Goal: Task Accomplishment & Management: Manage account settings

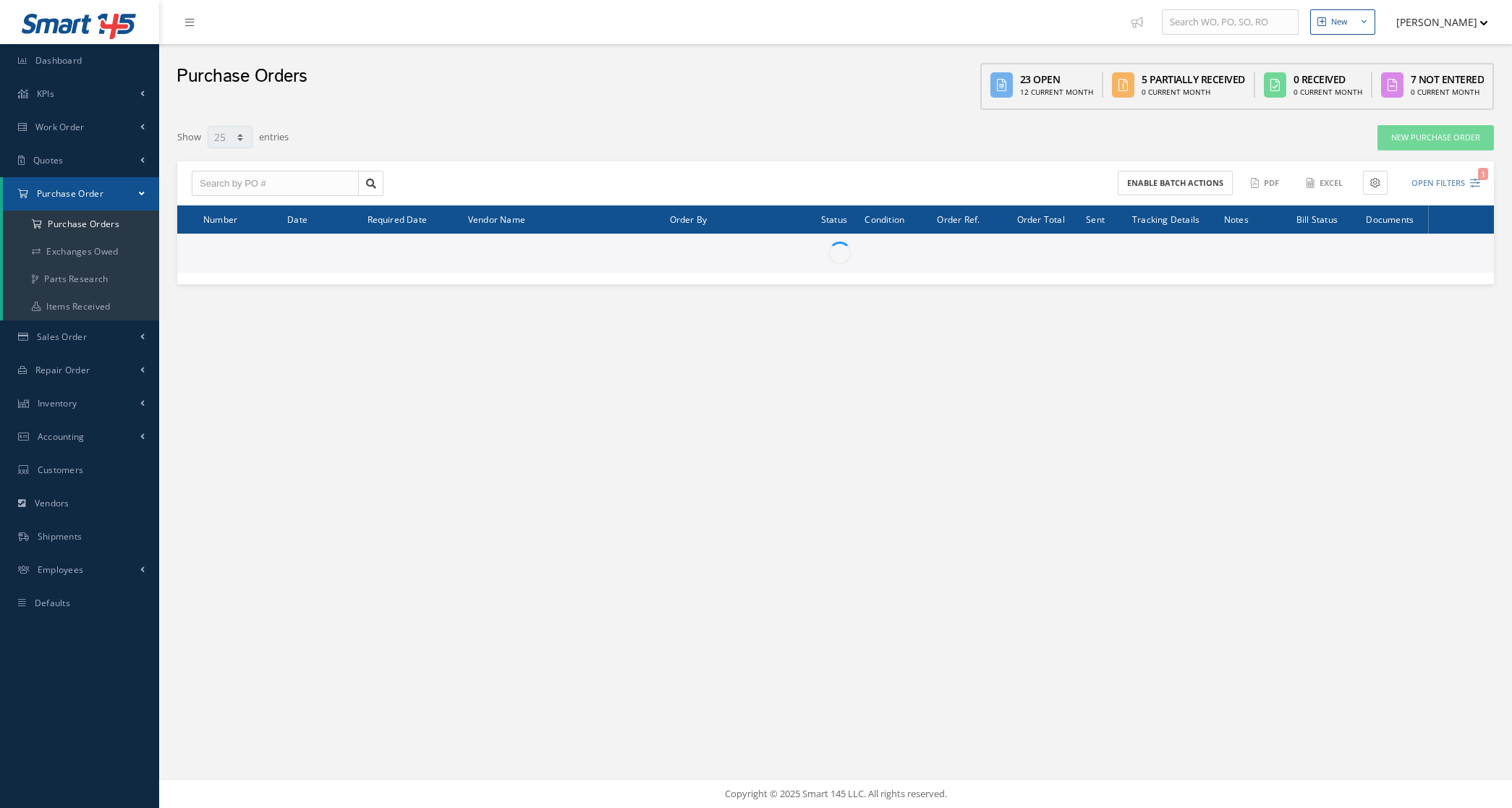
select select "25"
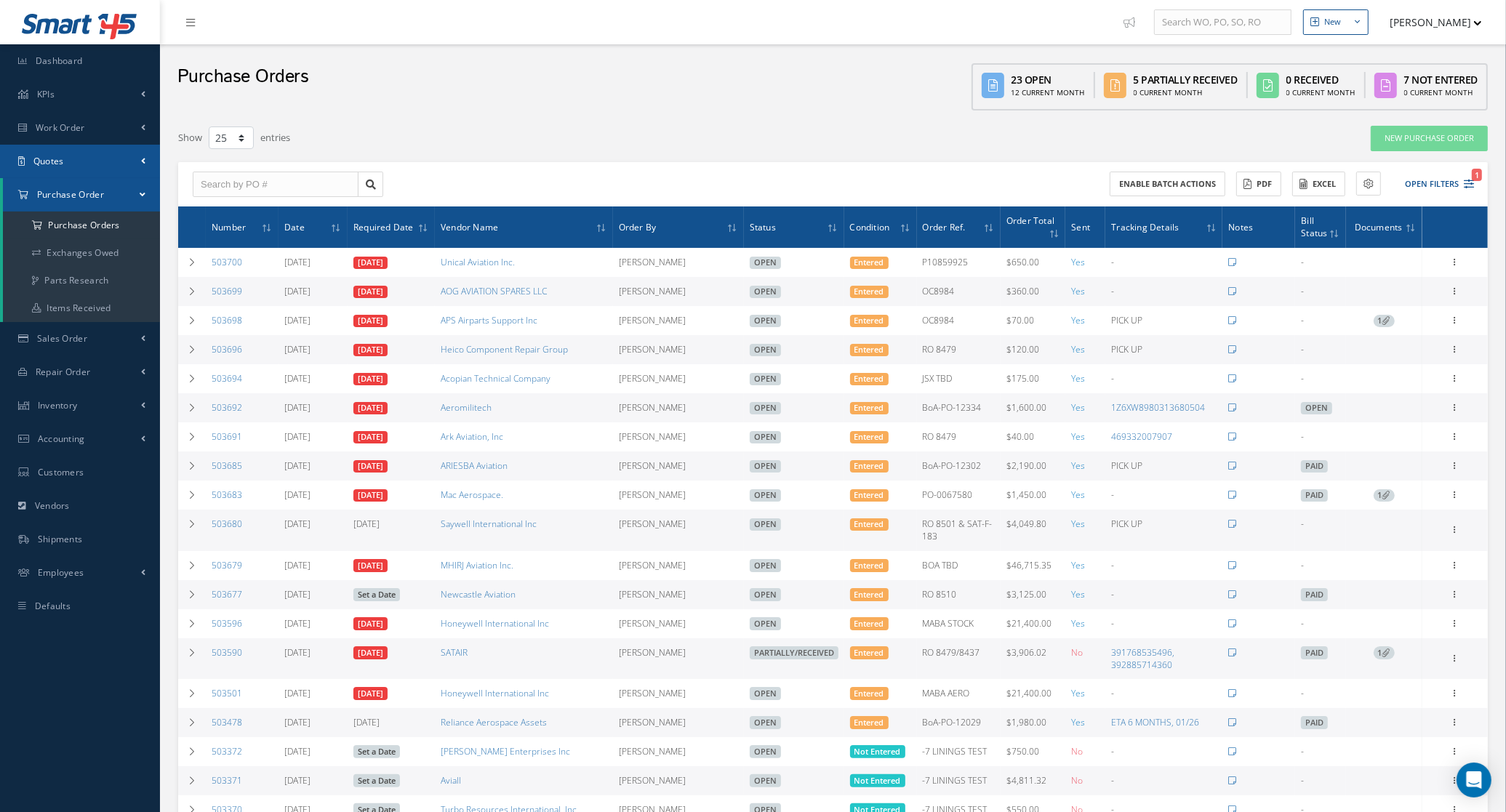
click at [64, 146] on link "Quotes" at bounding box center [80, 161] width 160 height 33
click at [84, 186] on link "Customers Quotes" at bounding box center [81, 192] width 157 height 28
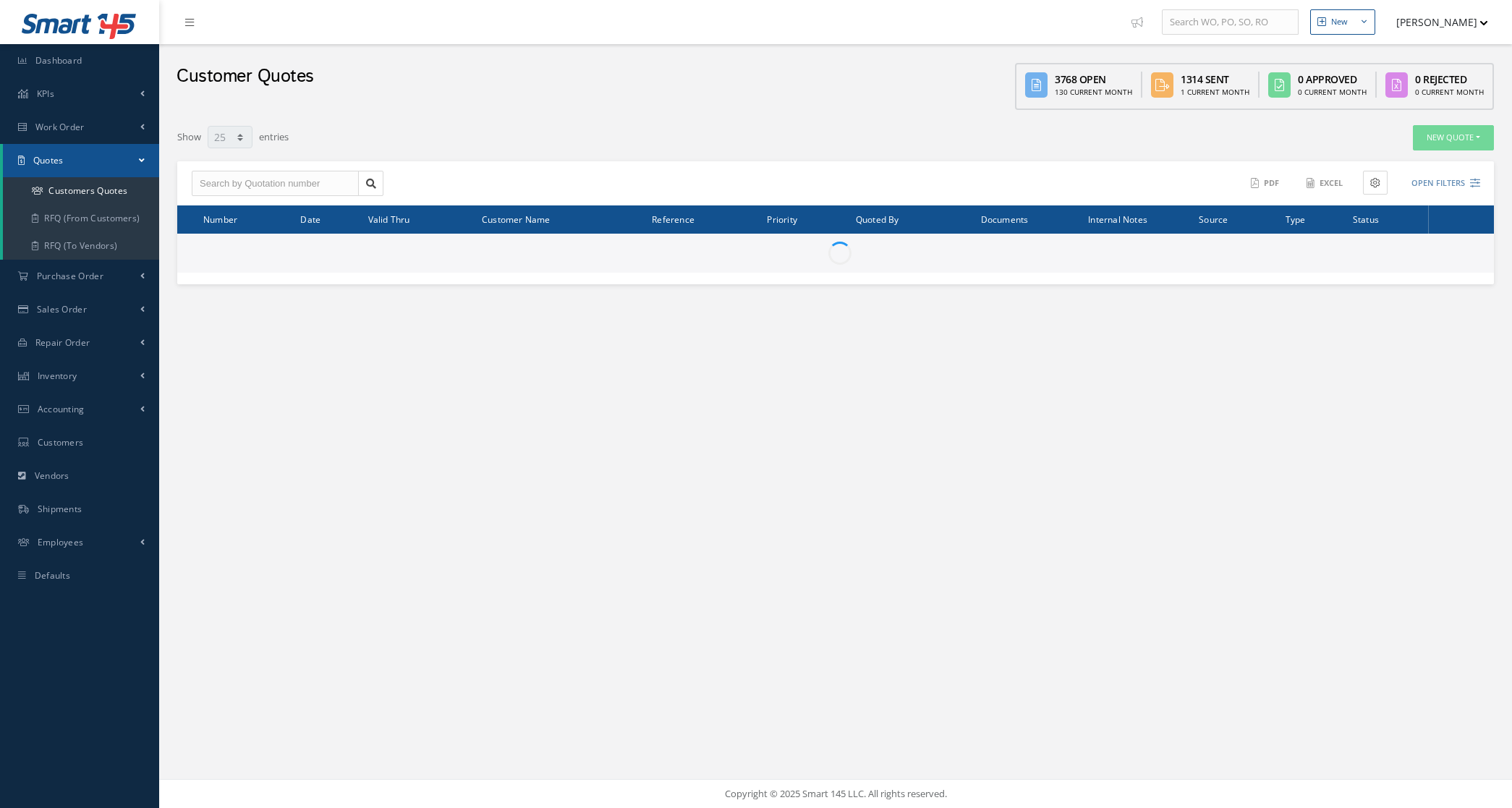
select select "25"
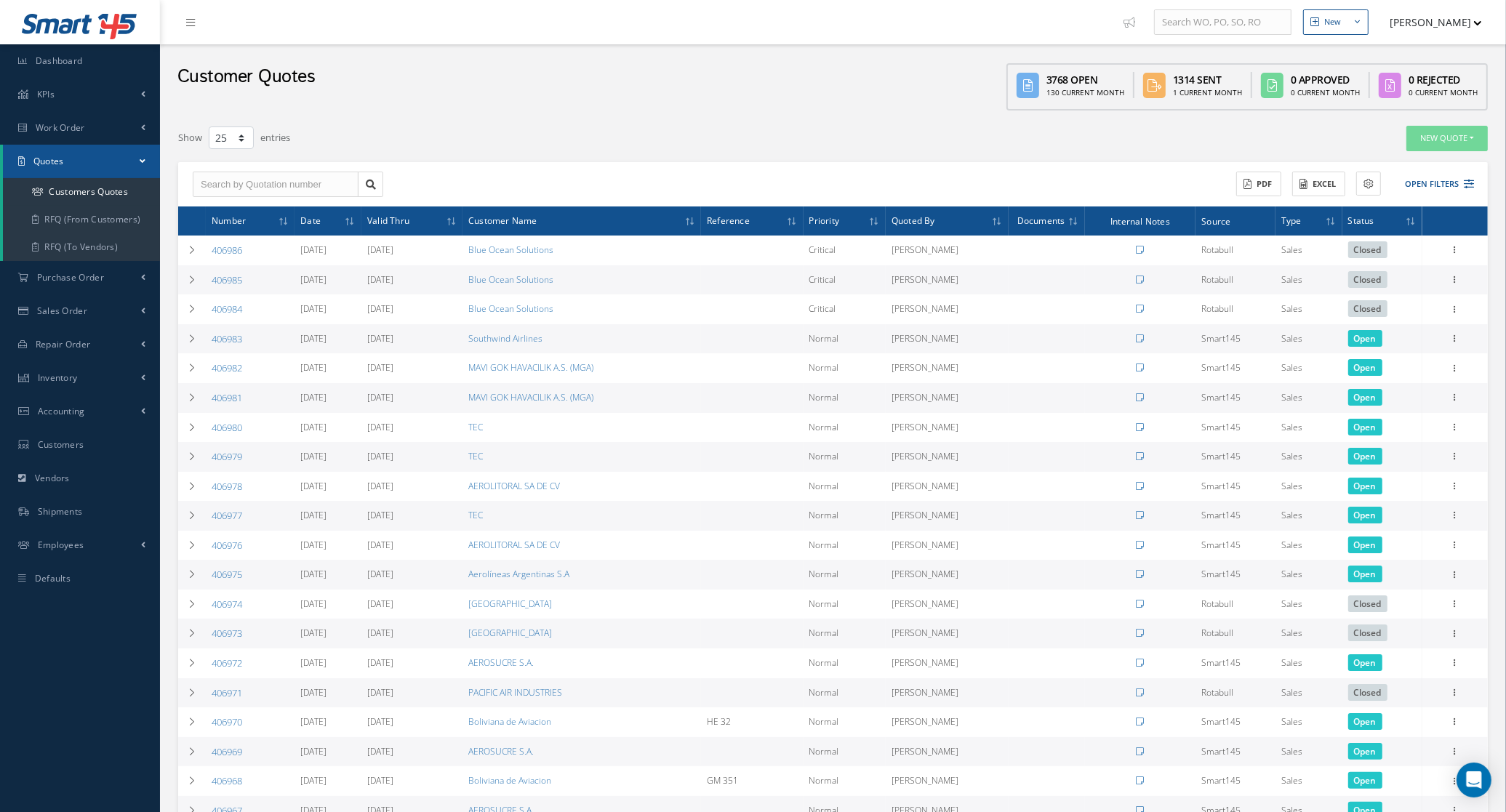
drag, startPoint x: 1463, startPoint y: 179, endPoint x: 1452, endPoint y: 161, distance: 21.1
click at [1465, 179] on icon at bounding box center [1469, 184] width 10 height 10
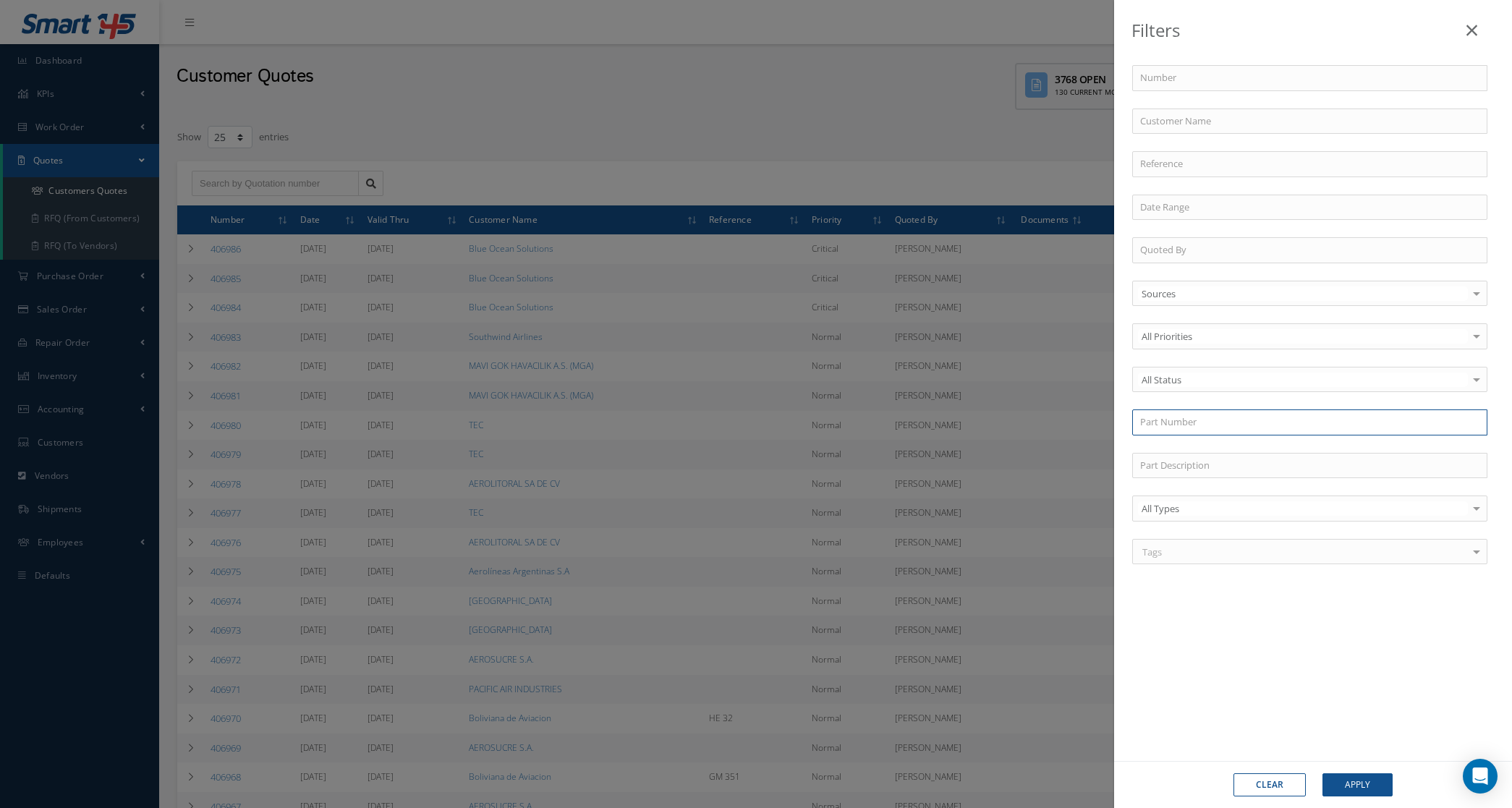
click at [1166, 420] on input "text" at bounding box center [1309, 423] width 355 height 26
paste input "315T3250-5"
type input "315T3250-5"
click at [1322, 773] on button "Apply" at bounding box center [1357, 785] width 70 height 23
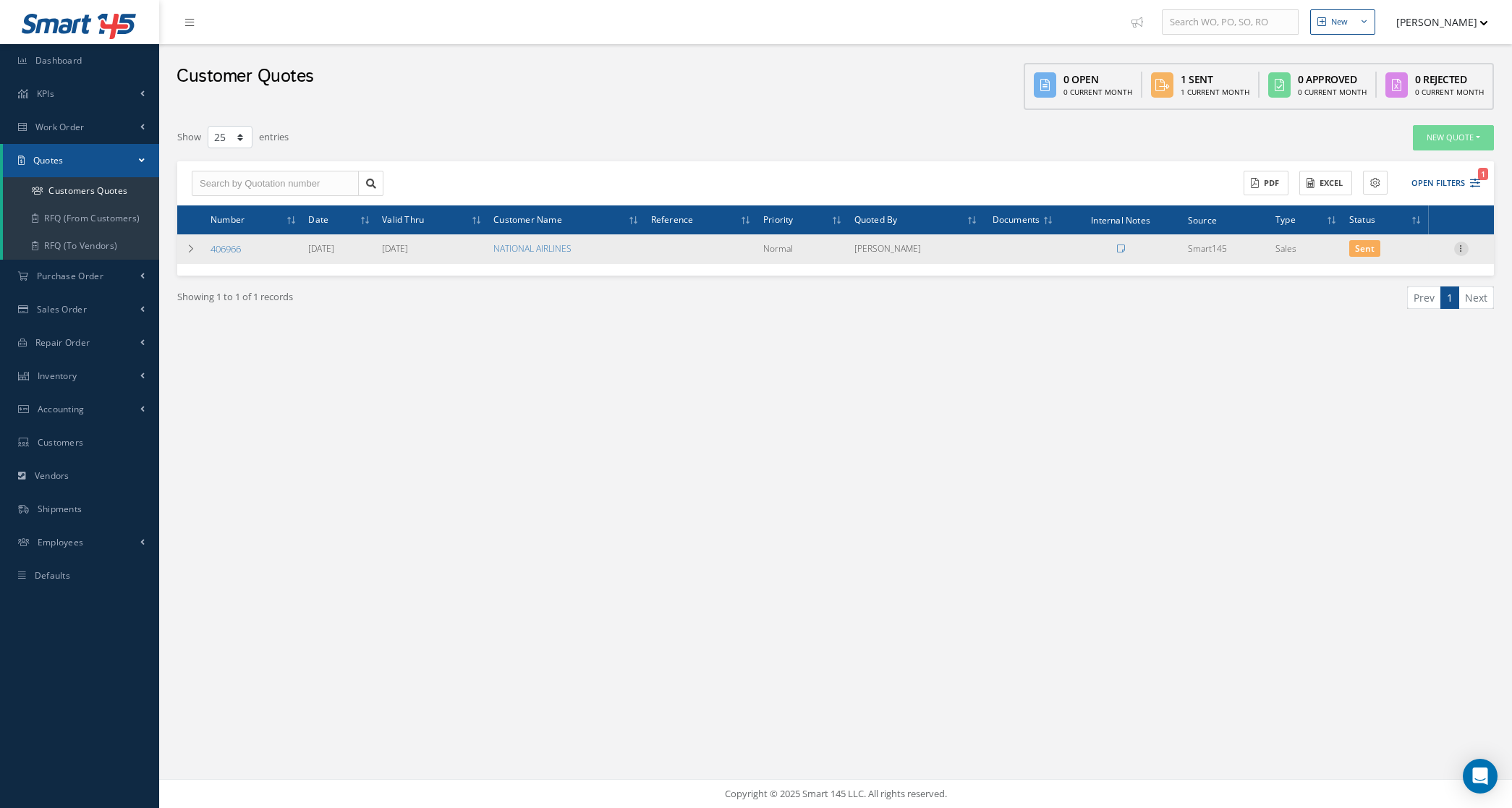
click at [1458, 250] on icon at bounding box center [1461, 247] width 15 height 11
click at [1416, 348] on link "Convert to Sales Order" at bounding box center [1394, 338] width 114 height 29
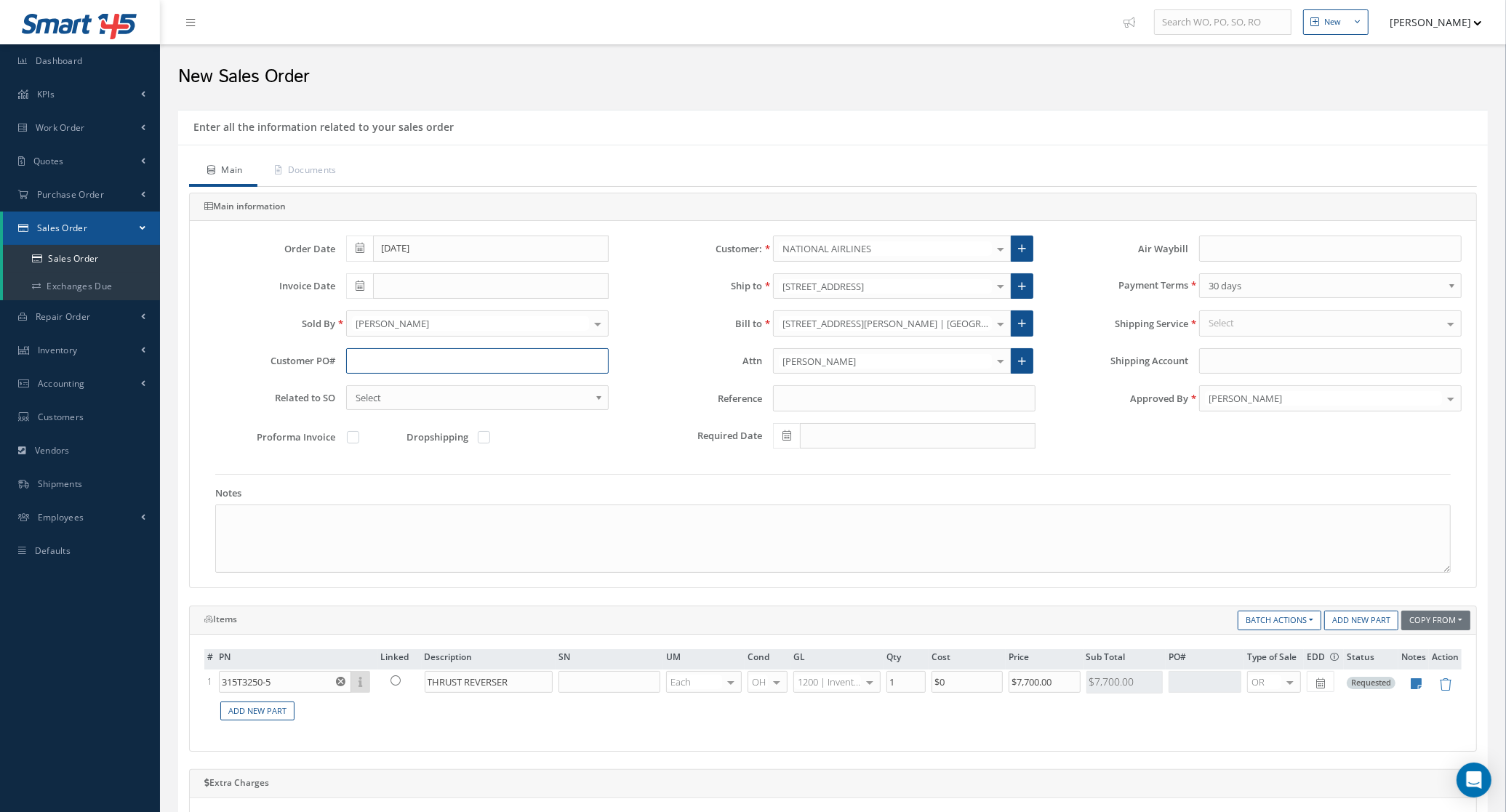
click at [434, 369] on input "text" at bounding box center [478, 361] width 263 height 26
paste input "P0242425"
type input "P0242425"
click at [307, 174] on link "Documents" at bounding box center [305, 171] width 94 height 30
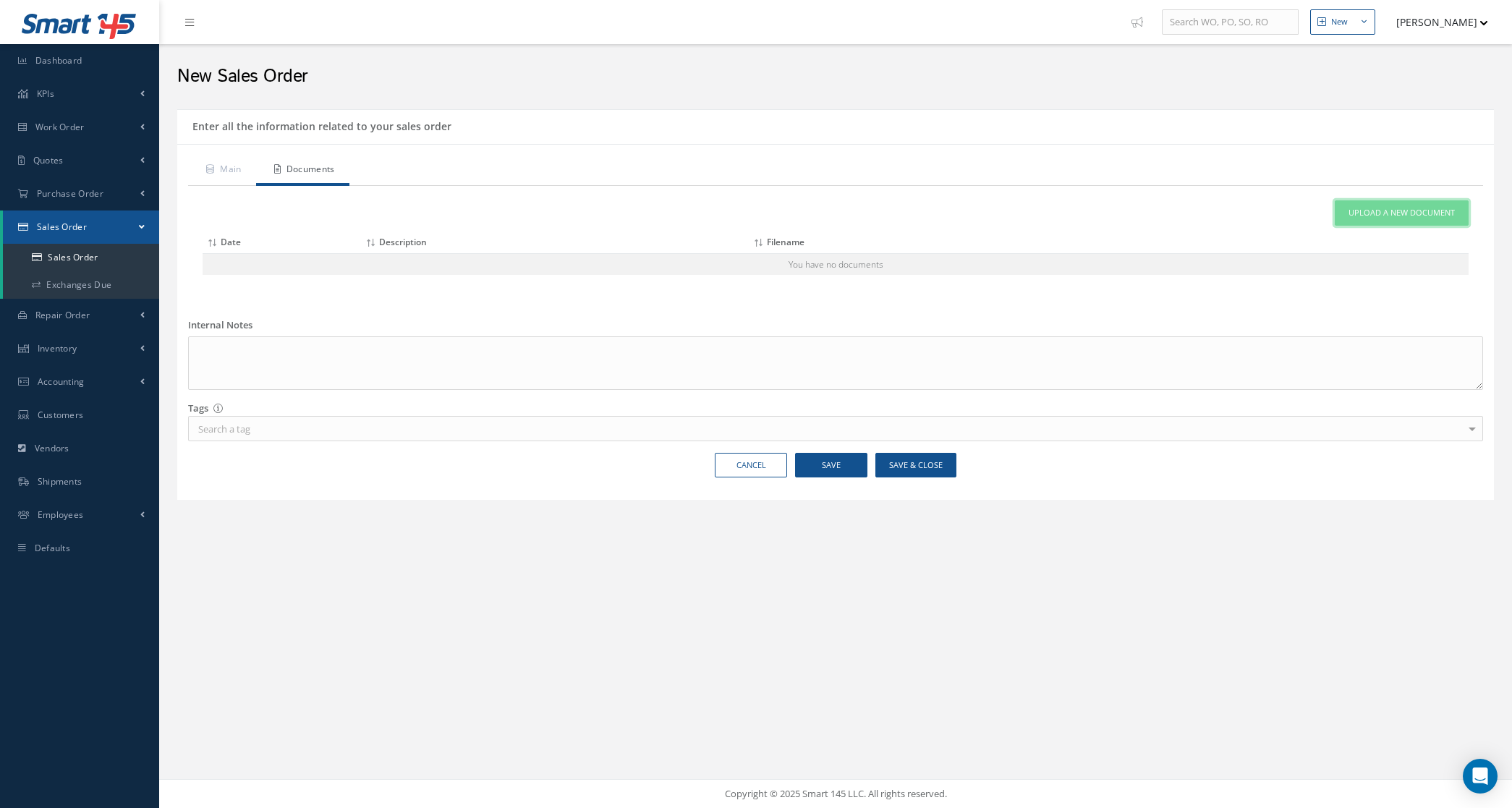
click at [1364, 210] on span "Upload a New Document" at bounding box center [1401, 213] width 107 height 12
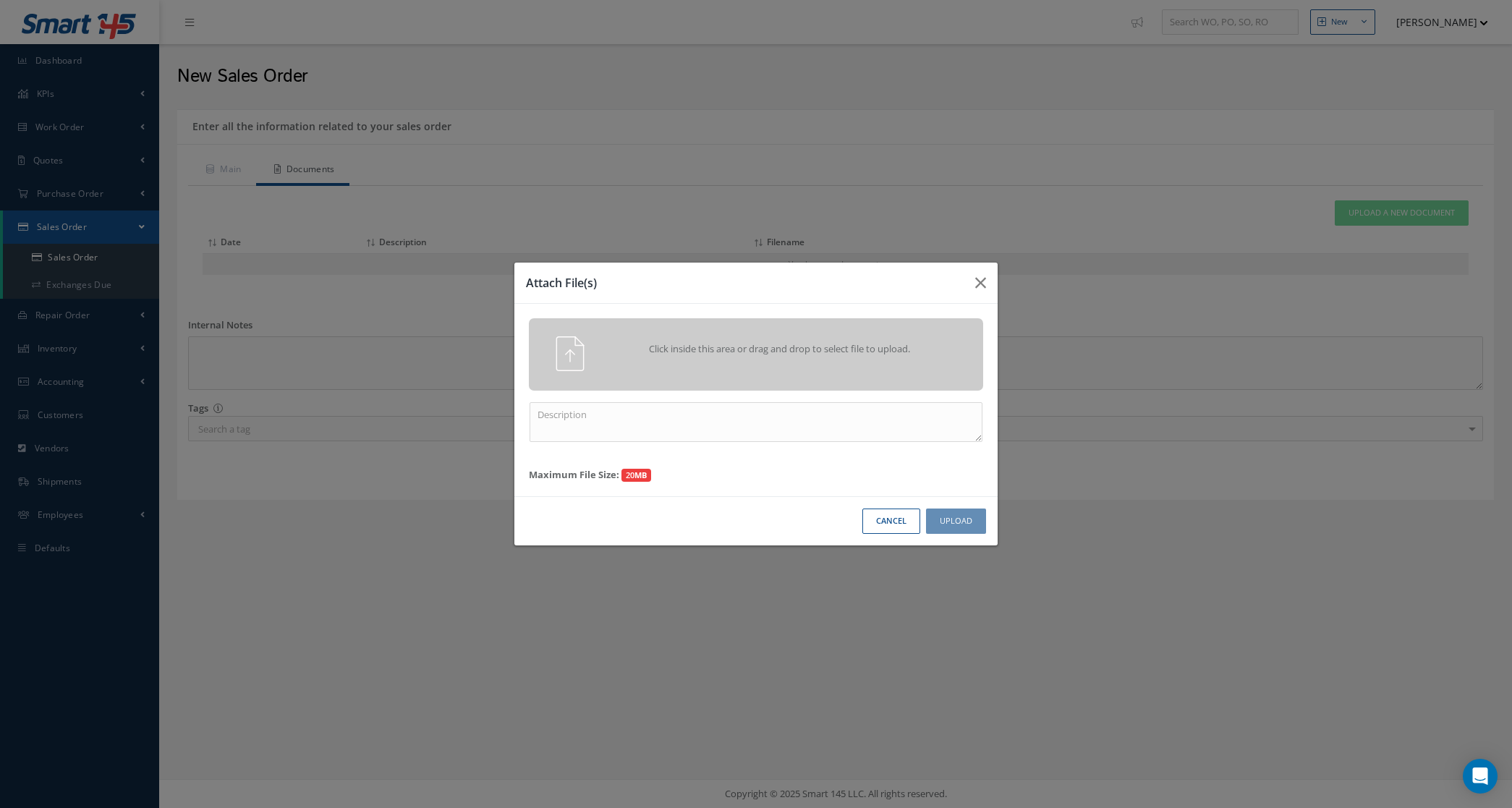
click at [923, 349] on span "Click inside this area or drag and drop to select file to upload." at bounding box center [779, 349] width 328 height 15
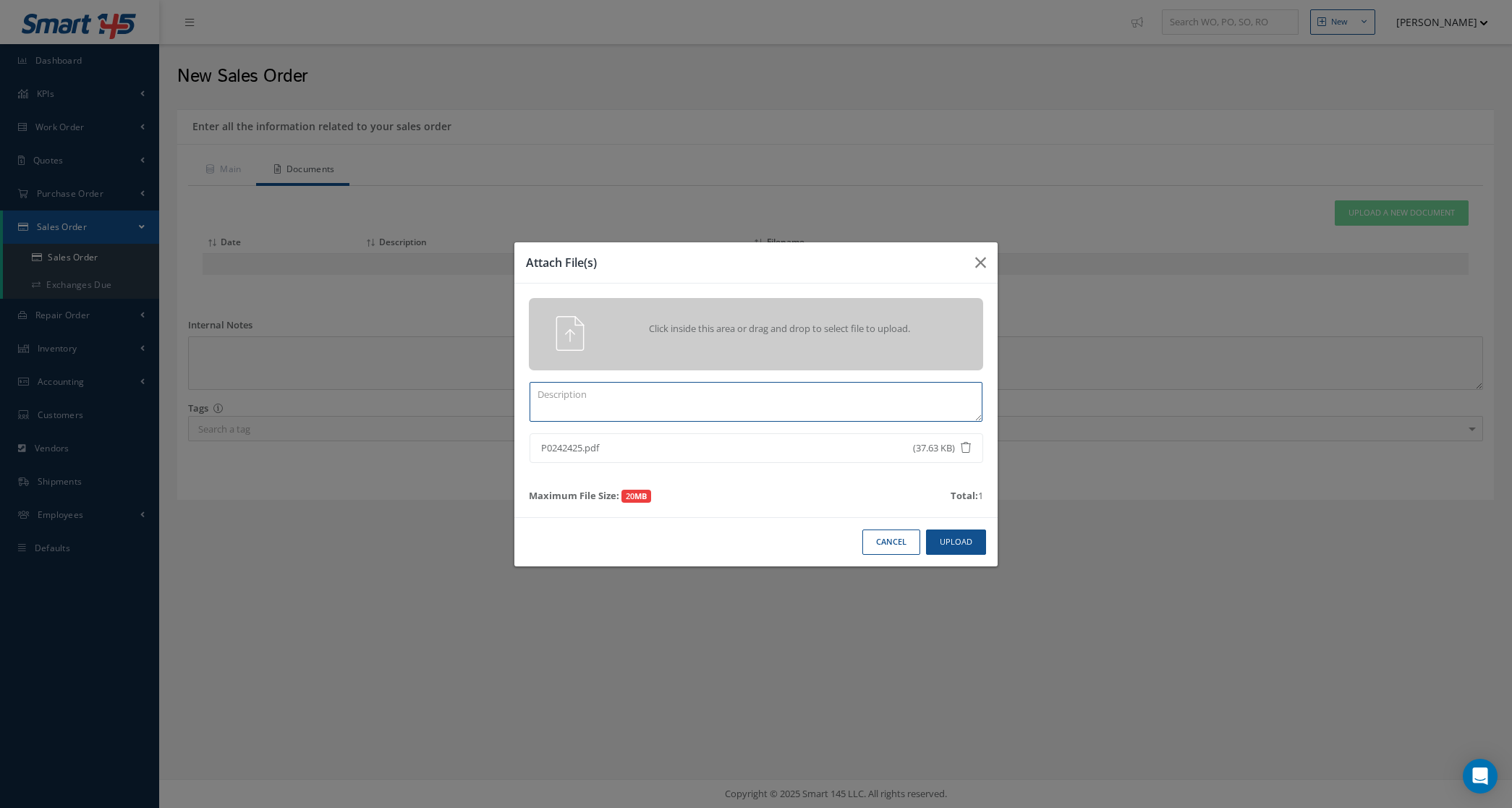
click at [547, 403] on textarea at bounding box center [755, 402] width 453 height 40
type textarea "po"
click at [945, 541] on button "Upload" at bounding box center [955, 541] width 60 height 25
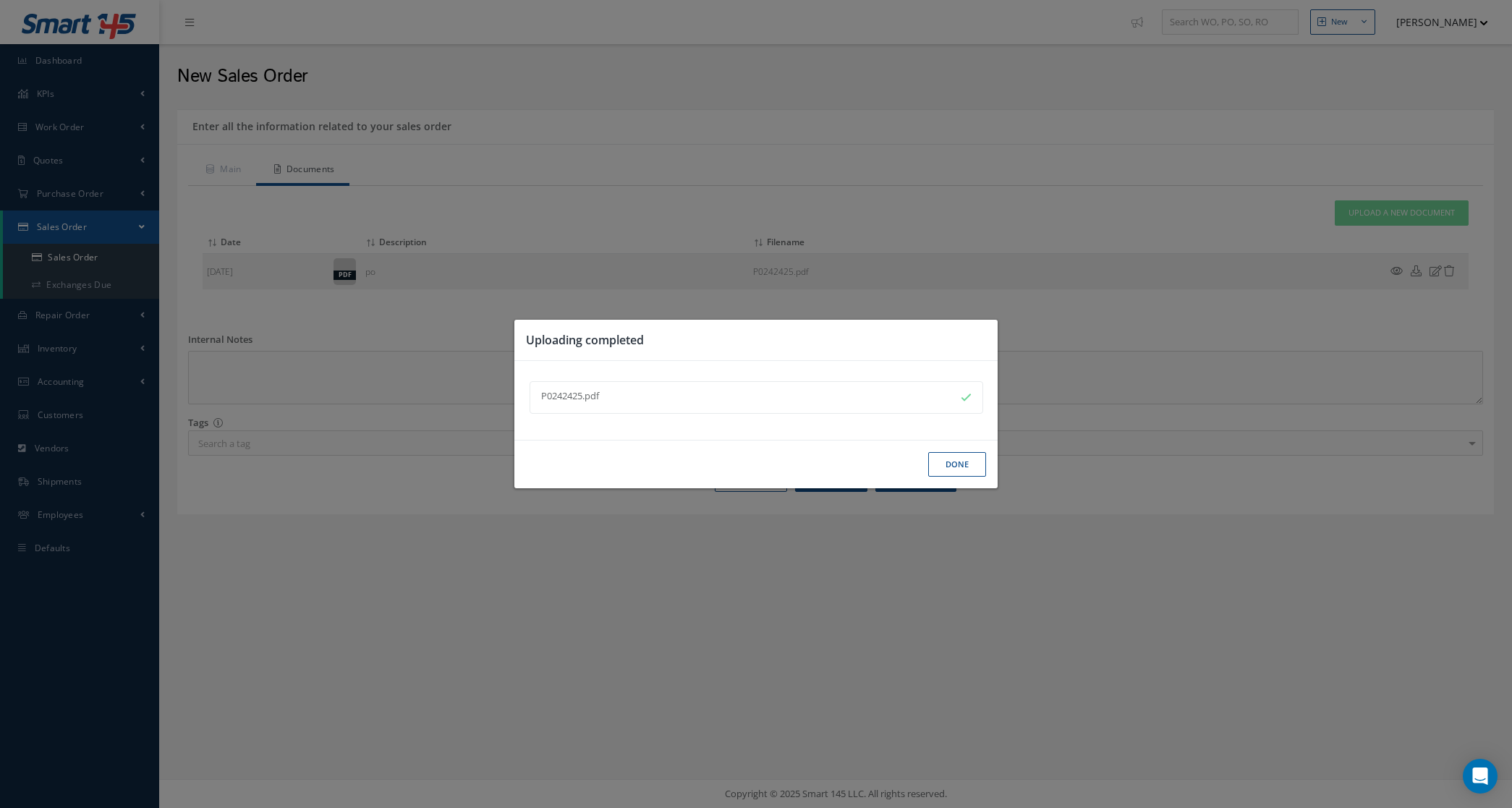
click at [938, 469] on button "Done" at bounding box center [957, 464] width 58 height 25
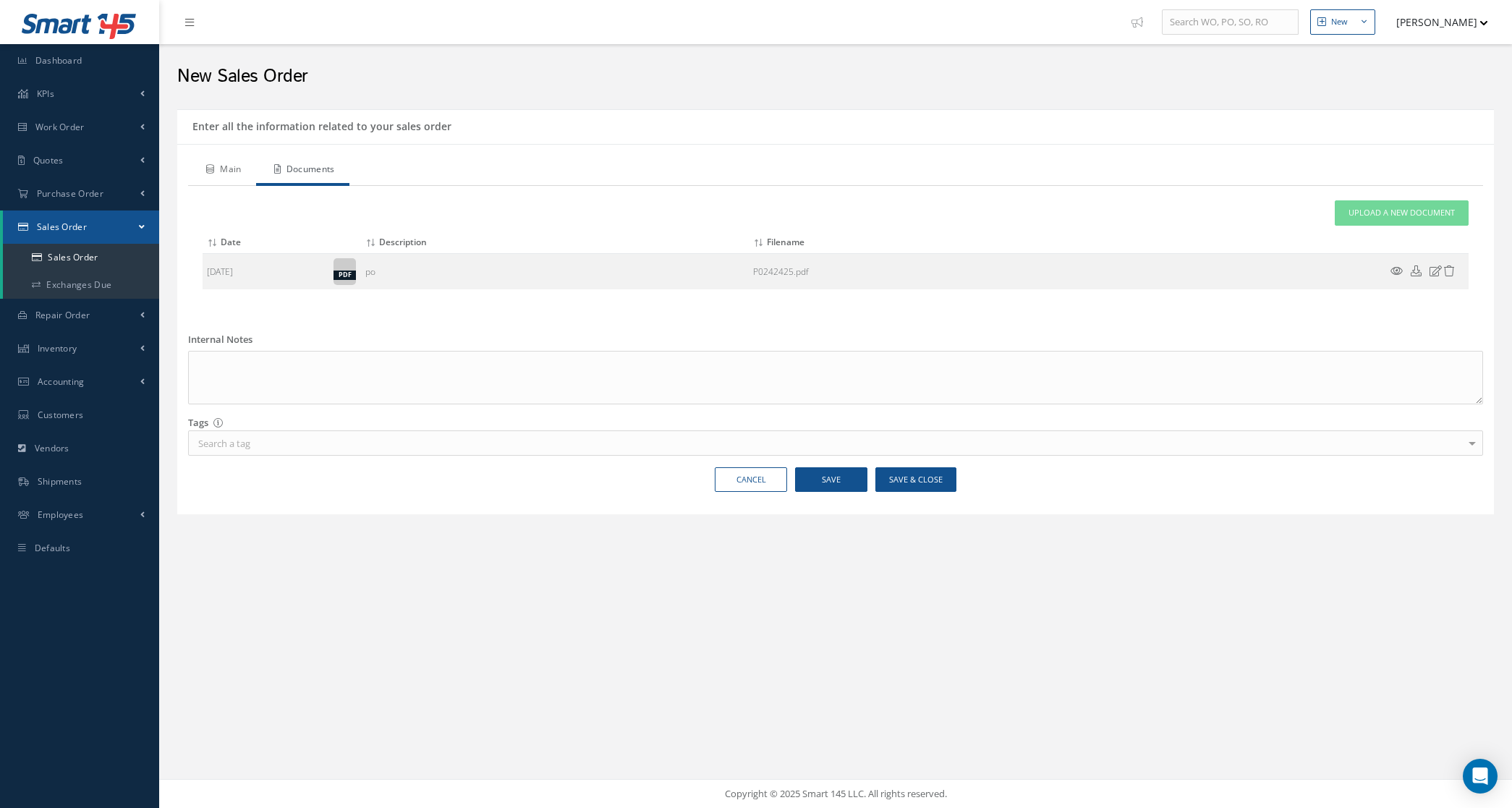
click at [237, 166] on link "Main" at bounding box center [222, 171] width 68 height 30
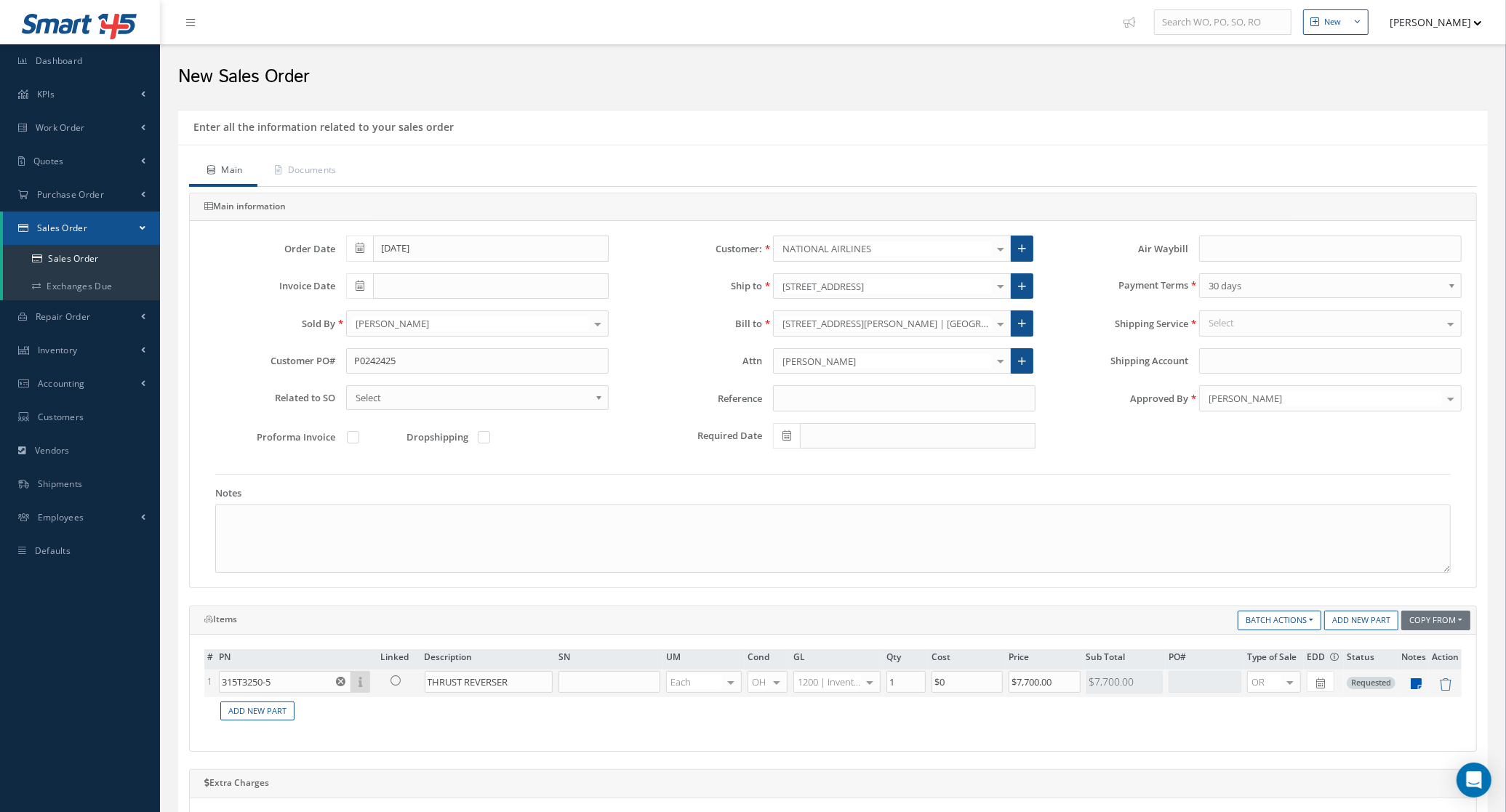
click at [1420, 689] on icon at bounding box center [1416, 684] width 11 height 12
type textarea "Stock: WI Tag: 6/2024 Trace: 129 Warranty: 1 year"
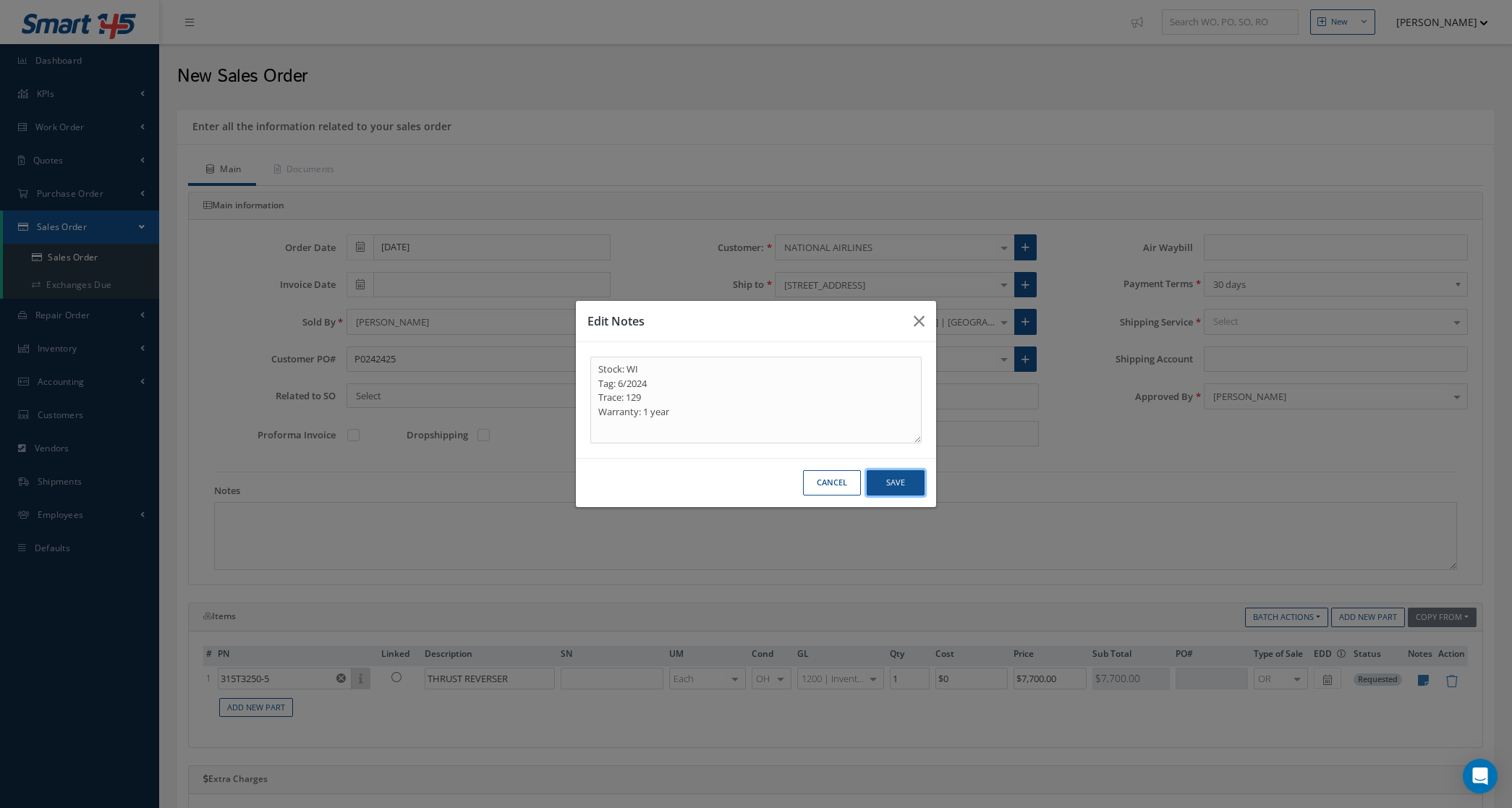
click at [883, 479] on button "Save" at bounding box center [895, 482] width 58 height 25
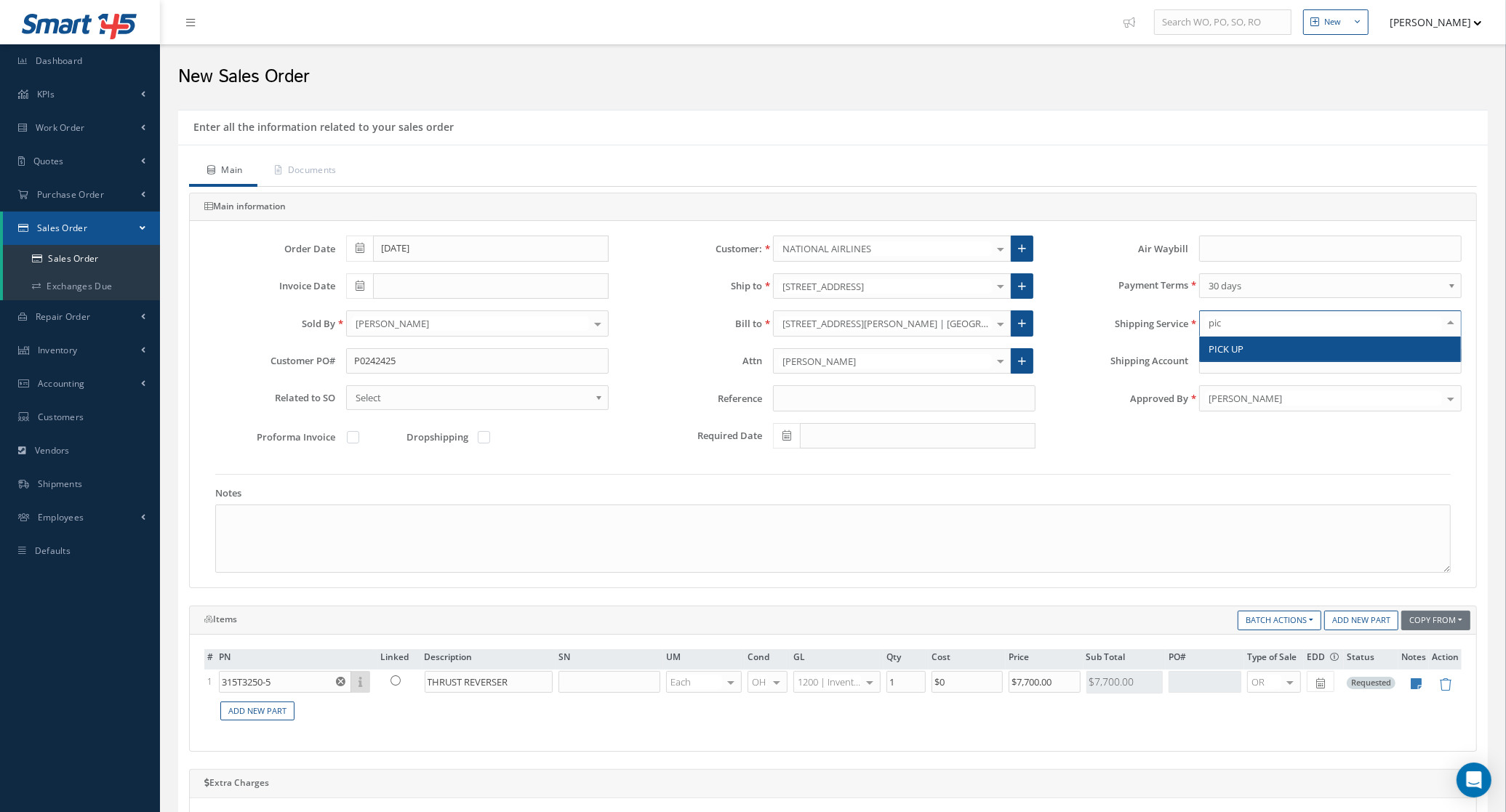
type input "pick"
click at [1284, 359] on span "PICK UP" at bounding box center [1330, 349] width 261 height 24
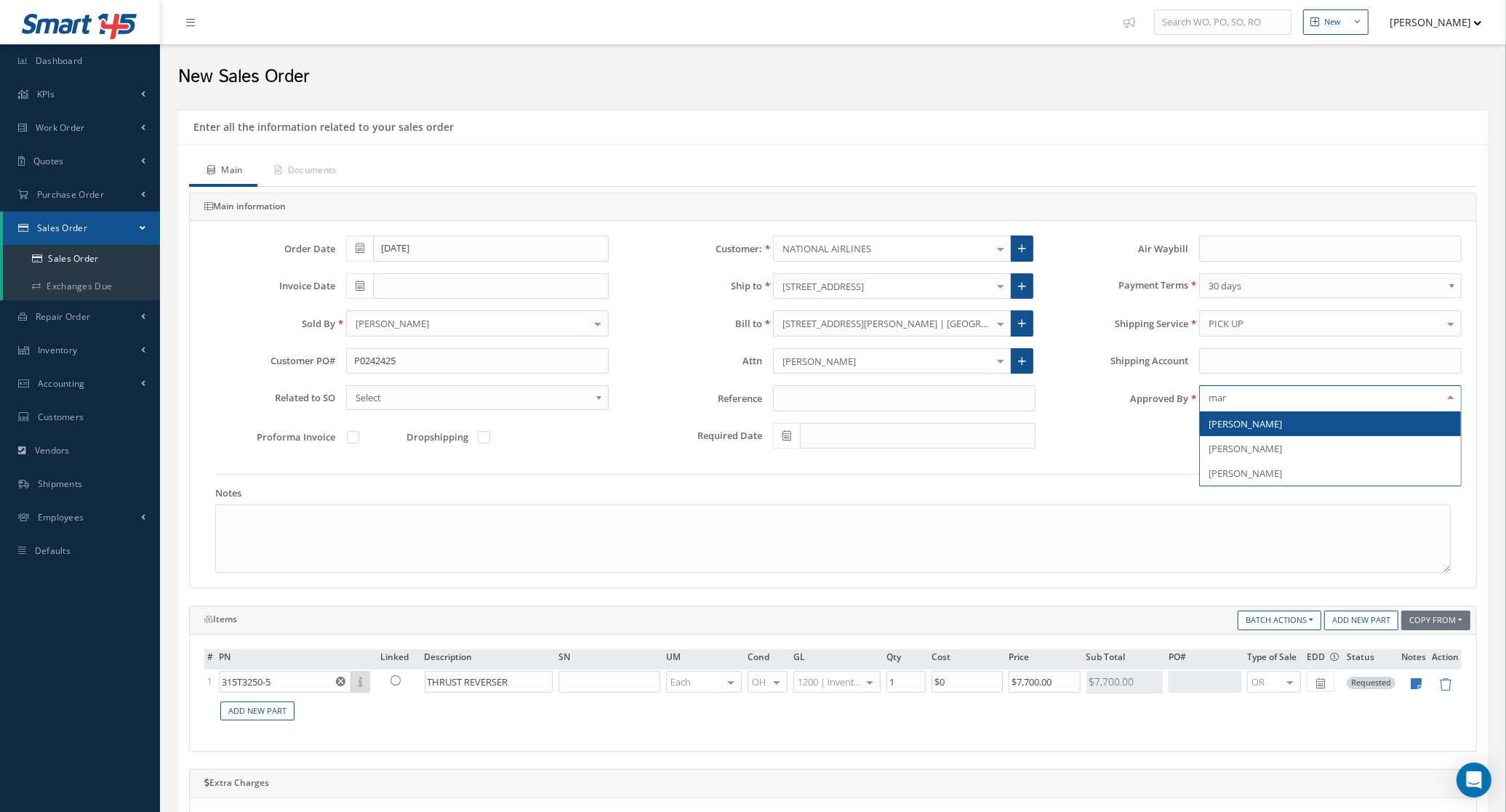
type input "mari"
click at [1287, 427] on span "[PERSON_NAME]" at bounding box center [1330, 424] width 261 height 24
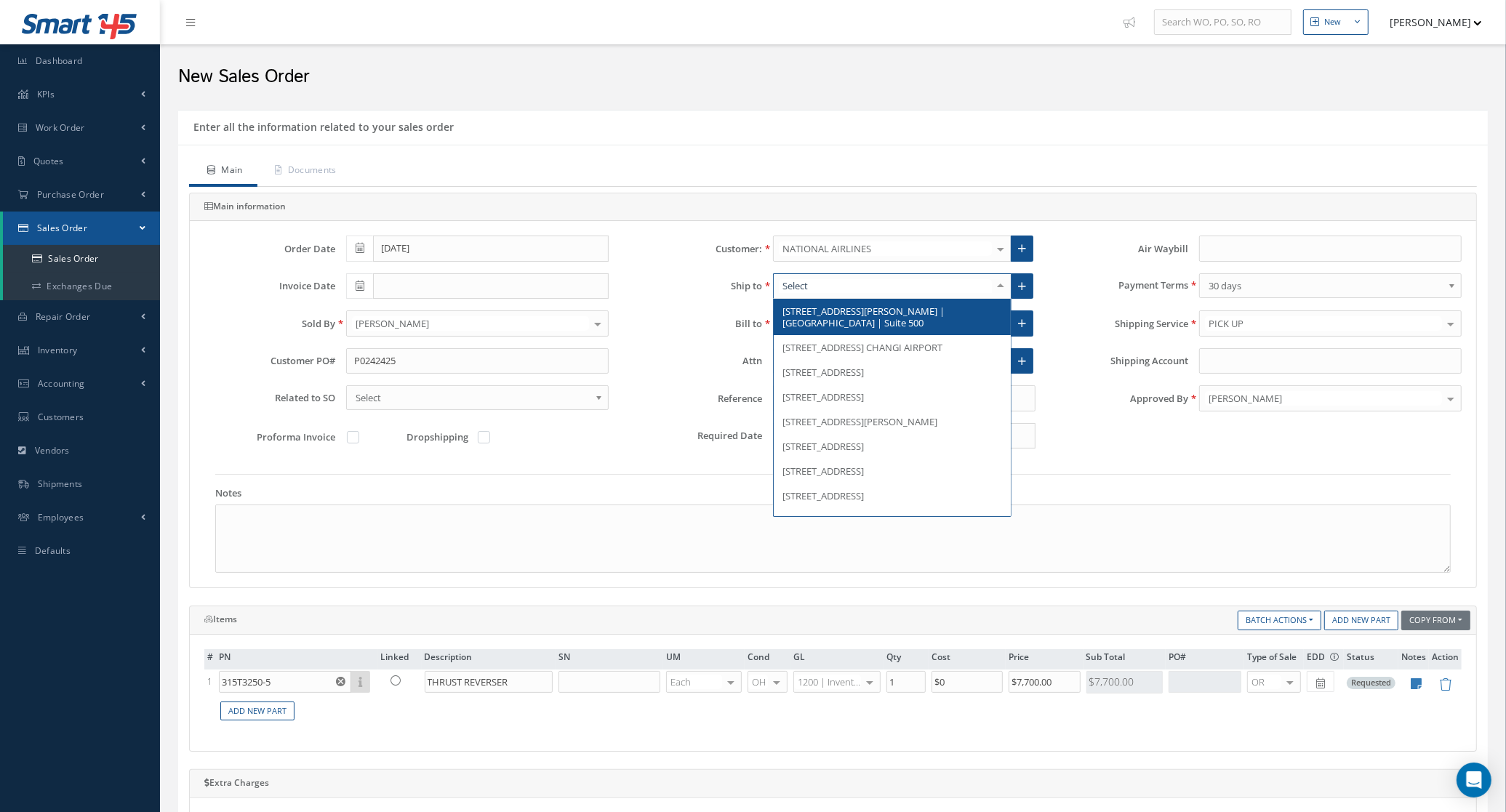
click at [931, 296] on div at bounding box center [892, 286] width 239 height 26
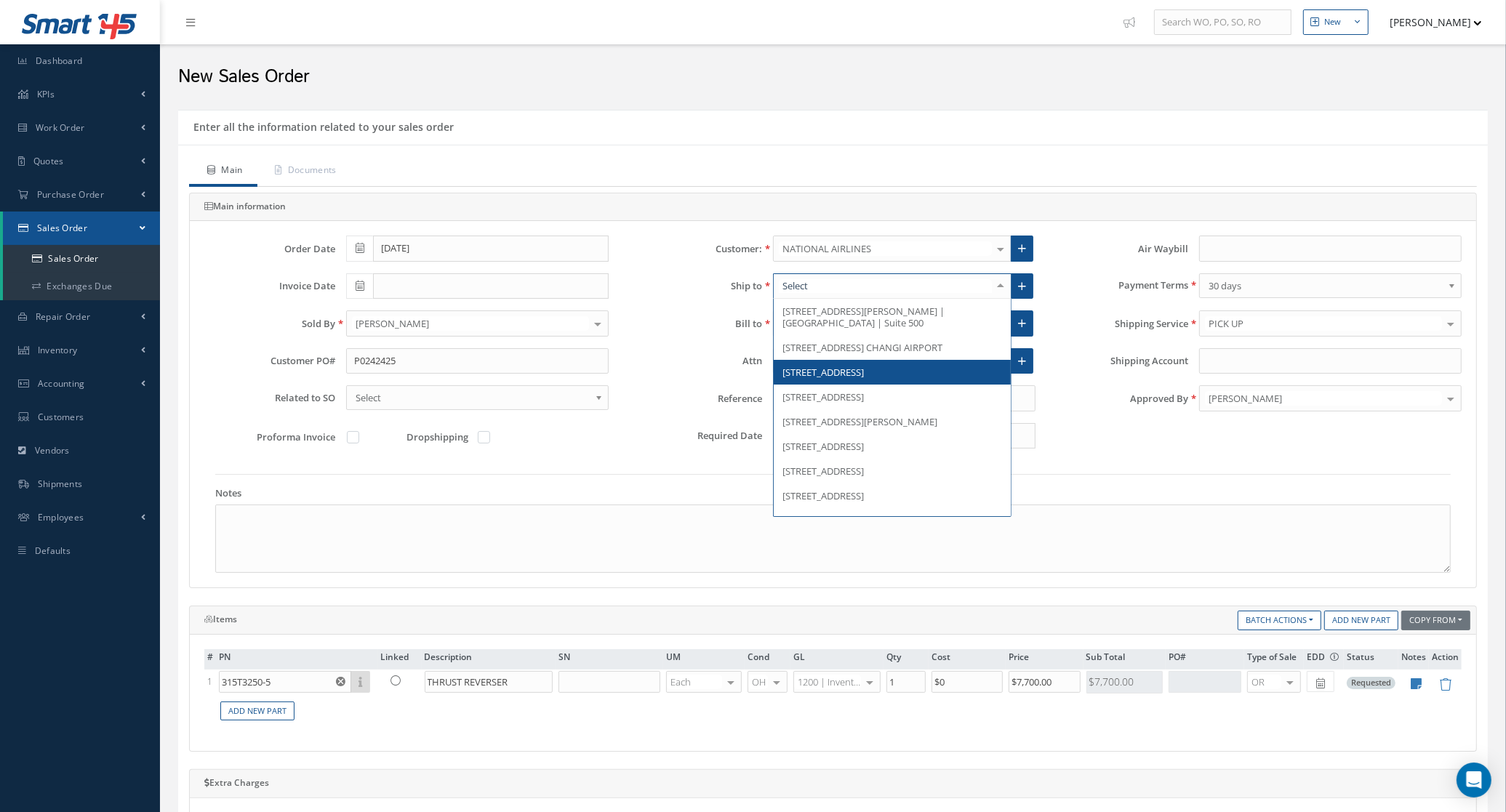
click at [863, 379] on span "2411 United Ln" at bounding box center [892, 372] width 237 height 24
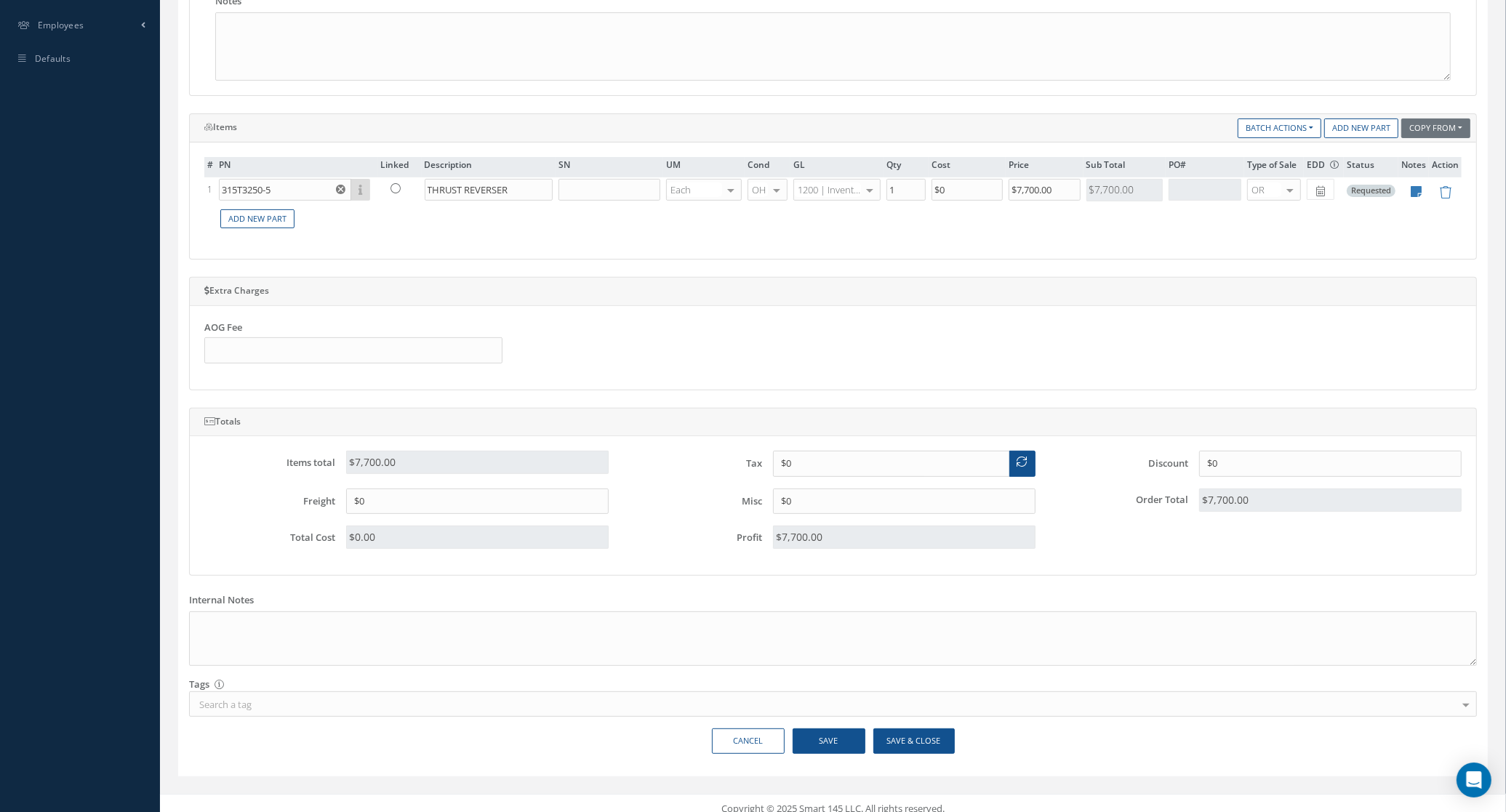
scroll to position [510, 0]
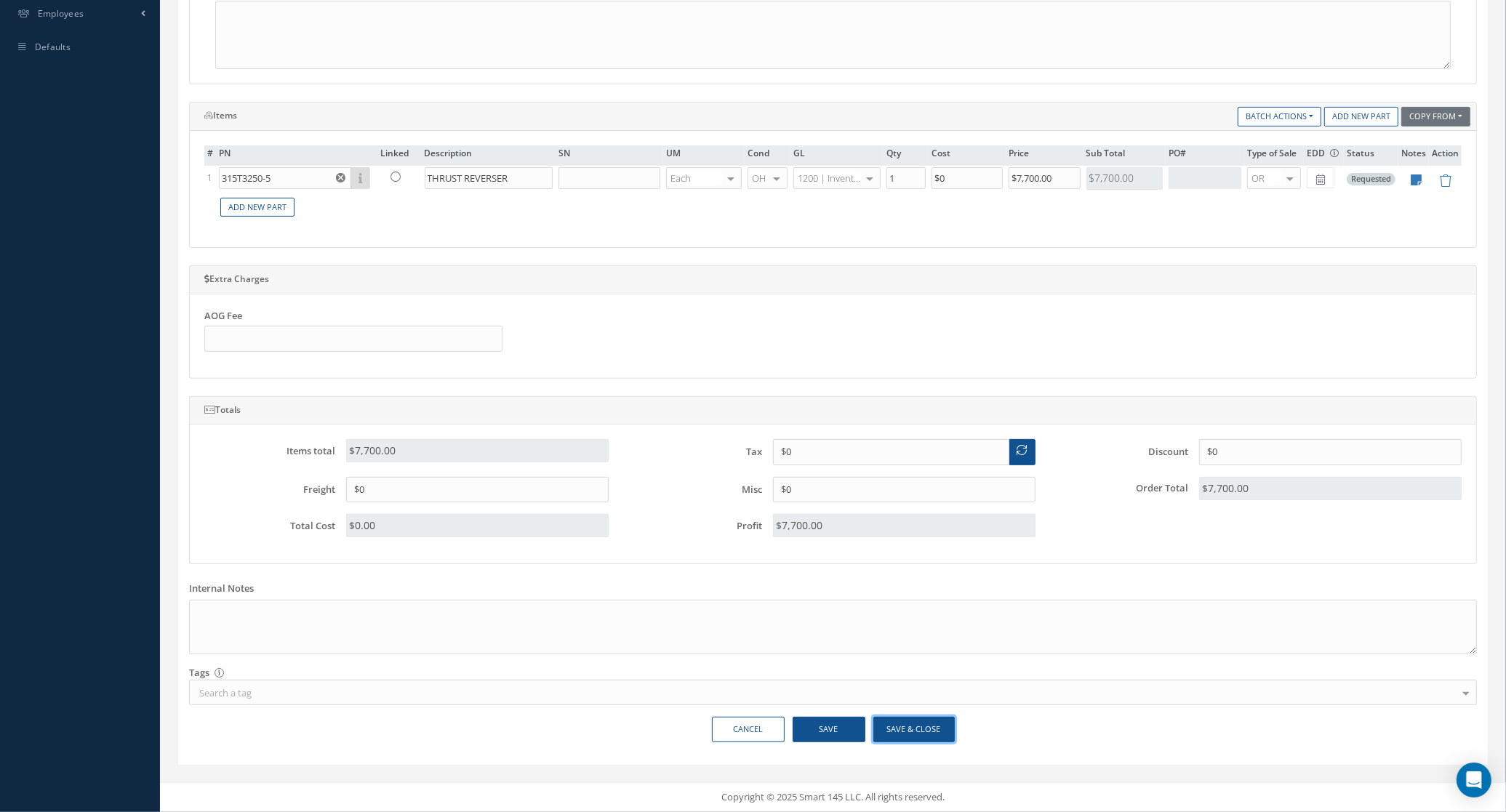
click at [899, 723] on button "Save & Close" at bounding box center [914, 729] width 82 height 25
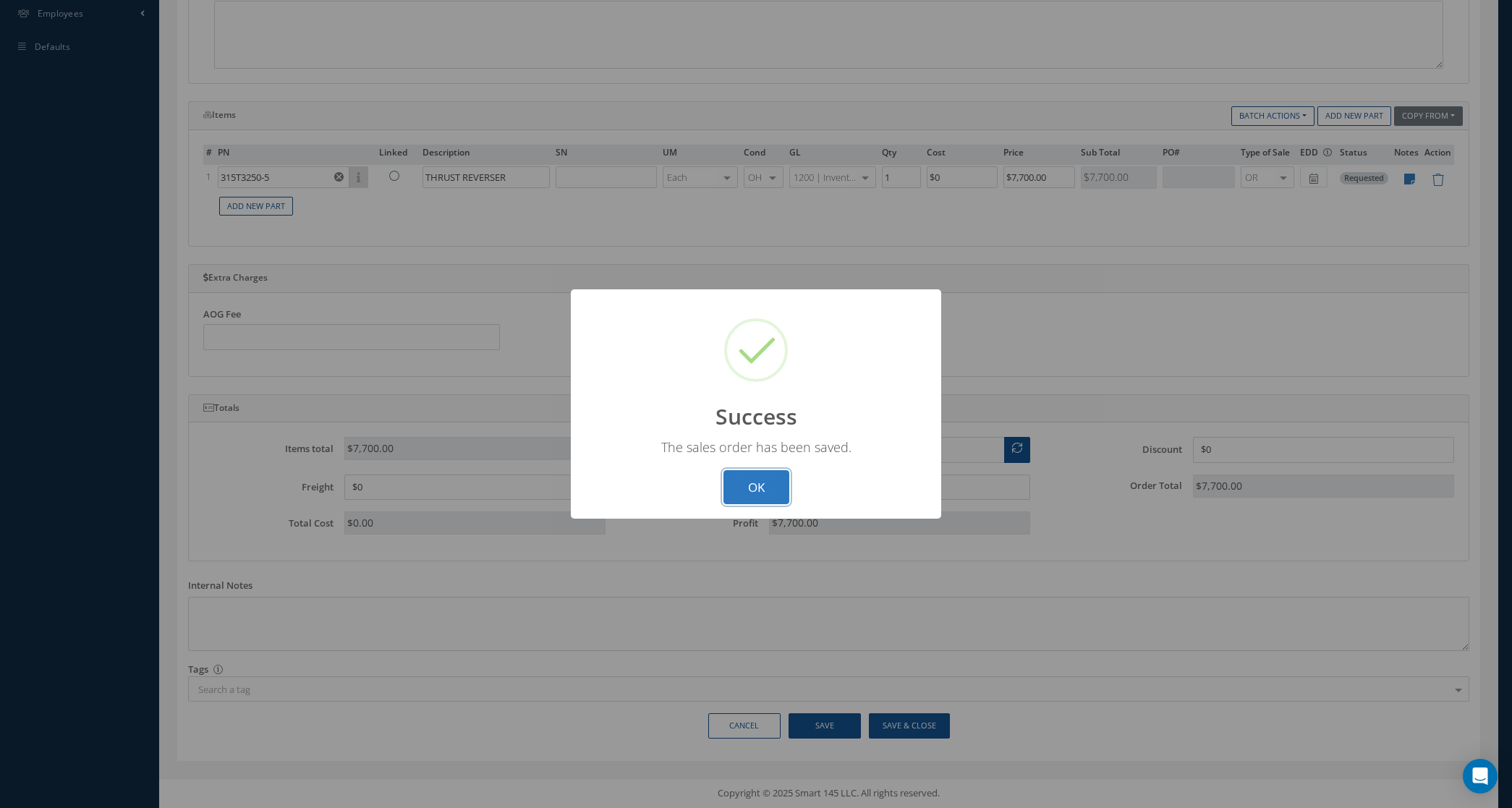
click at [766, 482] on button "OK" at bounding box center [756, 487] width 66 height 34
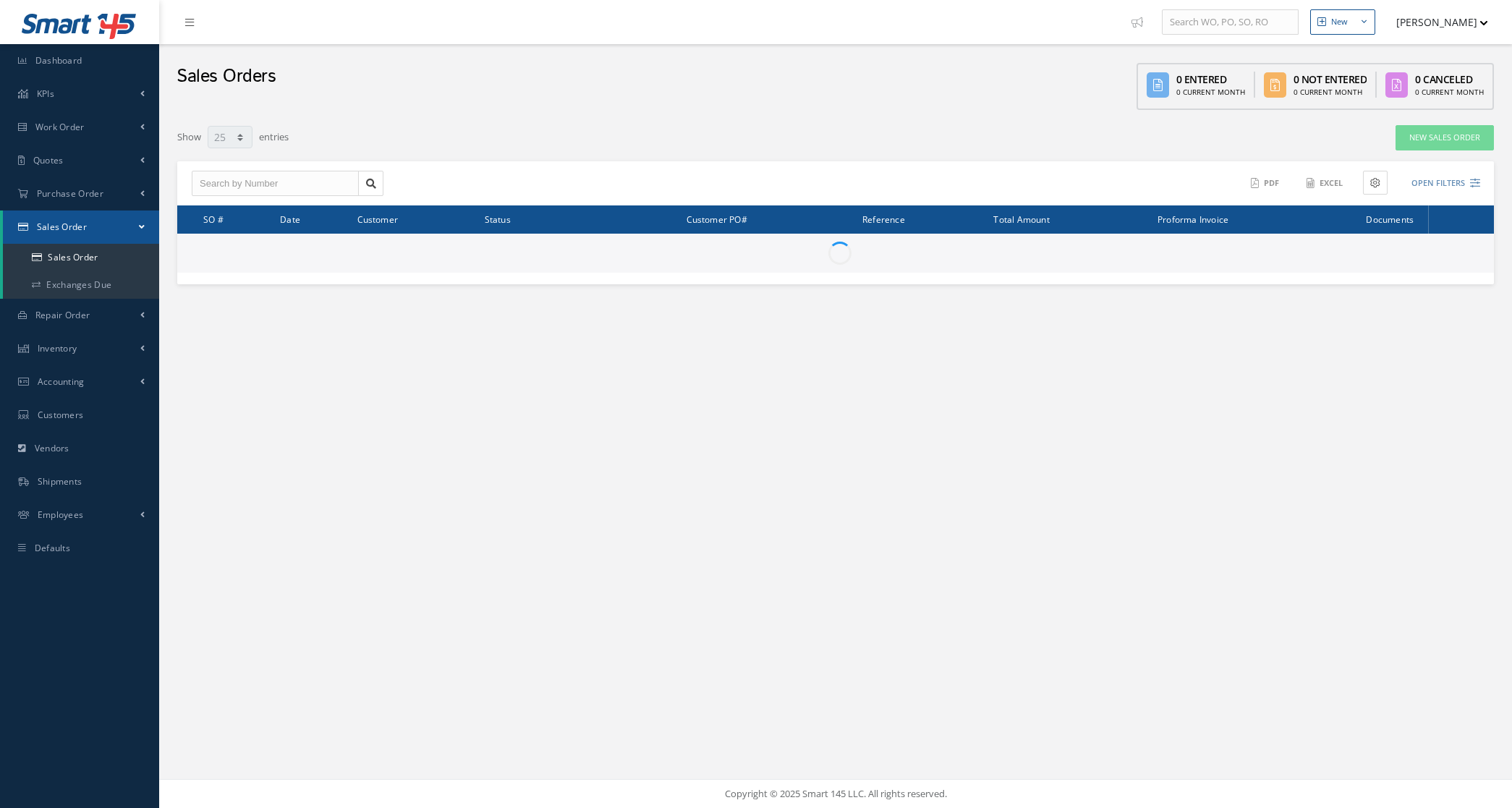
select select "25"
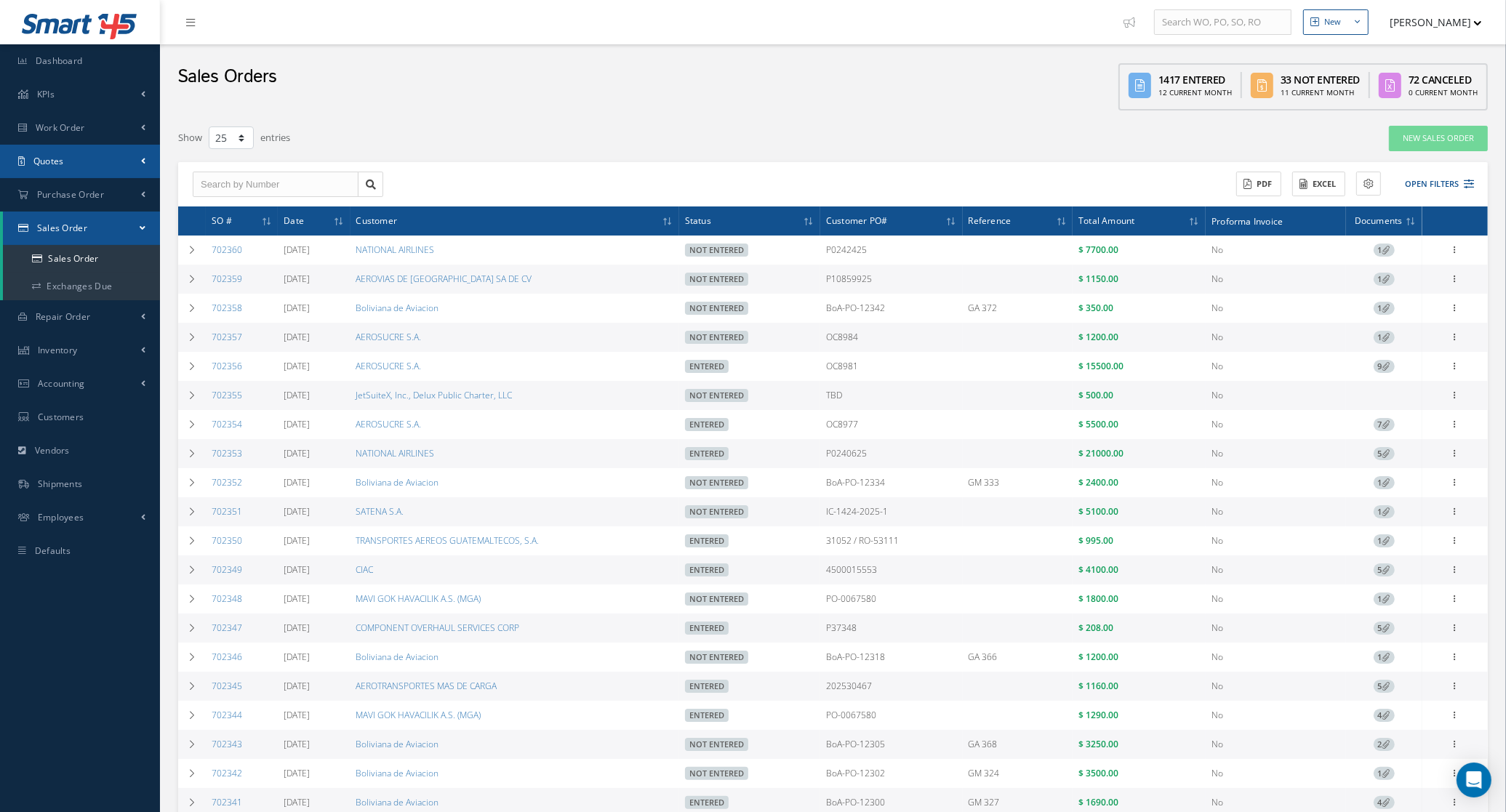
click at [62, 168] on link "Quotes" at bounding box center [80, 161] width 160 height 33
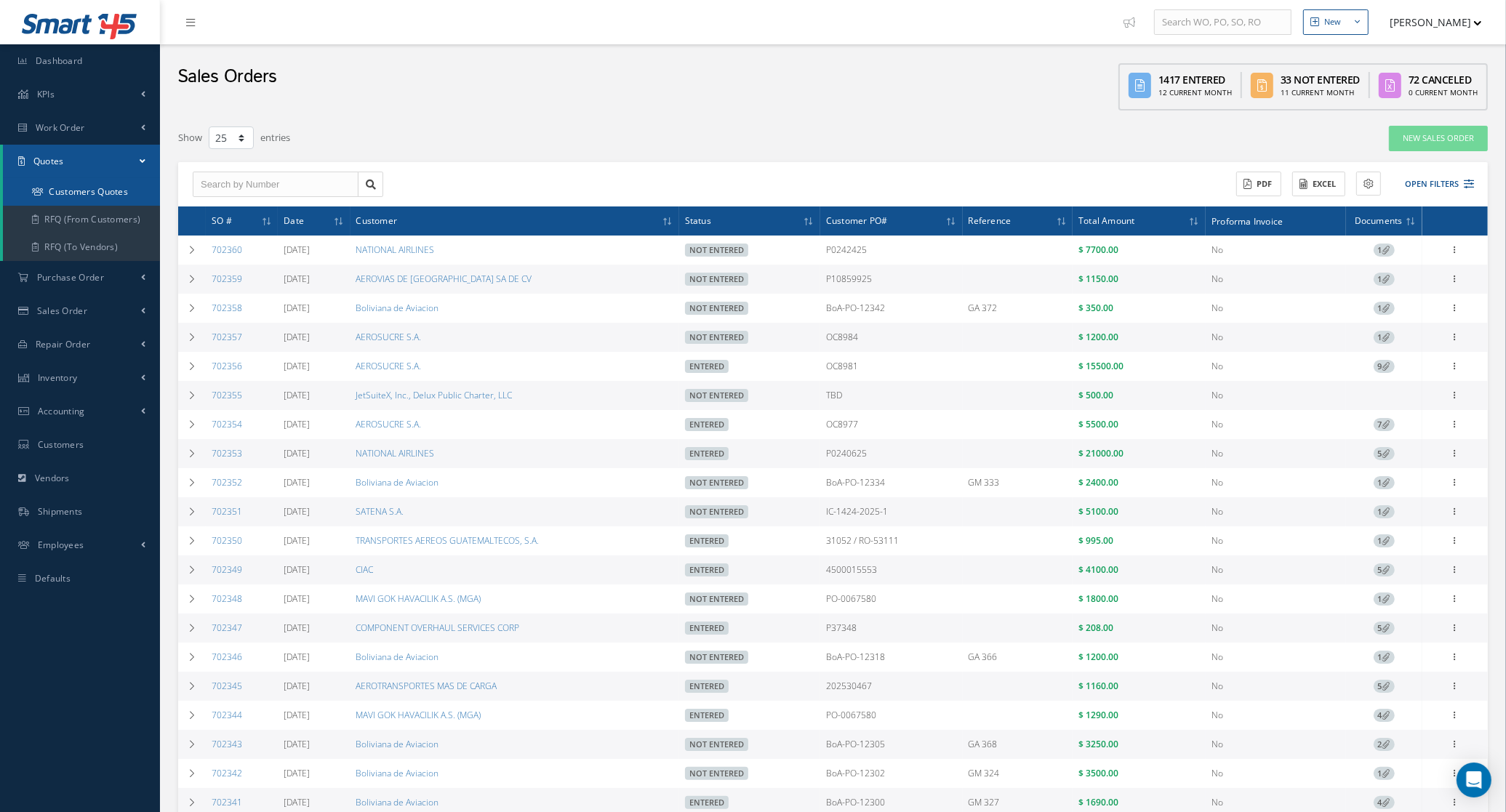
click at [73, 197] on link "Customers Quotes" at bounding box center [81, 192] width 157 height 28
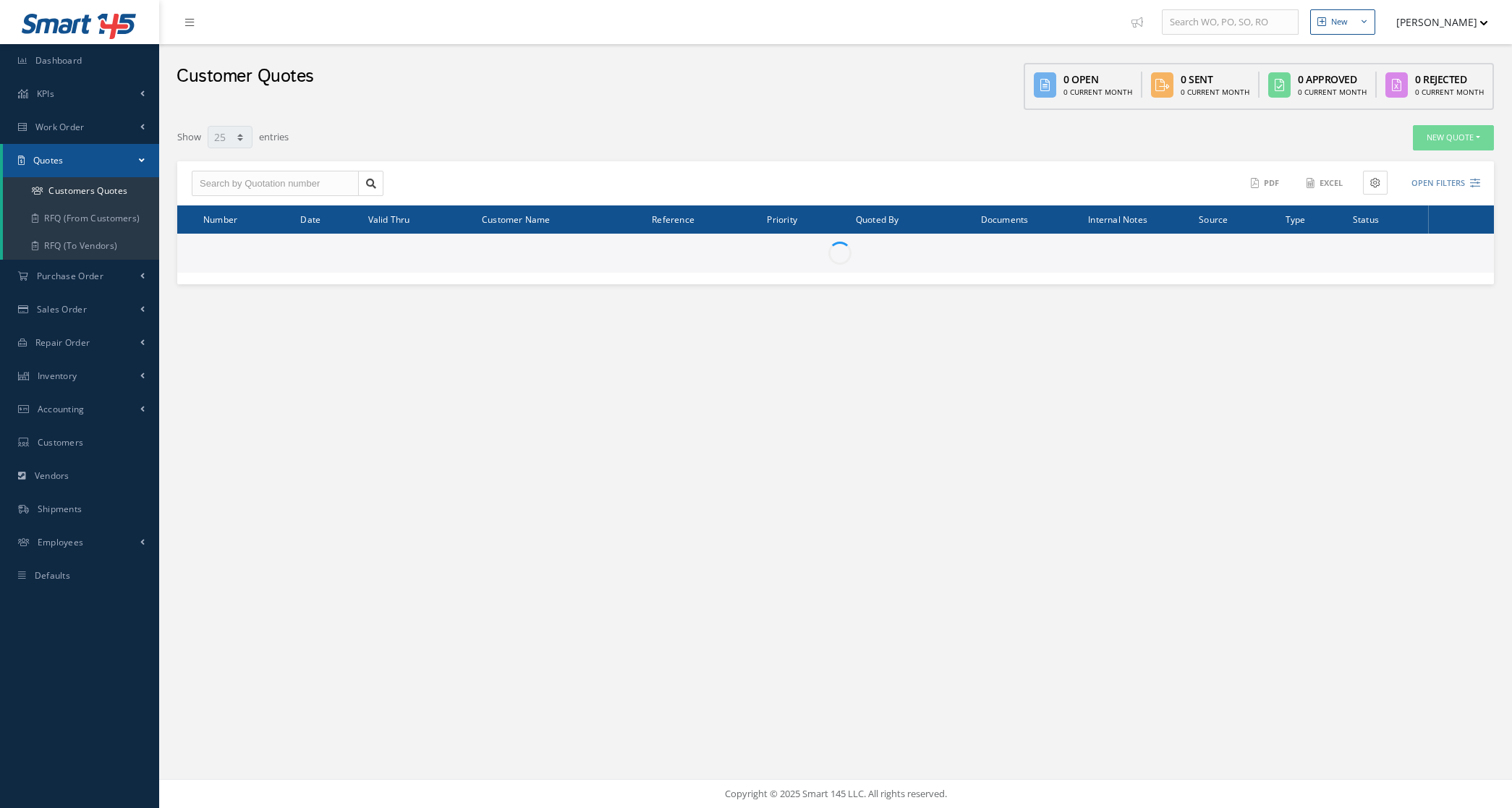
select select "25"
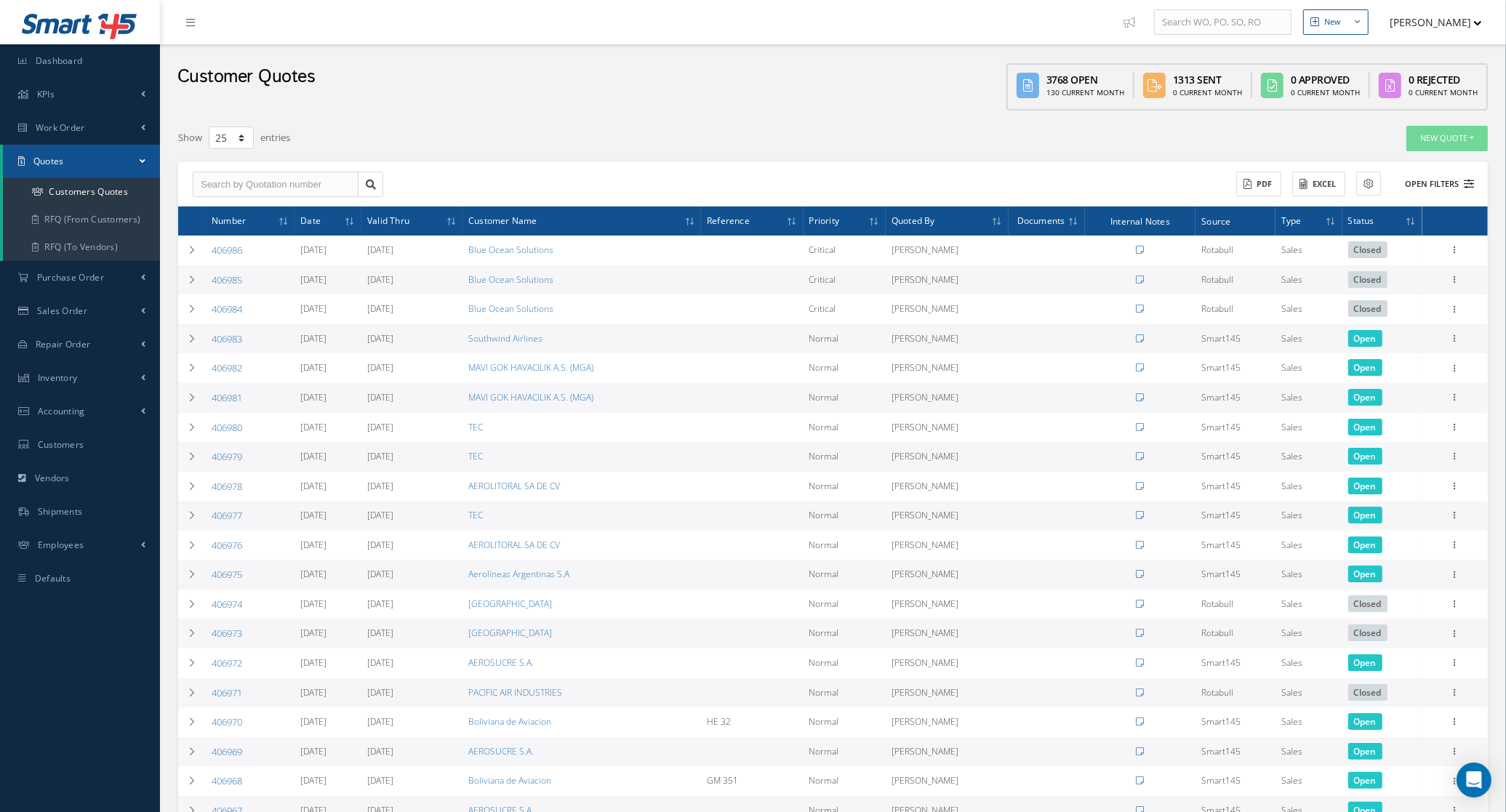
click at [1424, 185] on button "Open Filters" at bounding box center [1433, 185] width 82 height 24
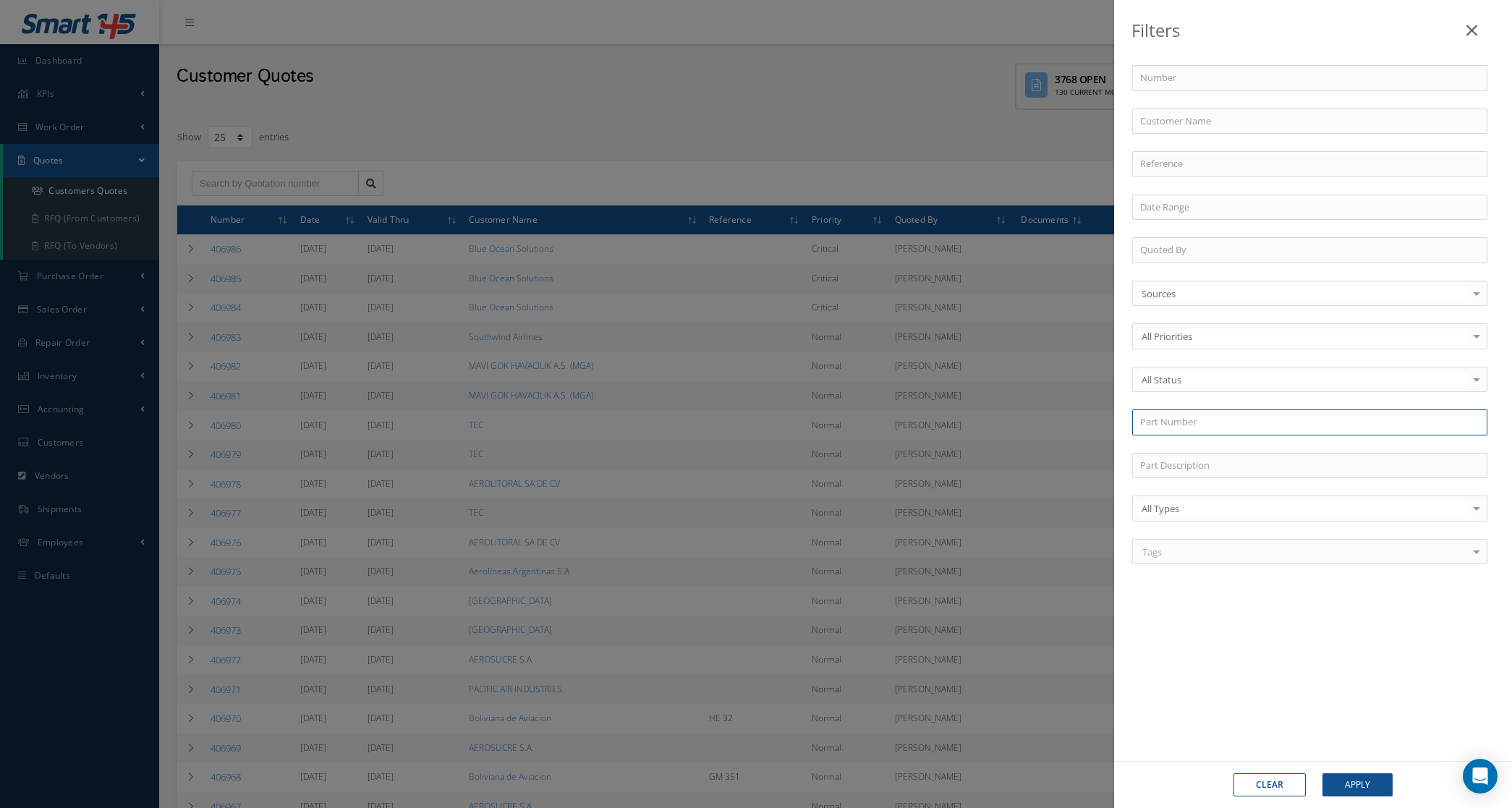
click at [1166, 418] on input "text" at bounding box center [1309, 423] width 355 height 26
paste input "AF 163-2K .6"
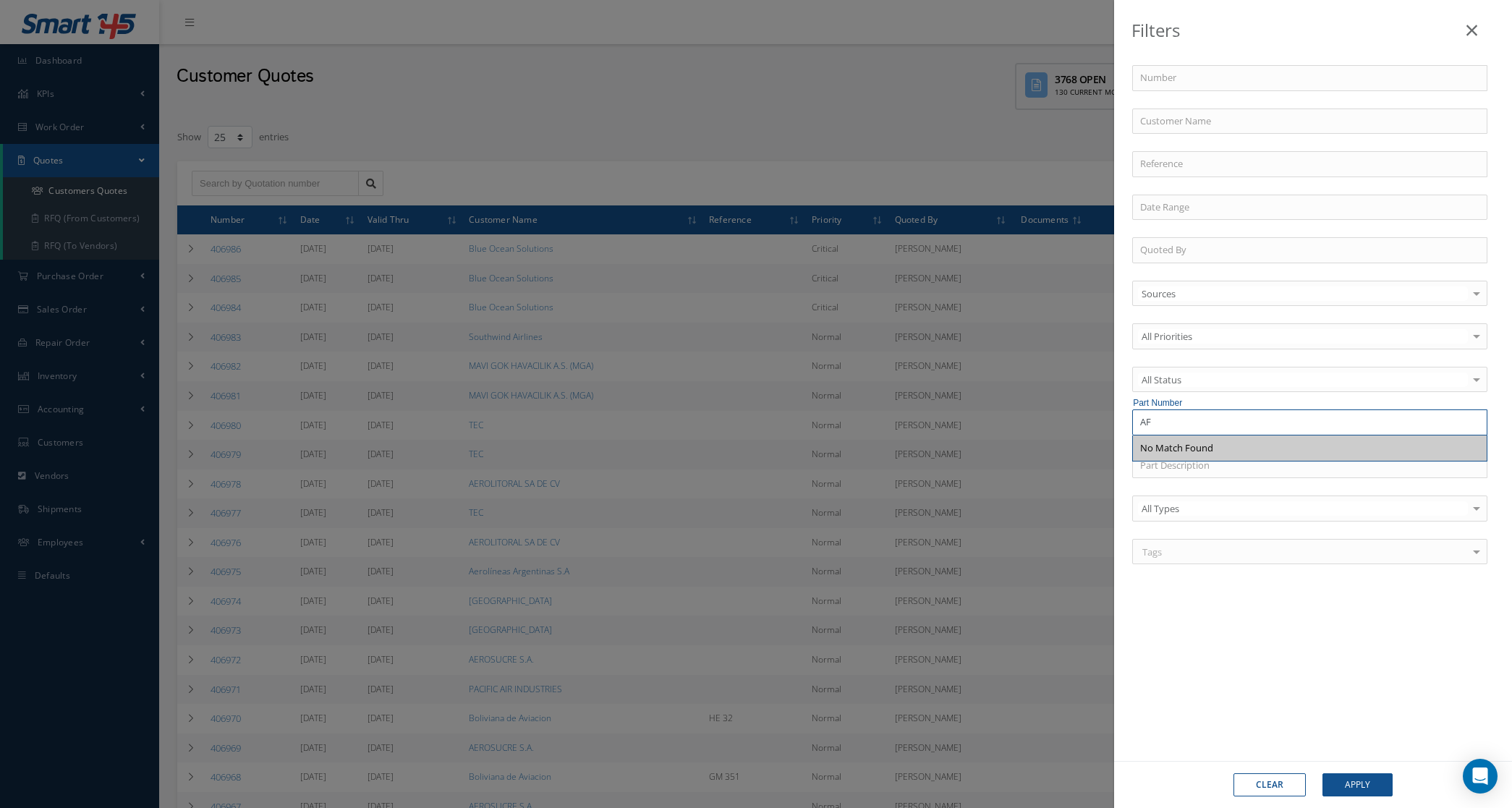
type input "AF"
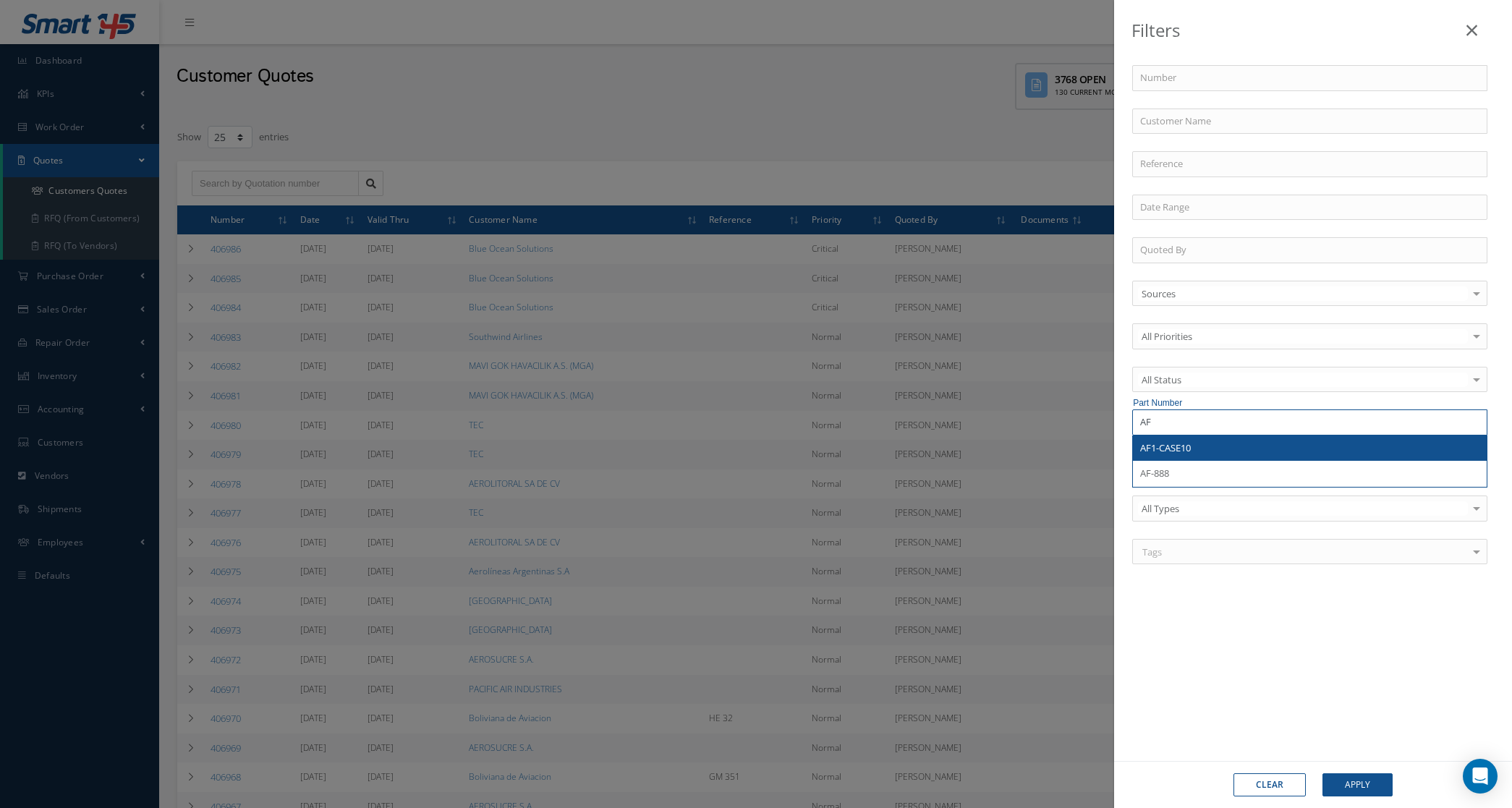
drag, startPoint x: 1184, startPoint y: 433, endPoint x: 972, endPoint y: 425, distance: 212.2
click at [972, 425] on div "Filters Number Customer Name Reference Quoted By Sources Sources Smart145 Rotab…" at bounding box center [756, 404] width 1512 height 808
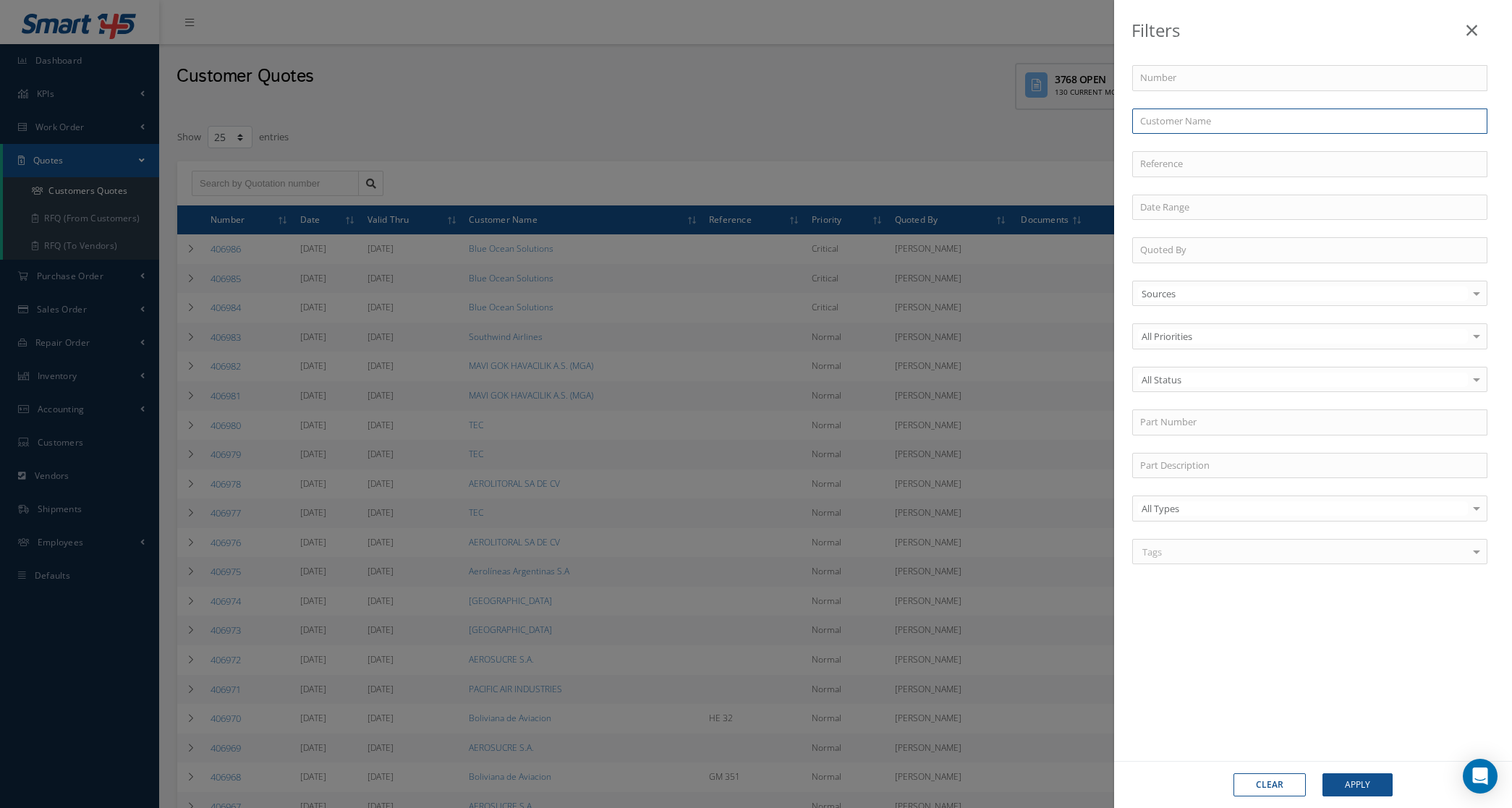
click at [1224, 126] on input "text" at bounding box center [1309, 121] width 355 height 26
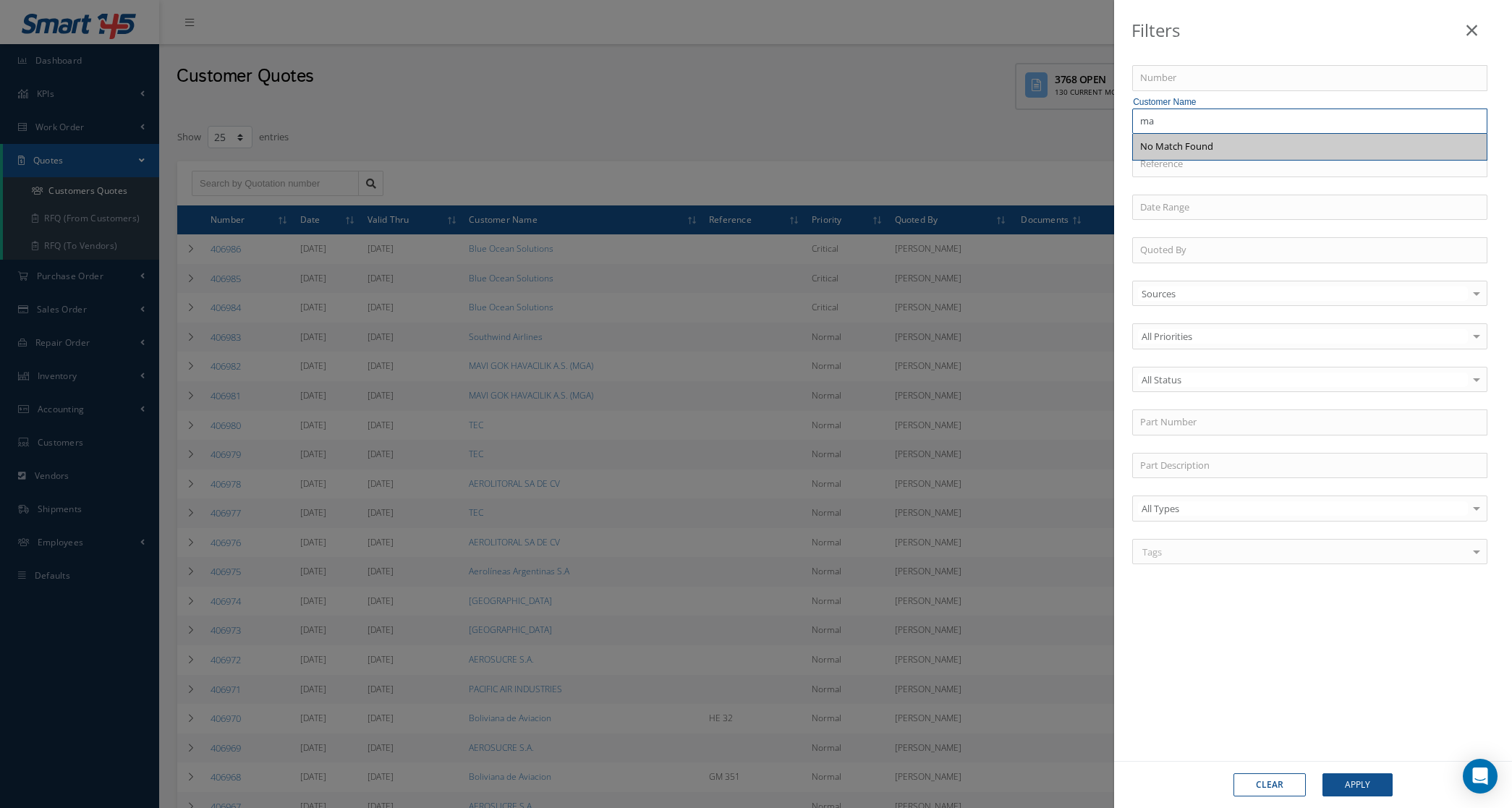
type input "m"
click at [1224, 150] on span "GRUPO AEREO MONTERREY, S.A. DE C.V." at bounding box center [1225, 145] width 171 height 13
type input "GRUPO AEREO MONTERREY, S.A. DE C.V."
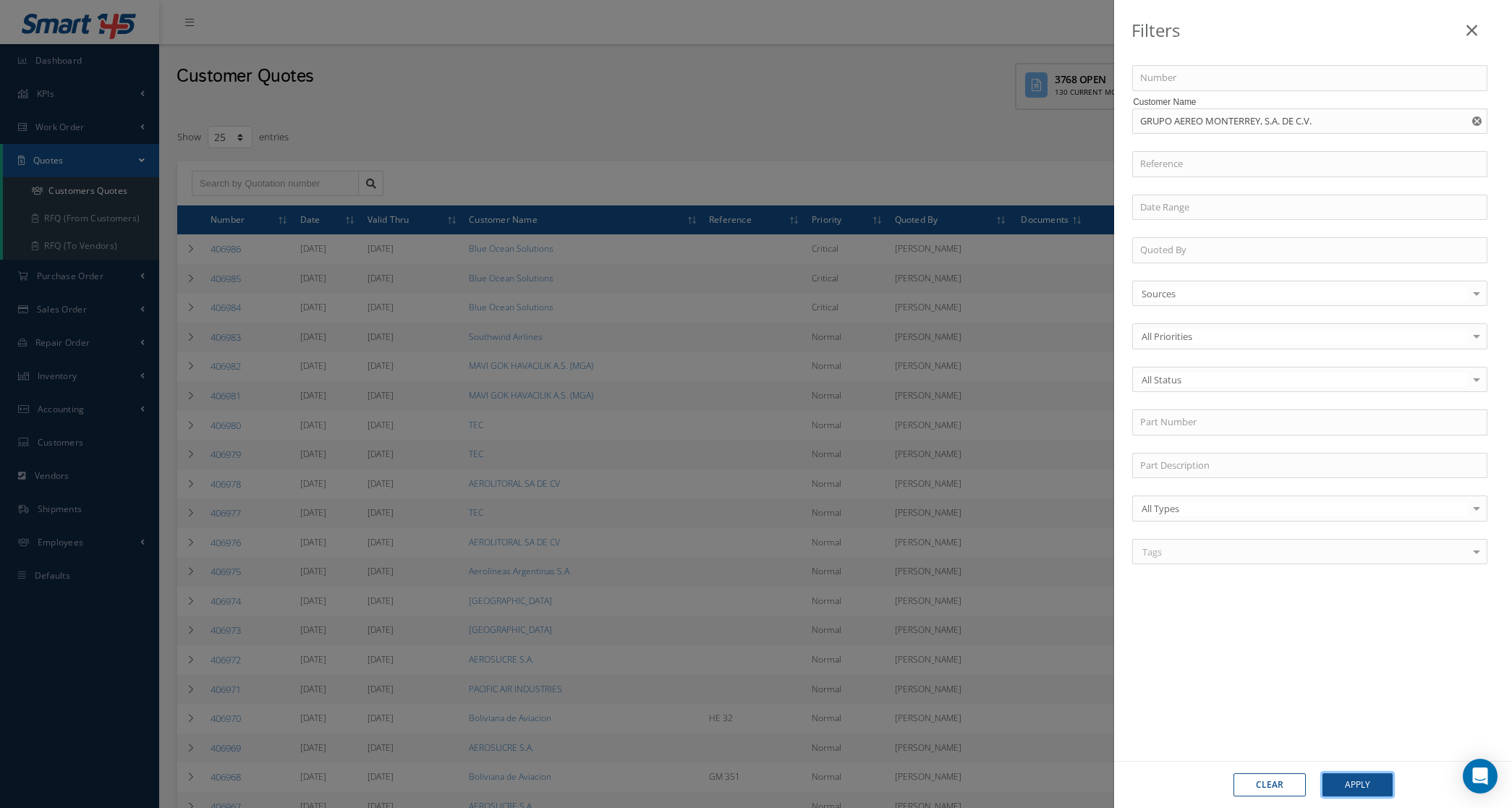
click at [1347, 781] on button "Apply" at bounding box center [1357, 785] width 70 height 23
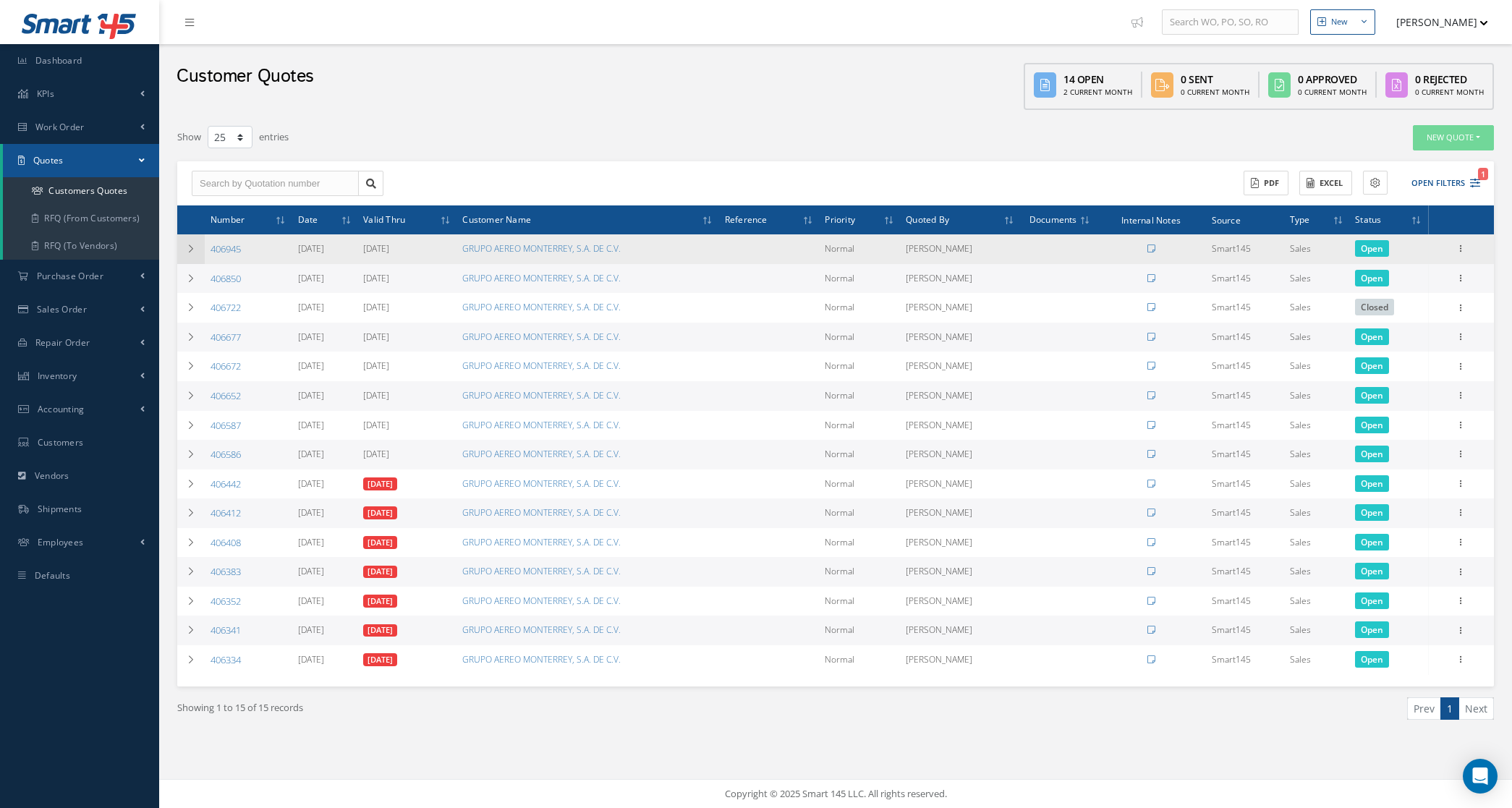
click at [188, 252] on icon at bounding box center [191, 249] width 10 height 9
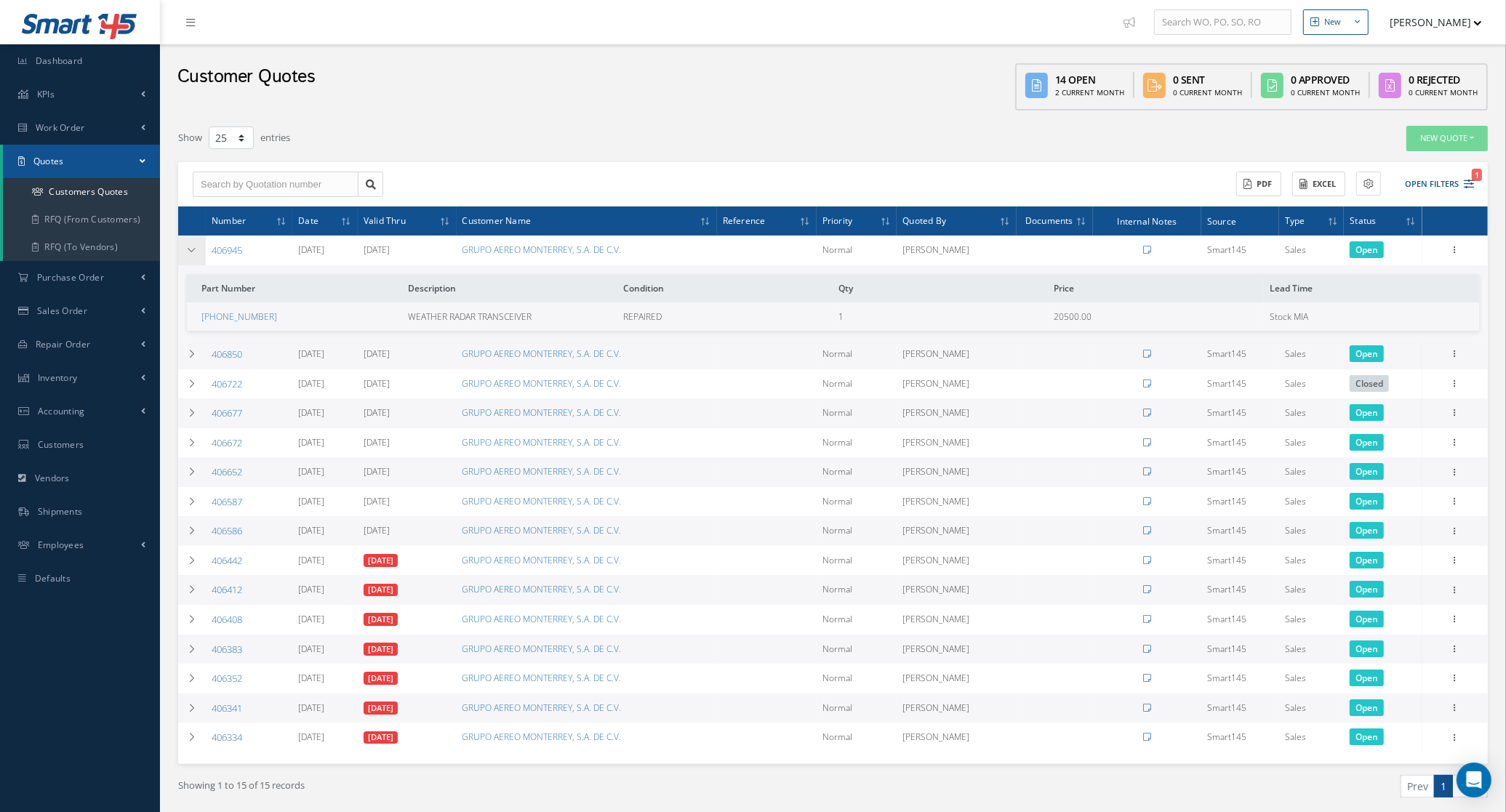
click at [189, 253] on icon at bounding box center [192, 250] width 10 height 9
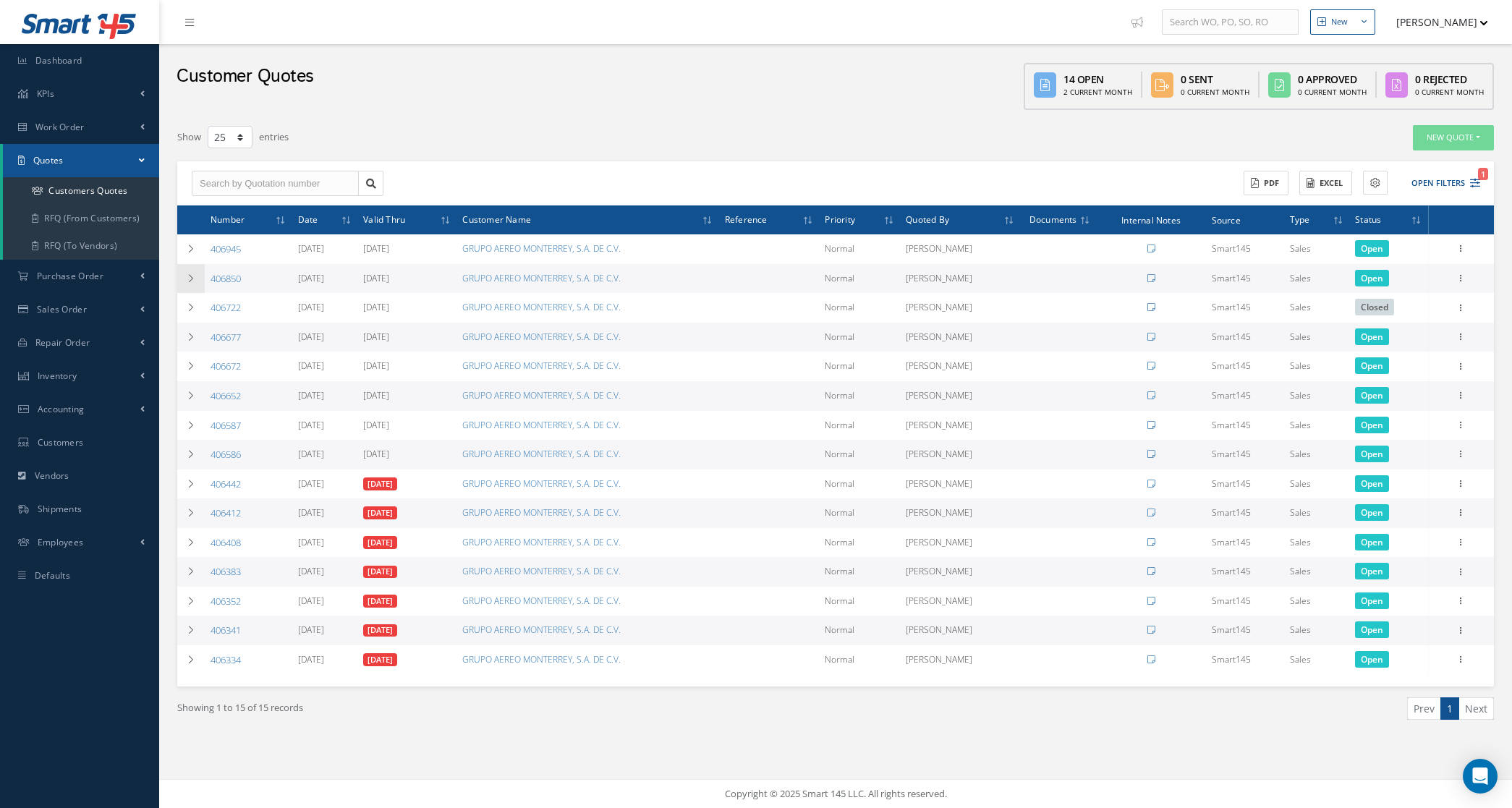
click at [196, 277] on icon at bounding box center [191, 279] width 10 height 9
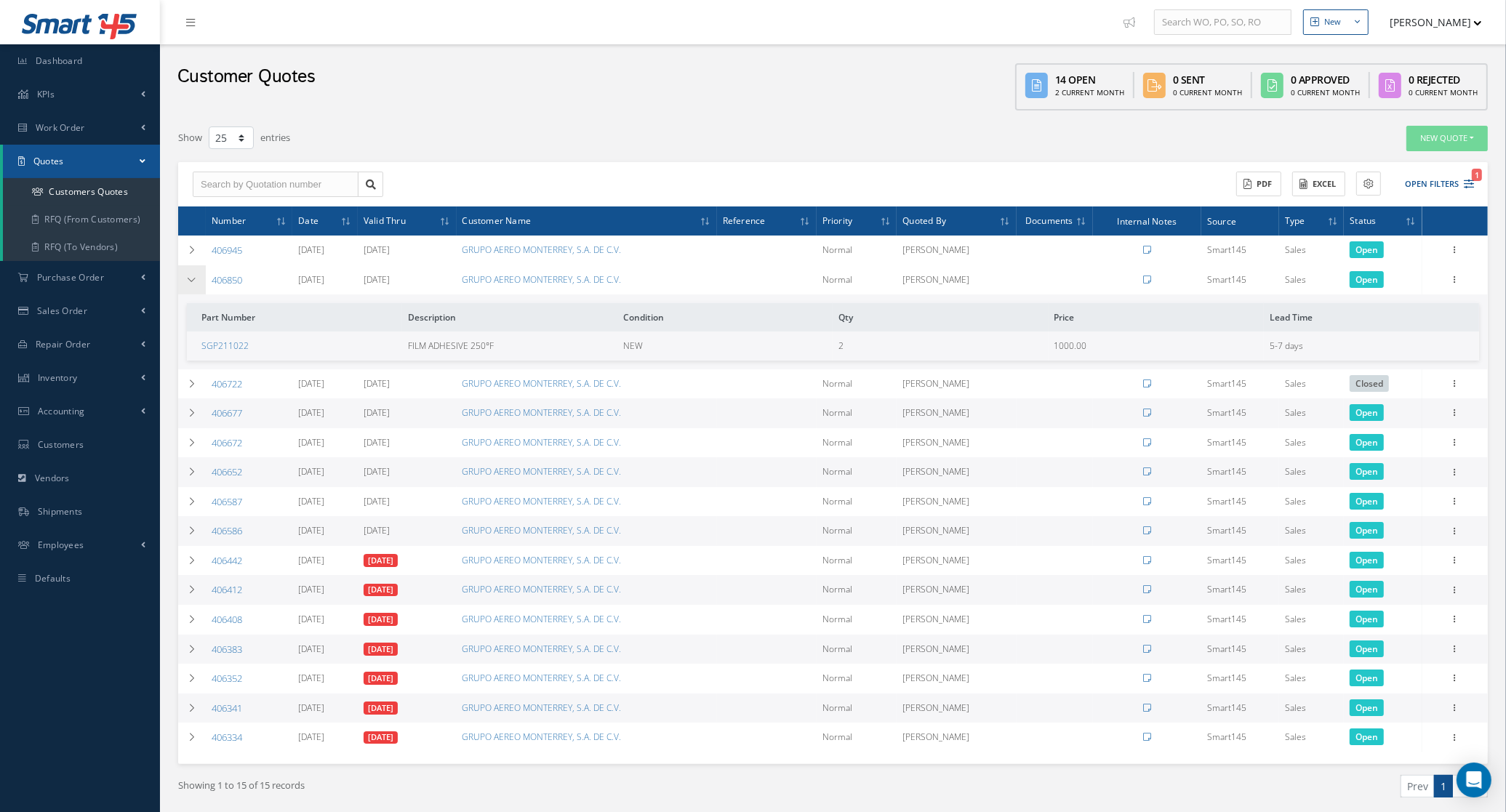
click at [197, 278] on icon at bounding box center [192, 280] width 10 height 9
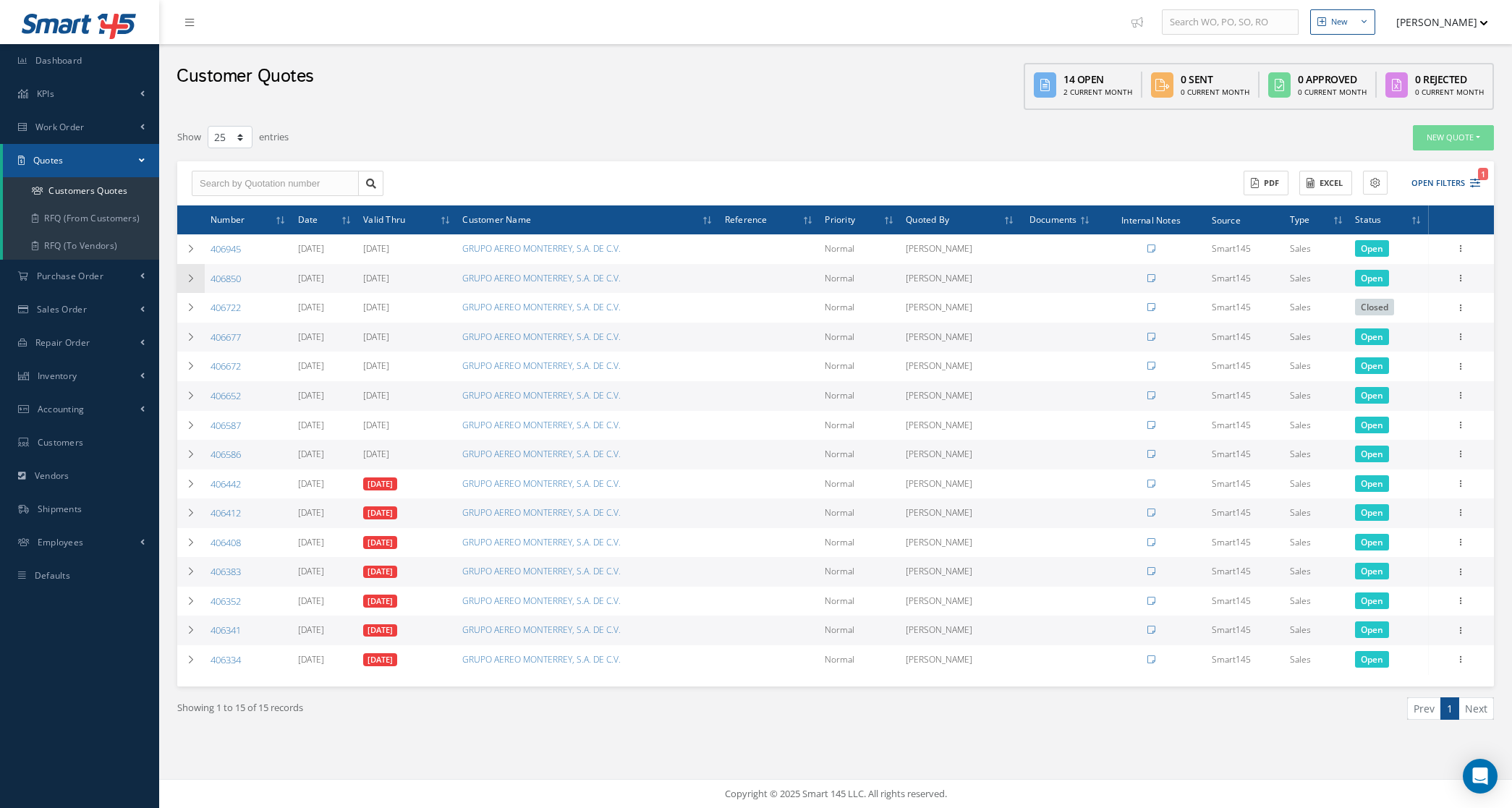
click at [190, 286] on td at bounding box center [191, 279] width 28 height 29
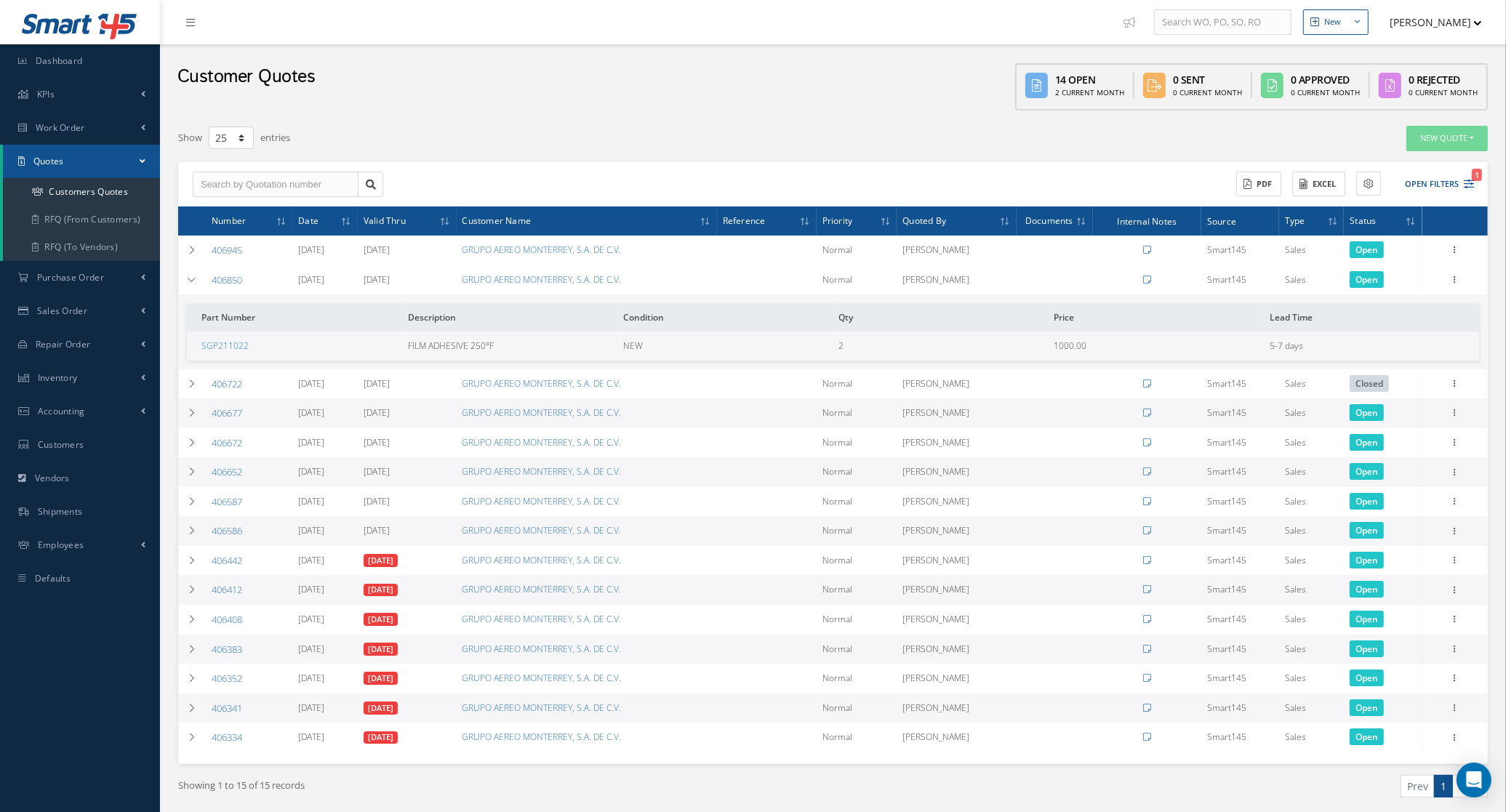
click at [1468, 278] on td "Edit Delete Send By Email Clone Convert to Sales Order Documents Close Print-Ou…" at bounding box center [1455, 280] width 65 height 30
click at [1459, 278] on icon at bounding box center [1455, 278] width 15 height 11
click at [1411, 367] on link "Convert to Sales Order" at bounding box center [1388, 370] width 115 height 30
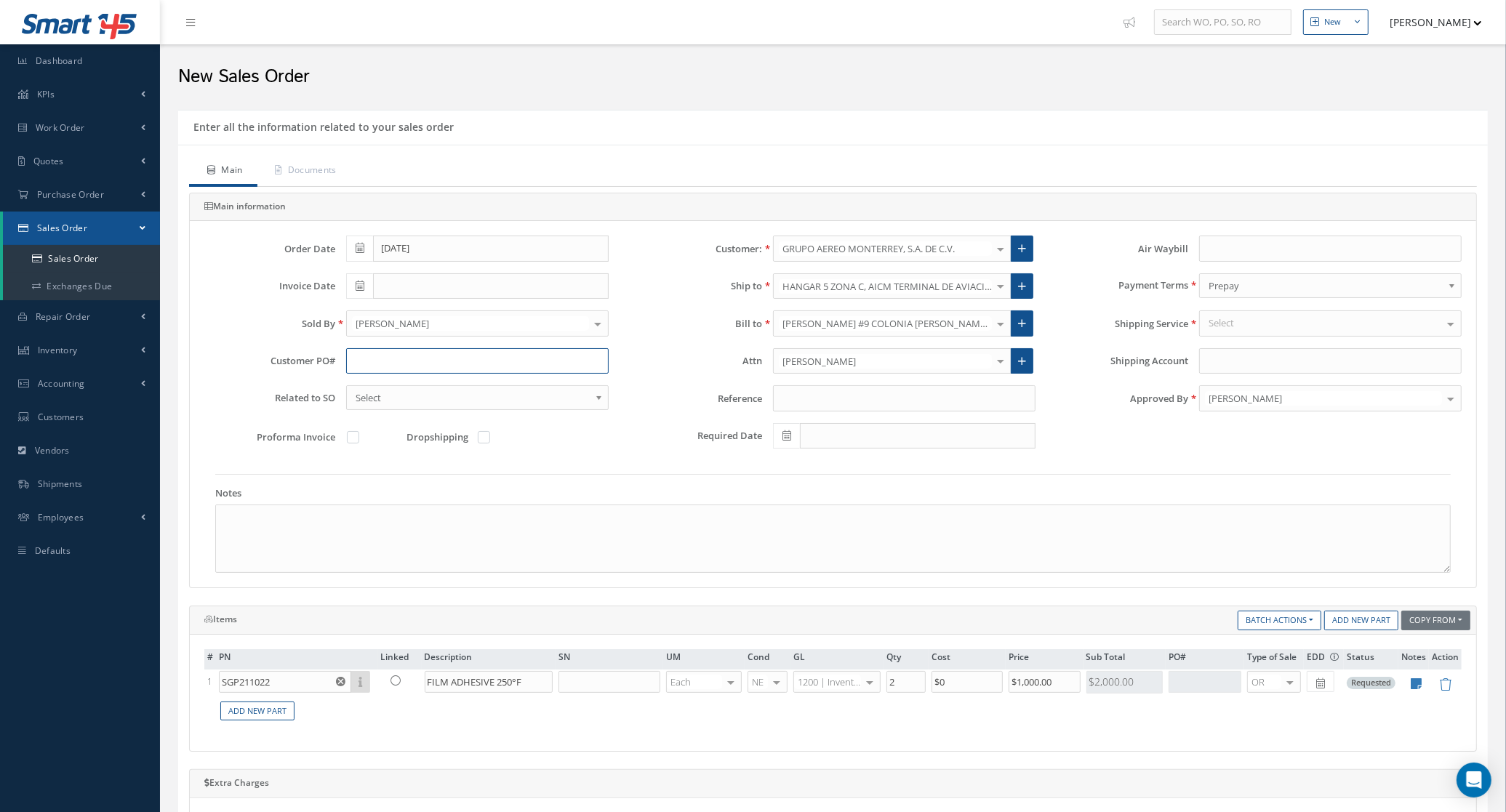
click at [362, 365] on input "text" at bounding box center [478, 361] width 263 height 26
type input "39002"
click at [306, 176] on link "Documents" at bounding box center [305, 171] width 94 height 30
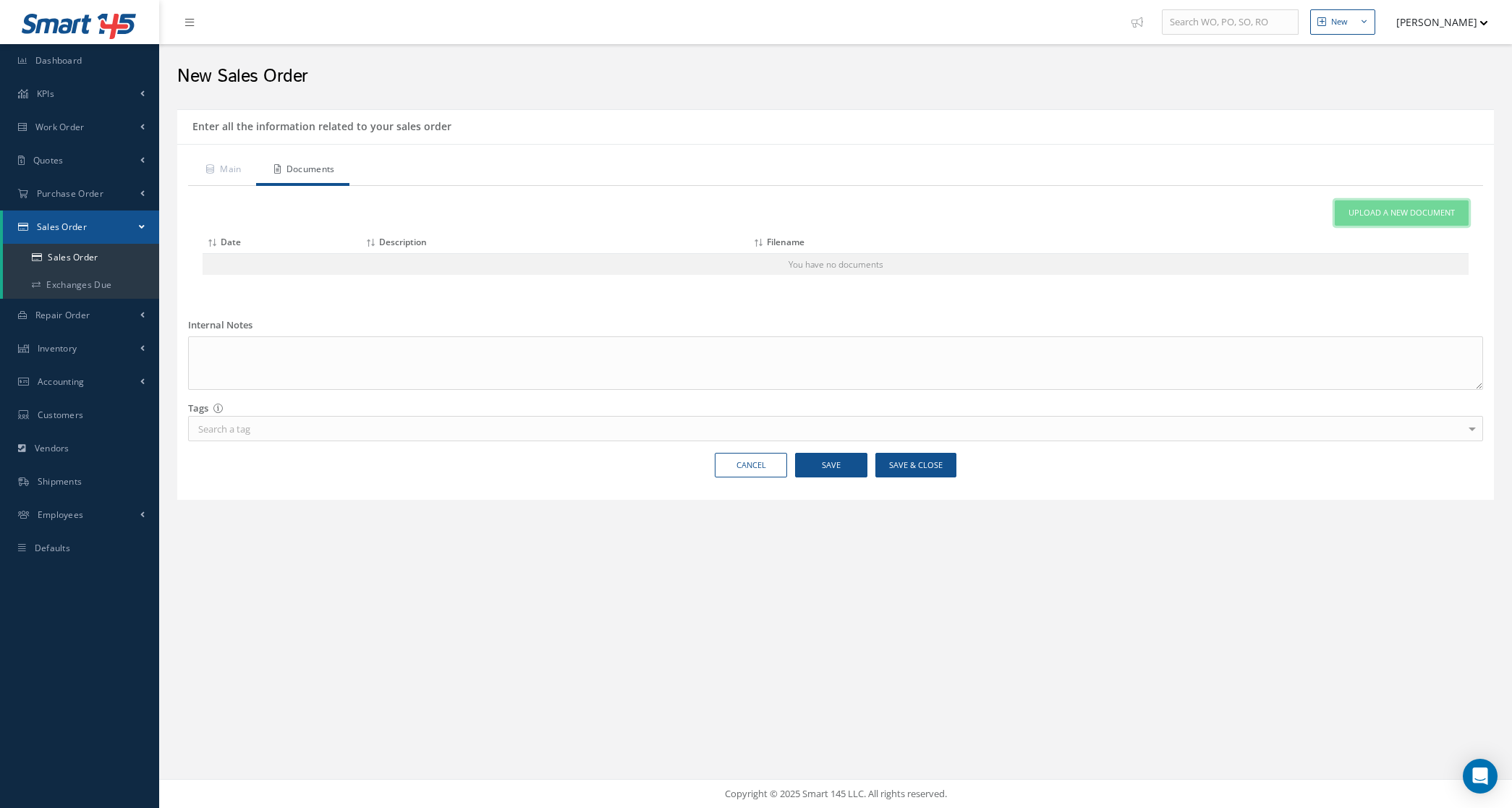
click at [1386, 210] on span "Upload a New Document" at bounding box center [1401, 213] width 107 height 12
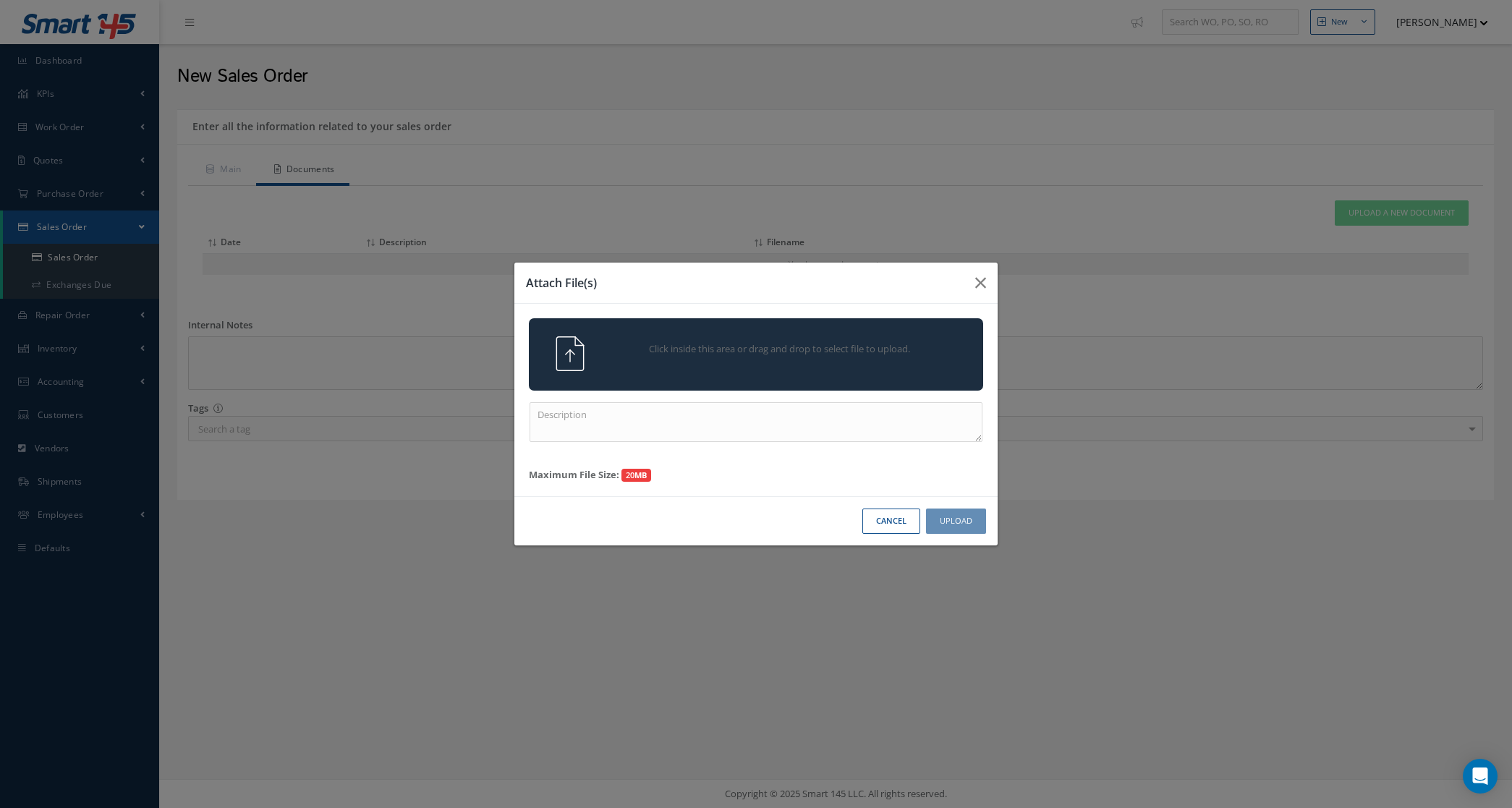
click at [866, 354] on span "Click inside this area or drag and drop to select file to upload." at bounding box center [779, 349] width 328 height 15
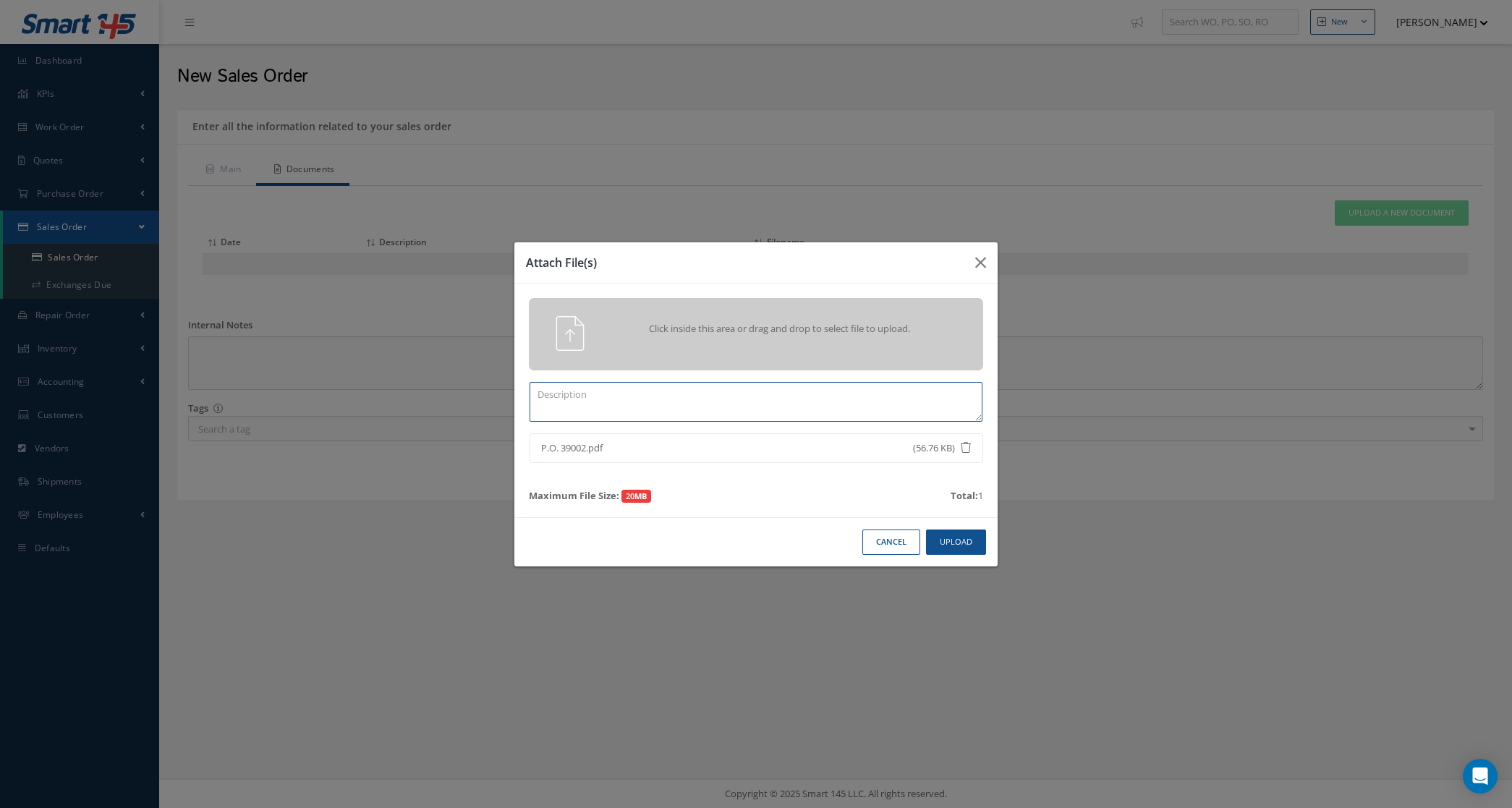
click at [805, 409] on textarea at bounding box center [755, 402] width 453 height 40
type textarea "po"
click at [969, 536] on button "Upload" at bounding box center [955, 541] width 60 height 25
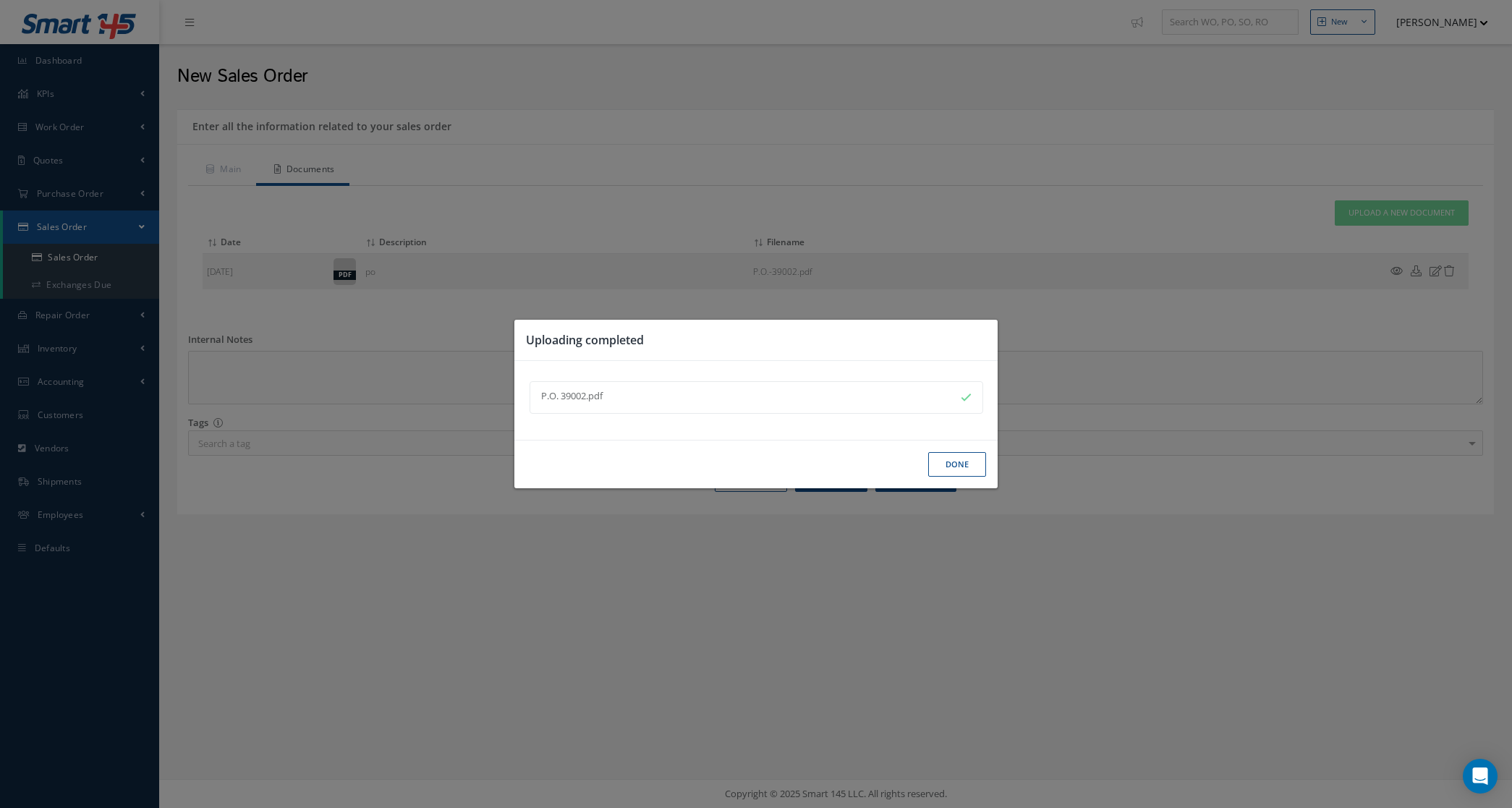
click at [964, 462] on button "Done" at bounding box center [957, 464] width 58 height 25
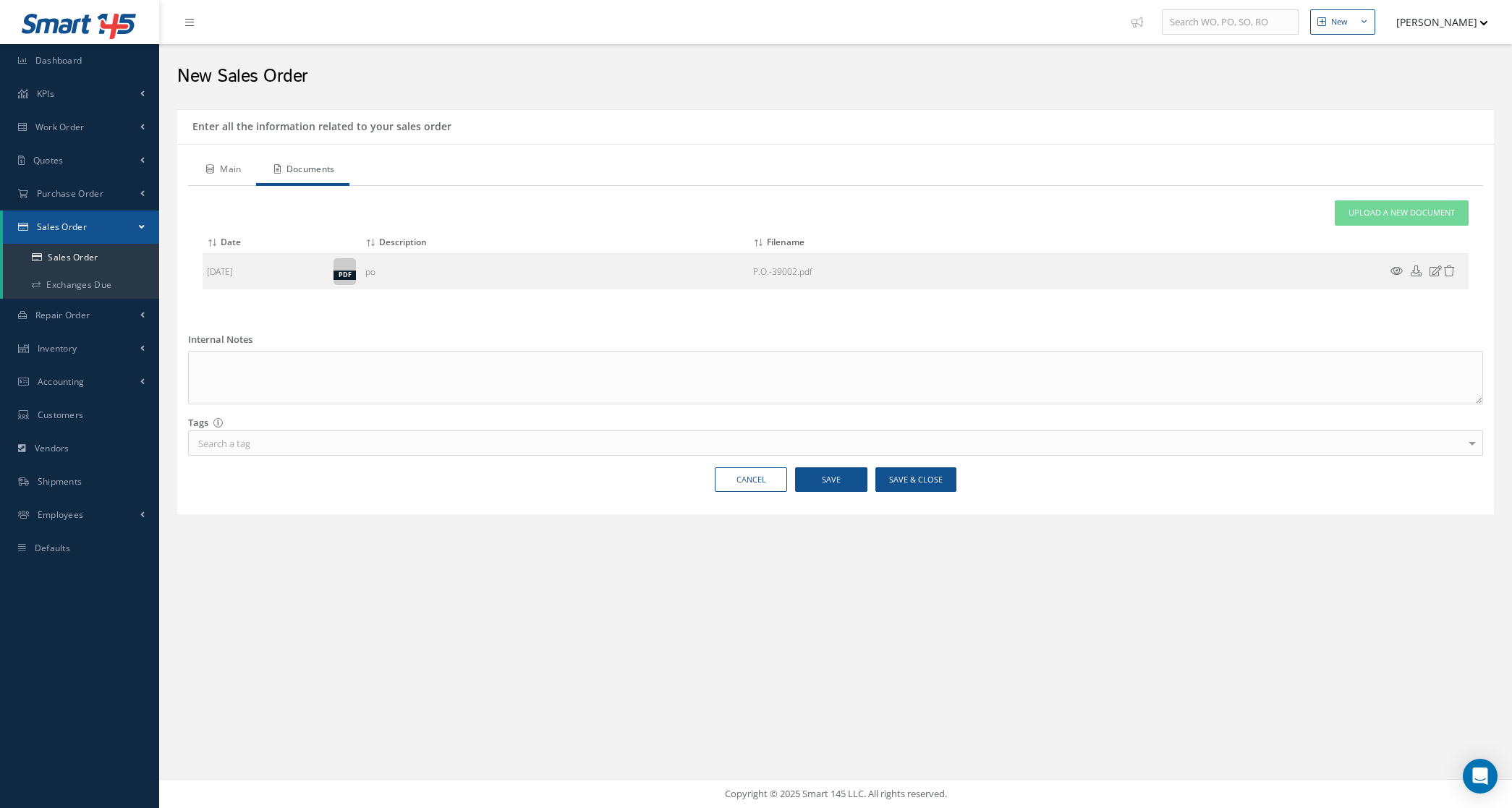
click at [217, 171] on link "Main" at bounding box center [222, 171] width 68 height 30
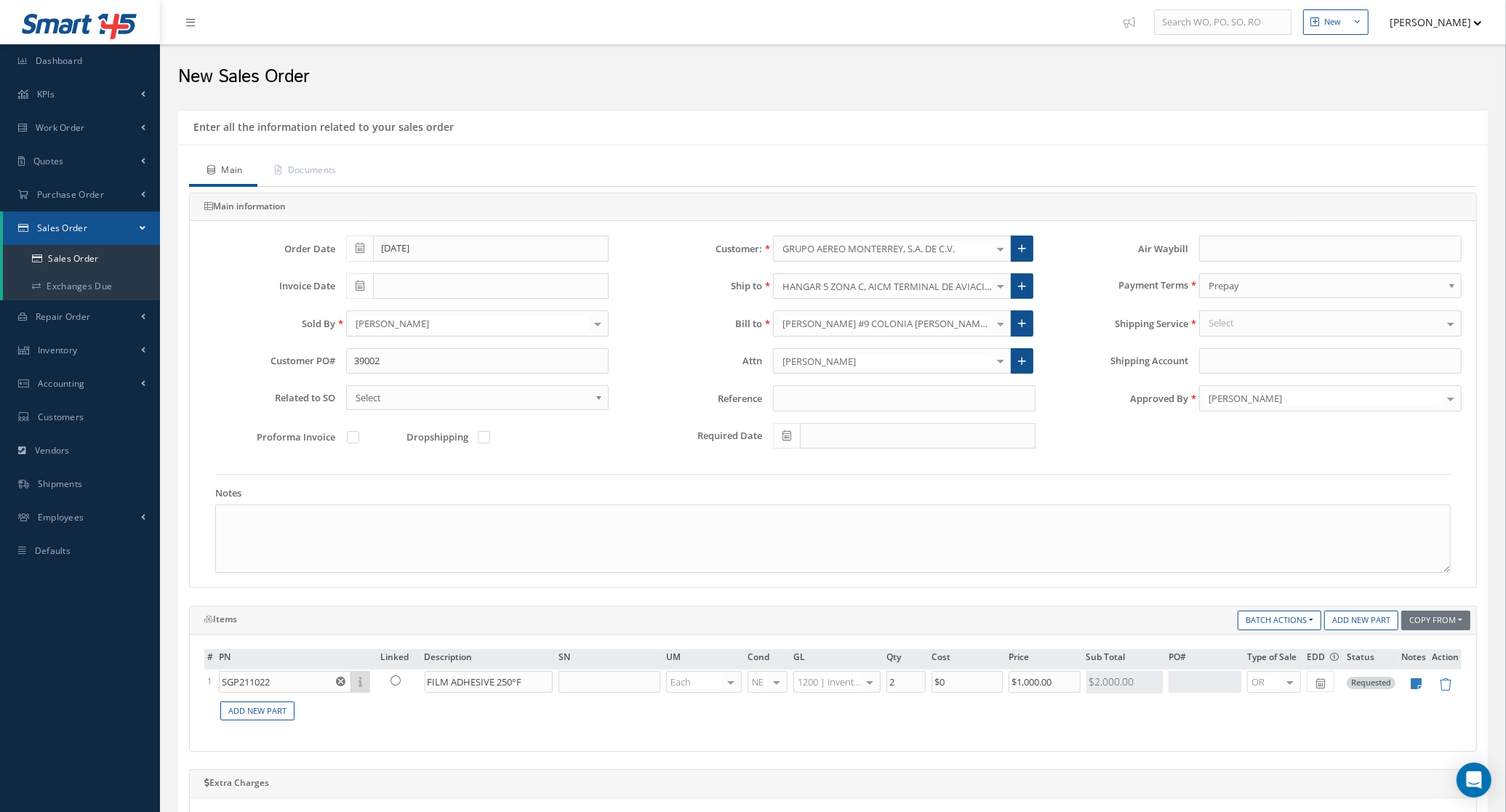
click at [1267, 328] on div "Select" at bounding box center [1330, 324] width 263 height 26
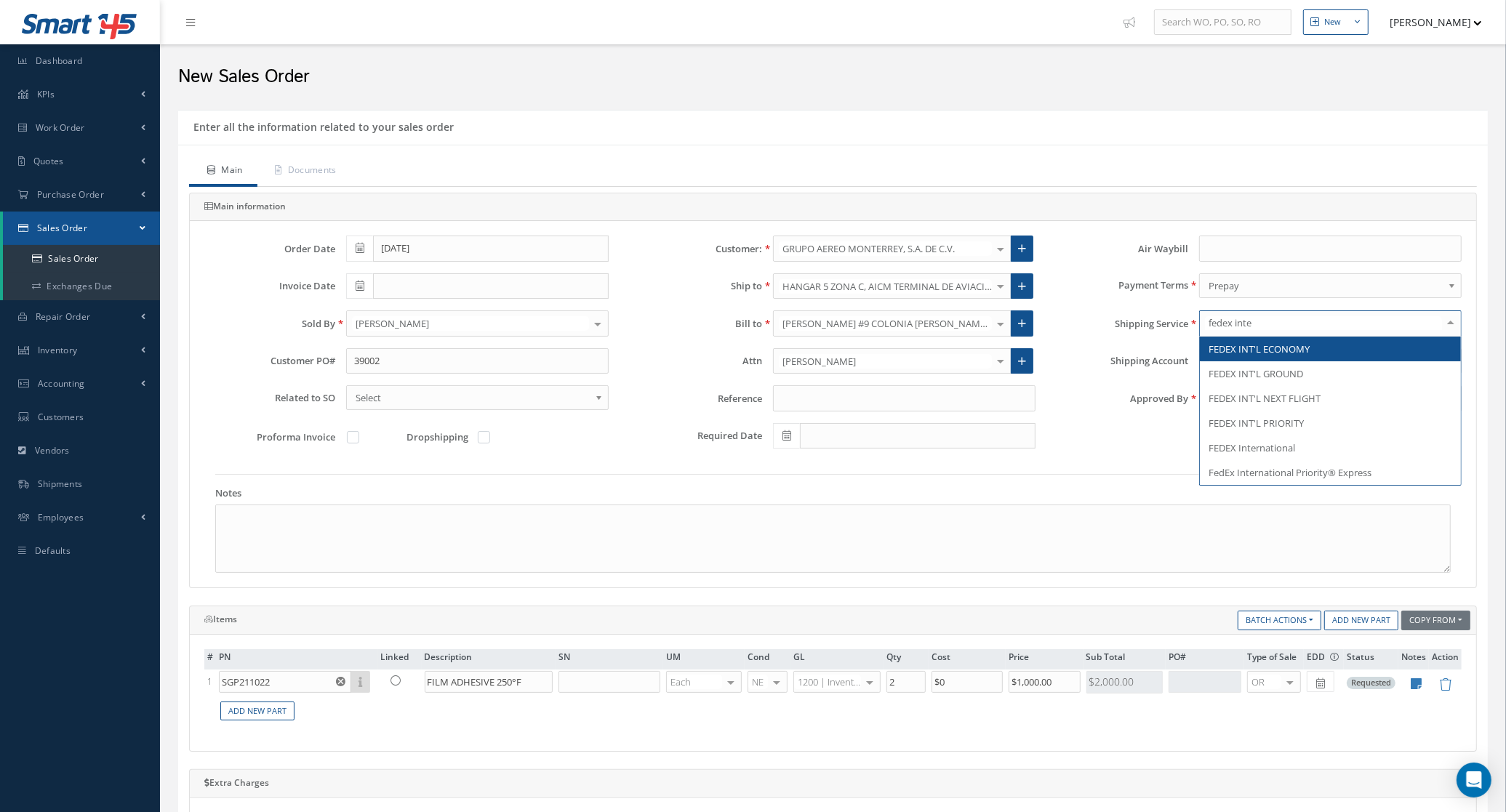
type input "fedex inter"
click at [1281, 359] on span "FEDEX International" at bounding box center [1330, 349] width 261 height 24
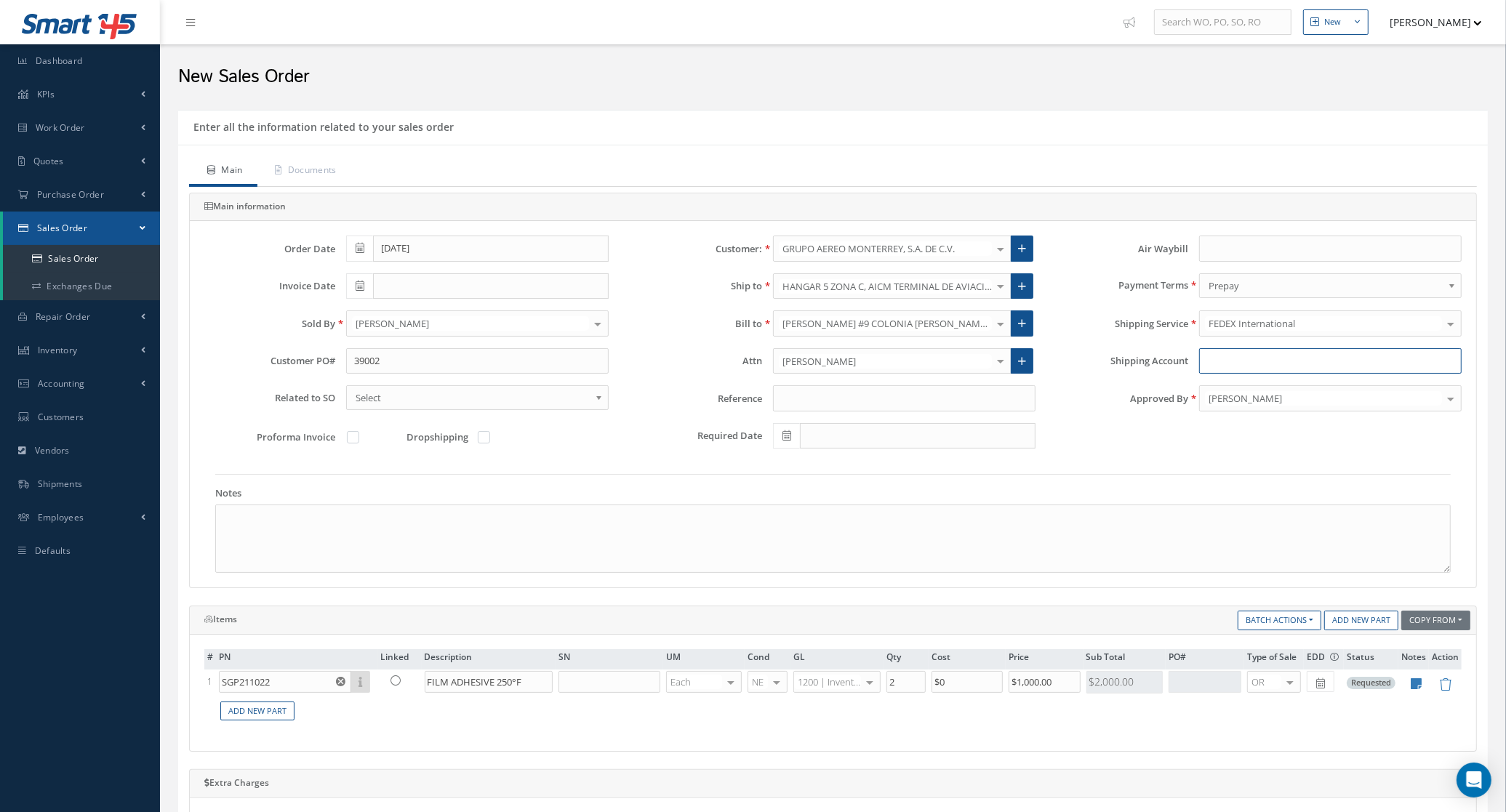
click at [1281, 354] on input "Shipping Account" at bounding box center [1330, 361] width 263 height 26
paste input "152823550"
click at [1200, 359] on input "152823550" at bounding box center [1330, 361] width 263 height 26
click at [1288, 358] on input "152823550" at bounding box center [1330, 361] width 263 height 26
type input "152823550"
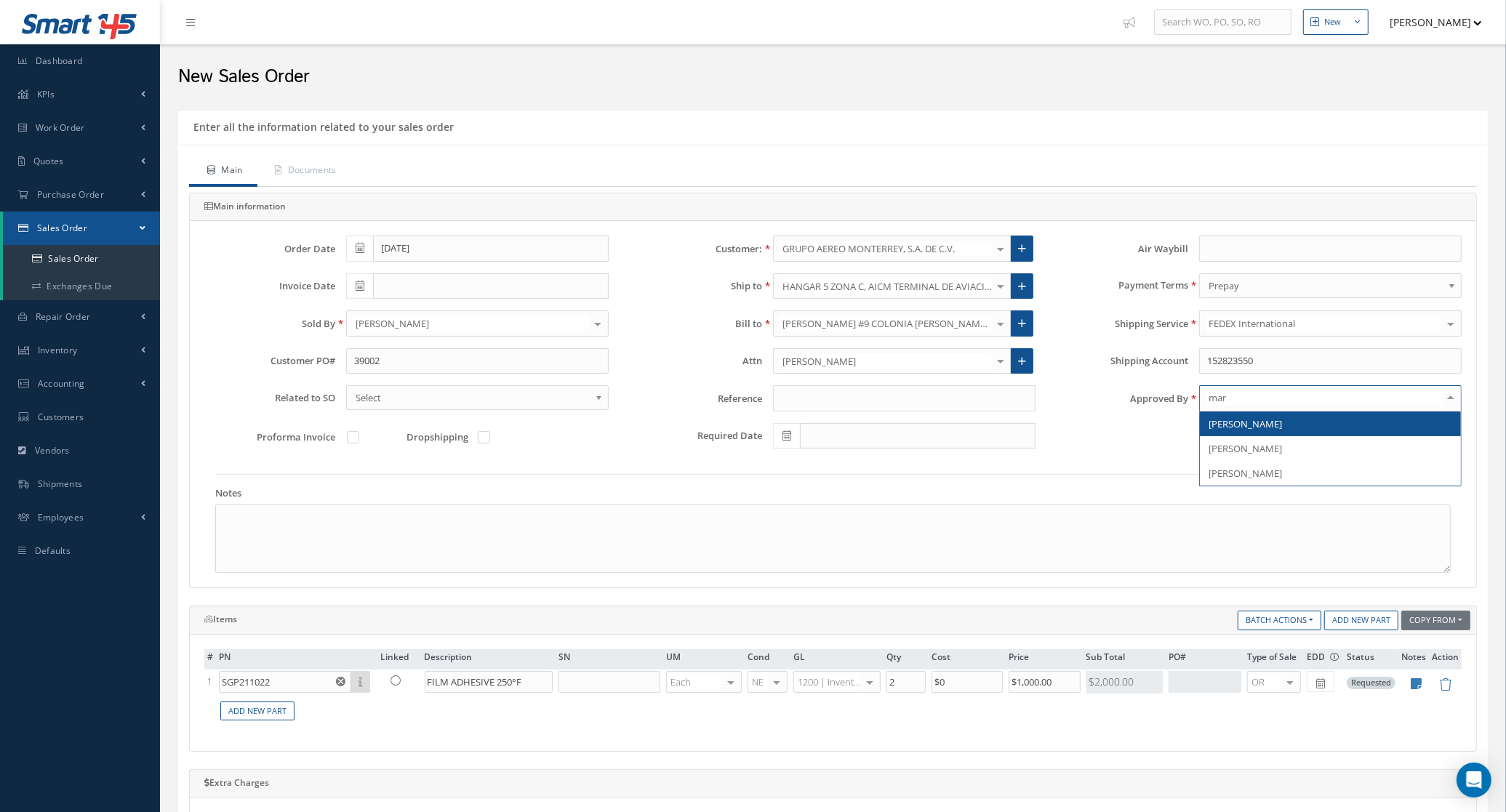
type input "mari"
click at [1230, 414] on span "[PERSON_NAME]" at bounding box center [1330, 424] width 261 height 24
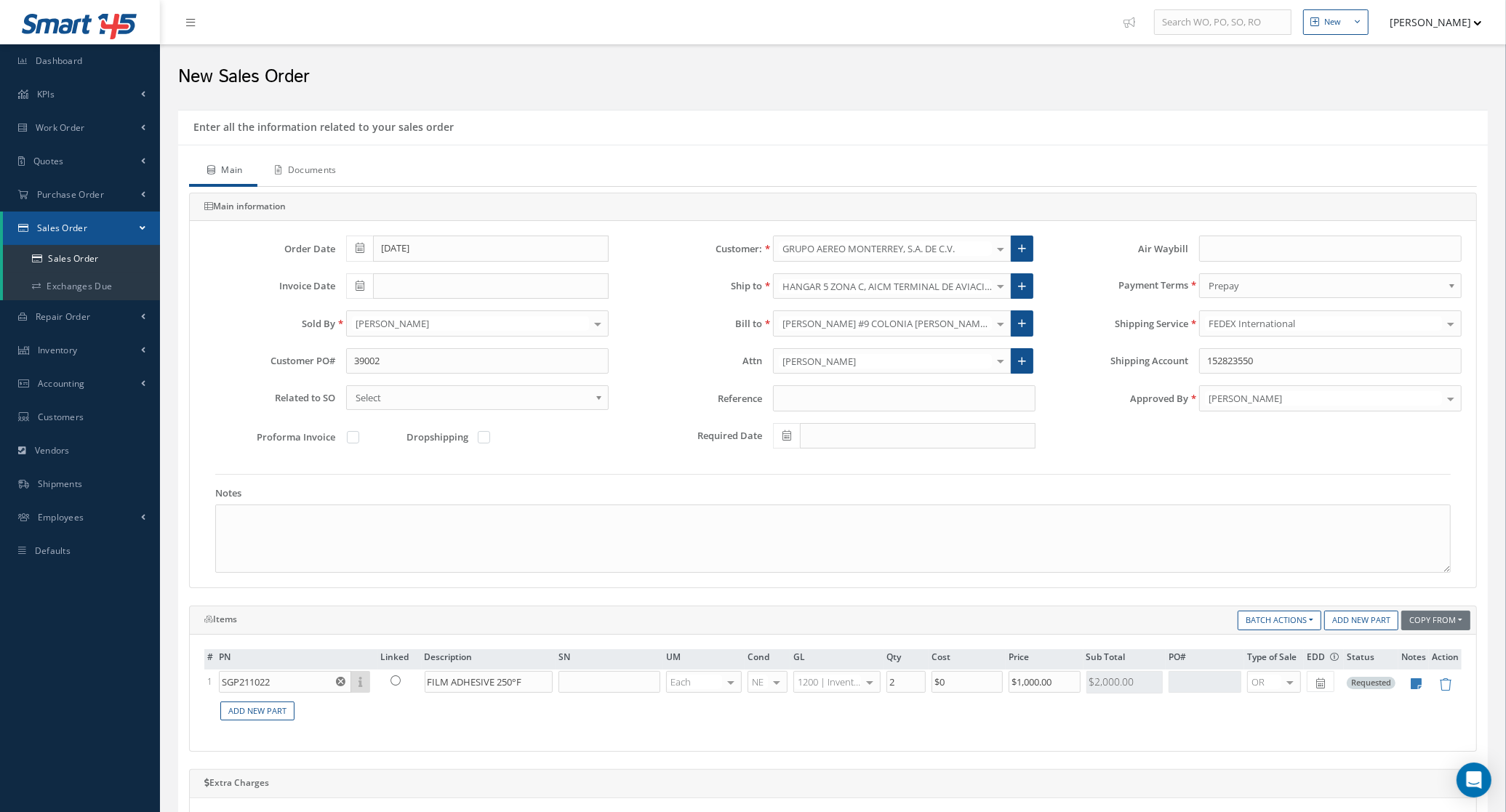
click at [318, 174] on link "Documents" at bounding box center [305, 171] width 94 height 30
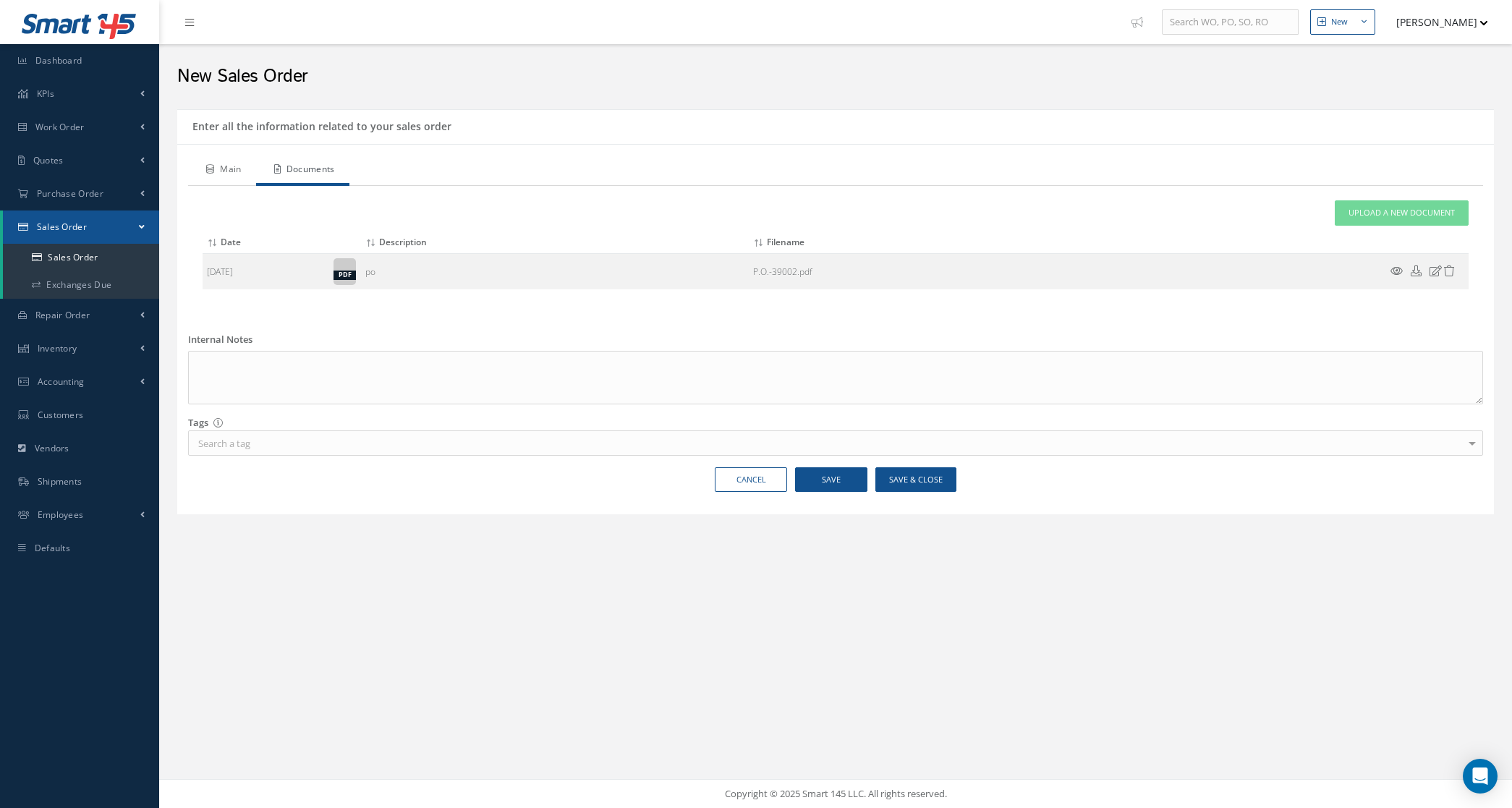
click at [235, 171] on link "Main" at bounding box center [222, 171] width 68 height 30
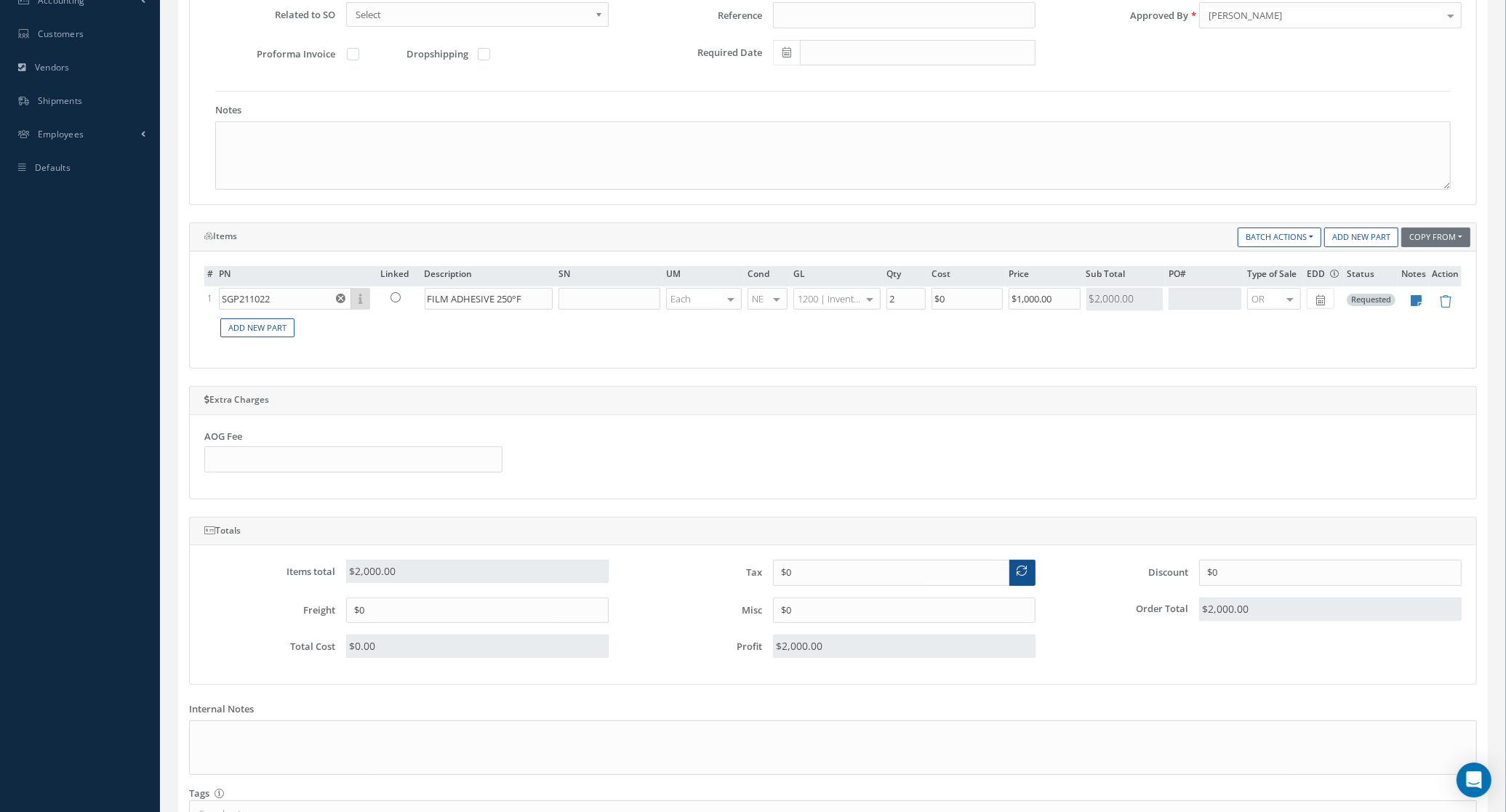
scroll to position [510, 0]
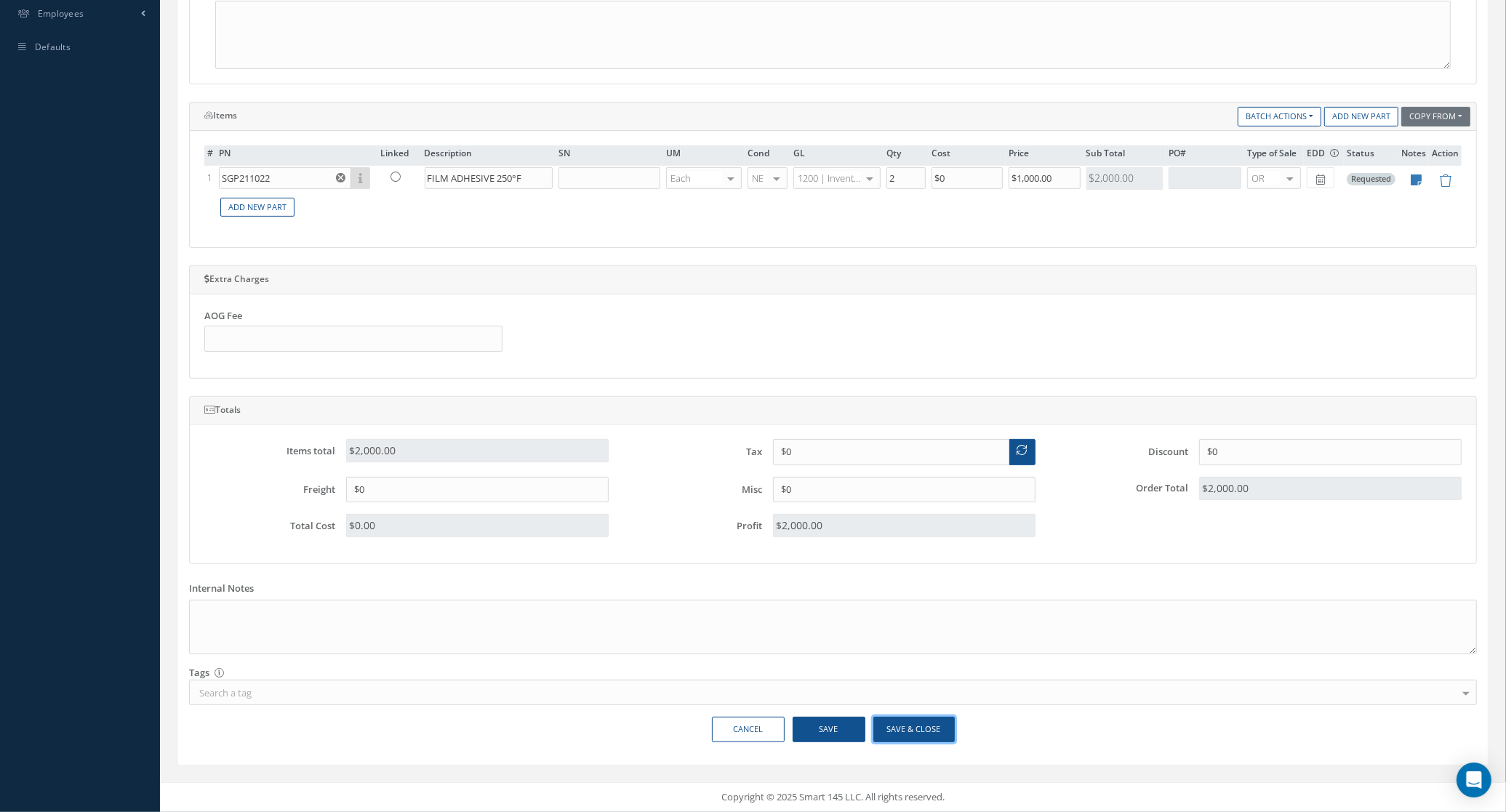
click at [924, 724] on button "Save & Close" at bounding box center [914, 729] width 82 height 25
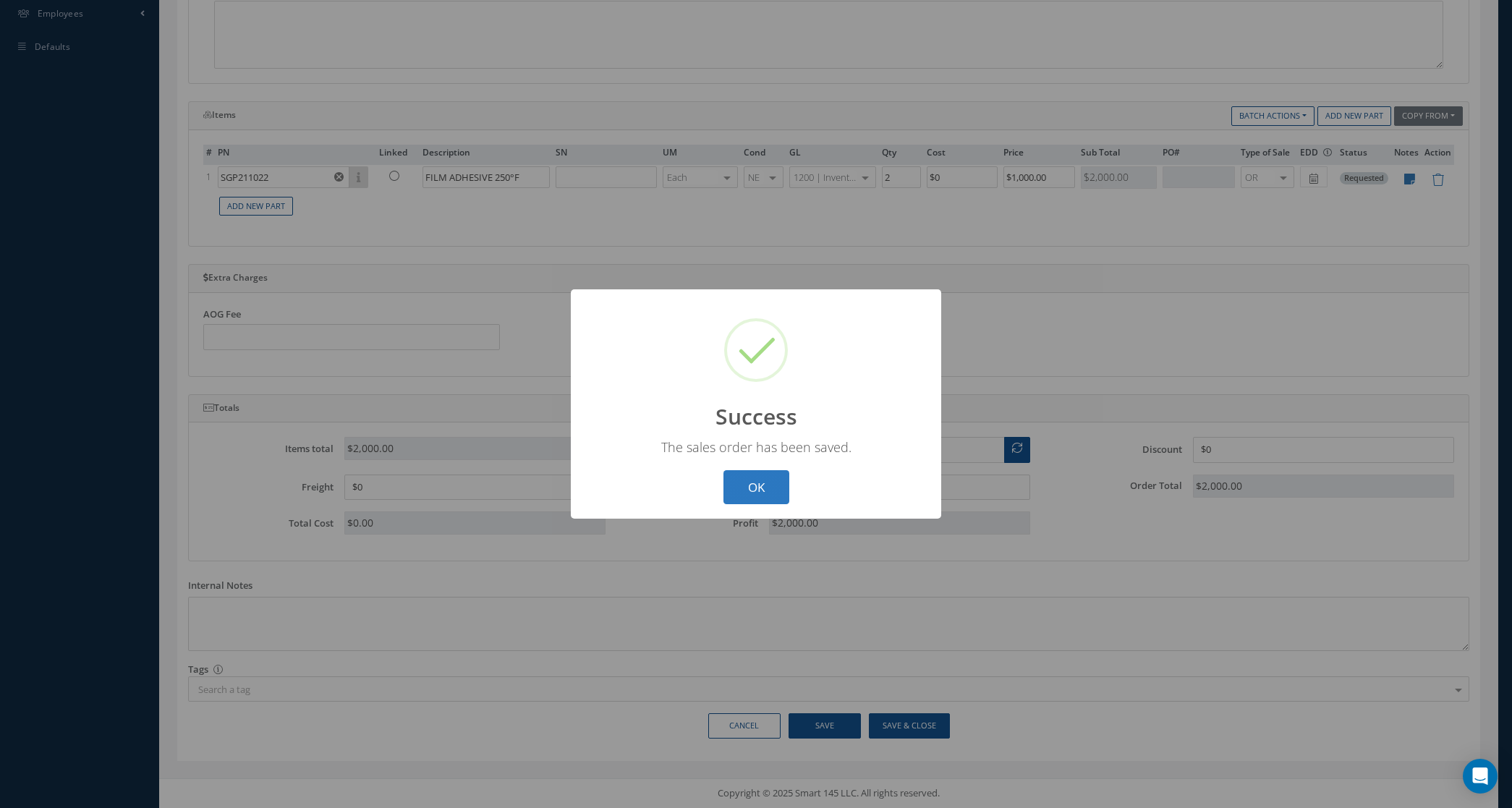
click at [763, 486] on button "OK" at bounding box center [756, 487] width 66 height 34
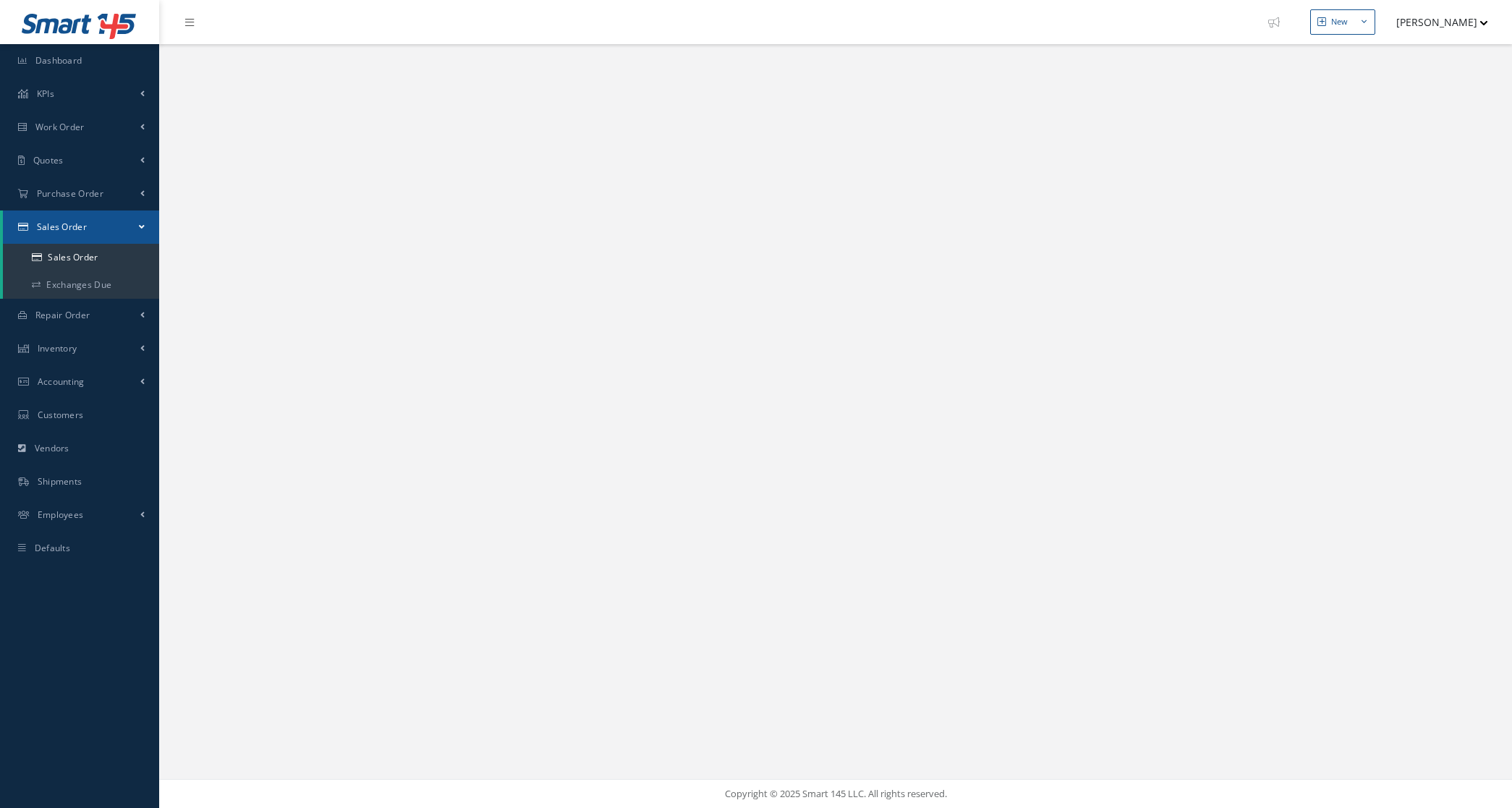
select select "25"
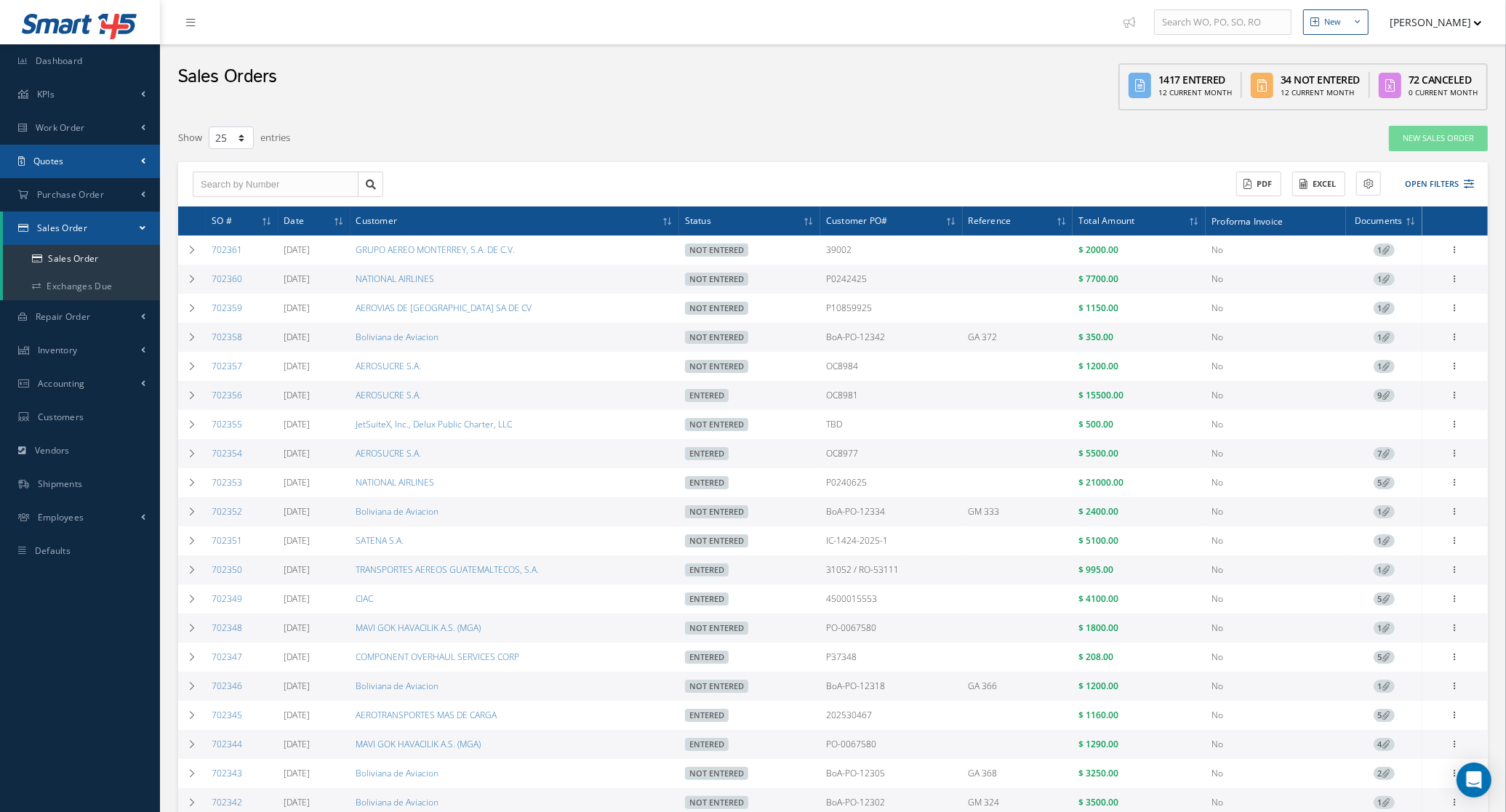
click at [66, 157] on link "Quotes" at bounding box center [80, 161] width 160 height 33
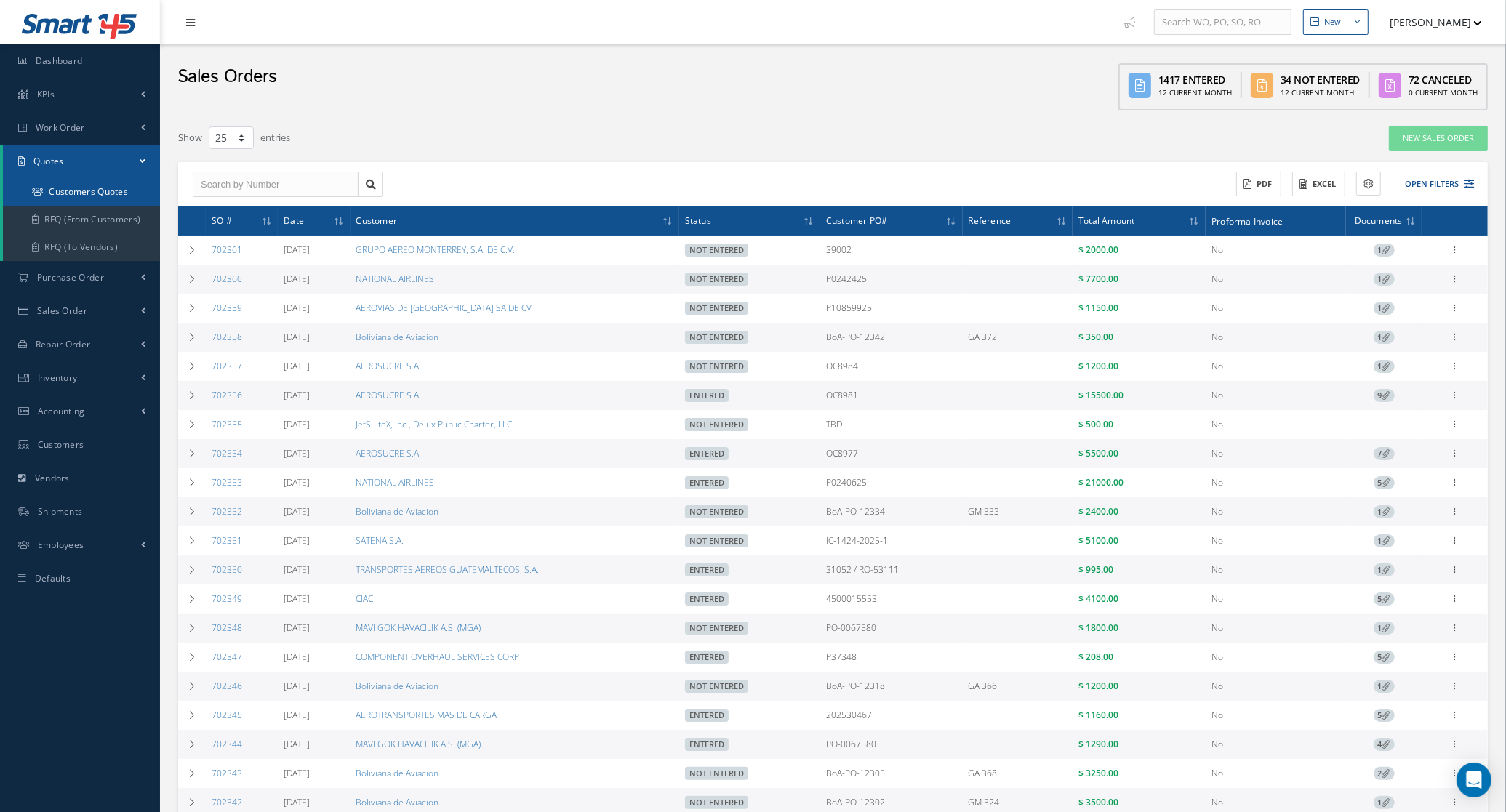
click at [82, 183] on link "Customers Quotes" at bounding box center [81, 192] width 157 height 28
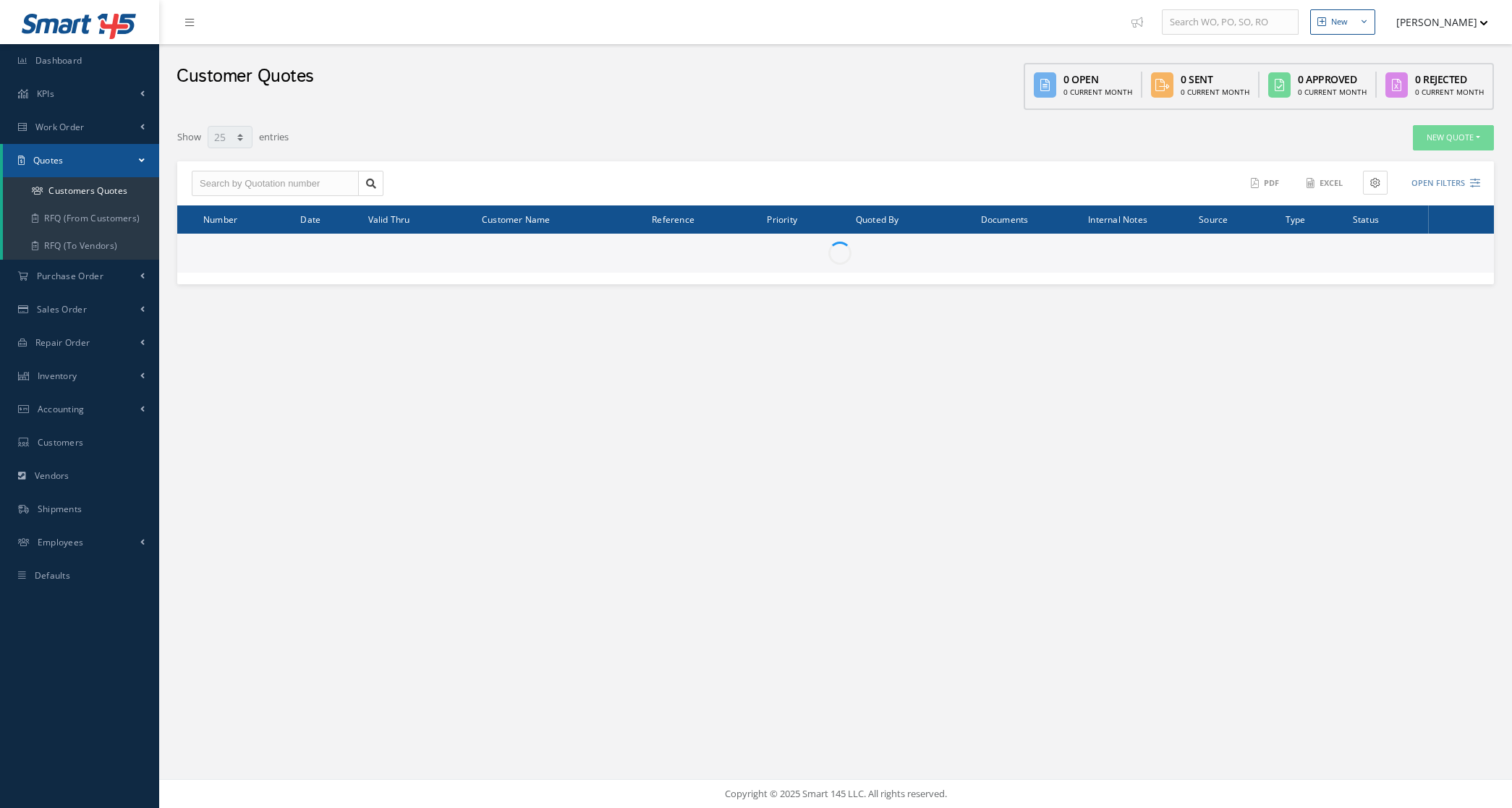
select select "25"
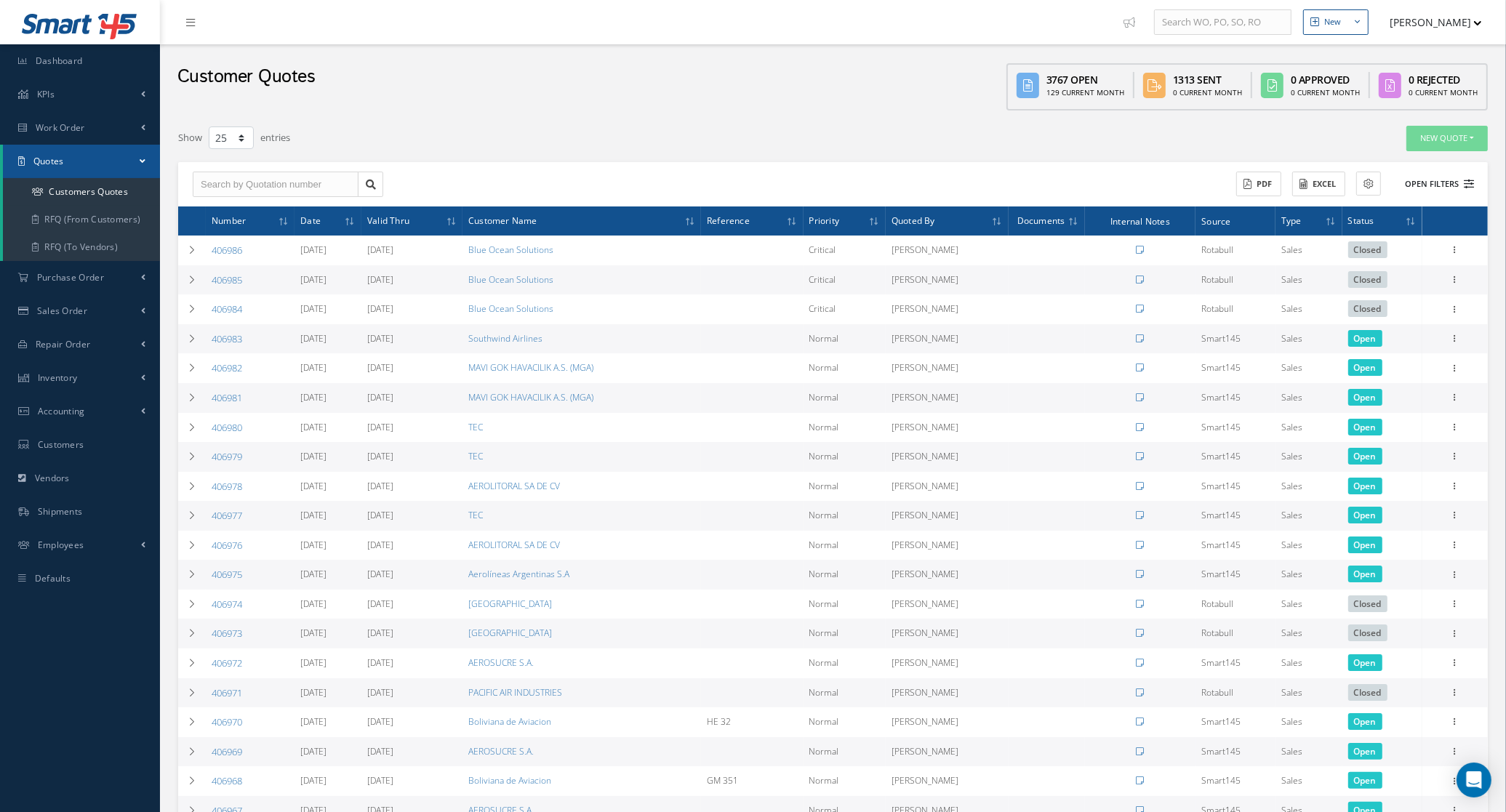
click at [1455, 185] on button "Open Filters" at bounding box center [1433, 185] width 82 height 24
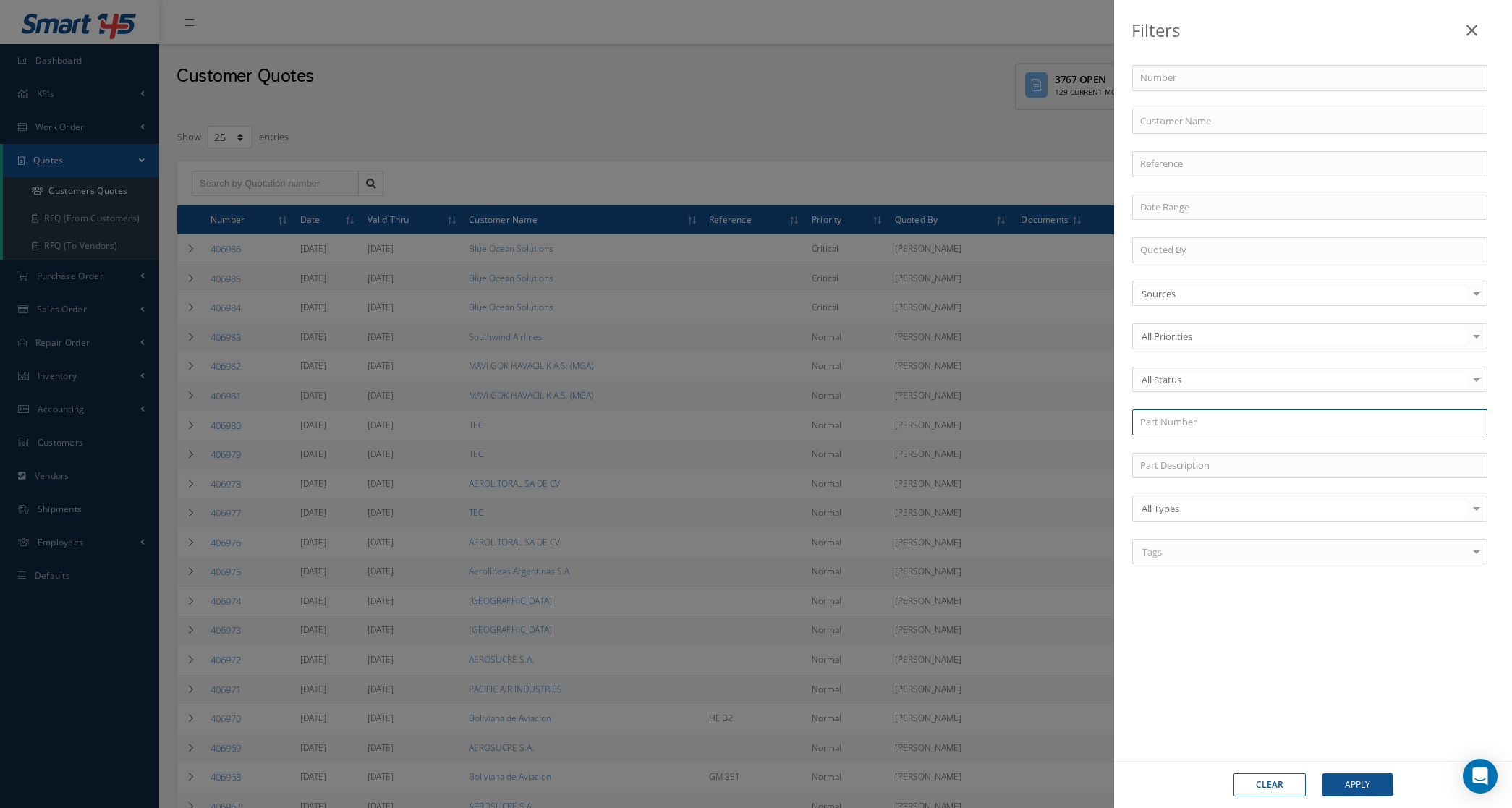
click at [1202, 425] on input "text" at bounding box center [1309, 423] width 355 height 26
paste input "D321R"
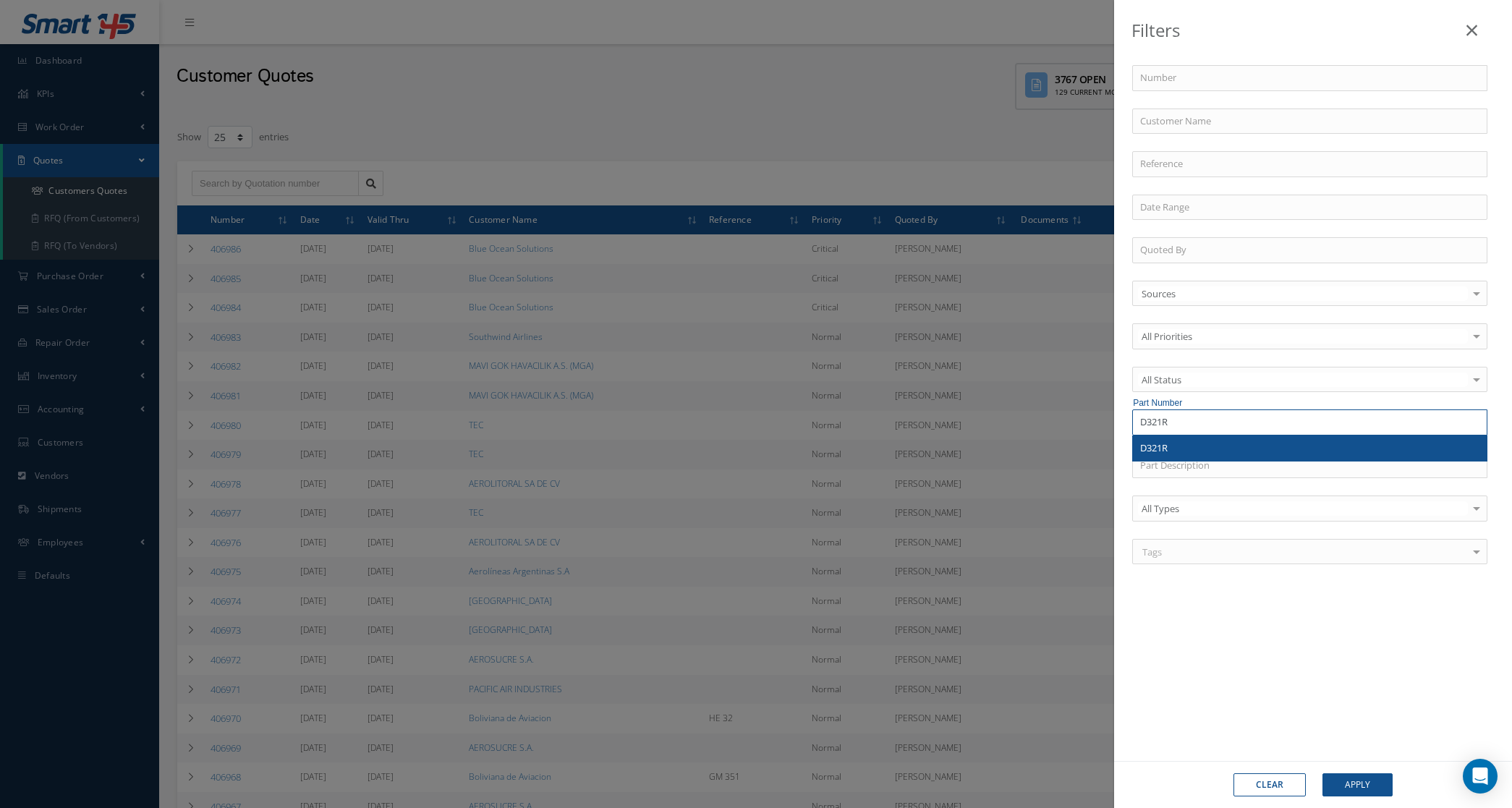
type input "D321R"
click at [1179, 443] on div "D321R" at bounding box center [1309, 449] width 339 height 15
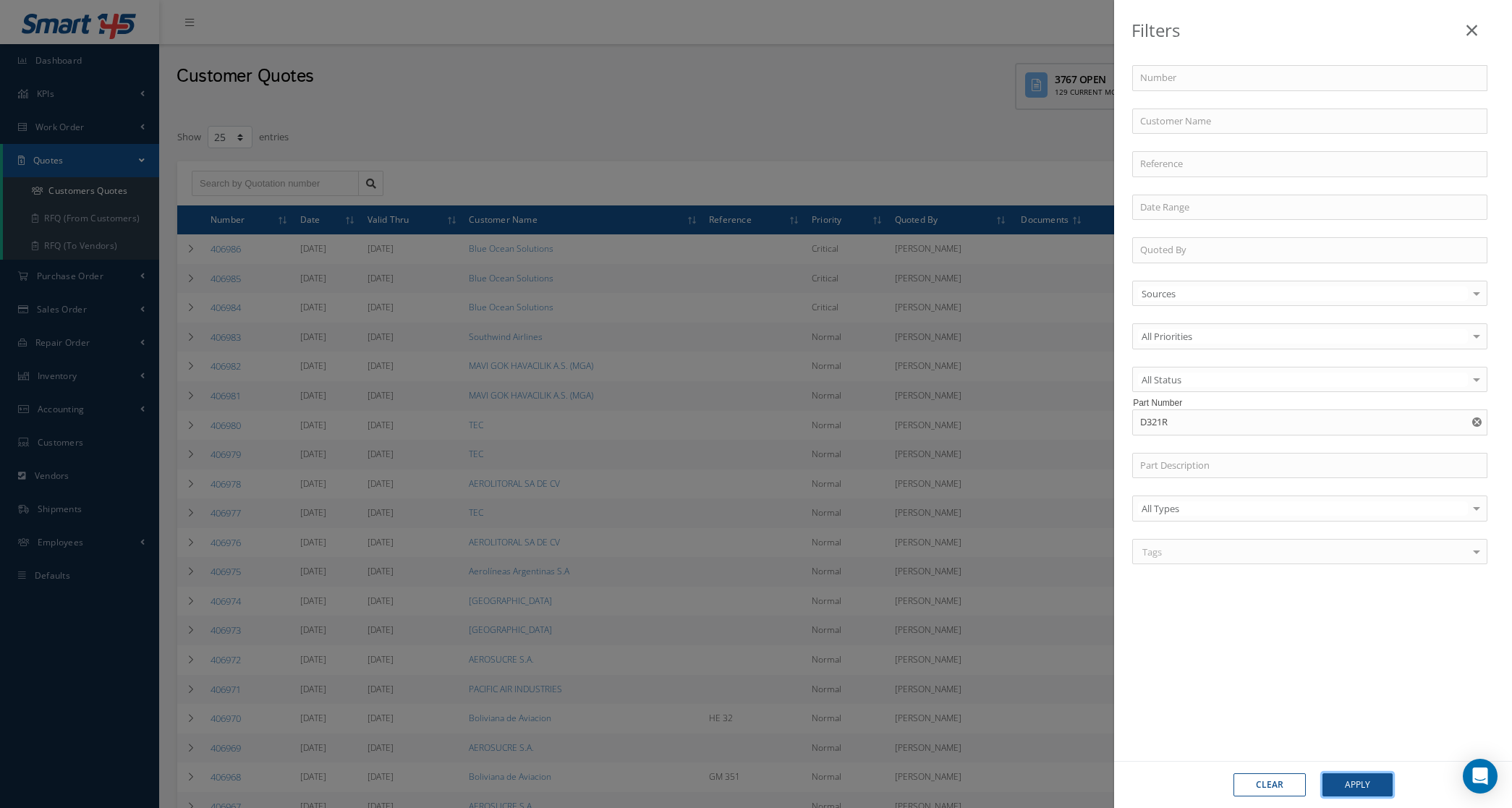
click at [1366, 781] on button "Apply" at bounding box center [1357, 785] width 70 height 23
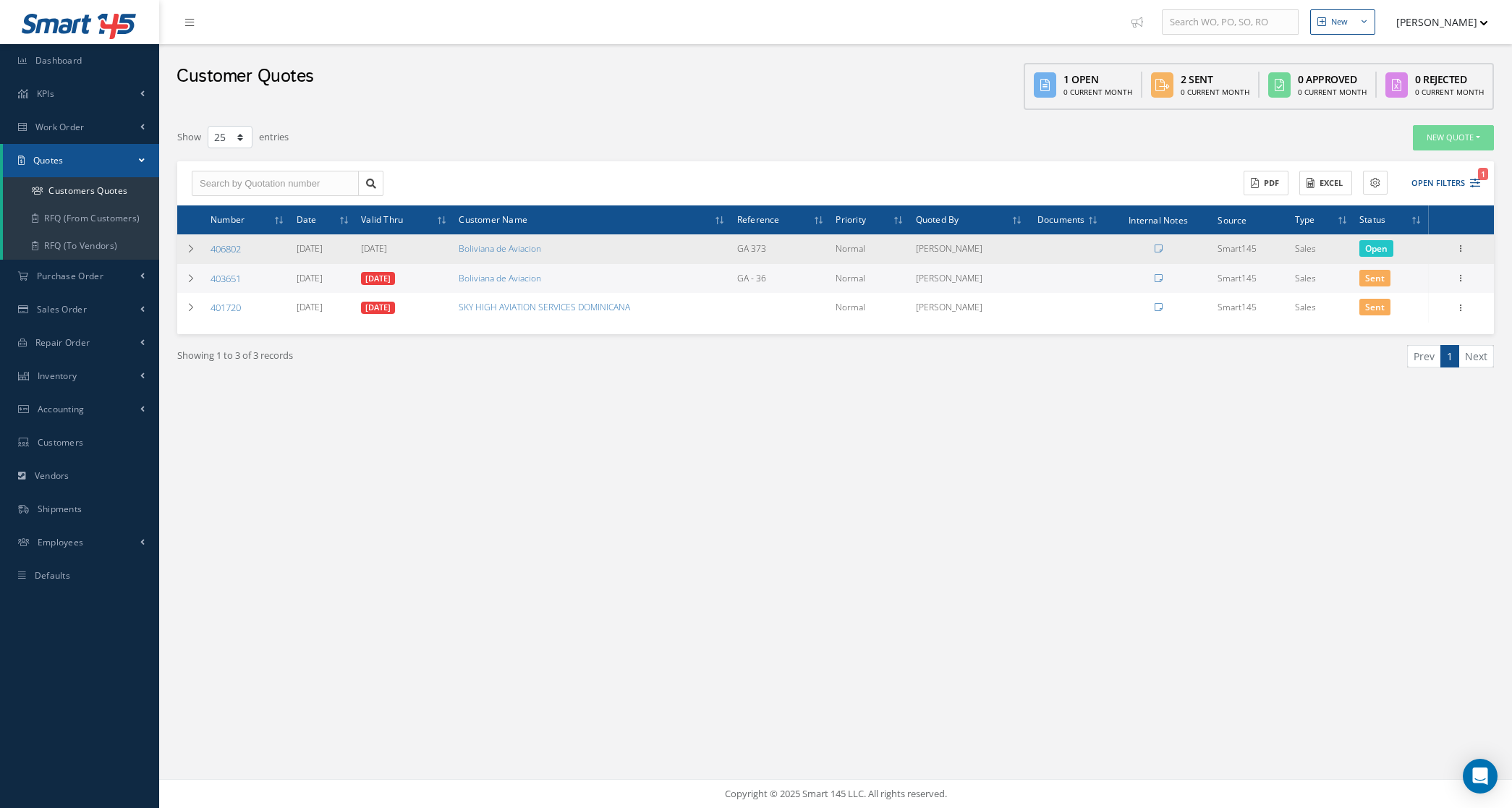
click at [1465, 255] on div "Edit Delete Send By Email Clone Convert to Sales Order Documents Close Print-Ou…" at bounding box center [1461, 249] width 17 height 17
click at [1463, 249] on icon at bounding box center [1461, 247] width 15 height 11
click at [1414, 257] on link "Edit" at bounding box center [1394, 258] width 114 height 19
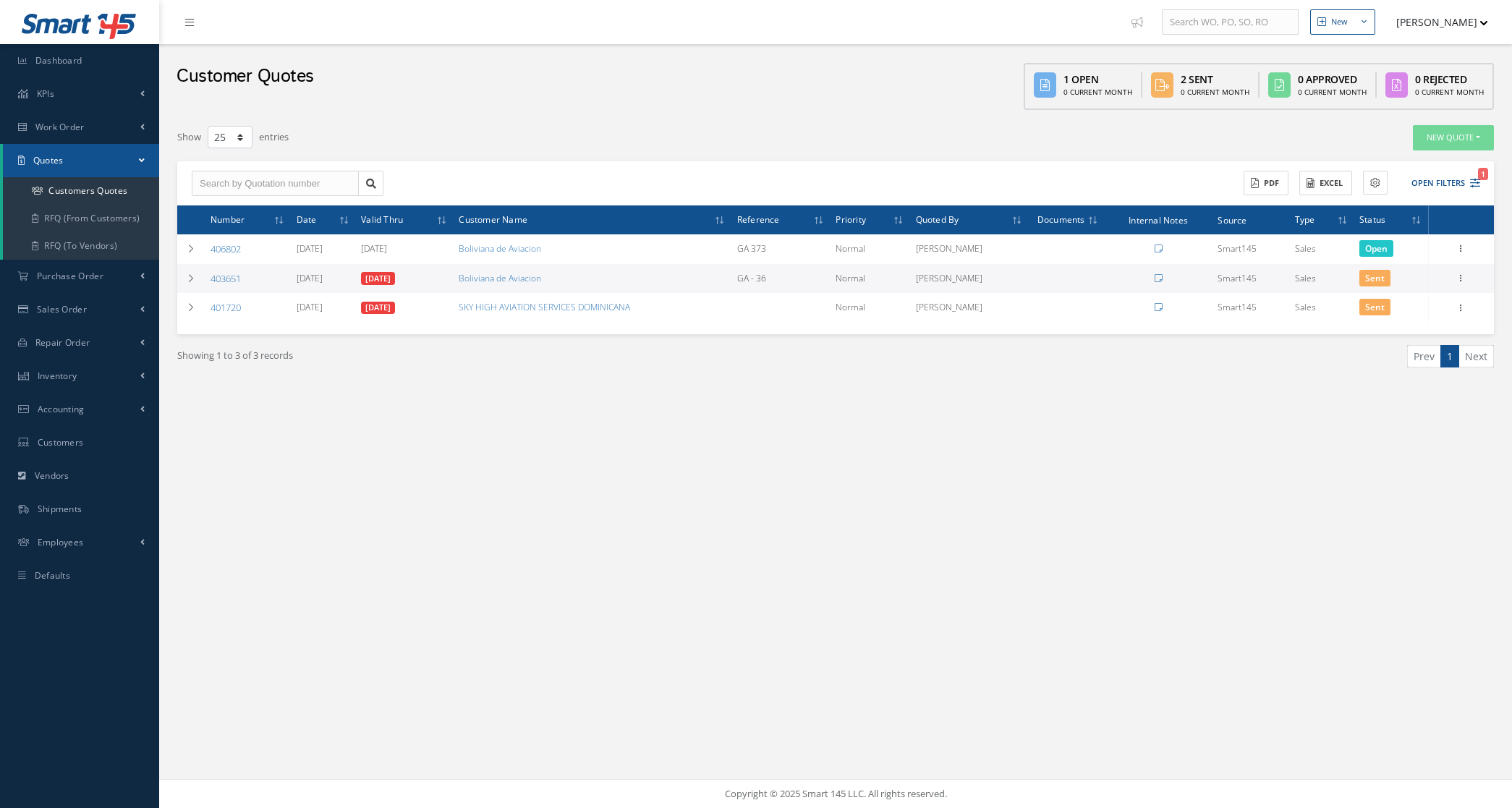
select select "25"
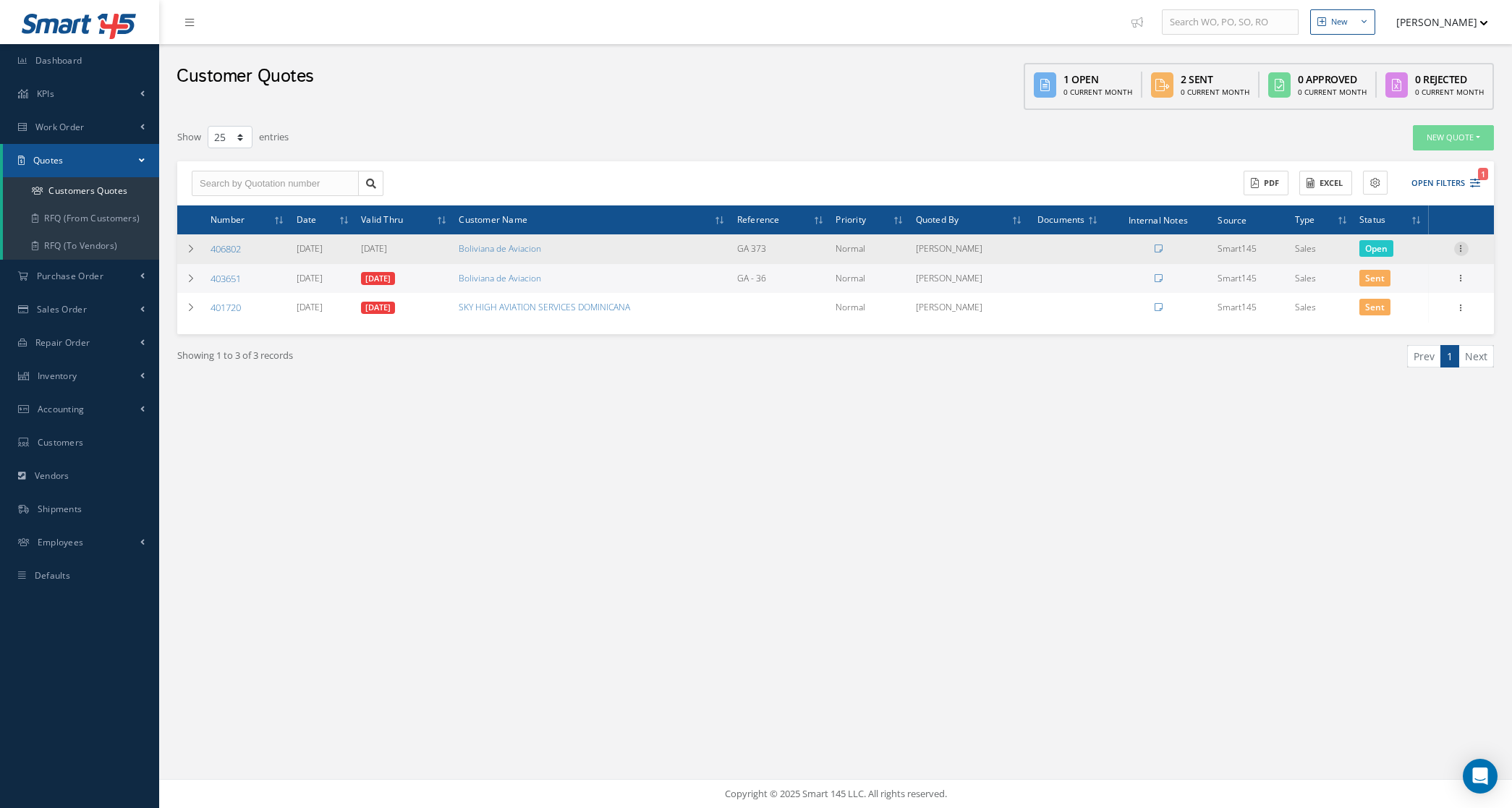
click at [1457, 252] on icon at bounding box center [1461, 247] width 15 height 11
click at [1418, 331] on link "Convert to Sales Order" at bounding box center [1394, 338] width 114 height 29
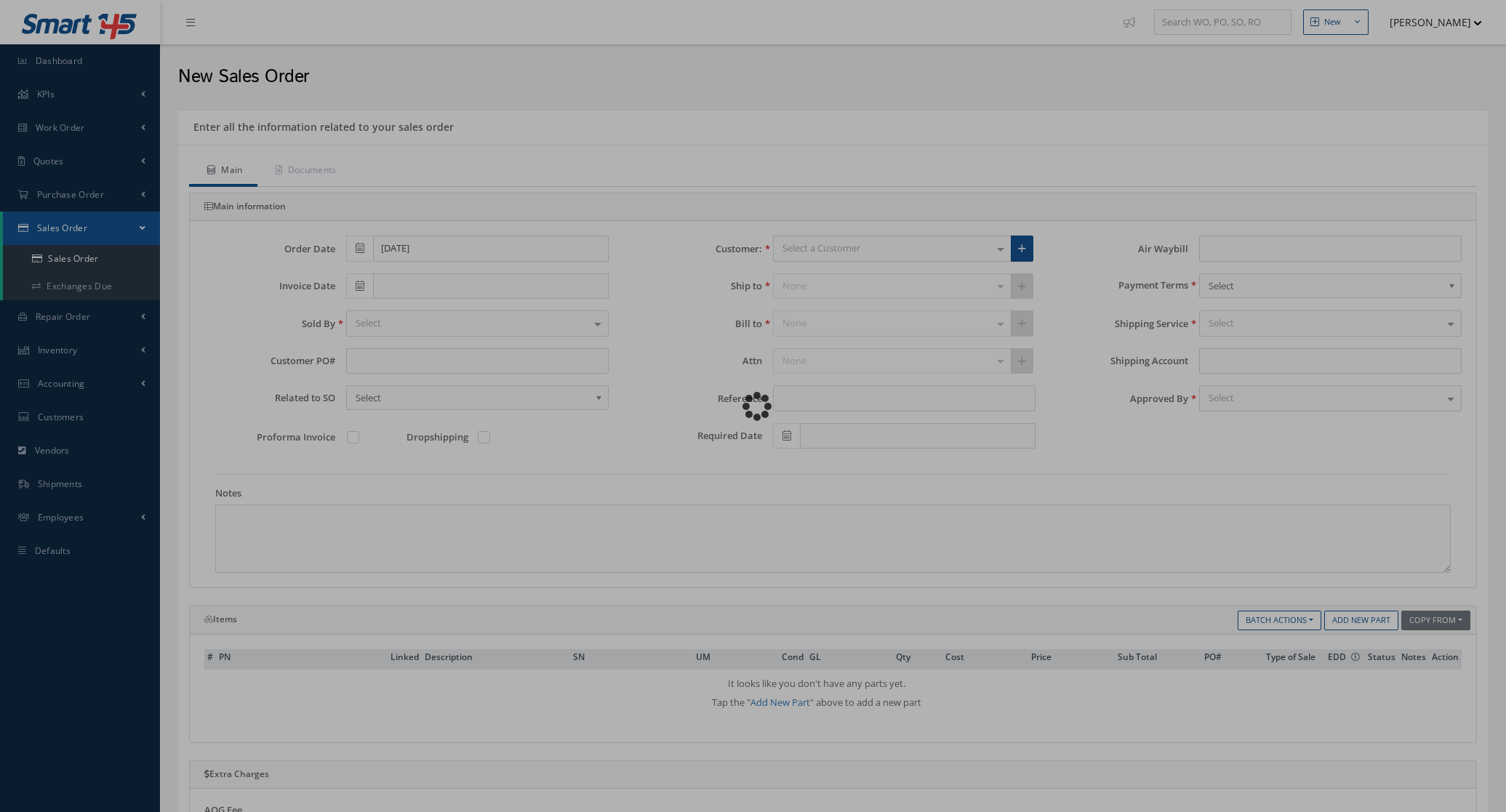
type input "GA 373"
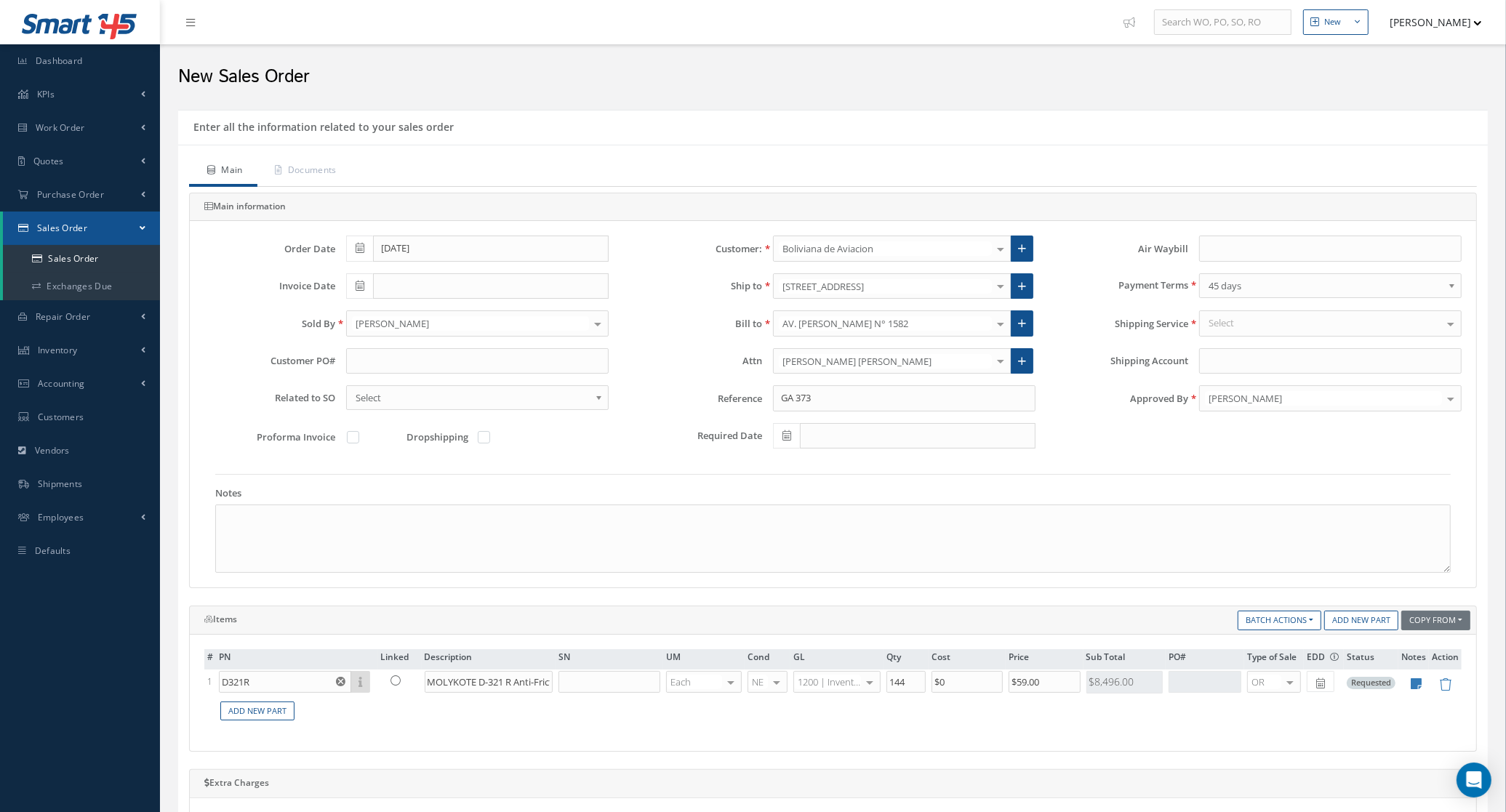
click at [1220, 384] on div "Shipping Account" at bounding box center [1259, 366] width 426 height 37
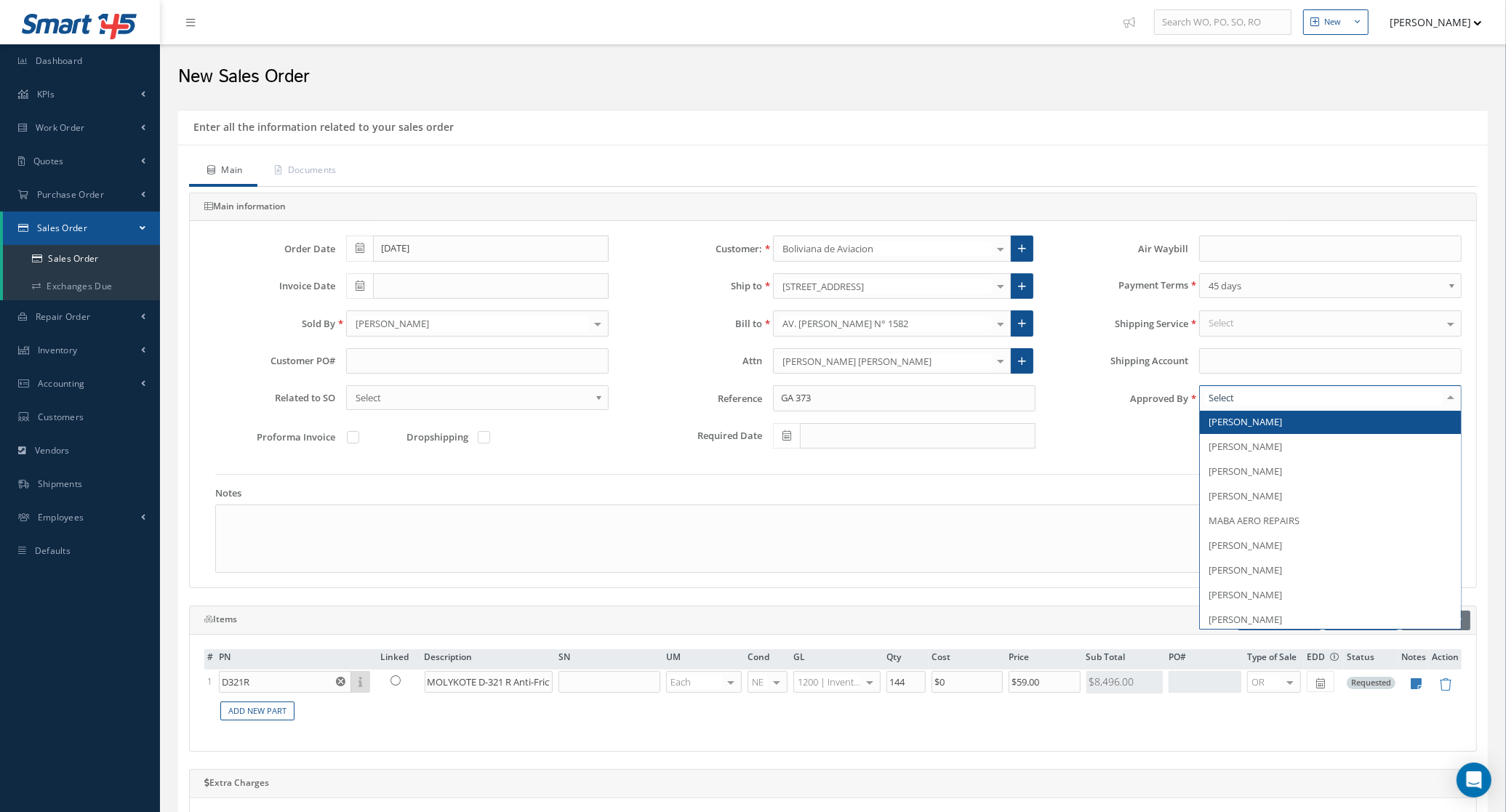
scroll to position [182, 0]
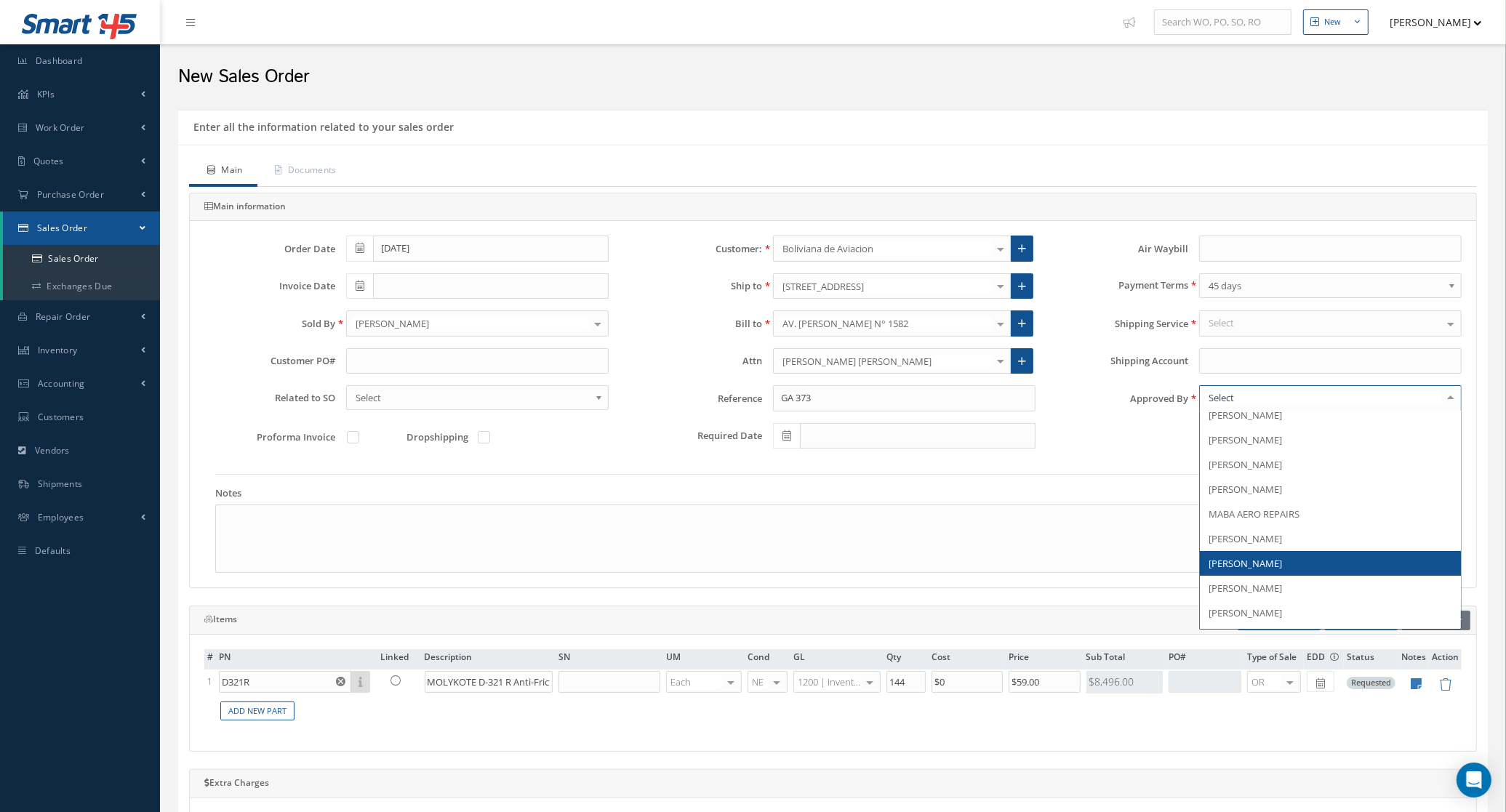
click at [1266, 556] on span "[PERSON_NAME]" at bounding box center [1330, 563] width 261 height 24
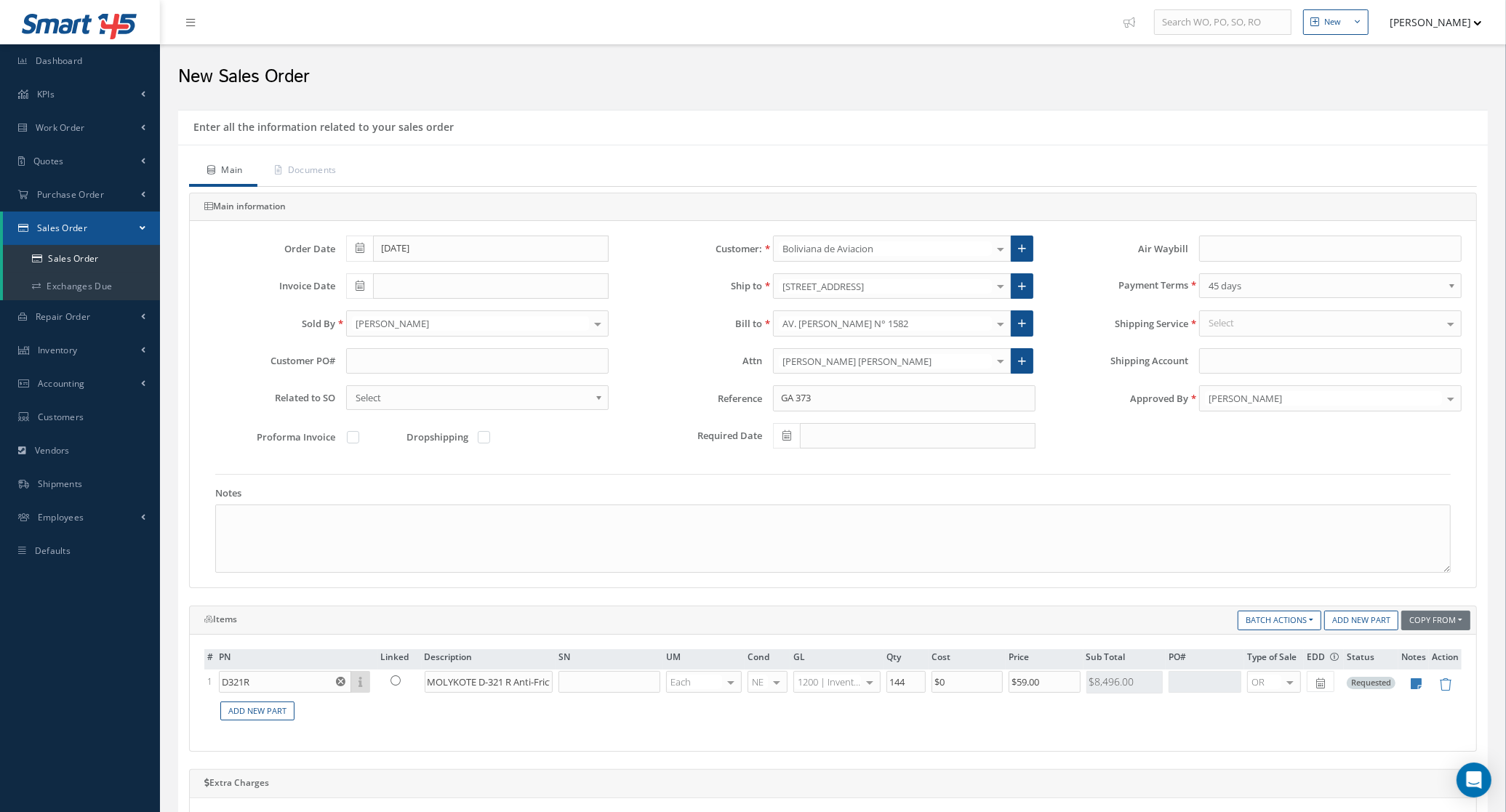
click at [1237, 327] on div "Select" at bounding box center [1330, 324] width 263 height 26
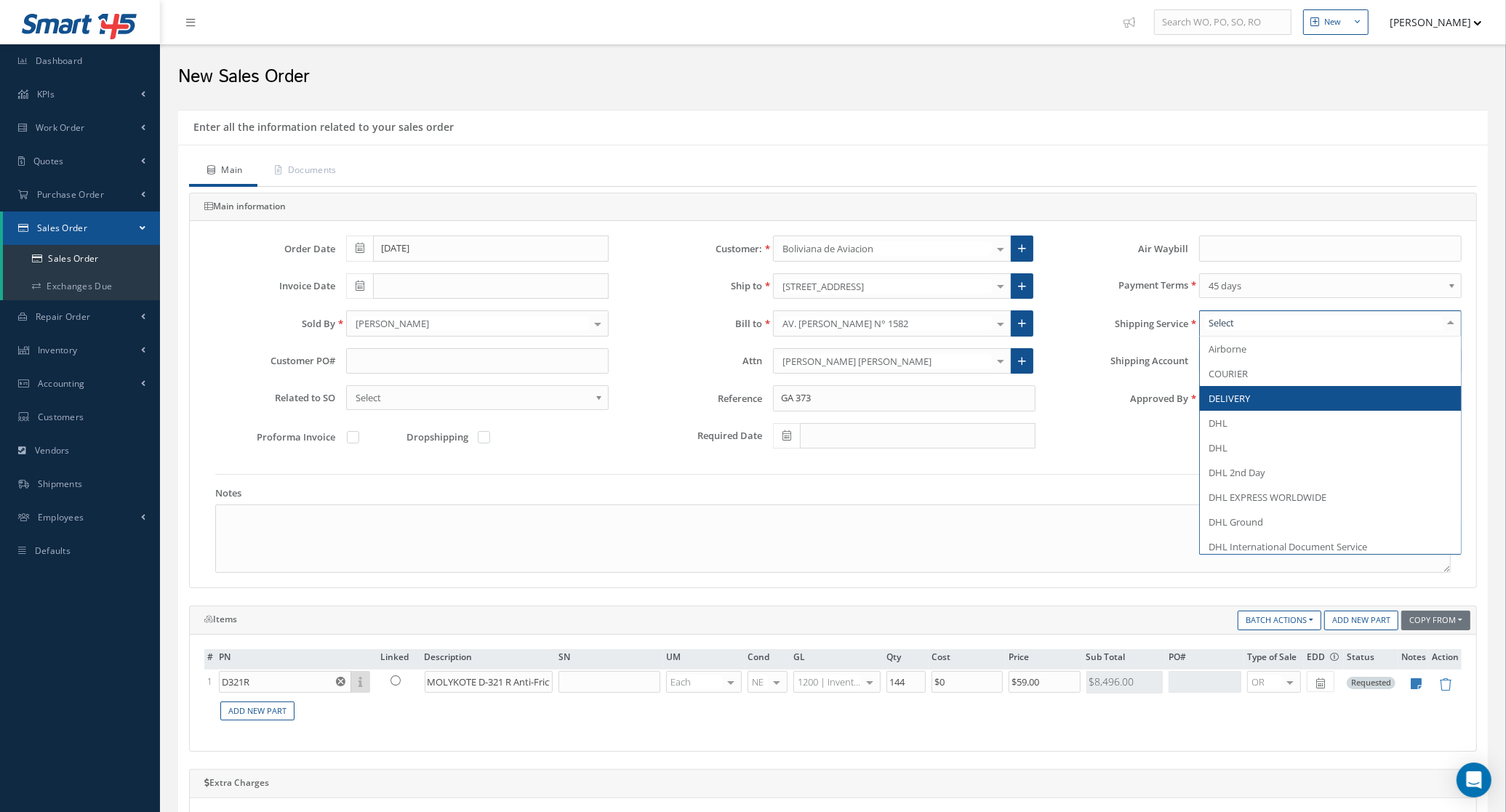
click at [1254, 399] on span "DELIVERY" at bounding box center [1330, 399] width 261 height 24
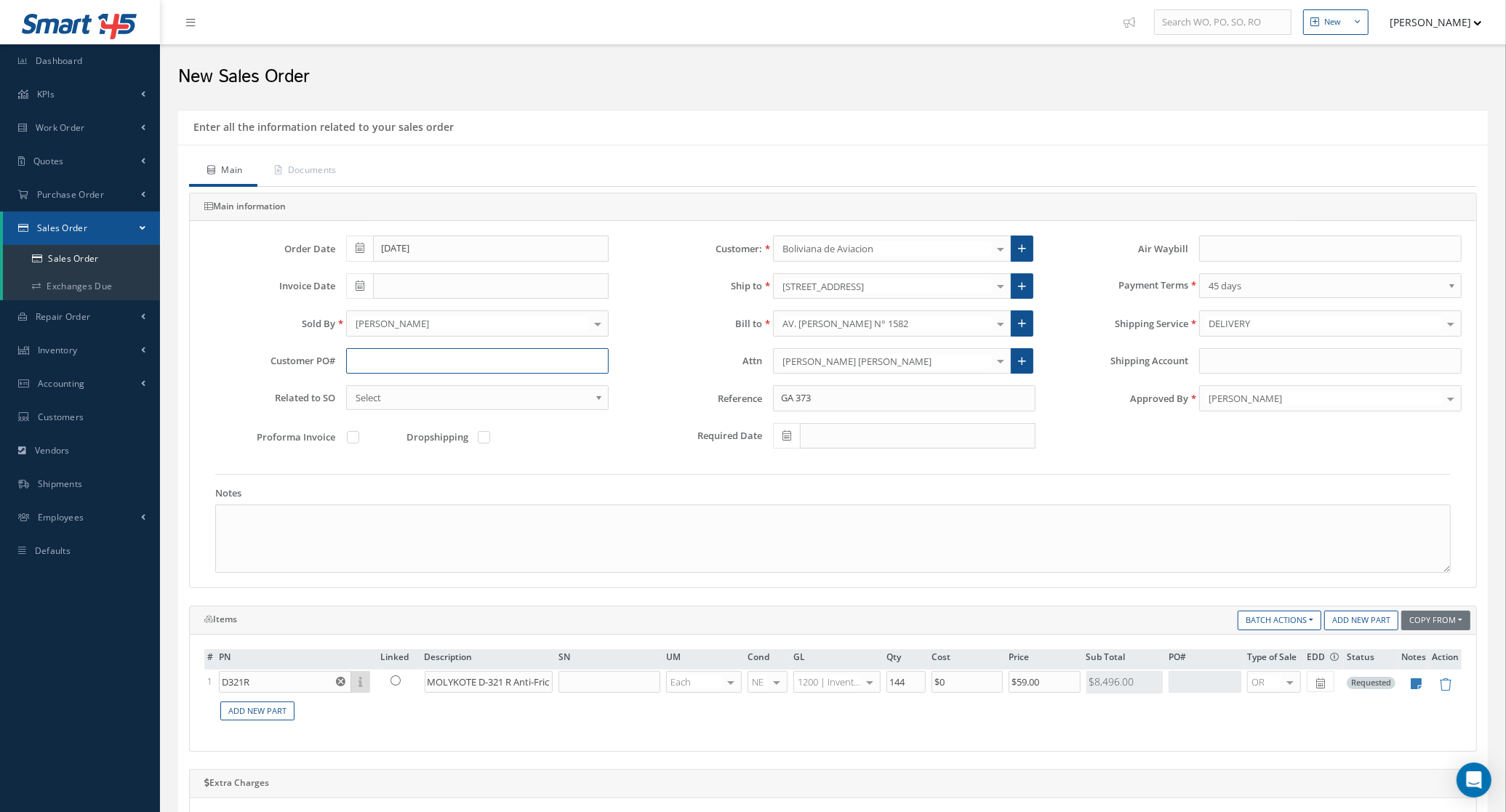
click at [382, 354] on input "text" at bounding box center [478, 361] width 263 height 26
paste input "BoA-PO-12341"
type input "BoA-PO-12341"
click at [320, 165] on link "Documents" at bounding box center [305, 171] width 94 height 30
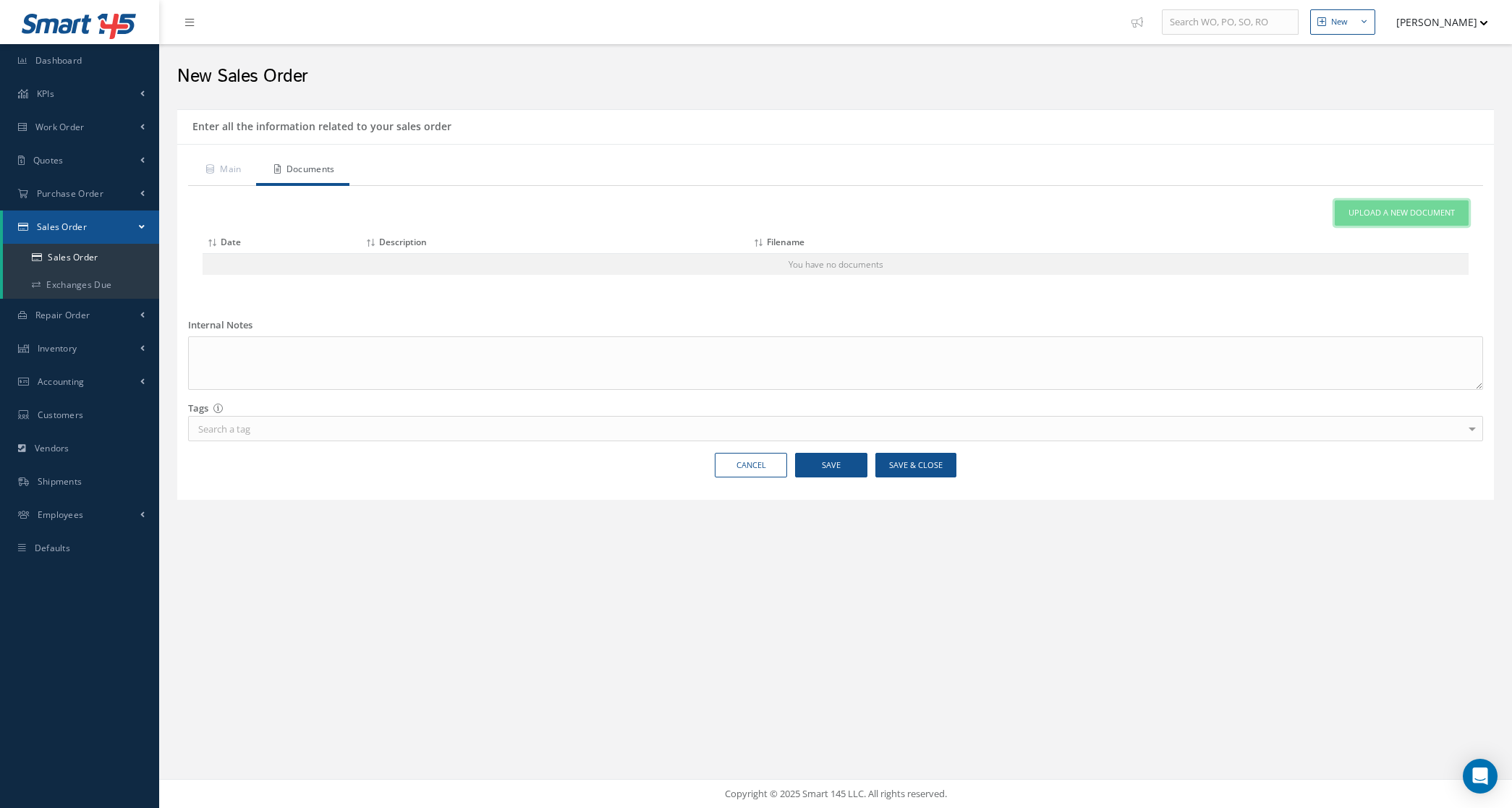
click at [1415, 216] on span "Upload a New Document" at bounding box center [1401, 213] width 107 height 12
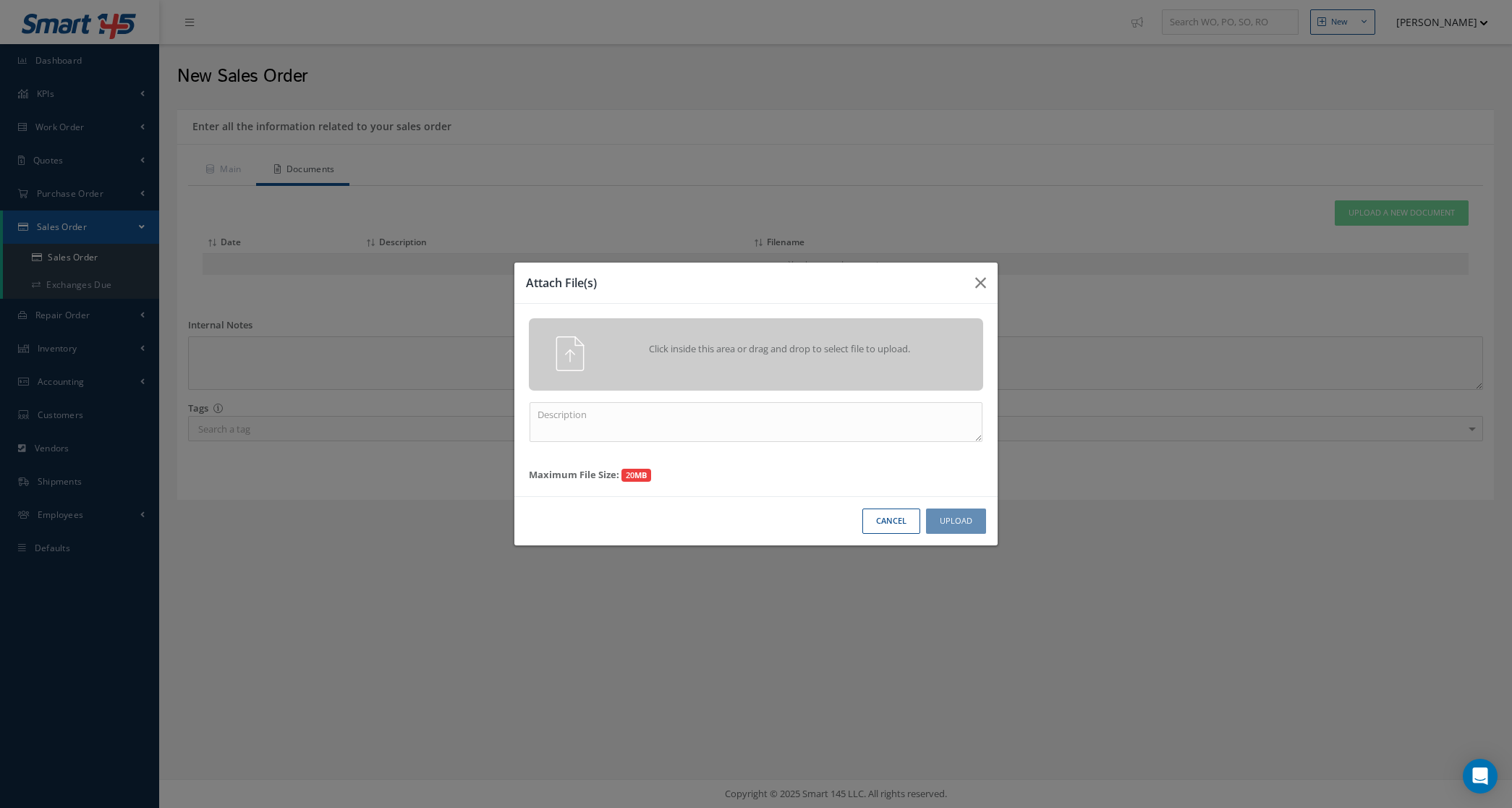
click at [776, 339] on div "Click inside this area or drag and drop to select file to upload." at bounding box center [776, 350] width 358 height 29
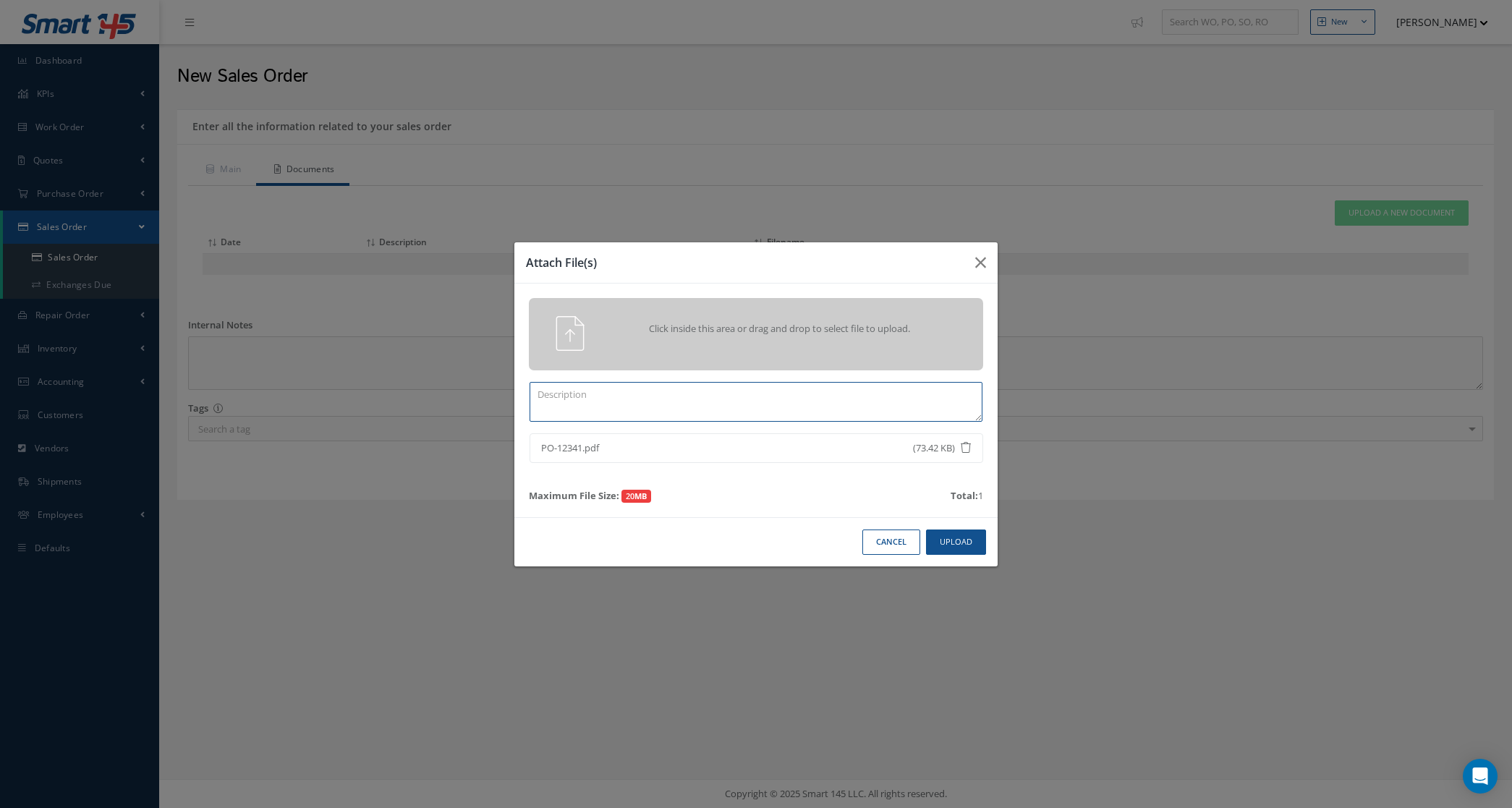
click at [598, 402] on textarea at bounding box center [755, 402] width 453 height 40
type textarea "po"
click at [989, 541] on div "Cancel Upload" at bounding box center [756, 541] width 483 height 49
click at [968, 539] on button "Upload" at bounding box center [955, 541] width 60 height 25
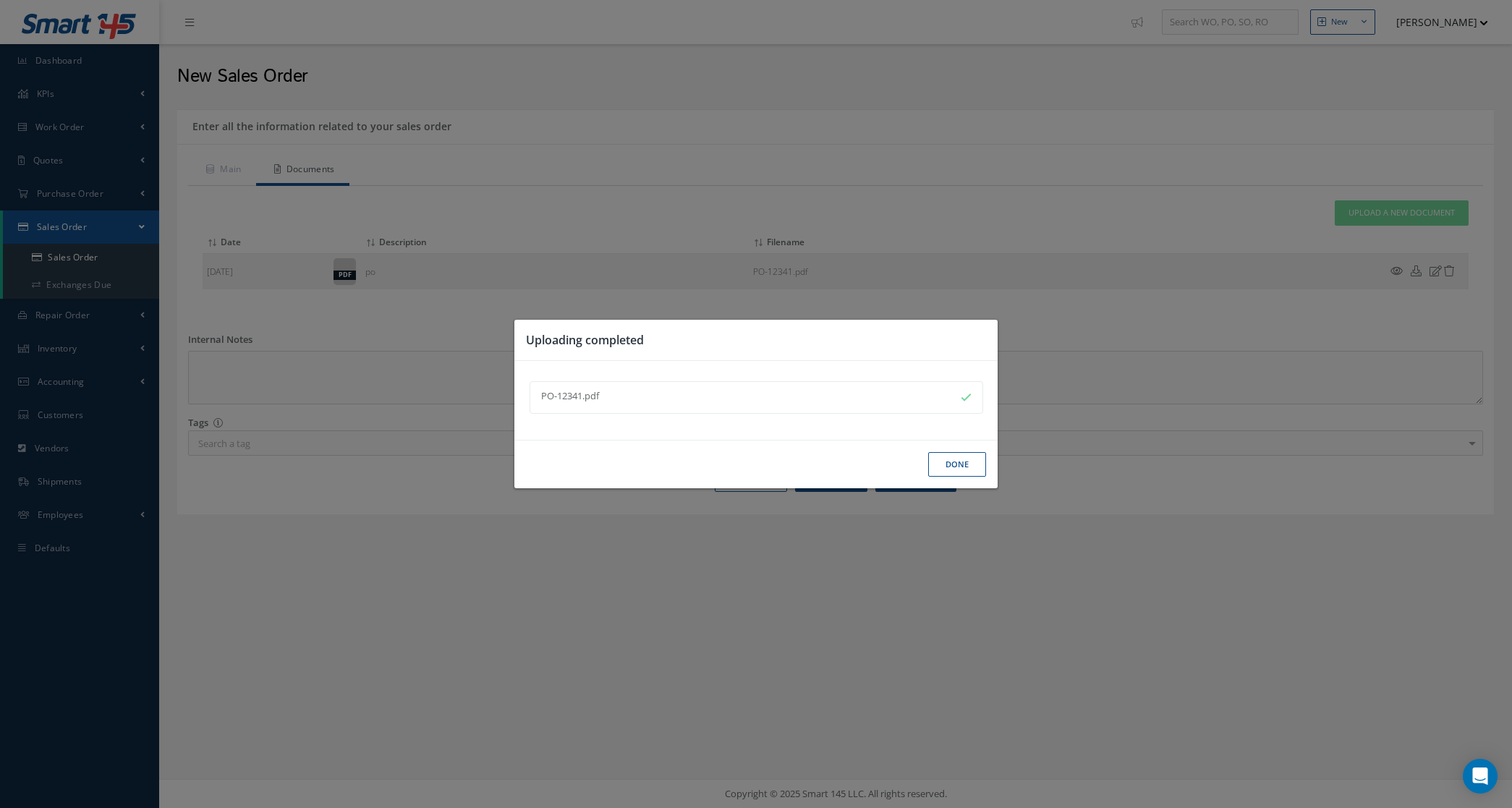
click at [946, 469] on button "Done" at bounding box center [957, 464] width 58 height 25
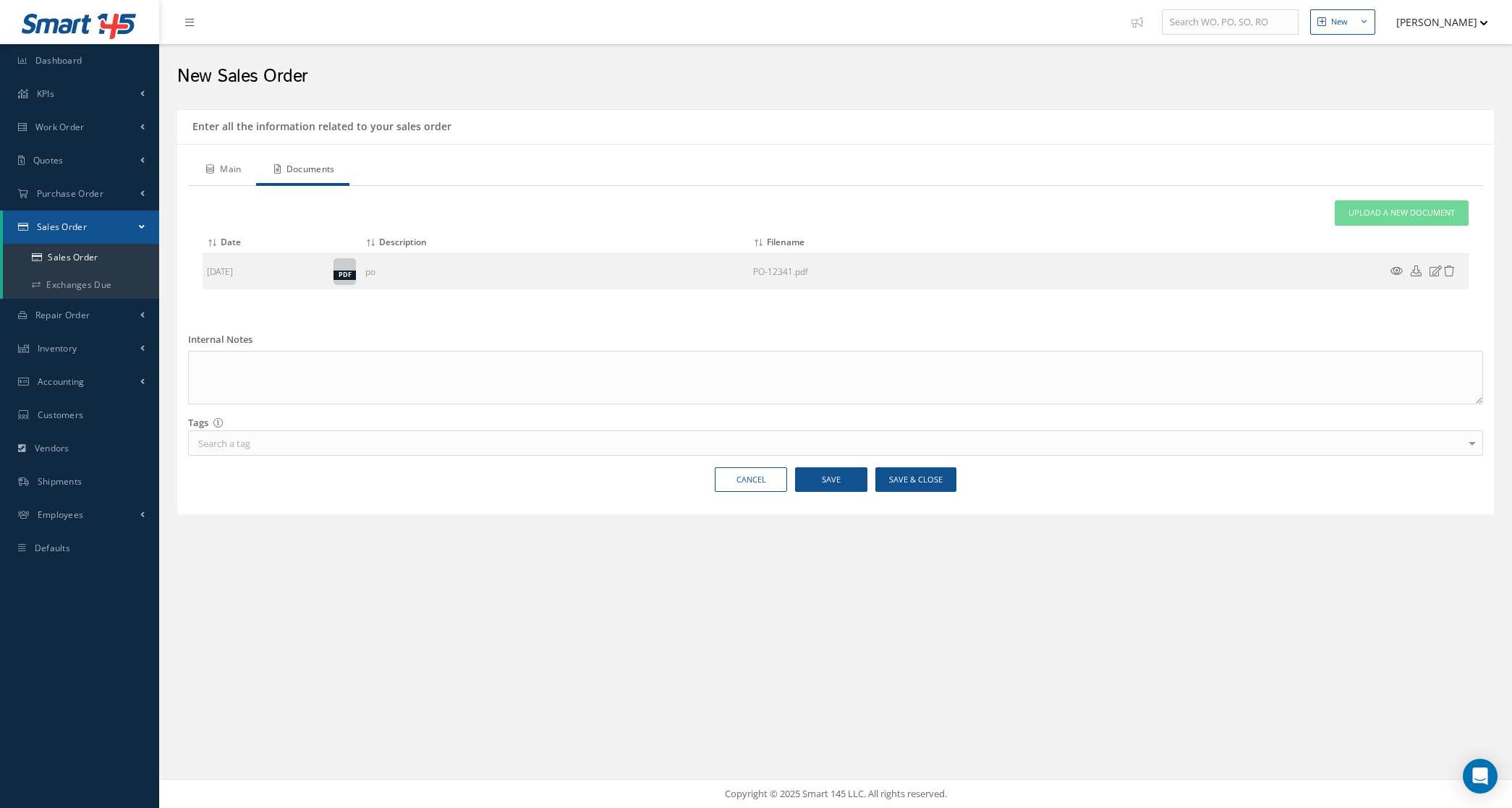
click at [226, 175] on link "Main" at bounding box center [222, 171] width 68 height 30
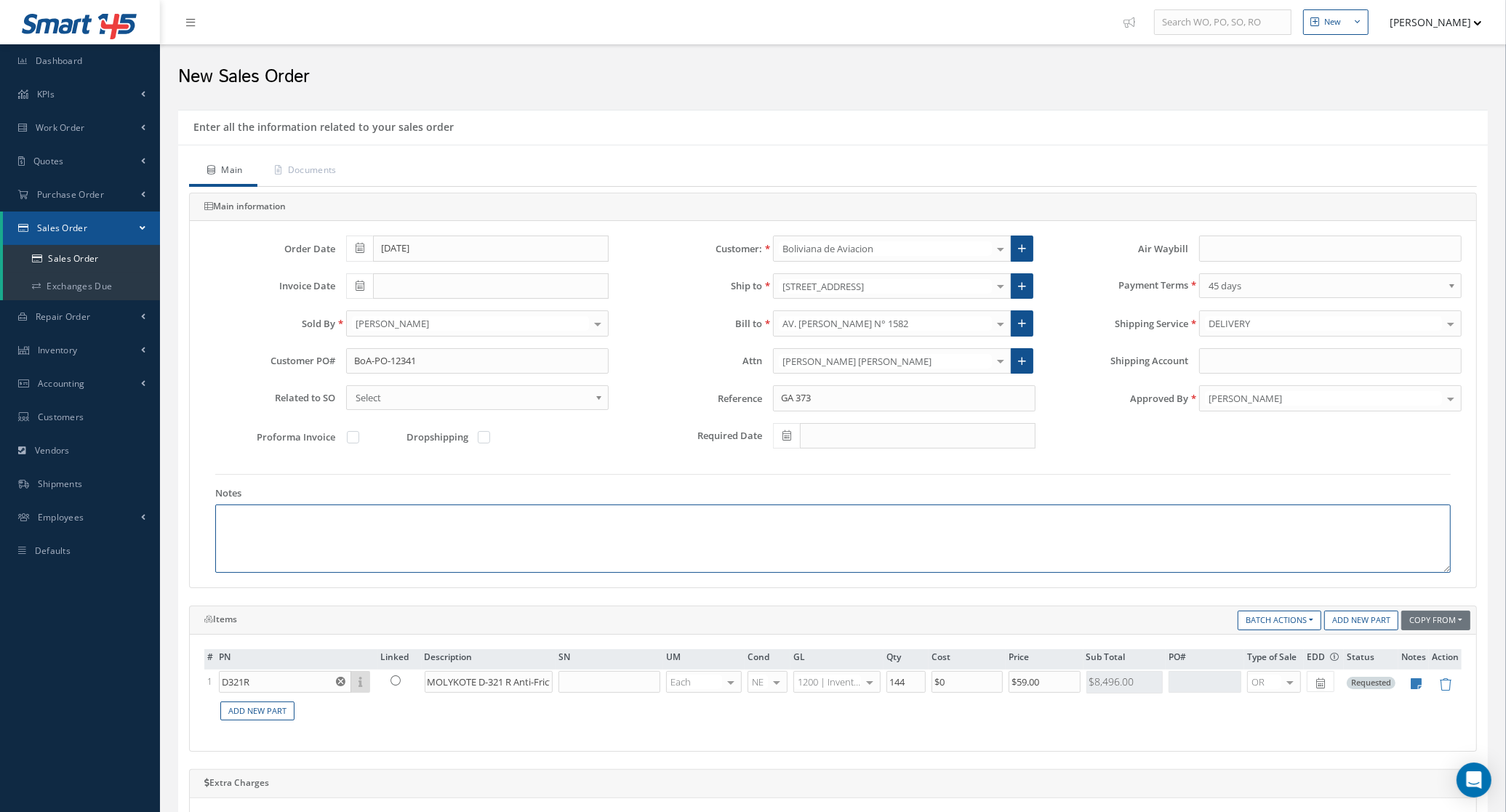
click at [493, 507] on textarea at bounding box center [832, 539] width 1235 height 69
paste textarea "HS CODE 88073000 ECCN 9A991 COUNTRY OF ORIGIN: USA"
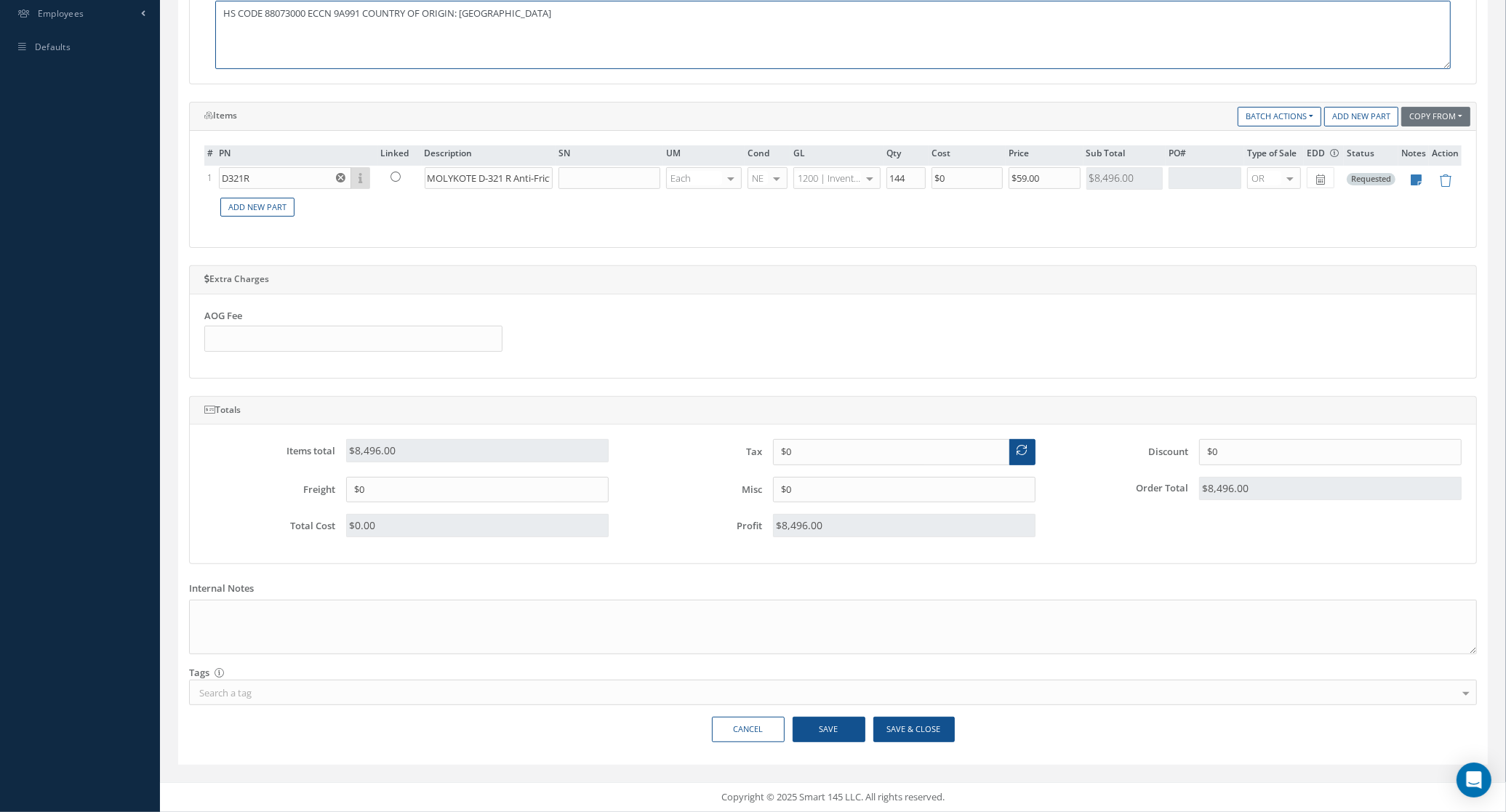
type textarea "HS CODE 88073000 ECCN 9A991 COUNTRY OF ORIGIN: USA"
click at [933, 728] on button "Save & Close" at bounding box center [914, 729] width 82 height 25
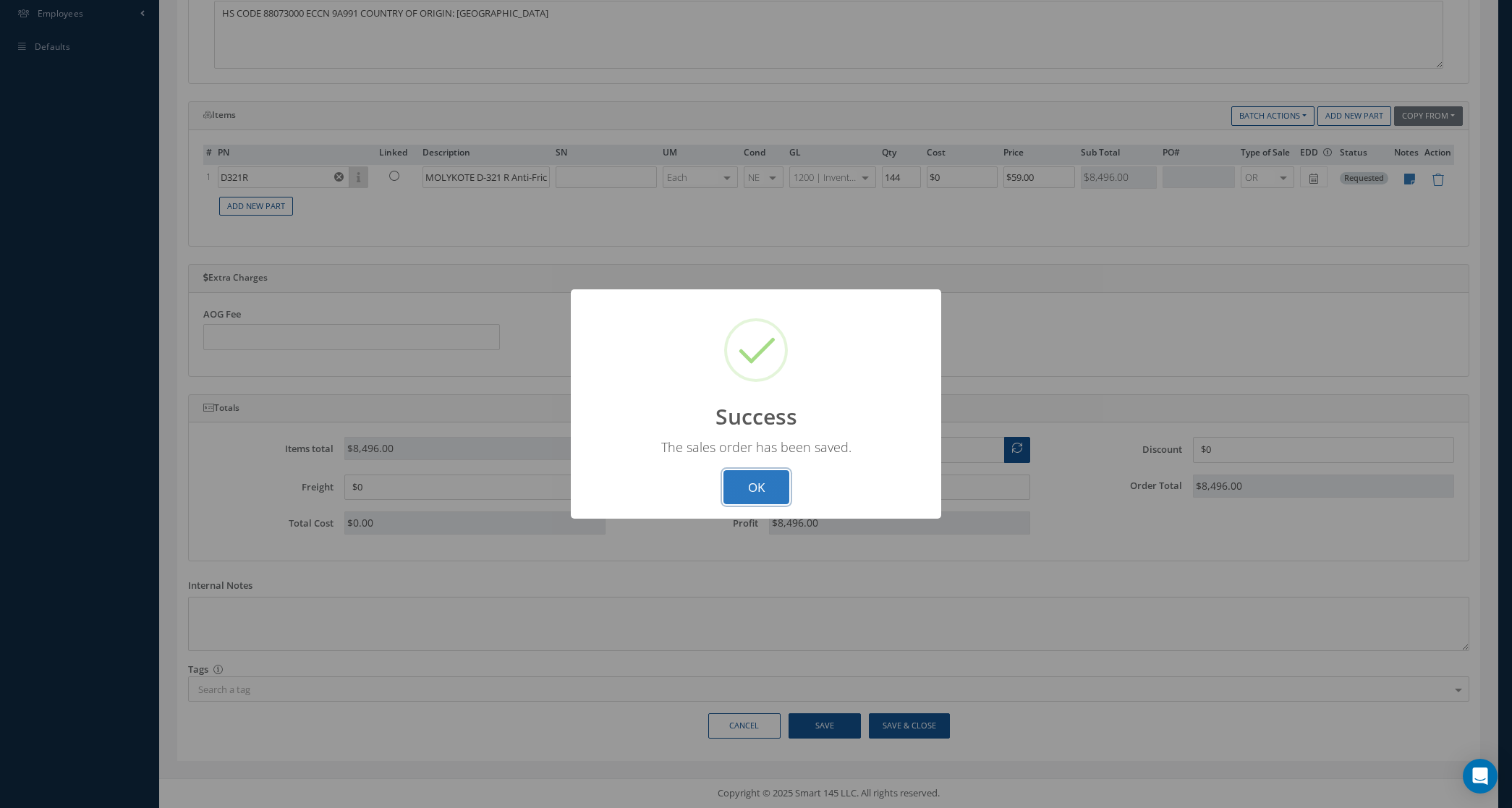
click at [779, 490] on button "OK" at bounding box center [756, 487] width 66 height 34
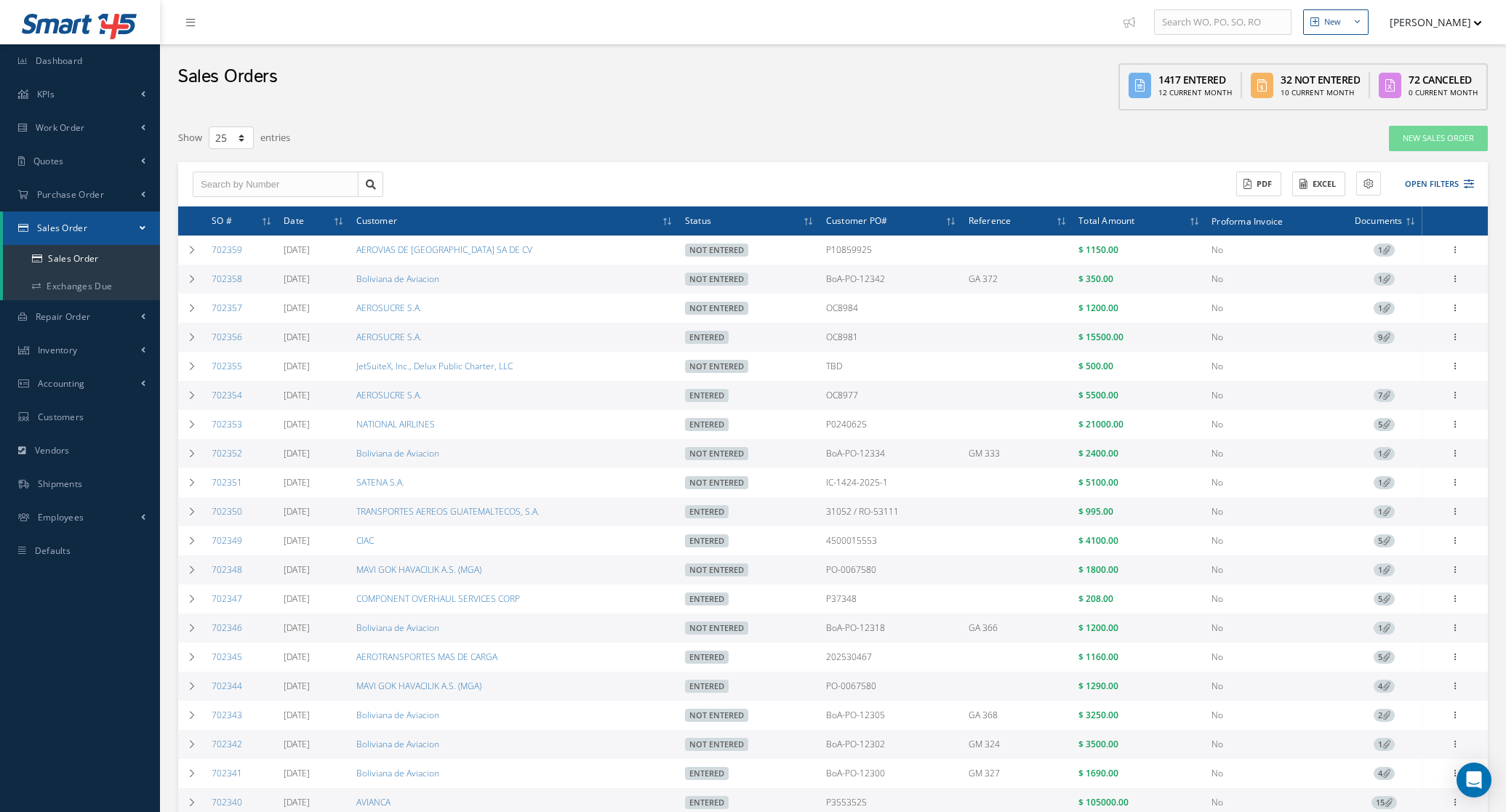
select select "25"
click at [187, 278] on icon at bounding box center [192, 279] width 10 height 9
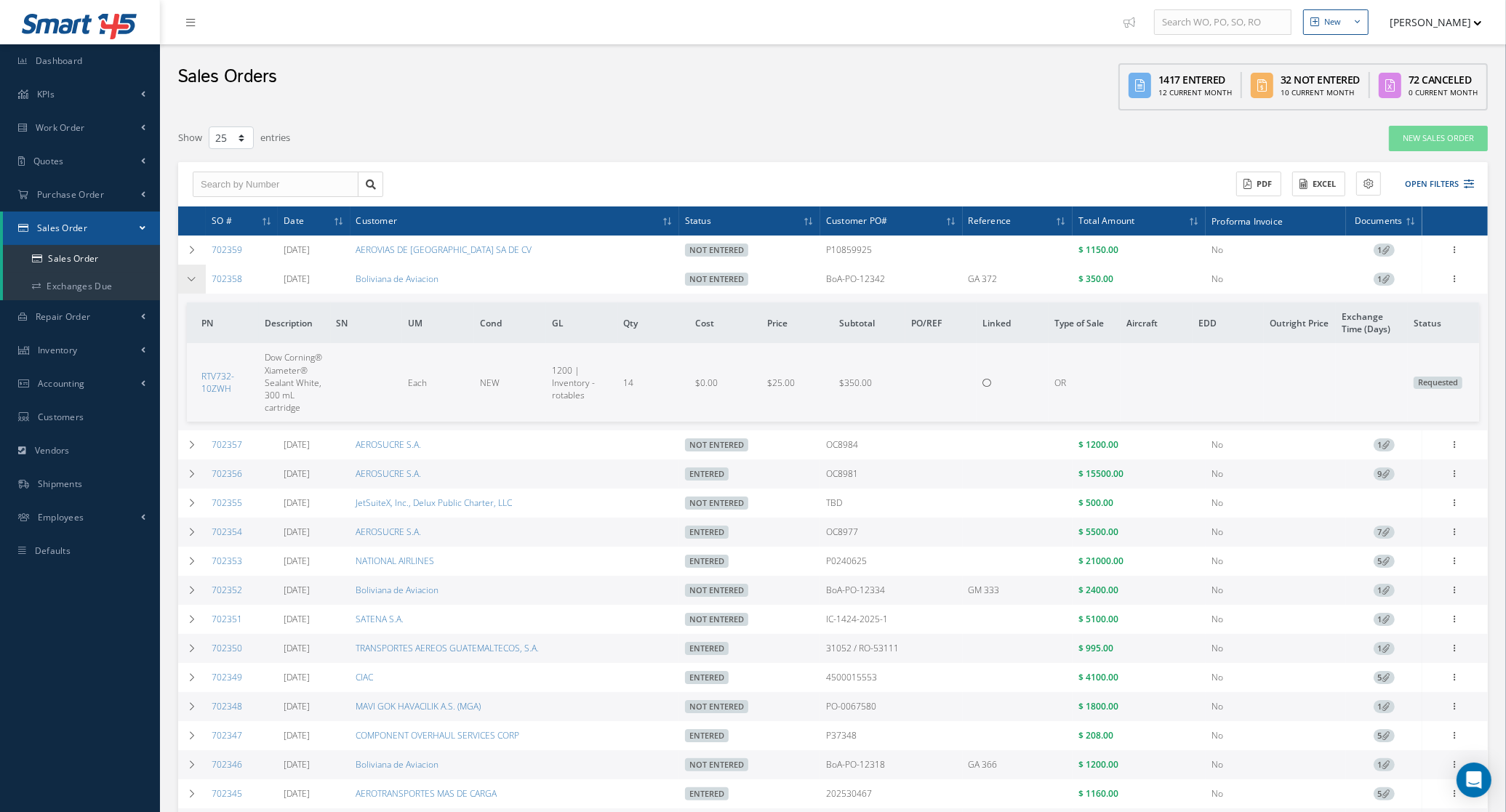
click at [187, 278] on icon at bounding box center [192, 279] width 10 height 9
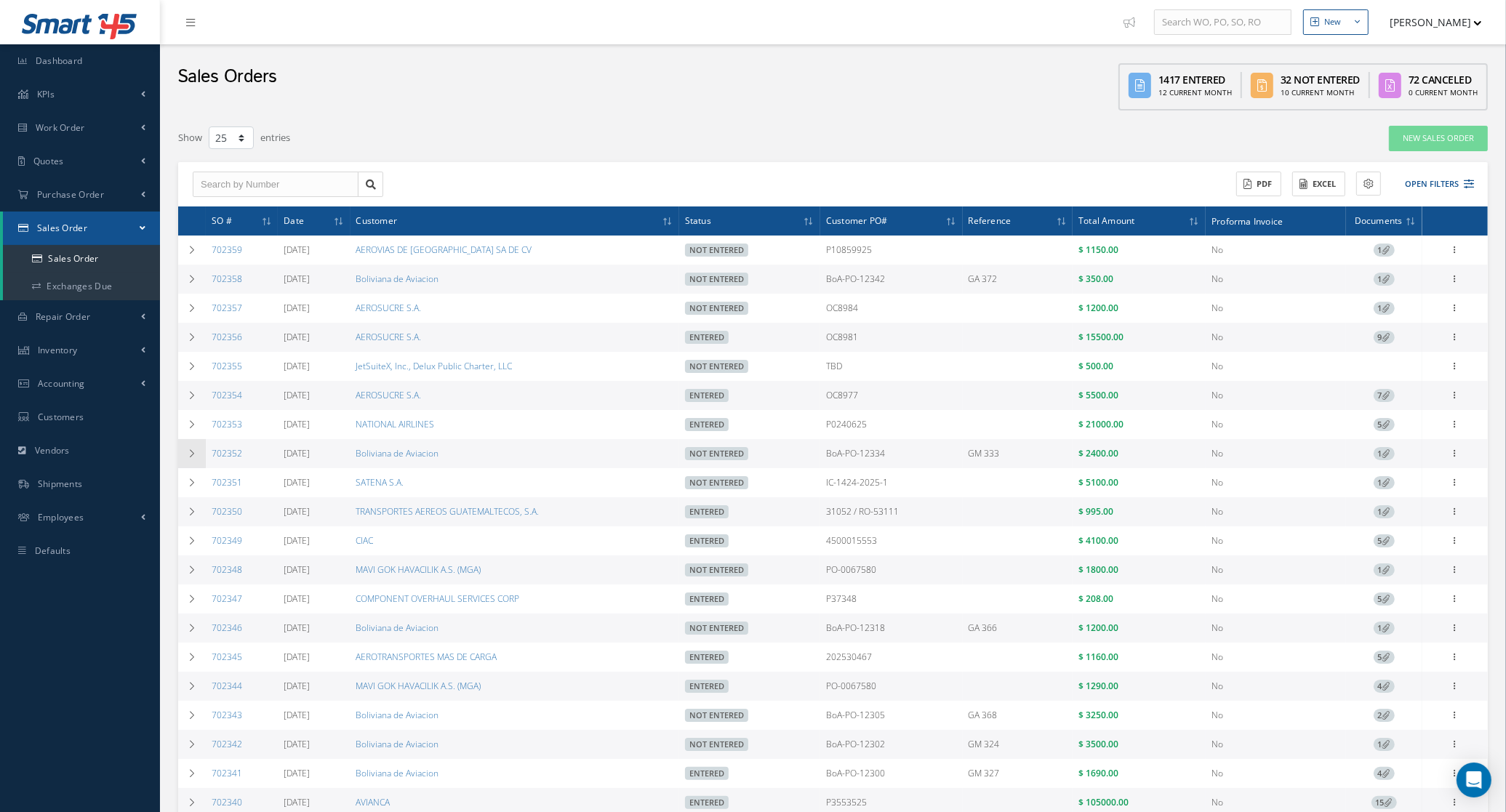
click at [186, 459] on td at bounding box center [192, 453] width 28 height 29
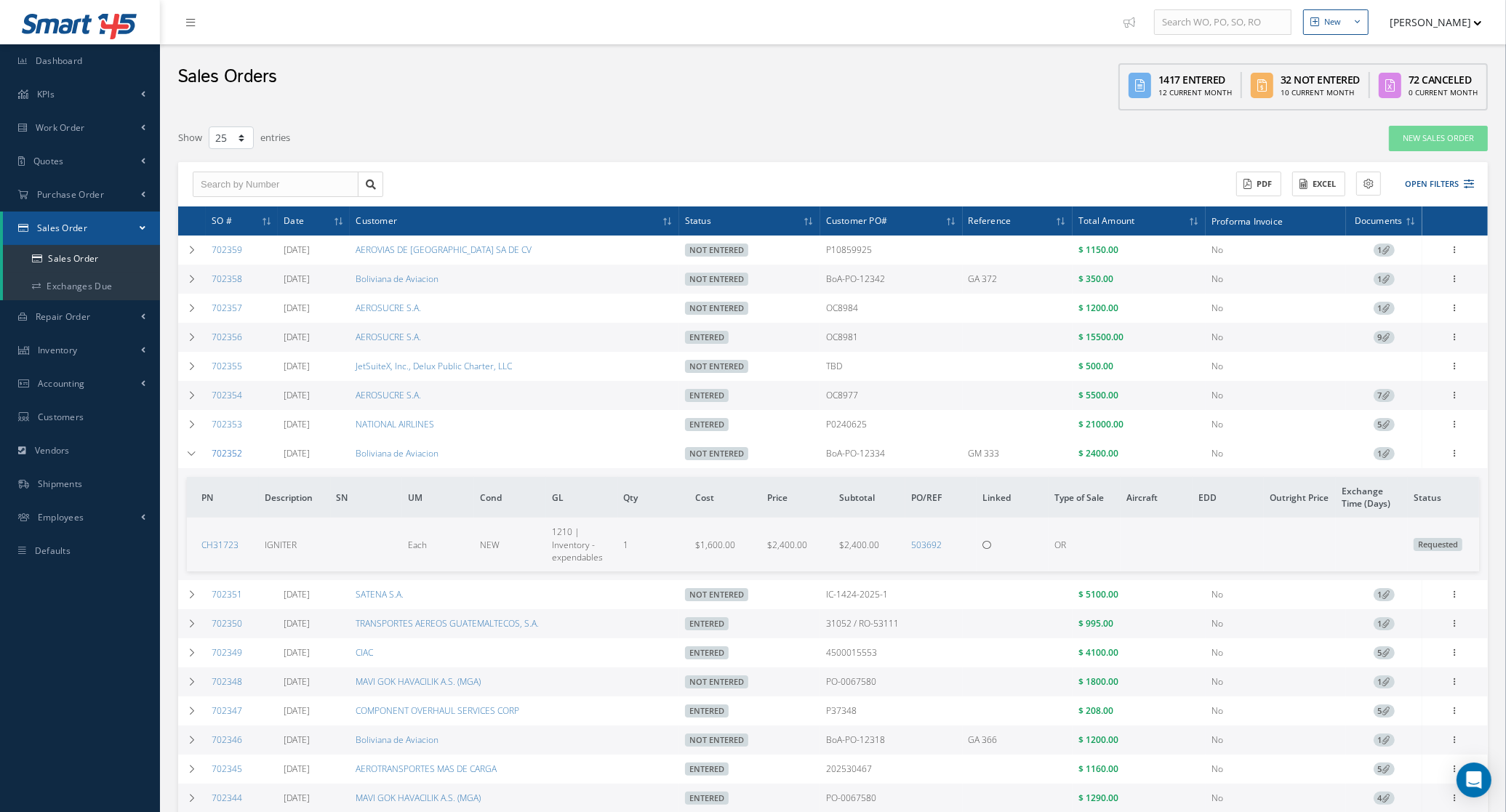
click at [223, 459] on link "702352" at bounding box center [226, 453] width 30 height 12
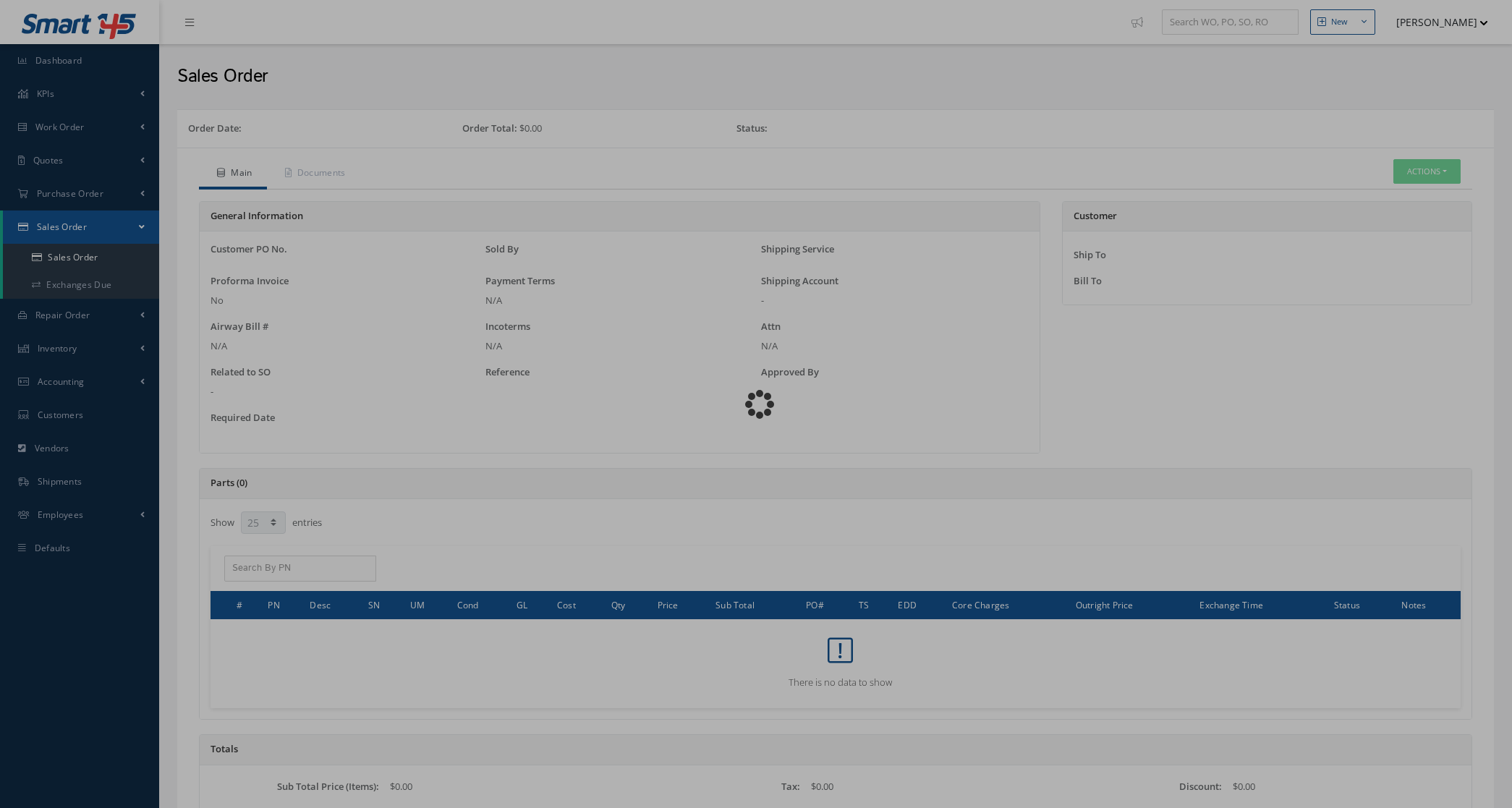
select select "25"
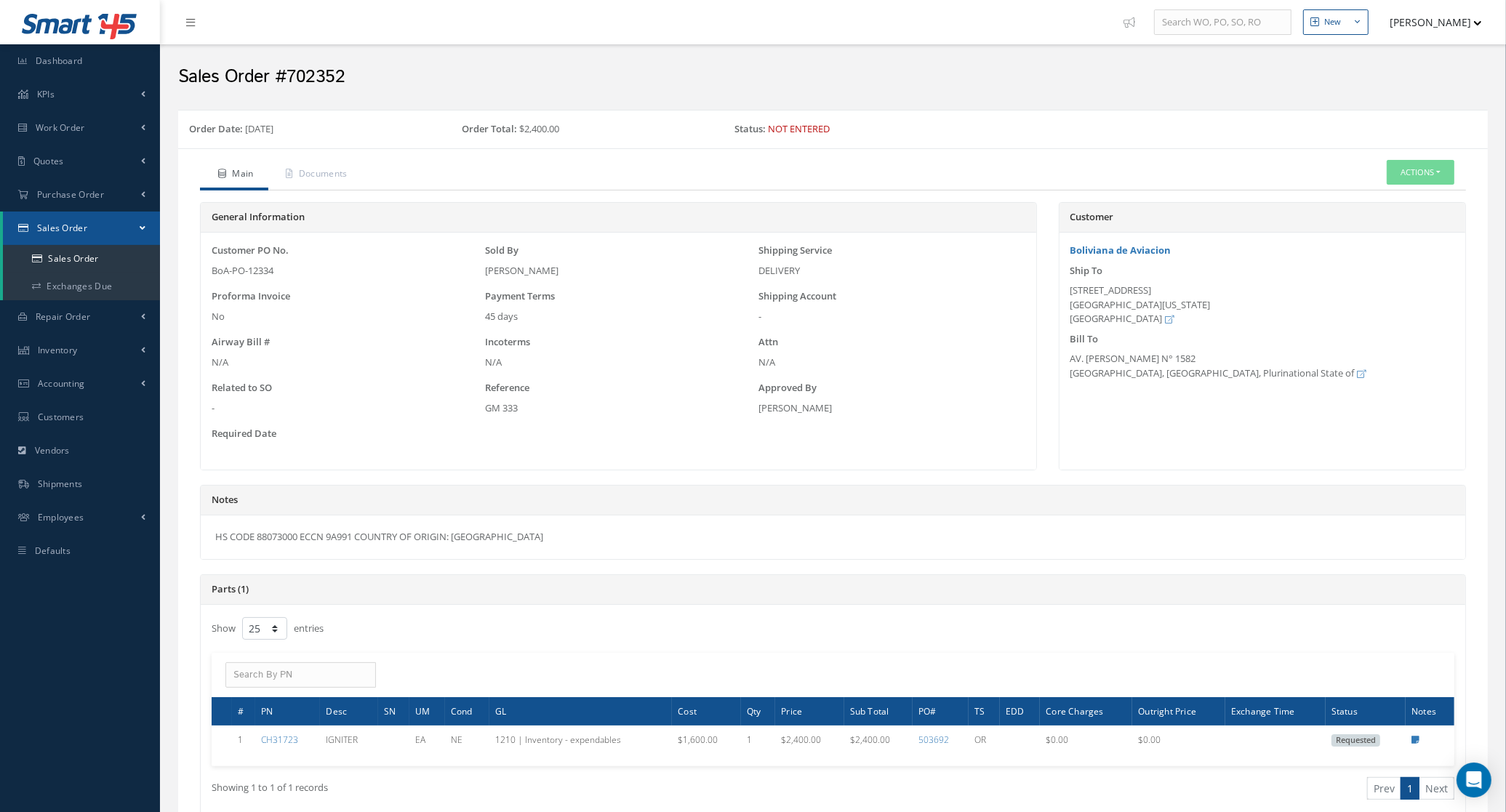
drag, startPoint x: 513, startPoint y: 545, endPoint x: 162, endPoint y: 540, distance: 351.0
click at [162, 540] on div "New New Work Order New Purchase Order New Customer Quote New Sales Order New Re…" at bounding box center [833, 619] width 1346 height 1238
copy div "HS CODE 88073000 ECCN 9A991 COUNTRY OF ORIGIN: [GEOGRAPHIC_DATA]"
click at [95, 197] on span "Purchase Order" at bounding box center [71, 194] width 67 height 12
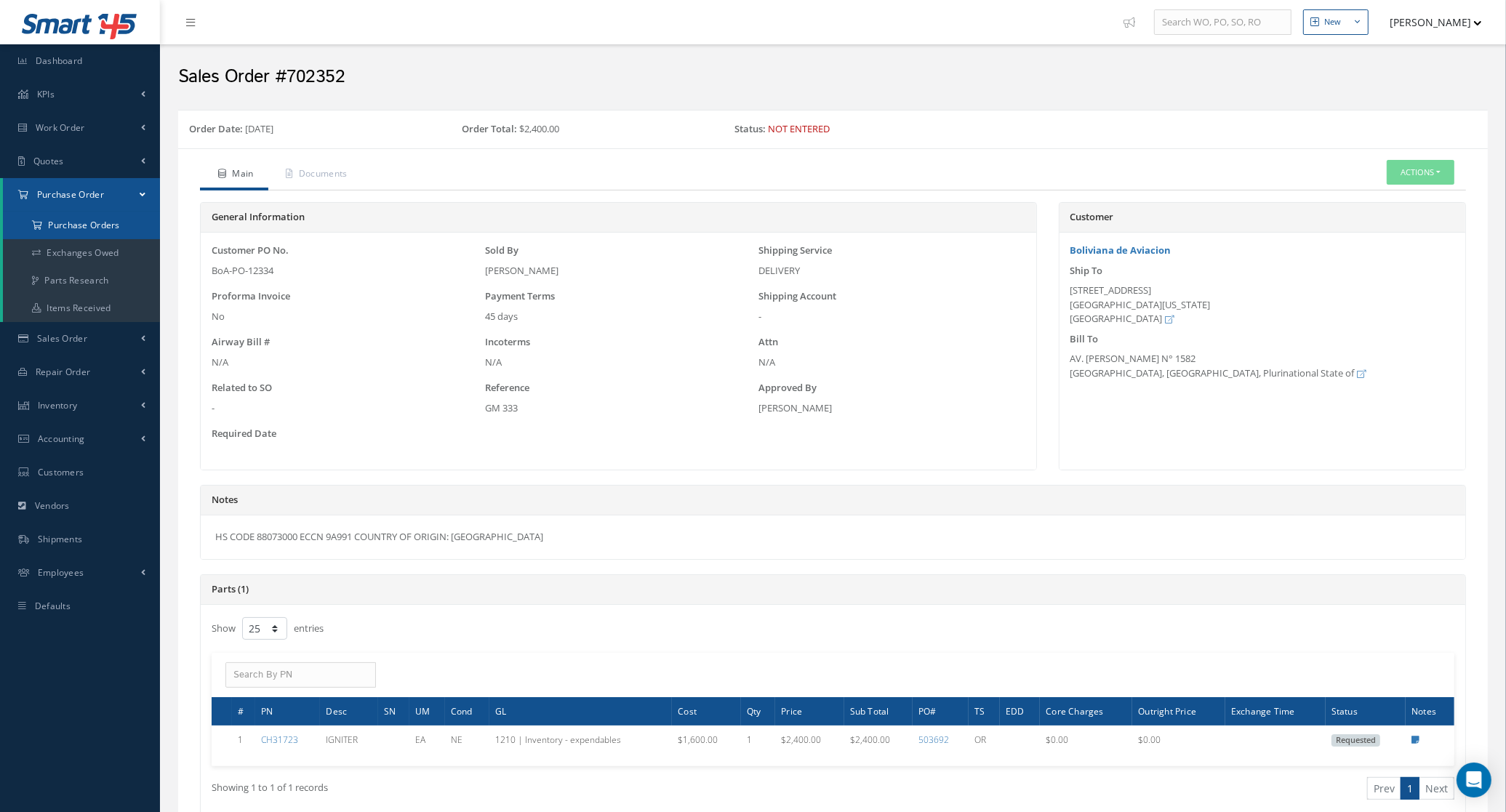
click at [107, 218] on a=1&status_id=2&status_id=3&status_id=5&collapsedFilters"] "Purchase Orders" at bounding box center [81, 225] width 157 height 28
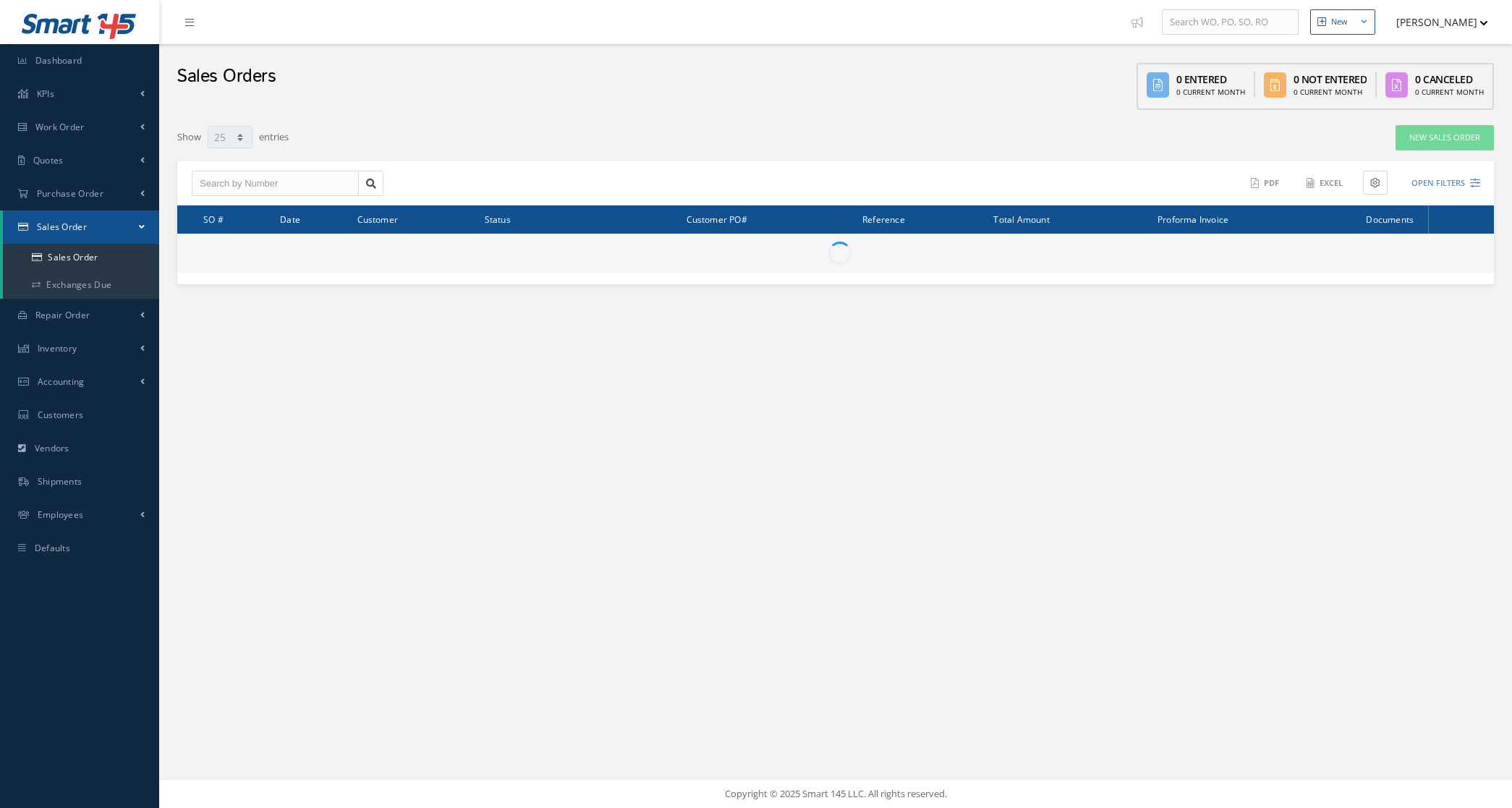
select select "25"
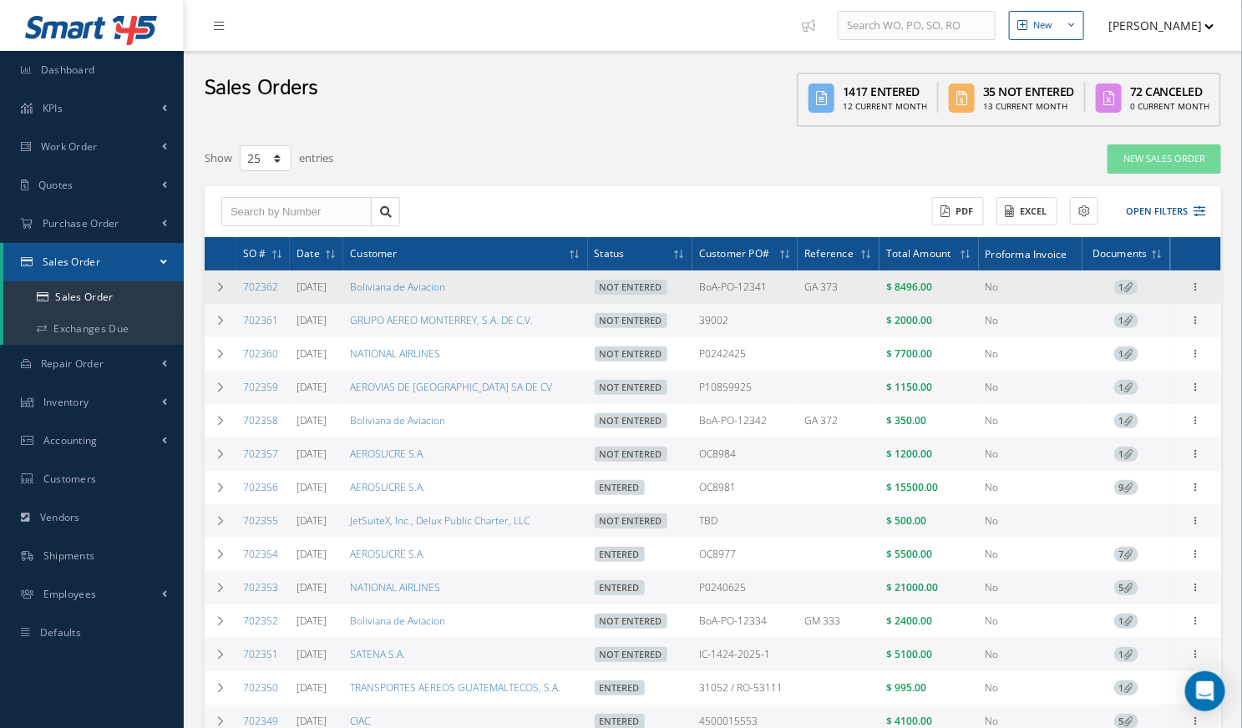
drag, startPoint x: 284, startPoint y: 295, endPoint x: 238, endPoint y: 288, distance: 46.4
click at [238, 288] on td "702362" at bounding box center [262, 287] width 53 height 33
copy link "702362"
drag, startPoint x: 501, startPoint y: 290, endPoint x: 355, endPoint y: 293, distance: 146.2
click at [355, 293] on tr "702362 [DATE] Boliviana de Aviacion Not Entered BoA-PO-12341 GA 373 $ 8496.00 N…" at bounding box center [713, 287] width 1017 height 33
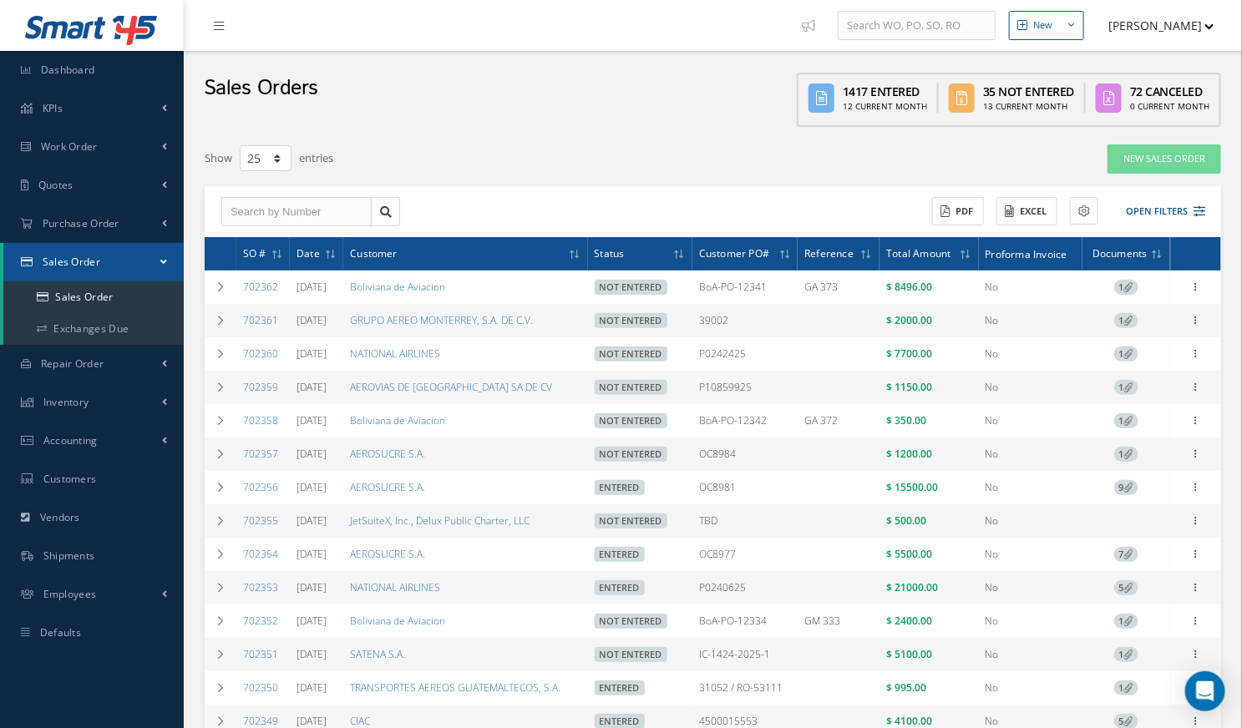
copy tr "Boliviana de Aviacion"
drag, startPoint x: 555, startPoint y: 320, endPoint x: 356, endPoint y: 332, distance: 200.0
click at [356, 332] on tr "702361 [DATE] GRUPO AEREO [GEOGRAPHIC_DATA], S.A. DE C.V. Not Entered 39002 $ 2…" at bounding box center [713, 320] width 1017 height 33
copy tr "GRUPO AEREO MONTERREY, S.A. DE C.V."
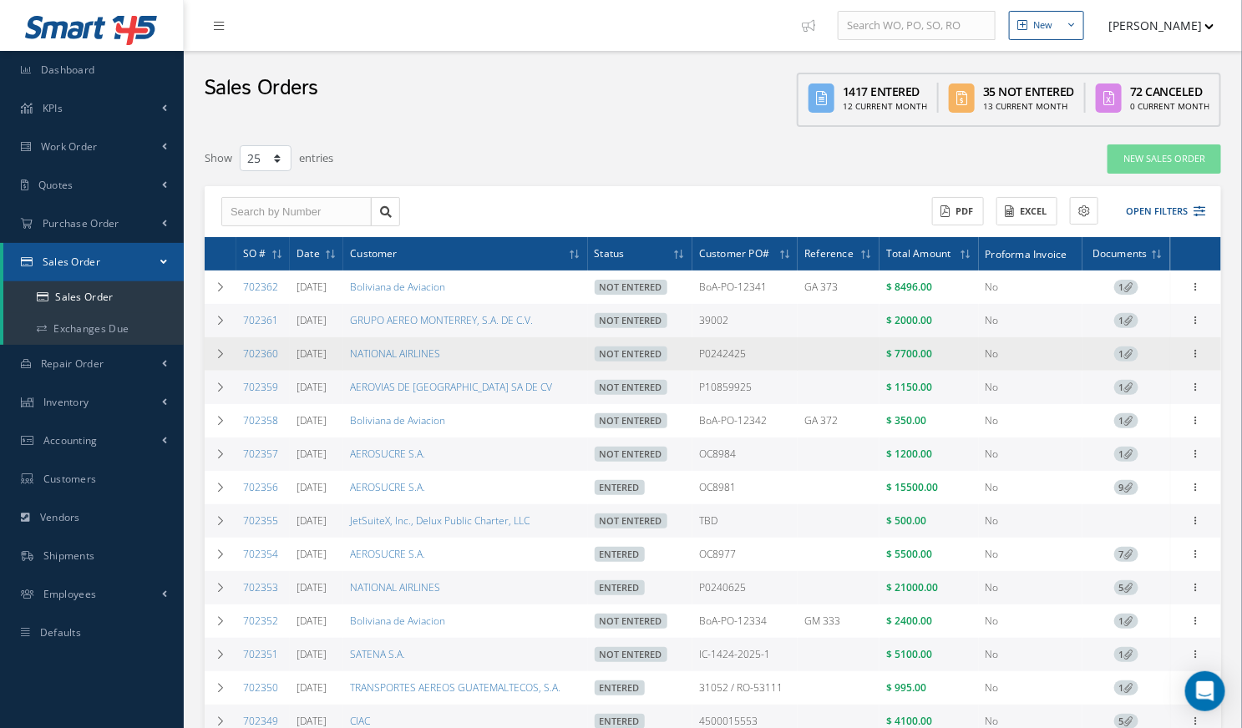
drag, startPoint x: 476, startPoint y: 357, endPoint x: 357, endPoint y: 364, distance: 119.7
click at [357, 364] on tr "702360 [DATE] NATIONAL AIRLINES Not Entered P0242425 $ 7700.00 No 1 Enter/Updat…" at bounding box center [713, 353] width 1017 height 33
copy tr "NATIONAL AIRLINES"
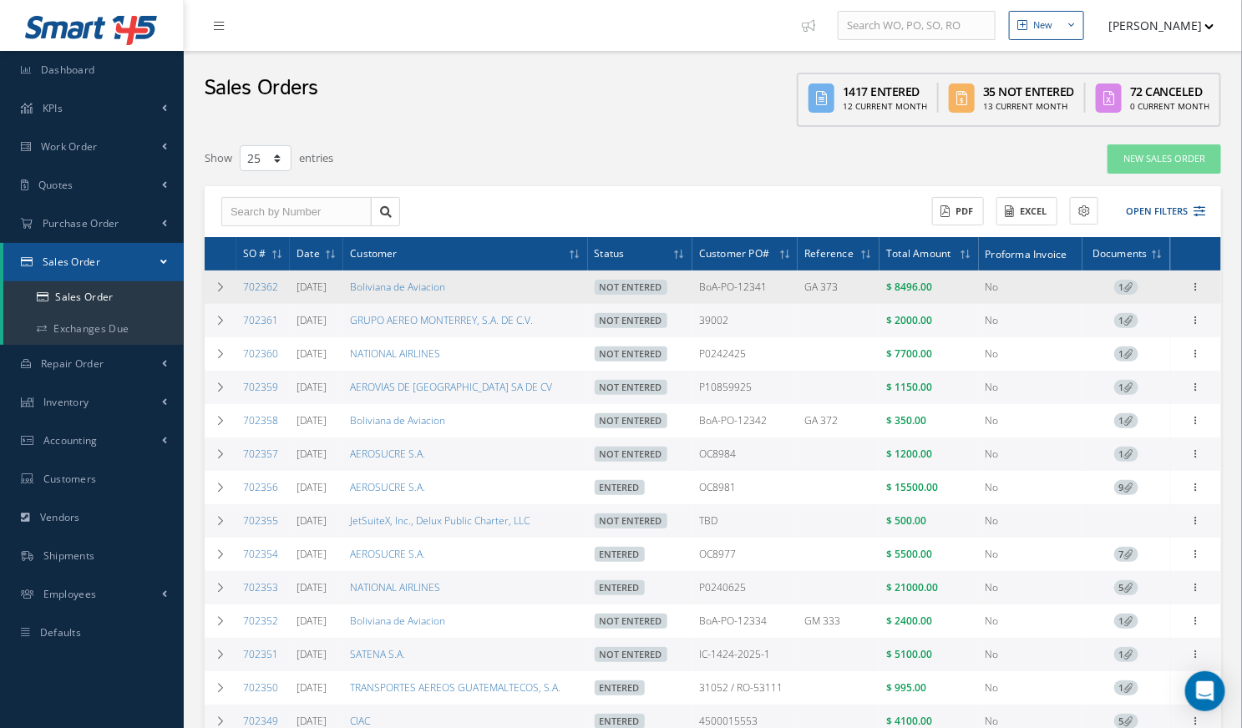
drag, startPoint x: 773, startPoint y: 284, endPoint x: 702, endPoint y: 293, distance: 72.4
click at [702, 293] on td "BoA-PO-12341" at bounding box center [745, 287] width 106 height 33
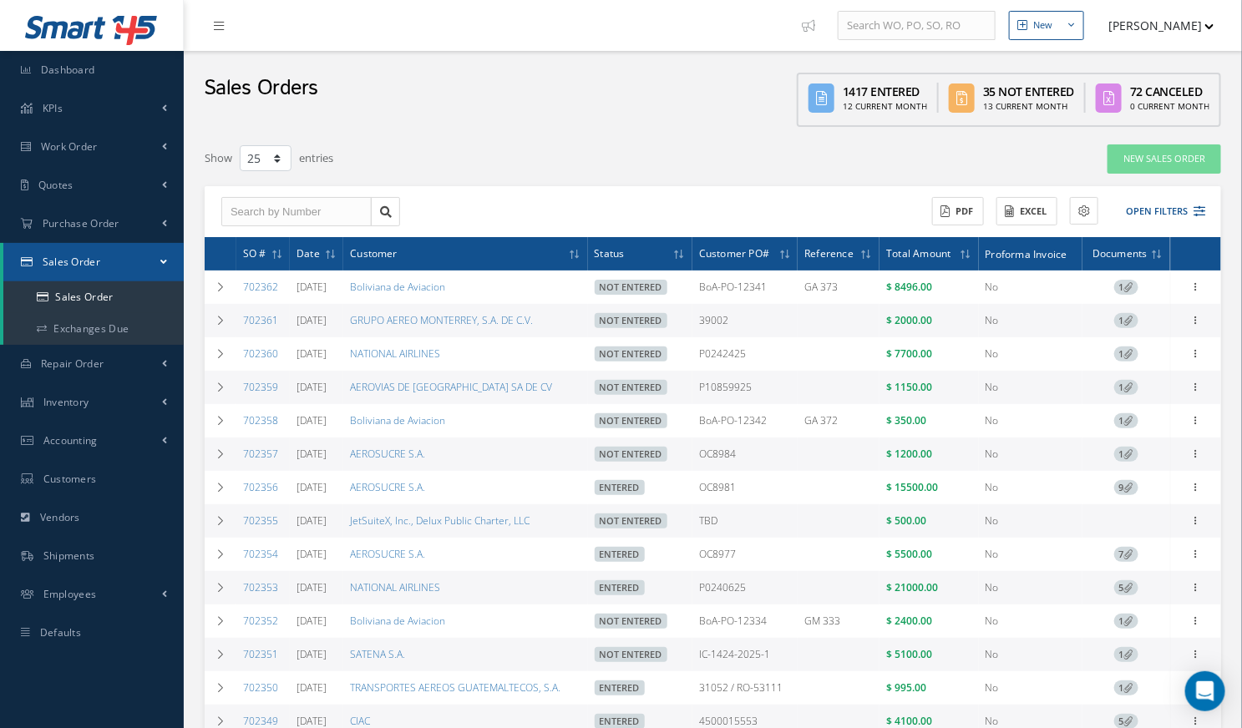
copy td "BoA-PO-12341"
drag, startPoint x: 742, startPoint y: 318, endPoint x: 704, endPoint y: 319, distance: 37.6
click at [704, 319] on td "39002" at bounding box center [745, 320] width 106 height 33
copy td "39002"
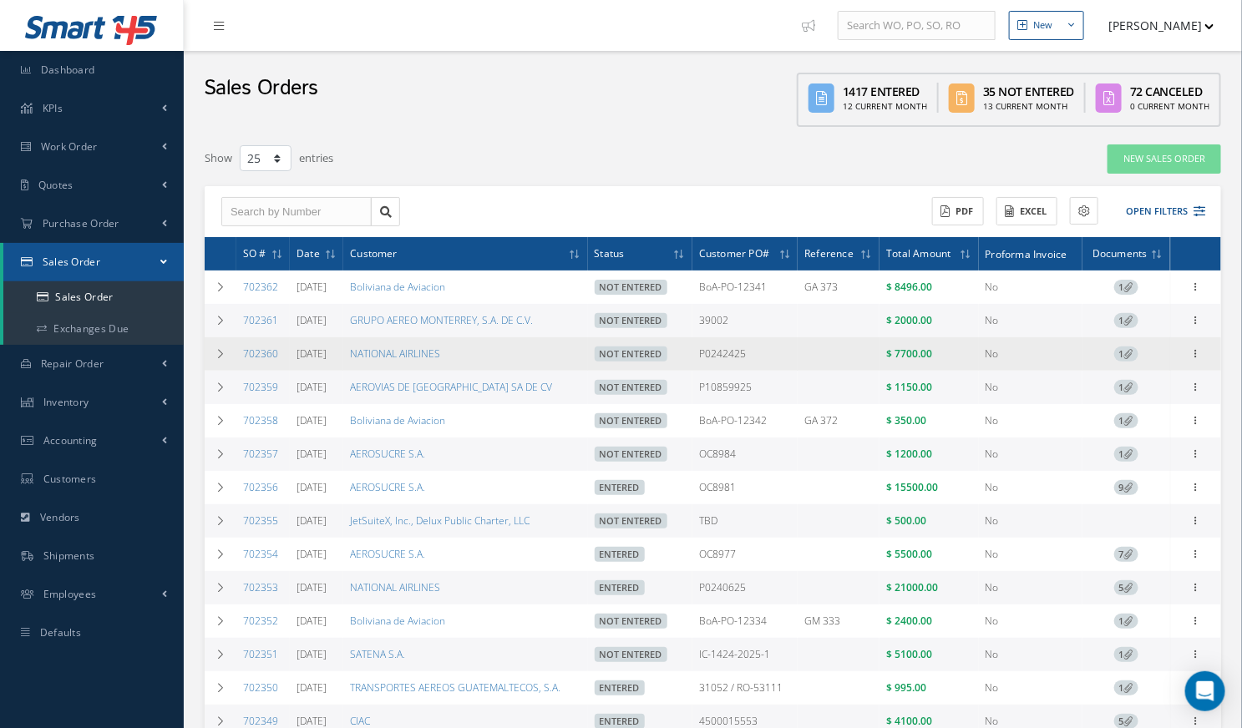
drag, startPoint x: 785, startPoint y: 359, endPoint x: 704, endPoint y: 368, distance: 81.5
click at [704, 368] on td "P0242425" at bounding box center [745, 353] width 106 height 33
copy td "P0242425"
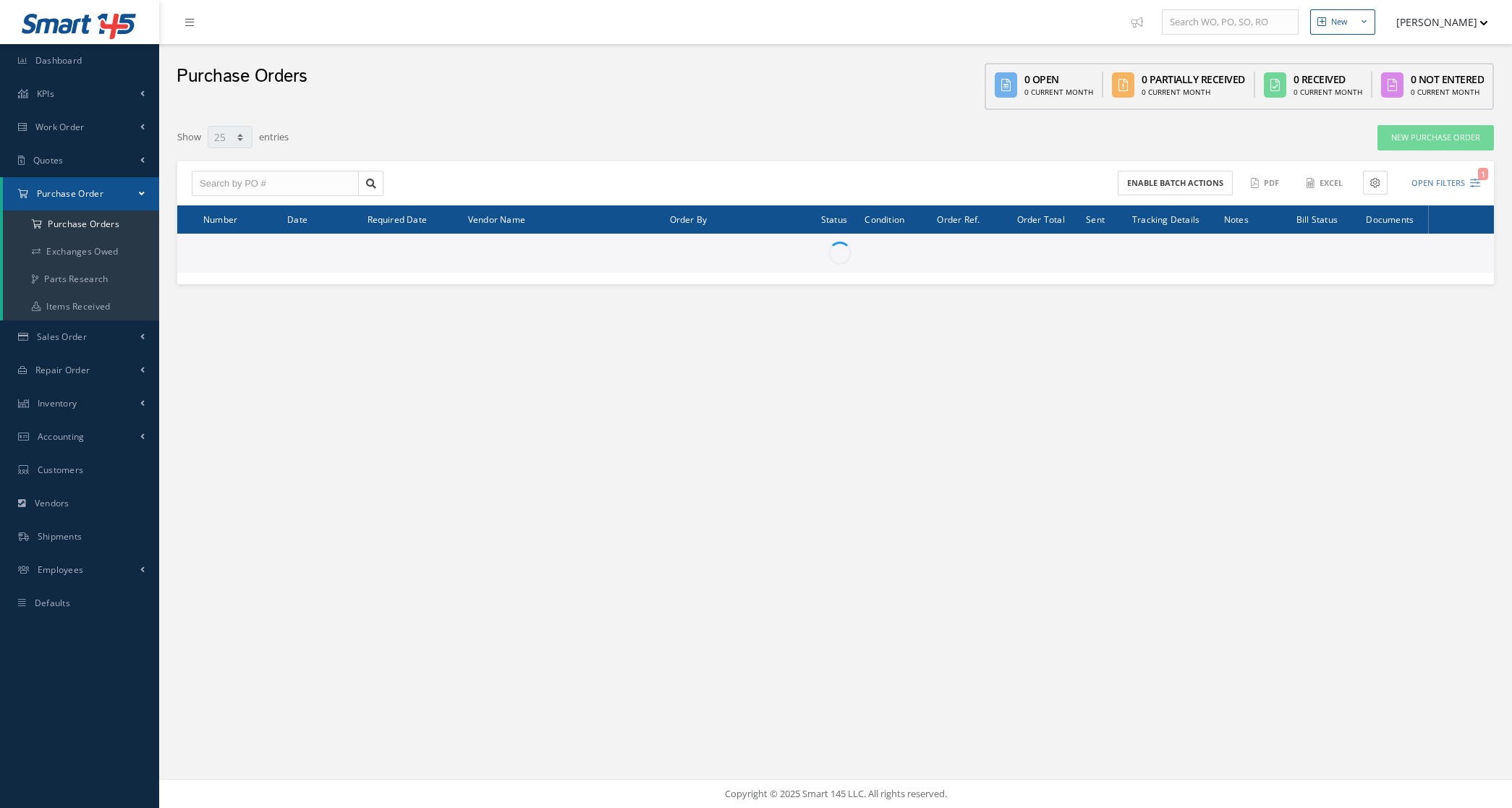
select select "25"
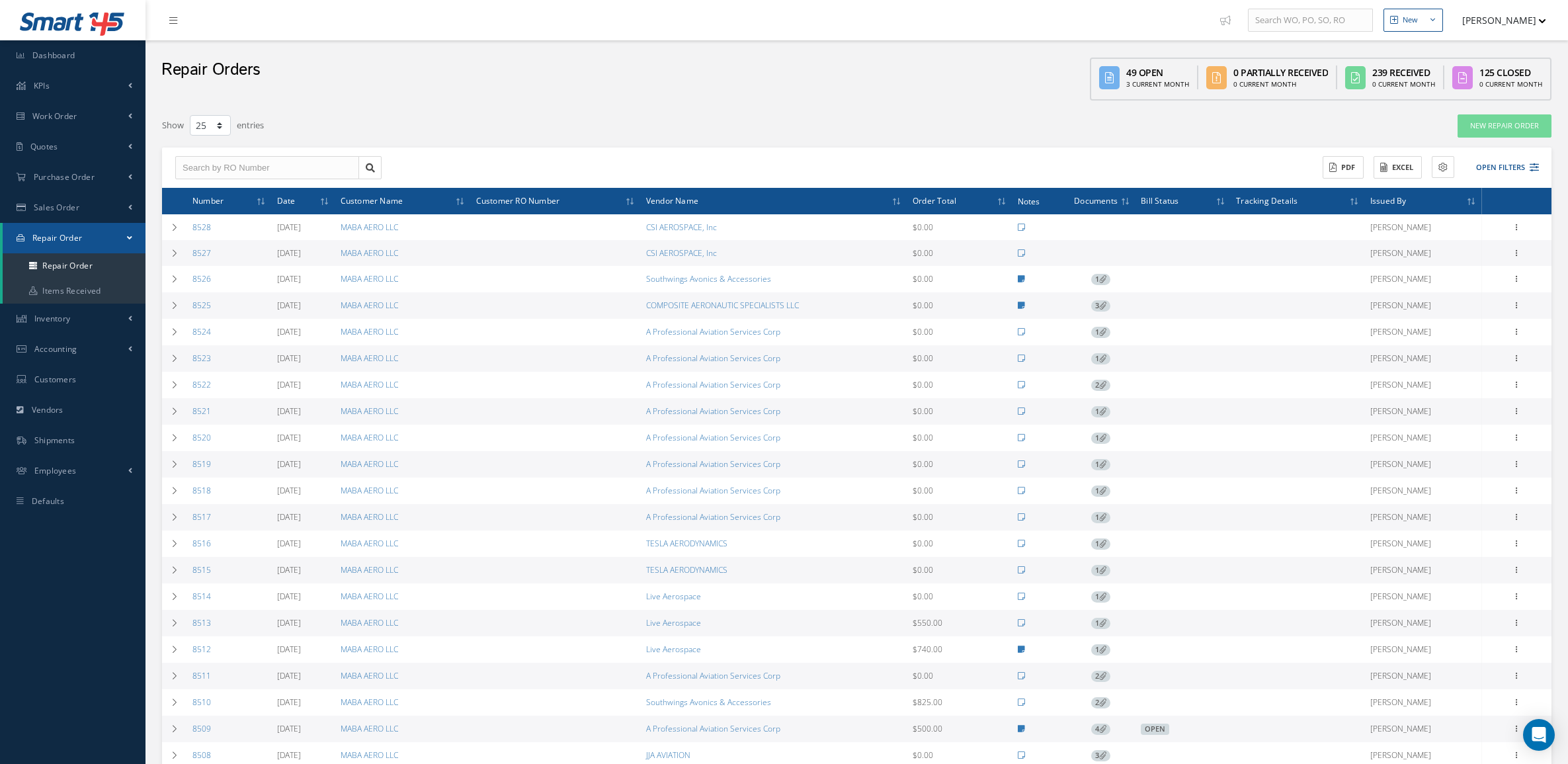
select select "25"
click at [44, 185] on link "Purchase Order" at bounding box center [73, 177] width 146 height 30
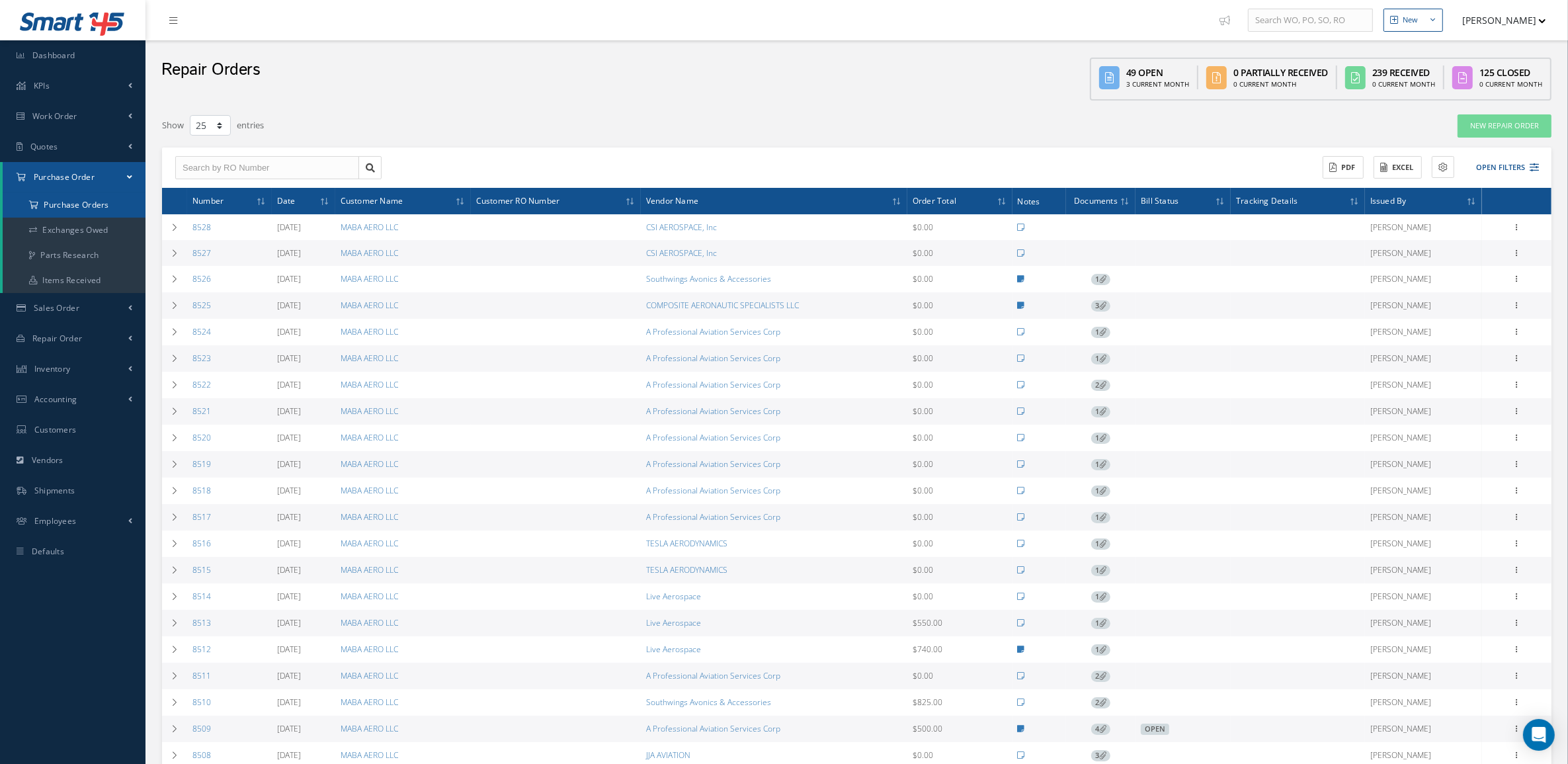
click at [54, 206] on a=1&status_id=2&status_id=3&status_id=5&collapsedFilters"] "Purchase Orders" at bounding box center [74, 205] width 142 height 25
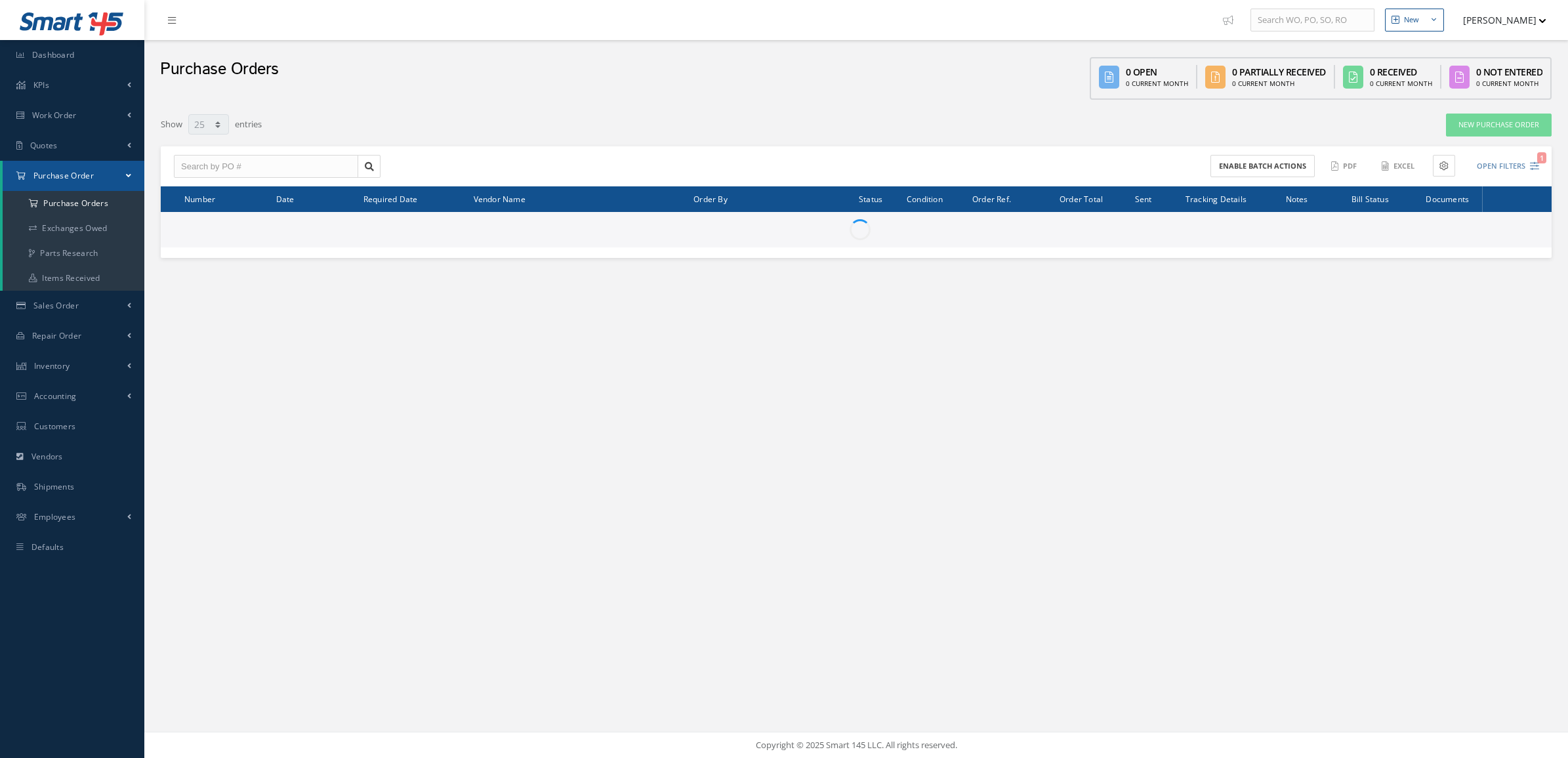
select select "25"
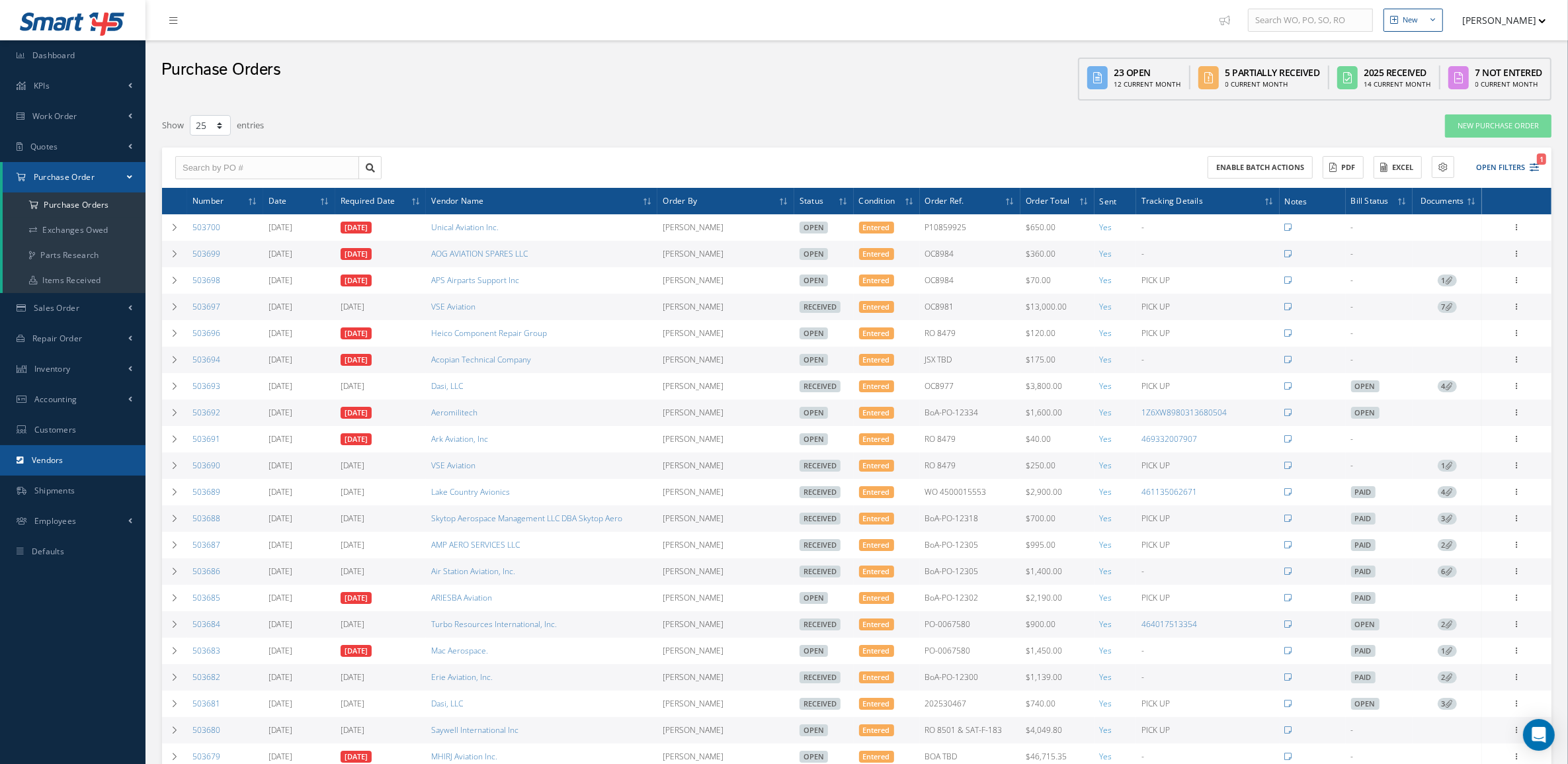
click at [70, 445] on link "Vendors" at bounding box center [73, 460] width 146 height 30
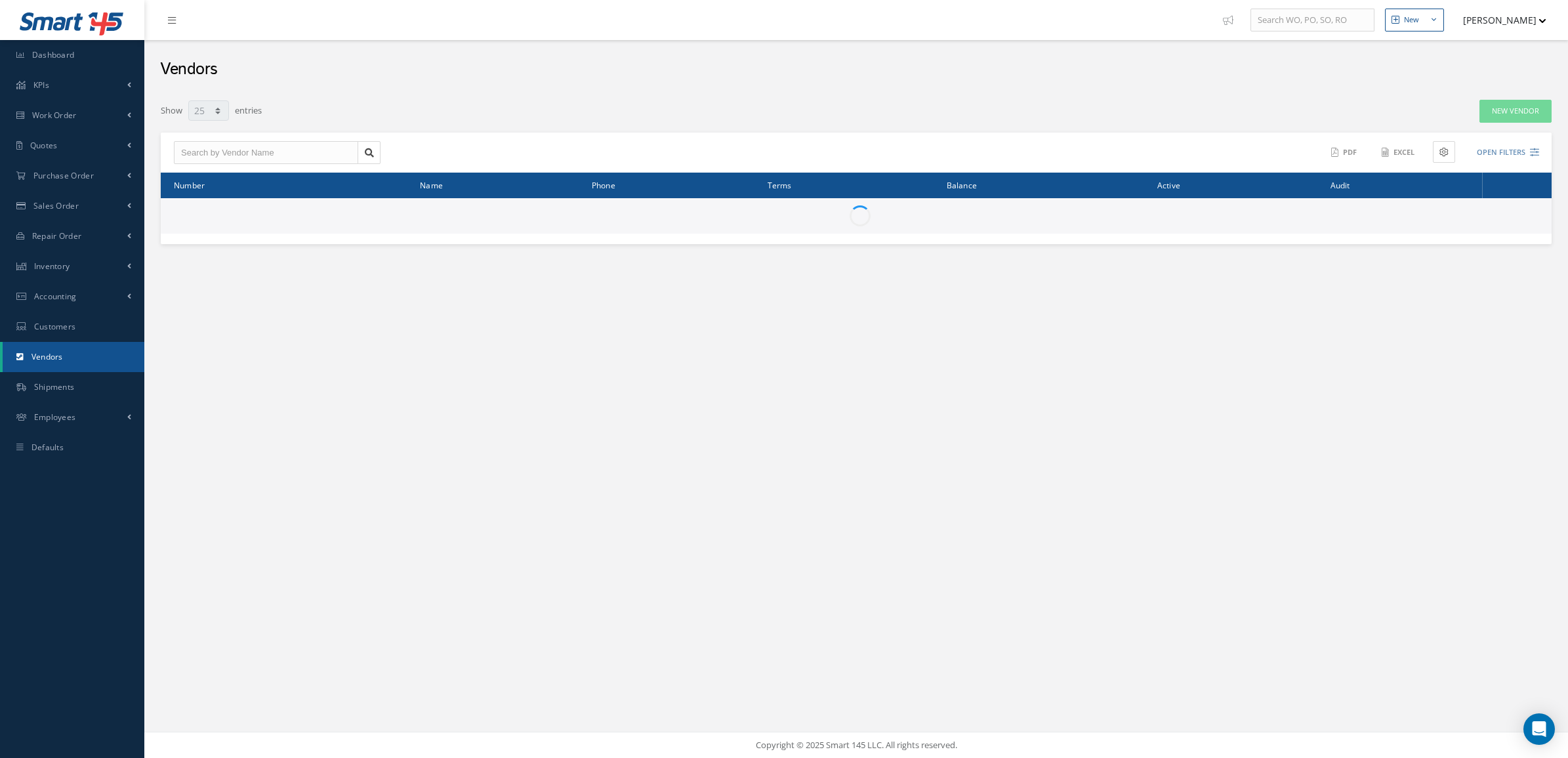
select select "25"
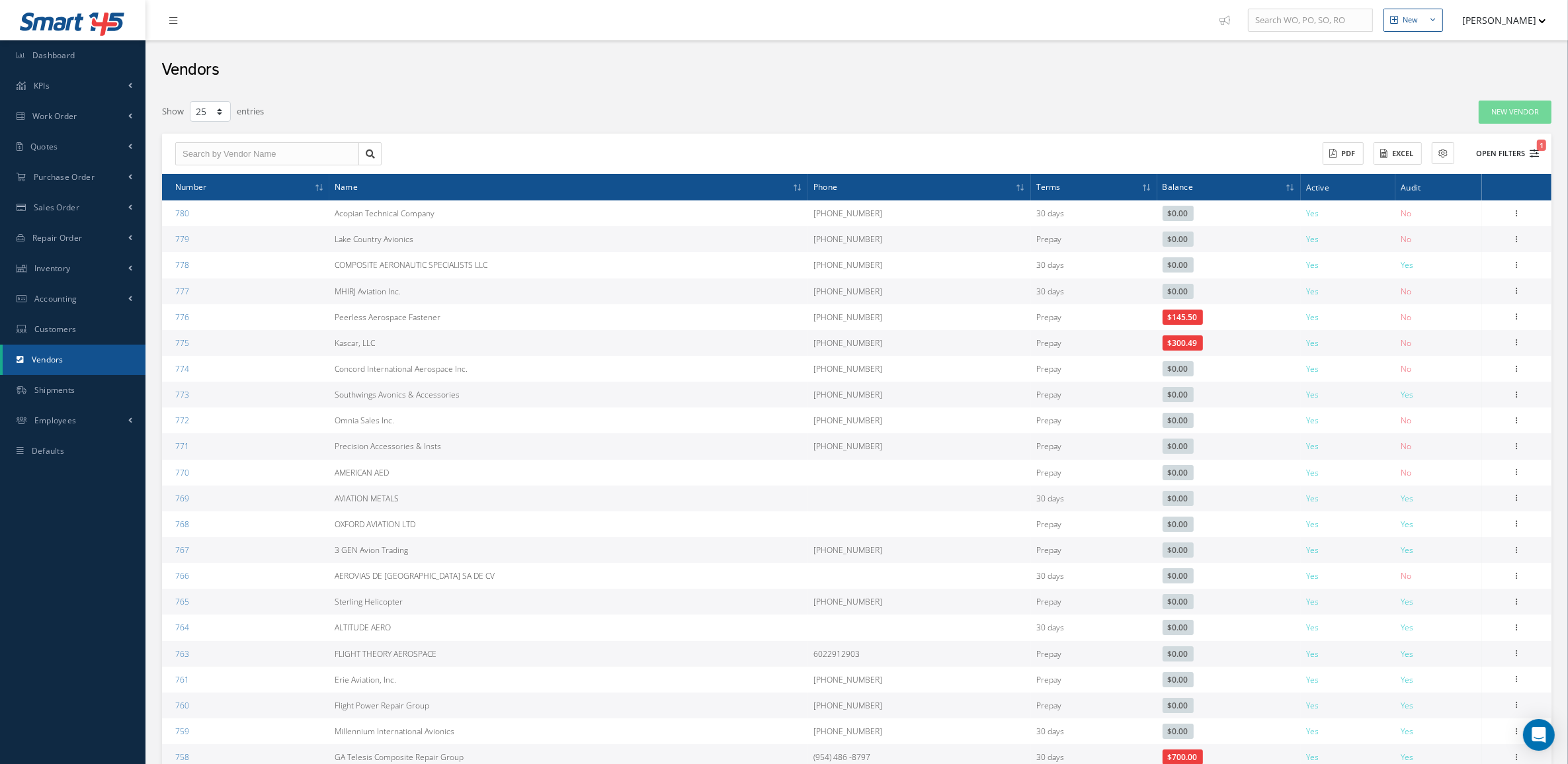
click at [1479, 150] on button "Open Filters 1" at bounding box center [1501, 154] width 74 height 22
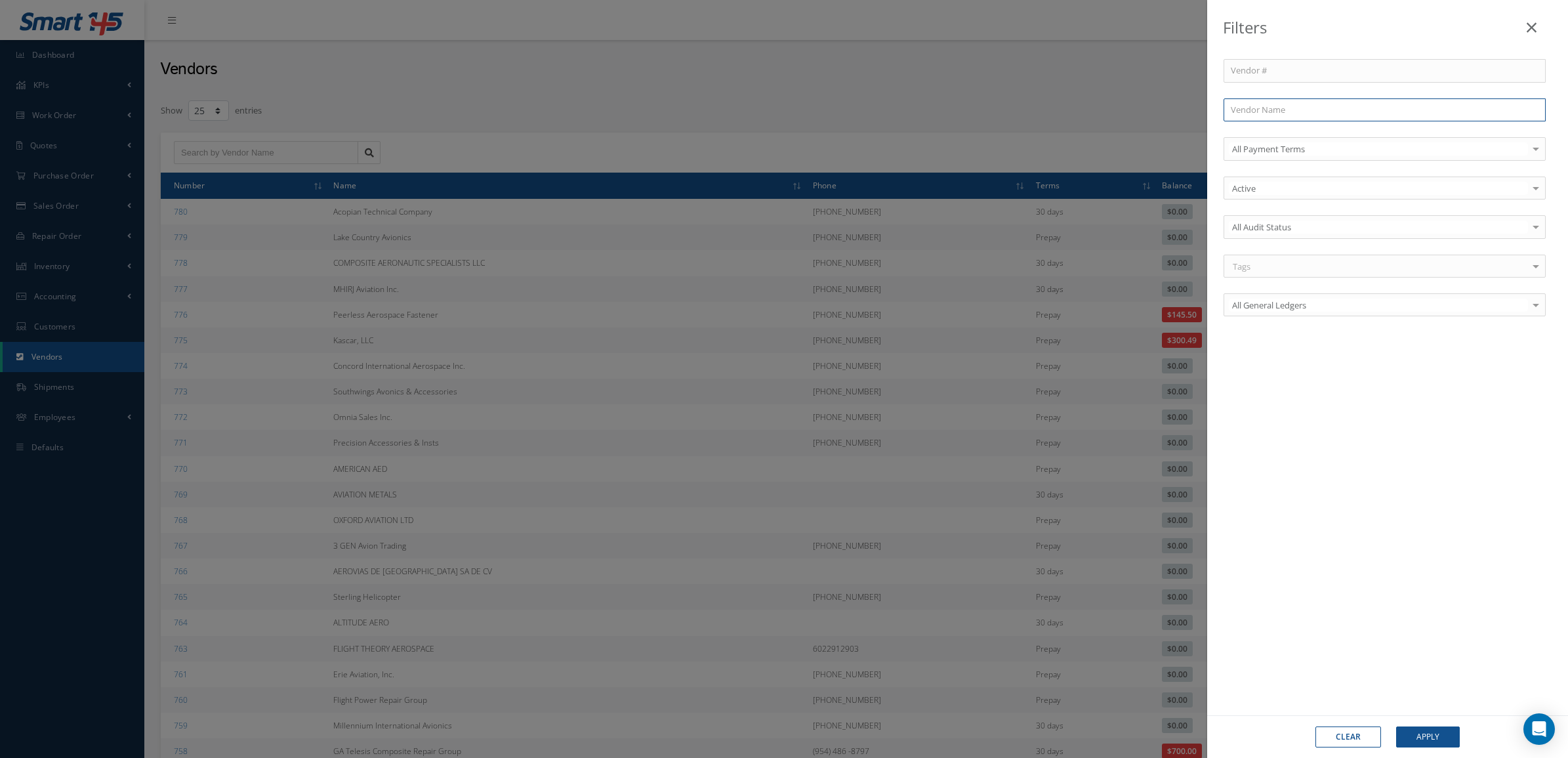
click at [1272, 112] on input "text" at bounding box center [1385, 110] width 322 height 24
type input "t"
type input "tu"
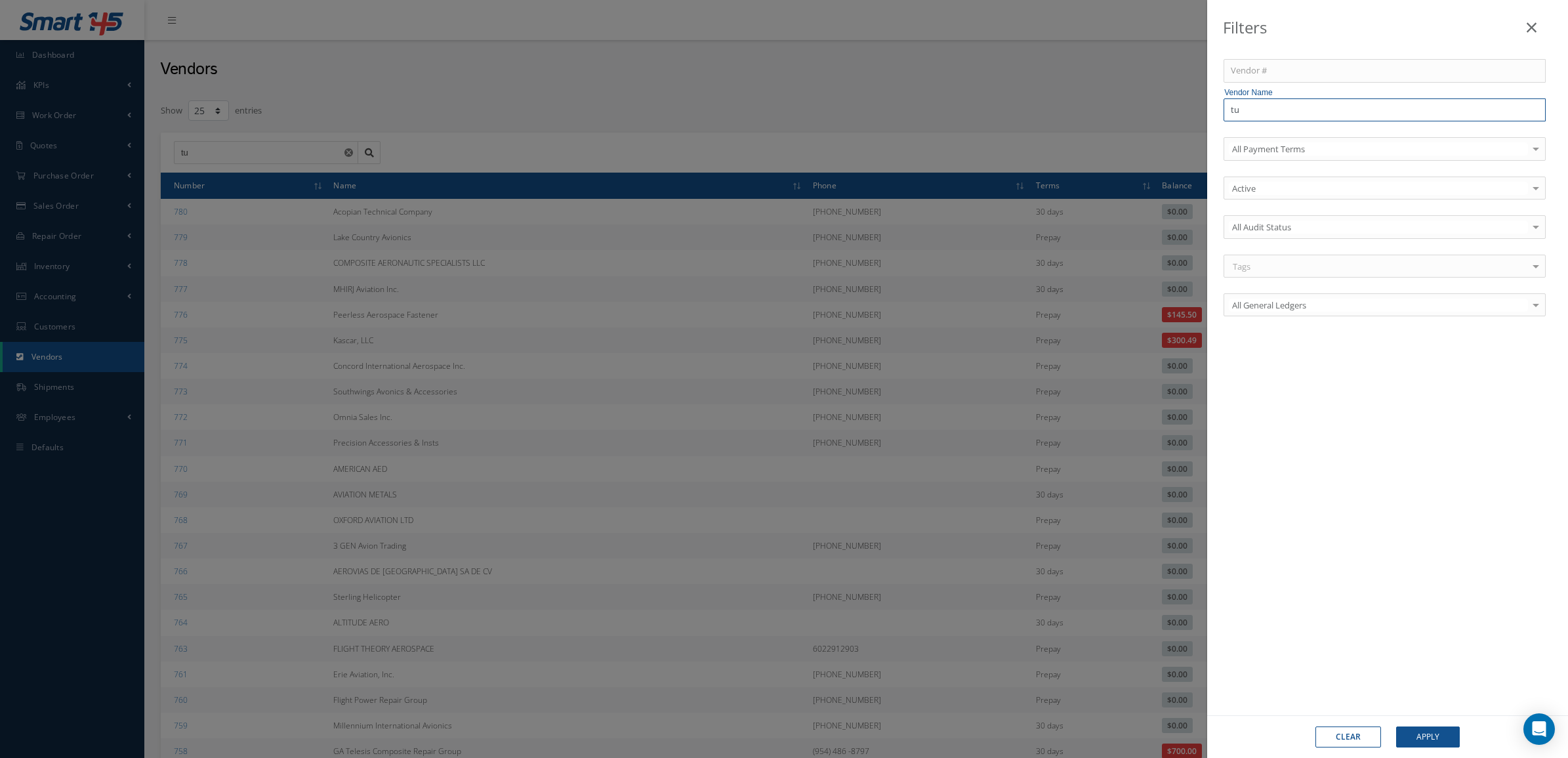
type input "tur"
type input "turk"
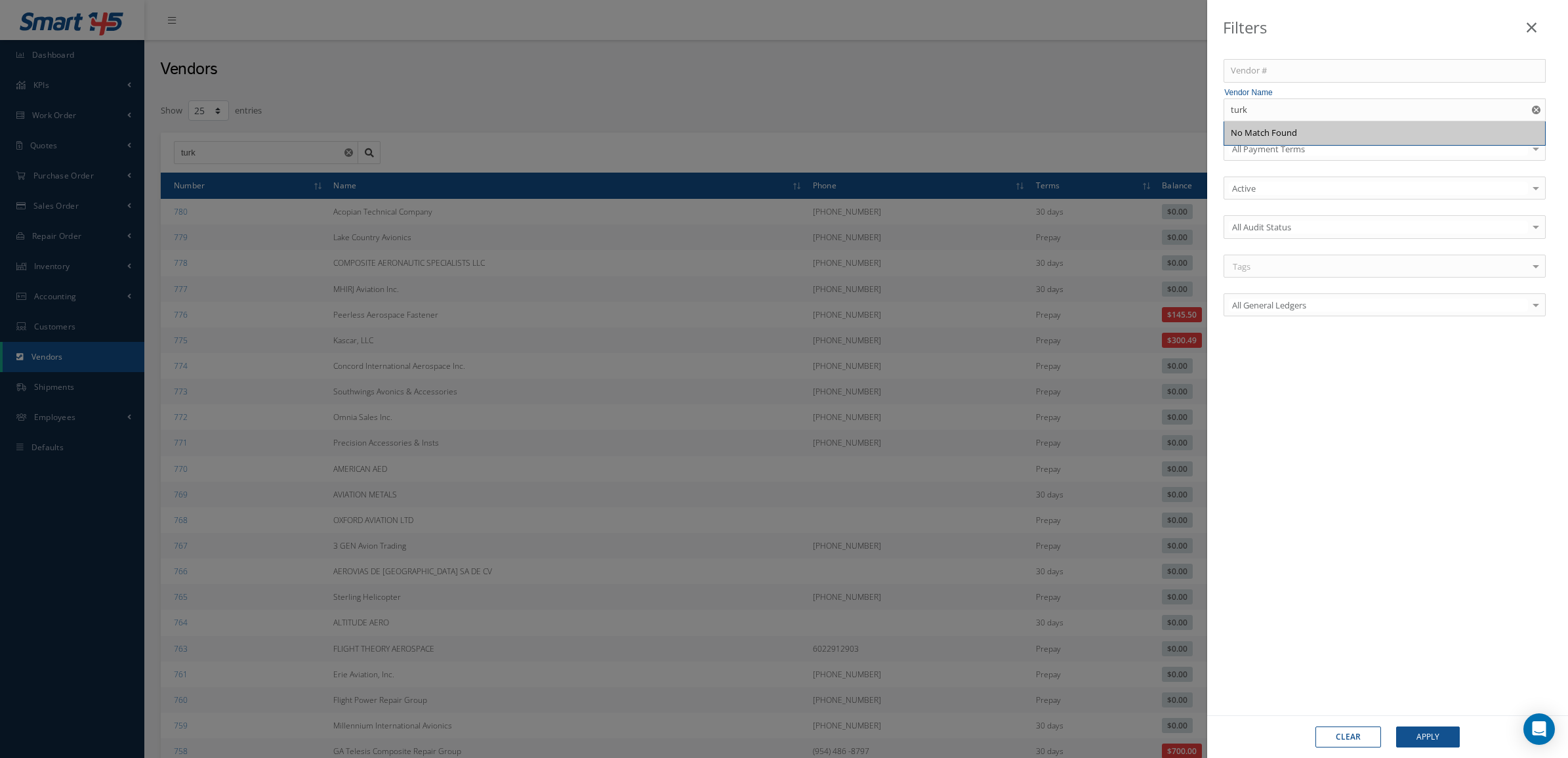
click at [1134, 109] on div "Filters Vendor # Vendor Name turk No Match Found All Payment Terms All Payment …" at bounding box center [784, 379] width 1568 height 758
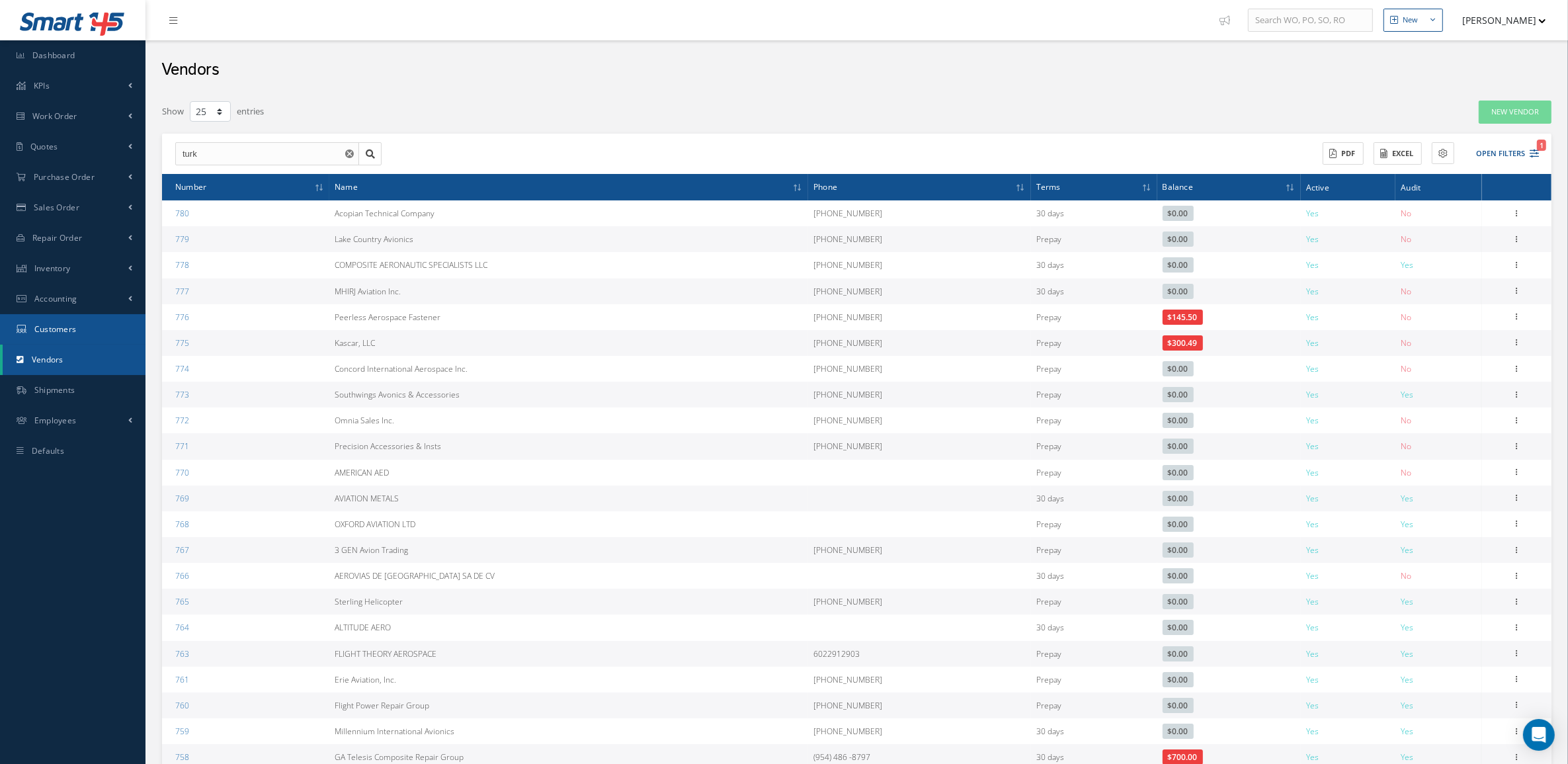
click at [87, 332] on link "Customers" at bounding box center [73, 329] width 146 height 30
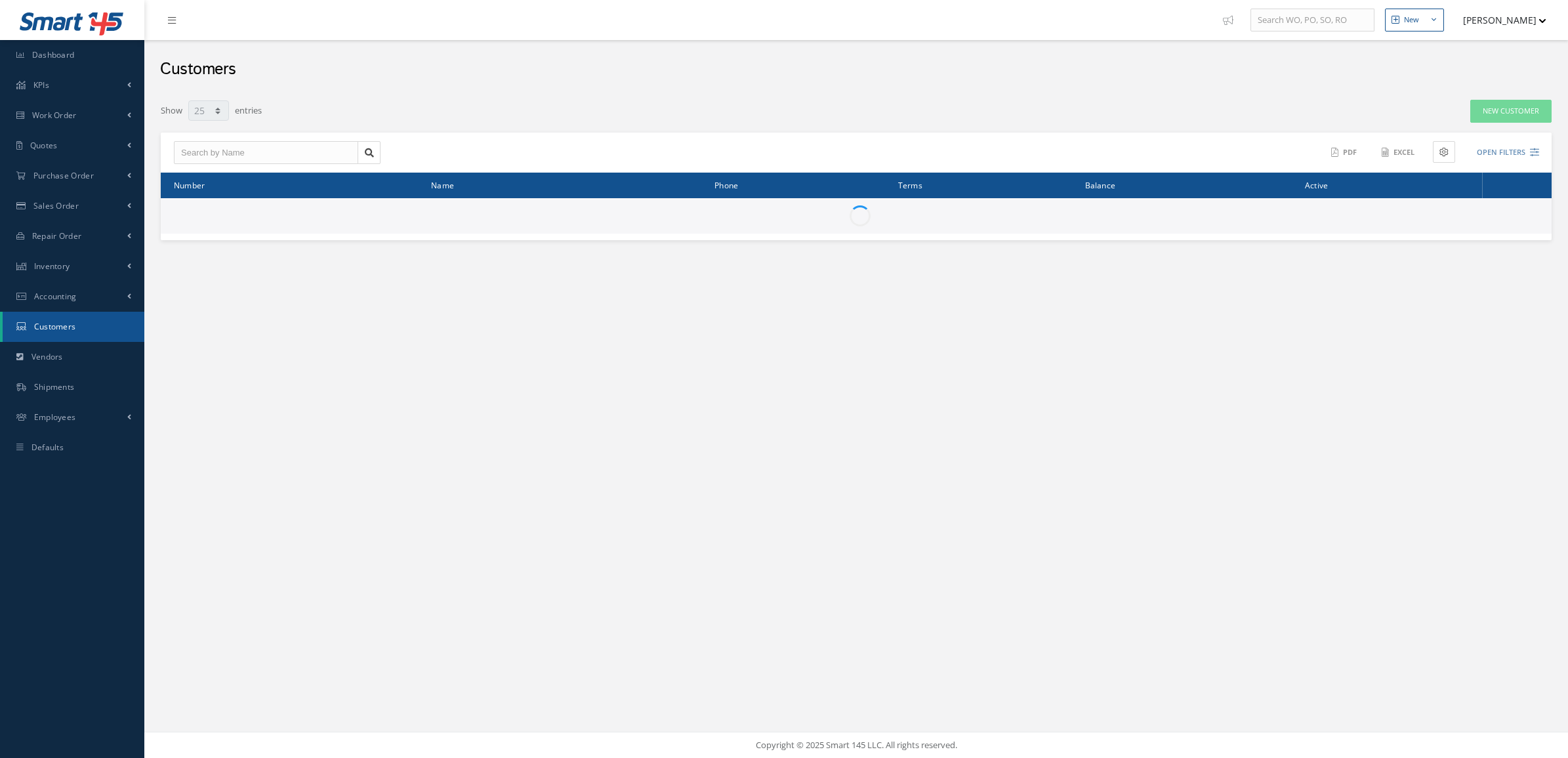
select select "25"
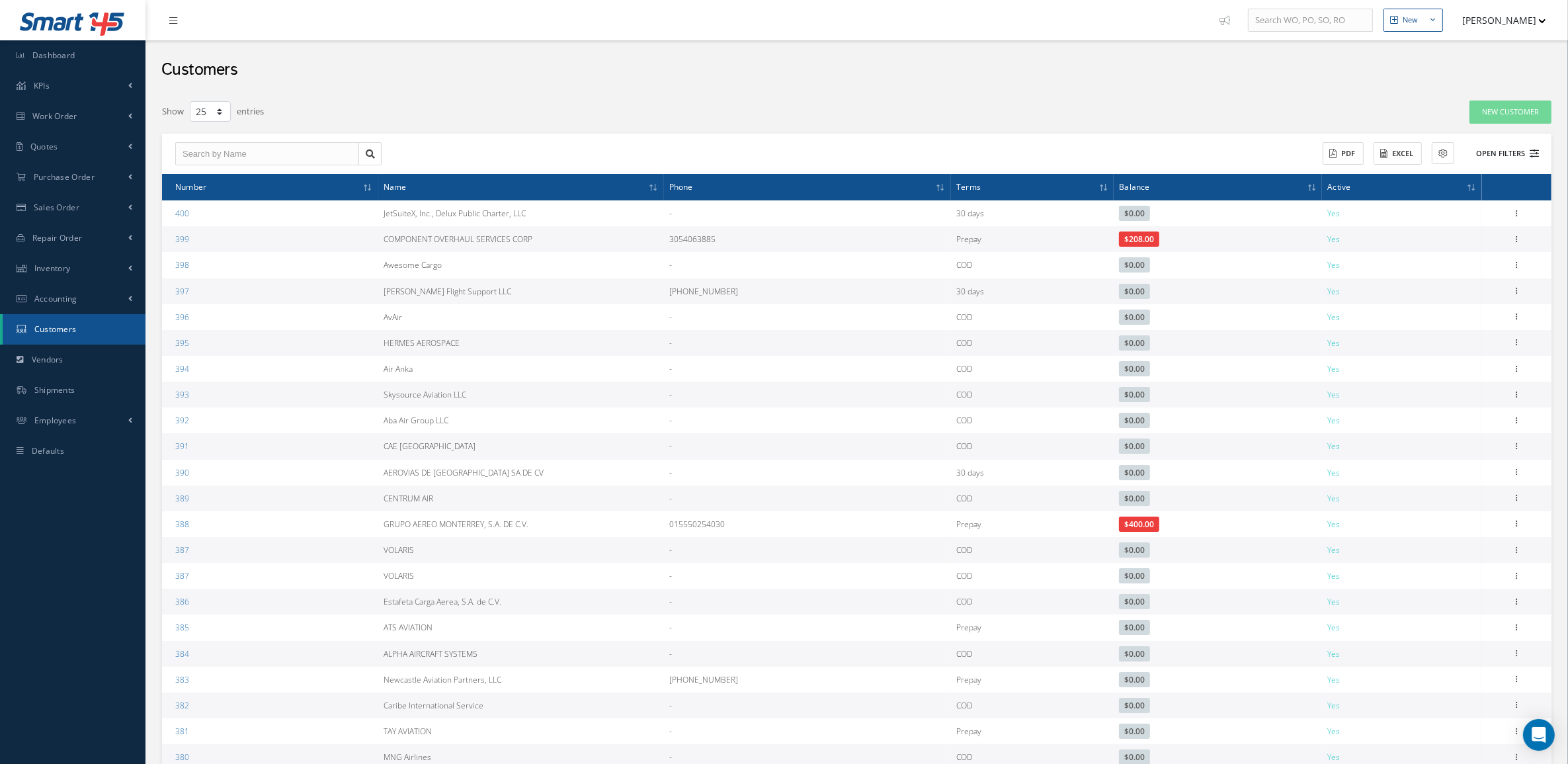
click at [1509, 153] on button "Open Filters" at bounding box center [1501, 154] width 74 height 22
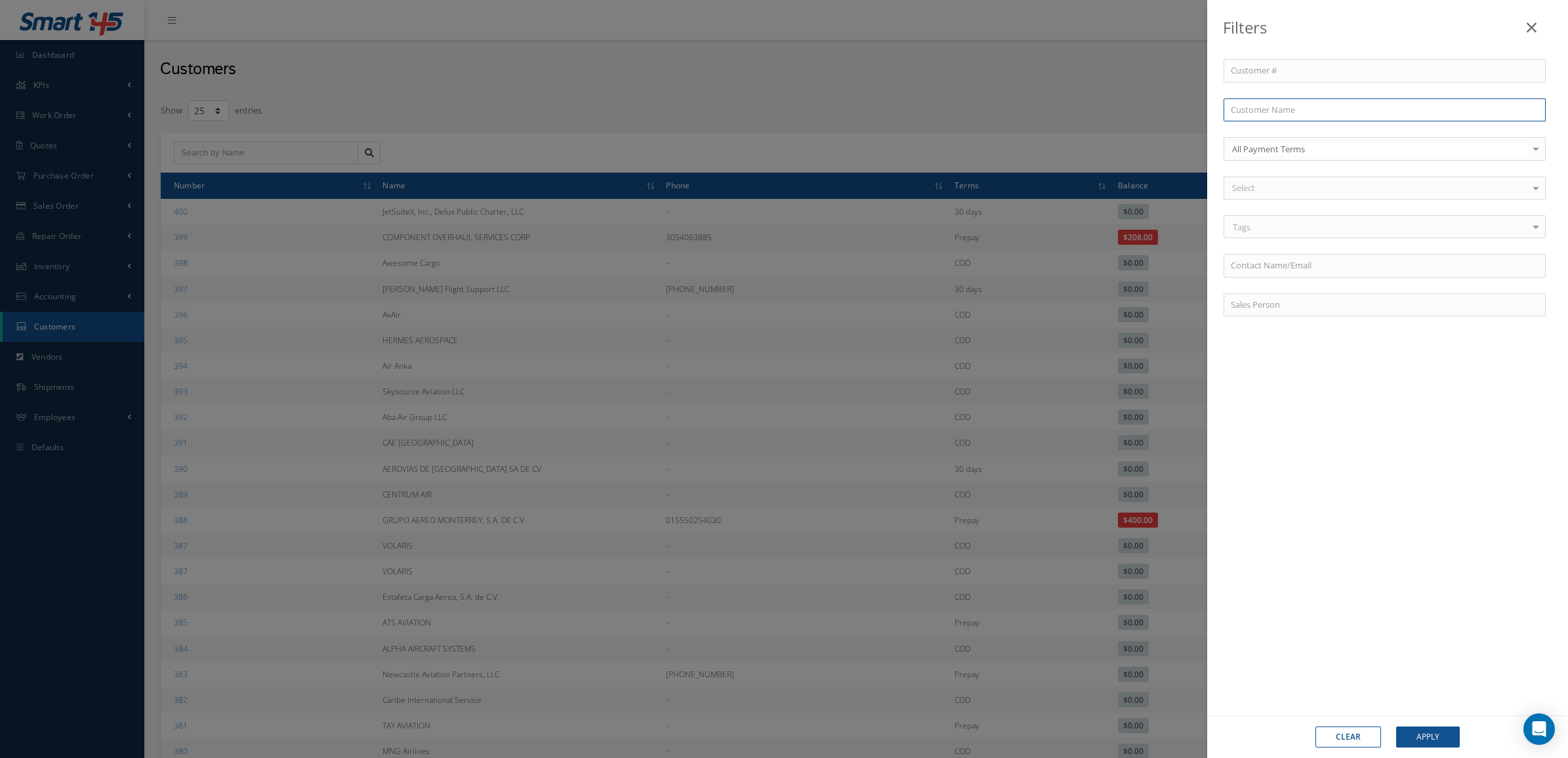
click at [1320, 107] on input "text" at bounding box center [1385, 110] width 322 height 24
type input "t"
type input "tu"
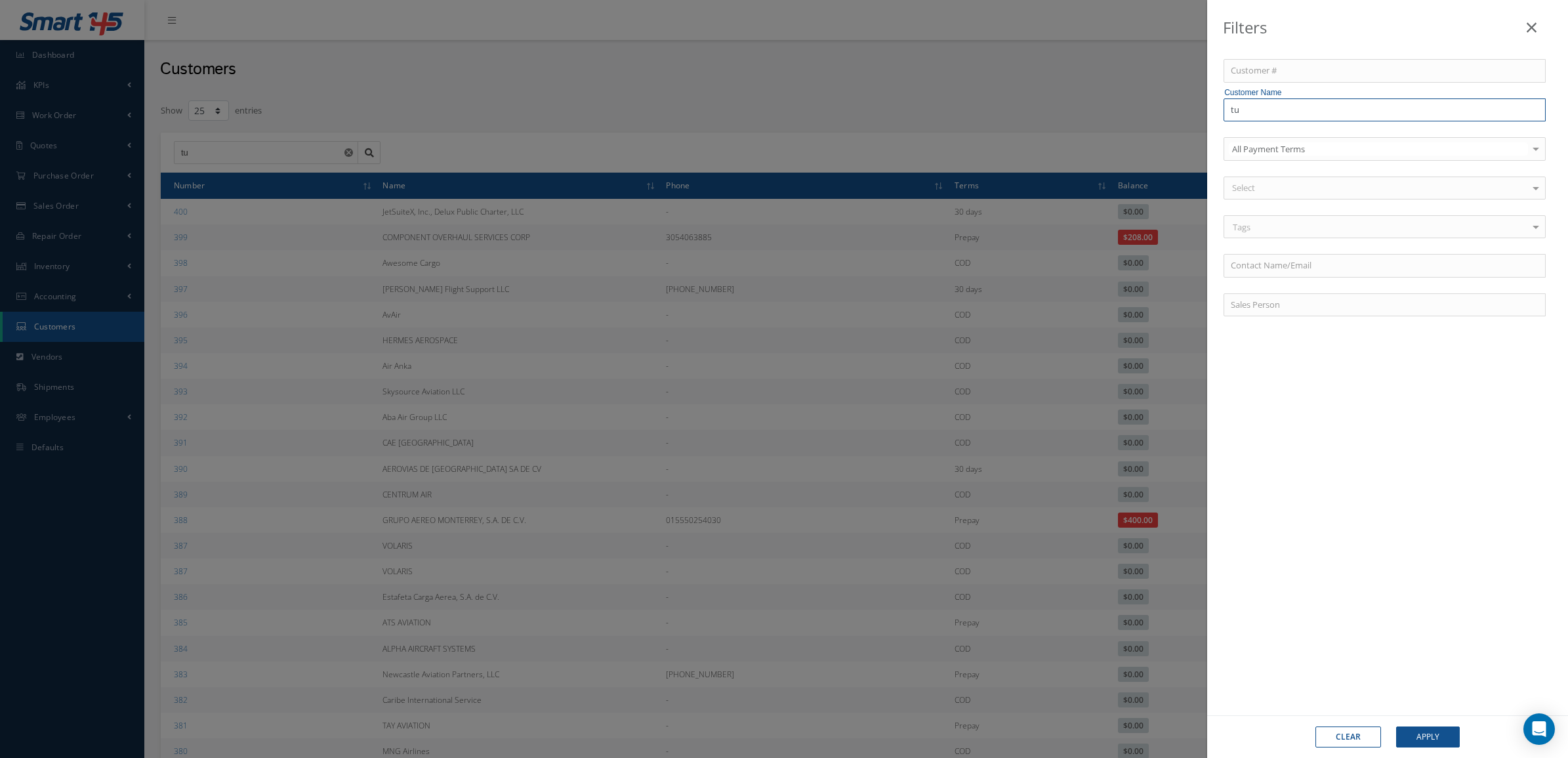
type input "tur"
type input "turk"
drag, startPoint x: 1296, startPoint y: 115, endPoint x: 1100, endPoint y: 123, distance: 196.2
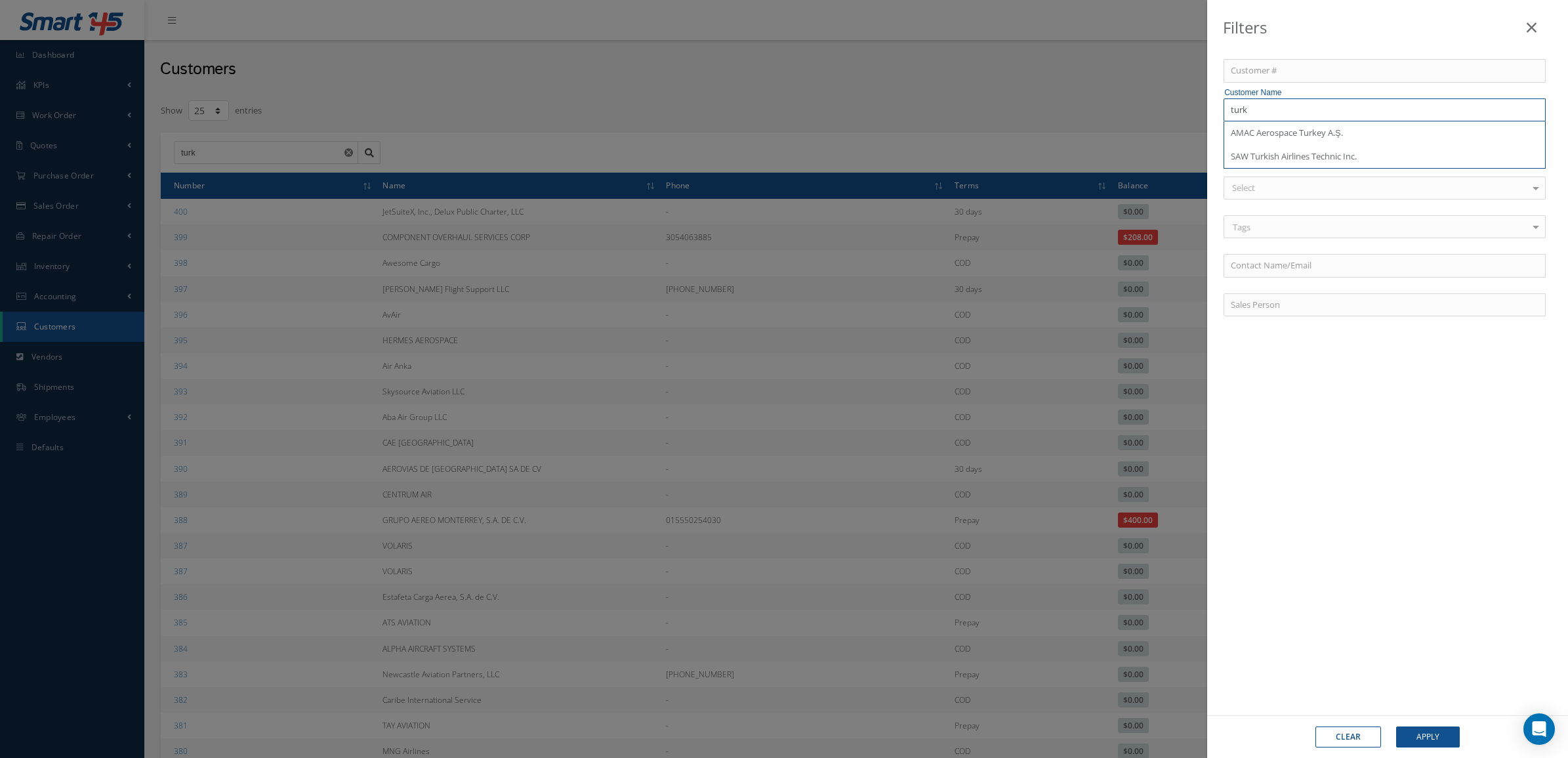
click at [1100, 122] on div "Filters Customer # Customer Name turk AMAC Aerospace Turkey A.Ş. SAW Turkish Ai…" at bounding box center [784, 379] width 1568 height 758
paste input "Turkish Technic"
type input "Turkish Technic"
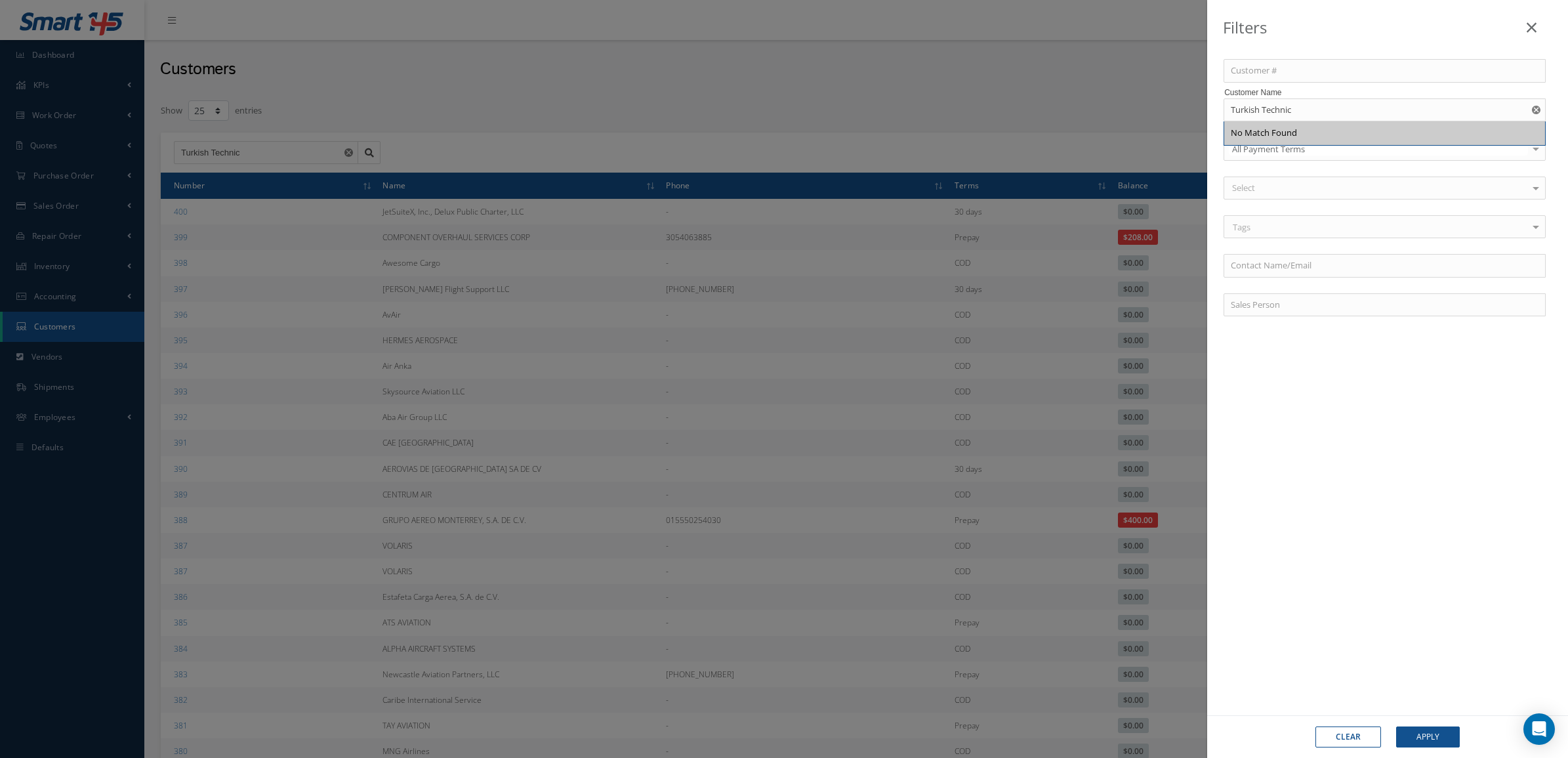
click at [1005, 115] on div "Filters Customer # Customer Name Turkish Technic No Match Found All Payment Ter…" at bounding box center [784, 379] width 1568 height 758
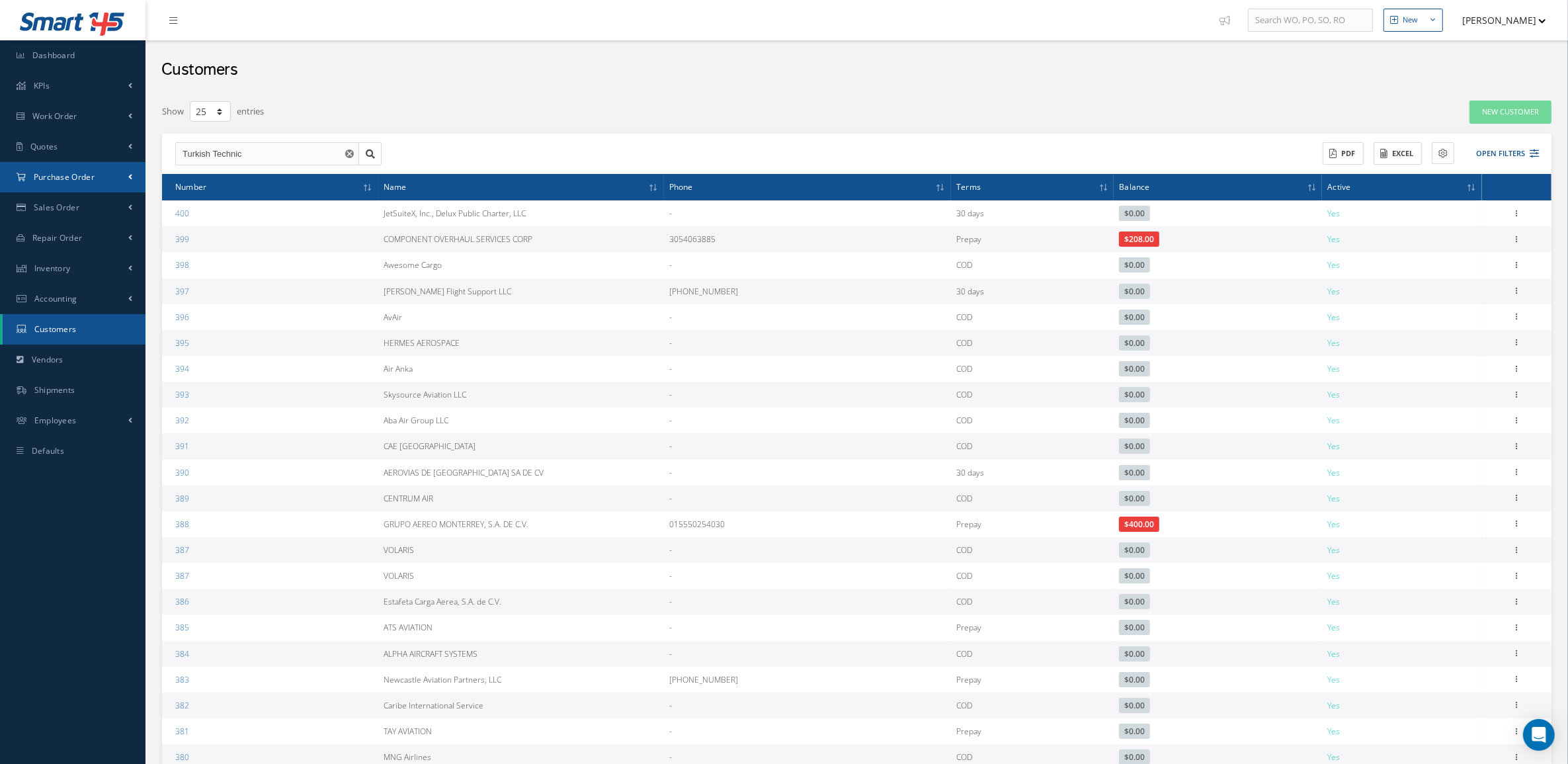
click at [61, 166] on link "Purchase Order" at bounding box center [73, 177] width 146 height 30
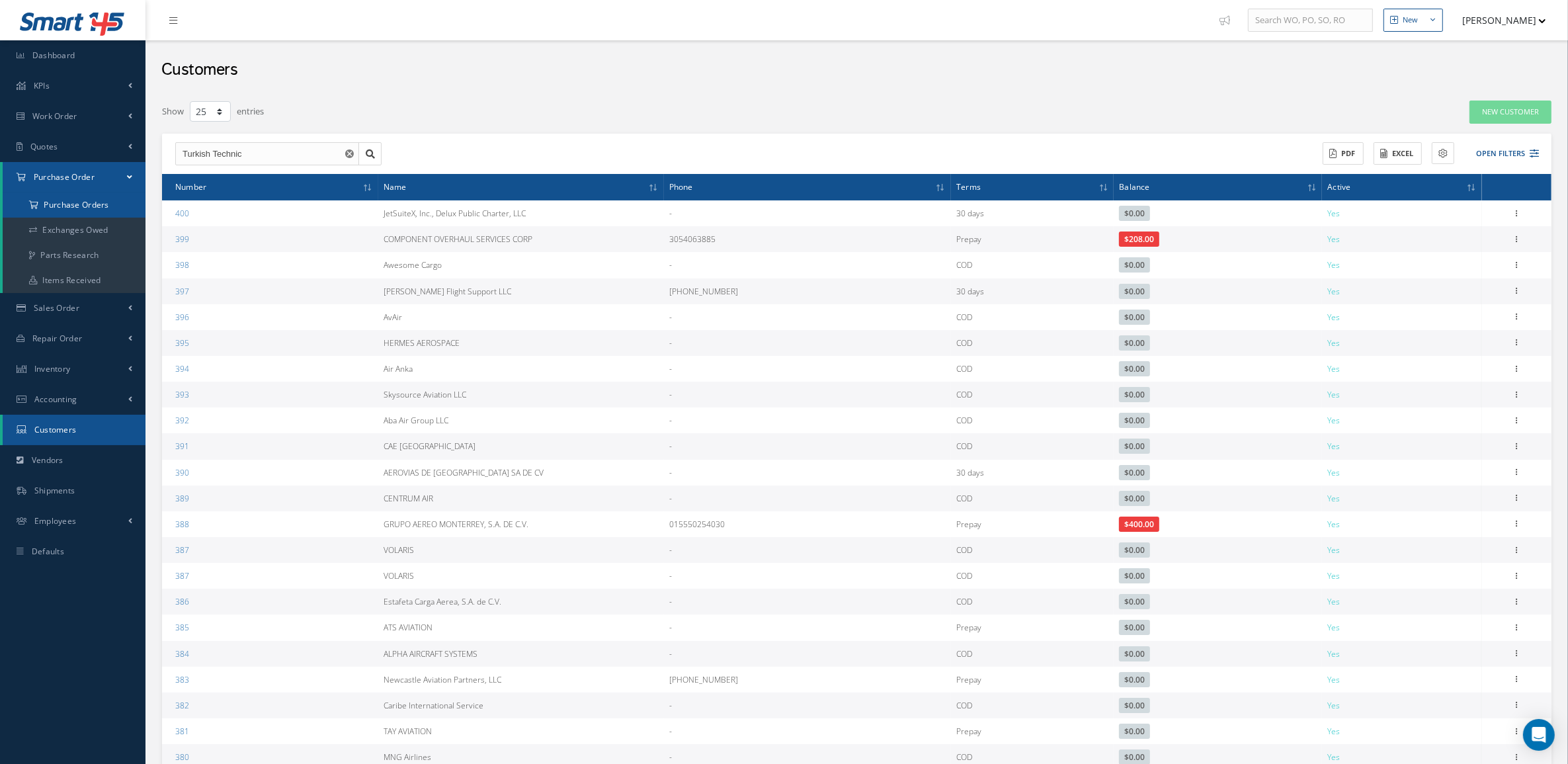
click at [74, 199] on a=1&status_id=2&status_id=3&status_id=5&collapsedFilters"] "Purchase Orders" at bounding box center [74, 205] width 142 height 25
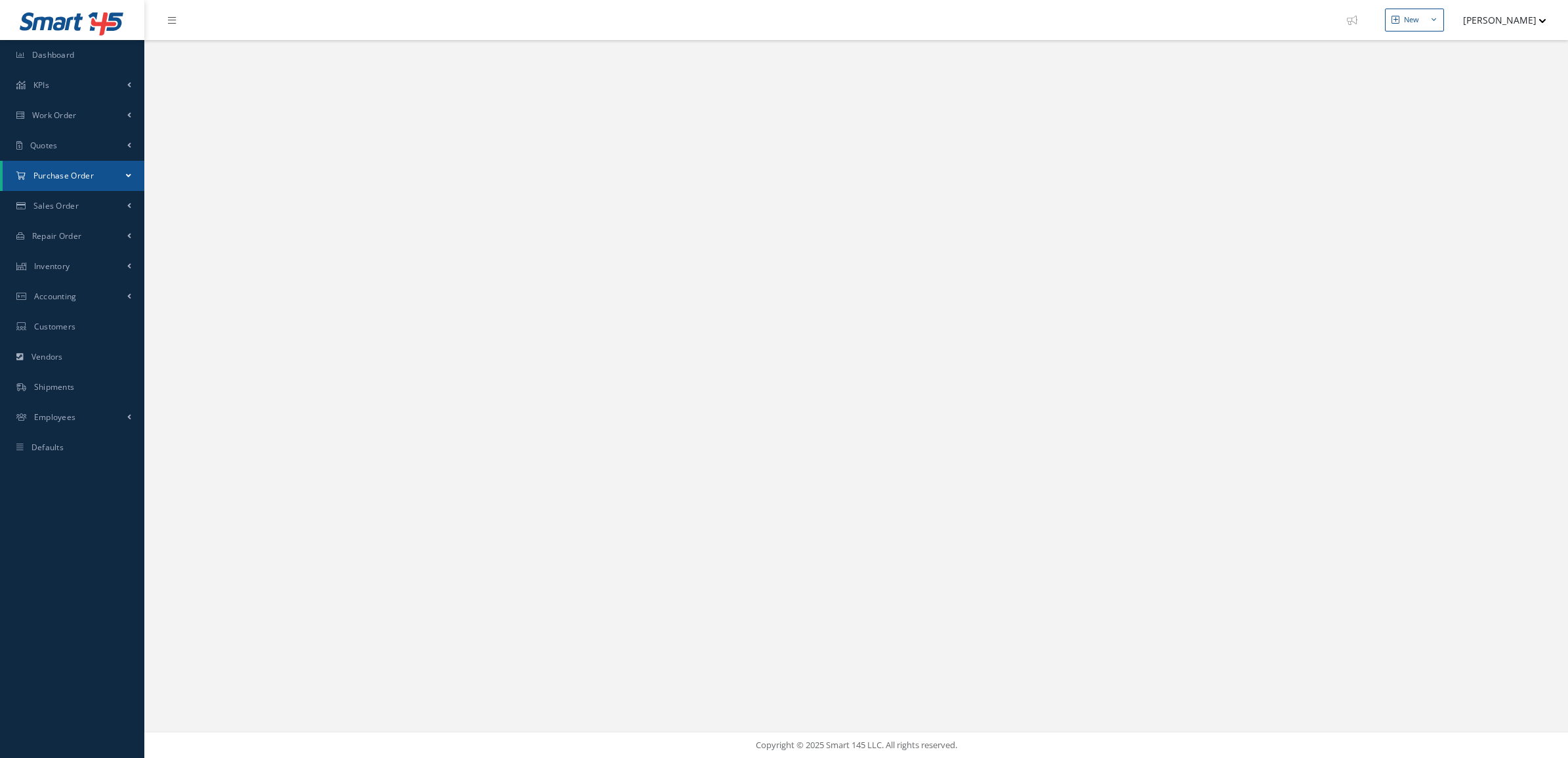
select select "25"
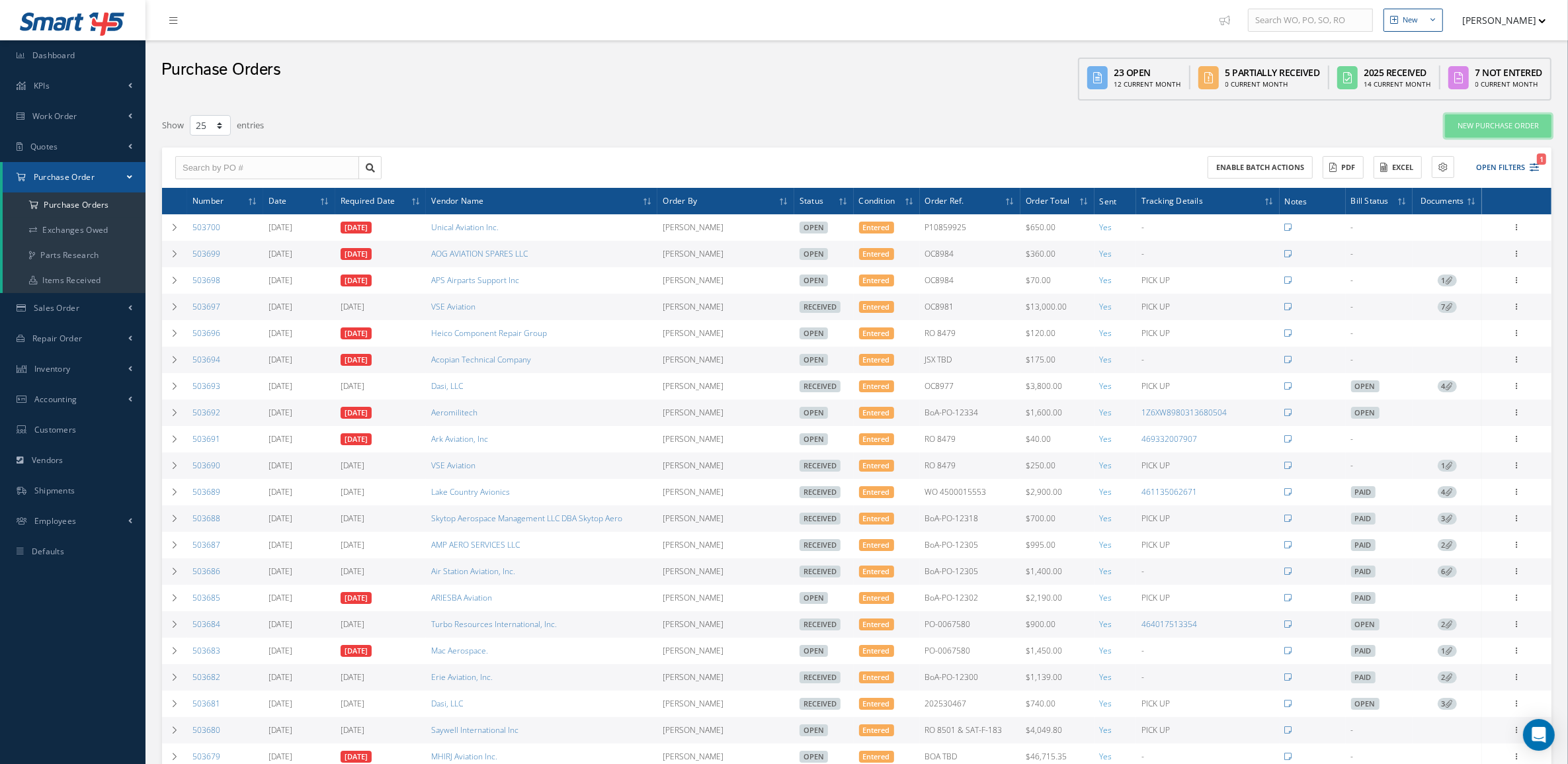
click at [1475, 123] on link "New Purchase Order" at bounding box center [1498, 126] width 106 height 23
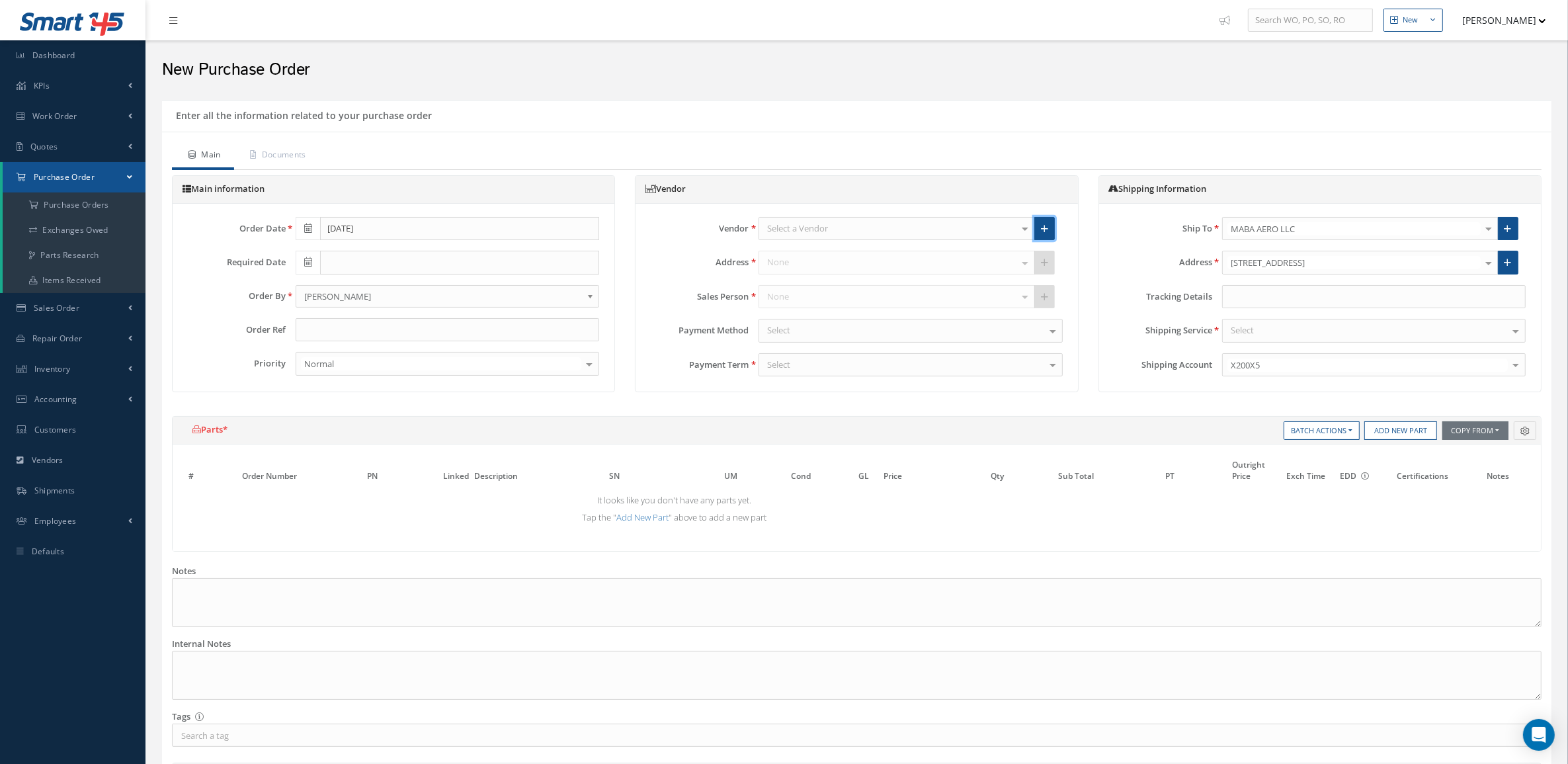
click at [1046, 222] on link at bounding box center [1044, 229] width 21 height 24
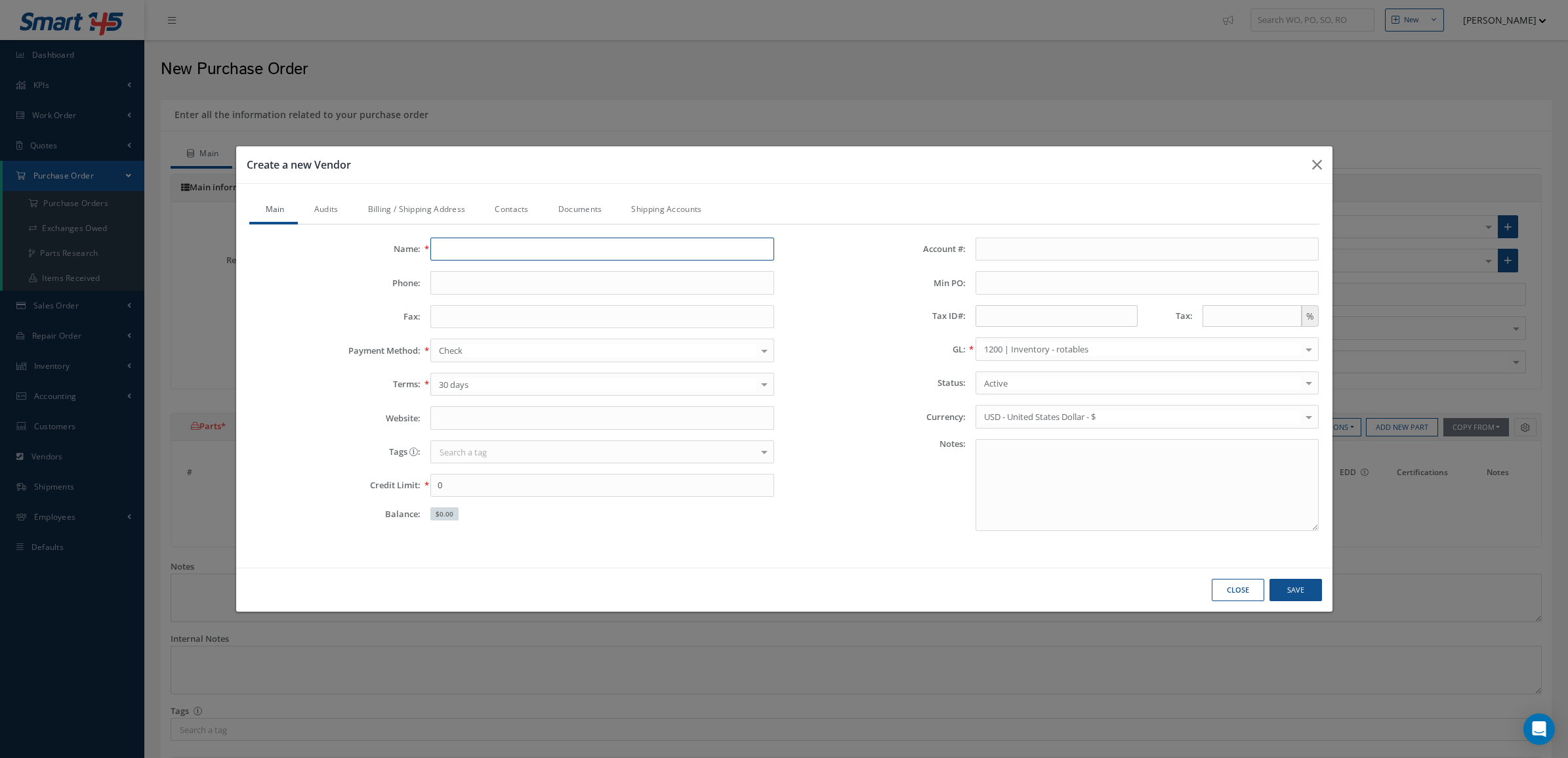
click at [621, 241] on input "Name:" at bounding box center [603, 249] width 344 height 24
paste input "Turkish Technic"
type input "Turkish Technic"
click at [413, 211] on link "Billing / Shipping Address" at bounding box center [416, 211] width 127 height 27
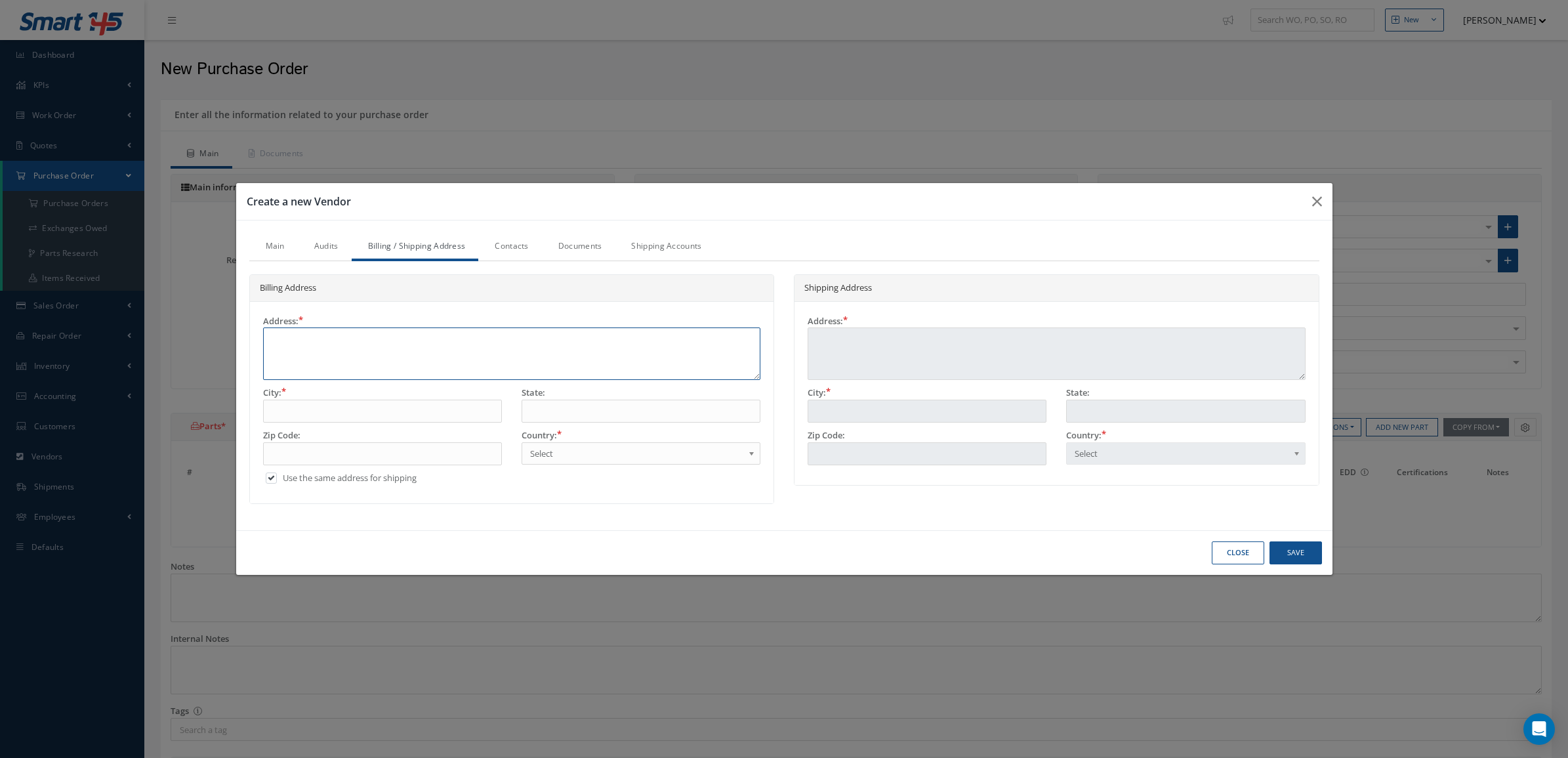
click at [423, 338] on textarea at bounding box center [512, 353] width 498 height 53
paste textarea "Türk Hava Yolları Teknik A.Ş. Genel Müdürlük Binası, Sabiha Gökçen Havalimanı E…"
type textarea "Türk Hava Yolları Teknik A.Ş. Genel Müdürlük Binası, Sabiha Gökçen Havalimanı E…"
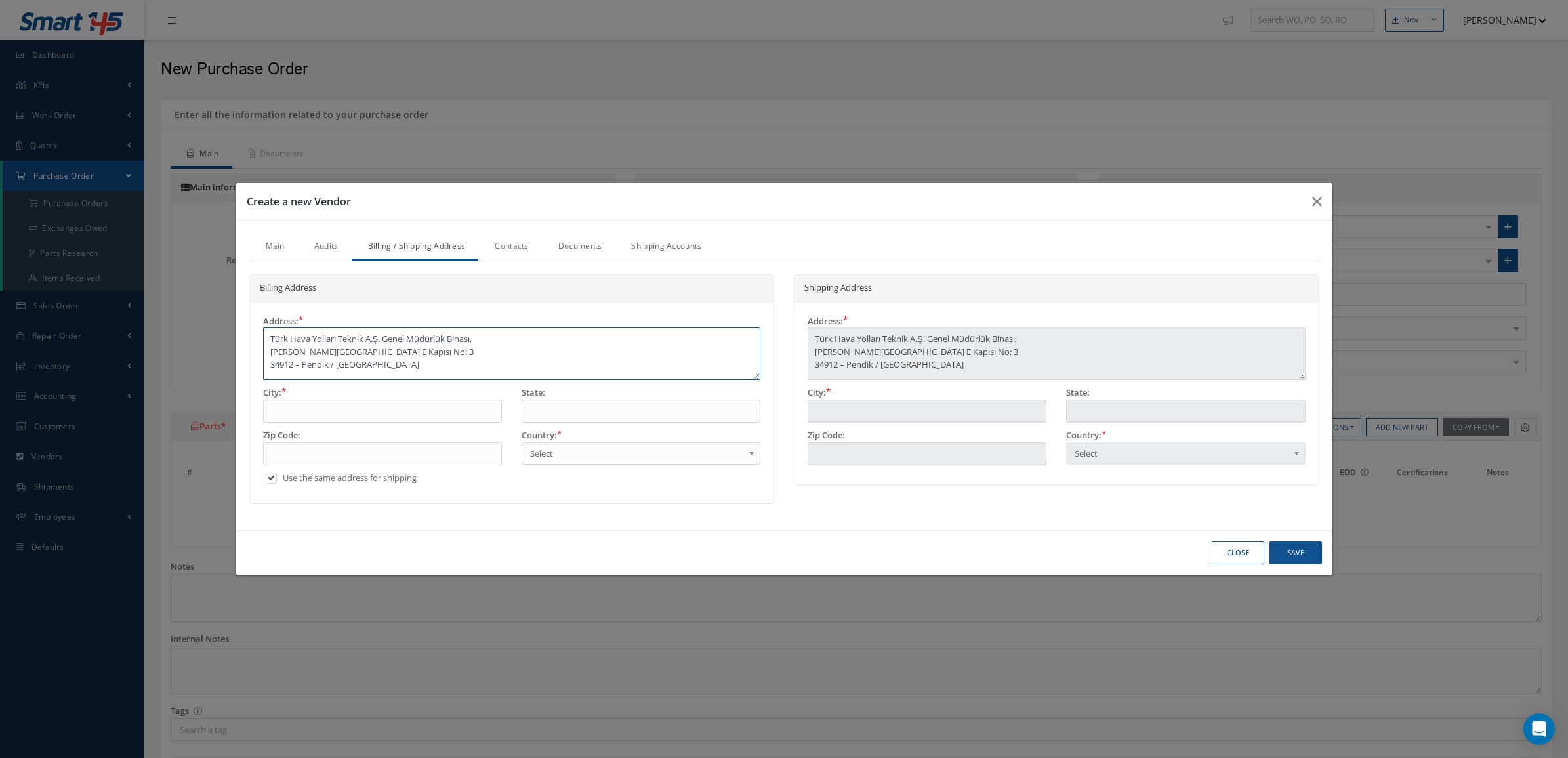
click at [482, 349] on textarea "Türk Hava Yolları Teknik A.Ş. Genel Müdürlük Binası, Sabiha Gökçen Havalimanı E…" at bounding box center [512, 353] width 498 height 53
drag, startPoint x: 296, startPoint y: 365, endPoint x: 241, endPoint y: 368, distance: 55.1
click at [241, 368] on div "Billing Address Address: Türk Hava Yolları Teknik A.Ş. Genel Müdürlük Binası, S…" at bounding box center [512, 389] width 545 height 229
type textarea "Türk Hava Yolları Teknik A.Ş. Genel Müdürlük Binası, Sabiha Gökçen Havalimanı E…"
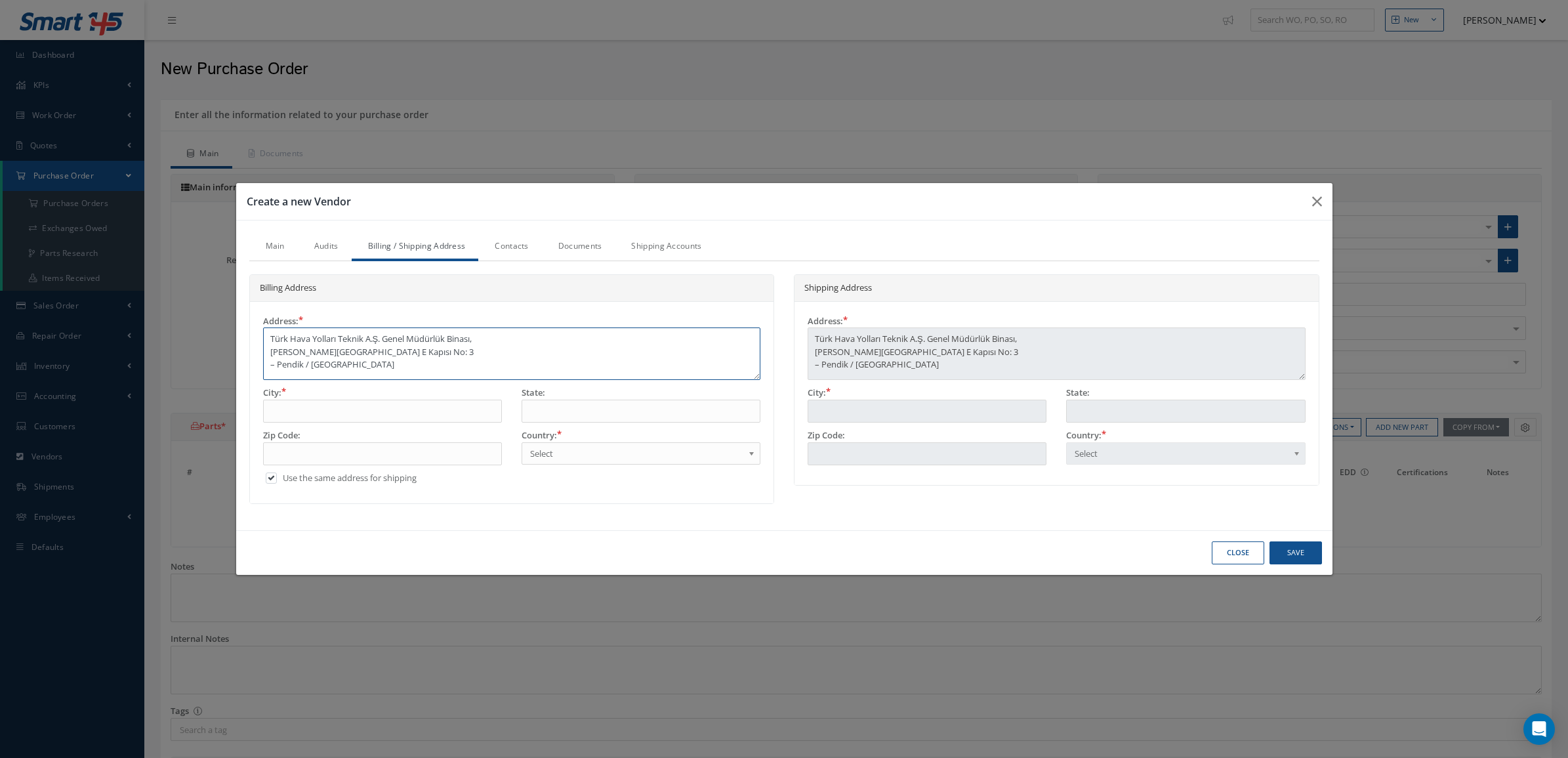
type textarea "Türk Hava Yolları Teknik A.Ş. Genel Müdürlük Binası, Sabiha Gökçen Havalimanı E…"
click at [408, 460] on input "text" at bounding box center [383, 454] width 239 height 24
paste input "34912"
type input "34912"
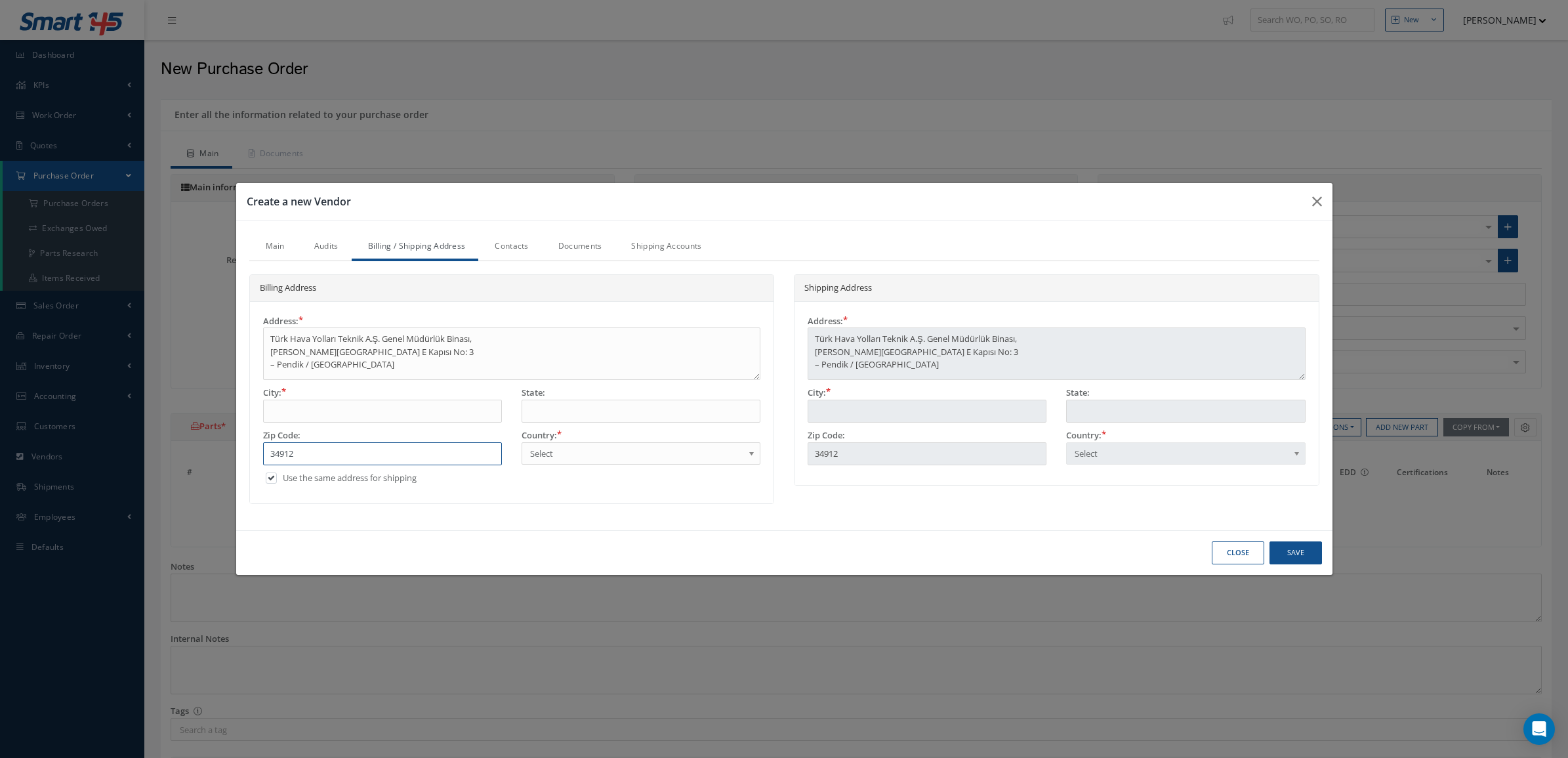
type input "34912"
drag, startPoint x: 389, startPoint y: 377, endPoint x: 244, endPoint y: 353, distance: 147.0
click at [244, 353] on div "Billing Address Address: Türk Hava Yolları Teknik A.Ş. Genel Müdürlük Binası, S…" at bounding box center [512, 389] width 545 height 229
click at [269, 366] on textarea "Türk Hava Yolları Teknik A.Ş. Genel Müdürlük Binası, Sabiha Gökçen Havalimanı E…" at bounding box center [512, 353] width 498 height 53
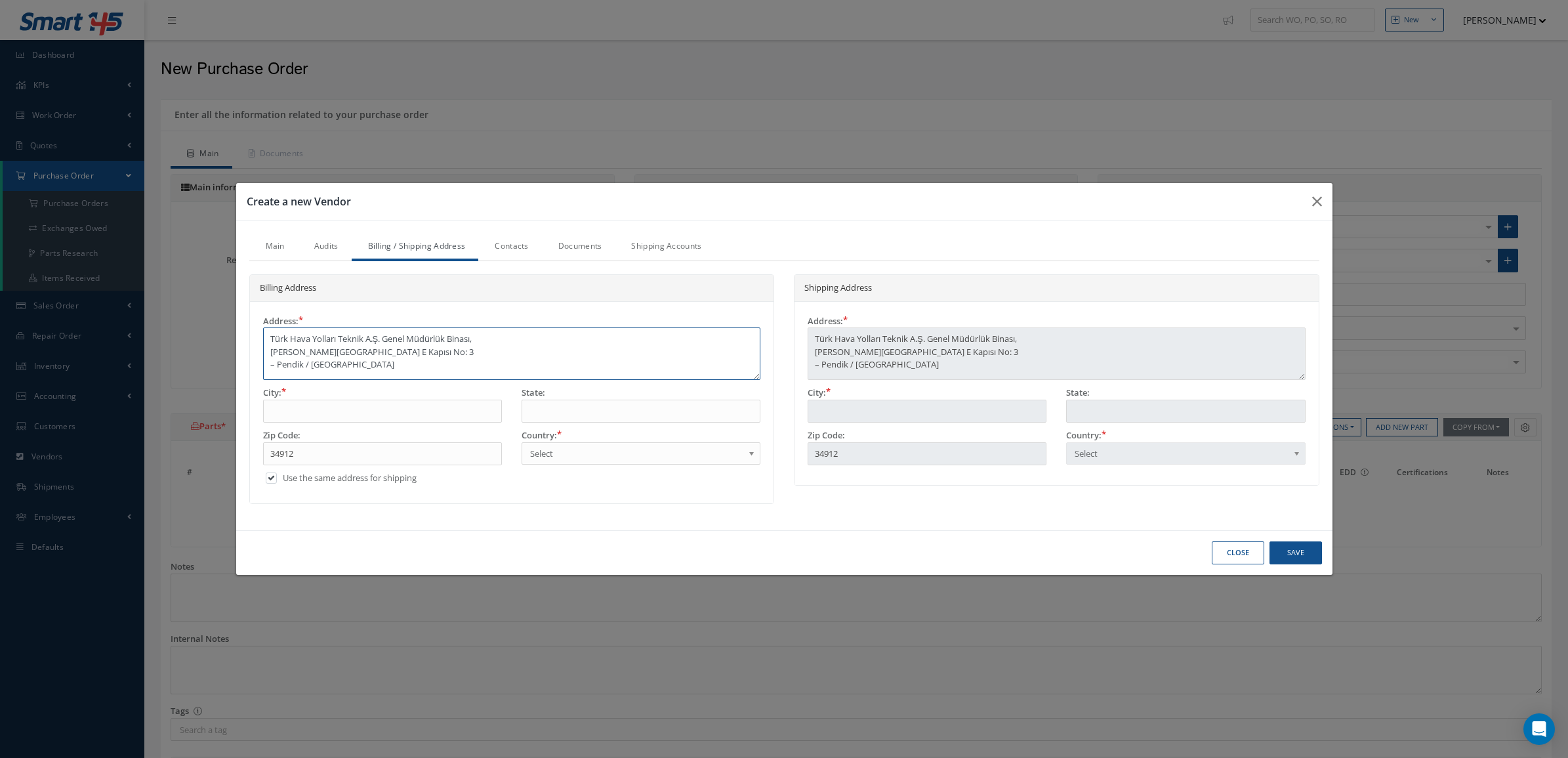
paste textarea "34912"
type textarea "Türk Hava Yolları Teknik A.Ş. Genel Müdürlük Binası, Sabiha Gökçen Havalimanı E…"
drag, startPoint x: 448, startPoint y: 363, endPoint x: 233, endPoint y: 324, distance: 218.5
click at [233, 324] on div "Create a new Vendor Main Audits Billing / Shipping Address Contacts Documents S…" at bounding box center [784, 379] width 1568 height 758
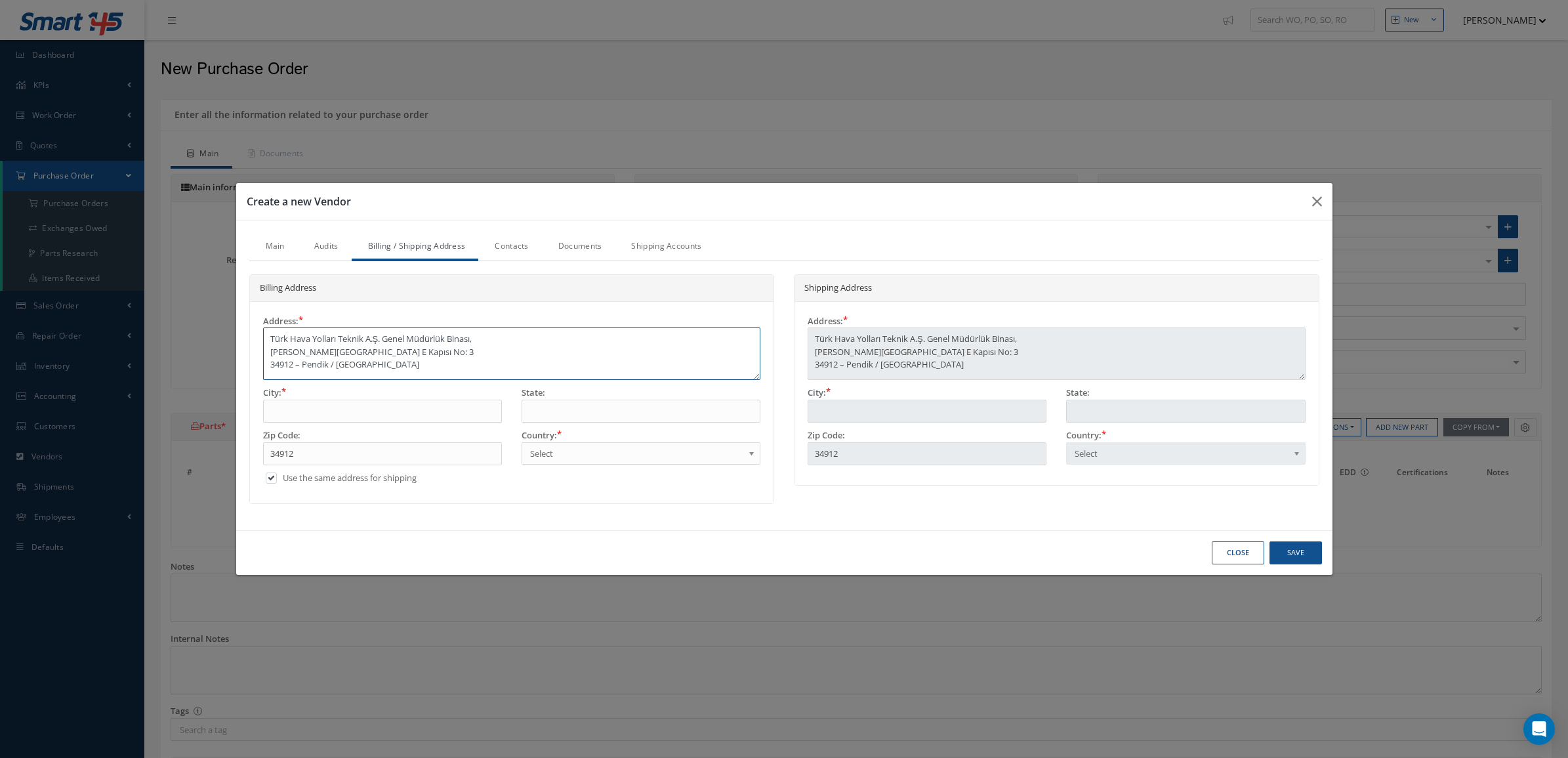
type textarea "Türk Hava Yolları Teknik A.Ş. Genel Müdürlük Binası, Sabiha Gökçen Havalimanı E…"
click at [280, 244] on link "Main" at bounding box center [273, 247] width 49 height 27
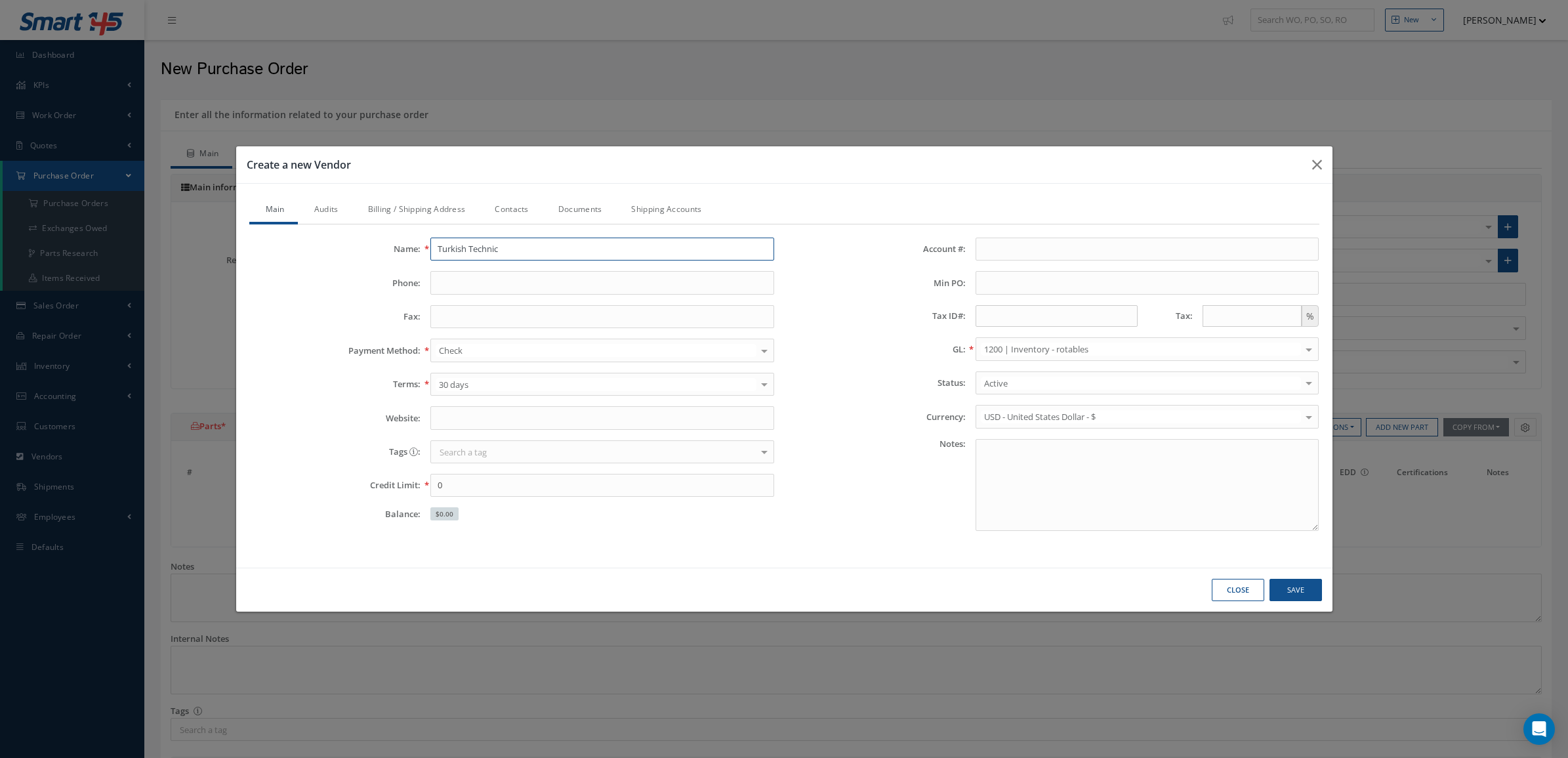
drag, startPoint x: 573, startPoint y: 254, endPoint x: 287, endPoint y: 250, distance: 286.0
click at [287, 250] on div "Name: Turkish Technic" at bounding box center [512, 249] width 545 height 24
paste input "Airlines Technic Inc."
type input "Turkish Airlines Technic Inc."
click at [378, 209] on link "Billing / Shipping Address" at bounding box center [416, 211] width 127 height 27
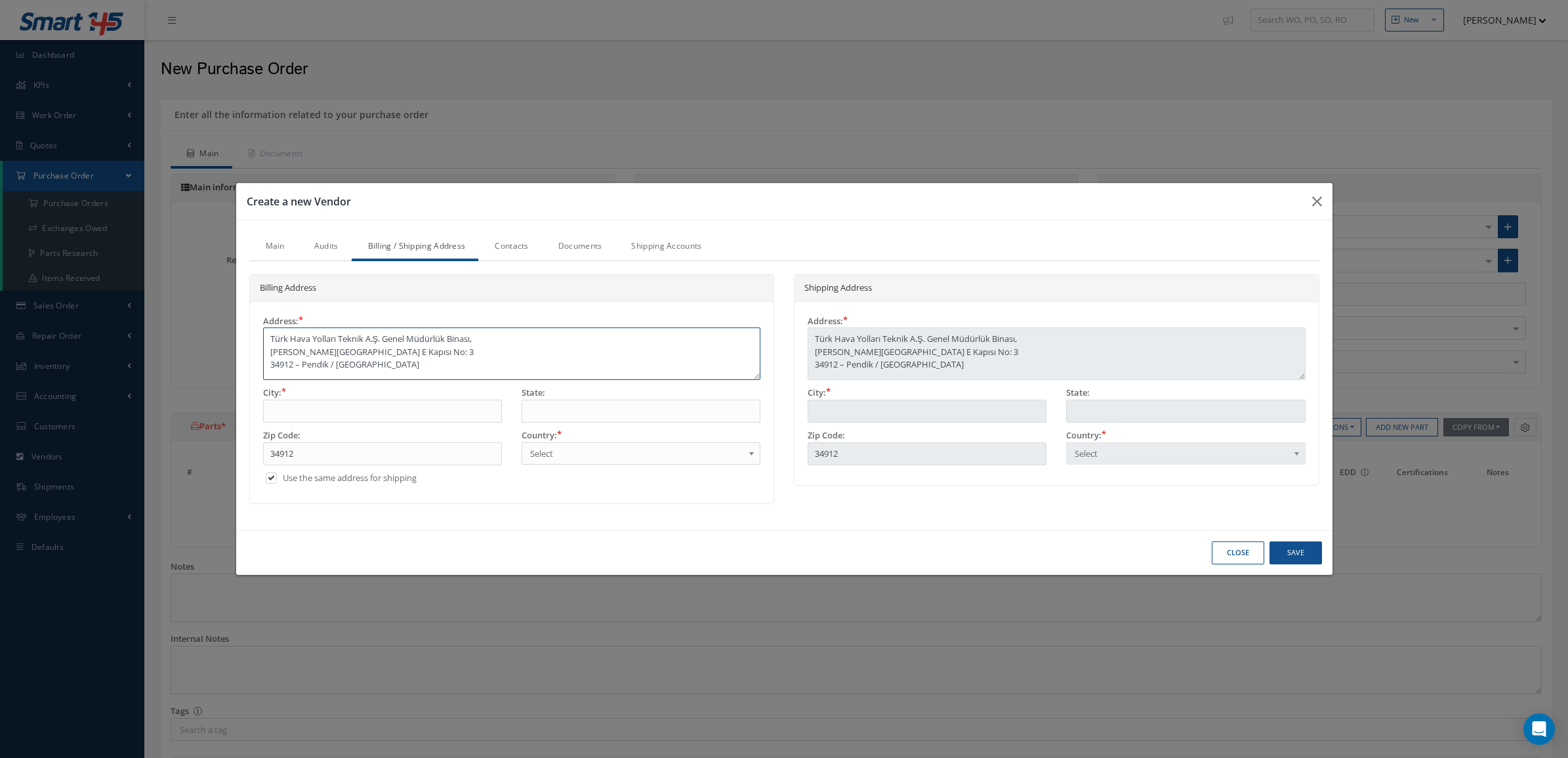
drag, startPoint x: 383, startPoint y: 338, endPoint x: 211, endPoint y: 333, distance: 172.1
click at [211, 333] on div "Create a new Vendor Main Audits Billing / Shipping Address Contacts Documents S…" at bounding box center [784, 379] width 1568 height 758
type textarea "Genel Müdürlük Binası, Sabiha Gökçen Havalimanı E Kapısı No: 3 34912 – Pendik /…"
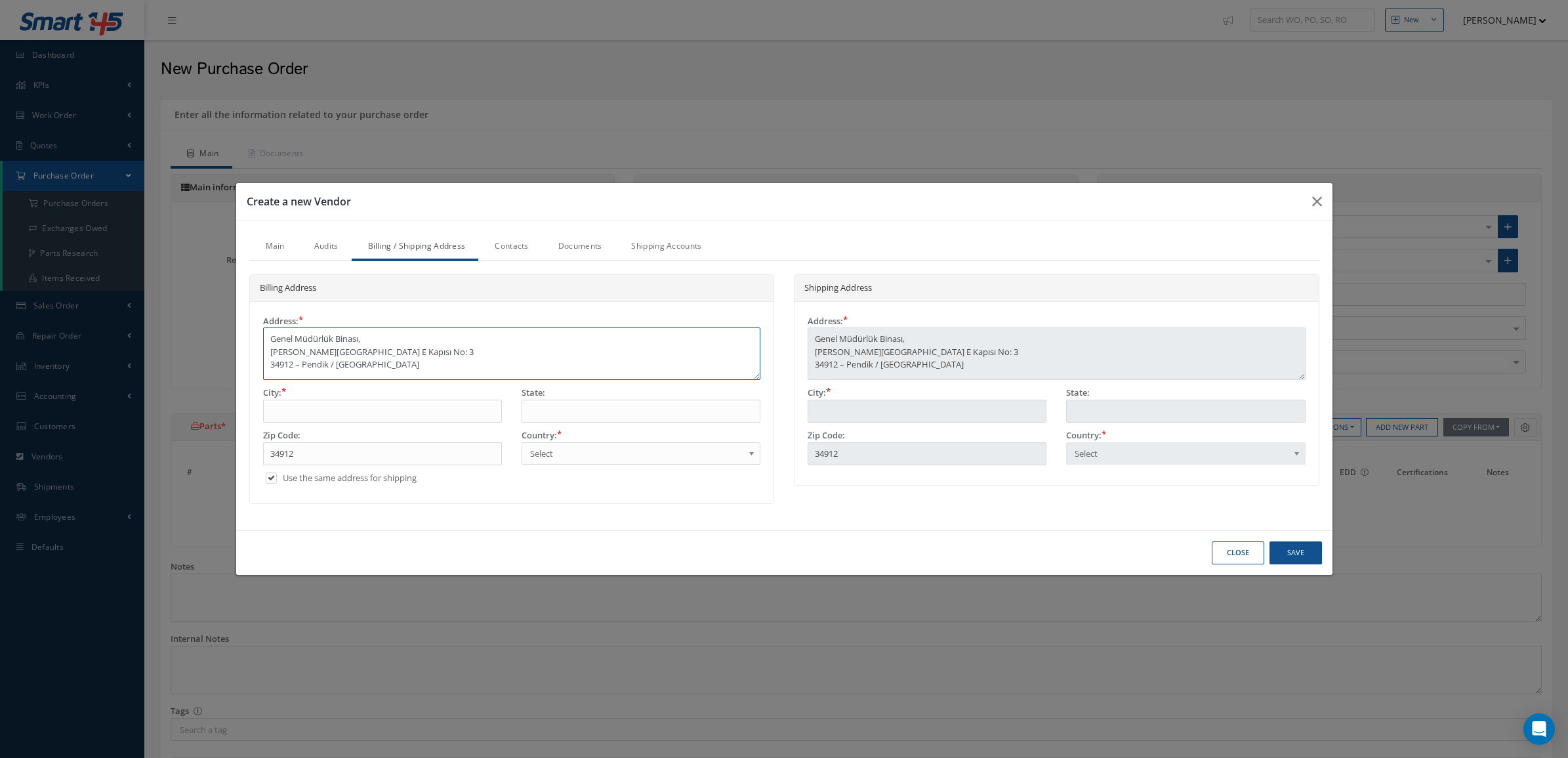
type textarea "Genel Müdürlük Binası, Sabiha Gökçen Havalimanı E Kapısı No: 3 34912 – Pendik /…"
click at [553, 414] on input "text" at bounding box center [641, 412] width 239 height 24
click at [530, 458] on span "Select" at bounding box center [636, 453] width 213 height 16
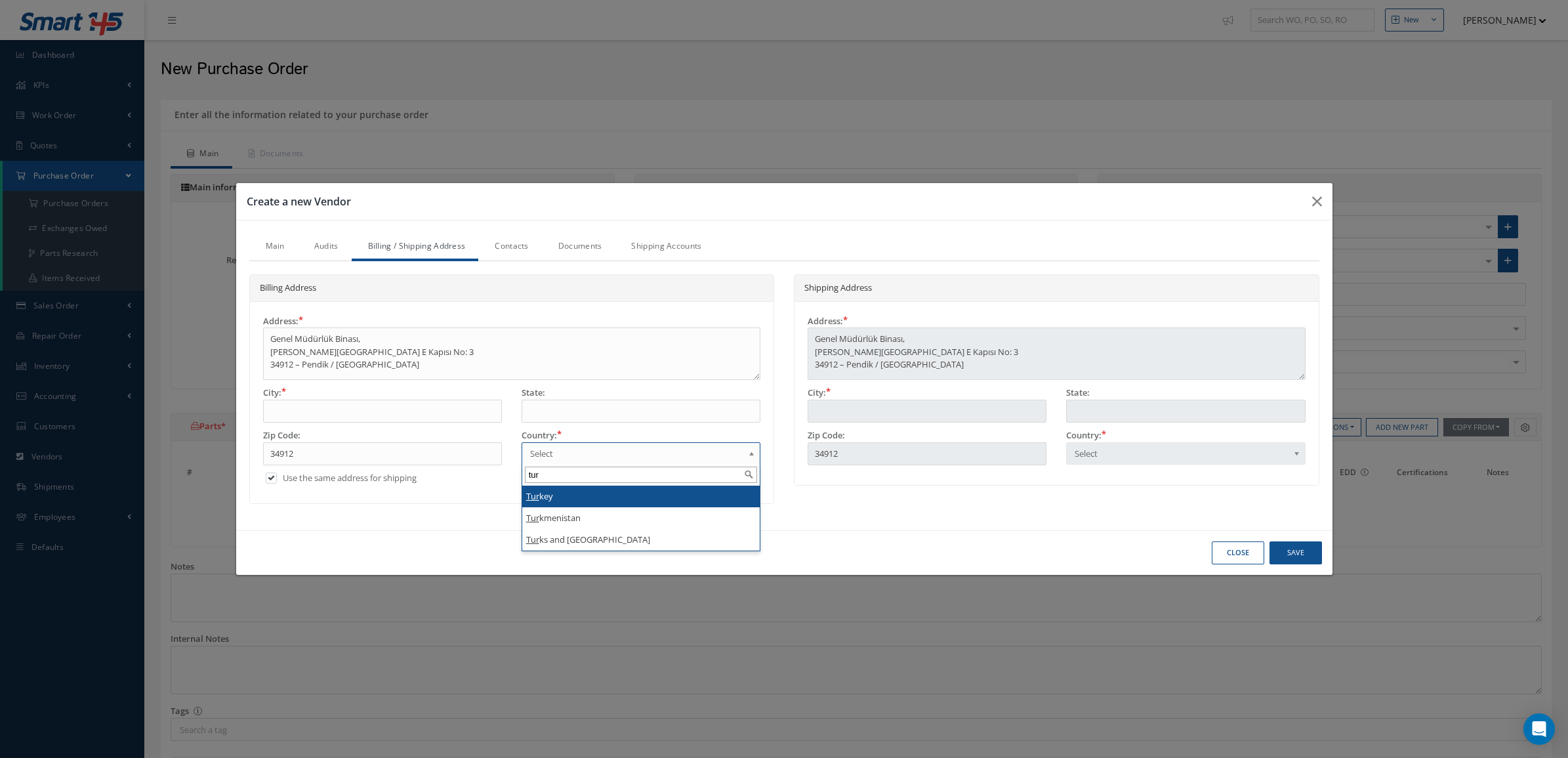
type input "tur"
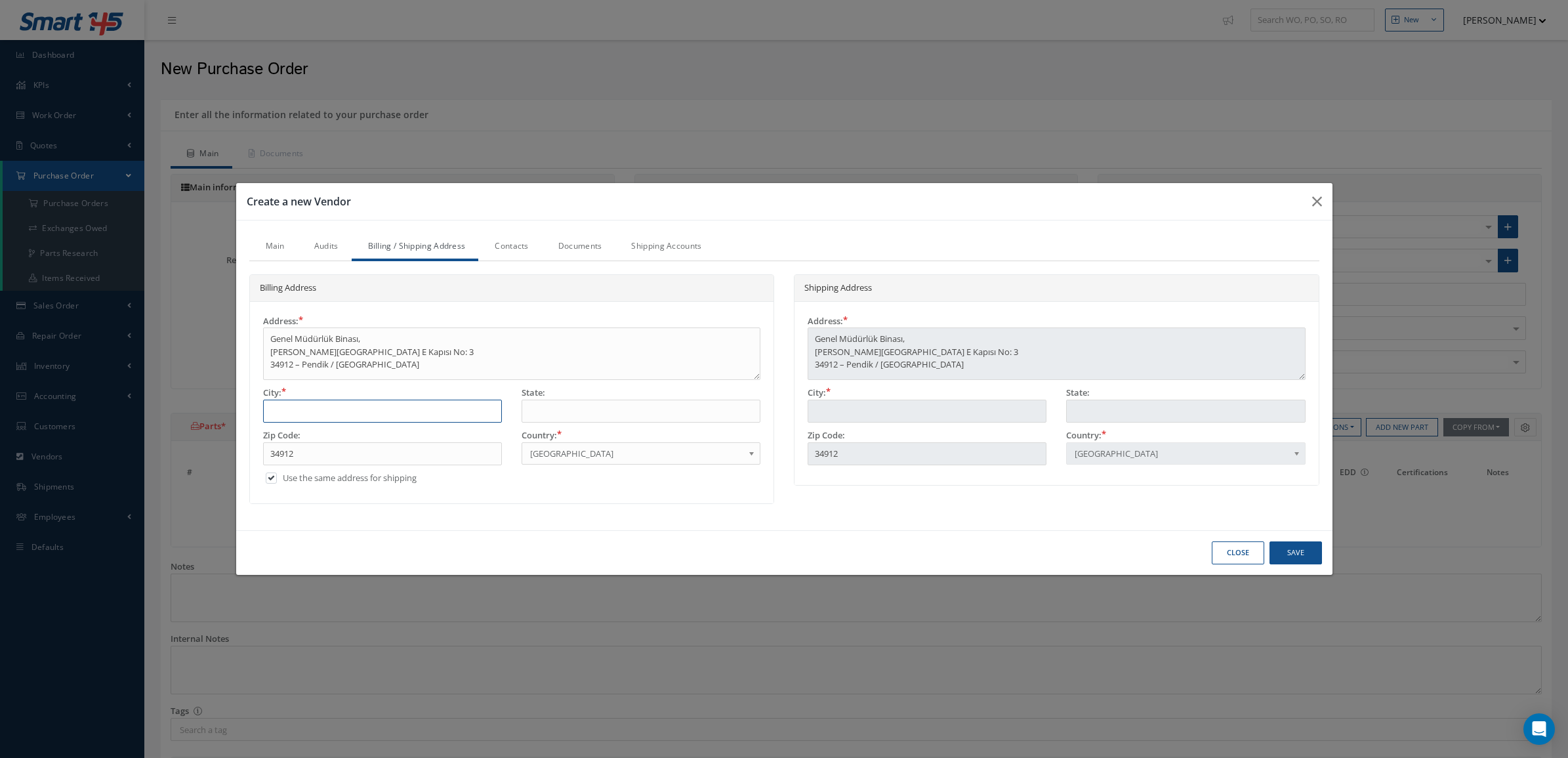
click at [350, 412] on input "text" at bounding box center [383, 412] width 239 height 24
type input "i"
drag, startPoint x: 378, startPoint y: 372, endPoint x: 339, endPoint y: 375, distance: 39.1
click at [339, 375] on textarea "Genel Müdürlük Binası, Sabiha Gökçen Havalimanı E Kapısı No: 3 34912 – Pendik /…" at bounding box center [512, 353] width 498 height 53
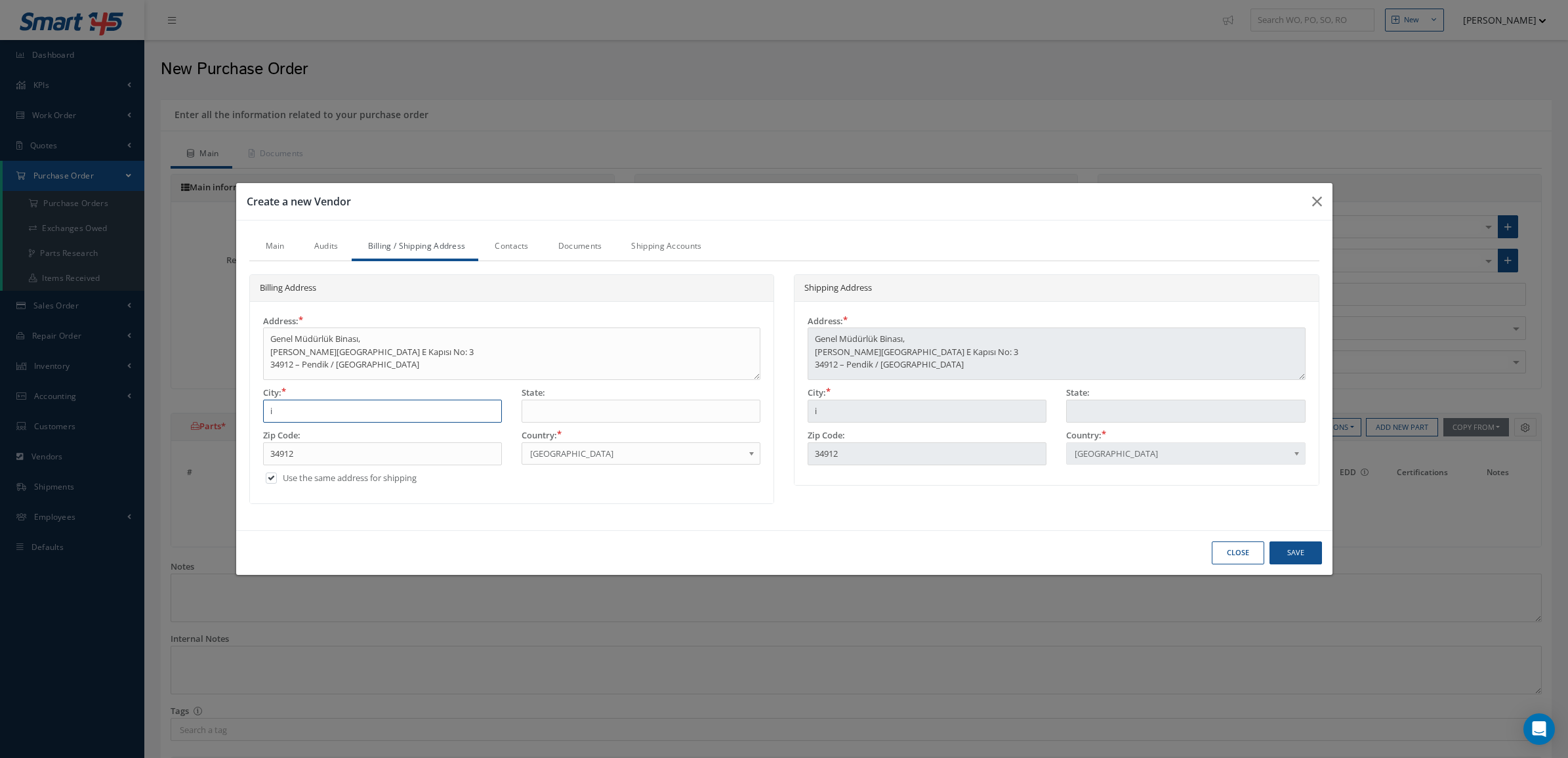
drag, startPoint x: 315, startPoint y: 413, endPoint x: 237, endPoint y: 413, distance: 78.0
click at [237, 413] on div "Main Audits Billing / Shipping Address Contacts Documents Shipping Accounts Nam…" at bounding box center [785, 375] width 1097 height 309
paste input "İstanbul"
type input "İstanbul"
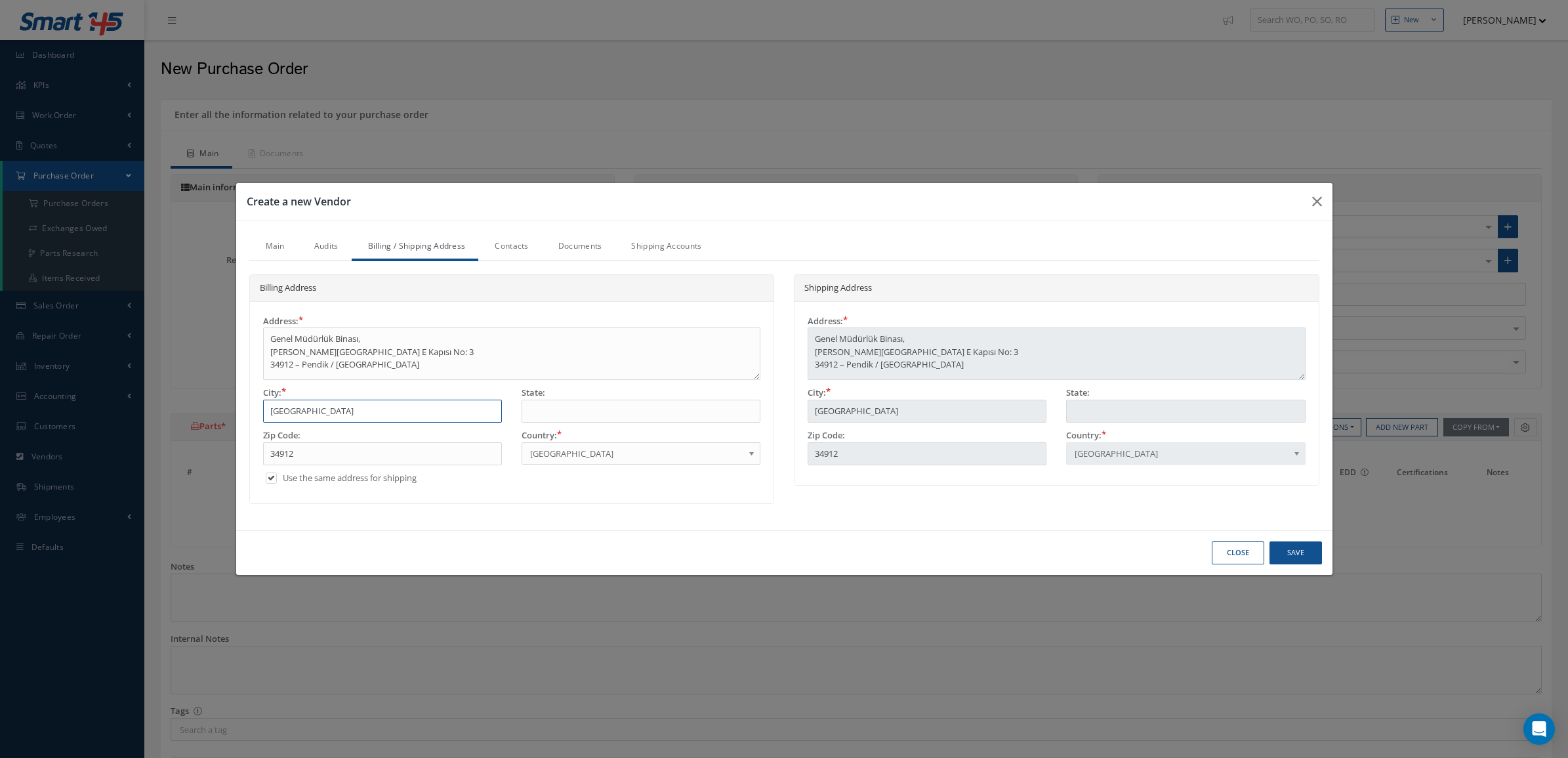
click at [273, 408] on input "İstanbul" at bounding box center [383, 412] width 239 height 24
type input "stanbul"
type input "Istanbul"
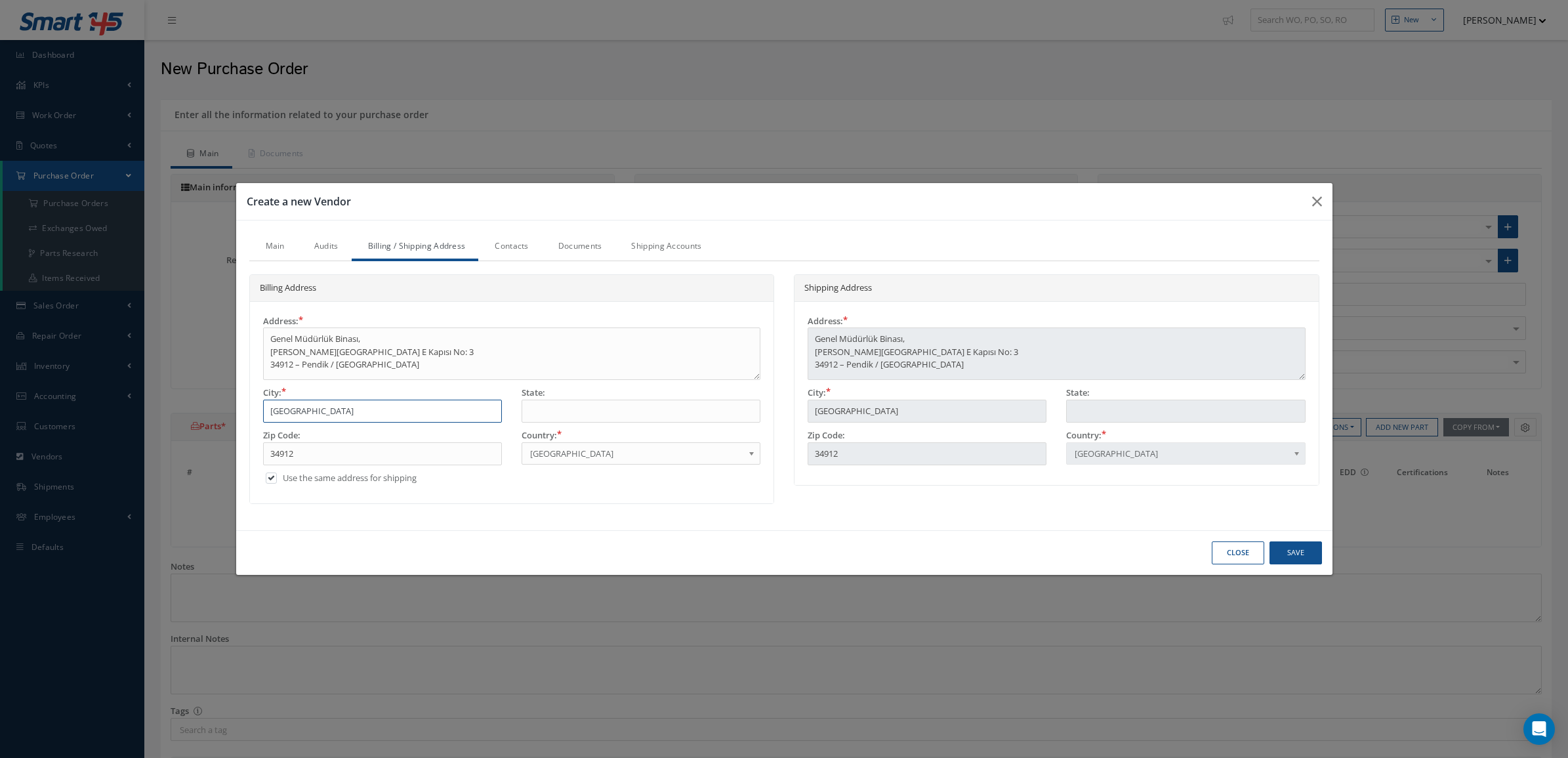
type input "Istanbul"
drag, startPoint x: 556, startPoint y: 402, endPoint x: 560, endPoint y: 412, distance: 10.8
click at [559, 408] on input "text" at bounding box center [641, 412] width 239 height 24
type input "P"
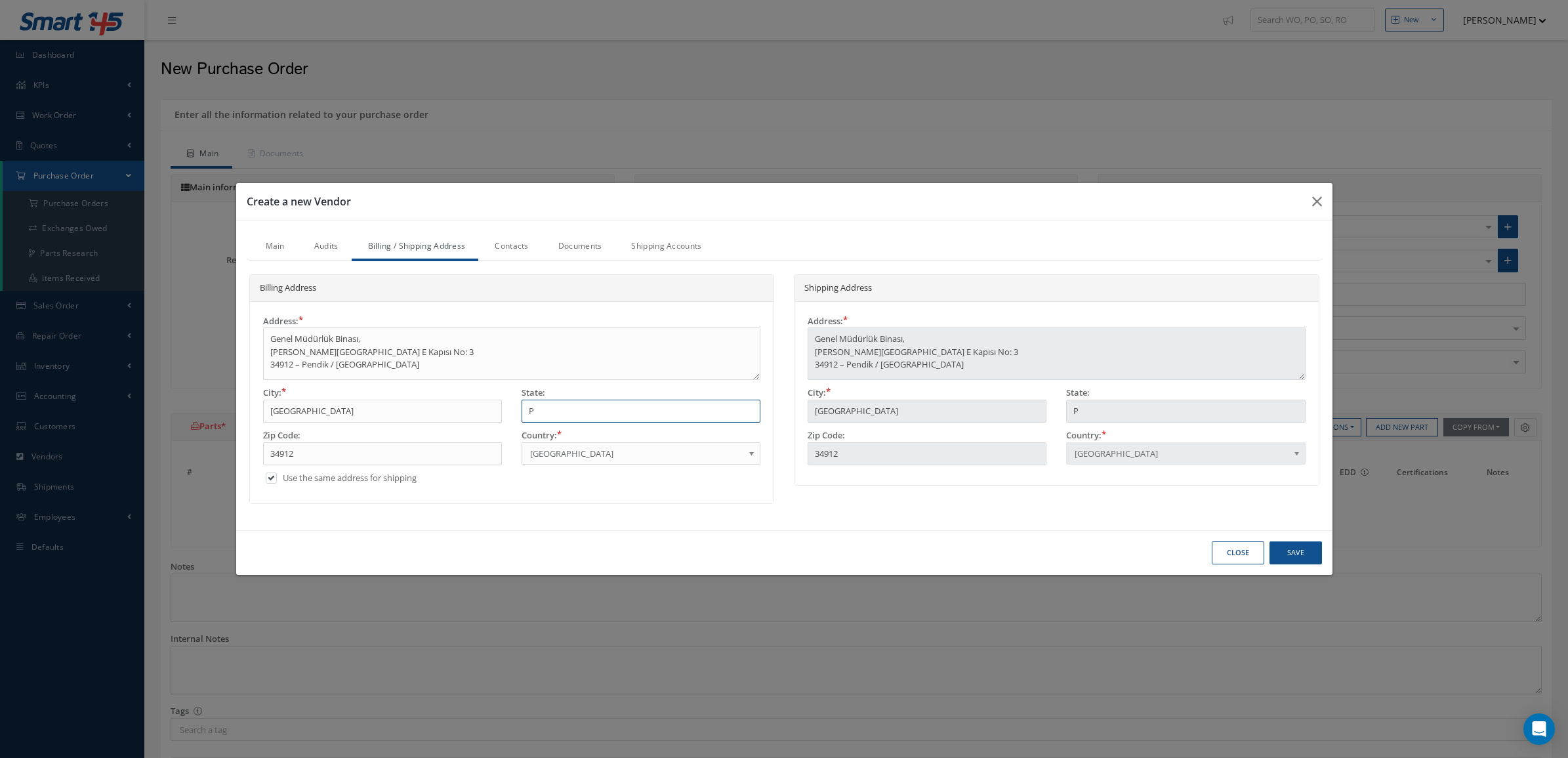
type input "PE"
type input "PEN"
drag, startPoint x: 560, startPoint y: 411, endPoint x: 532, endPoint y: 412, distance: 28.0
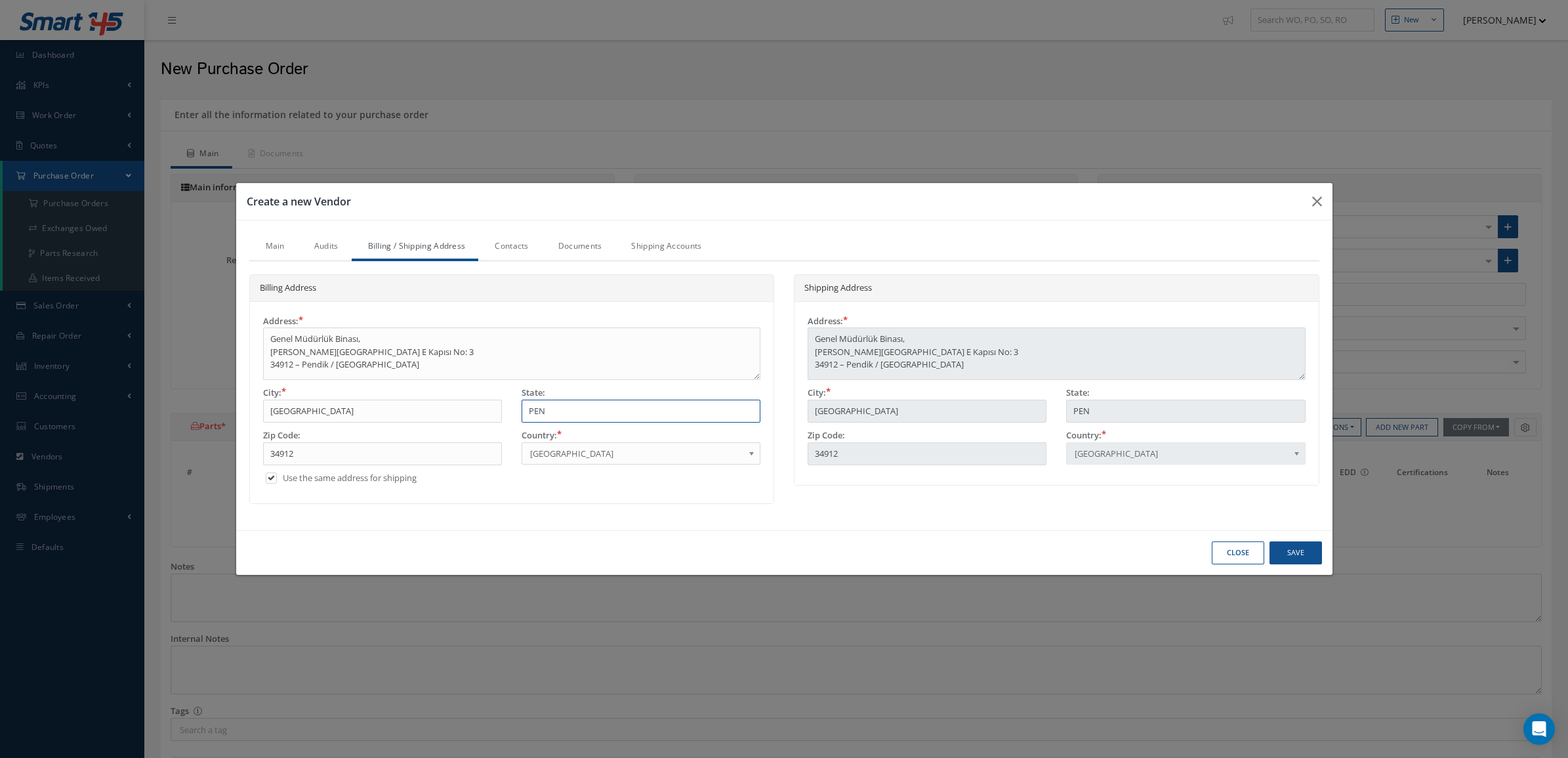
click at [532, 412] on input "PEN" at bounding box center [641, 412] width 239 height 24
type input "Pe"
type input "Pen"
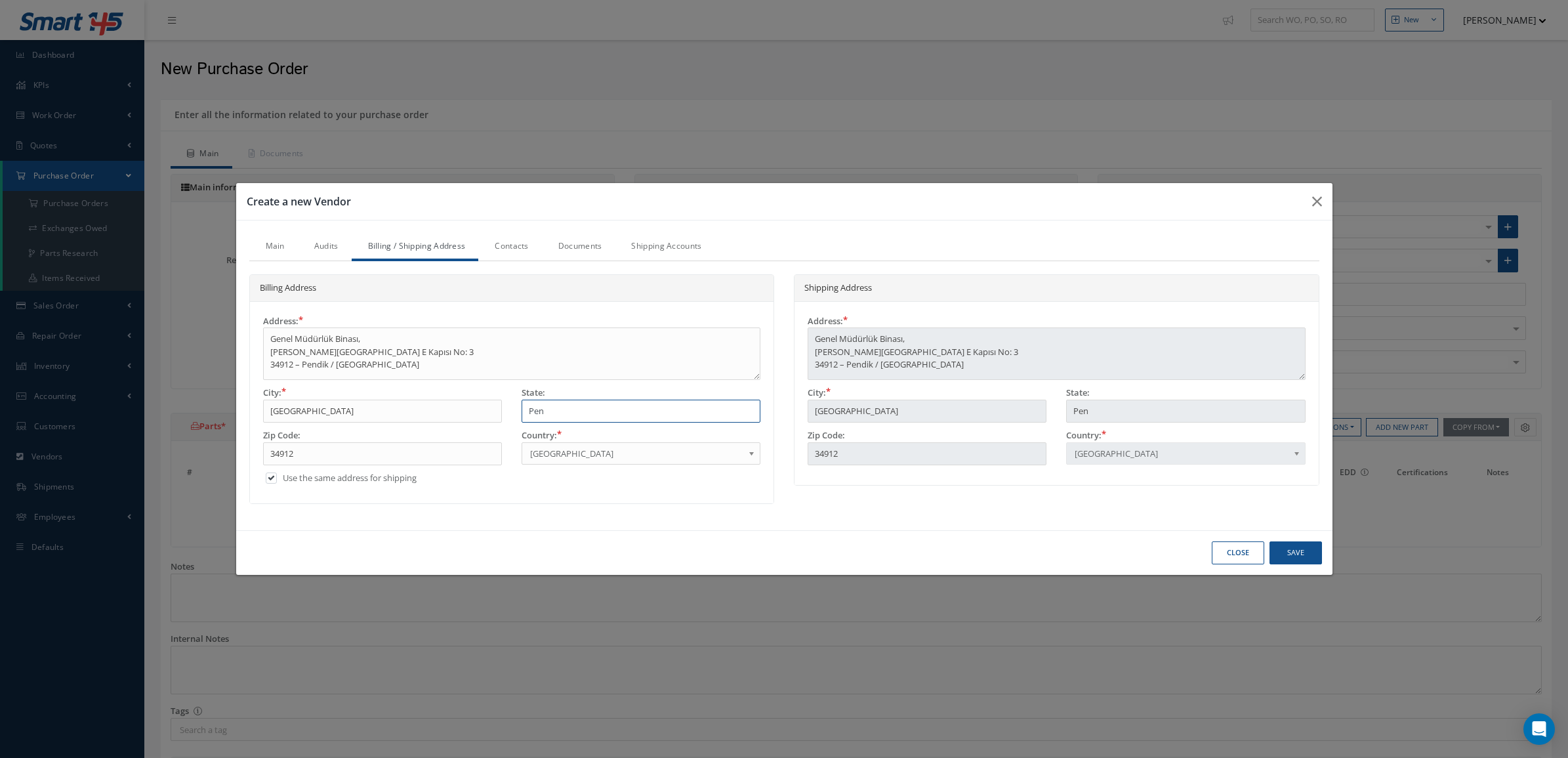
type input "Pend"
type input "Pendi"
type input "Pendik"
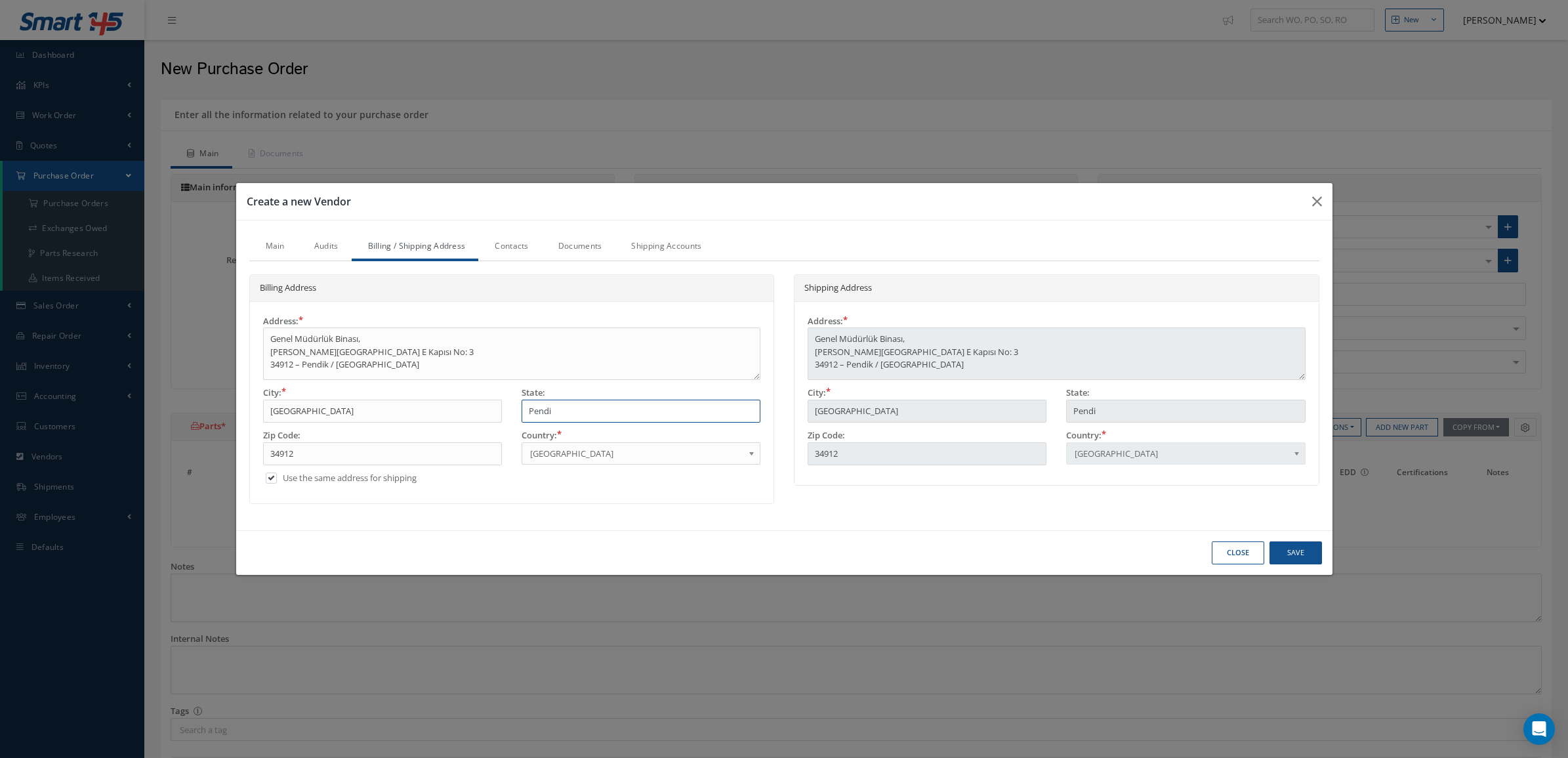
type input "Pendik"
drag, startPoint x: 383, startPoint y: 375, endPoint x: 261, endPoint y: 368, distance: 122.2
click at [261, 368] on div "Address: Genel Müdürlük Binası, Sabiha Gökçen Havalimanı E Kapısı No: 3 34912 –…" at bounding box center [511, 351] width 518 height 72
type textarea "Genel Müdürlük Binası, Sabiha Gökçen Havalimanı E Kapısı No: 3"
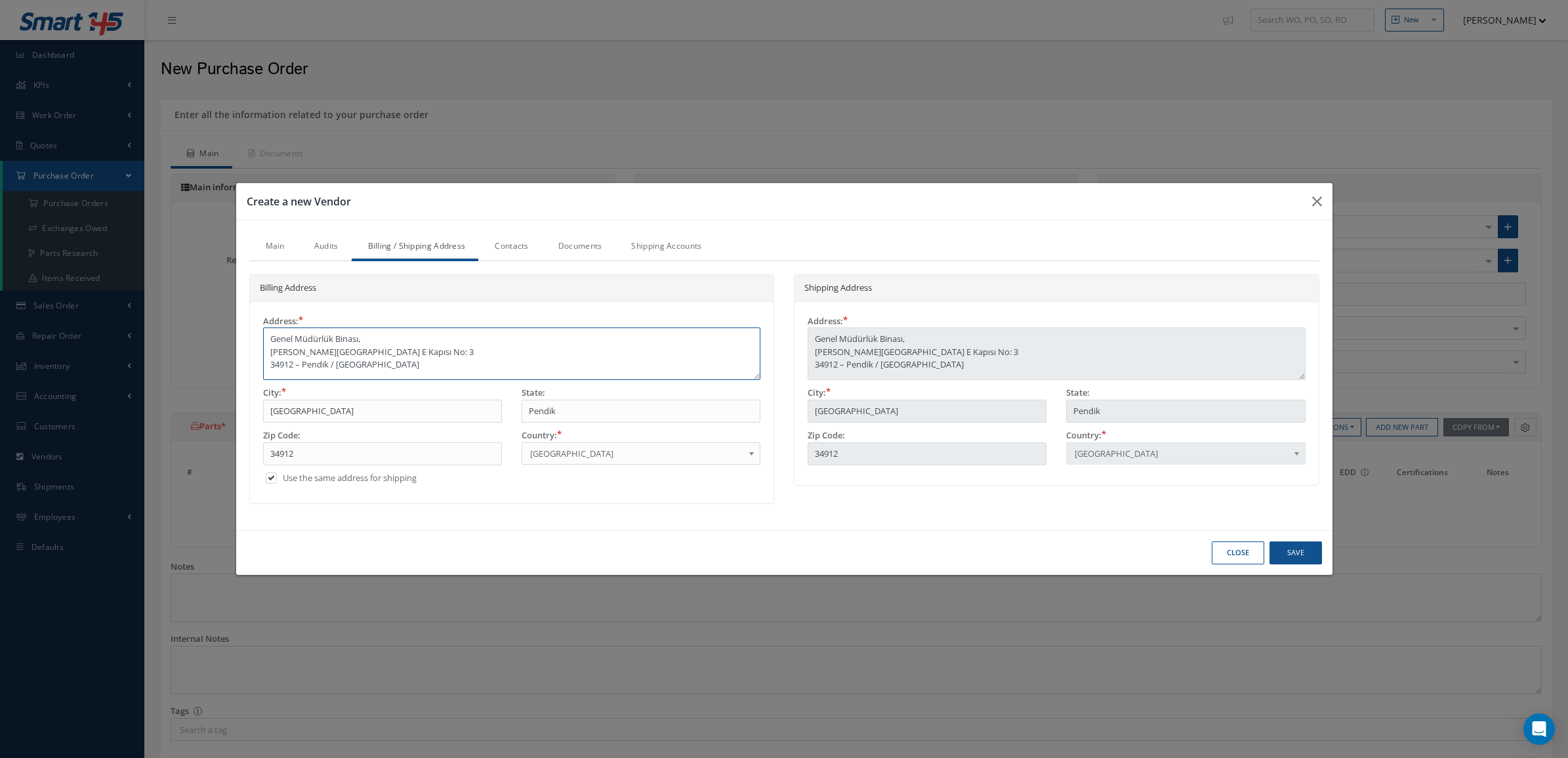
type textarea "Genel Müdürlük Binası, Sabiha Gökçen Havalimanı E Kapısı No: 3"
click at [503, 251] on link "Contacts" at bounding box center [510, 247] width 63 height 27
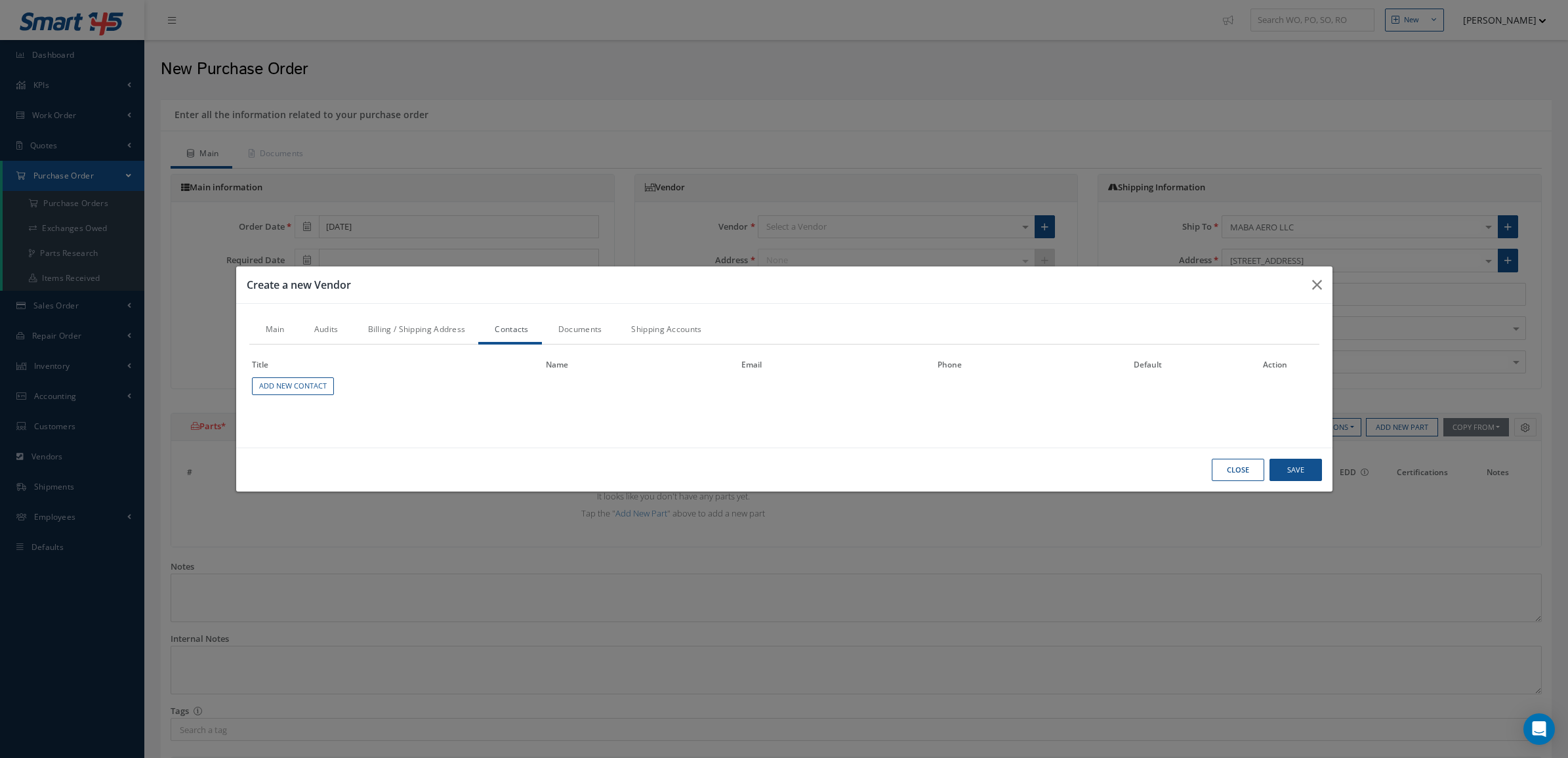
click at [289, 374] on th "Title" at bounding box center [396, 366] width 294 height 18
click at [289, 380] on link "Add New Contact" at bounding box center [293, 386] width 82 height 18
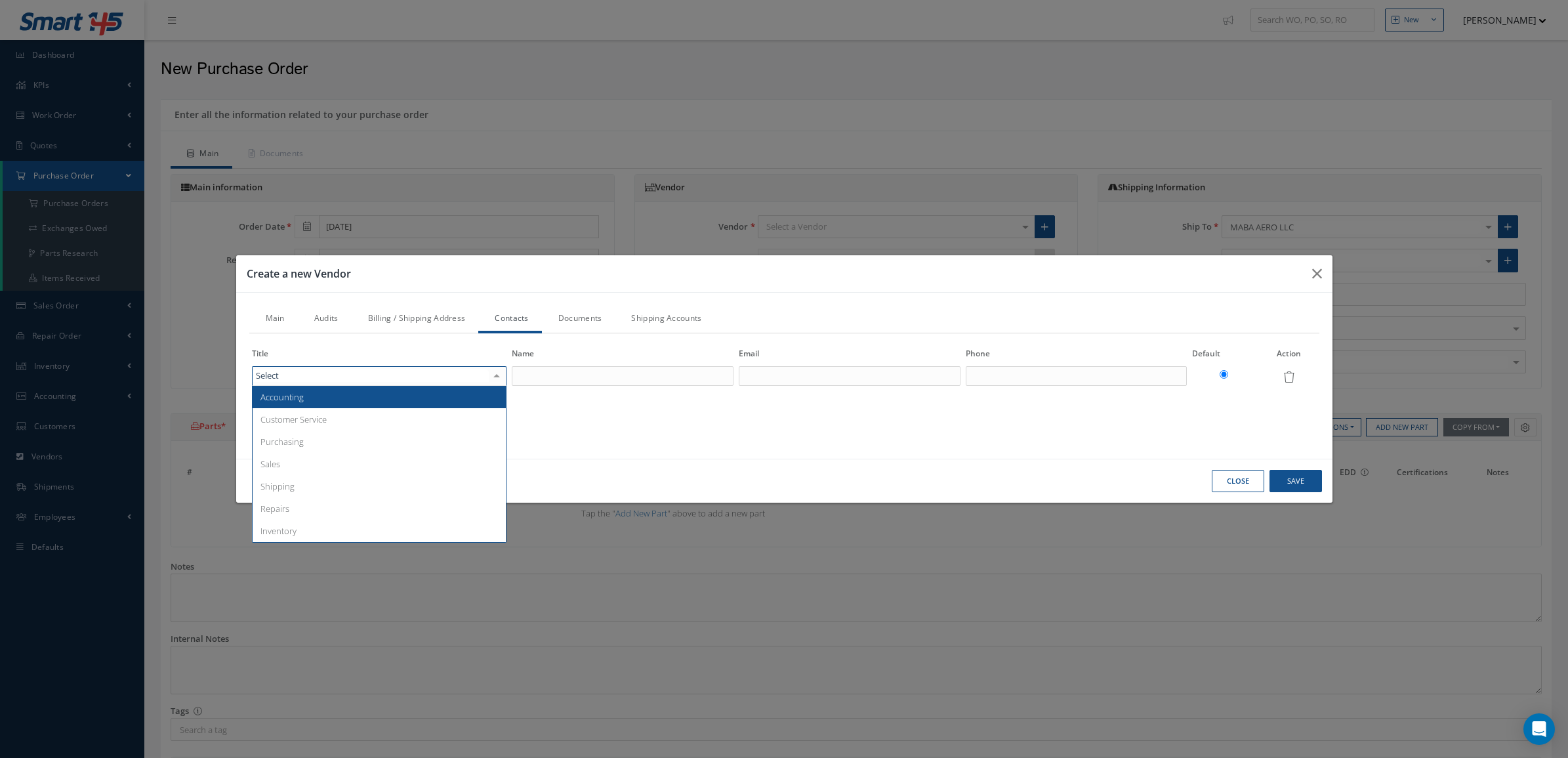
click at [297, 372] on div at bounding box center [379, 375] width 255 height 20
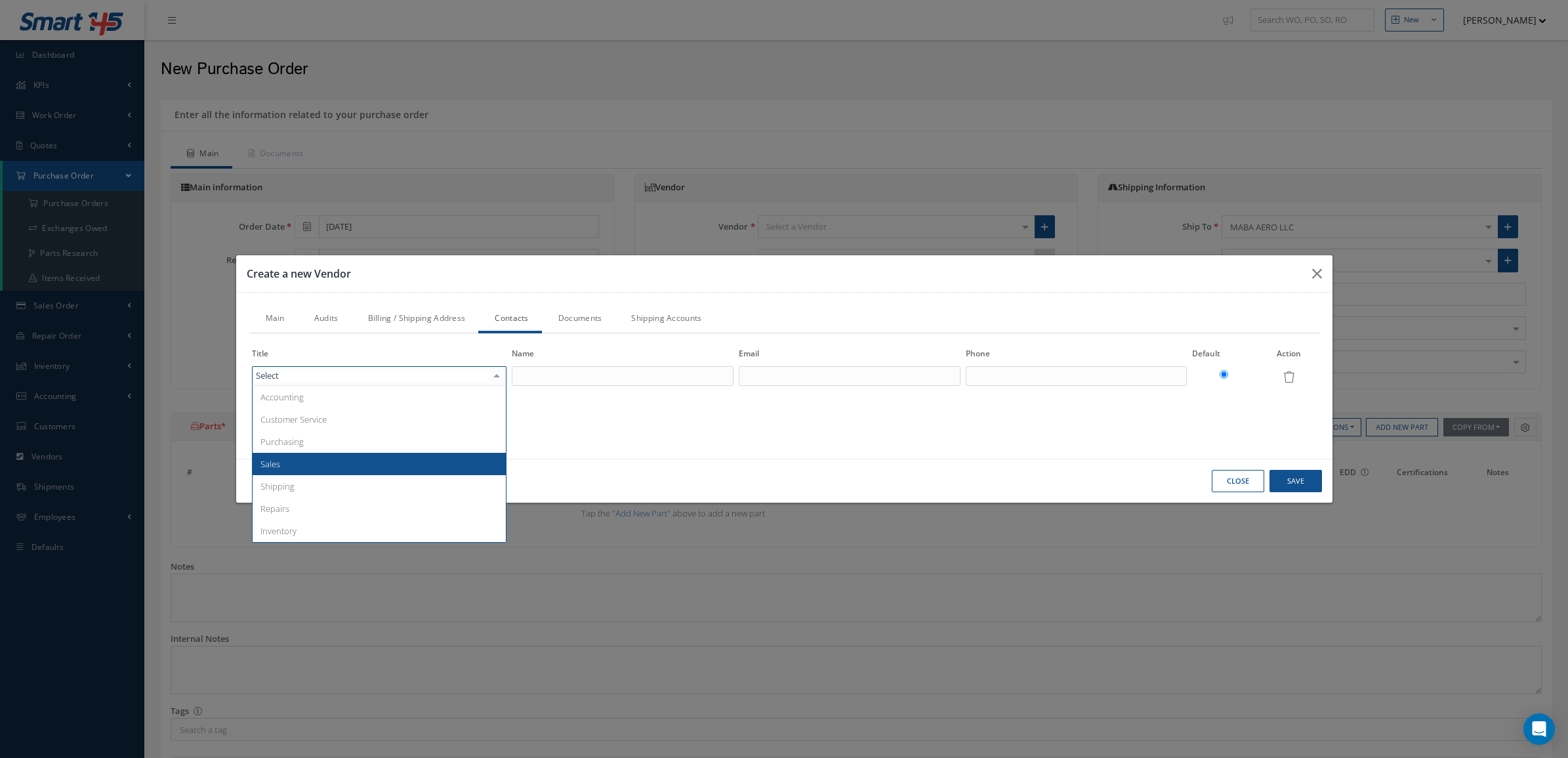
click at [324, 464] on span "Sales" at bounding box center [379, 463] width 254 height 22
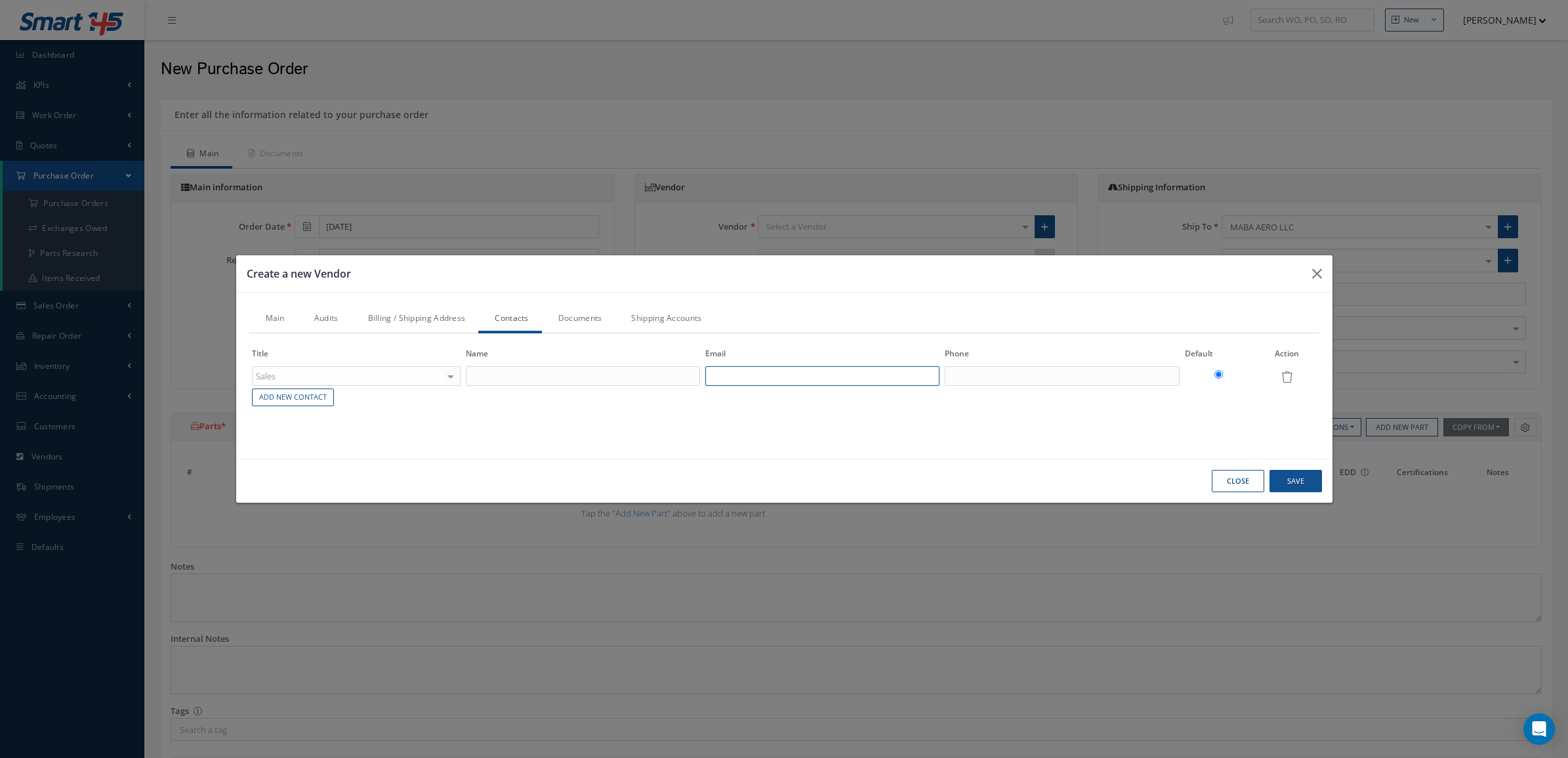
click at [742, 369] on input "text" at bounding box center [822, 375] width 234 height 20
paste input "b.kenar@thy.com"
type input "b.kenar@thy.com"
click at [576, 379] on input "text" at bounding box center [583, 375] width 234 height 20
paste input "Beyza KENAR"
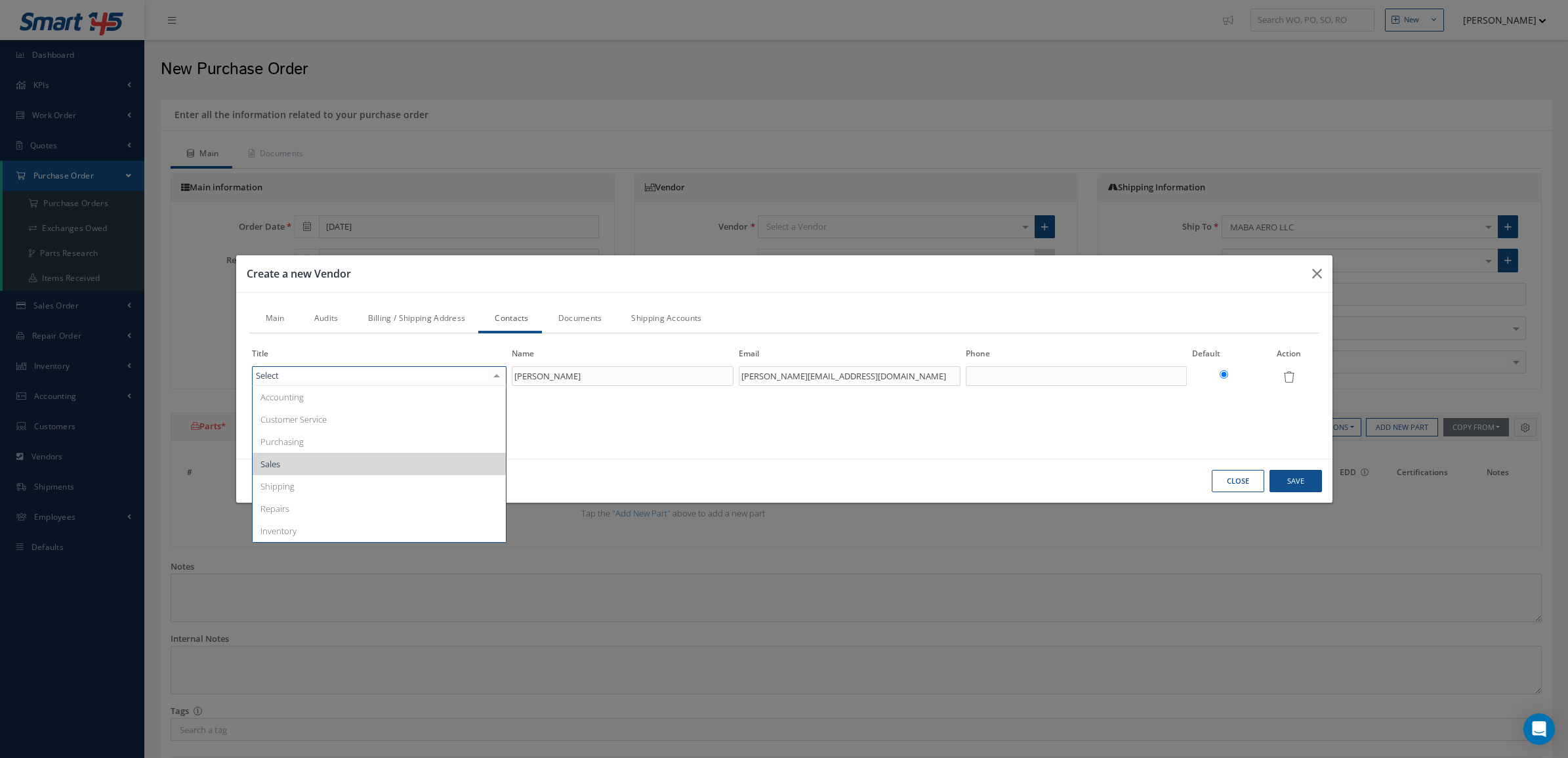
click at [375, 471] on span "Sales" at bounding box center [379, 463] width 254 height 22
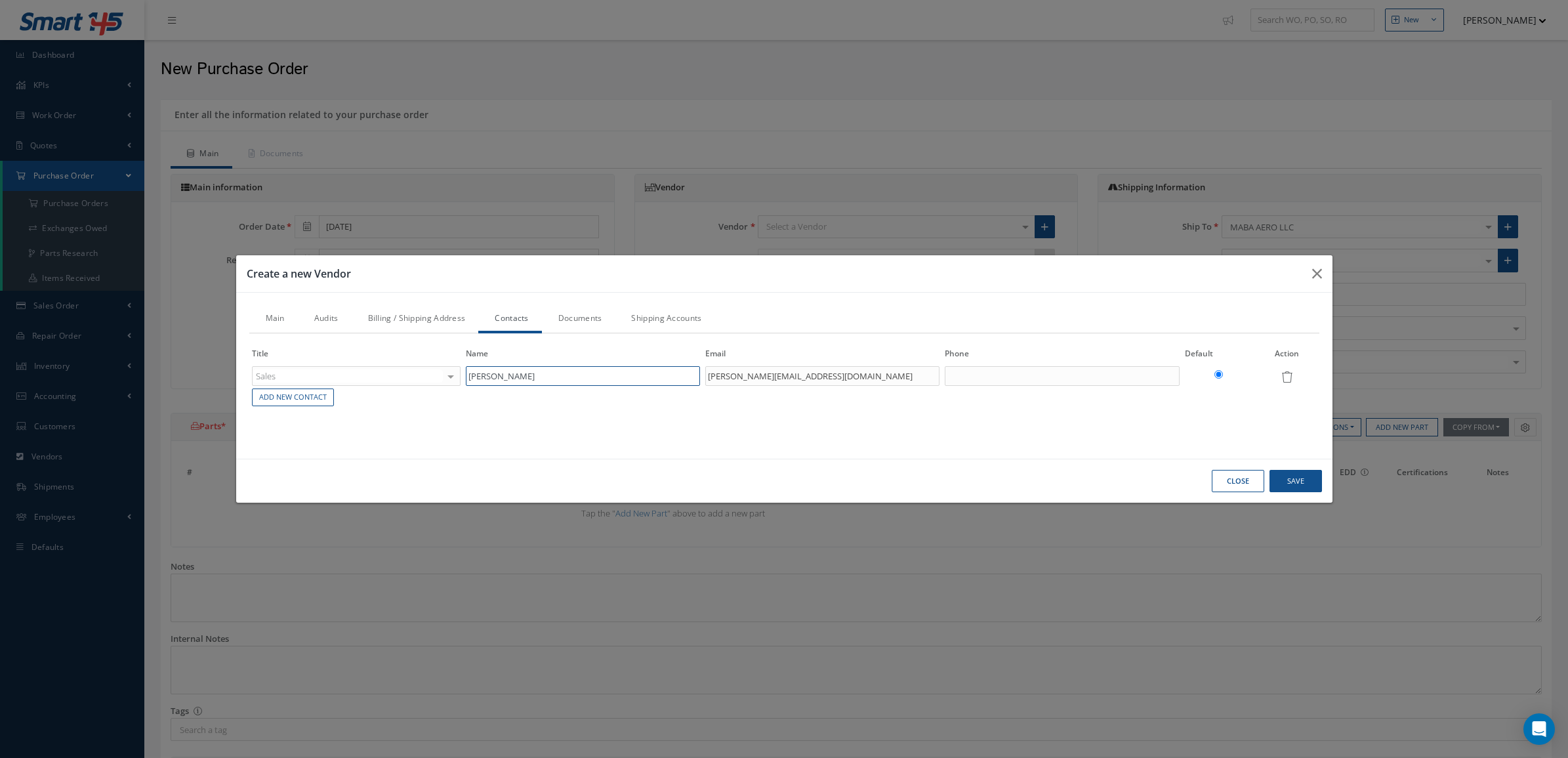
click at [491, 376] on input "Beyza KENAR" at bounding box center [583, 375] width 234 height 20
type input "Beyza KENAR"
click at [1515, 418] on button "Button group with nested dropdown" at bounding box center [1526, 427] width 22 height 18
click at [486, 378] on input "Beyza KENAR" at bounding box center [583, 375] width 234 height 20
type input "Beyza KENAR"
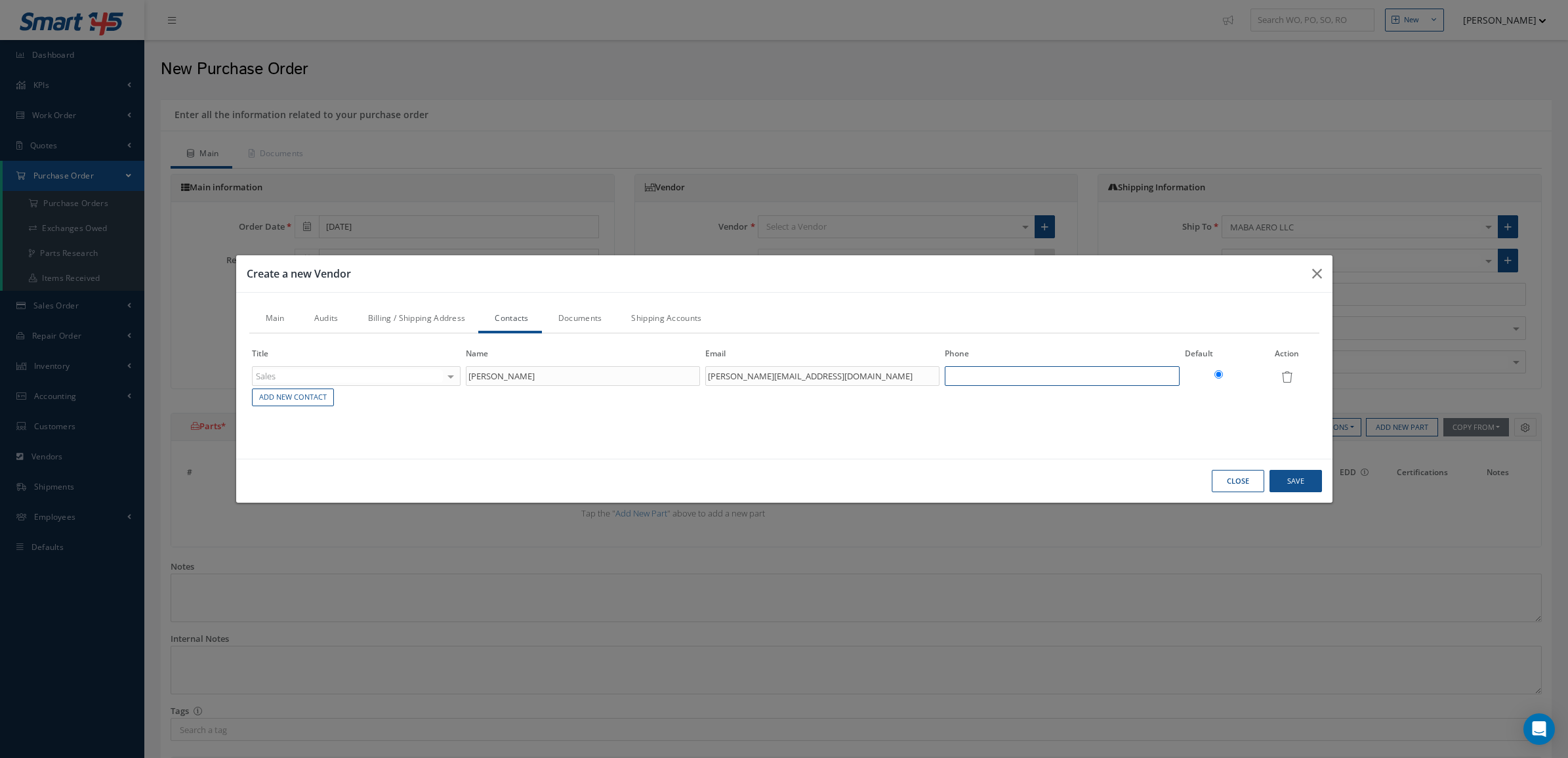
click at [1061, 375] on input "text" at bounding box center [1062, 375] width 234 height 20
paste input "+905457858933 – 71614"
type input "+905457858933 – 71614"
click at [604, 313] on link "Documents" at bounding box center [579, 319] width 74 height 27
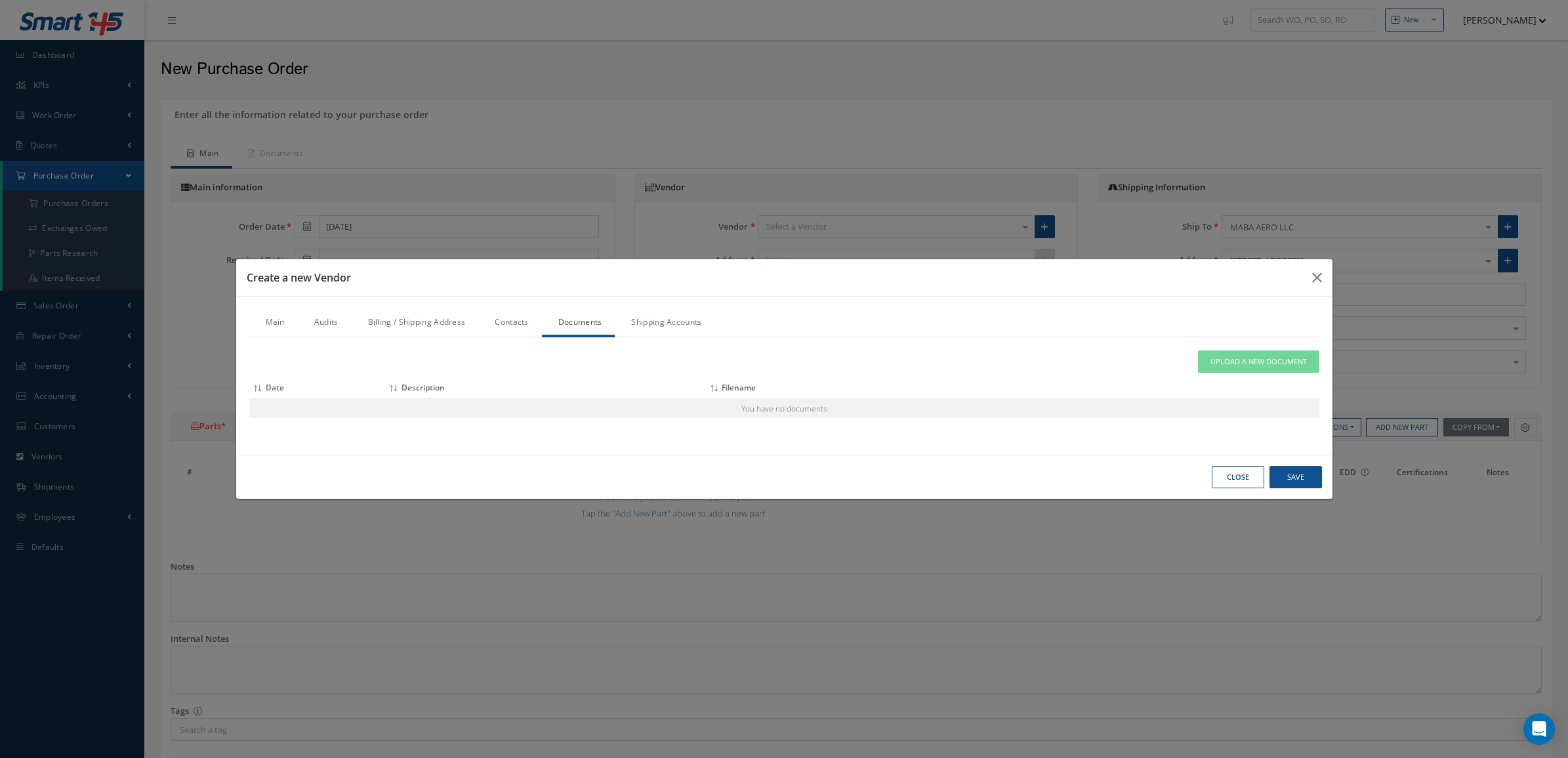
click at [650, 329] on link "Shipping Accounts" at bounding box center [665, 323] width 100 height 27
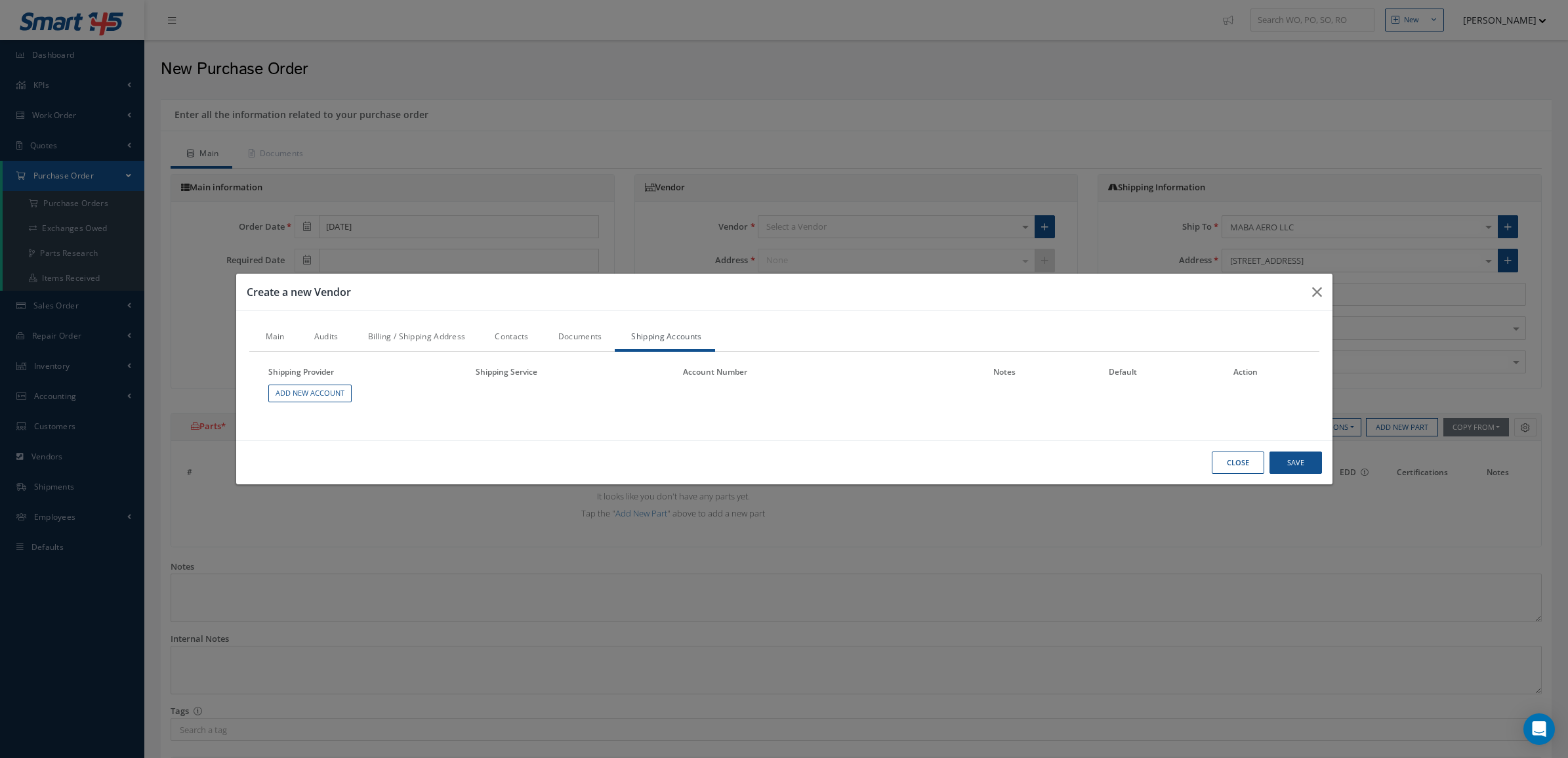
click at [338, 337] on link "Audits" at bounding box center [324, 338] width 53 height 27
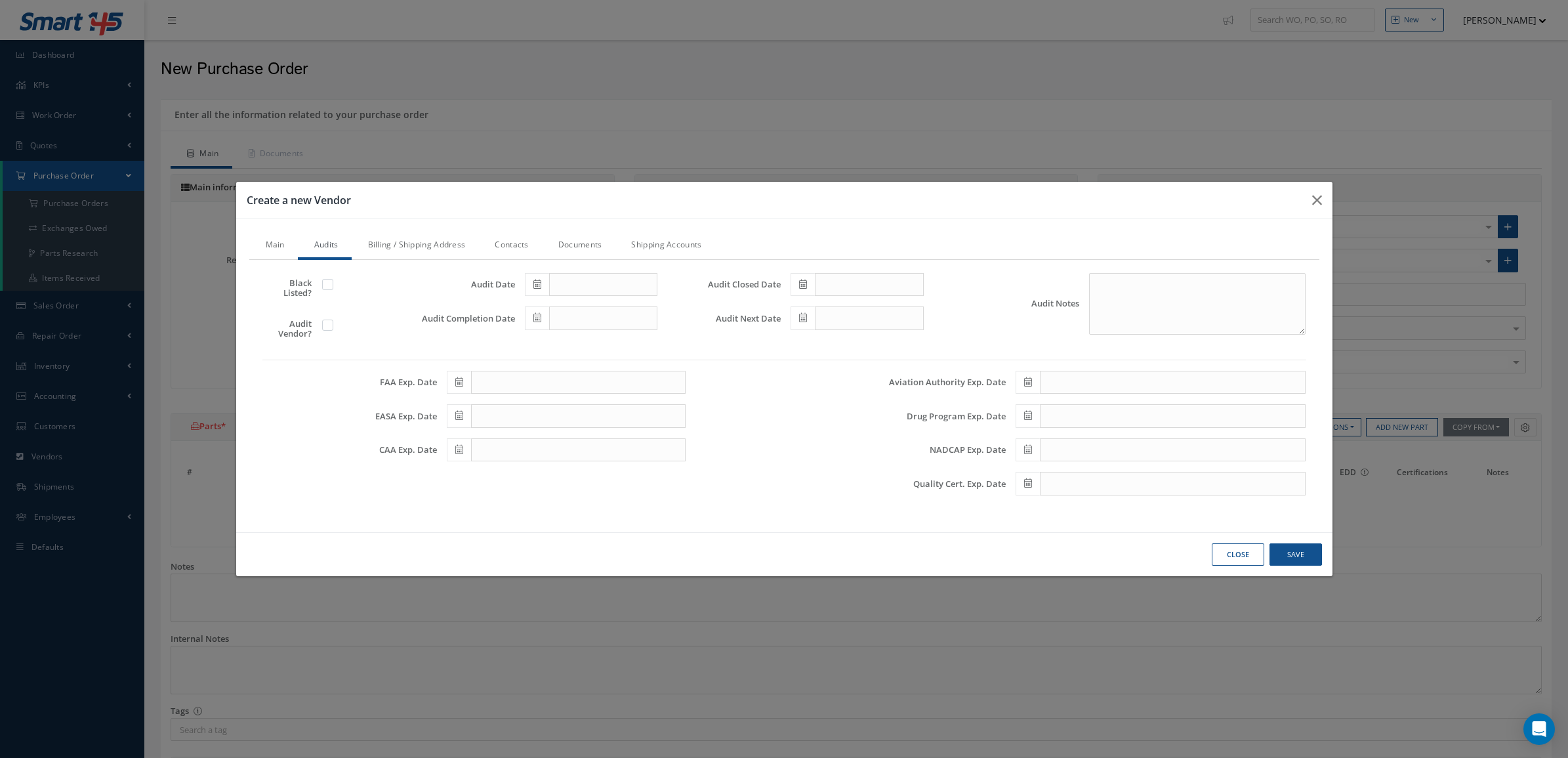
drag, startPoint x: 325, startPoint y: 325, endPoint x: 365, endPoint y: 313, distance: 41.8
click at [333, 326] on label at bounding box center [335, 324] width 3 height 12
click at [326, 326] on input "checkbox" at bounding box center [328, 326] width 9 height 9
checkbox input "true"
click at [536, 276] on span at bounding box center [537, 284] width 24 height 24
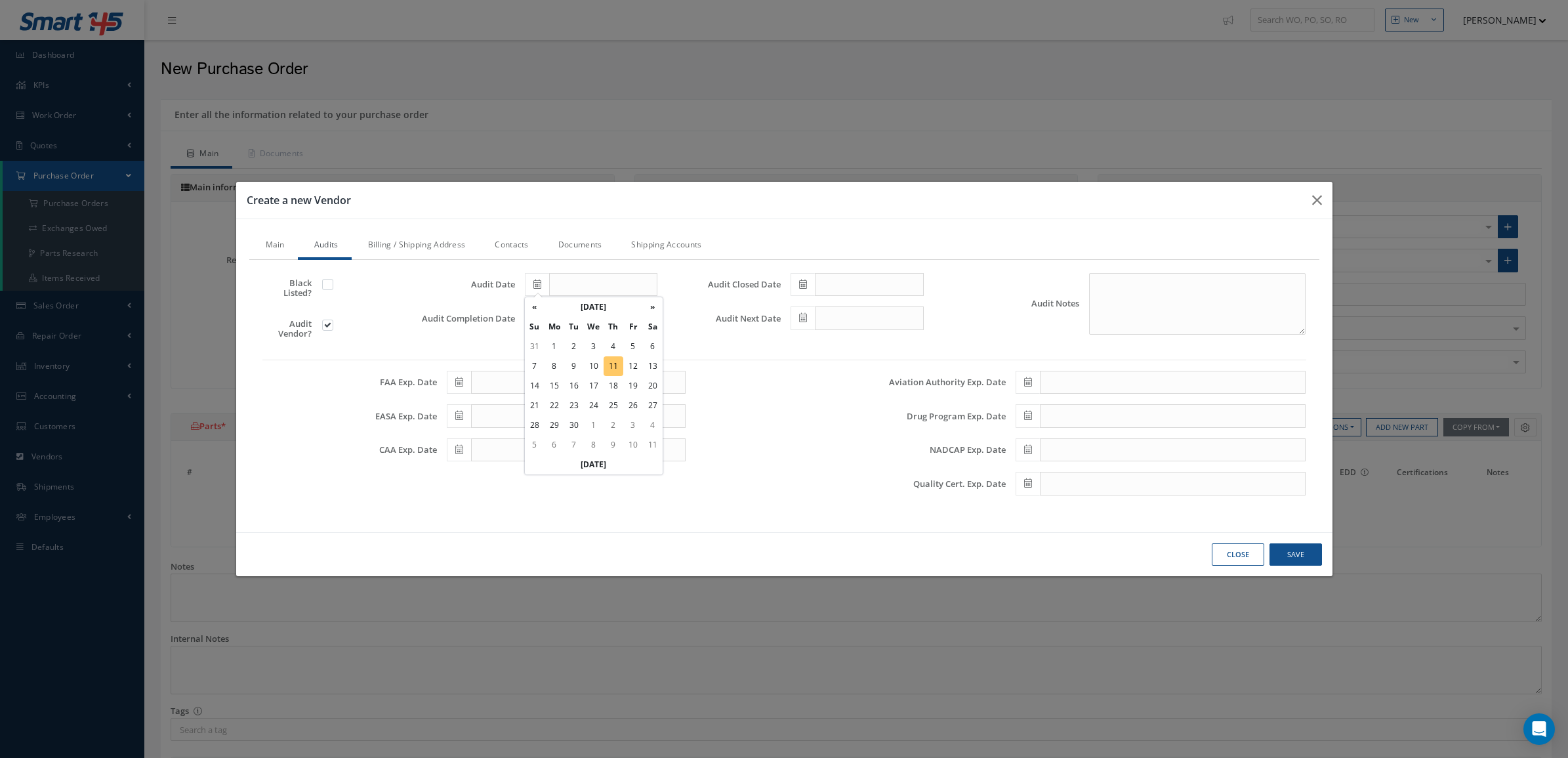
click at [611, 362] on td "11" at bounding box center [613, 366] width 20 height 20
type input "09/11/2025"
click at [527, 317] on span at bounding box center [537, 318] width 24 height 24
click at [616, 398] on td "11" at bounding box center [613, 400] width 20 height 20
type input "[DATE]"
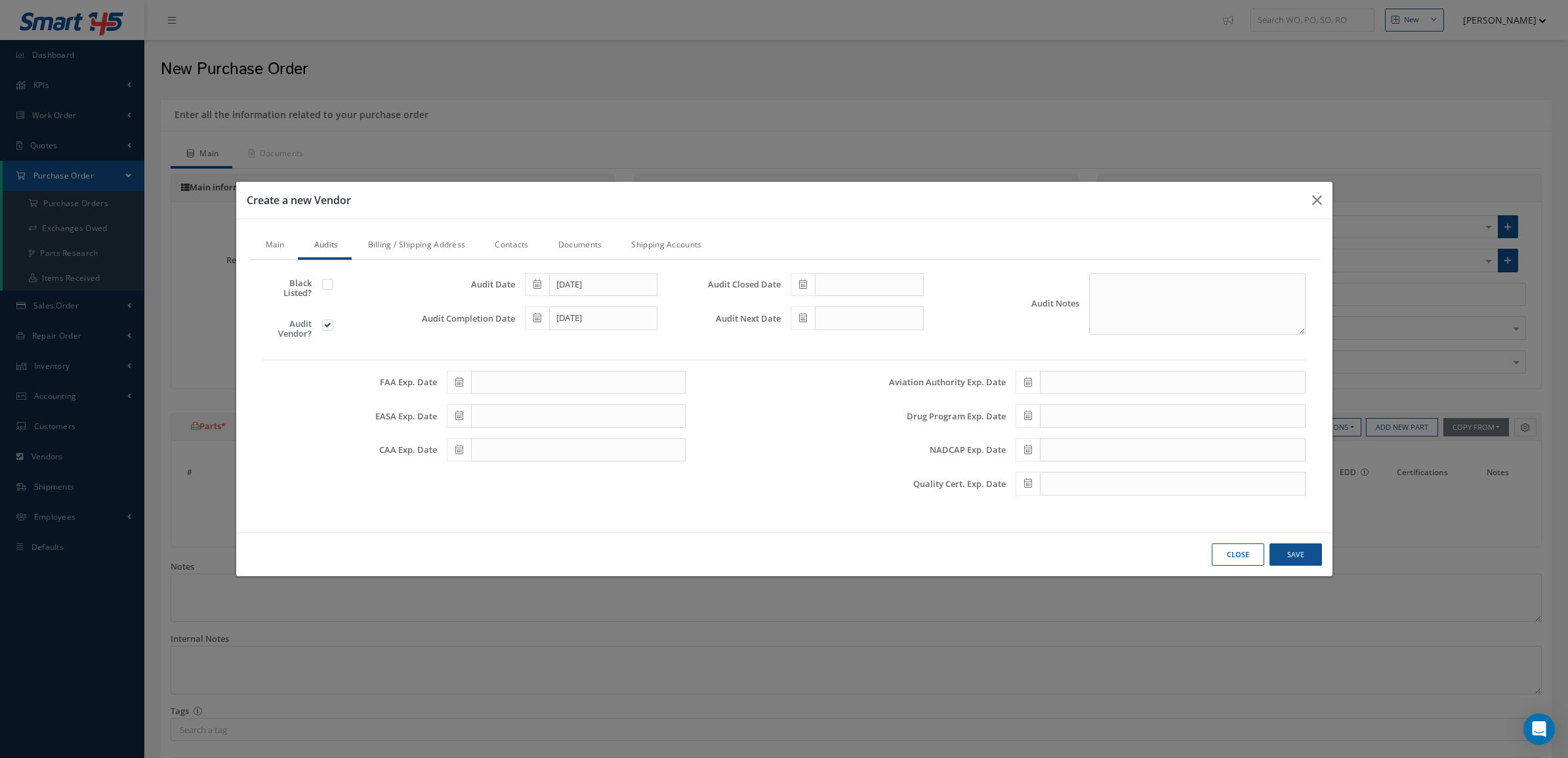
click at [802, 290] on span at bounding box center [803, 284] width 24 height 24
click at [874, 365] on td "11" at bounding box center [879, 366] width 20 height 20
type input "[DATE]"
click at [797, 320] on span at bounding box center [803, 318] width 24 height 24
click at [881, 333] on th "September 2025" at bounding box center [859, 341] width 98 height 20
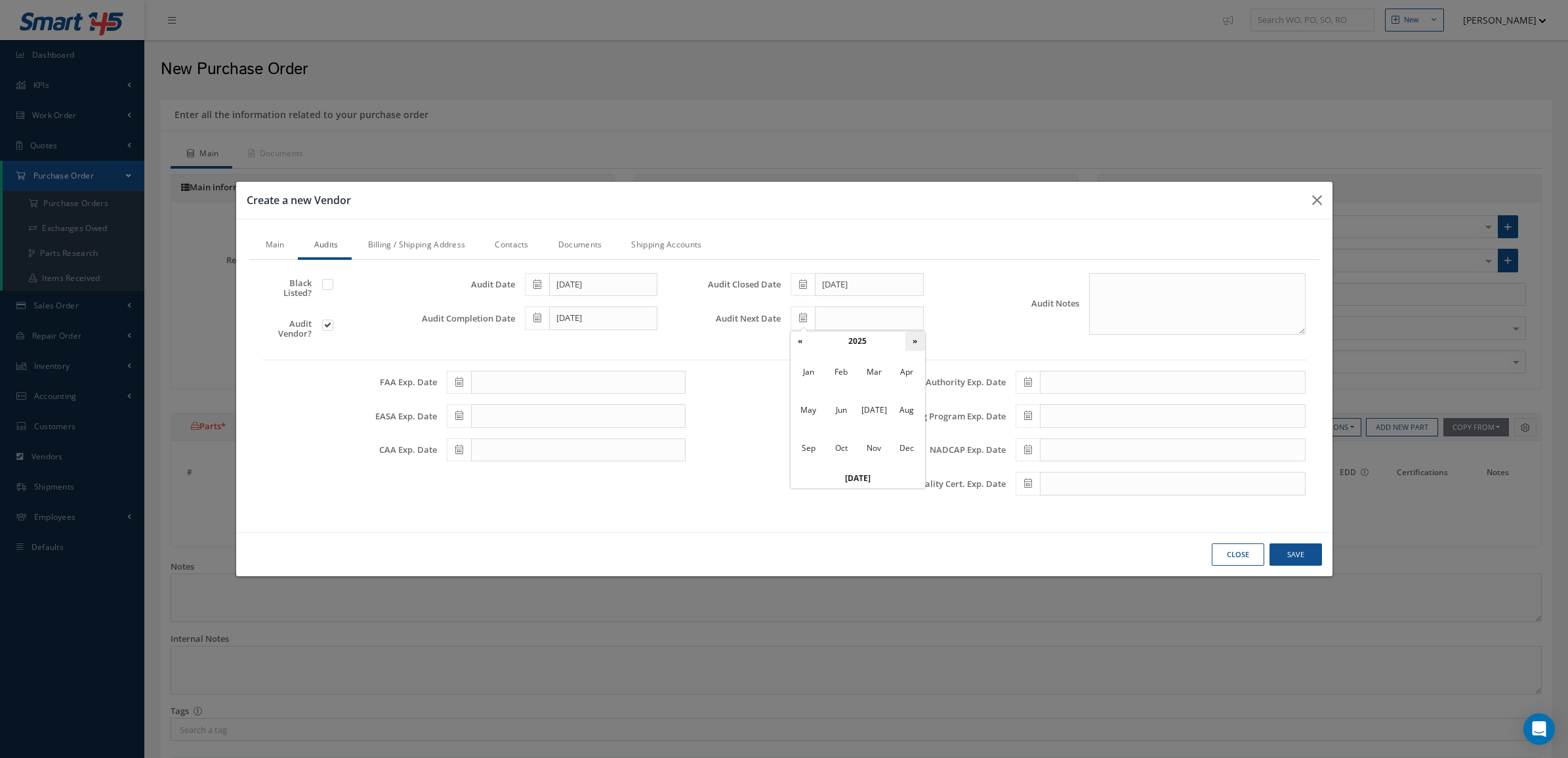
click at [919, 336] on th "»" at bounding box center [915, 341] width 20 height 20
click at [815, 441] on span "Sep" at bounding box center [808, 448] width 30 height 35
click at [823, 420] on td "11" at bounding box center [820, 419] width 20 height 20
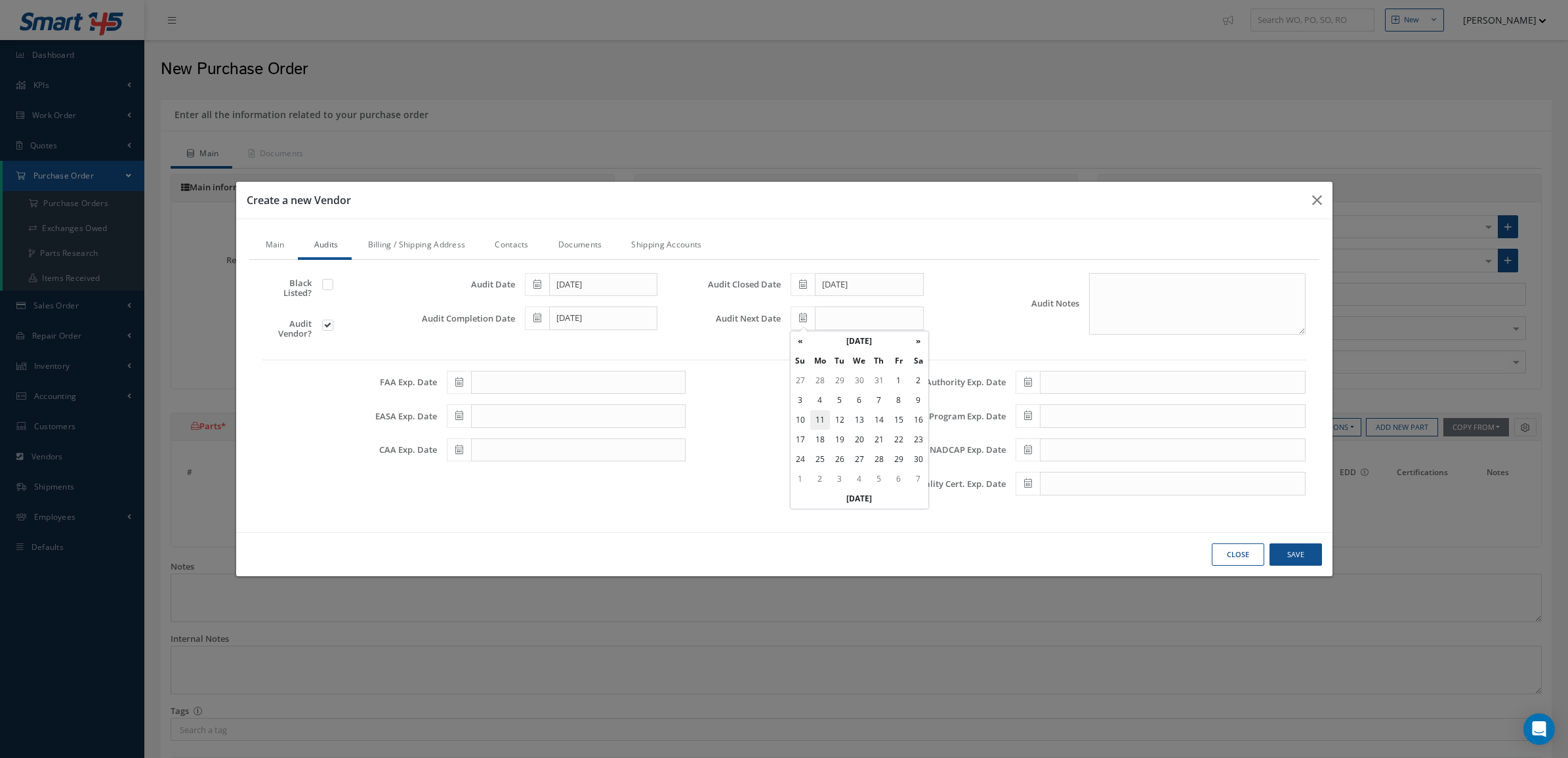
type input "09/11/2028"
click at [1100, 318] on textarea "Audit Notes" at bounding box center [1198, 303] width 217 height 62
drag, startPoint x: 1213, startPoint y: 302, endPoint x: 922, endPoint y: 307, distance: 291.0
click at [917, 310] on div "Black Listed? Audit Vendor? Audit Date 09/11/2025 Audit Completion Date 09/11/2…" at bounding box center [785, 310] width 1064 height 76
type textarea "AIRLINE"
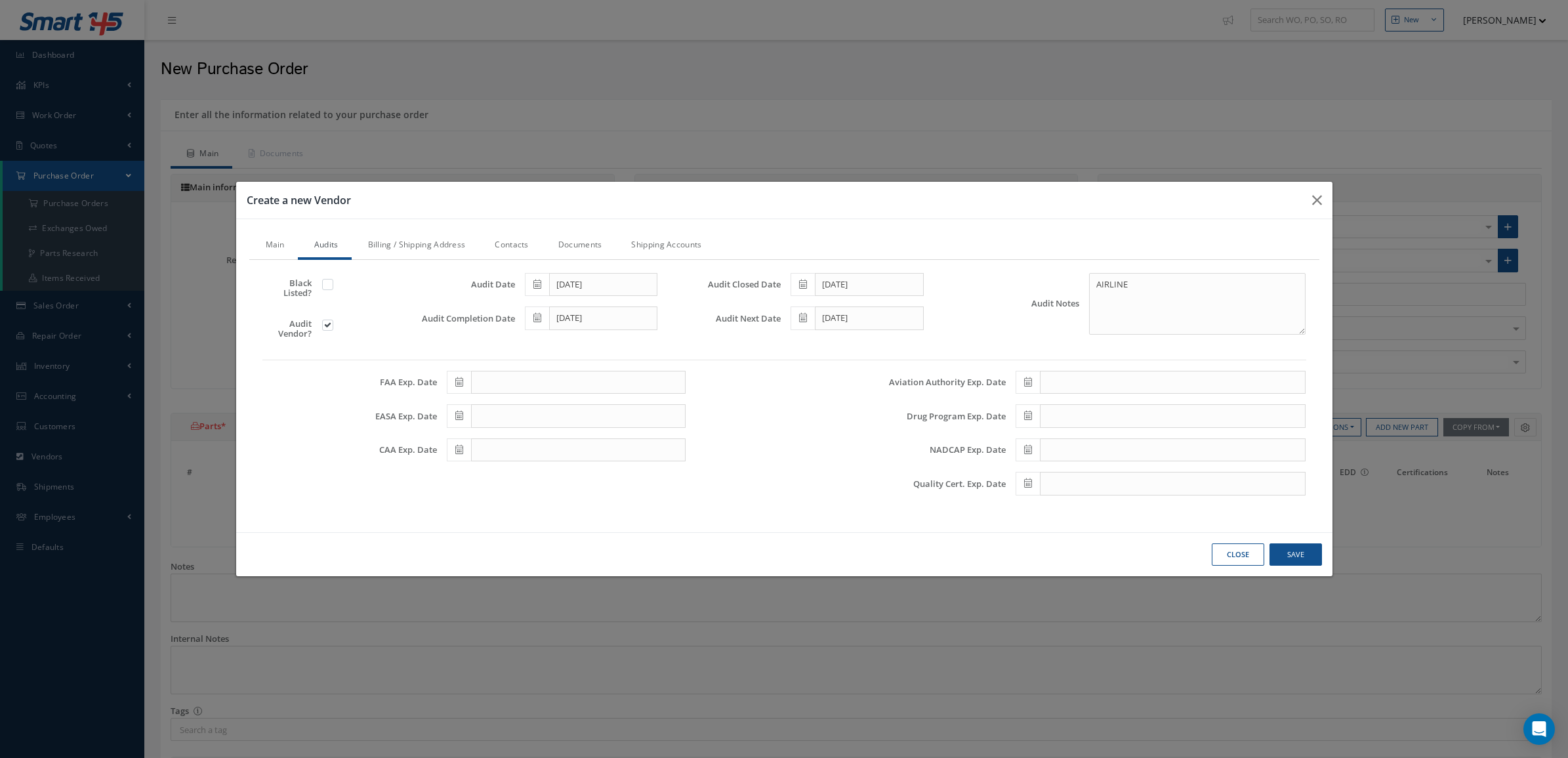
click at [284, 237] on link "Main" at bounding box center [273, 246] width 49 height 27
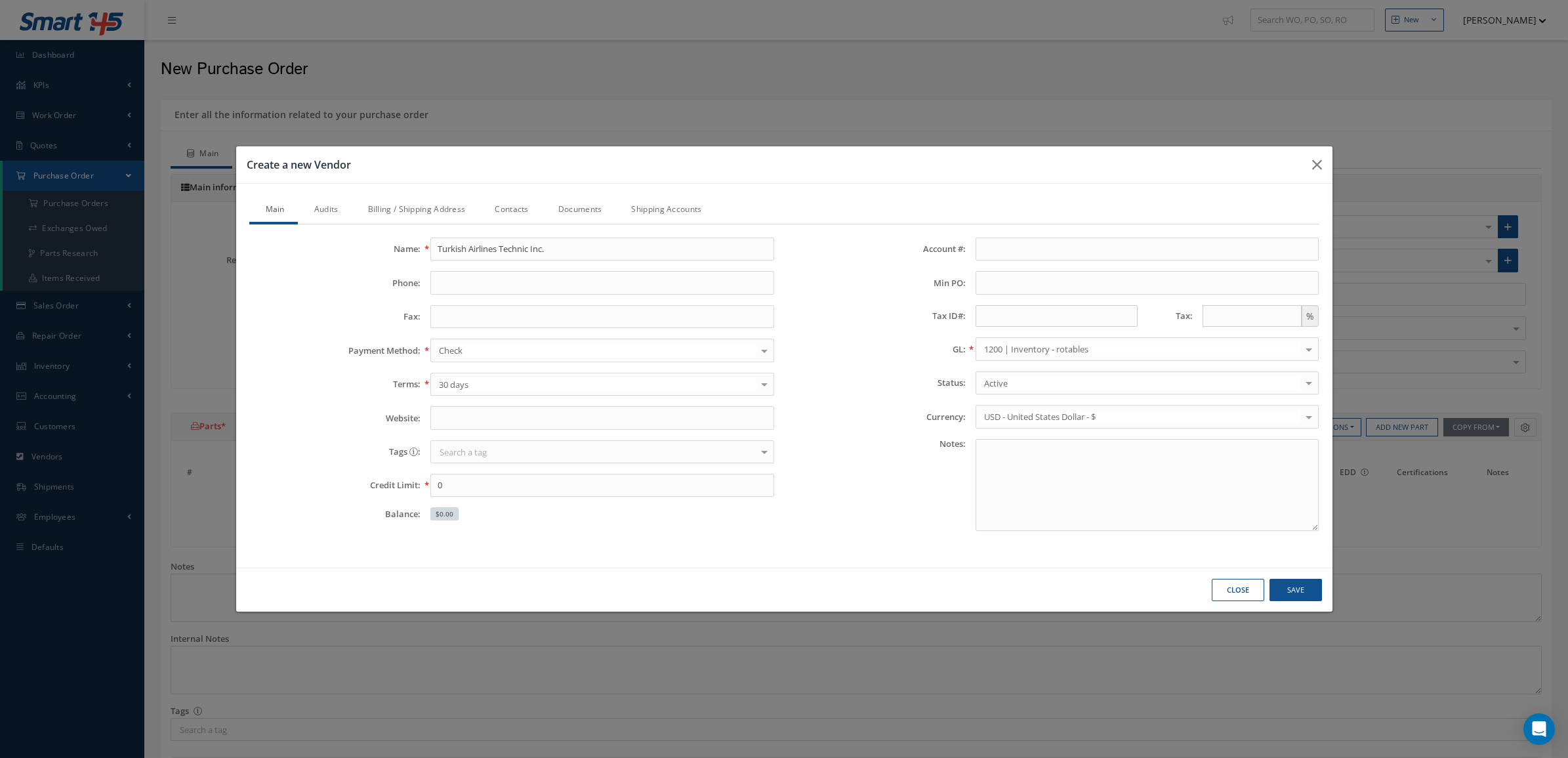
click at [574, 298] on div "Name: Turkish Airlines Technic Inc. Phone: Fax: Payment Method: Check Check Wir…" at bounding box center [512, 389] width 545 height 304
click at [566, 280] on input "Phone:" at bounding box center [603, 283] width 344 height 24
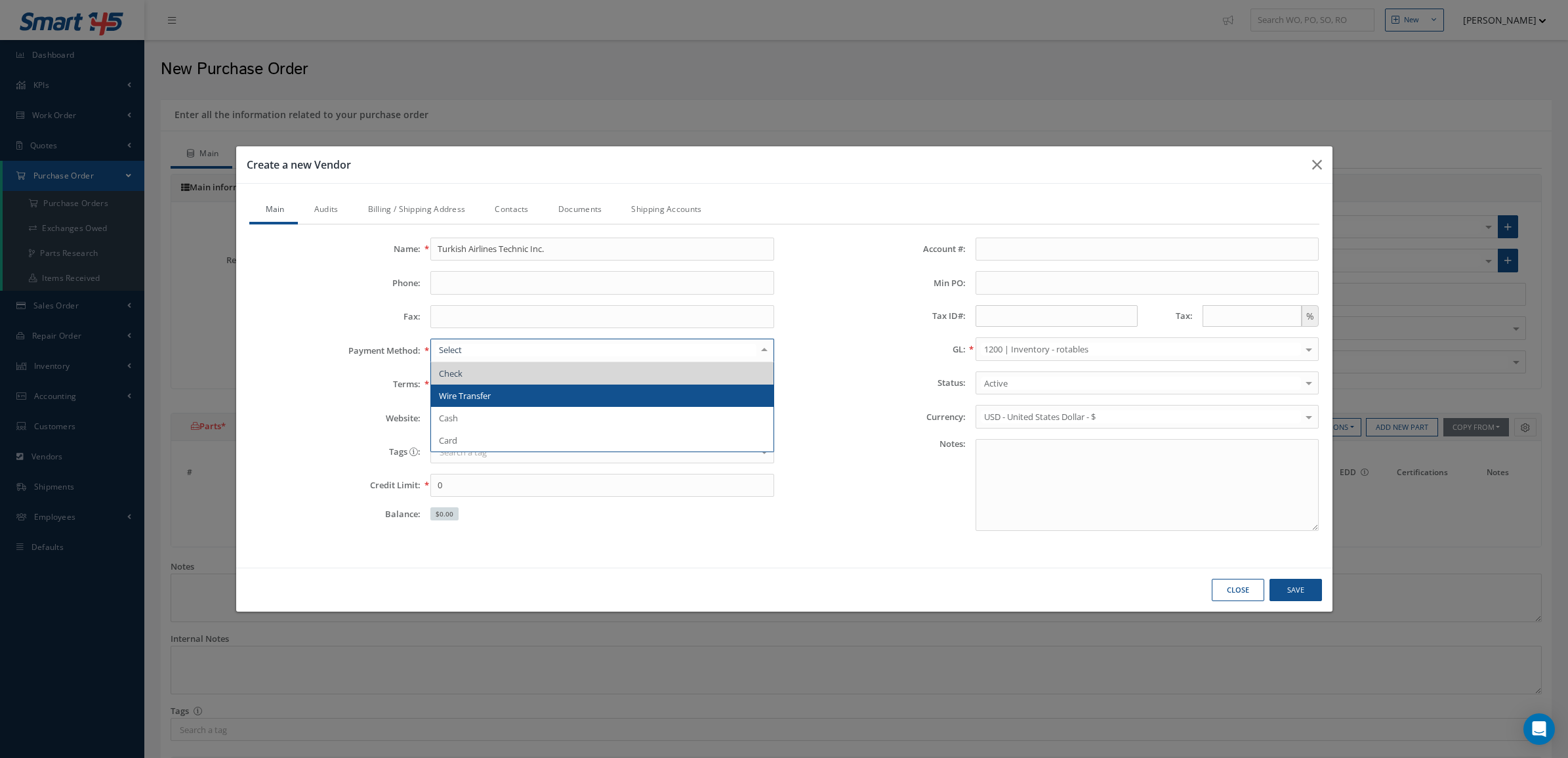
click at [523, 397] on span "Wire Transfer" at bounding box center [603, 395] width 343 height 22
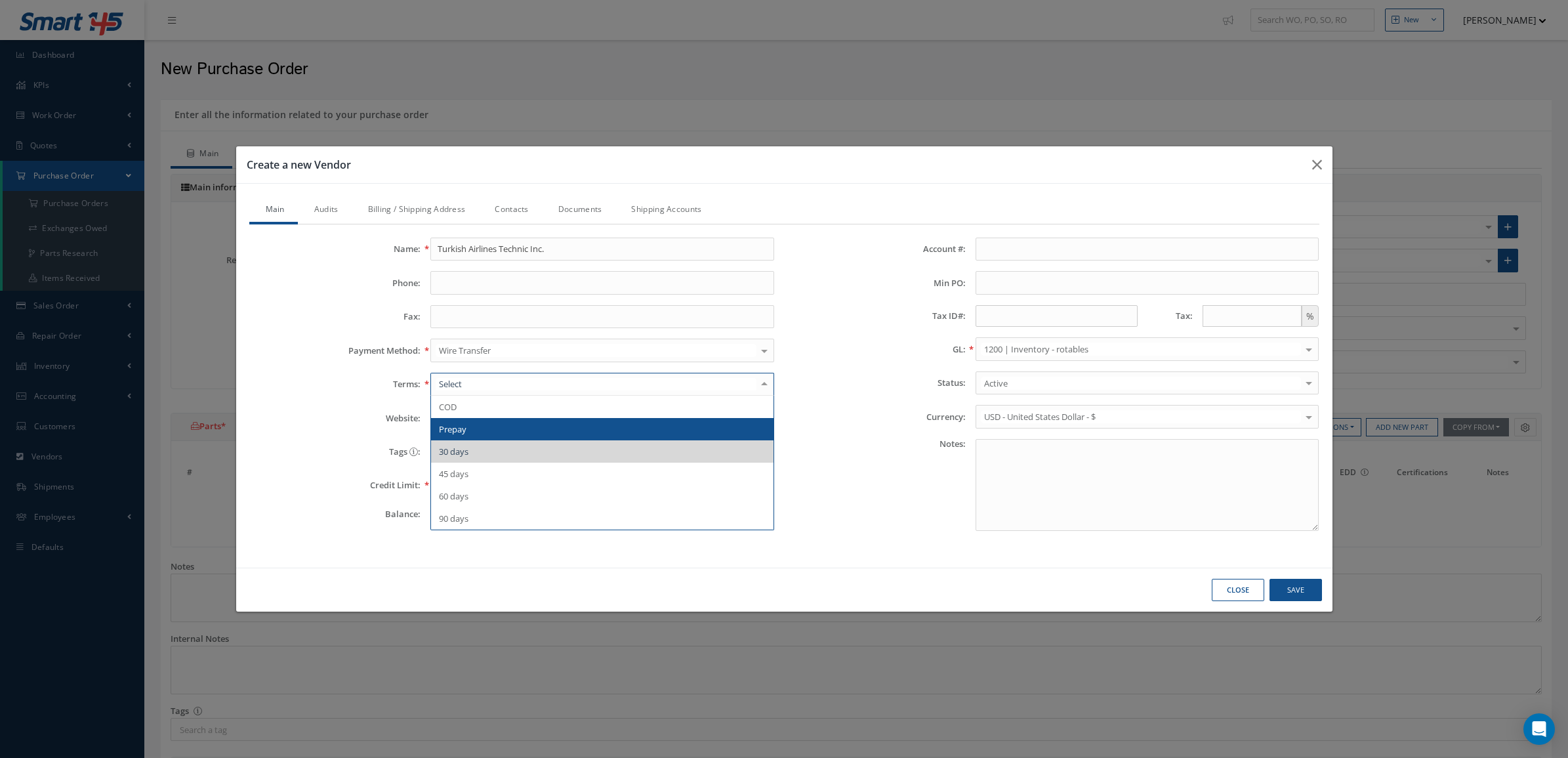
click at [519, 433] on span "Prepay" at bounding box center [603, 429] width 343 height 22
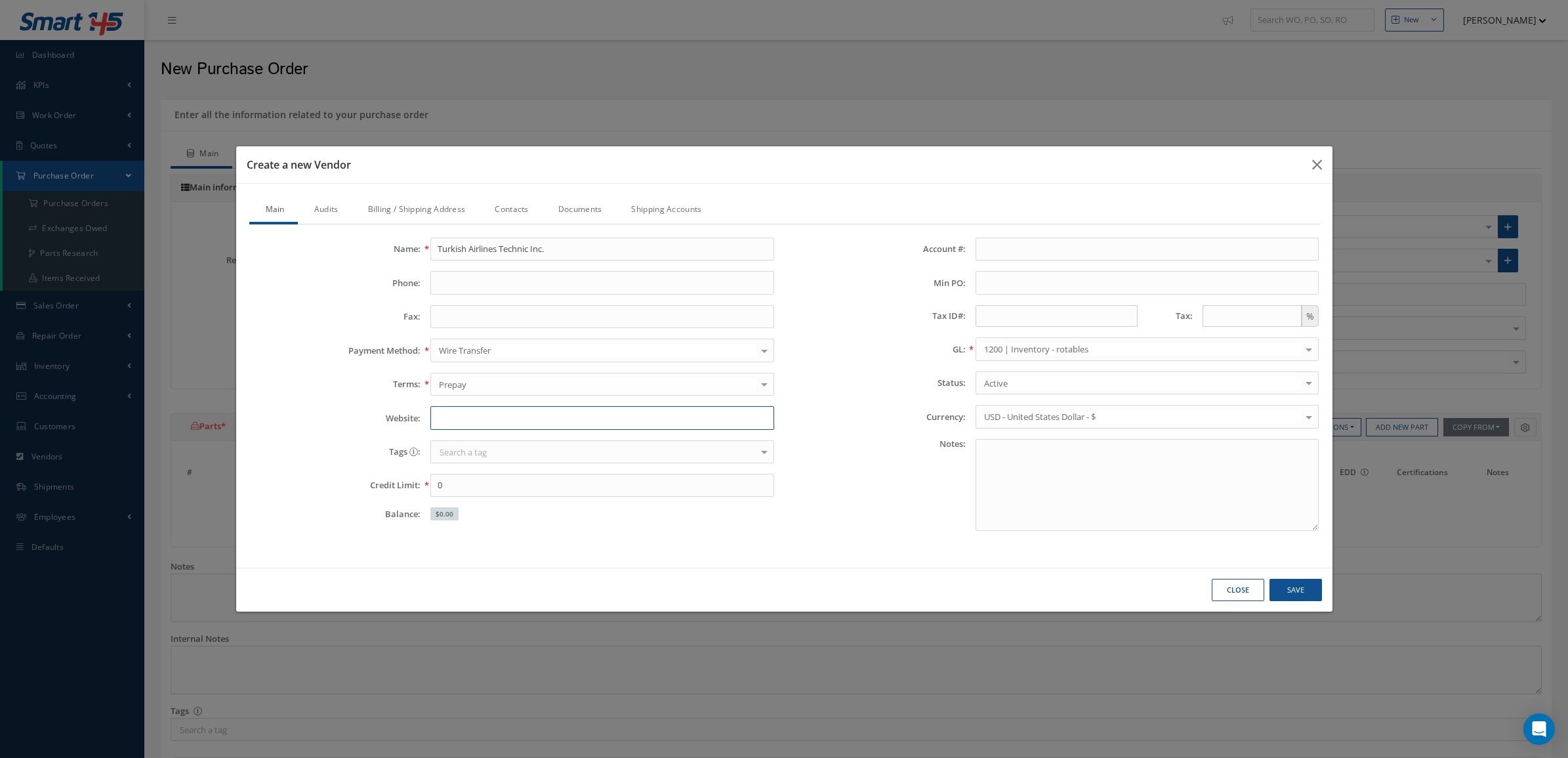
click at [519, 411] on input "Website:" at bounding box center [603, 418] width 344 height 24
paste input "https://turkishtechnic.com"
type input "https://turkishtechnic.com"
click at [471, 289] on input "Phone:" at bounding box center [603, 283] width 344 height 24
paste input "+90 212 463 63 63"
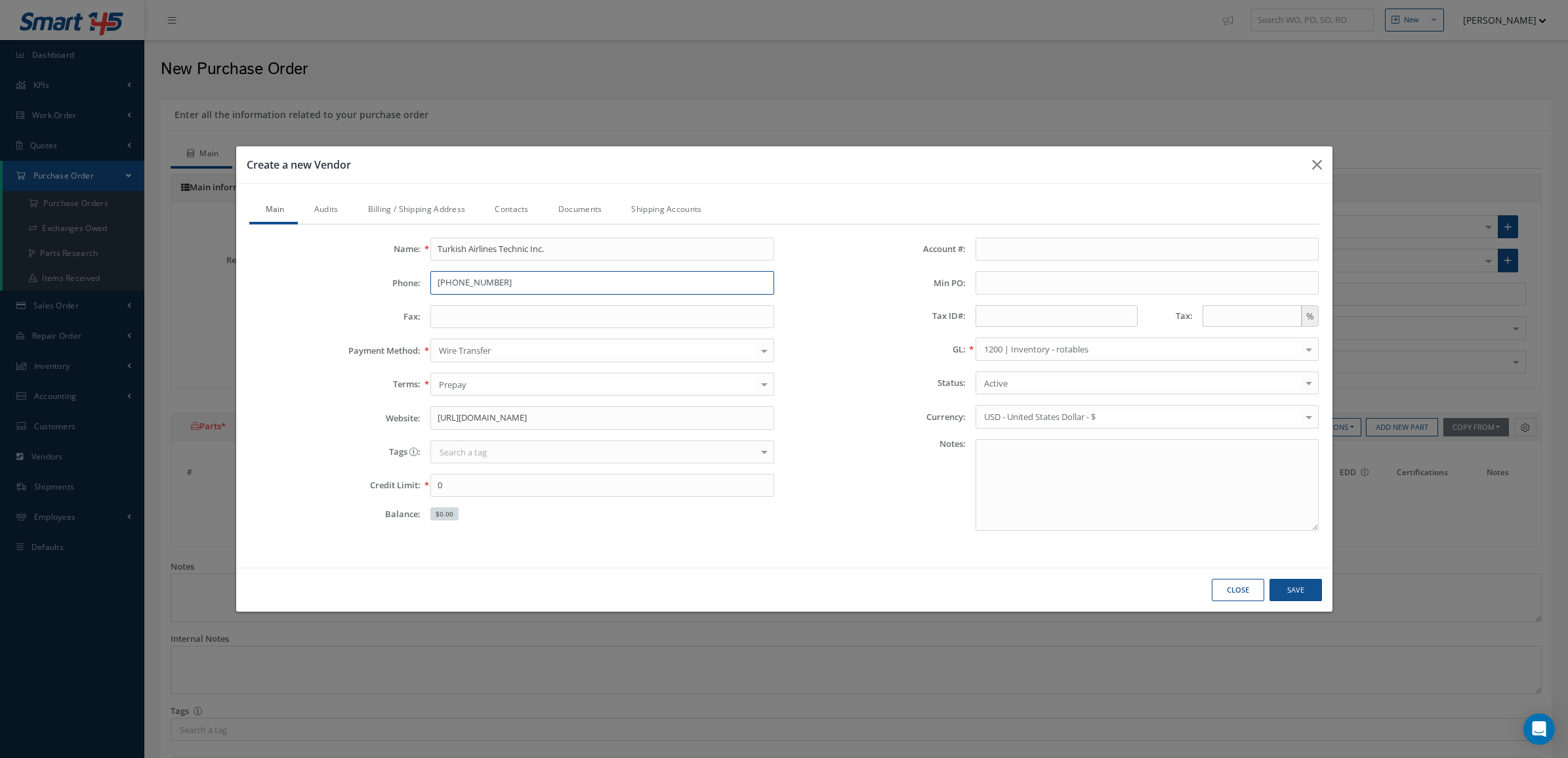
type input "+90 212 463 63 63"
click at [330, 211] on link "Audits" at bounding box center [324, 211] width 53 height 27
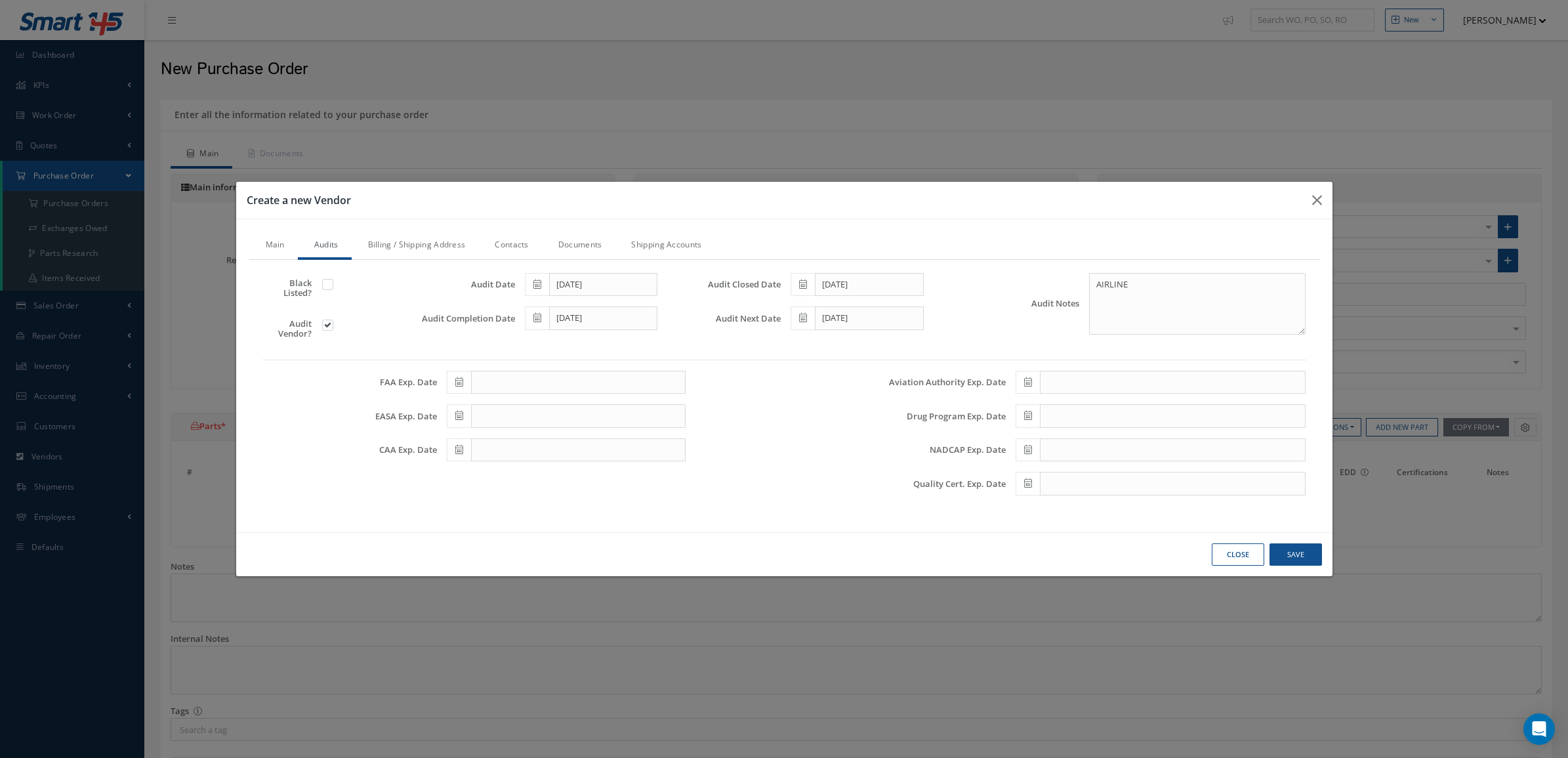
click at [391, 247] on link "Billing / Shipping Address" at bounding box center [416, 246] width 127 height 27
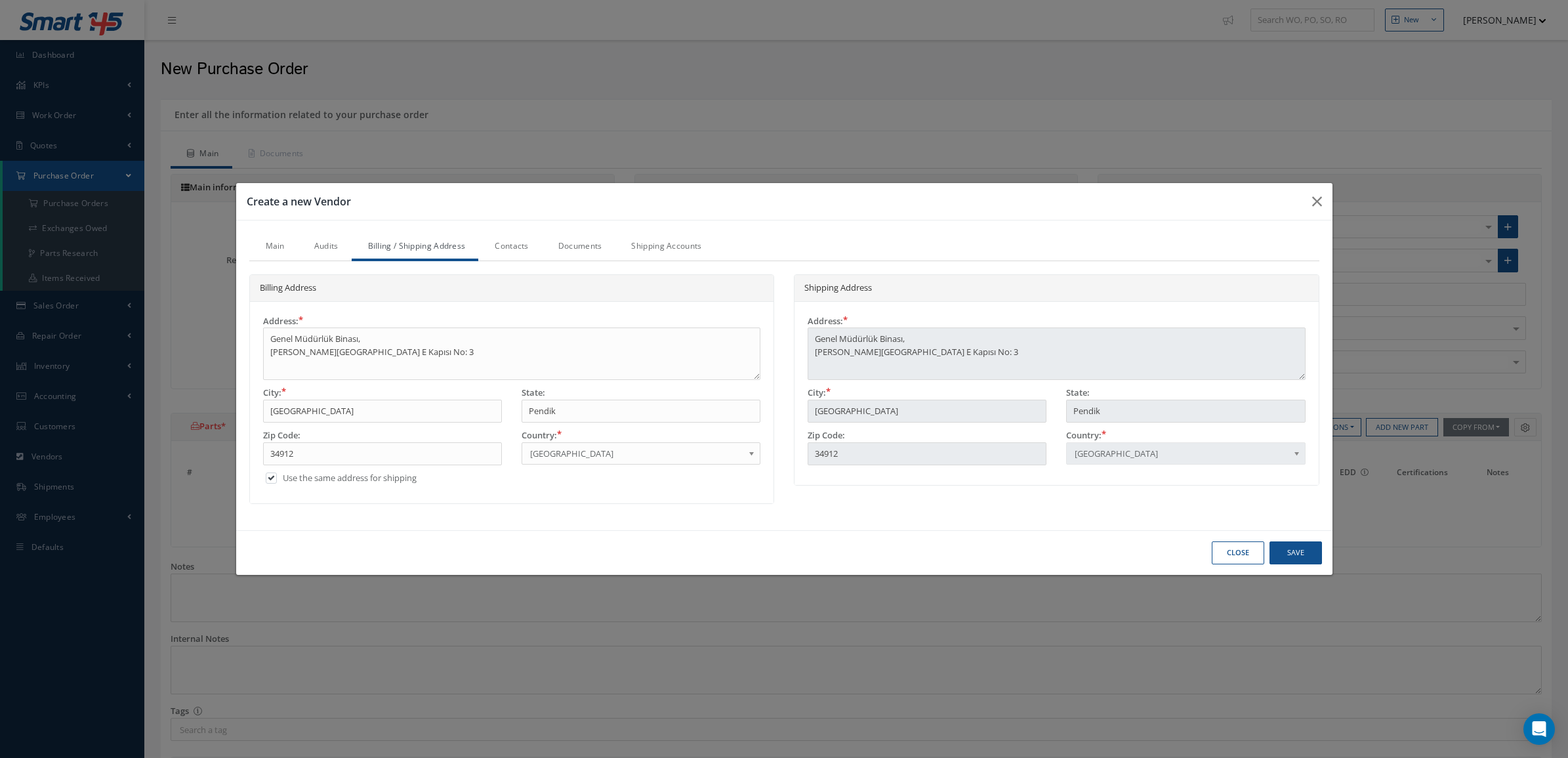
click at [499, 246] on link "Contacts" at bounding box center [510, 247] width 63 height 27
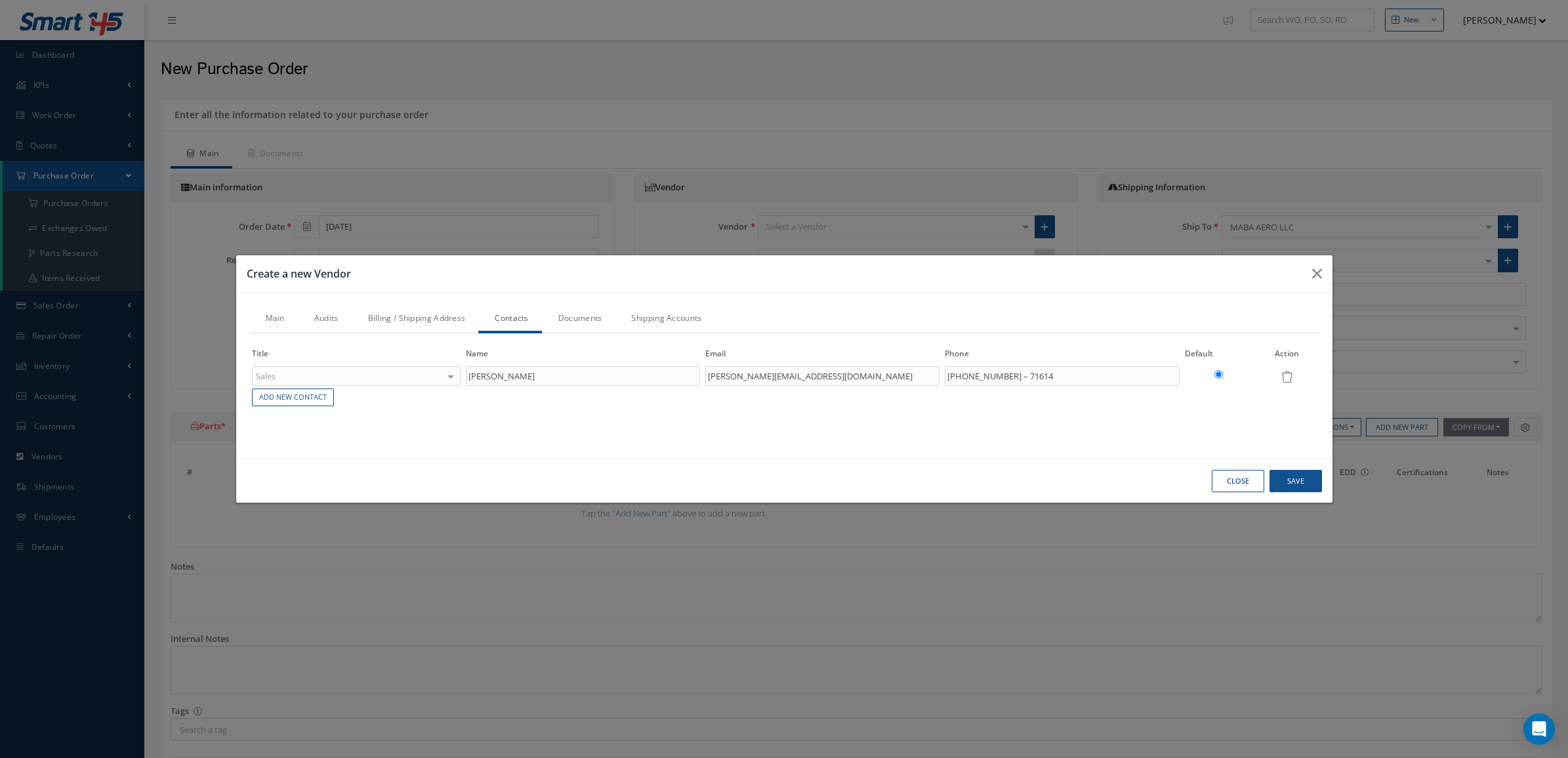
click at [580, 321] on link "Documents" at bounding box center [579, 319] width 74 height 27
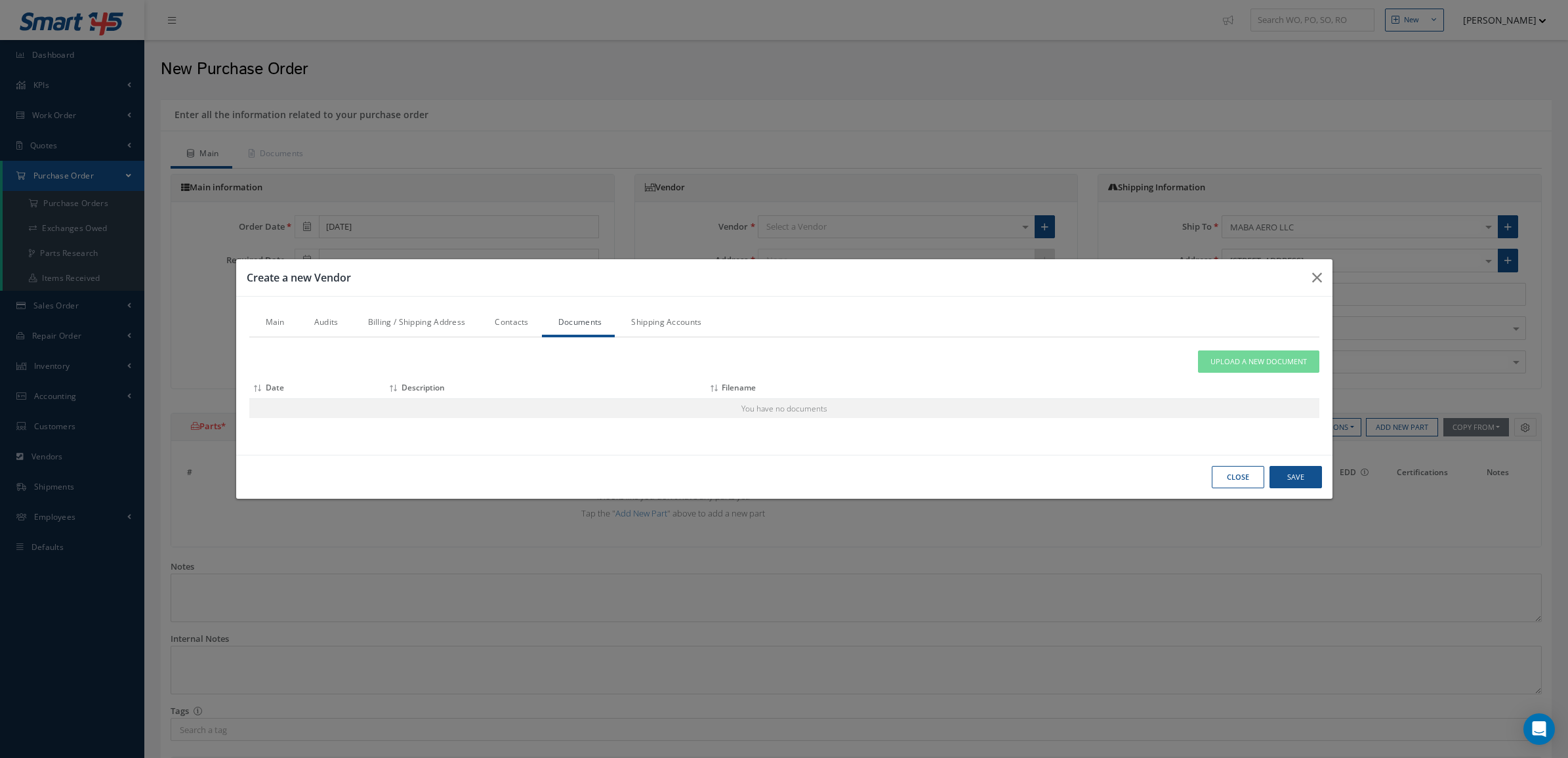
click at [680, 325] on link "Shipping Accounts" at bounding box center [665, 323] width 100 height 27
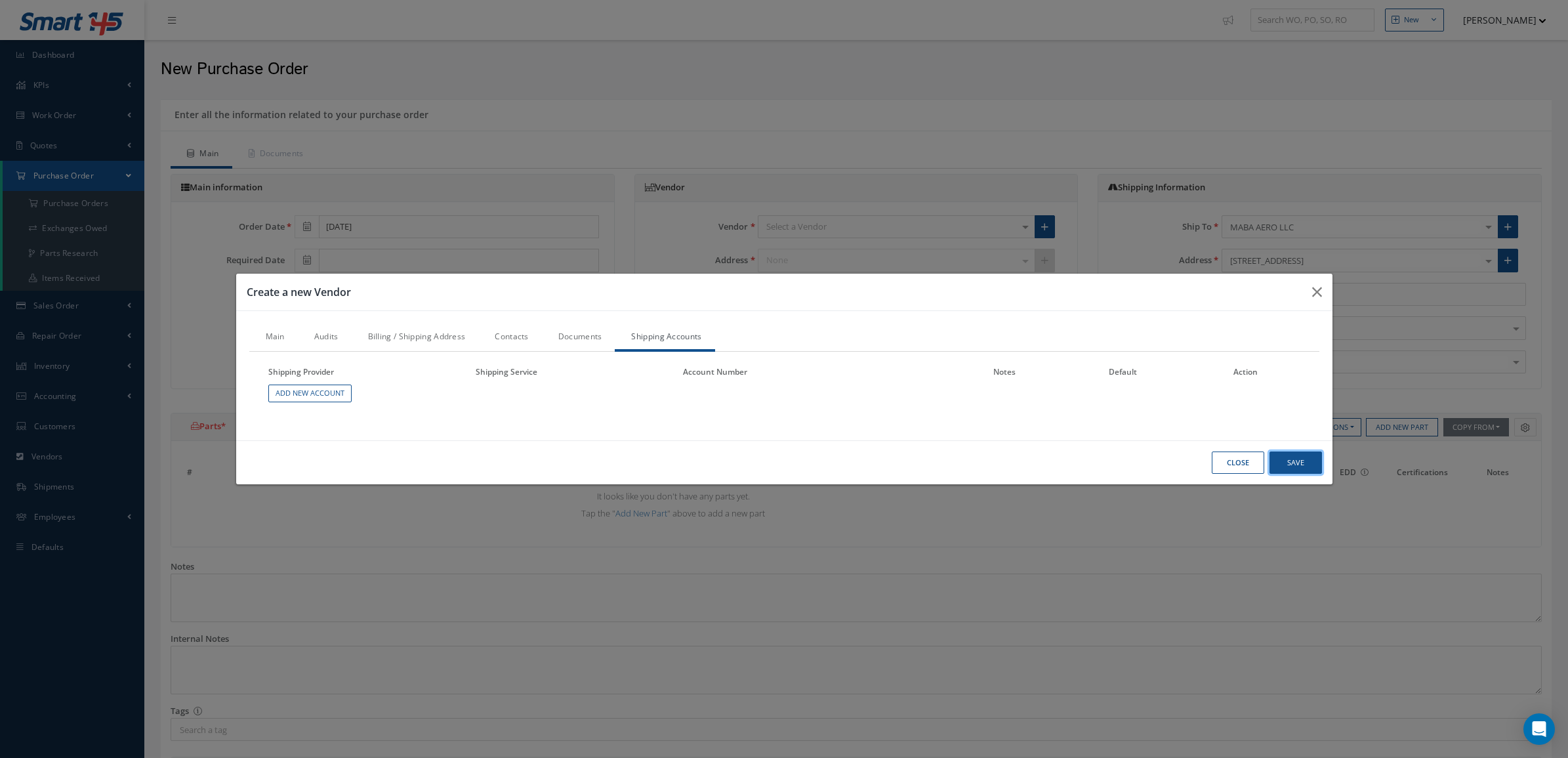
click at [1313, 456] on button "Save" at bounding box center [1295, 463] width 53 height 23
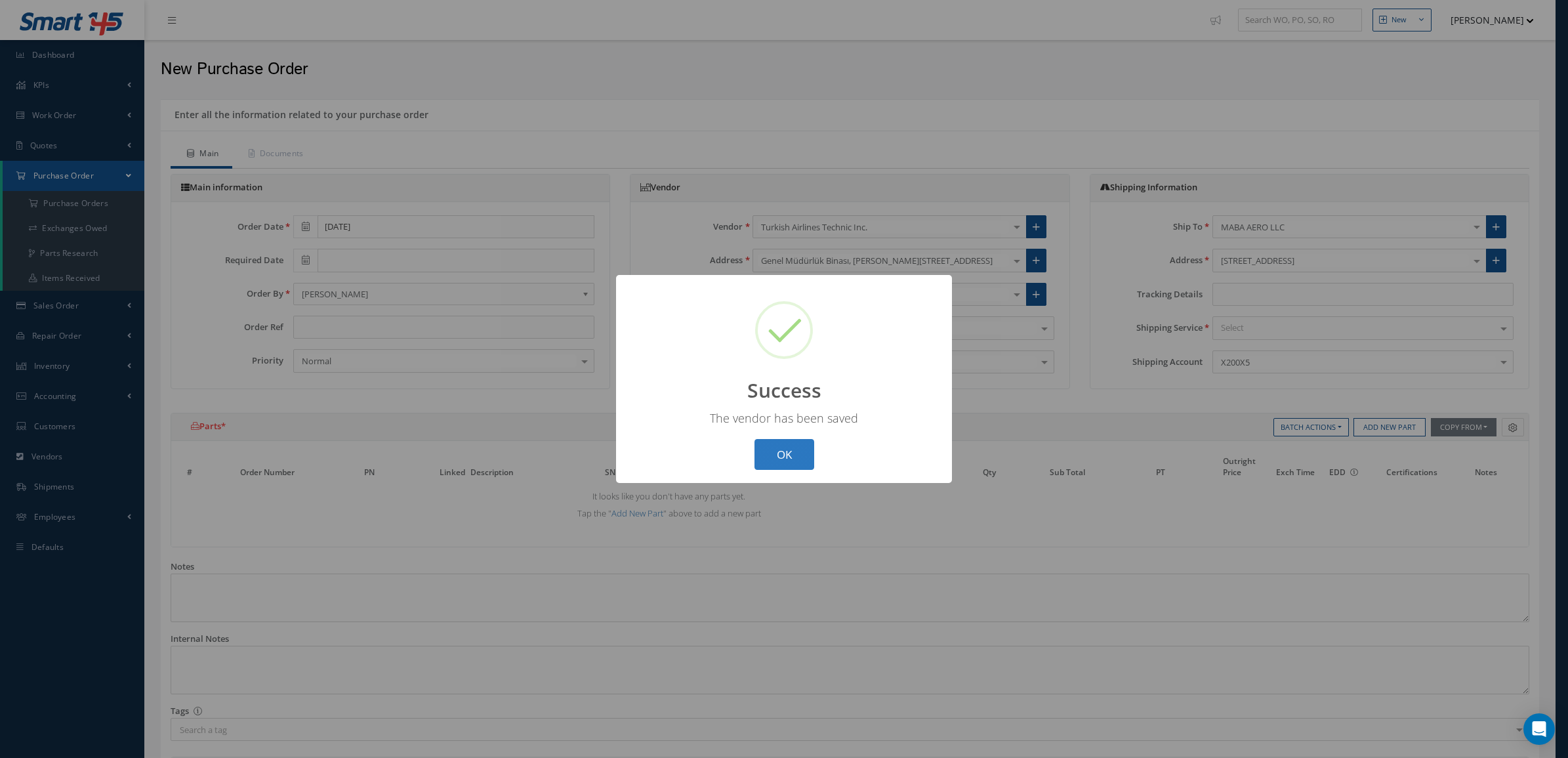
click at [772, 456] on button "OK" at bounding box center [785, 454] width 60 height 31
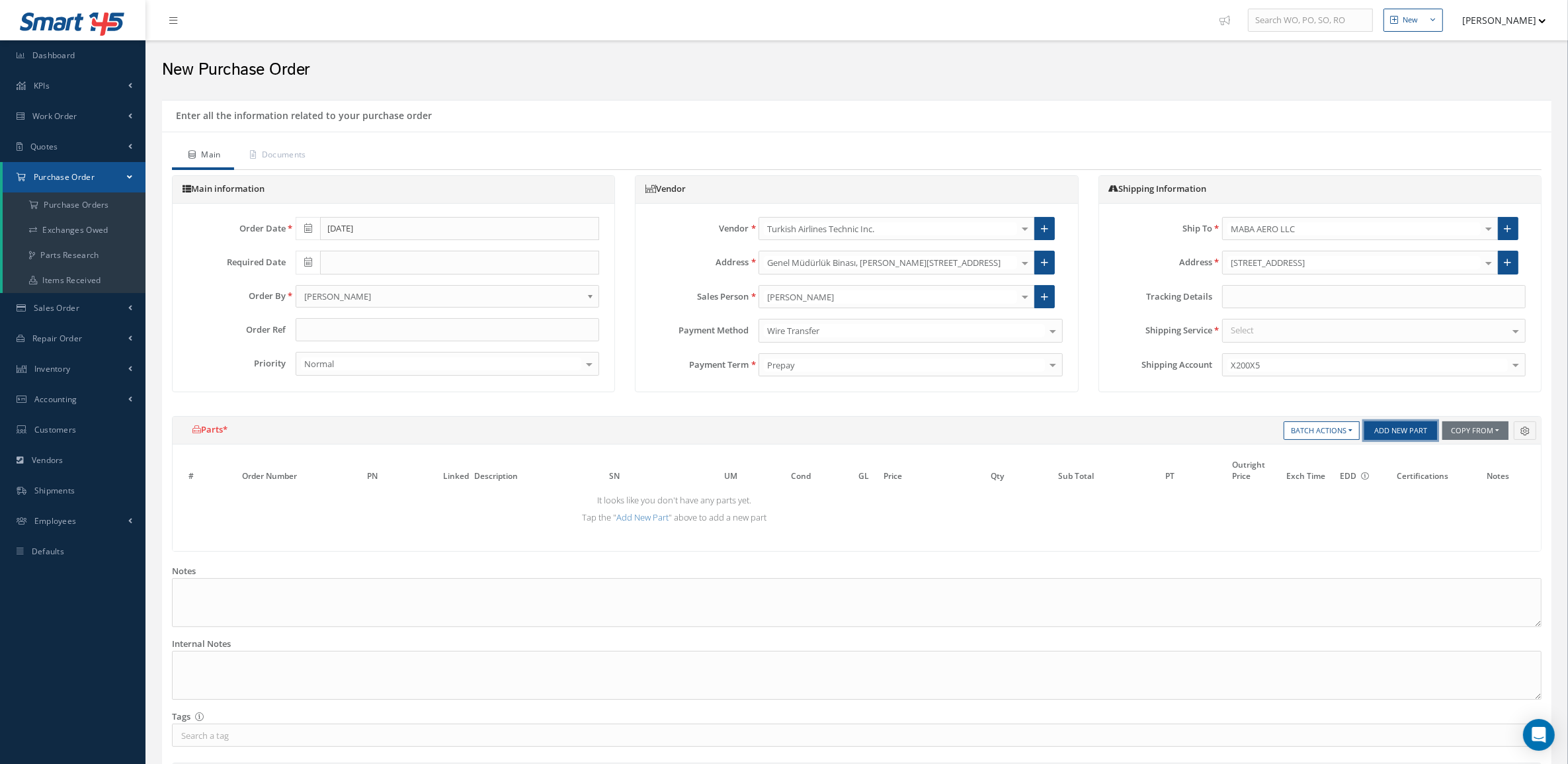
click at [1399, 434] on button "Add New Part" at bounding box center [1400, 430] width 73 height 18
select select "5"
select select "6"
select select "1"
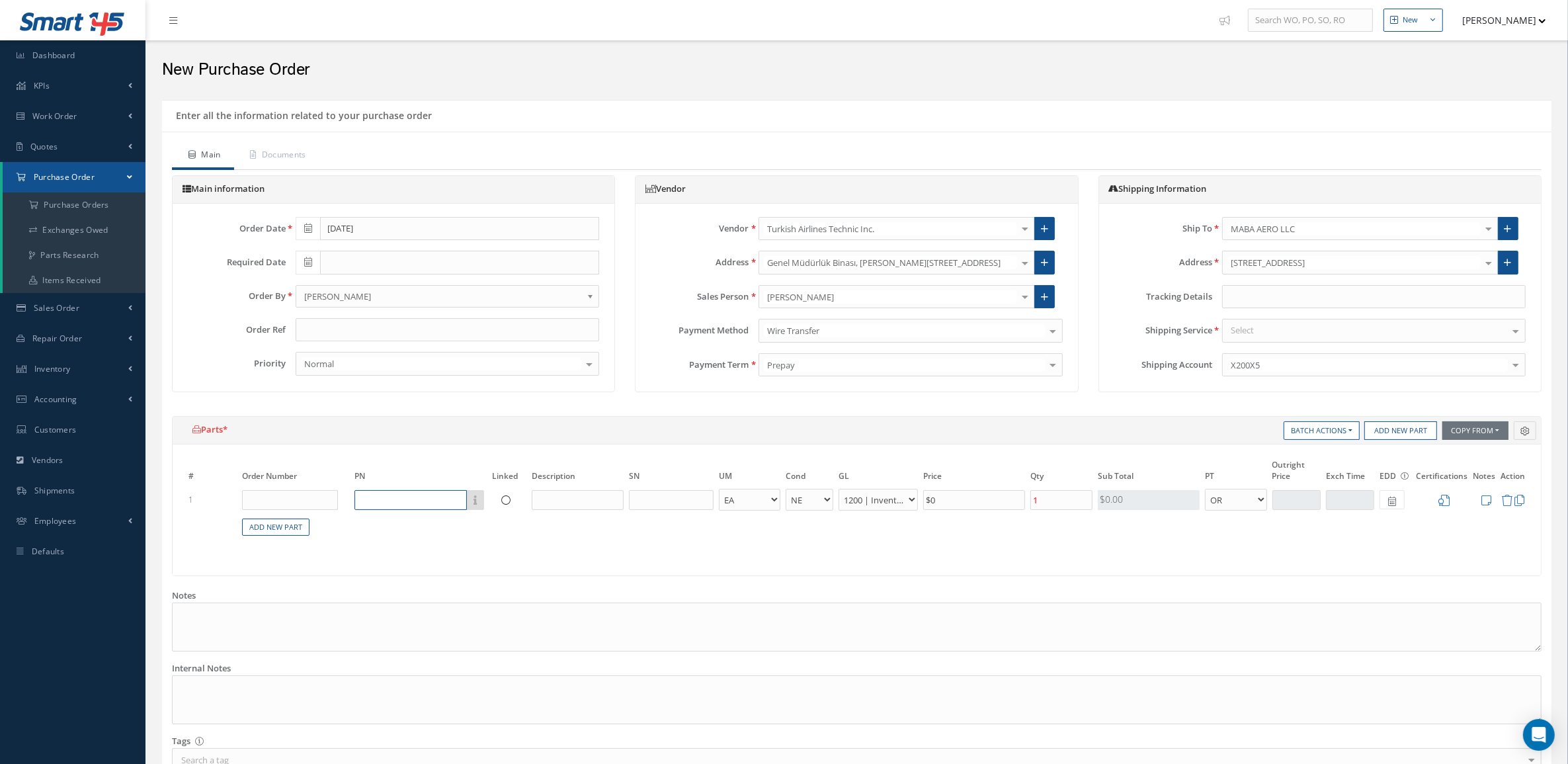
click at [392, 492] on input "text" at bounding box center [411, 500] width 112 height 20
paste input "304461-2"
click at [425, 540] on div "304461-2" at bounding box center [401, 554] width 78 height 34
type input "304461-2"
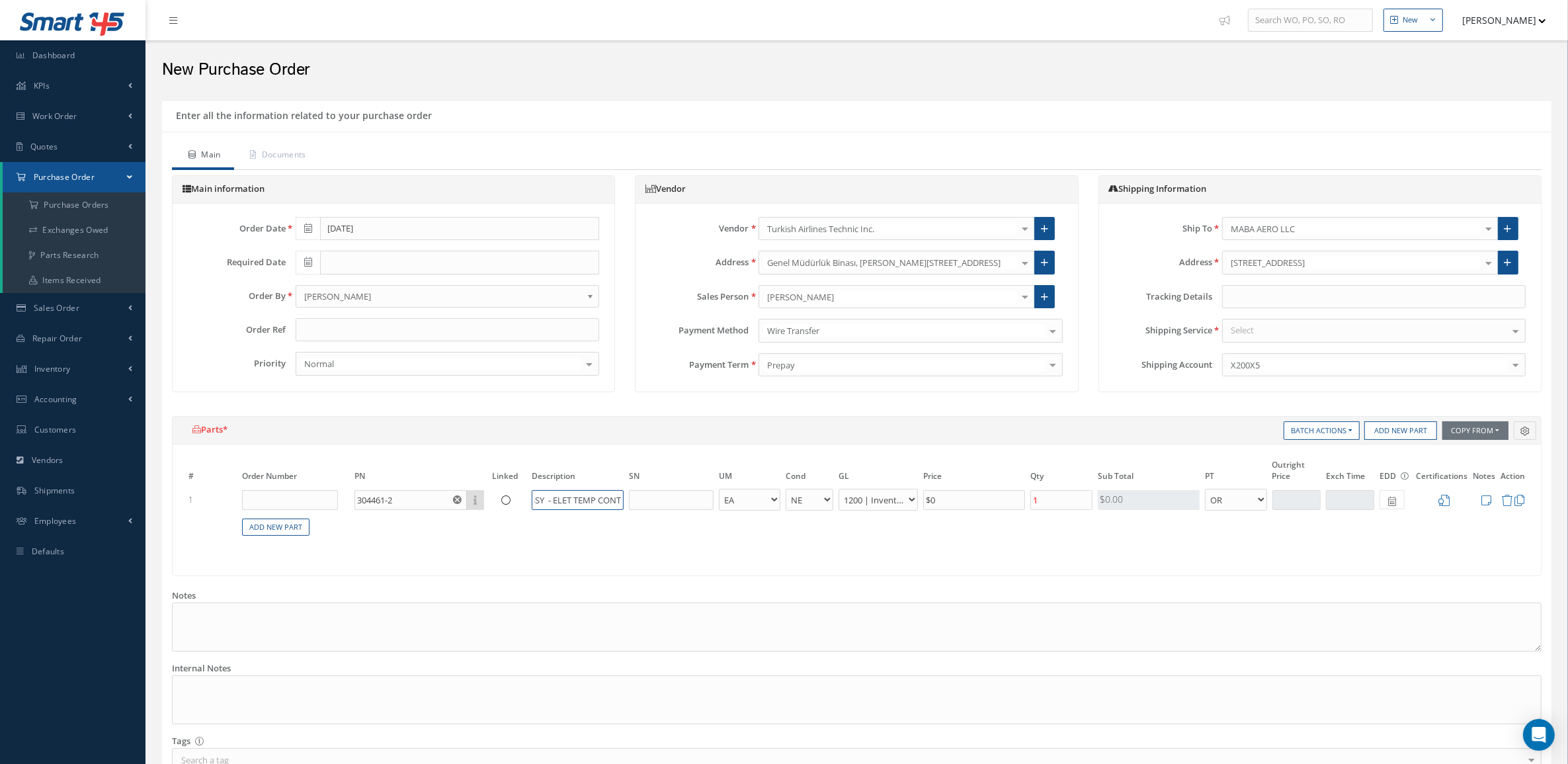
drag, startPoint x: 605, startPoint y: 500, endPoint x: 825, endPoint y: 529, distance: 221.9
click at [825, 529] on table "# Order Number PN Linked Description SN UM Cond GL Price Qty Qty Received Sub T…" at bounding box center [856, 504] width 1342 height 94
type input "THERMOCOUPLE"
click at [797, 504] on select "AR BC BER FN FP INSP NE NS N/A OH RE RP SV TBR" at bounding box center [809, 500] width 47 height 22
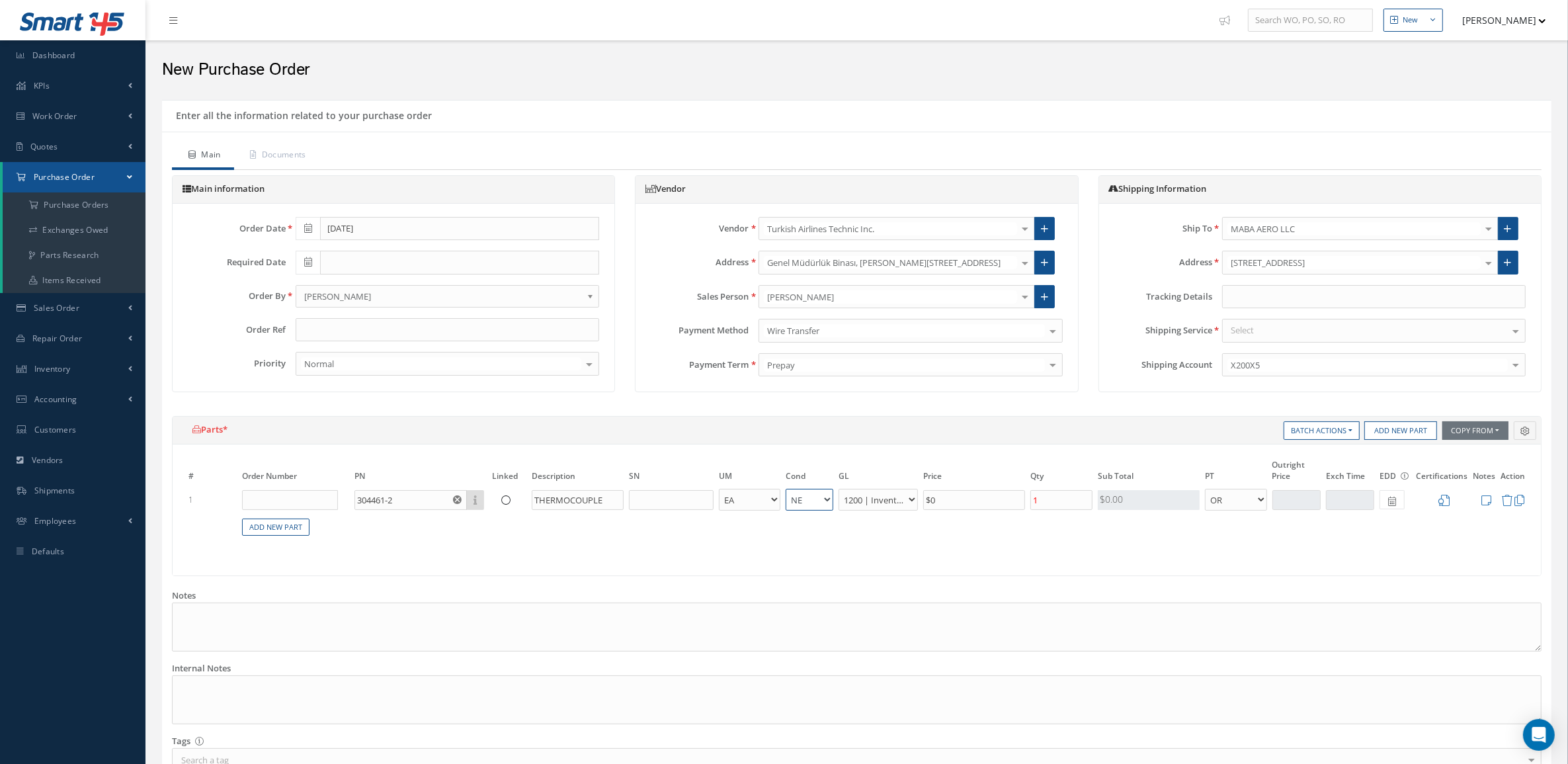
select select "2"
click at [785, 489] on select "AR BC BER FN FP INSP NE NS N/A OH RE RP SV TBR" at bounding box center [809, 500] width 47 height 22
drag, startPoint x: 980, startPoint y: 496, endPoint x: 856, endPoint y: 496, distance: 124.0
click at [856, 496] on tr "1 304461-2 Part Number Description THERMOCOUPLE EA FT IN LB AR BC BER FN FP INS…" at bounding box center [856, 500] width 1342 height 25
type input "$1,400"
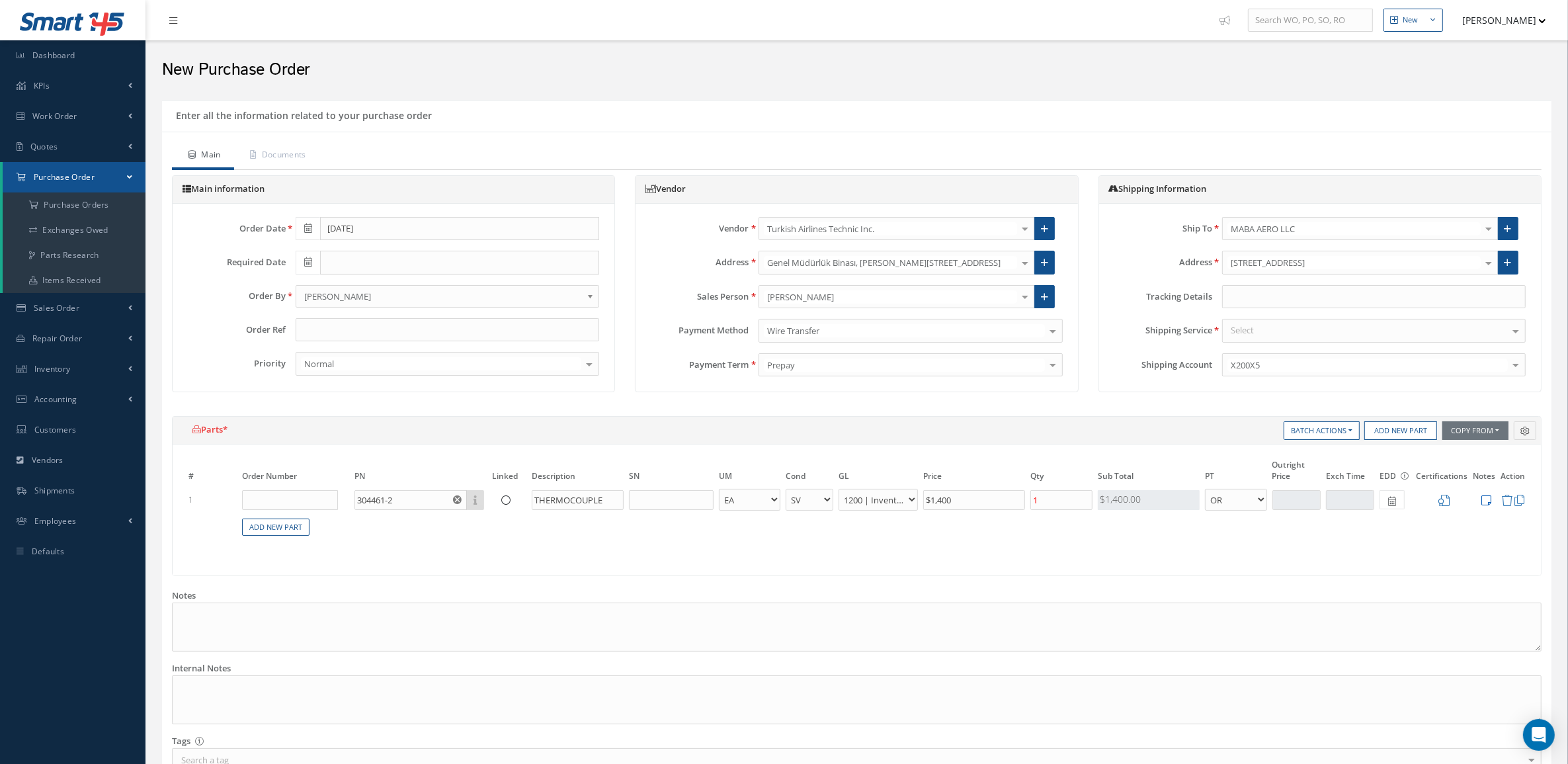
click at [1491, 496] on icon at bounding box center [1486, 500] width 10 height 11
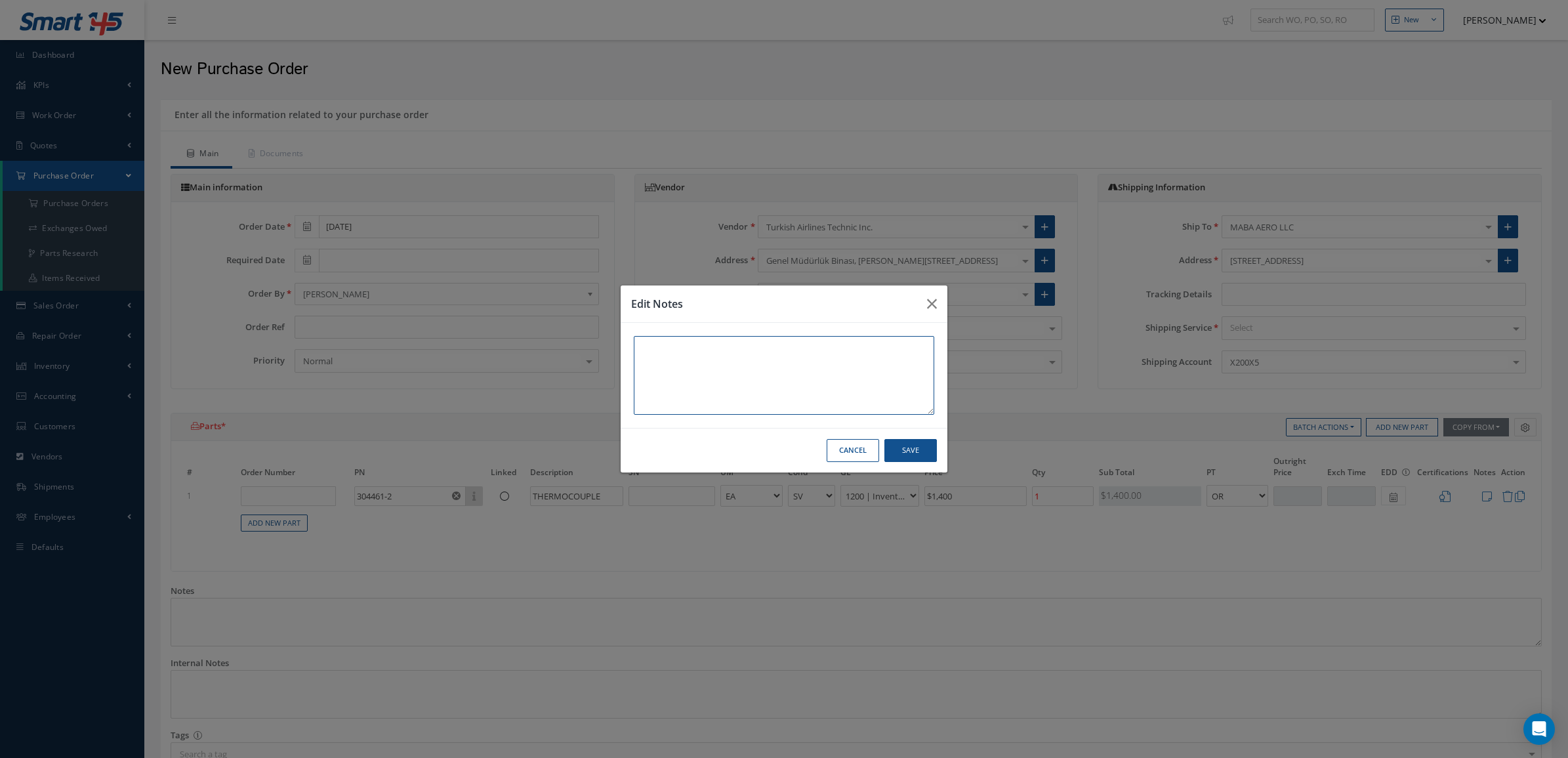
paste textarea "TT ATA 106"
type textarea "TT ATA 106 ONLY STOCK"
click at [895, 460] on button "Save" at bounding box center [910, 450] width 53 height 23
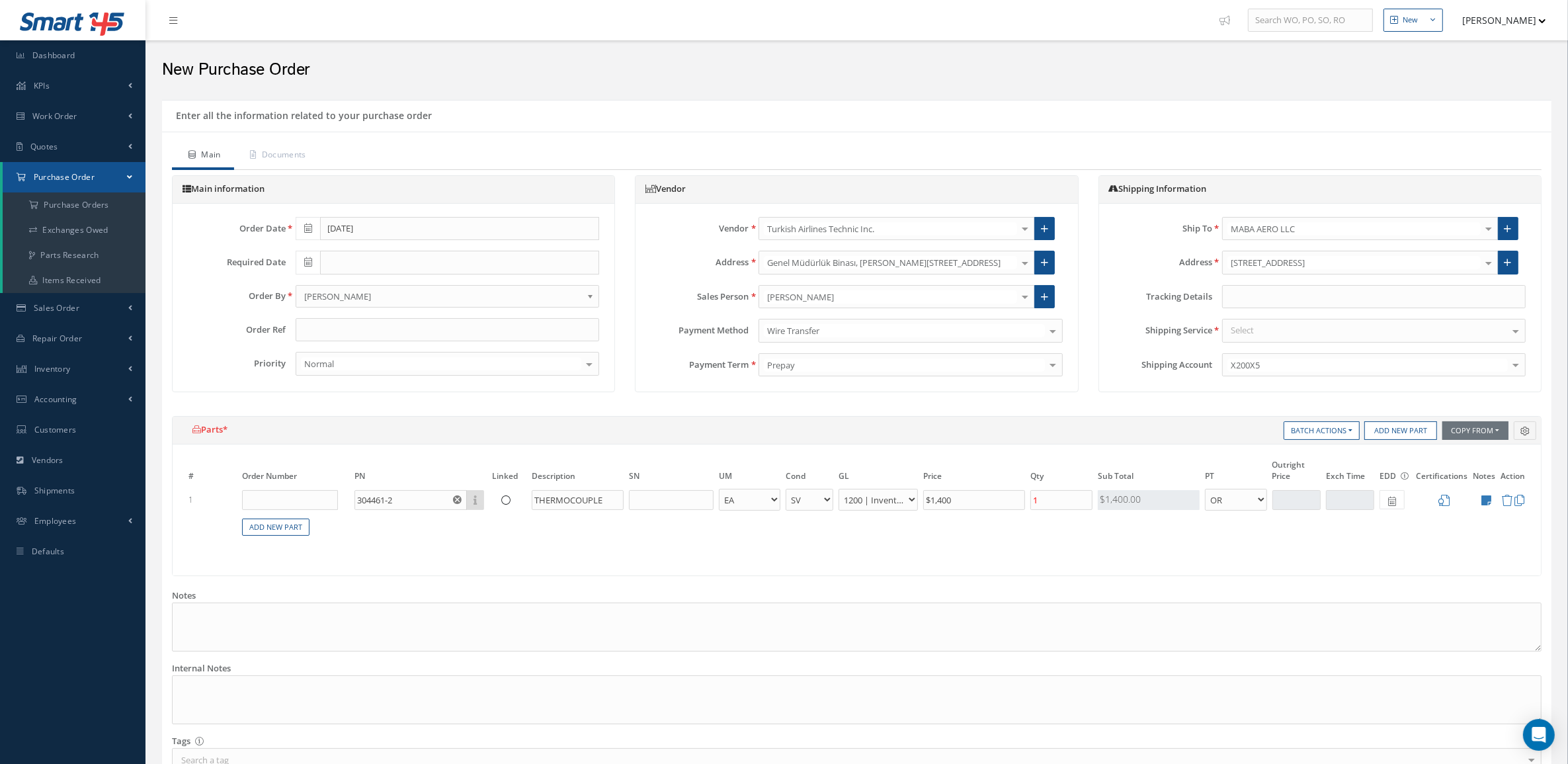
click at [1266, 329] on div "Select" at bounding box center [1373, 331] width 303 height 24
drag, startPoint x: 1278, startPoint y: 333, endPoint x: 1175, endPoint y: 329, distance: 103.1
click at [1175, 329] on div "Shipping Service FEDE IN No elements found. List is empty." at bounding box center [1319, 331] width 431 height 24
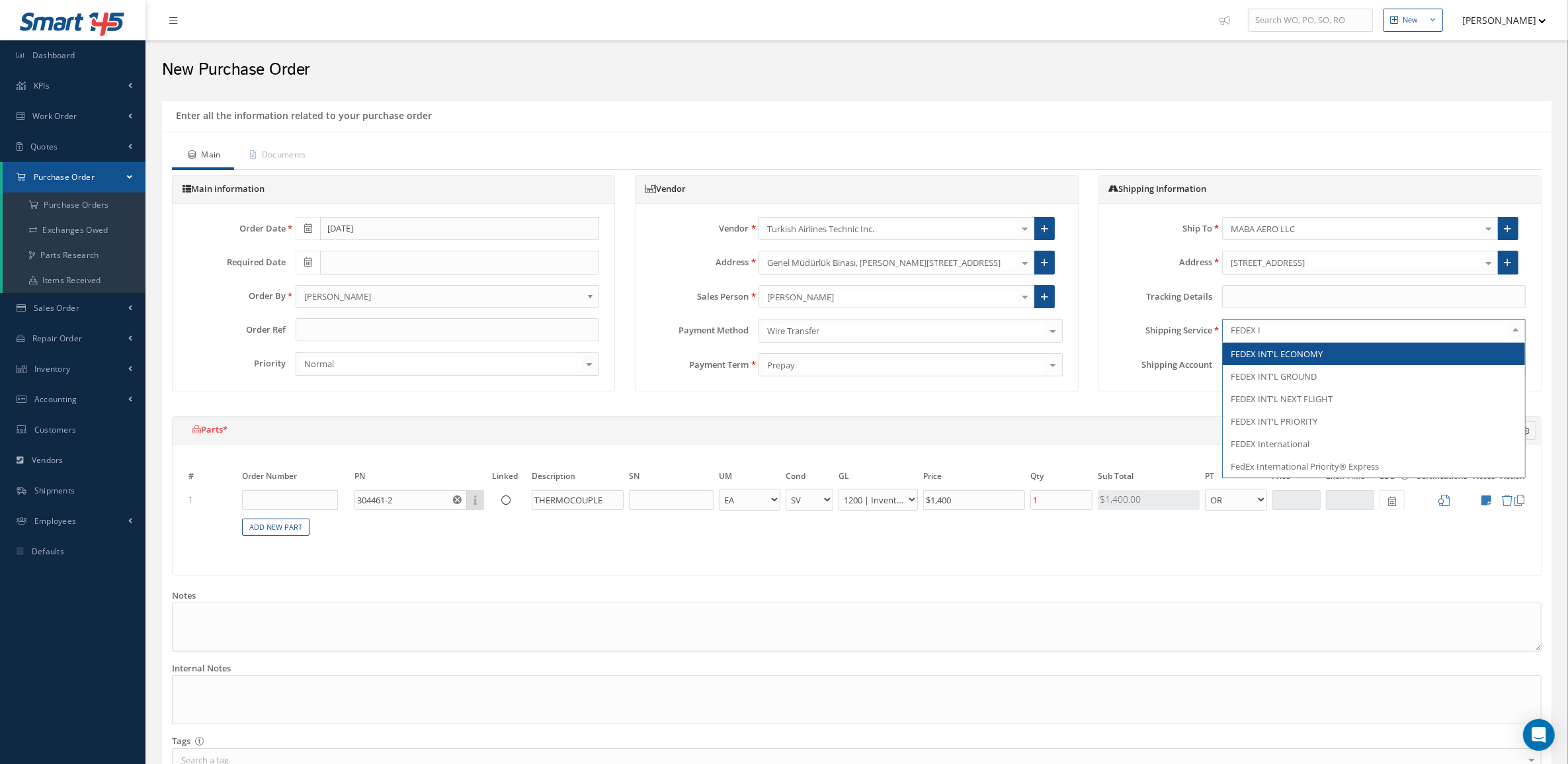
type input "FEDEX IN"
click at [1243, 359] on span "FEDEX INT'L ECONOMY" at bounding box center [1277, 353] width 92 height 12
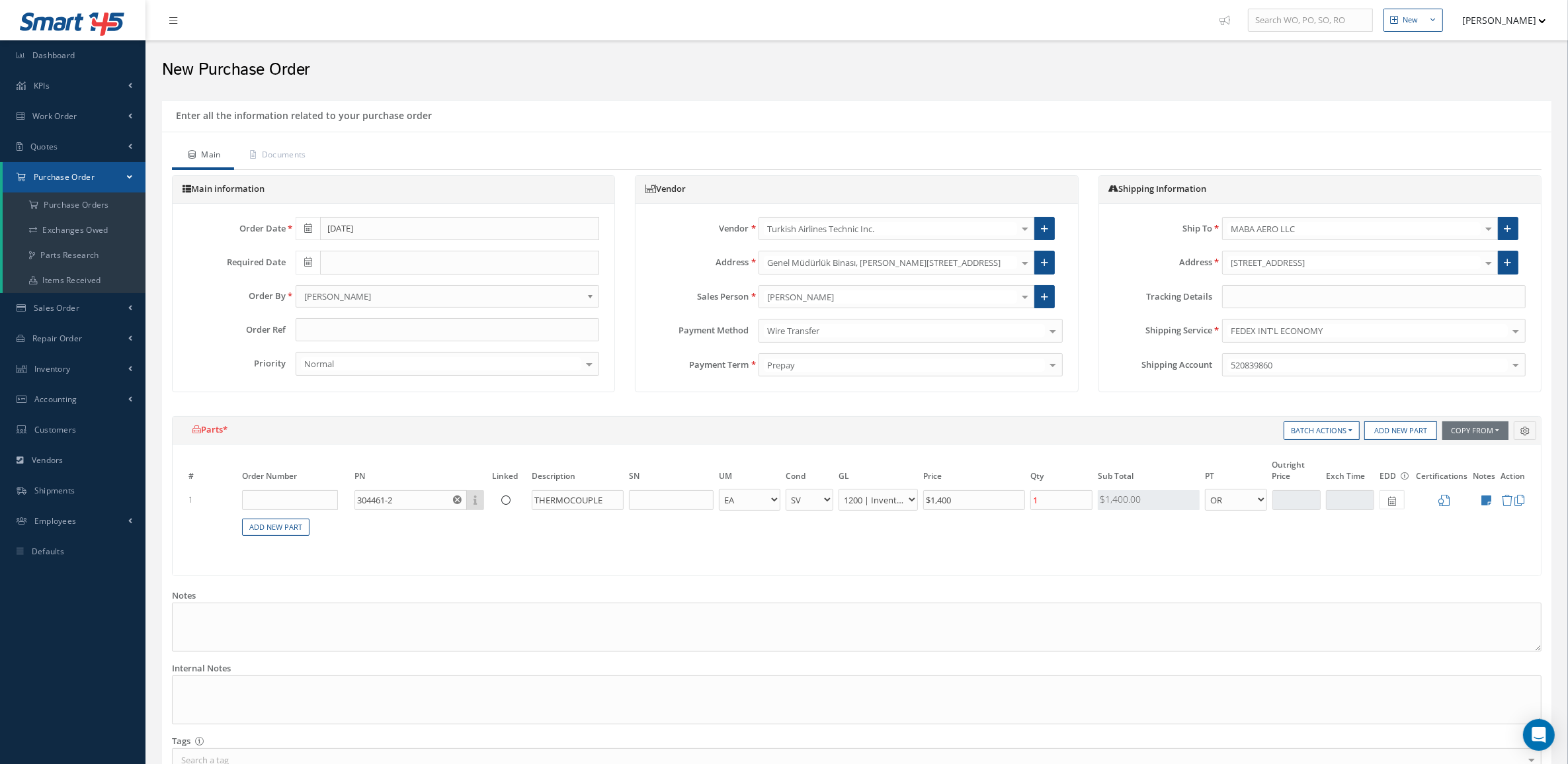
click at [309, 267] on icon at bounding box center [308, 262] width 8 height 10
click at [387, 365] on td "18" at bounding box center [385, 366] width 20 height 20
type input "09/18/2025"
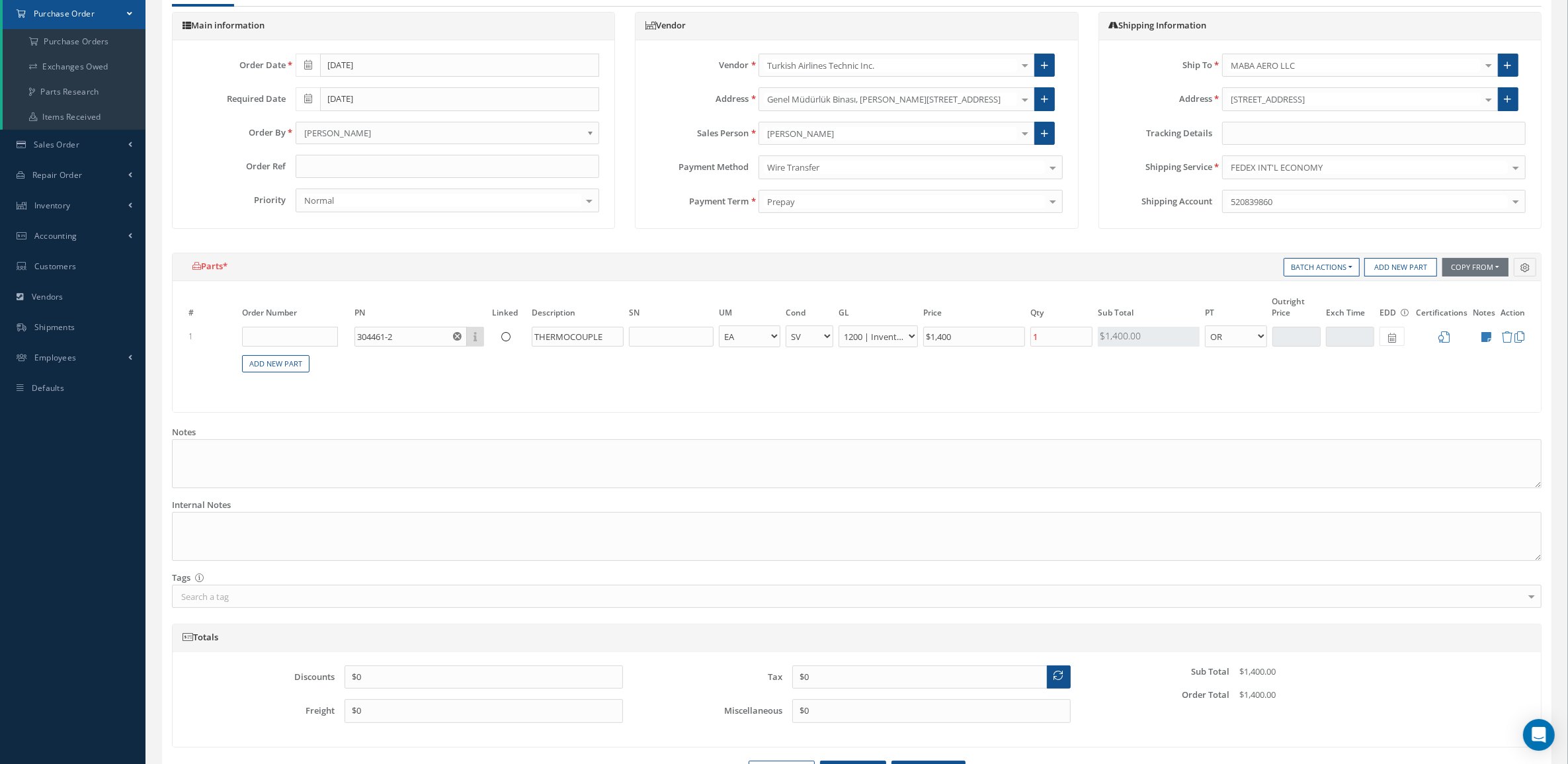
scroll to position [248, 0]
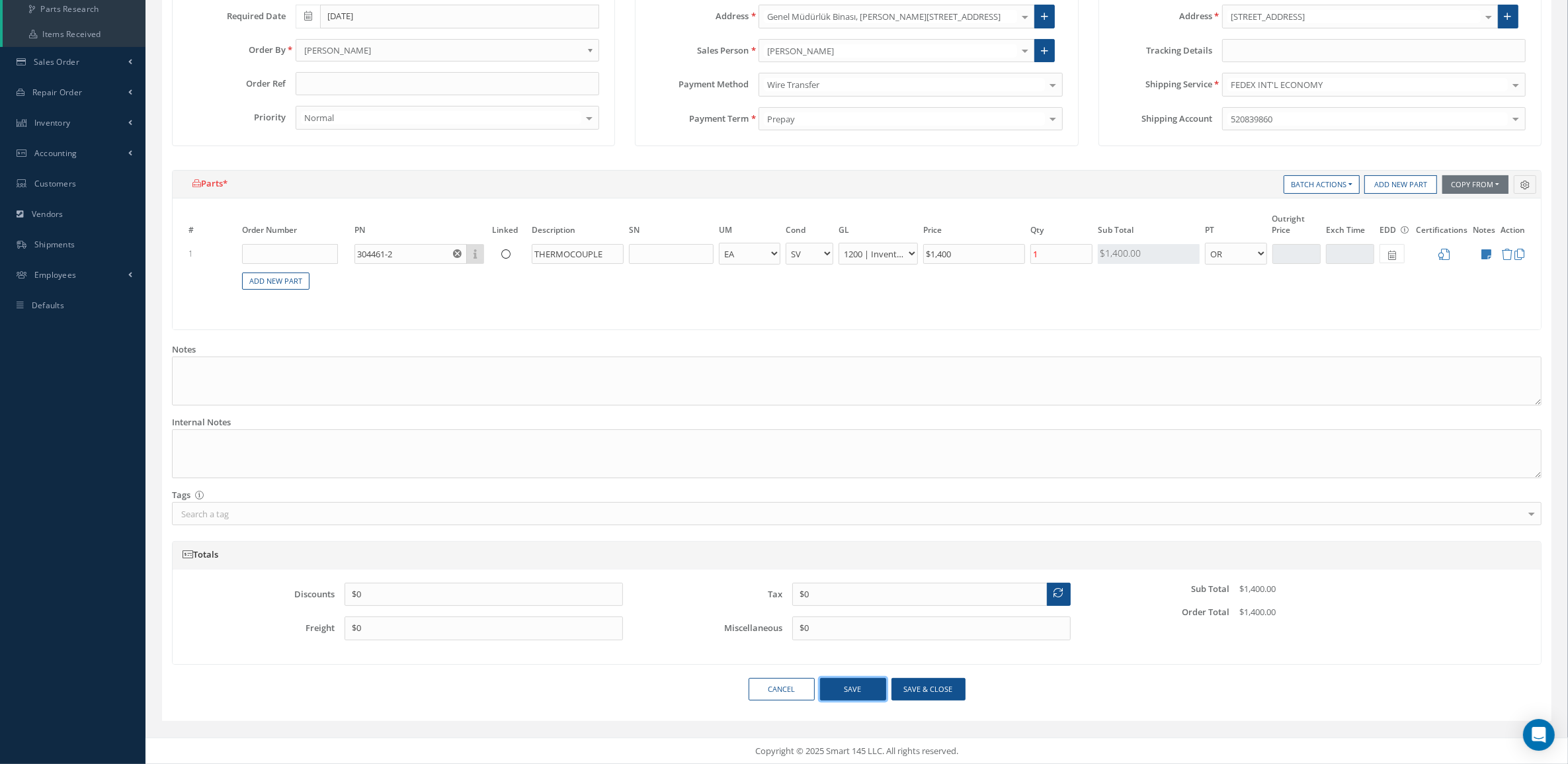
click at [870, 693] on button "Save" at bounding box center [853, 689] width 66 height 23
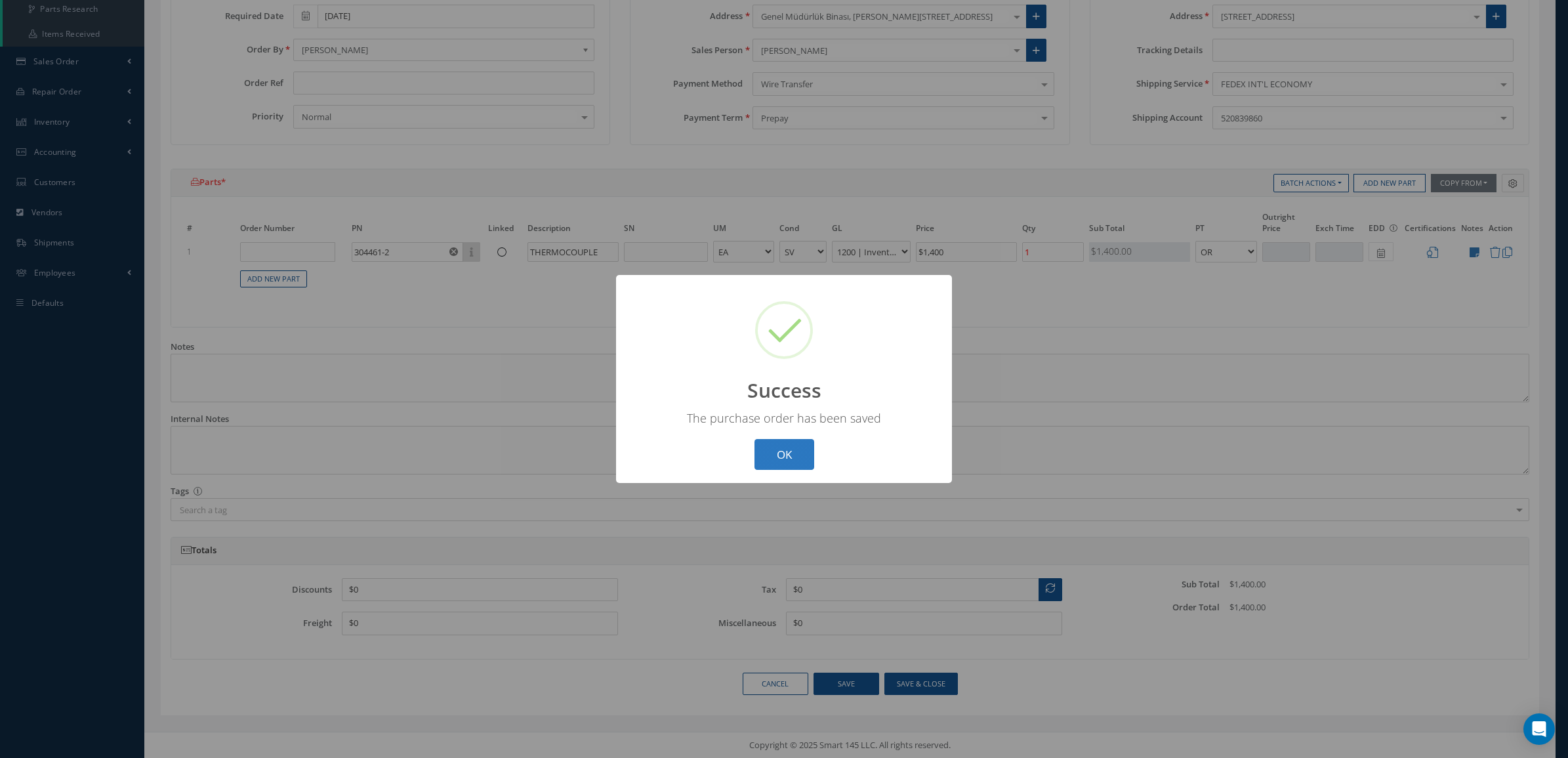
click at [793, 457] on button "OK" at bounding box center [785, 454] width 60 height 31
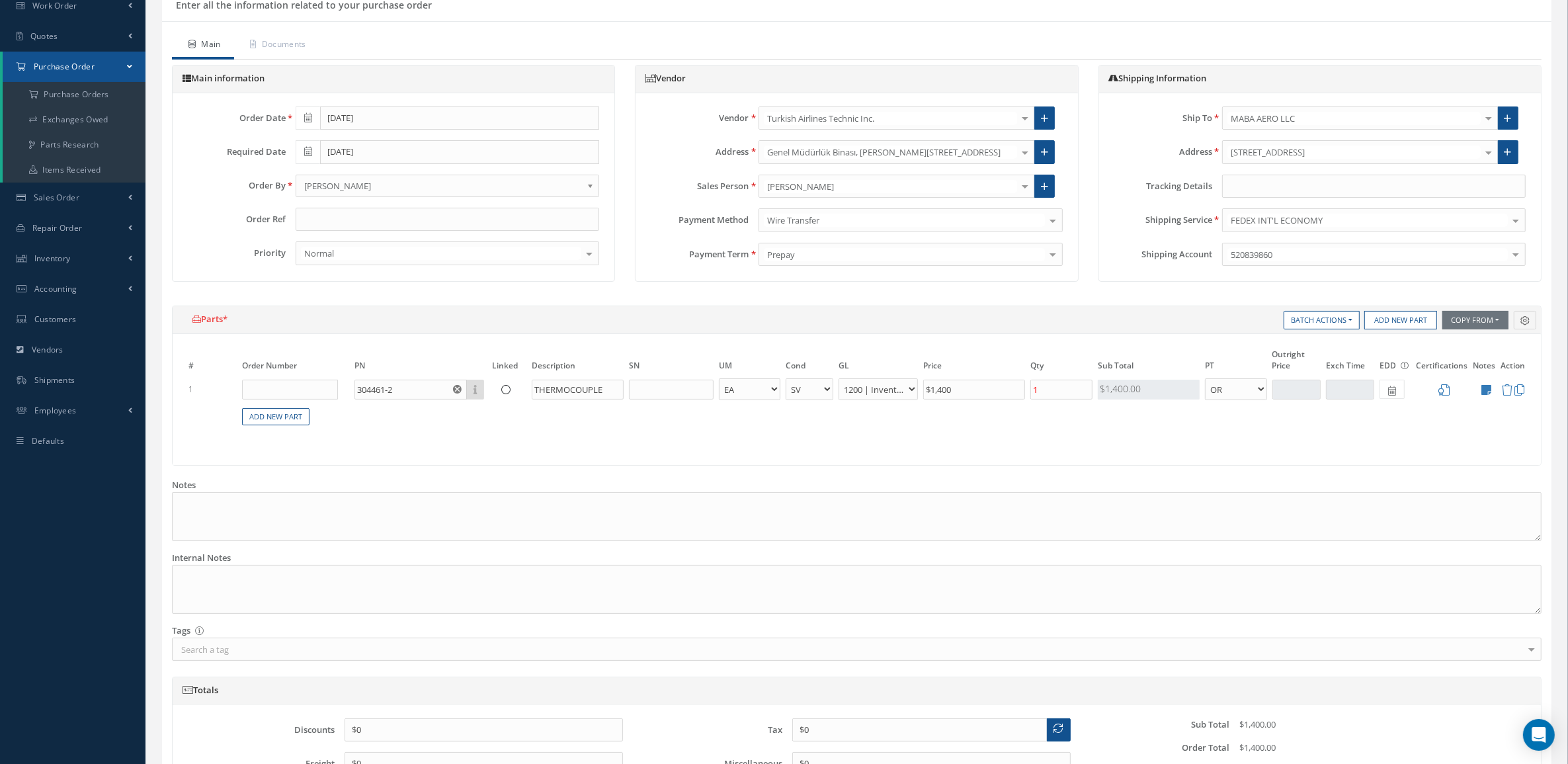
scroll to position [0, 0]
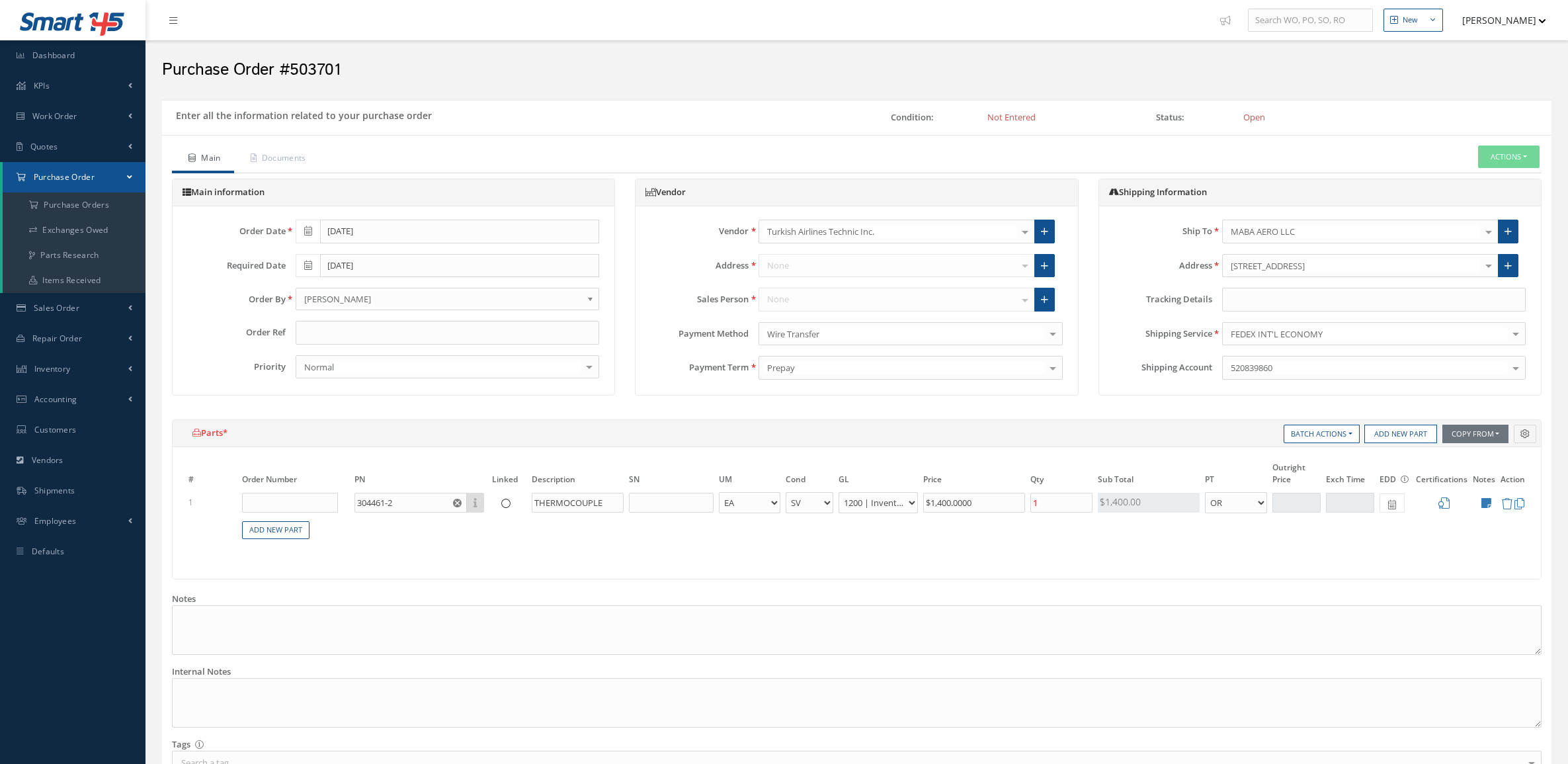
select select "2"
select select "6"
select select "1"
click at [398, 340] on input "text" at bounding box center [446, 333] width 303 height 24
click at [887, 146] on ul "Main Documents Actions Enter/Update Send By Email Email History Print-Outs Prin…" at bounding box center [856, 159] width 1369 height 28
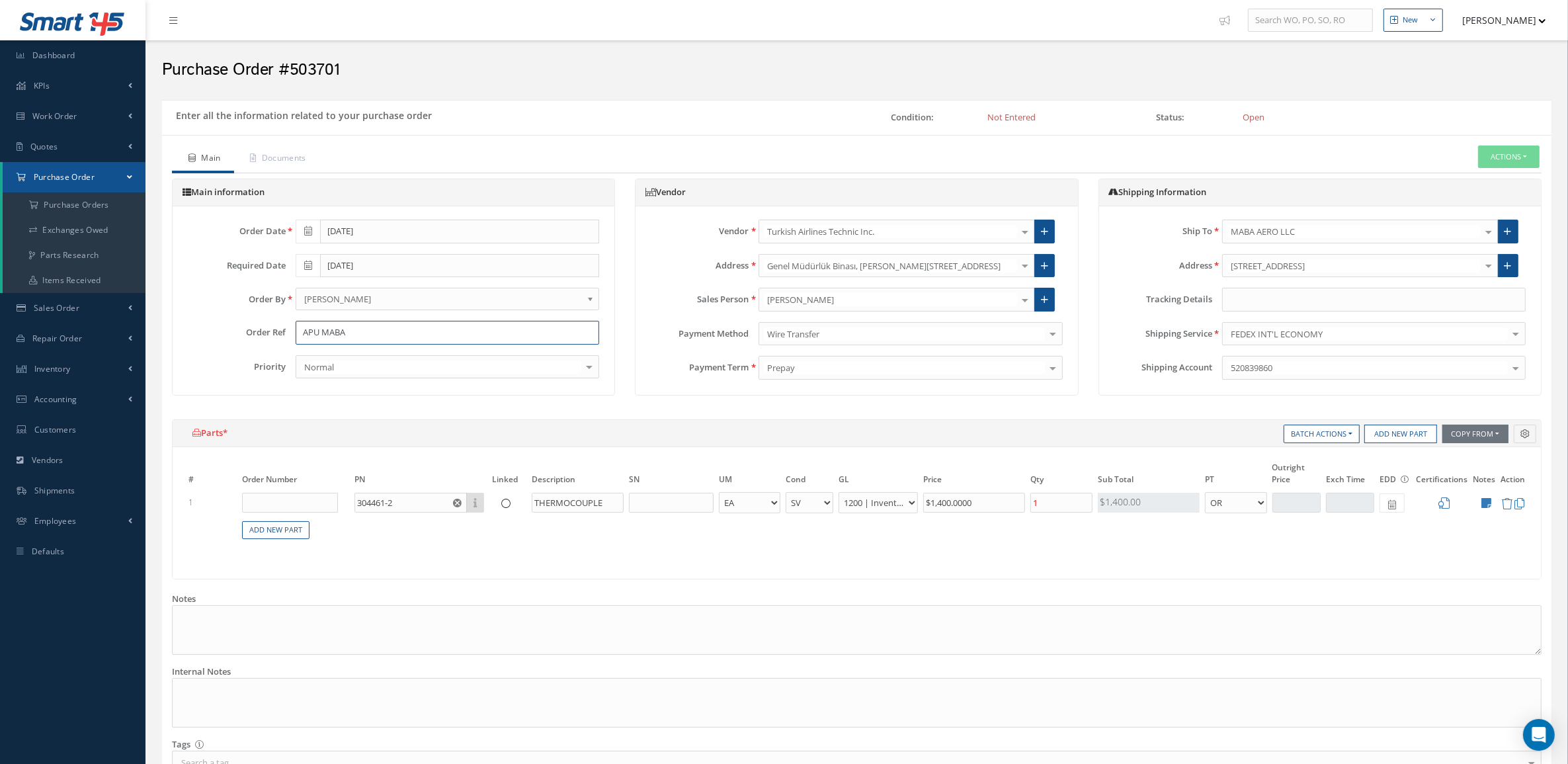
click at [488, 340] on input "APU MABA" at bounding box center [446, 333] width 303 height 24
click at [1495, 146] on button "Actions" at bounding box center [1509, 157] width 62 height 23
click at [1504, 177] on link "Enter/Update" at bounding box center [1488, 180] width 106 height 18
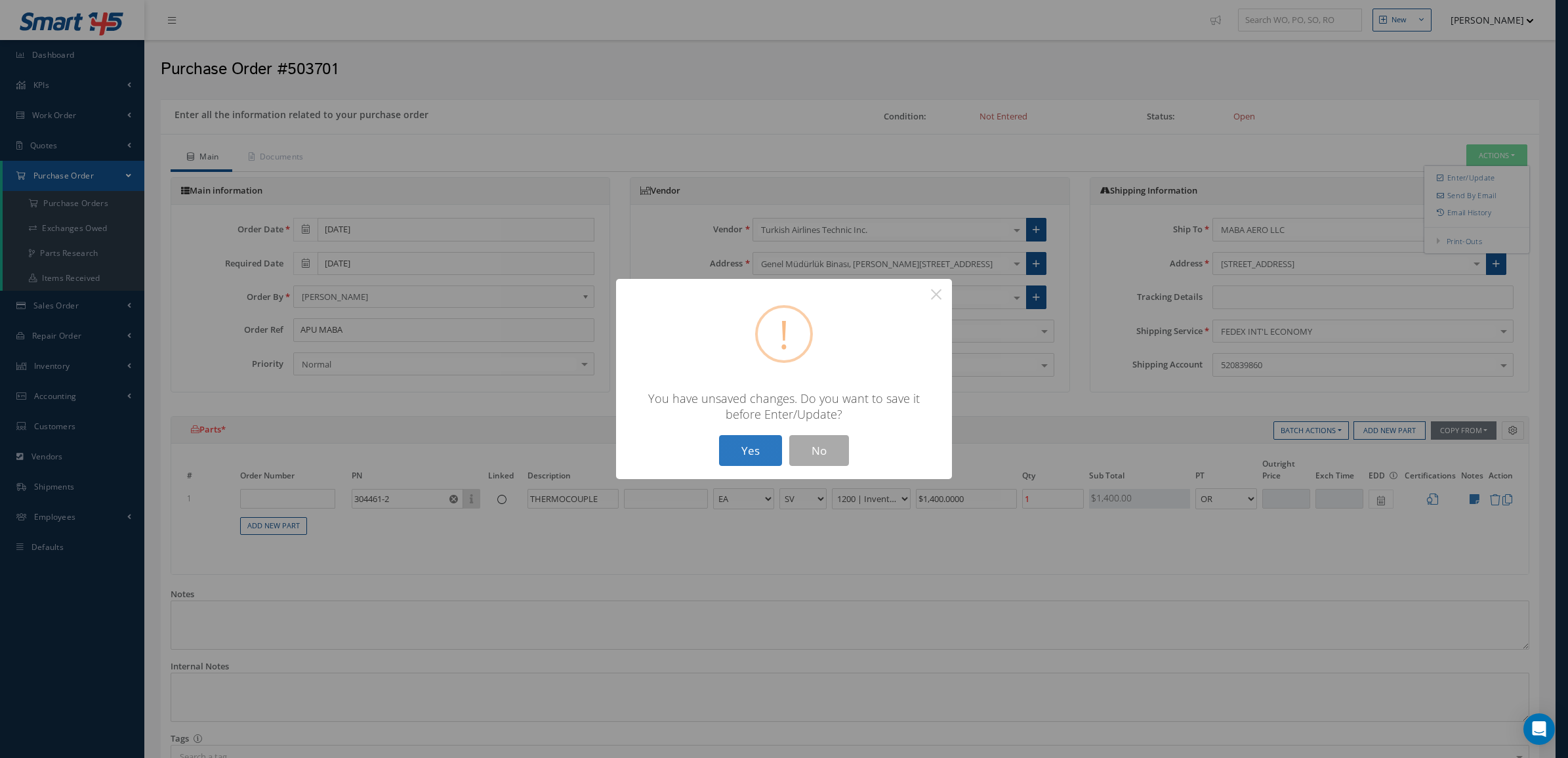
click at [722, 456] on button "Yes" at bounding box center [750, 450] width 63 height 31
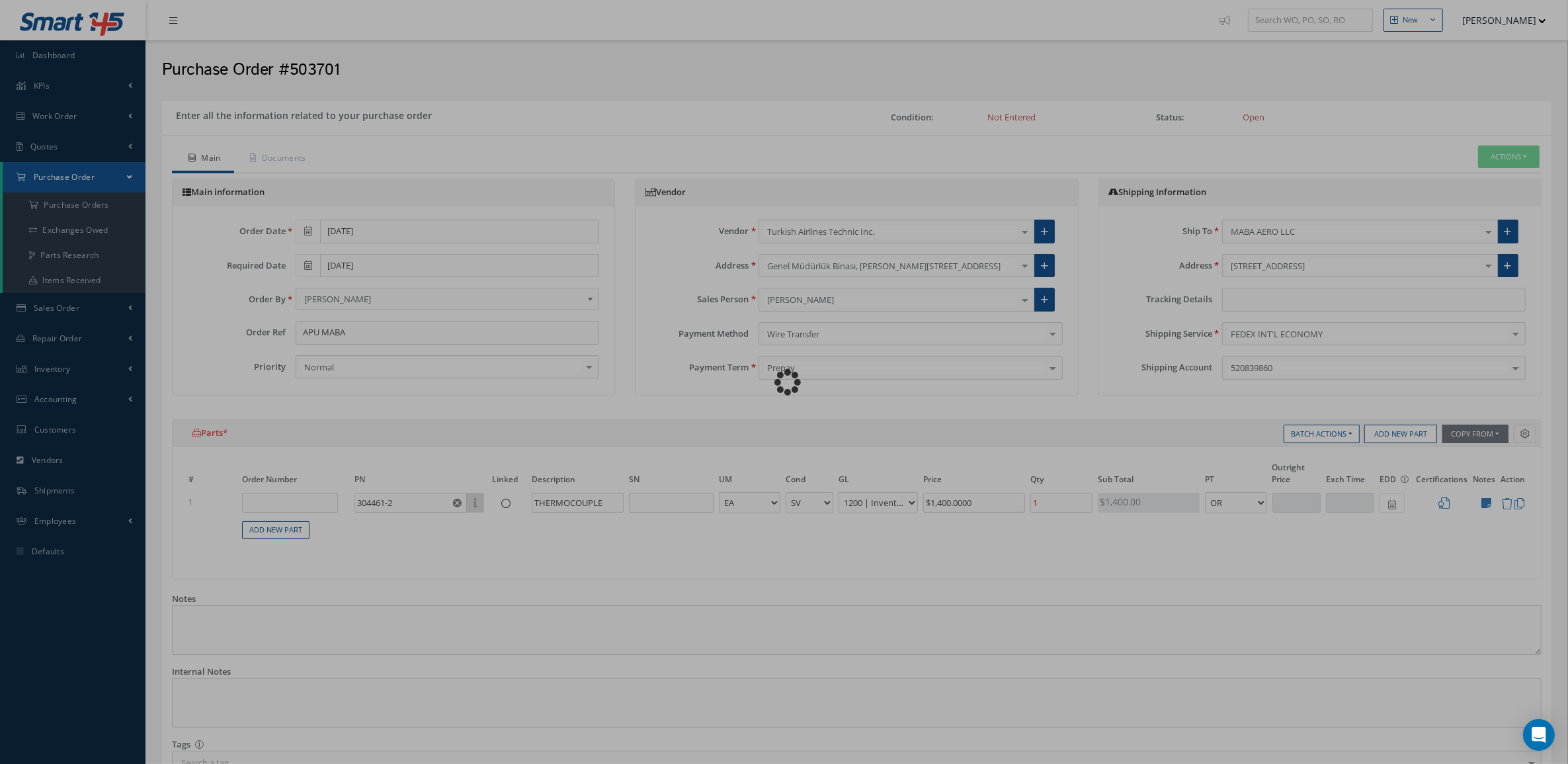
type input "APU MABA"
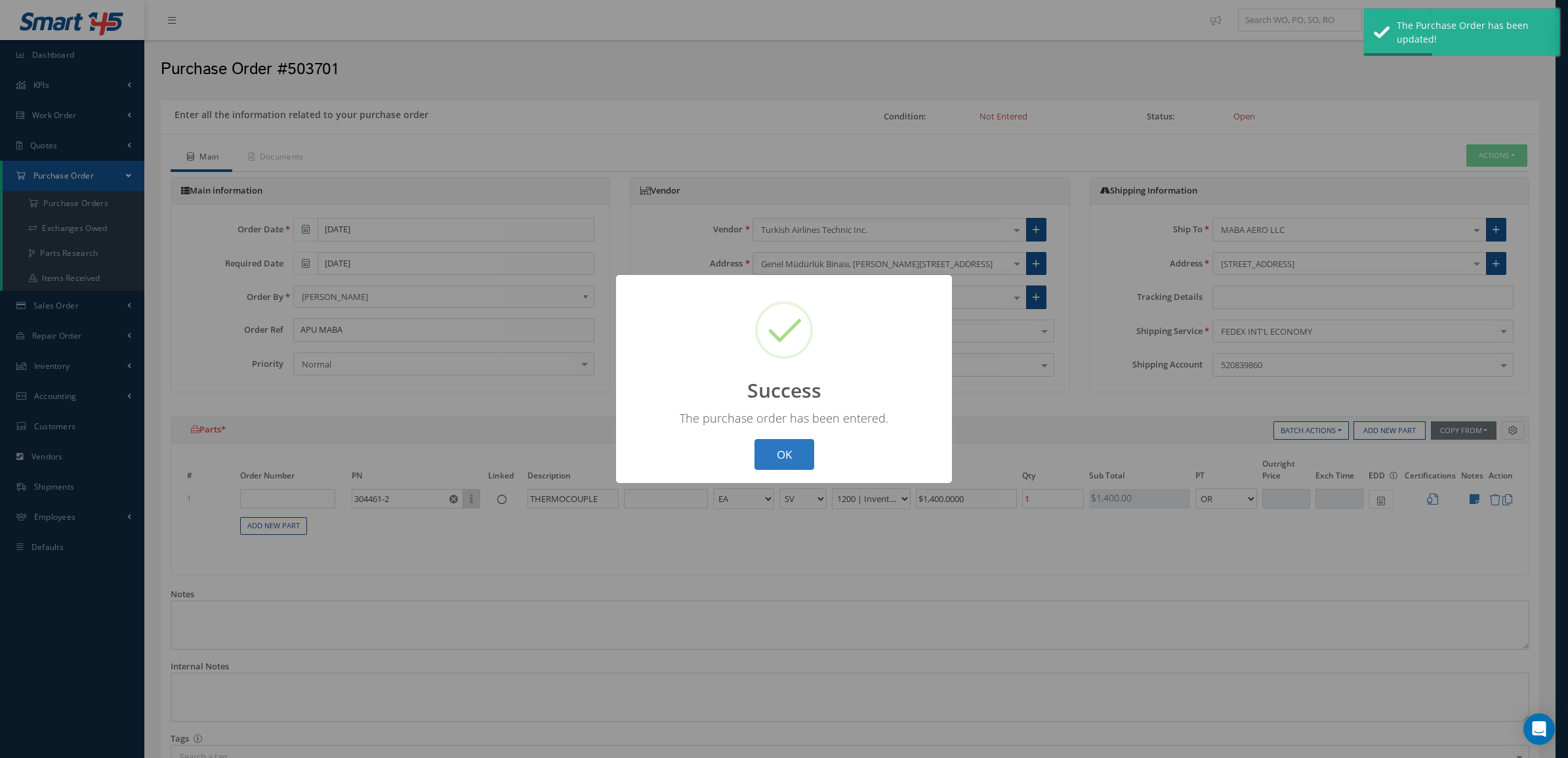
click at [762, 449] on button "OK" at bounding box center [785, 454] width 60 height 31
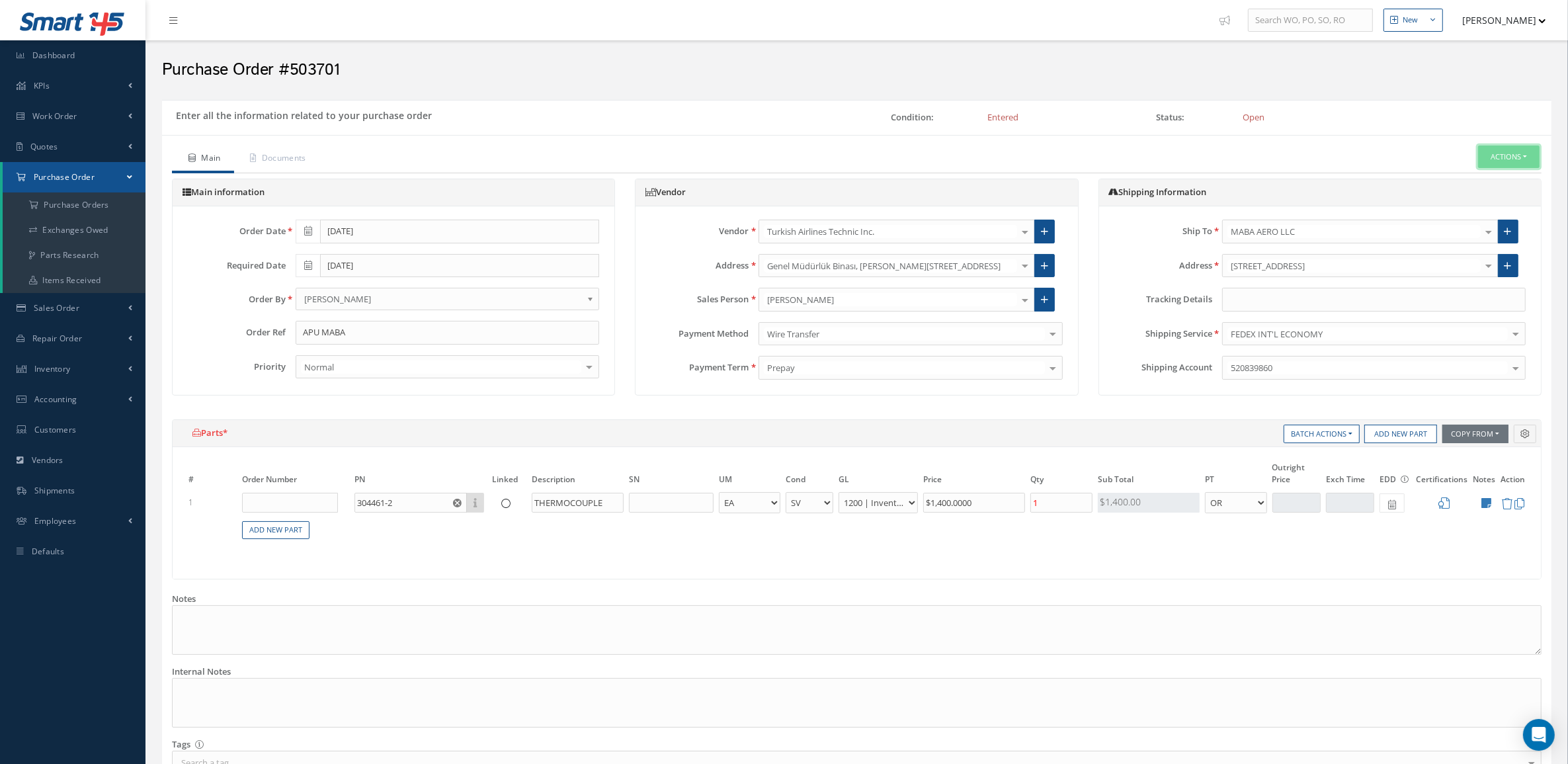
click at [1498, 162] on button "Actions" at bounding box center [1509, 157] width 62 height 23
click at [1491, 199] on link "Send By Email" at bounding box center [1488, 196] width 106 height 18
type input "Reports from Purchase Order 503701"
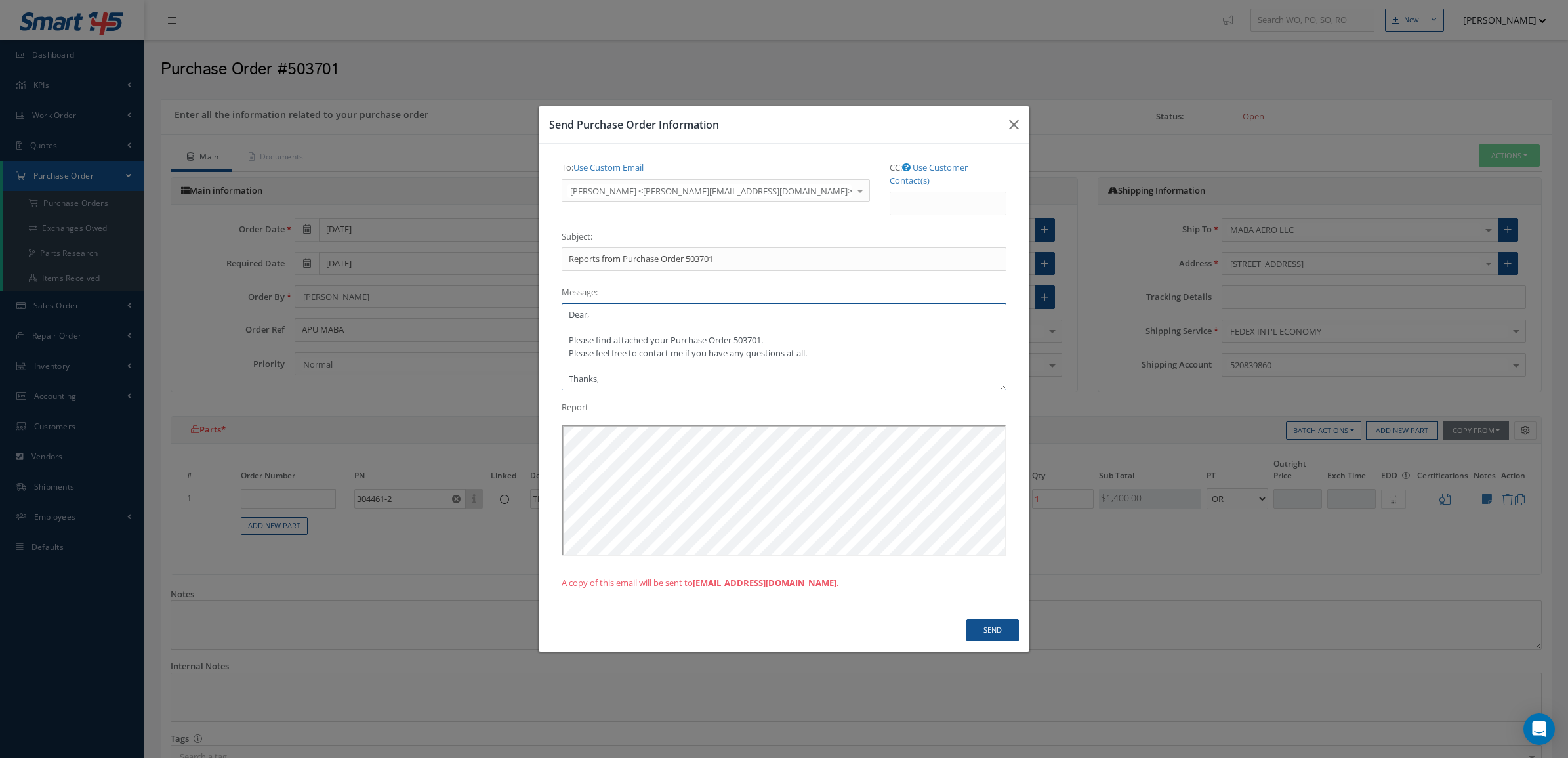
click at [614, 309] on textarea "Dear, Please find attached your Purchase Order 503701. Please feel free to cont…" at bounding box center [784, 346] width 445 height 87
paste textarea "Beyza"
click at [605, 375] on textarea "Dear Beyza Please find attached your Purchase Order 503701. Please feel free to…" at bounding box center [784, 346] width 445 height 87
click at [653, 303] on textarea "Dear Beyza Please find attached your Purchase Order 503701. Please feel free to…" at bounding box center [784, 346] width 445 height 87
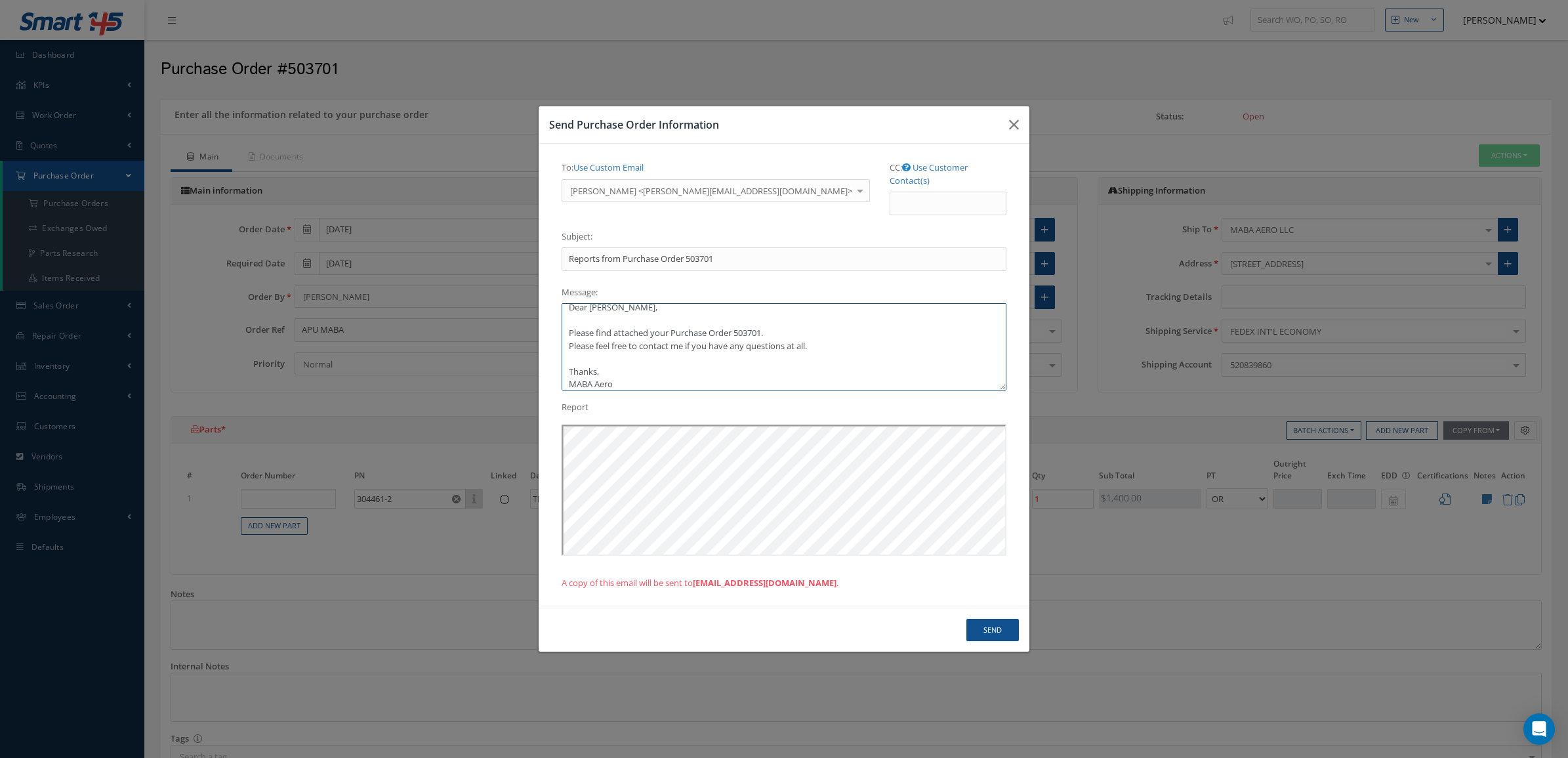
scroll to position [4, 0]
drag, startPoint x: 782, startPoint y: 330, endPoint x: 771, endPoint y: 335, distance: 12.1
click at [779, 335] on textarea "Dear Beyza, Please find attached your Purchase Order 503701. Please feel free t…" at bounding box center [784, 346] width 445 height 87
click at [864, 342] on textarea "Dear Beyza, Please find attached your Purchase Order 503701. Kindly acknowledge…" at bounding box center [784, 346] width 445 height 87
click at [852, 328] on textarea "Dear Beyza, Please find attached your Purchase Order 503701. Kindly acknowledge…" at bounding box center [784, 346] width 445 height 87
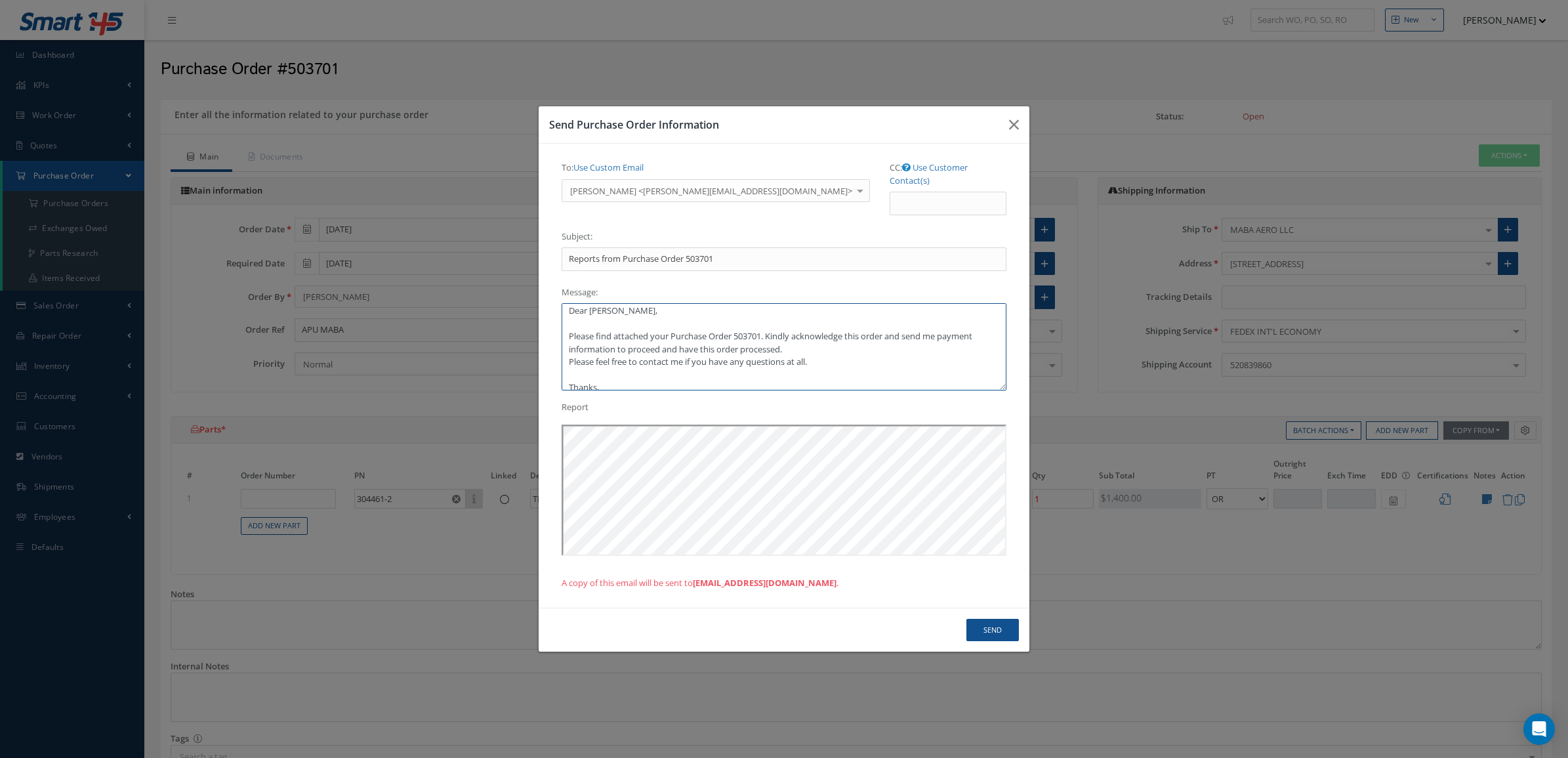
type textarea "Dear Beyza, Please find attached your Purchase Order 503701. Kindly acknowledge…"
click at [890, 193] on input "CC: Use Customer Contact(s)" at bounding box center [948, 203] width 117 height 24
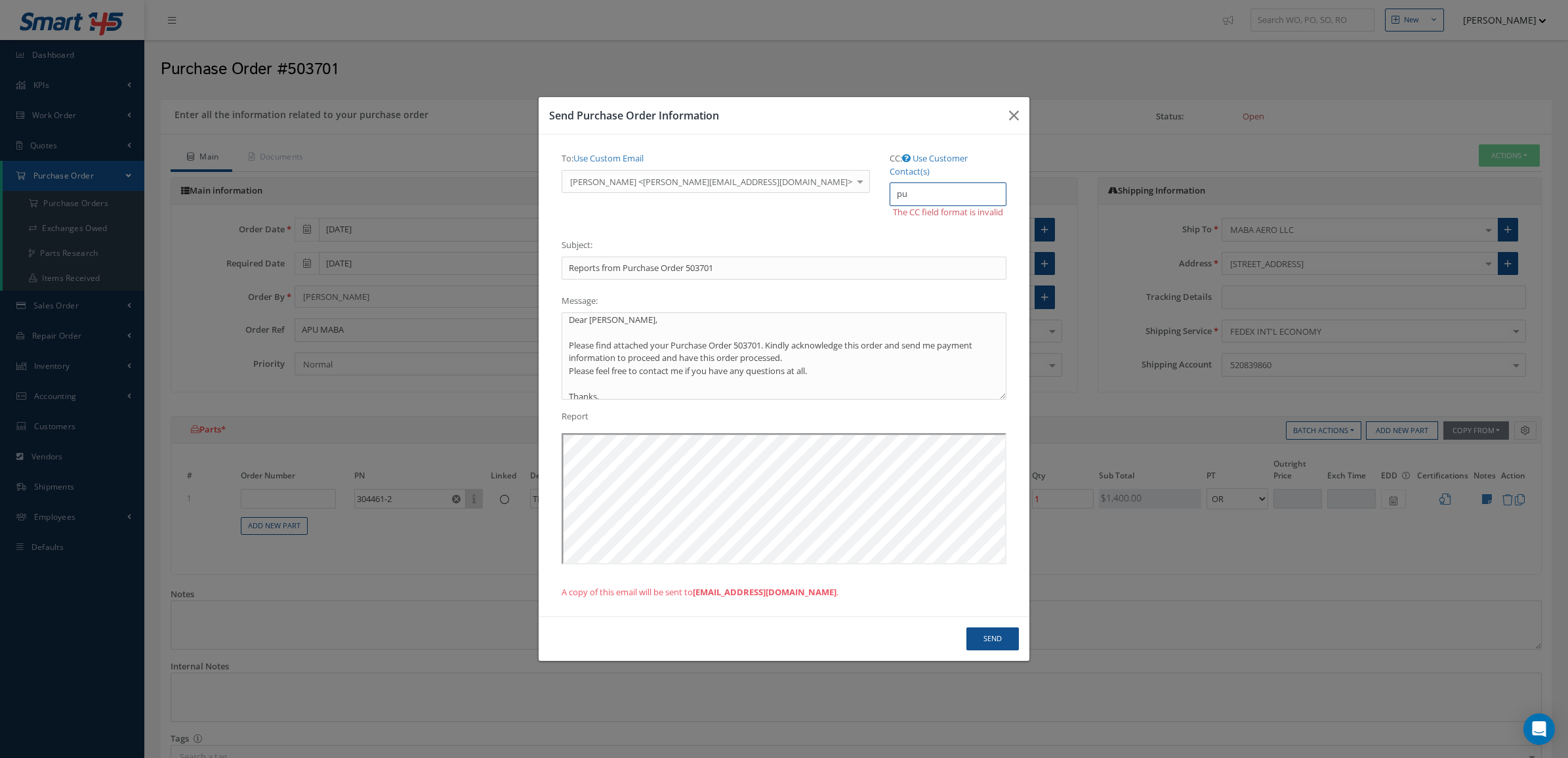
type input "p"
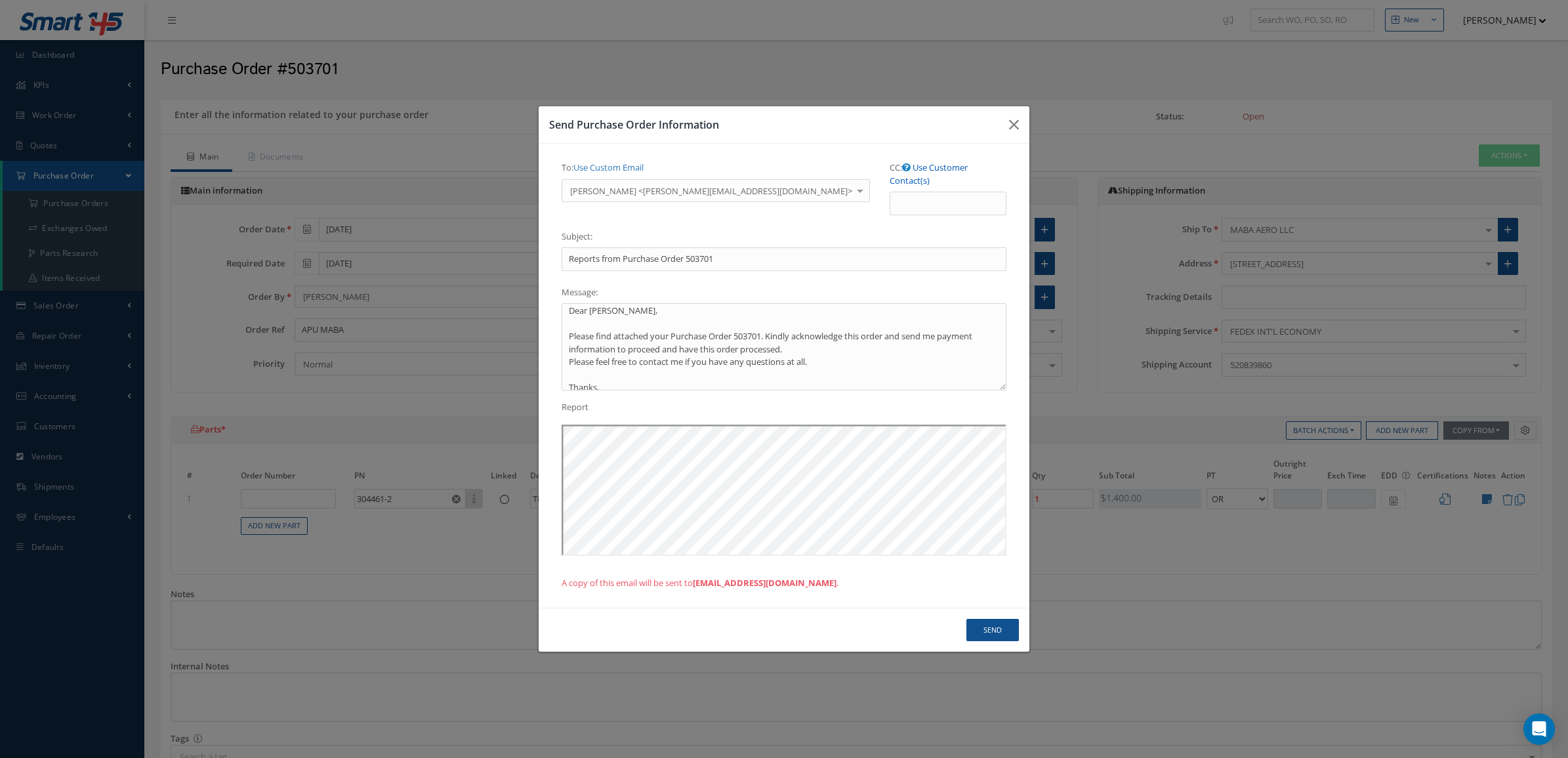
click at [890, 172] on link "Use Customer Contact(s)" at bounding box center [929, 174] width 78 height 25
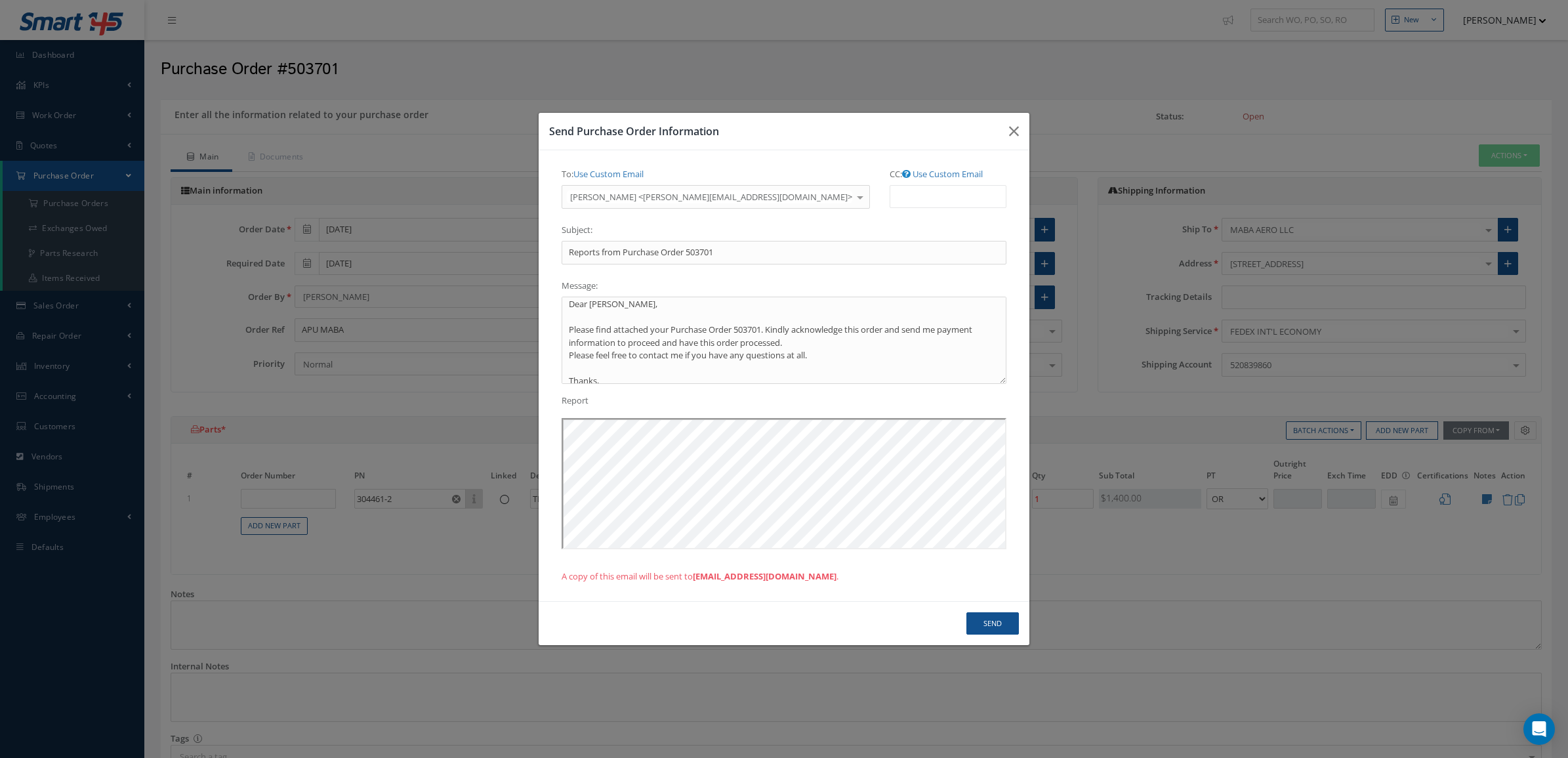
click at [890, 197] on ul at bounding box center [948, 196] width 117 height 23
click at [913, 174] on link "Use Custom Email" at bounding box center [947, 174] width 70 height 12
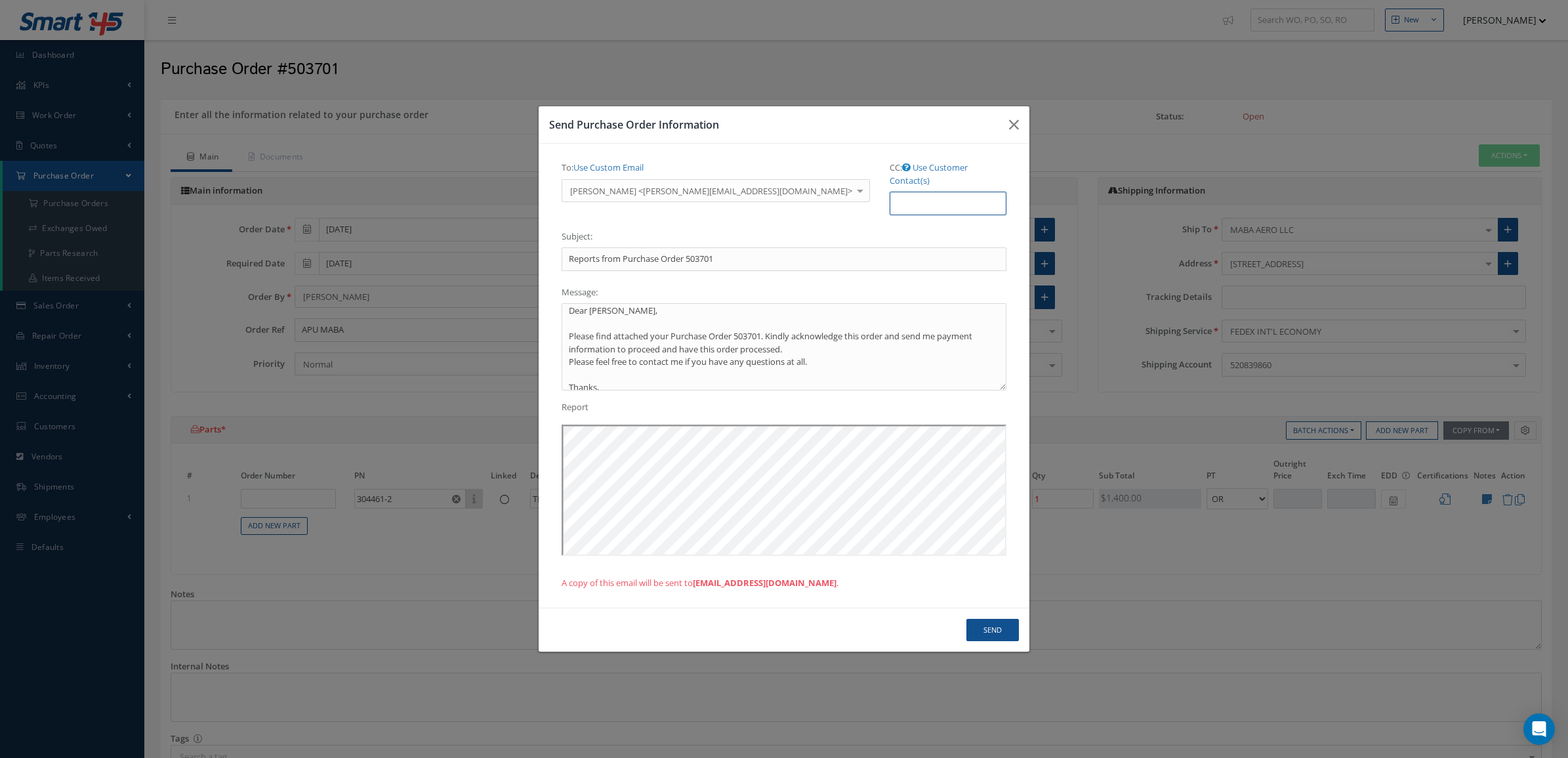
click at [890, 194] on input "CC: Use Customer Contact(s)" at bounding box center [948, 203] width 117 height 24
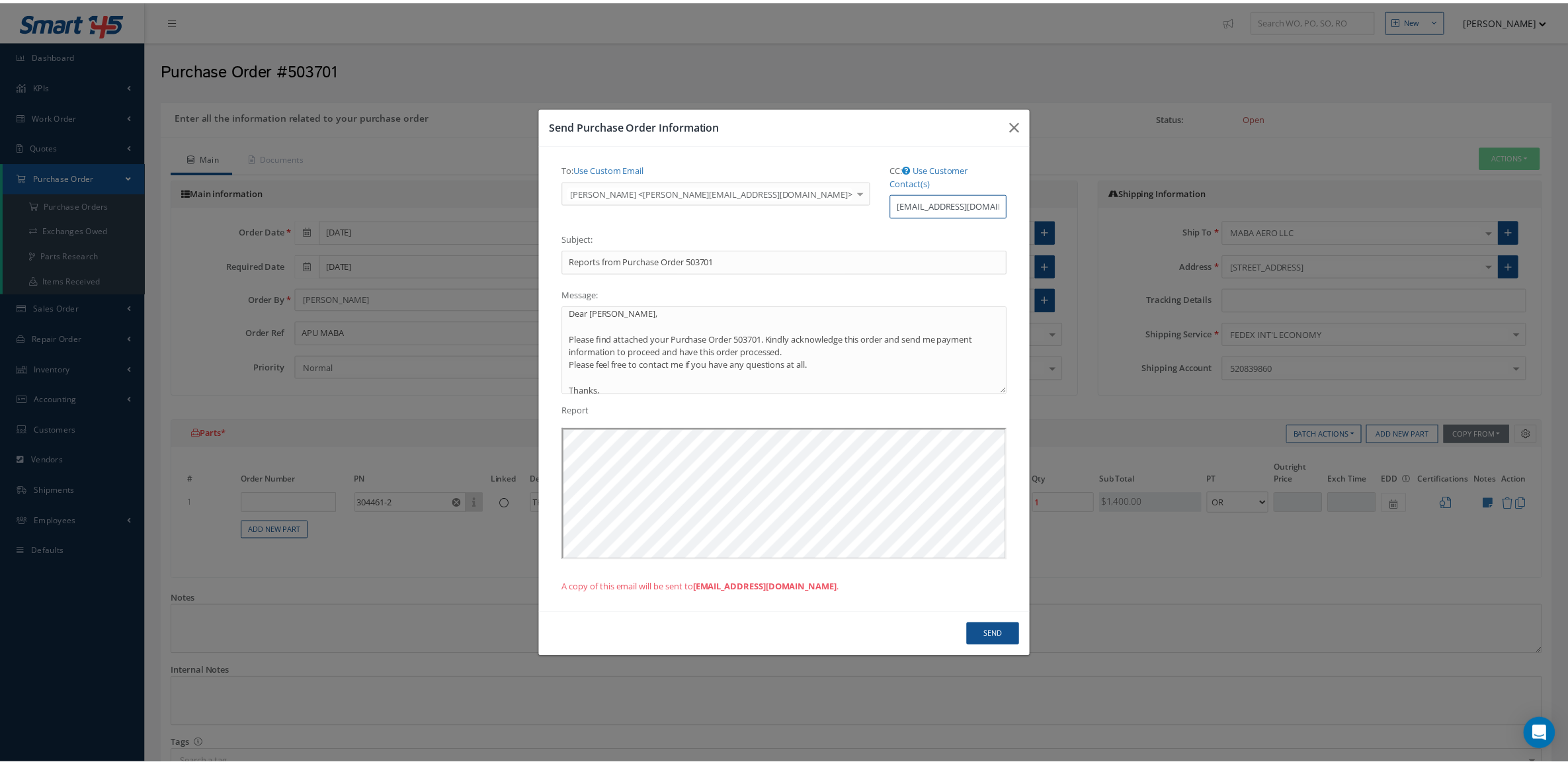
scroll to position [0, 0]
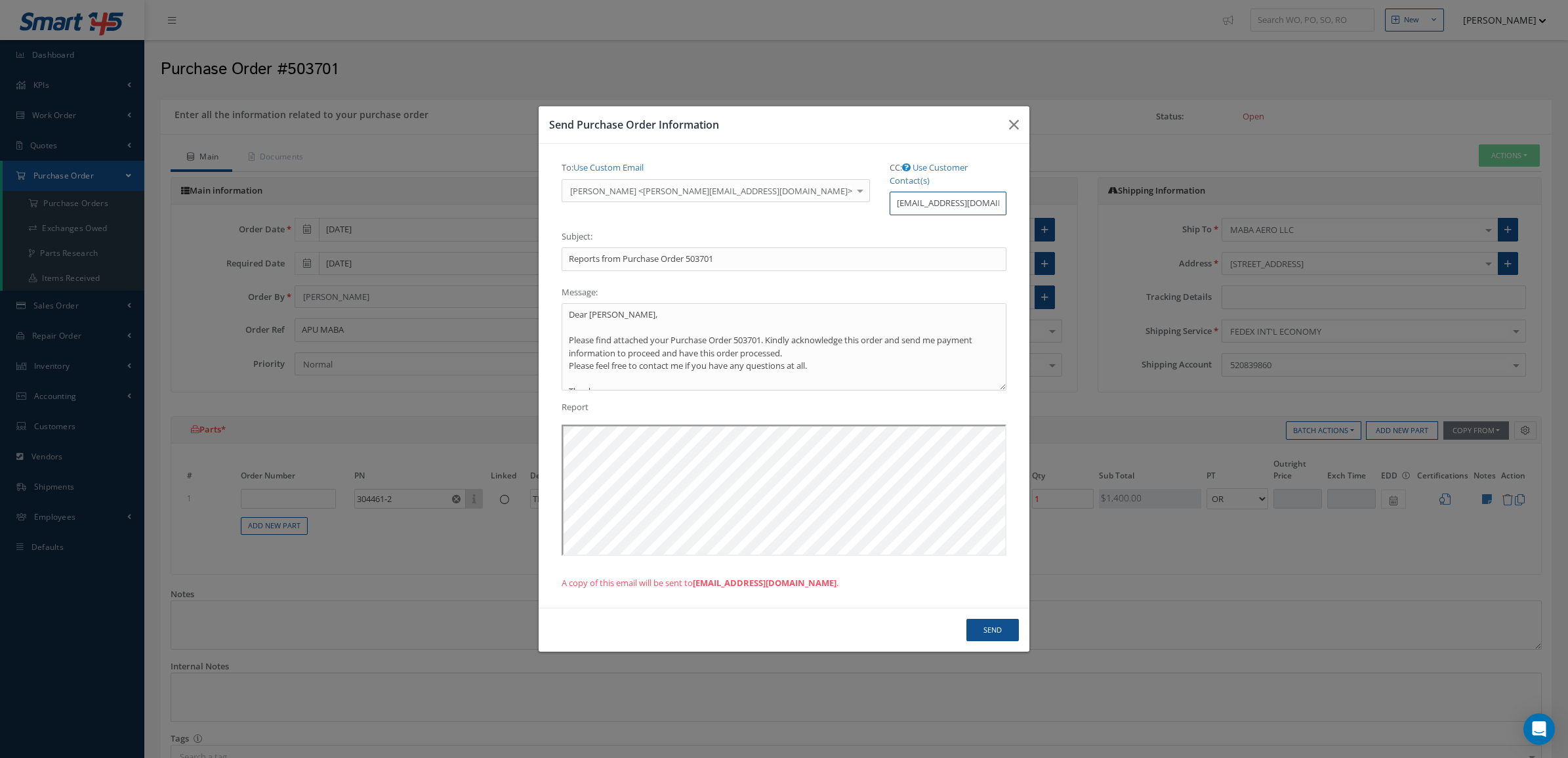
type input "purchasing@mabaaero.com"
click at [1011, 621] on button "Send" at bounding box center [992, 630] width 53 height 23
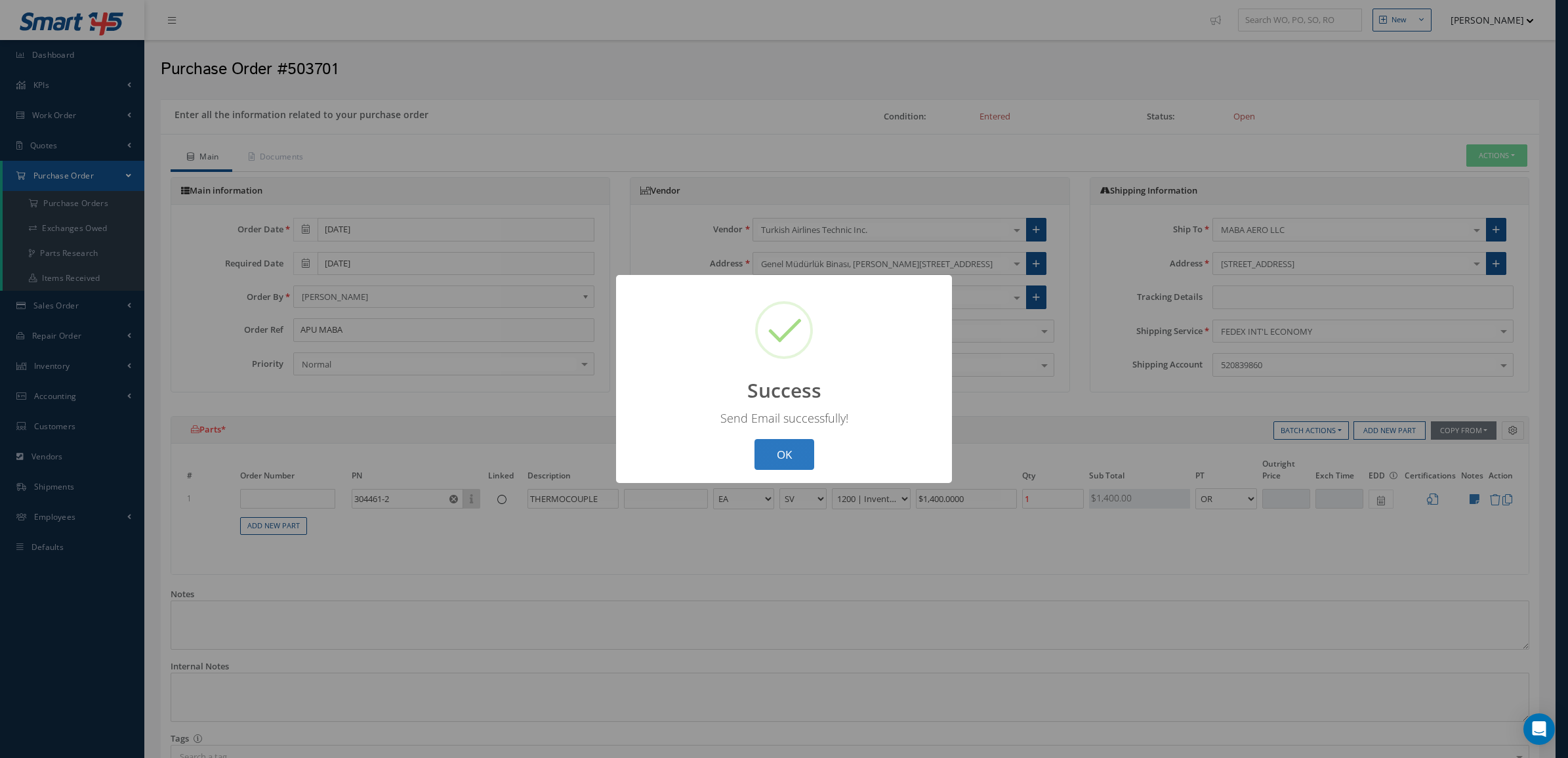
click at [801, 454] on button "OK" at bounding box center [785, 454] width 60 height 31
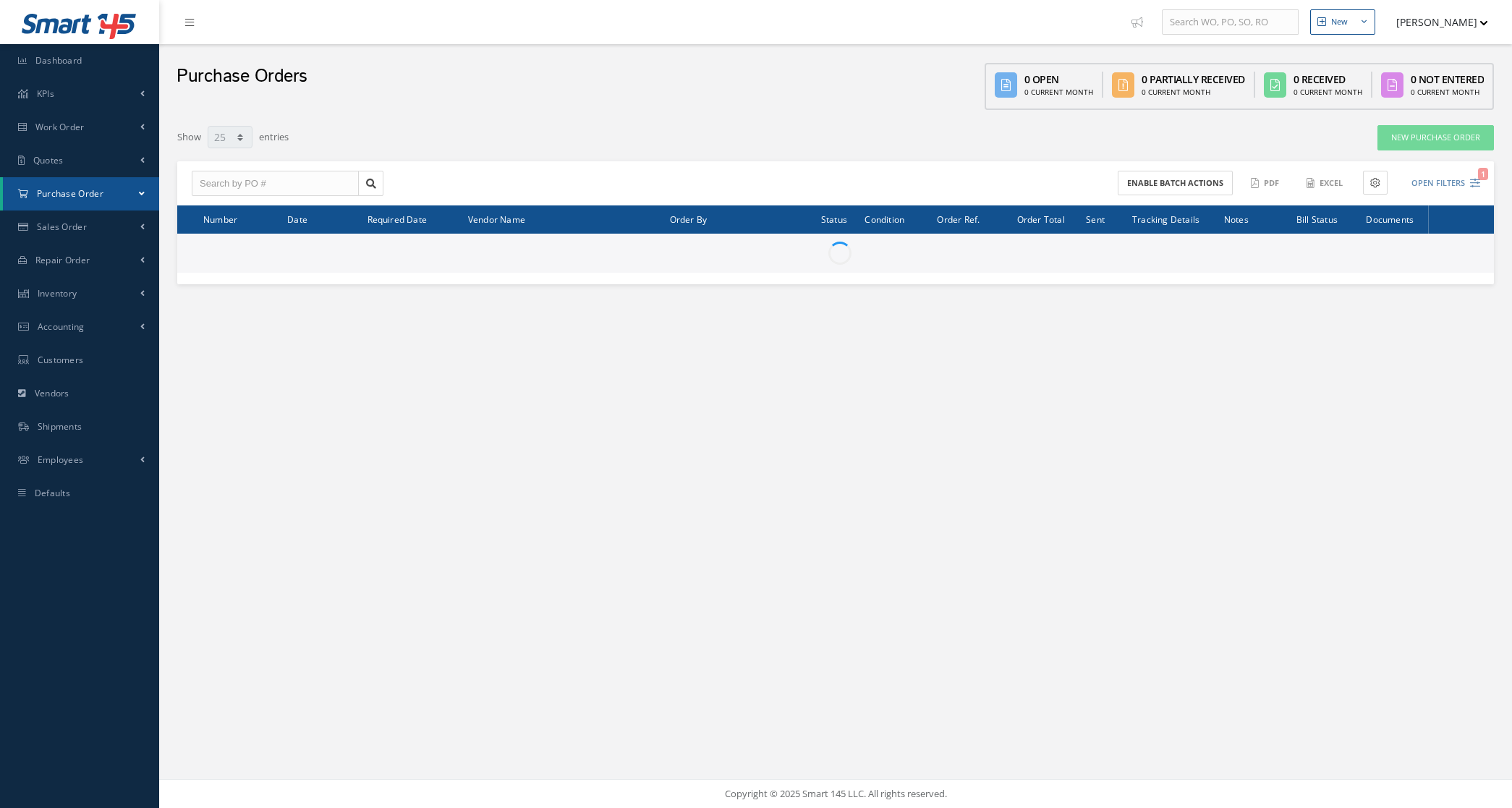
select select "25"
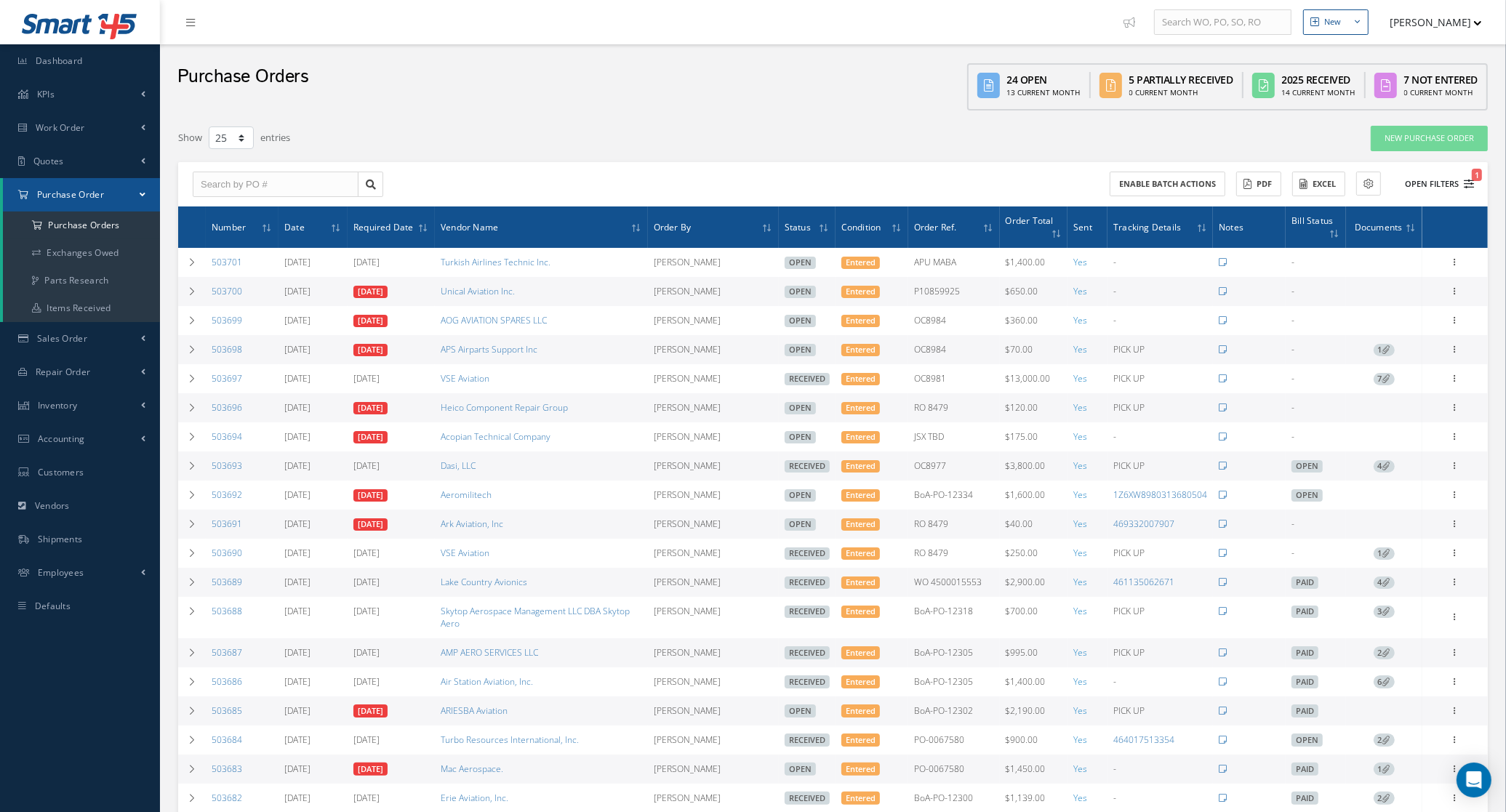
click at [1428, 191] on button "Open Filters 1" at bounding box center [1433, 185] width 82 height 24
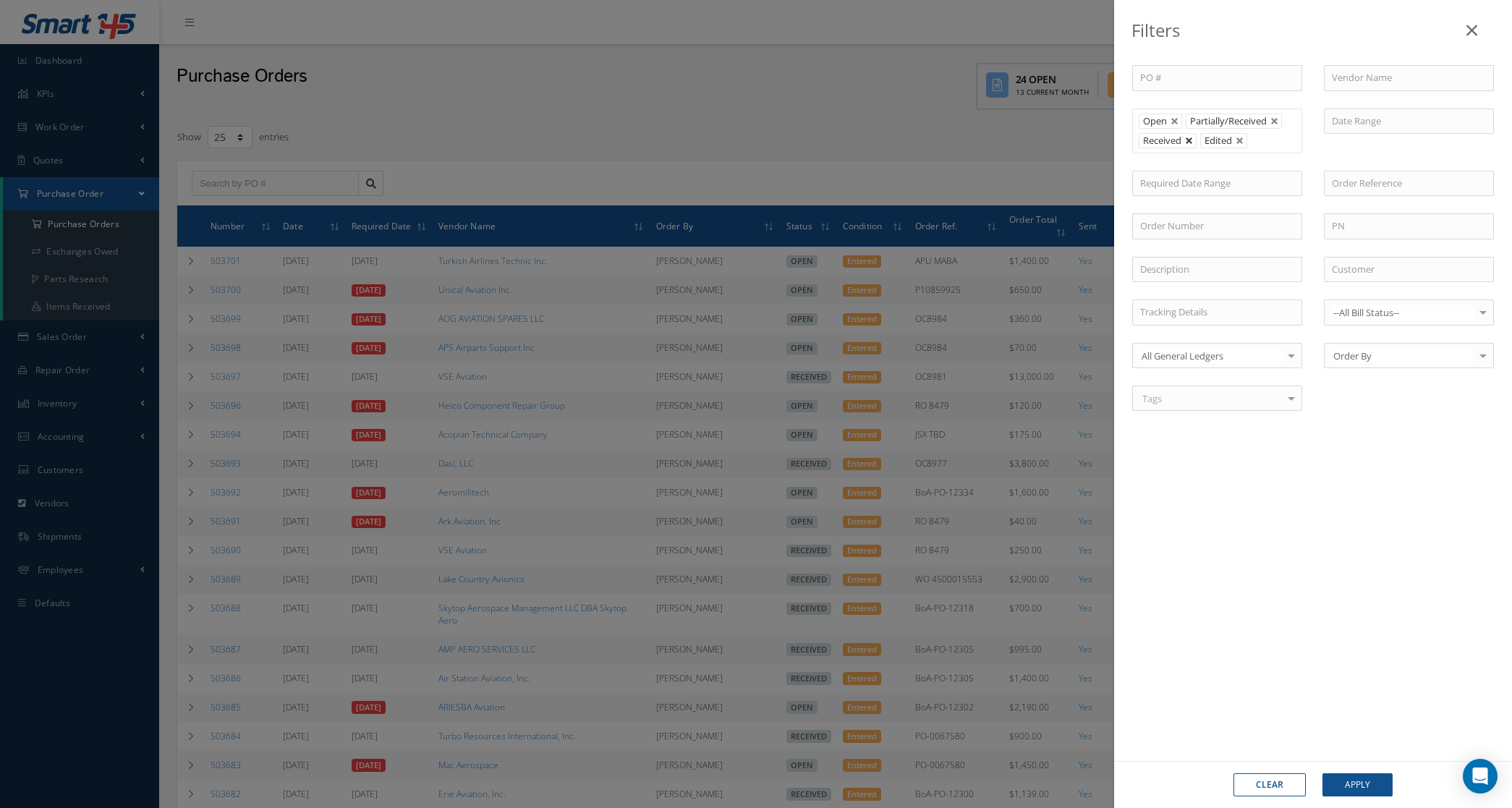
click at [1191, 143] on link at bounding box center [1189, 141] width 9 height 9
click at [1347, 784] on button "Apply" at bounding box center [1357, 785] width 70 height 23
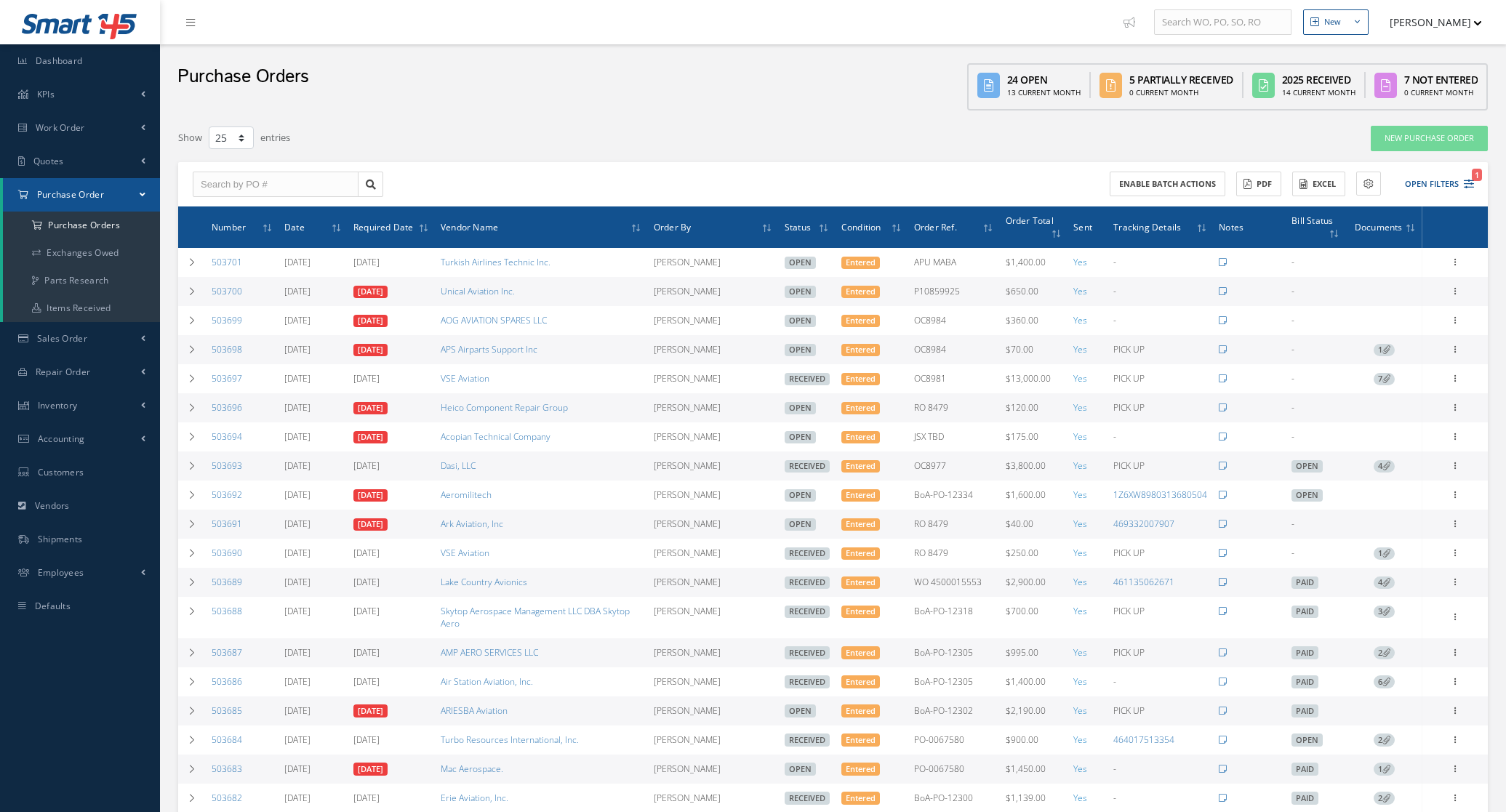
select select "25"
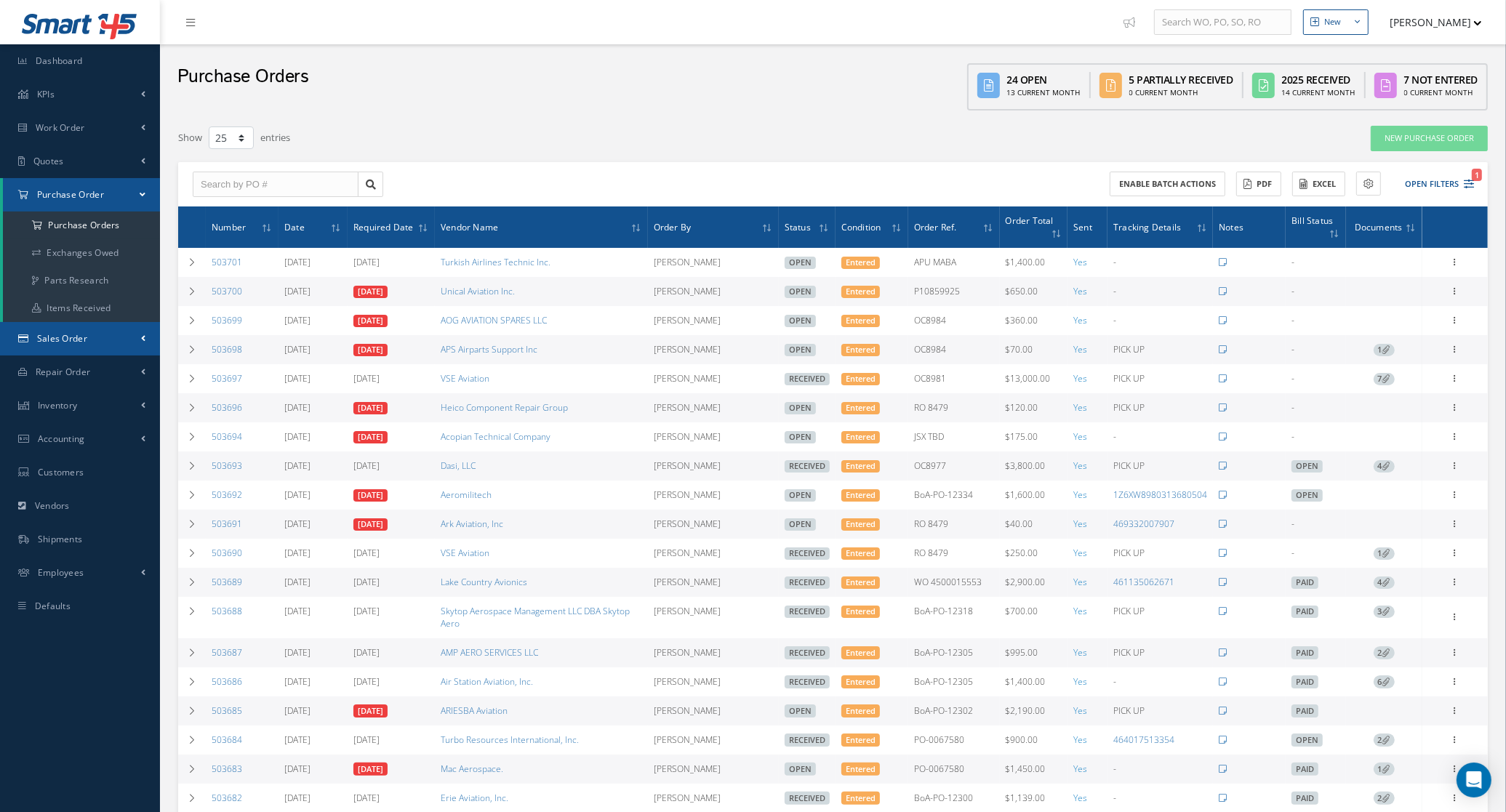
click at [66, 337] on span "Sales Order" at bounding box center [63, 339] width 50 height 12
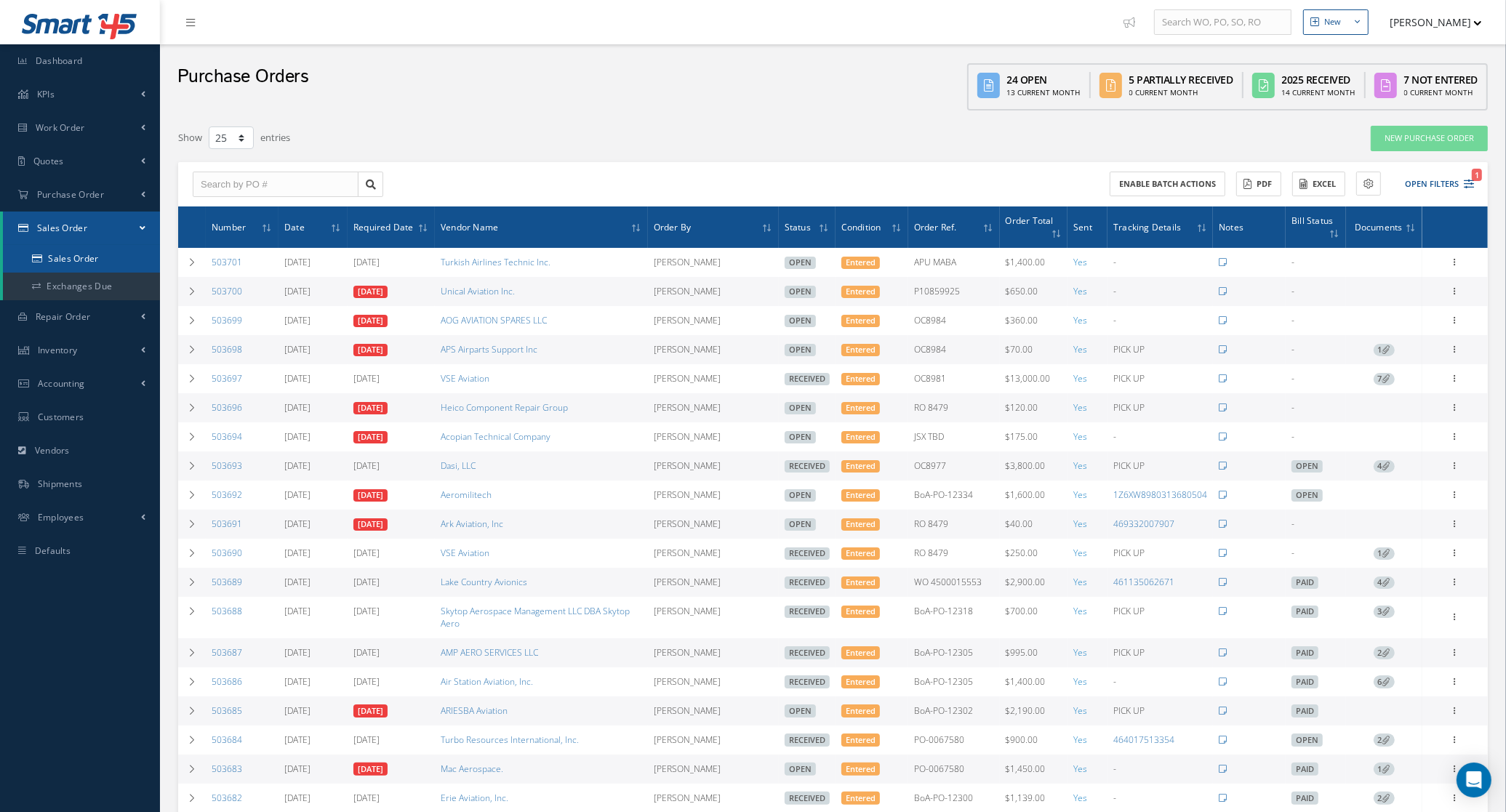
click at [55, 252] on link "Sales Order" at bounding box center [81, 258] width 157 height 28
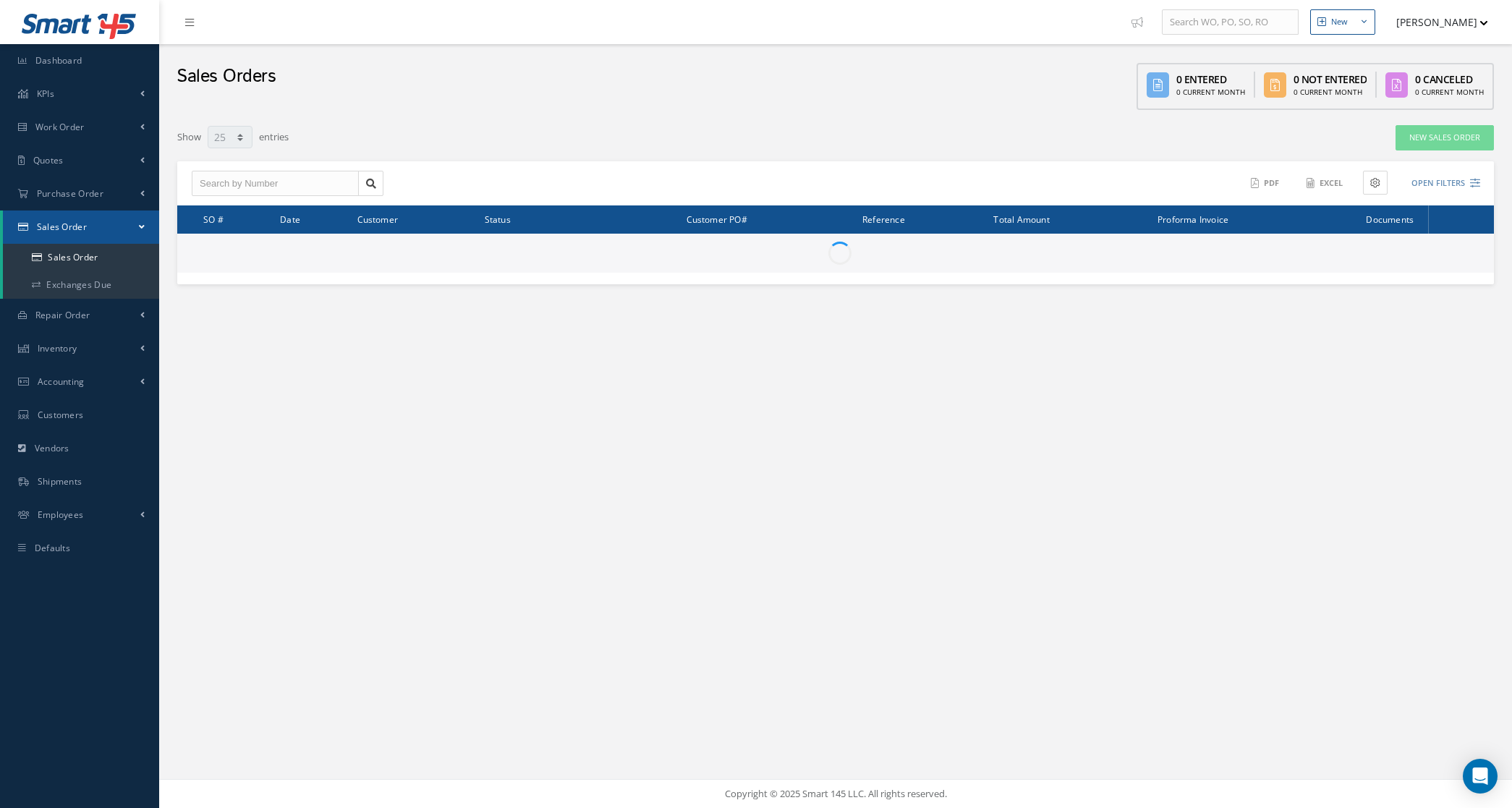
select select "25"
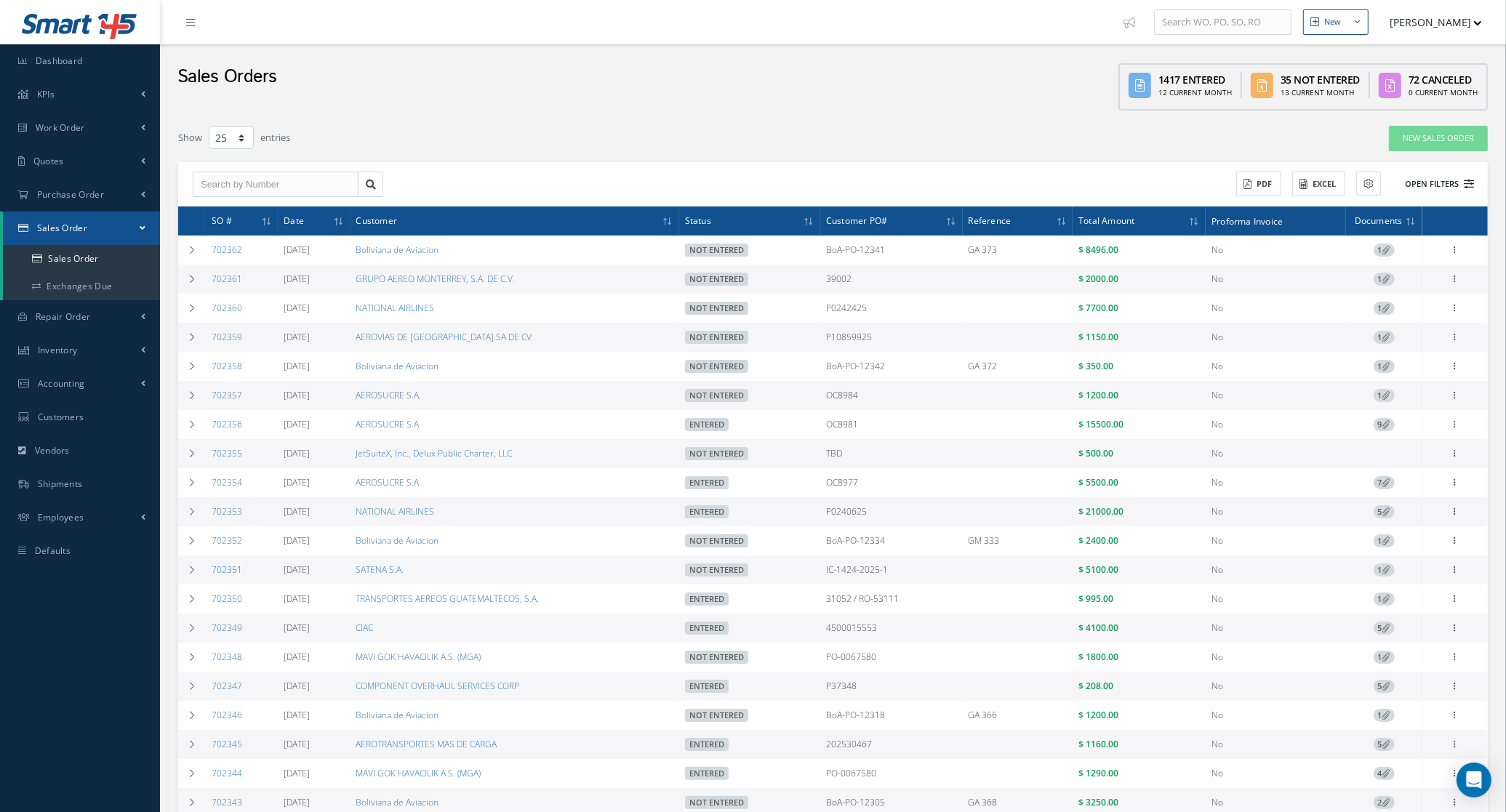
click at [1429, 183] on button "Open Filters" at bounding box center [1433, 185] width 82 height 24
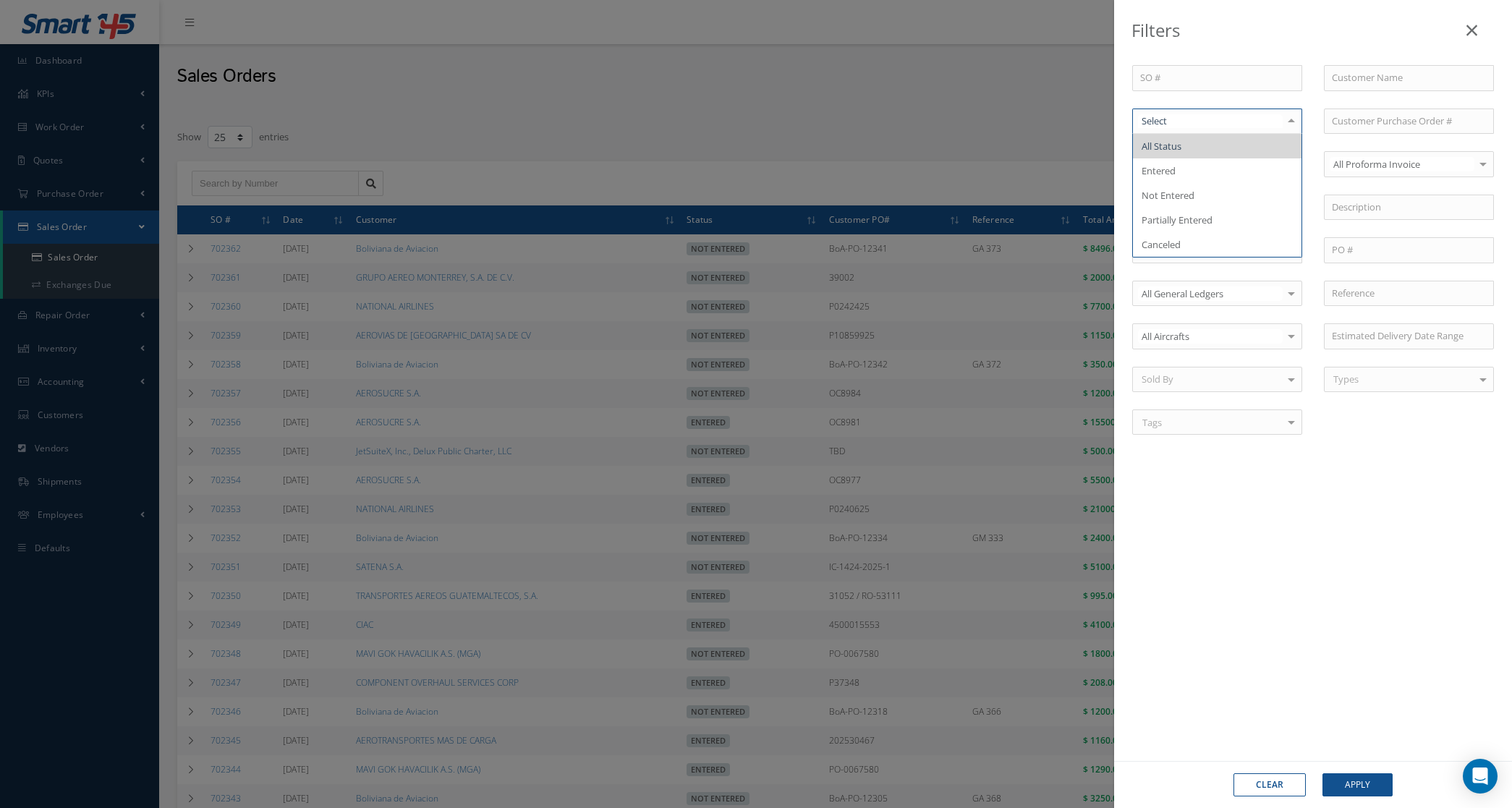
click at [1214, 129] on div at bounding box center [1217, 121] width 170 height 26
click at [1208, 201] on span "Not Entered" at bounding box center [1217, 195] width 169 height 24
click at [1358, 787] on button "Apply" at bounding box center [1357, 785] width 70 height 23
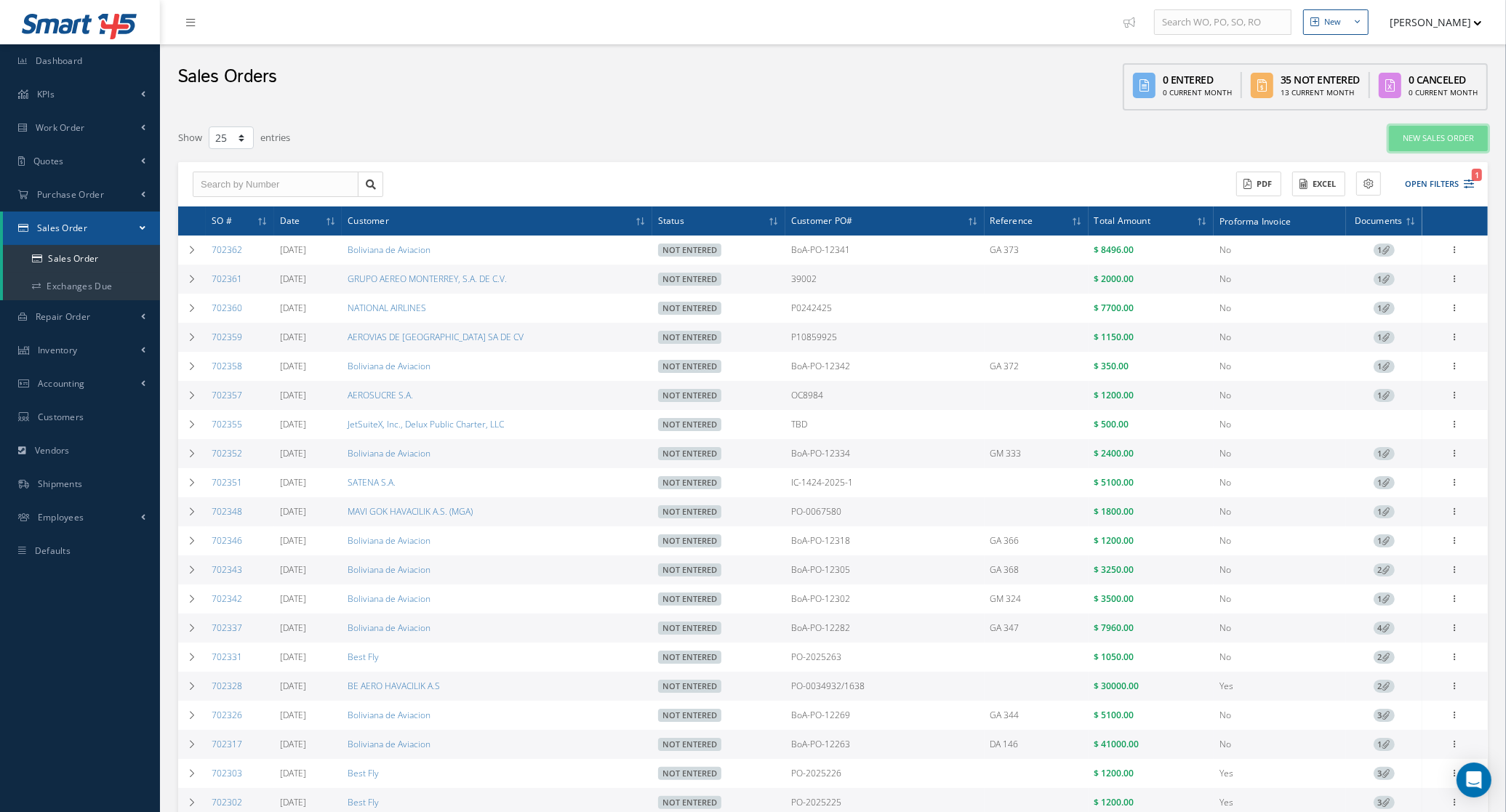
click at [1418, 142] on link "New Sales Order" at bounding box center [1438, 138] width 99 height 25
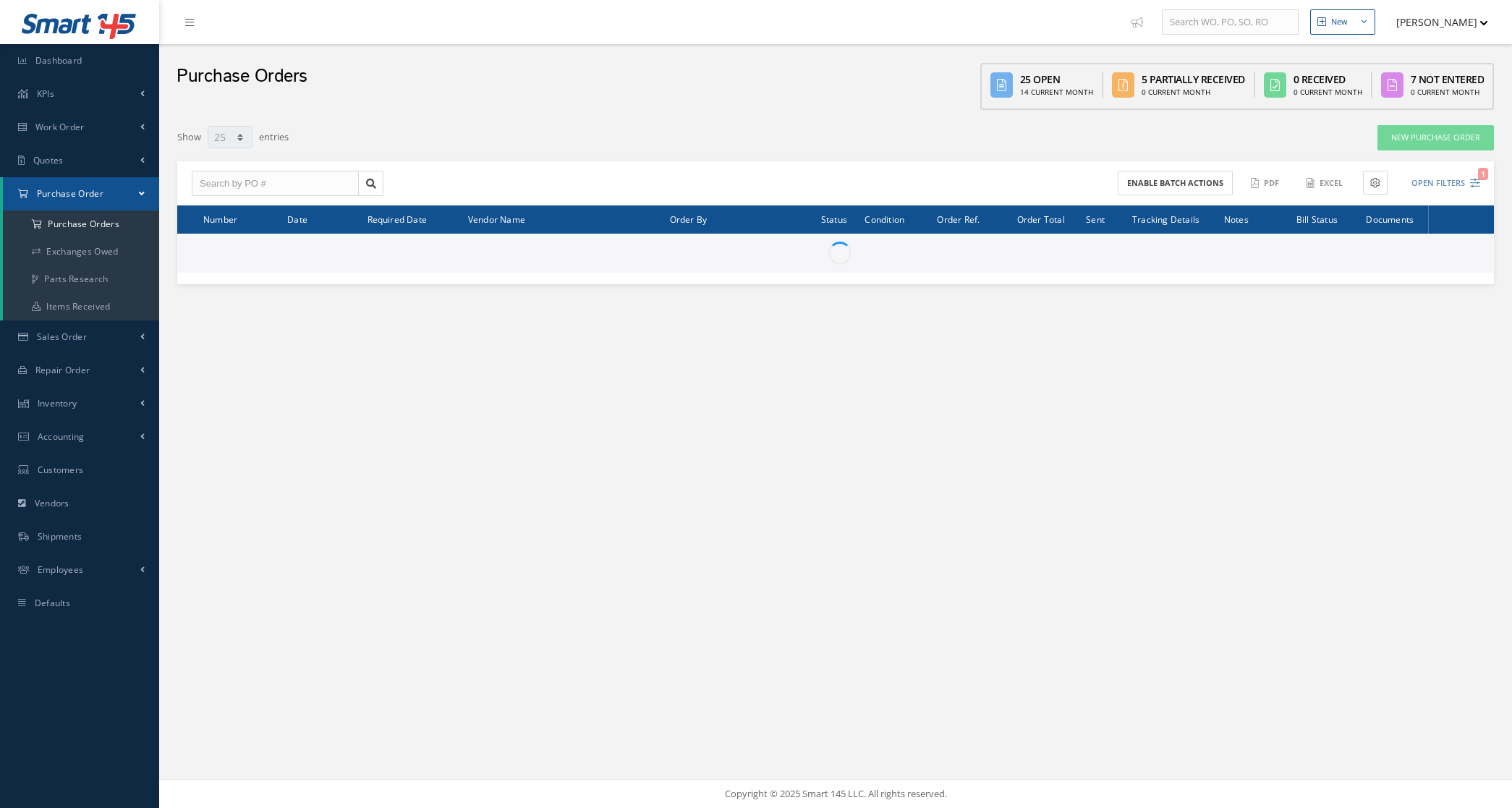
select select "25"
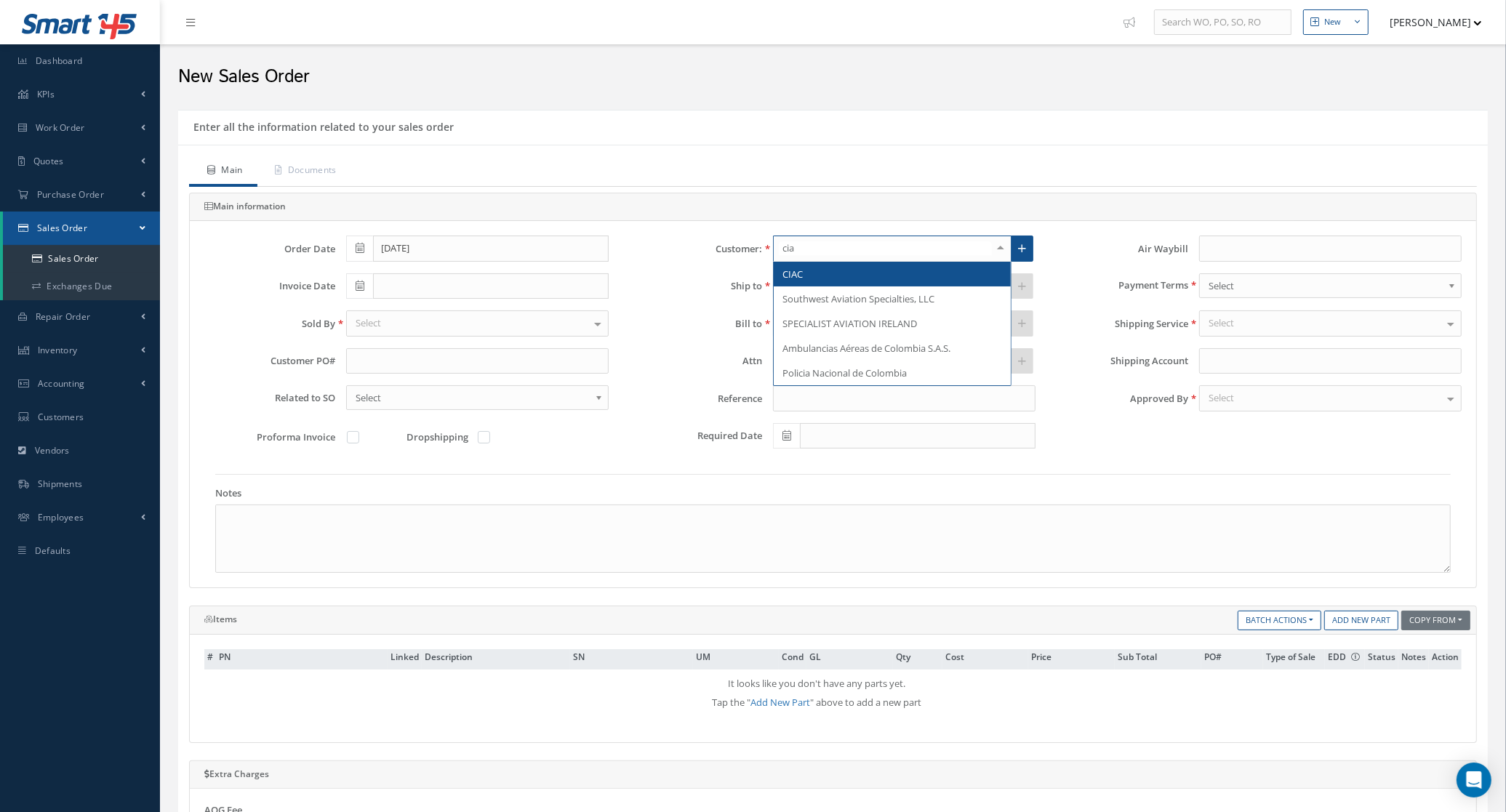
type input "ciac"
click at [800, 269] on span "CIAC" at bounding box center [792, 273] width 20 height 13
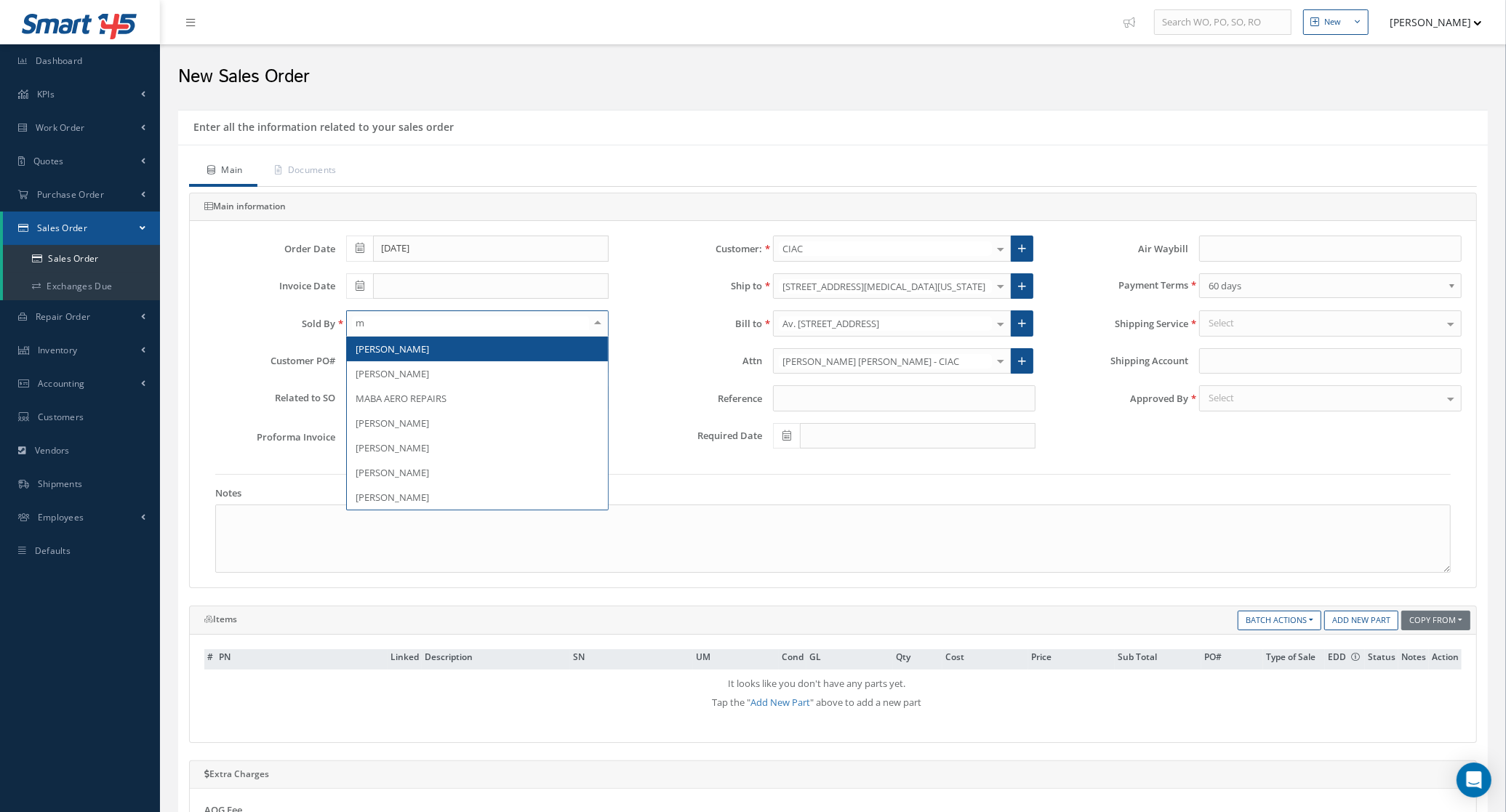
type input "ma"
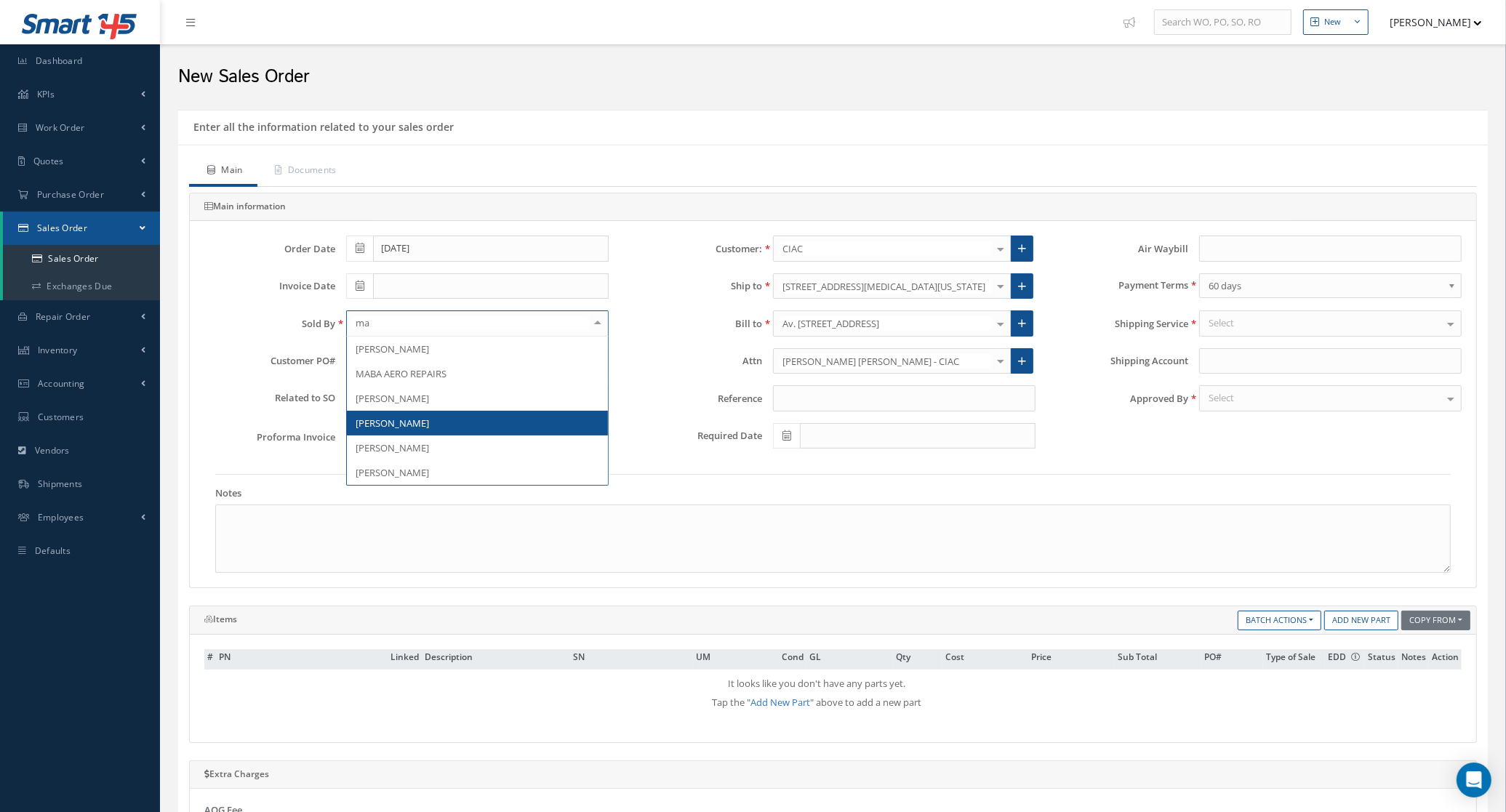
click at [419, 420] on span "[PERSON_NAME]" at bounding box center [392, 423] width 73 height 13
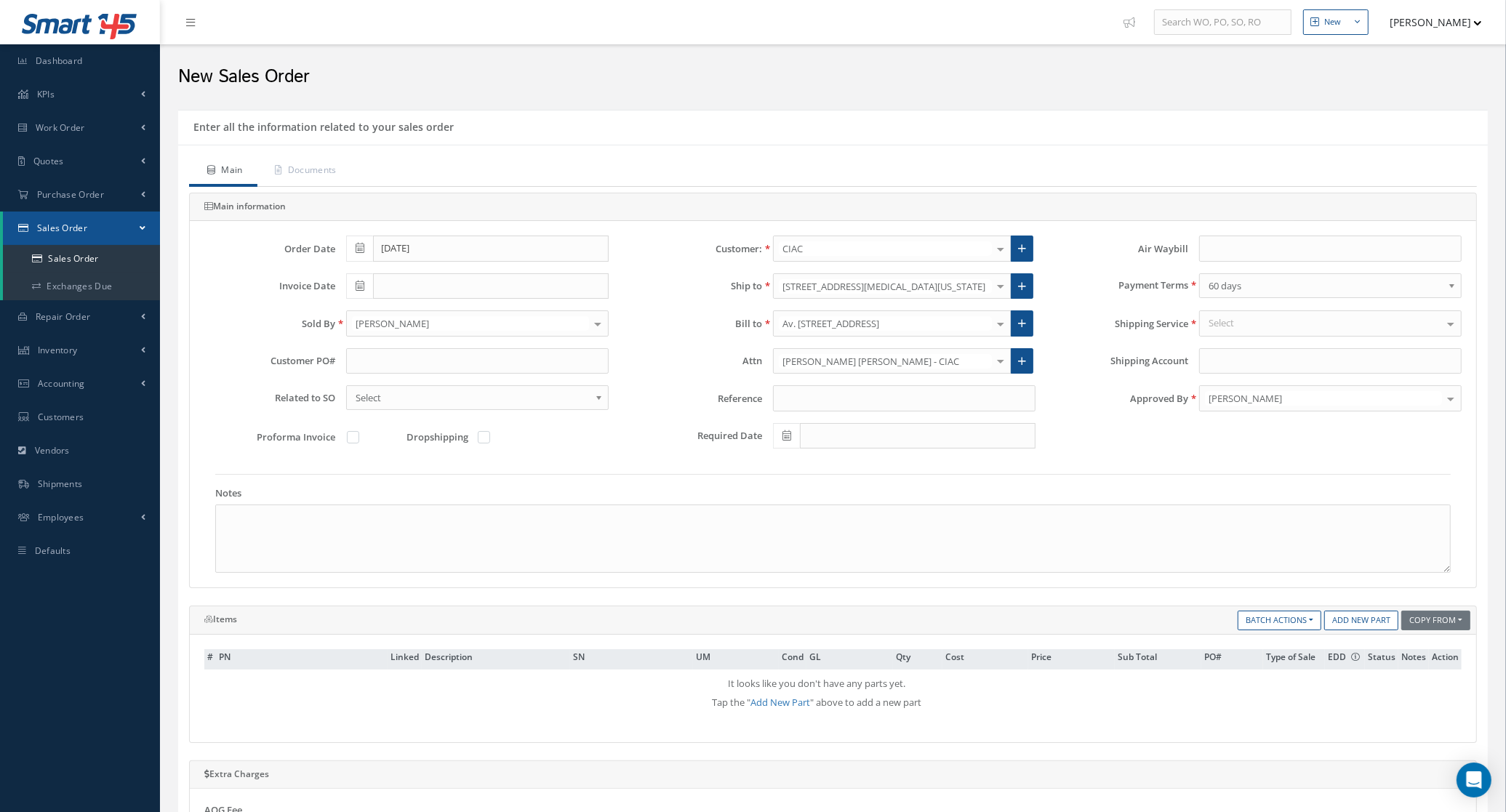
click at [1267, 319] on div "Select" at bounding box center [1330, 324] width 263 height 26
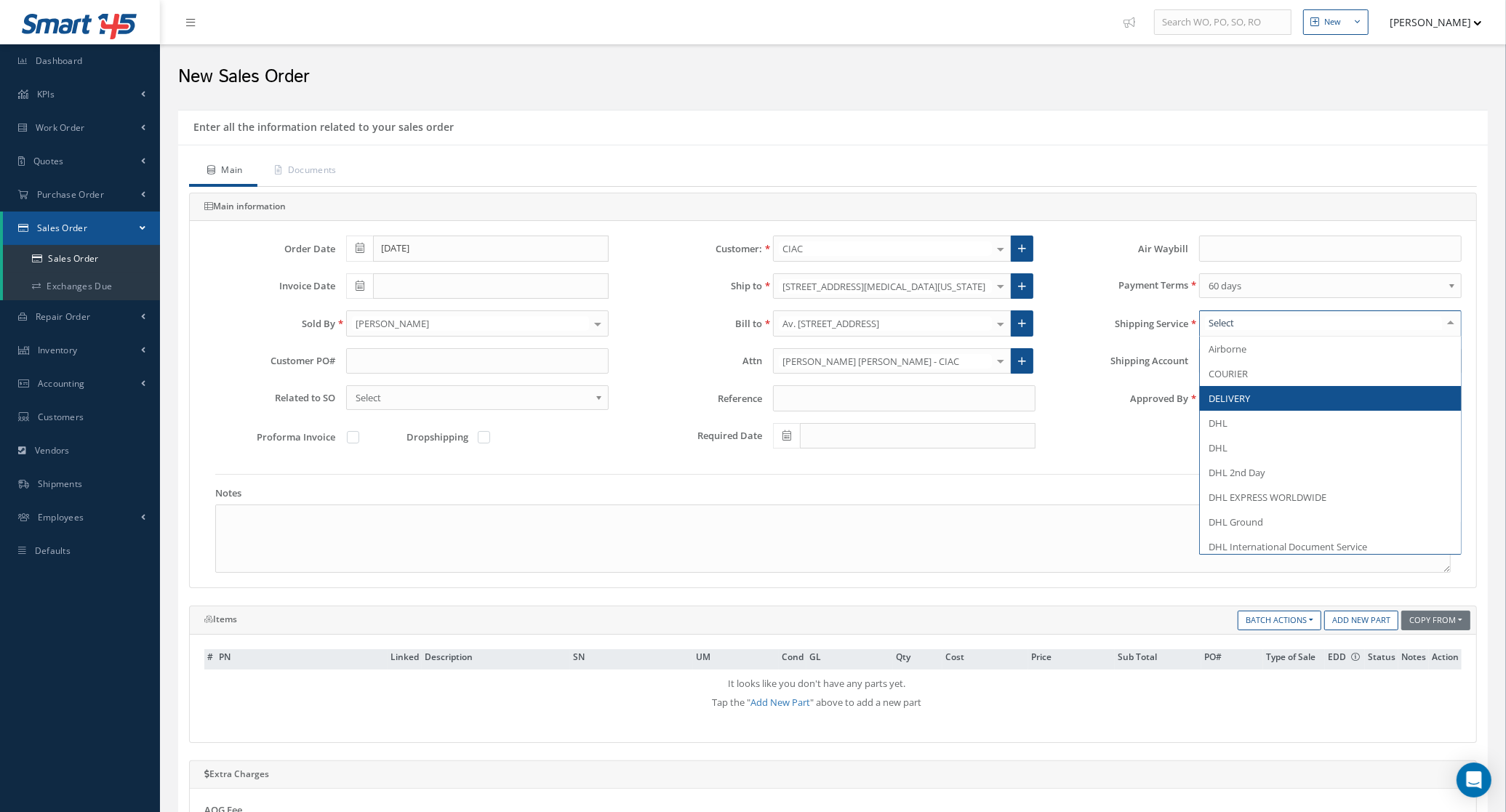
click at [1273, 407] on span "DELIVERY" at bounding box center [1330, 399] width 261 height 24
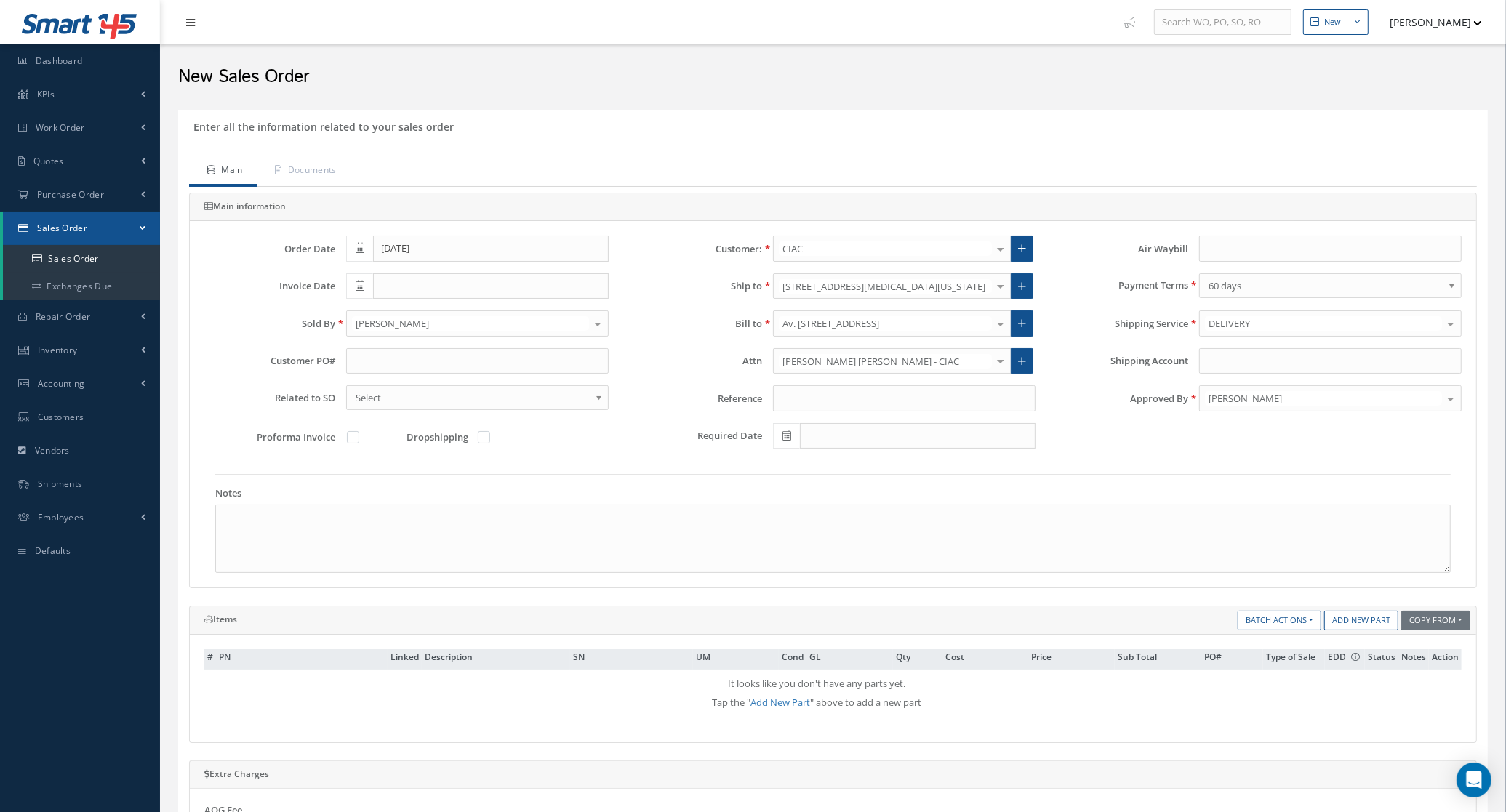
click at [911, 299] on div "1503 NW 82ND AVE, DORAL, FLORIDA 33126, United States" at bounding box center [892, 286] width 239 height 26
click at [879, 318] on span "Av. Calle 26 N. 103-08 Entrada 1 Interior 2, BOGOTA, BOGOTA 110911, Colombia" at bounding box center [830, 311] width 97 height 13
type input "tba"
click at [1233, 344] on span "TBA" at bounding box center [1330, 349] width 261 height 24
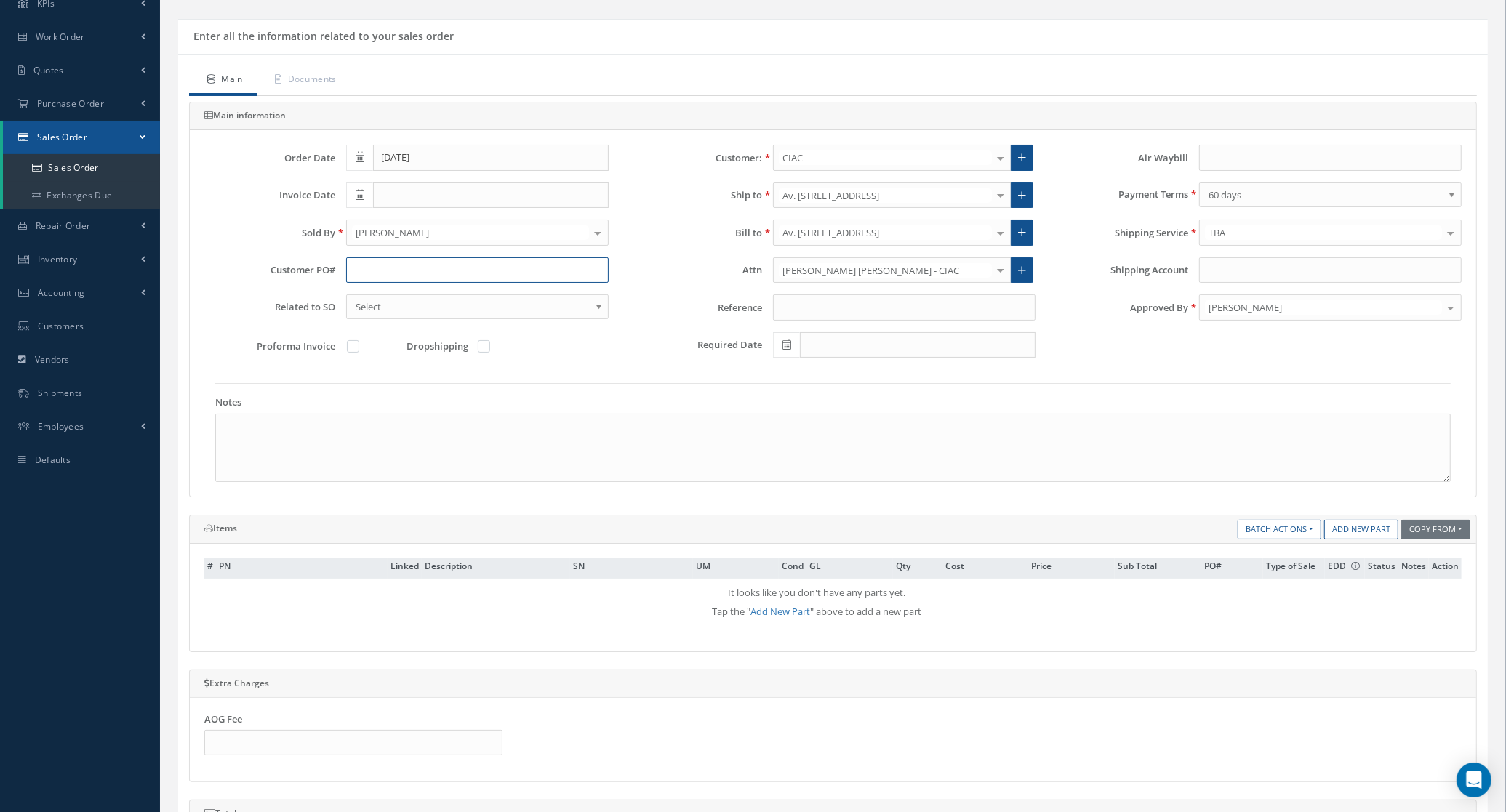
click at [430, 272] on input "text" at bounding box center [478, 271] width 263 height 26
type input "4500015614"
click at [1382, 534] on link "Add New Part" at bounding box center [1361, 529] width 74 height 20
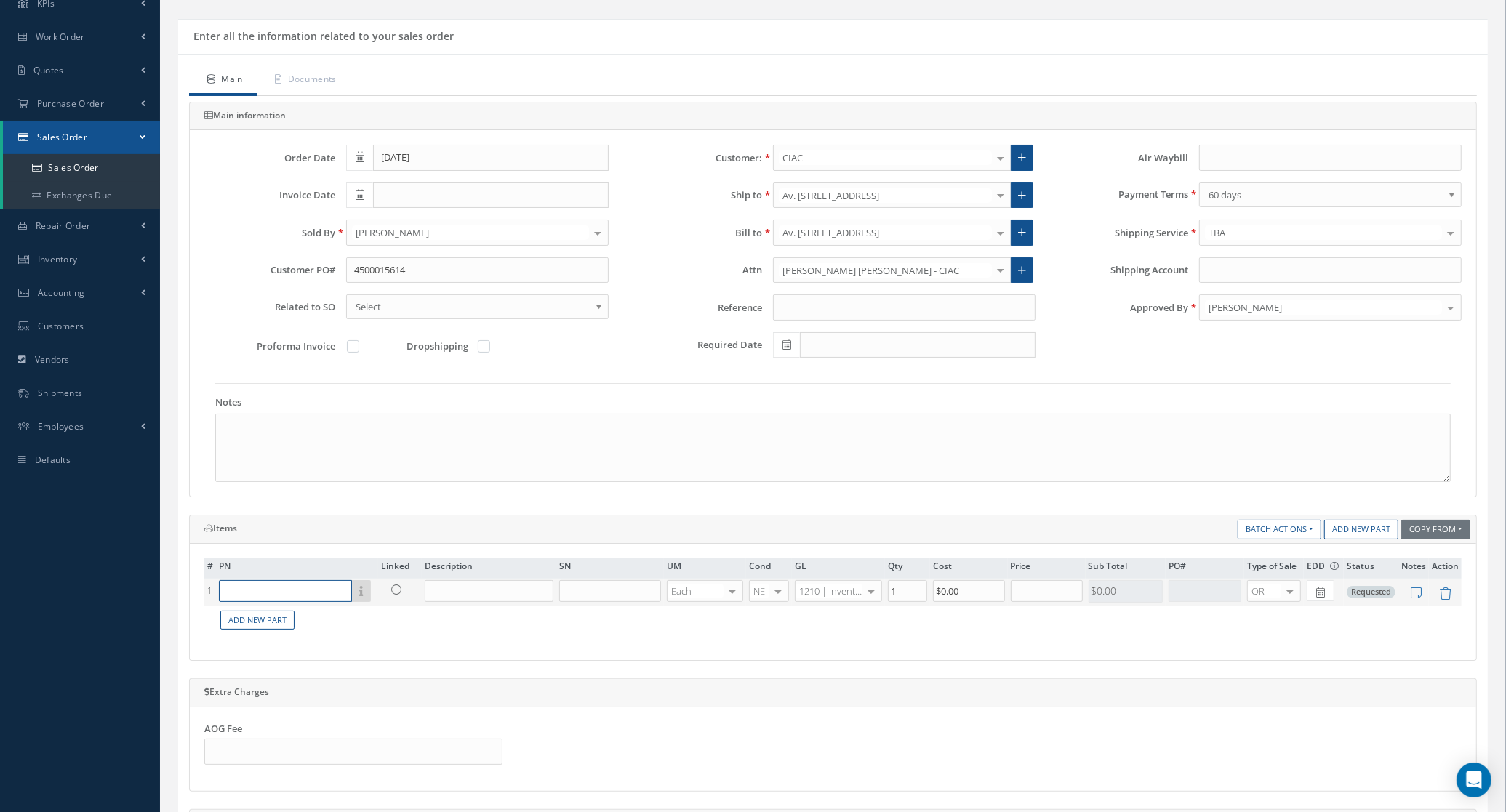
click at [313, 591] on input "text" at bounding box center [285, 591] width 133 height 22
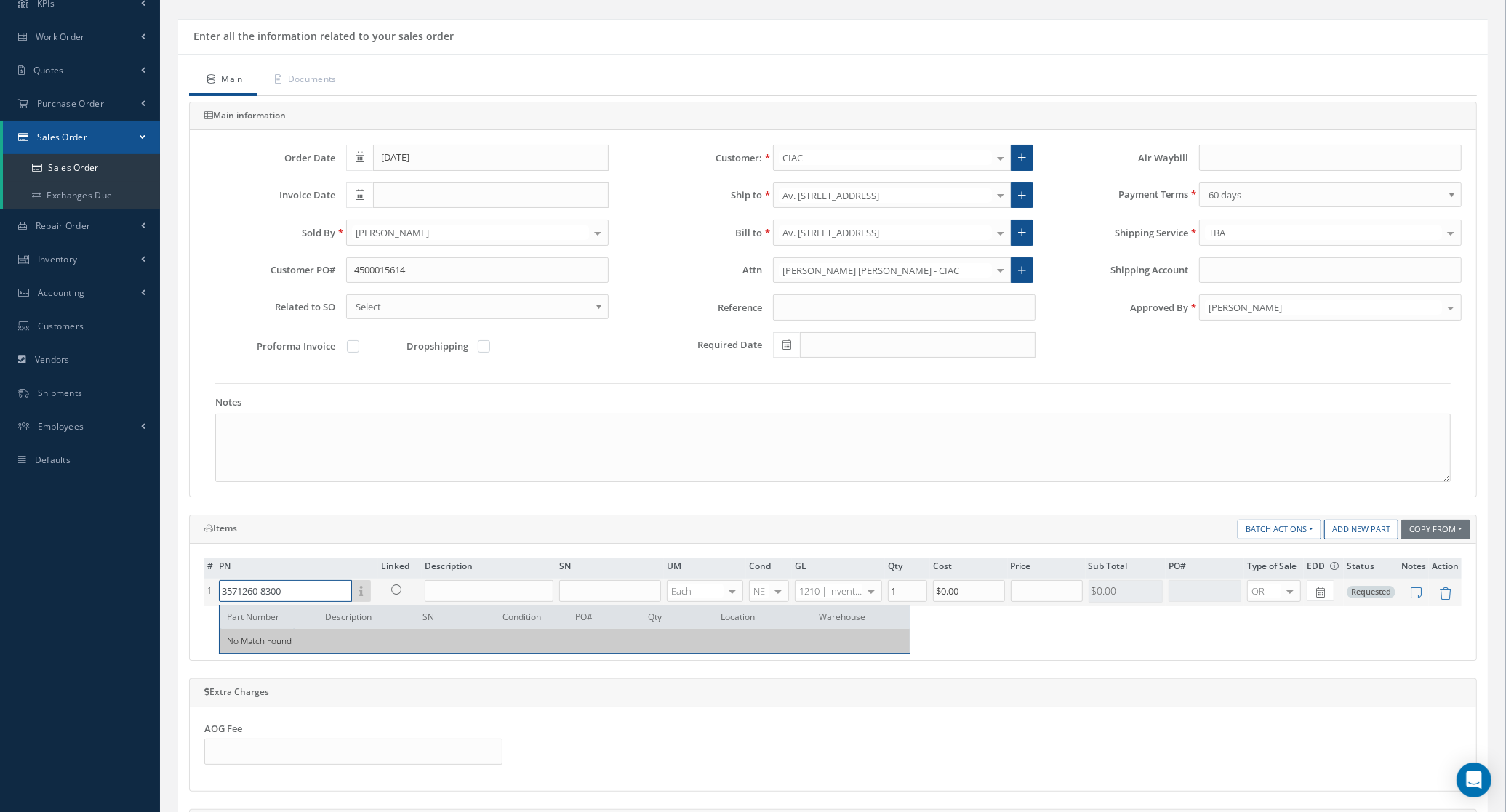
drag, startPoint x: 289, startPoint y: 596, endPoint x: 270, endPoint y: 596, distance: 19.0
click at [270, 596] on input "3571260-8300" at bounding box center [285, 591] width 133 height 22
type input "3571260-8003"
click at [444, 591] on input "text" at bounding box center [489, 591] width 129 height 22
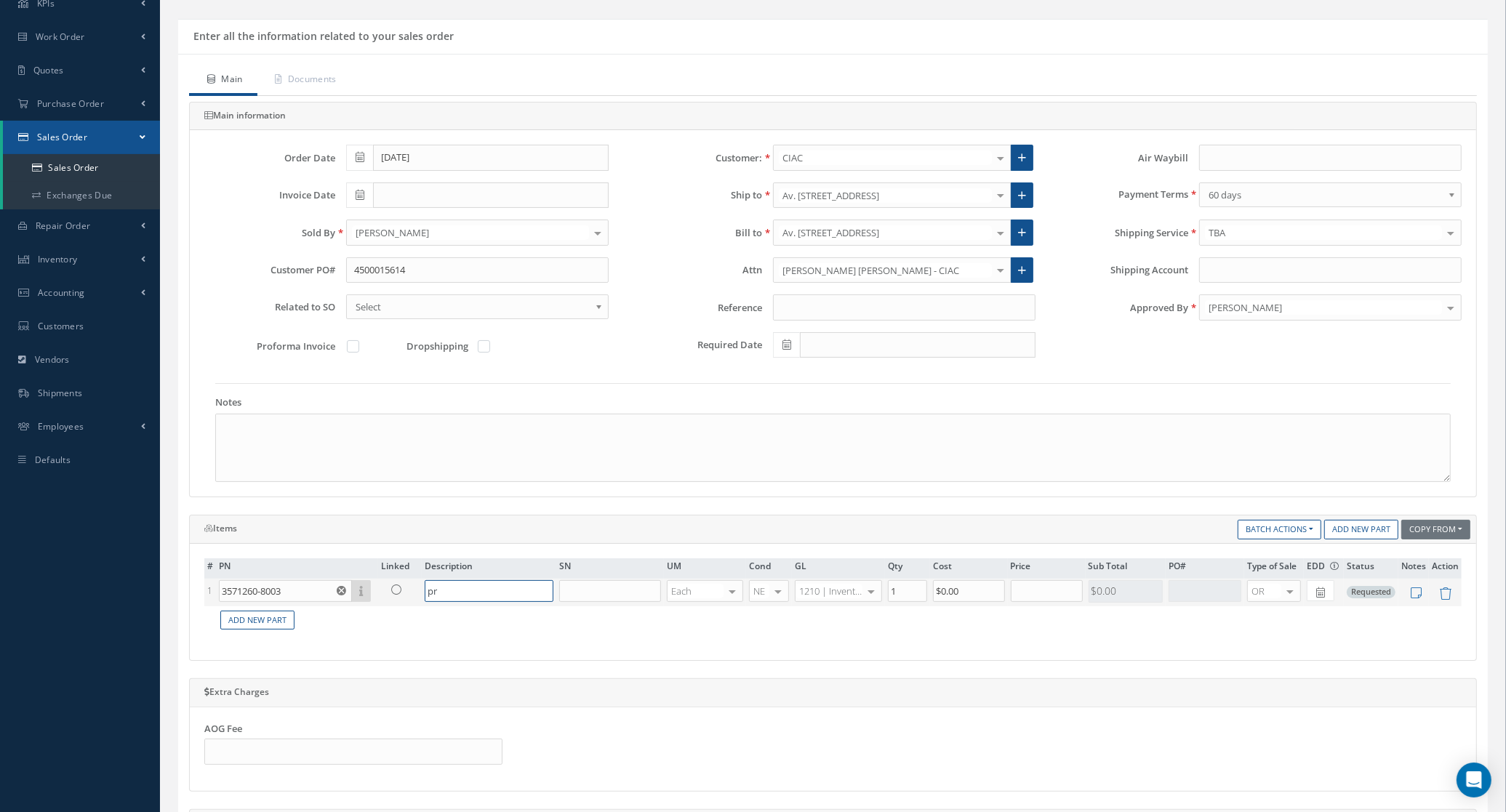
type input "p"
type input "PROPELLER RPM INDICATOR N2"
click at [765, 613] on span "OH" at bounding box center [764, 617] width 14 height 13
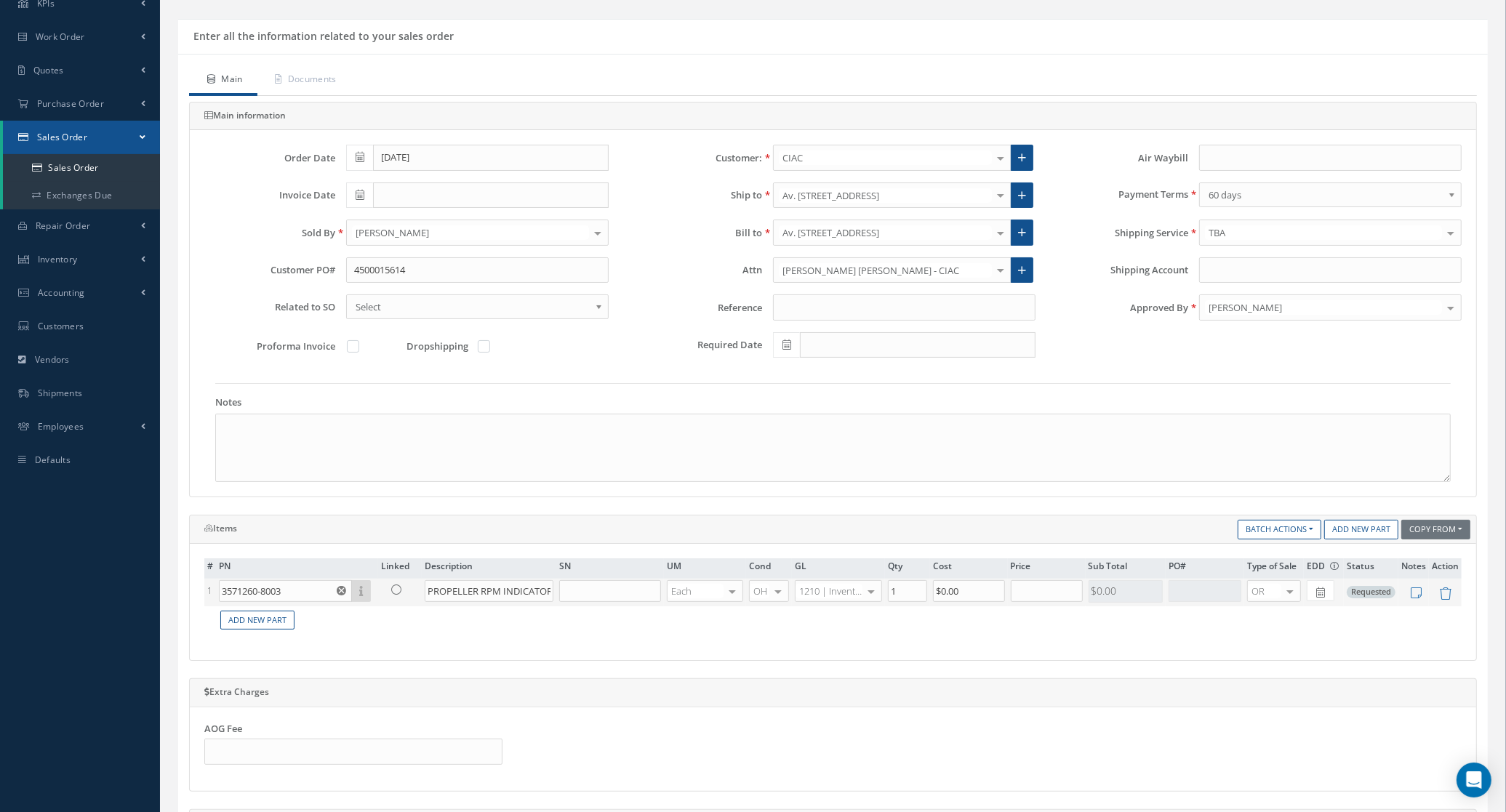
click at [1288, 598] on div at bounding box center [1289, 591] width 20 height 21
click at [1287, 633] on span "EX" at bounding box center [1274, 641] width 52 height 24
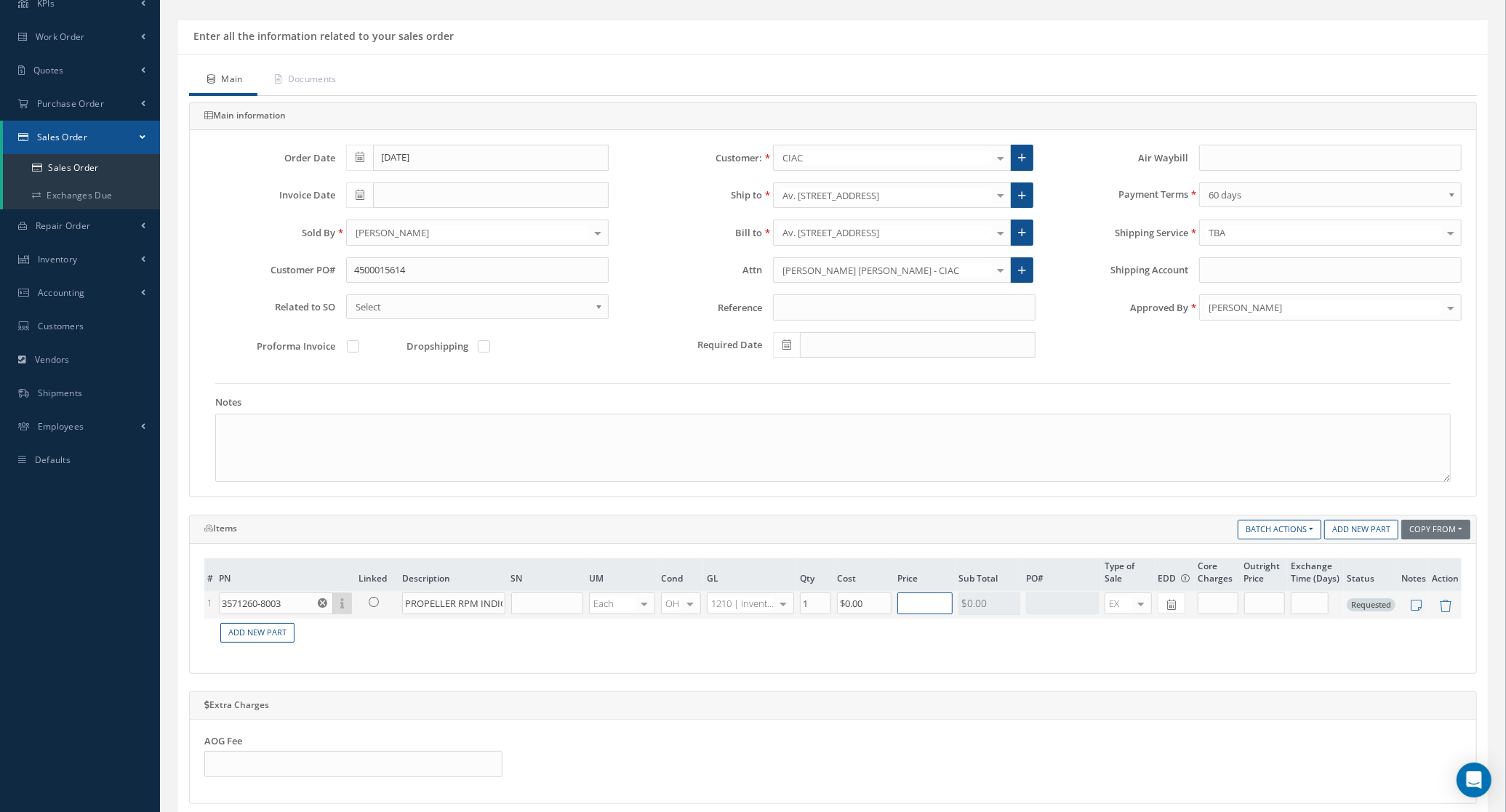
click at [911, 600] on input "text" at bounding box center [924, 603] width 55 height 22
type input "$2,400"
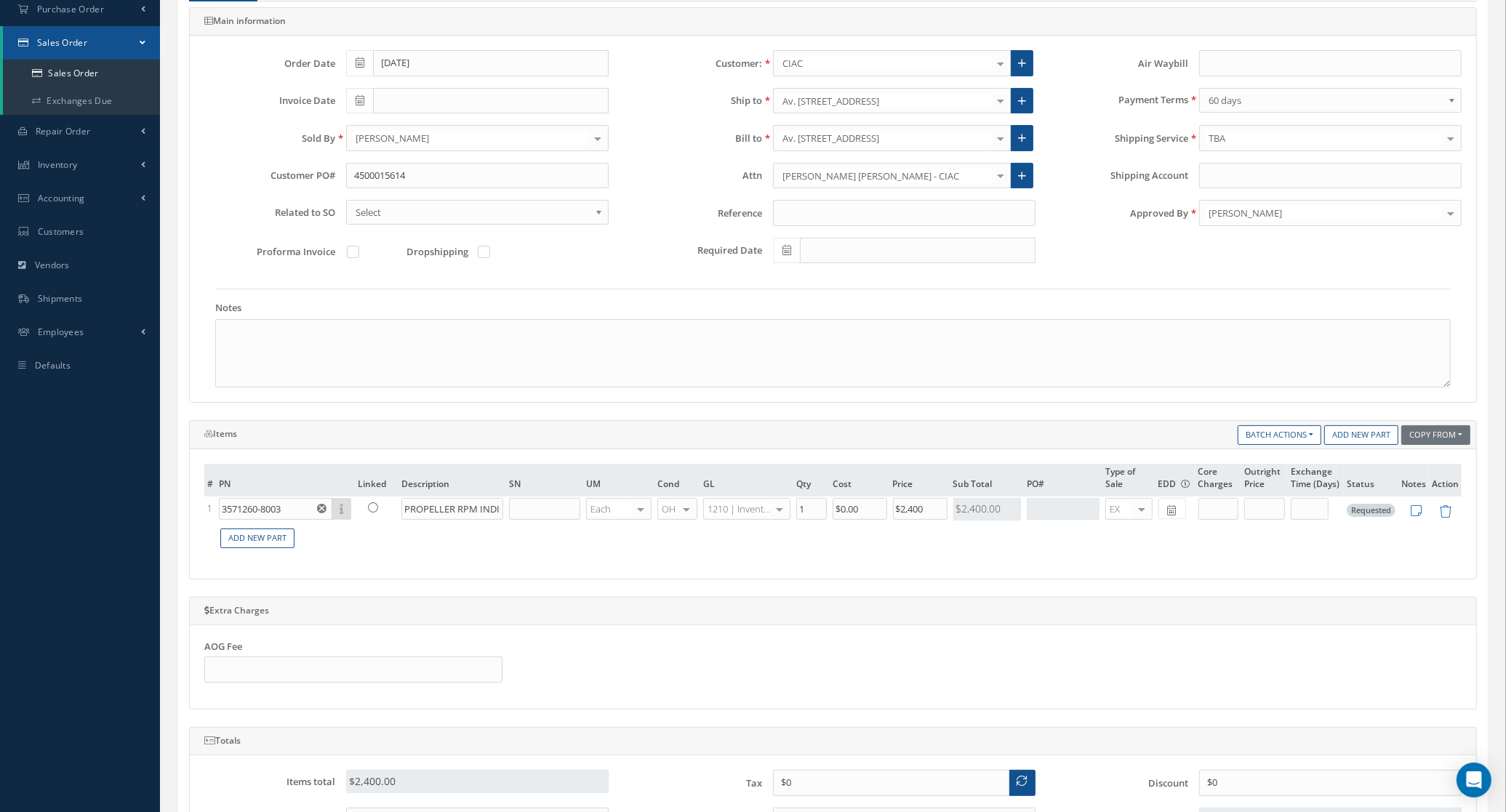
scroll to position [182, 0]
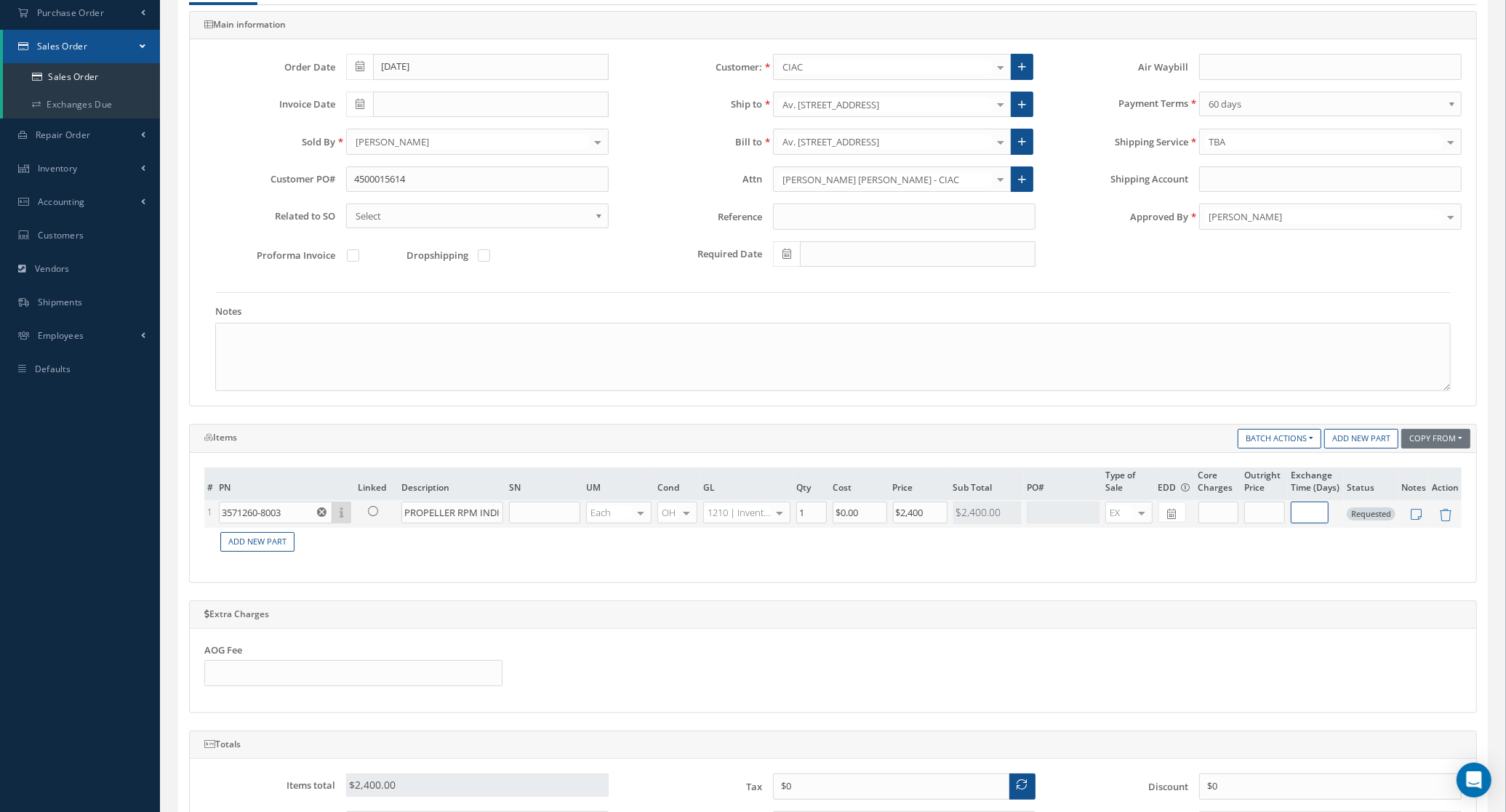
click at [1320, 514] on input "text" at bounding box center [1309, 512] width 37 height 22
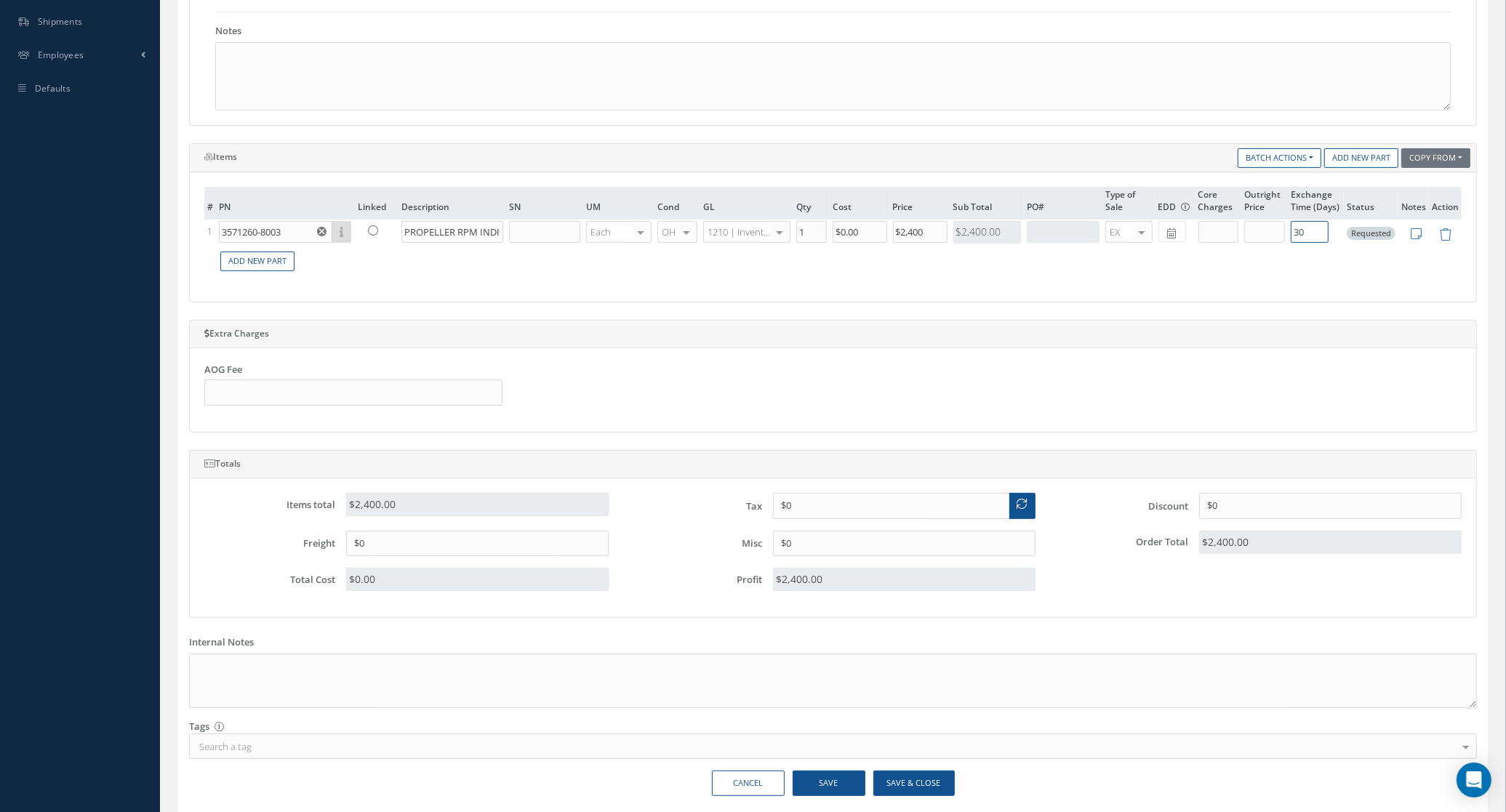
scroll to position [522, 0]
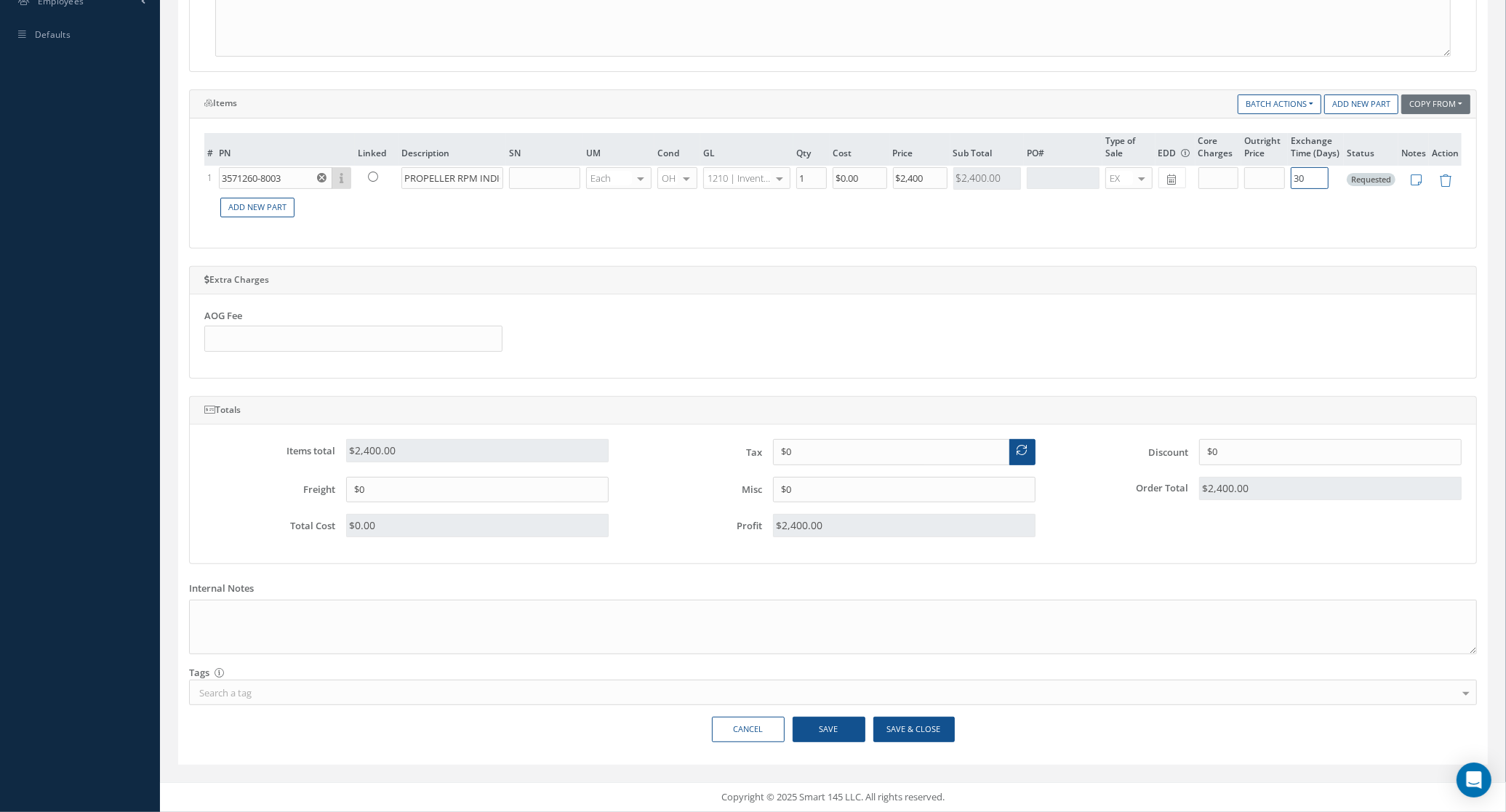
type input "30"
drag, startPoint x: 889, startPoint y: 721, endPoint x: 1175, endPoint y: 434, distance: 405.2
click at [1175, 434] on div "Main Documents Main information Order Date 09/11/2025 Customer: CIAC MABA AERO …" at bounding box center [833, 198] width 1309 height 1114
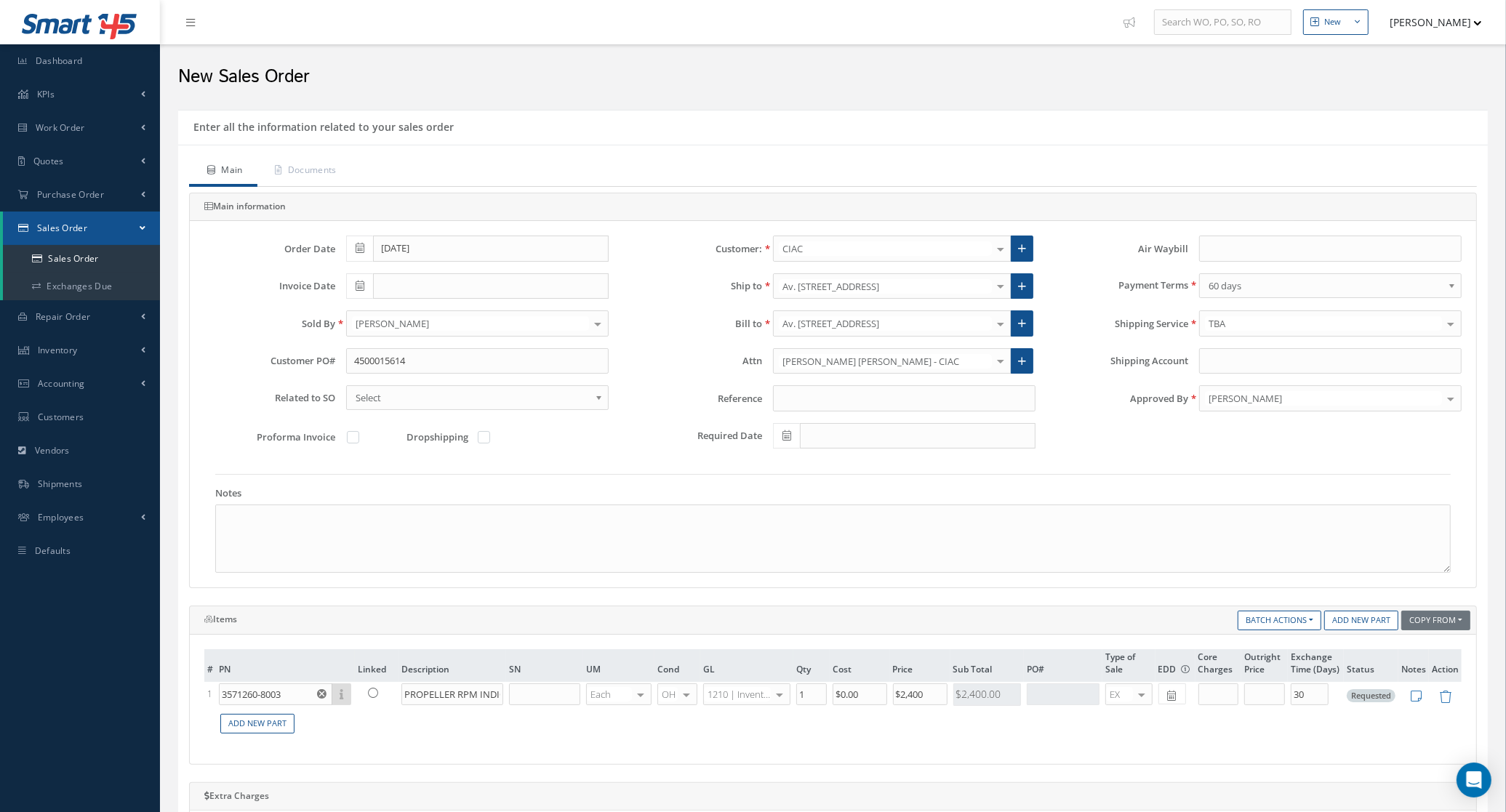
click at [1227, 288] on span "60 days" at bounding box center [1325, 285] width 234 height 17
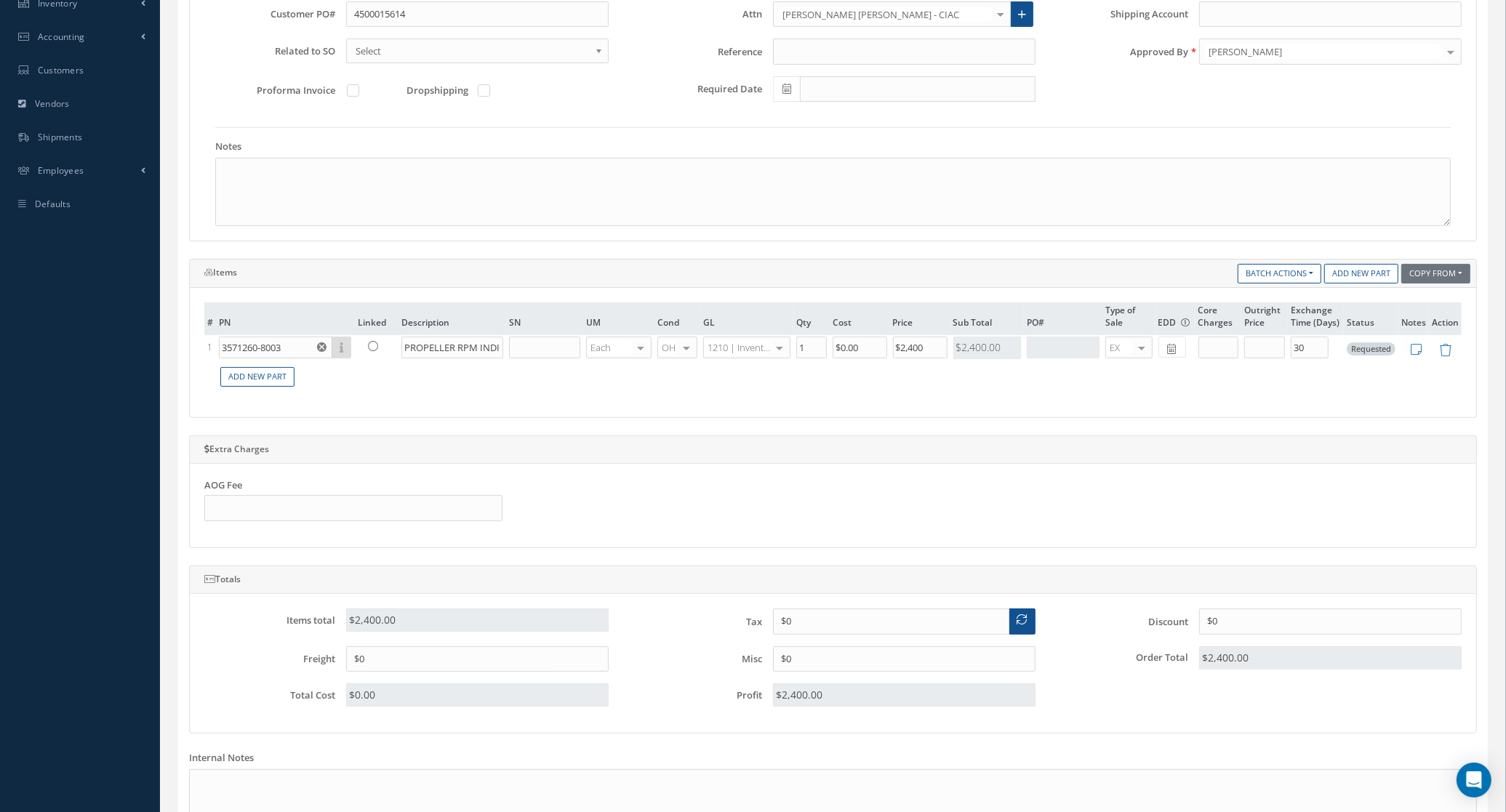
scroll to position [158, 0]
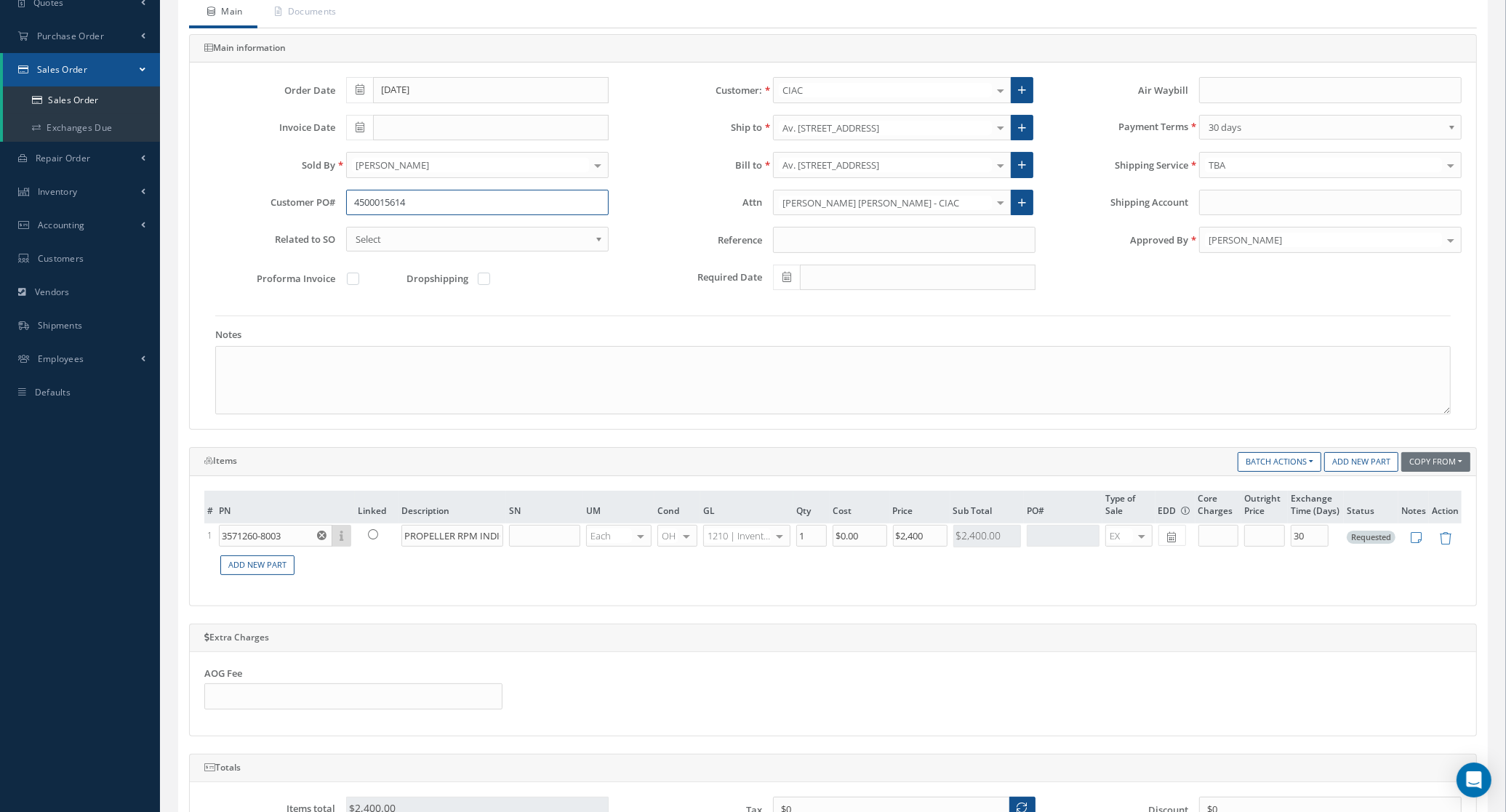
drag, startPoint x: 467, startPoint y: 195, endPoint x: 192, endPoint y: 217, distance: 275.9
click at [192, 217] on div "Order Date 09/11/2025 Customer: CIAC MABA AERO LLC 21 AIR ABR AVIATION LEASING,…" at bounding box center [833, 245] width 1287 height 366
click at [446, 216] on input "4500015614" at bounding box center [478, 203] width 263 height 26
drag, startPoint x: 445, startPoint y: 212, endPoint x: 307, endPoint y: 211, distance: 138.0
click at [307, 211] on div "Customer PO# 4500015614" at bounding box center [406, 203] width 426 height 26
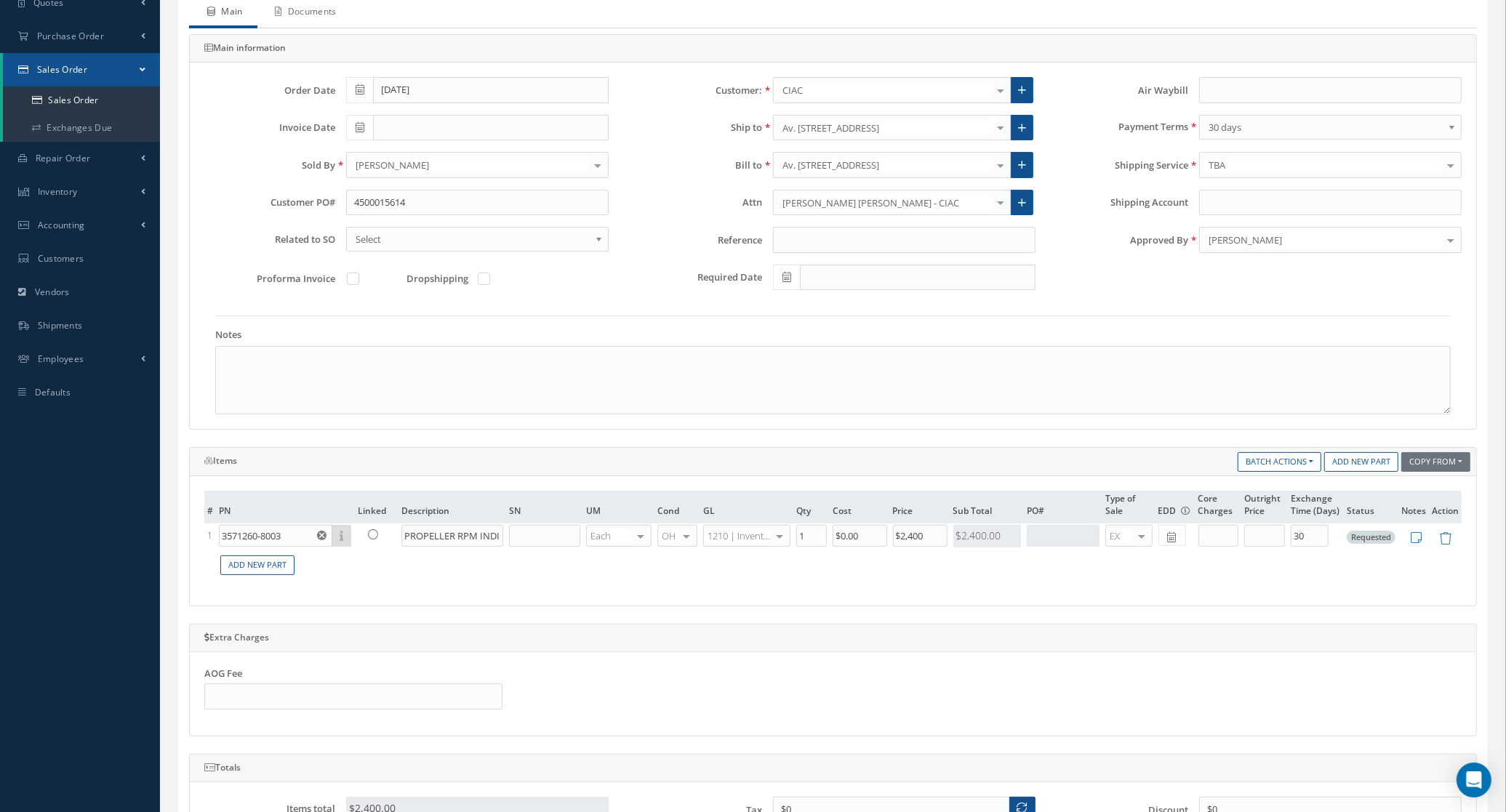
drag, startPoint x: 324, startPoint y: 16, endPoint x: 324, endPoint y: 24, distance: 8.0
click at [324, 24] on link "Documents" at bounding box center [305, 12] width 94 height 30
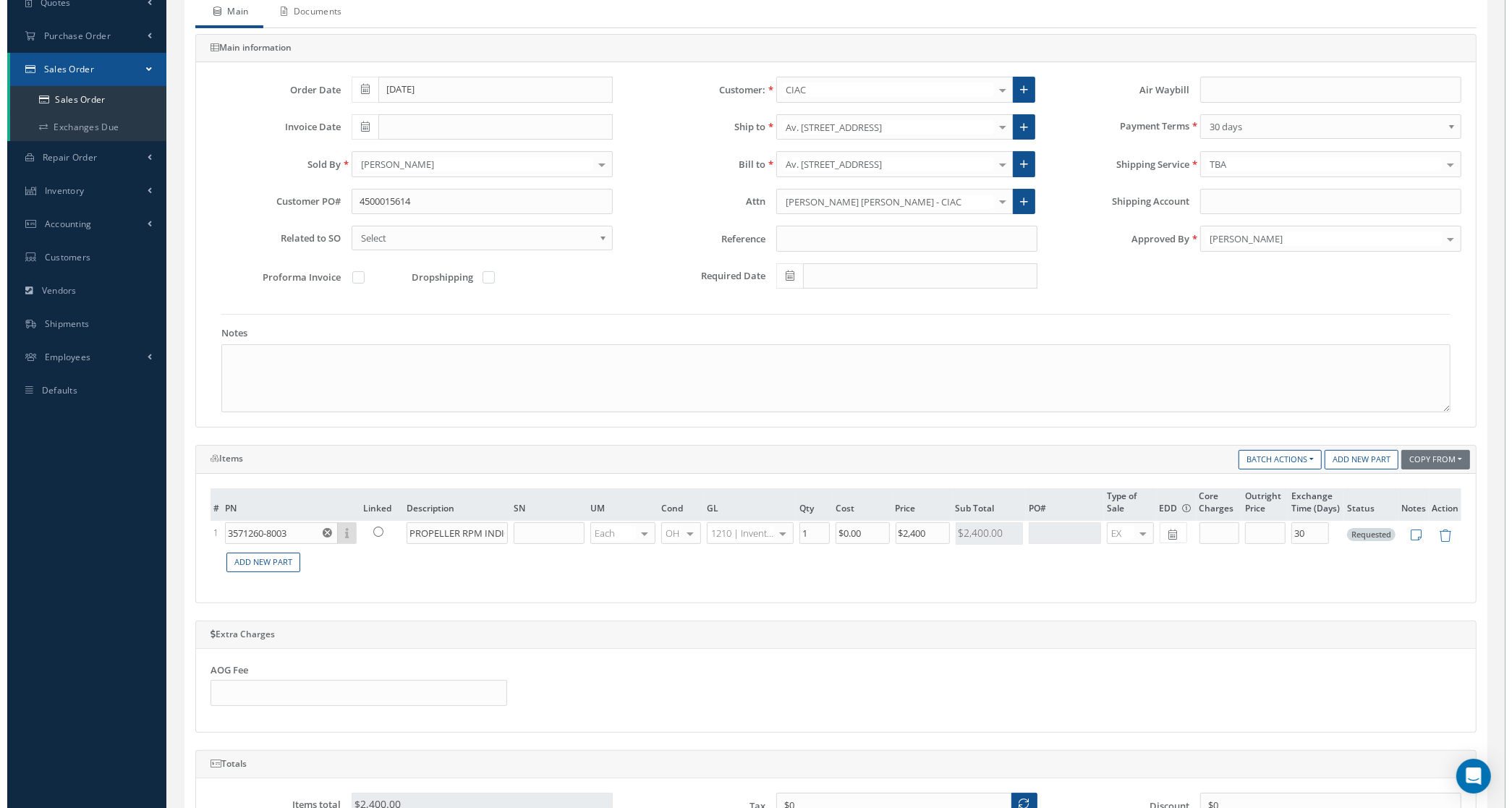
scroll to position [0, 0]
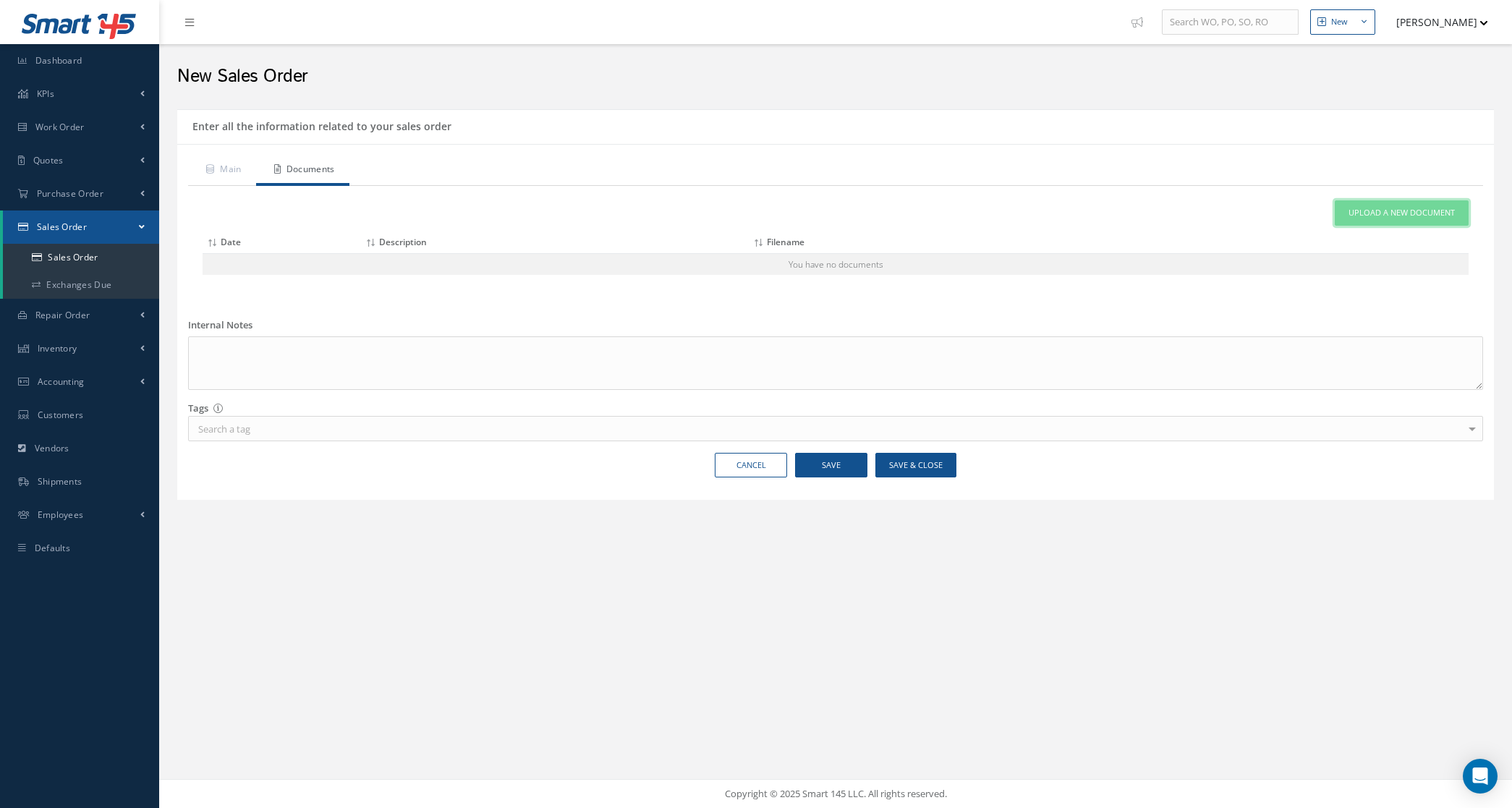
click at [1384, 209] on span "Upload a New Document" at bounding box center [1401, 213] width 107 height 12
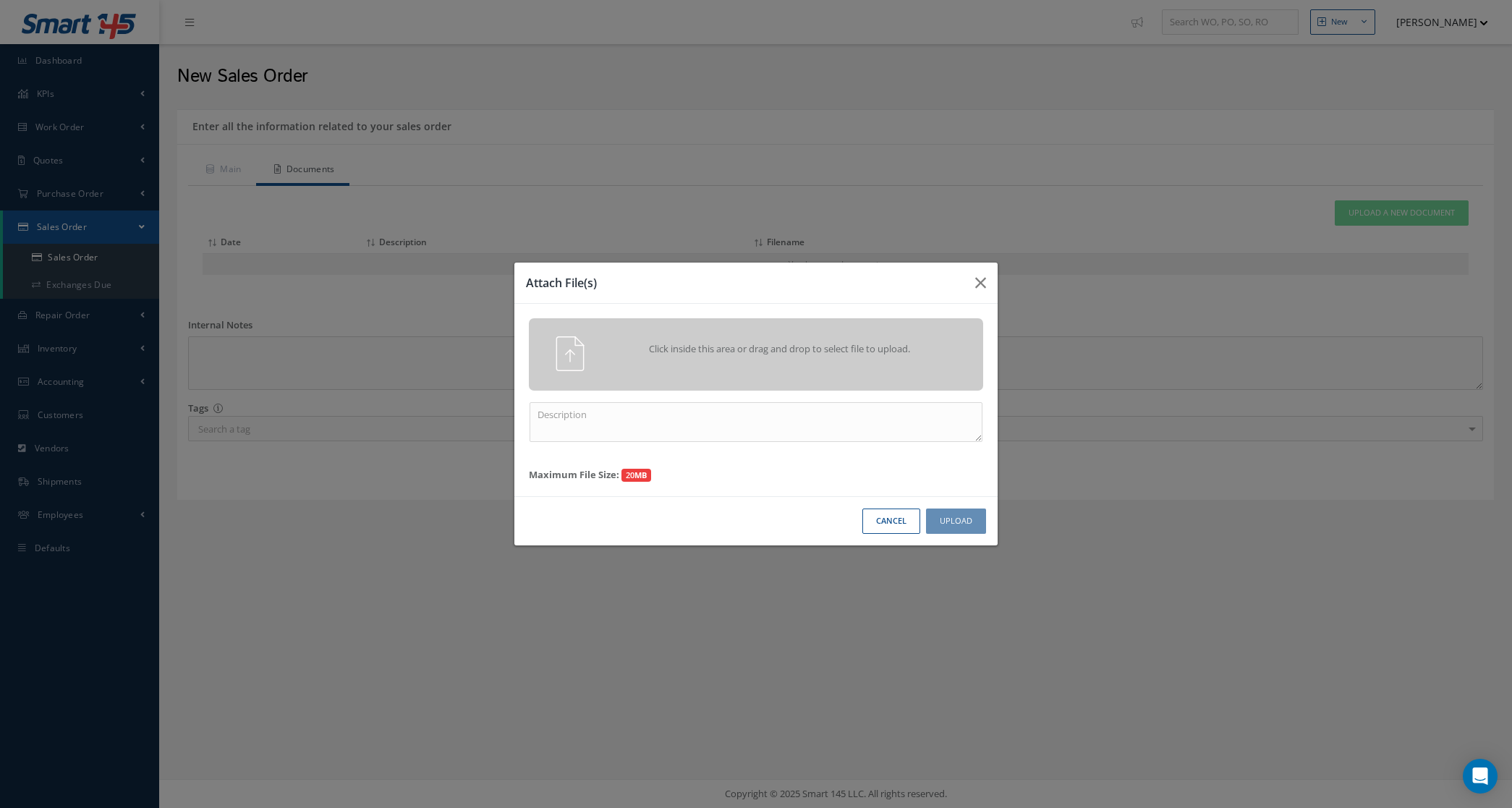
click at [729, 359] on div "Click inside this area or drag and drop to select file to upload." at bounding box center [776, 350] width 358 height 29
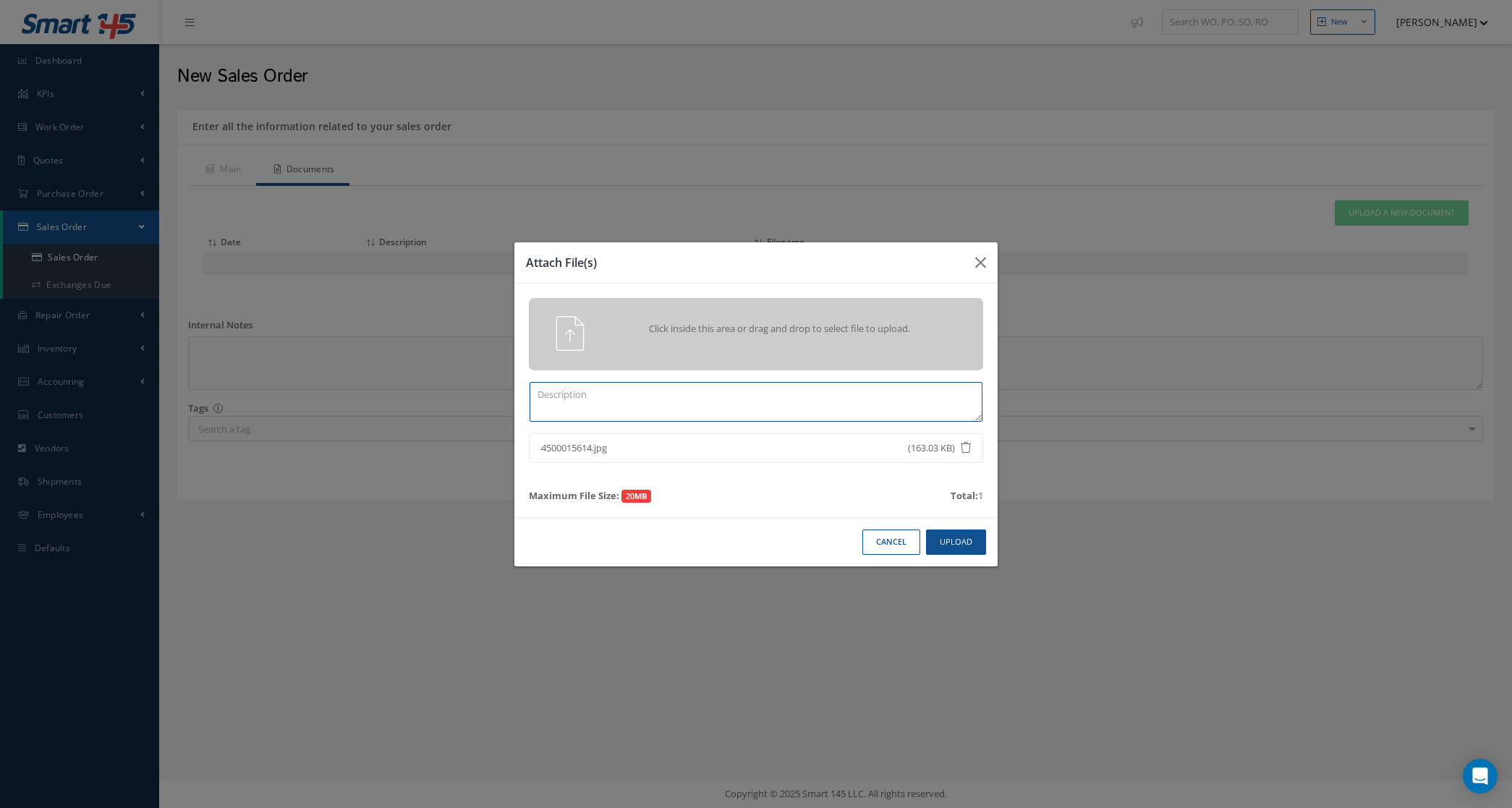
click at [872, 417] on textarea at bounding box center [755, 402] width 453 height 40
type textarea "PO"
click at [960, 543] on button "Upload" at bounding box center [955, 541] width 60 height 25
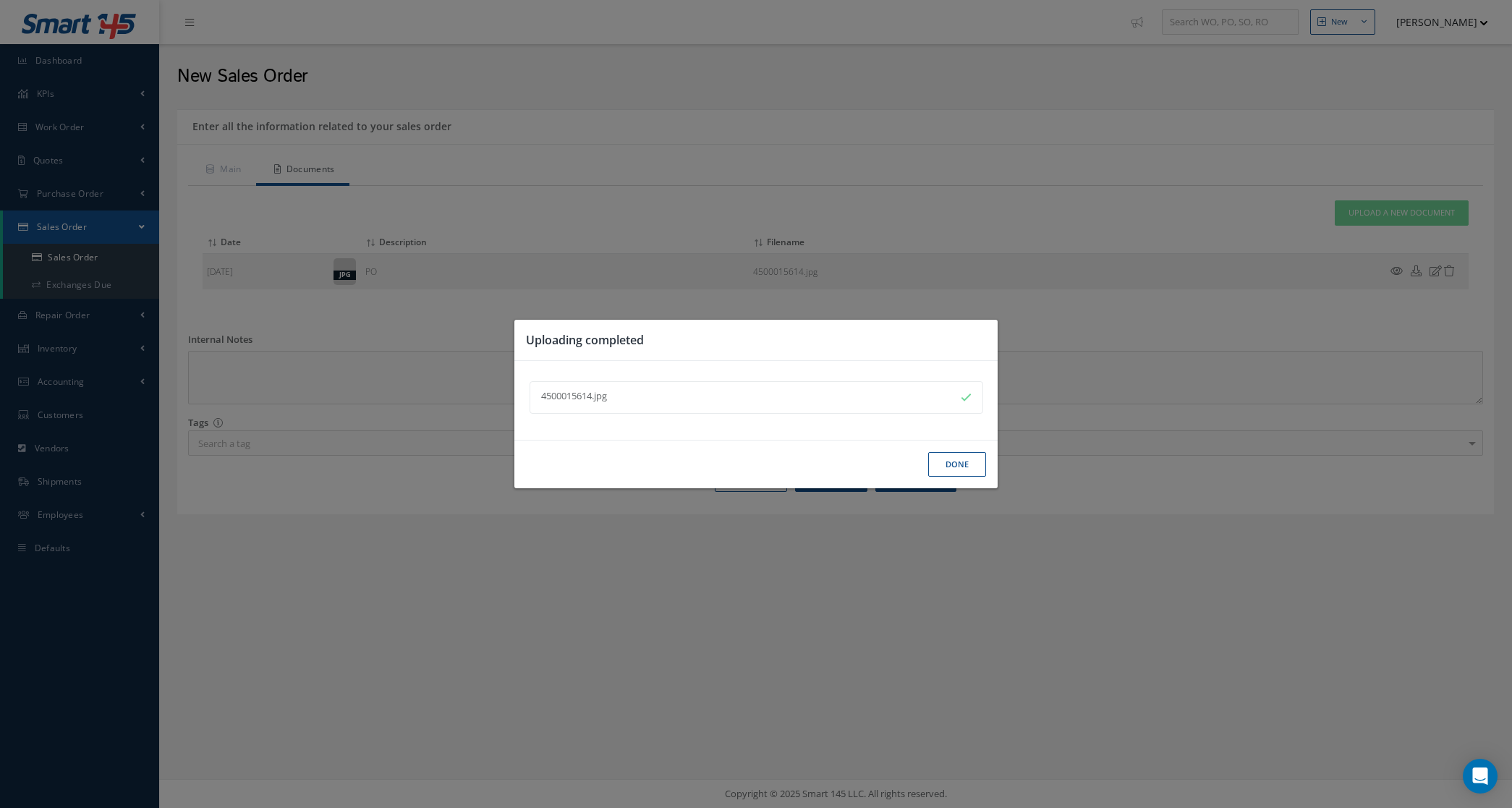
click at [942, 463] on button "Done" at bounding box center [957, 464] width 58 height 25
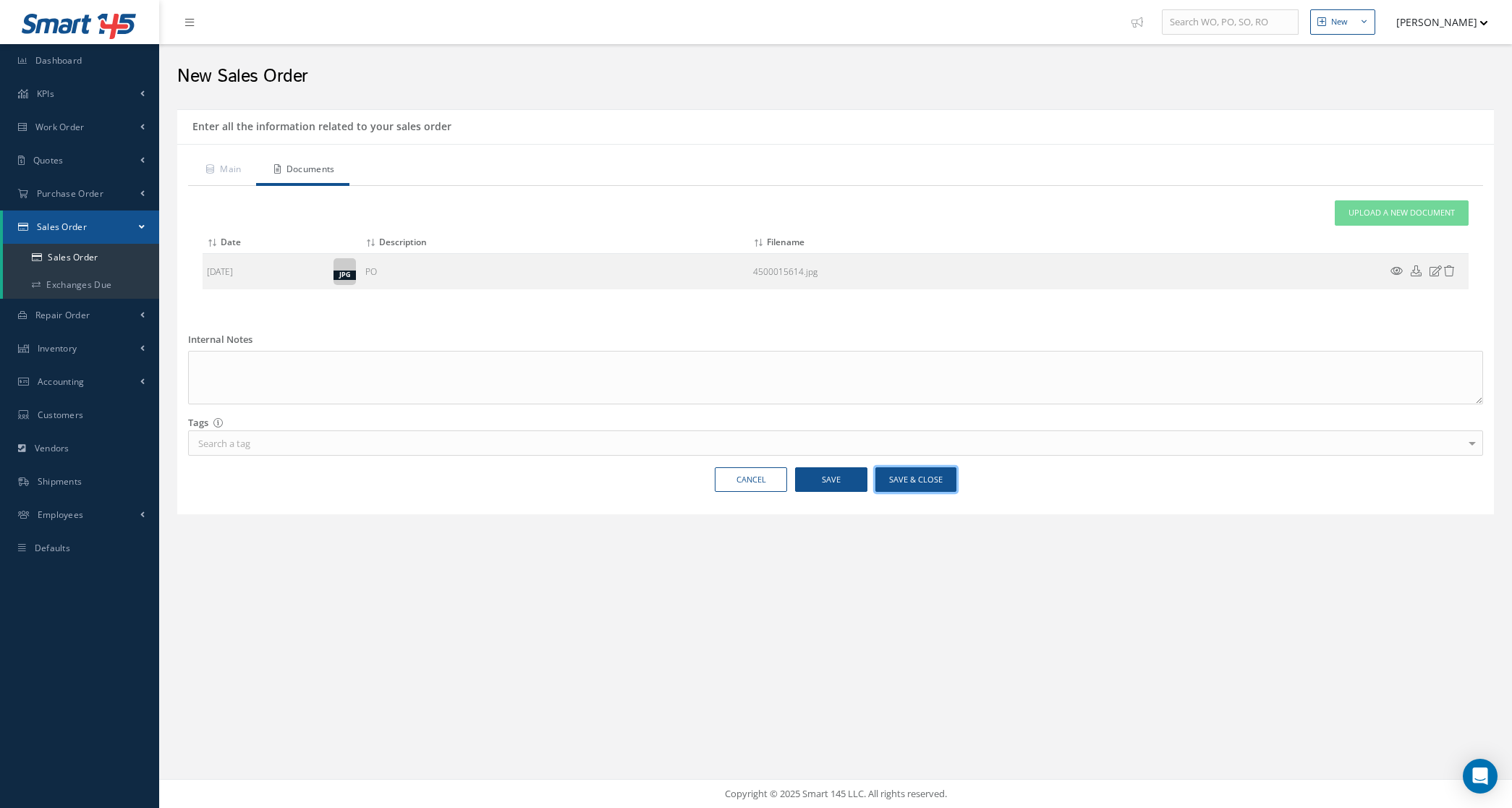
click at [914, 481] on button "Save & Close" at bounding box center [916, 480] width 81 height 25
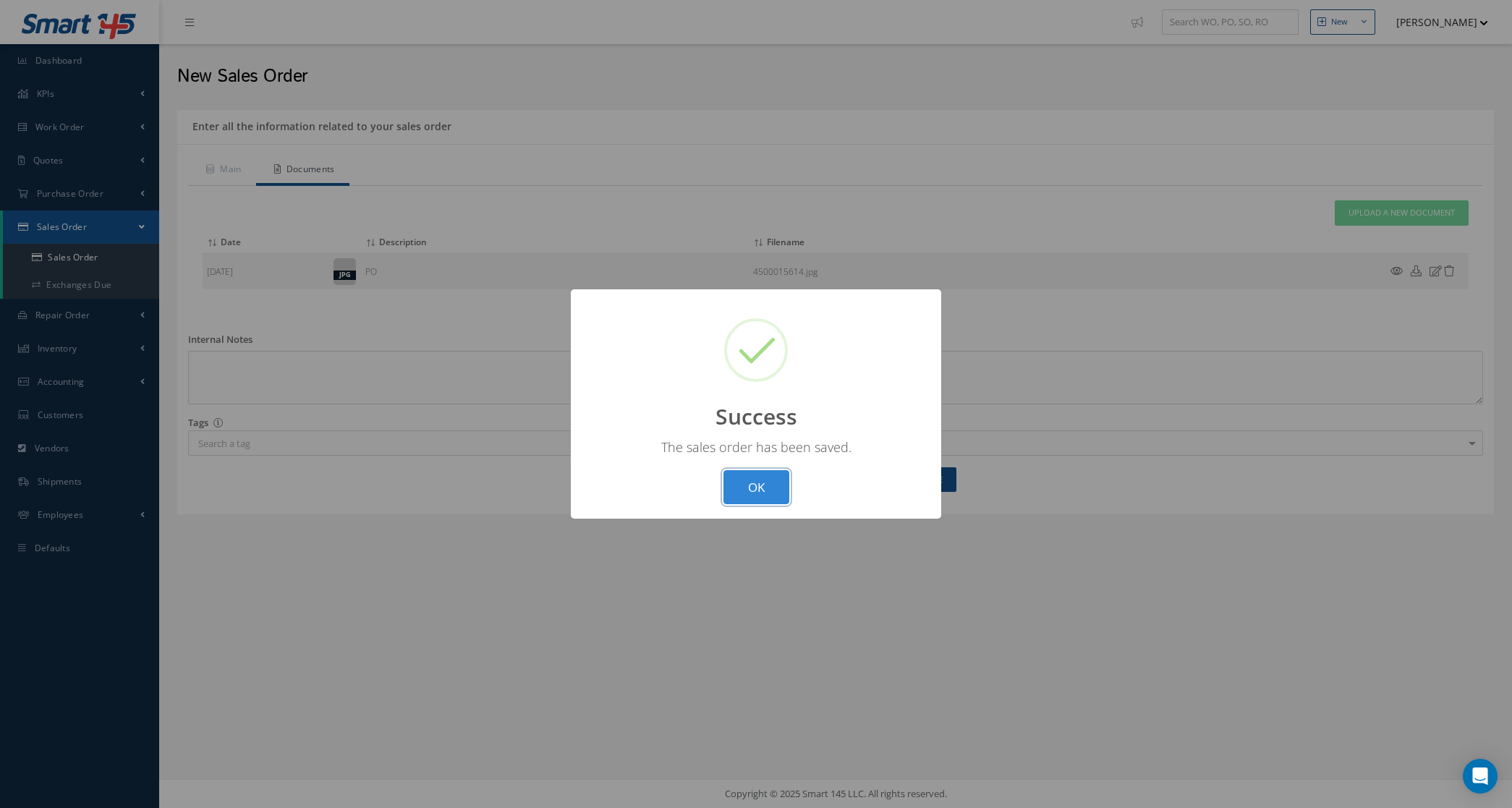
drag, startPoint x: 775, startPoint y: 489, endPoint x: 743, endPoint y: 460, distance: 43.2
click at [775, 489] on button "OK" at bounding box center [756, 487] width 66 height 34
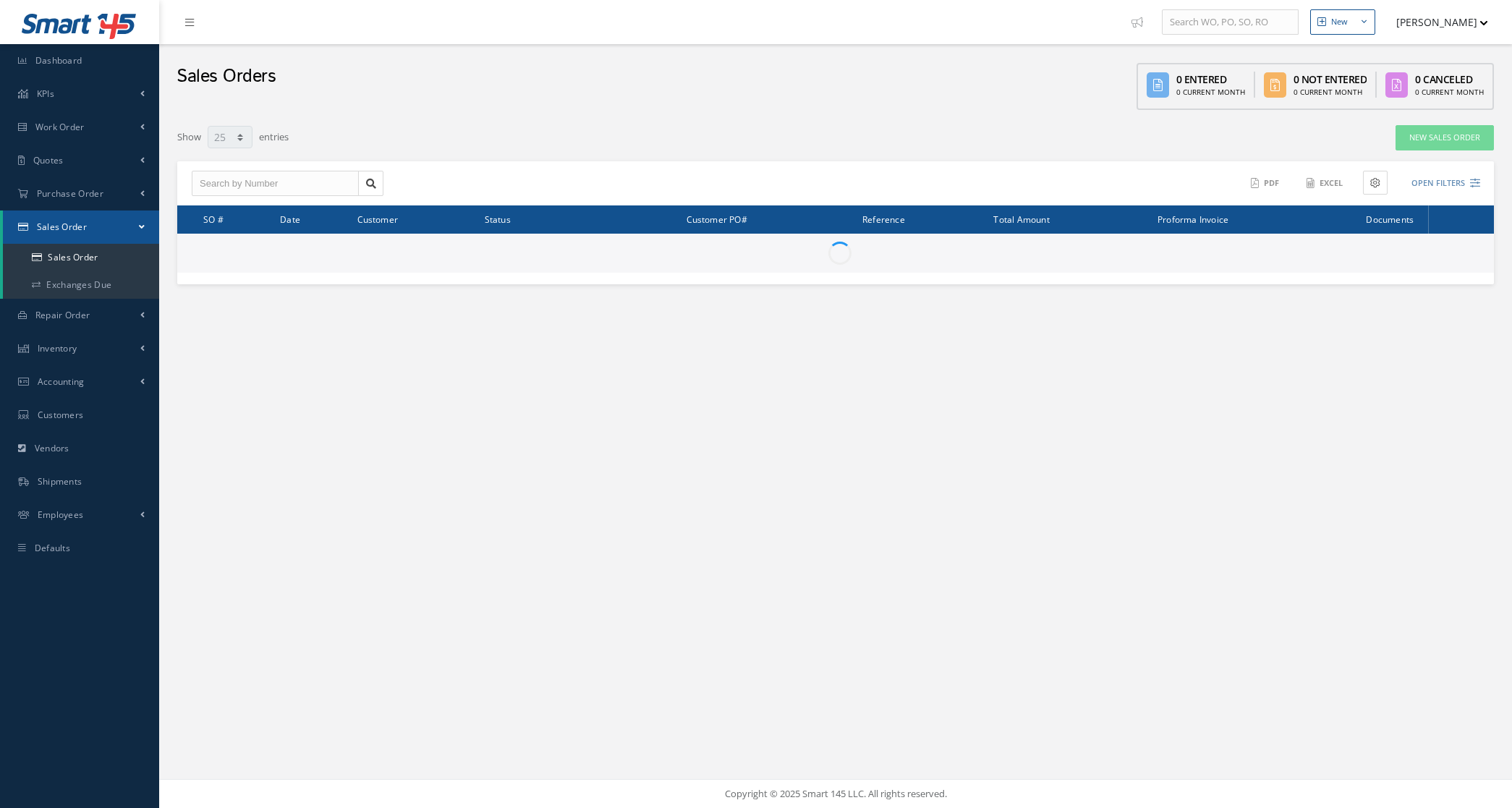
select select "25"
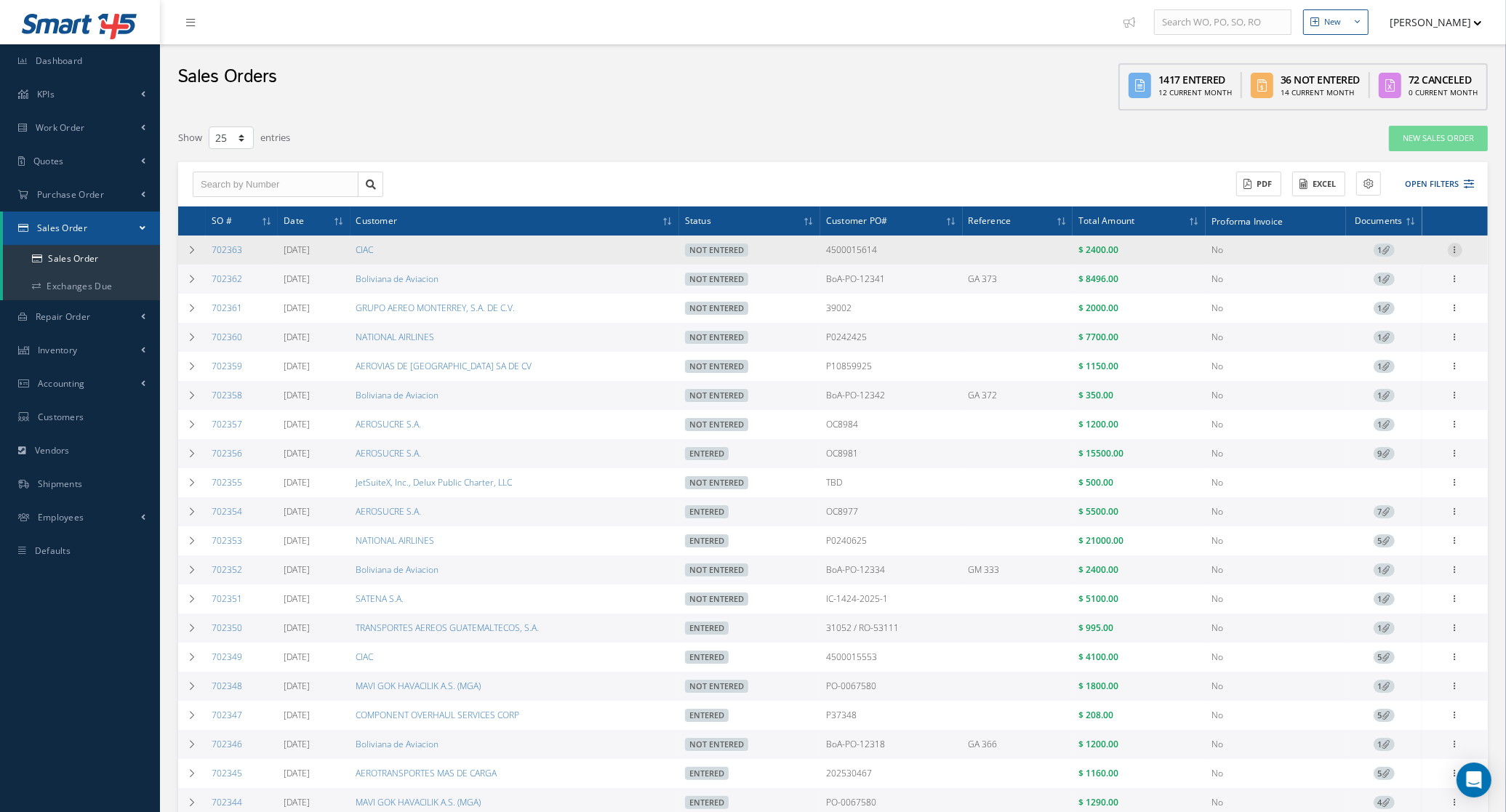
click at [1451, 250] on icon at bounding box center [1455, 248] width 15 height 11
click at [1413, 327] on link "Documents" at bounding box center [1388, 334] width 115 height 19
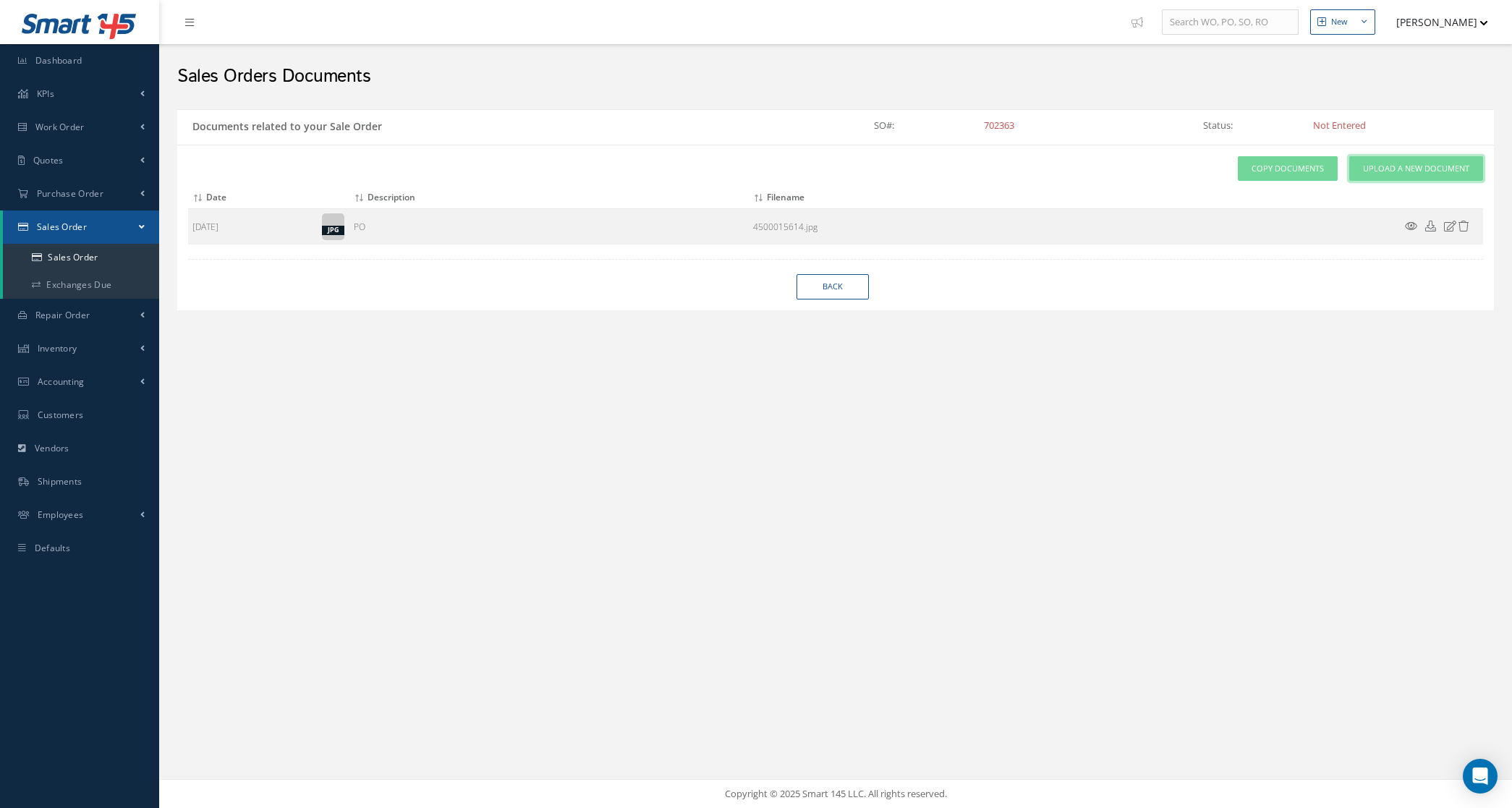
click at [1426, 160] on link "Upload a New Document" at bounding box center [1416, 168] width 134 height 25
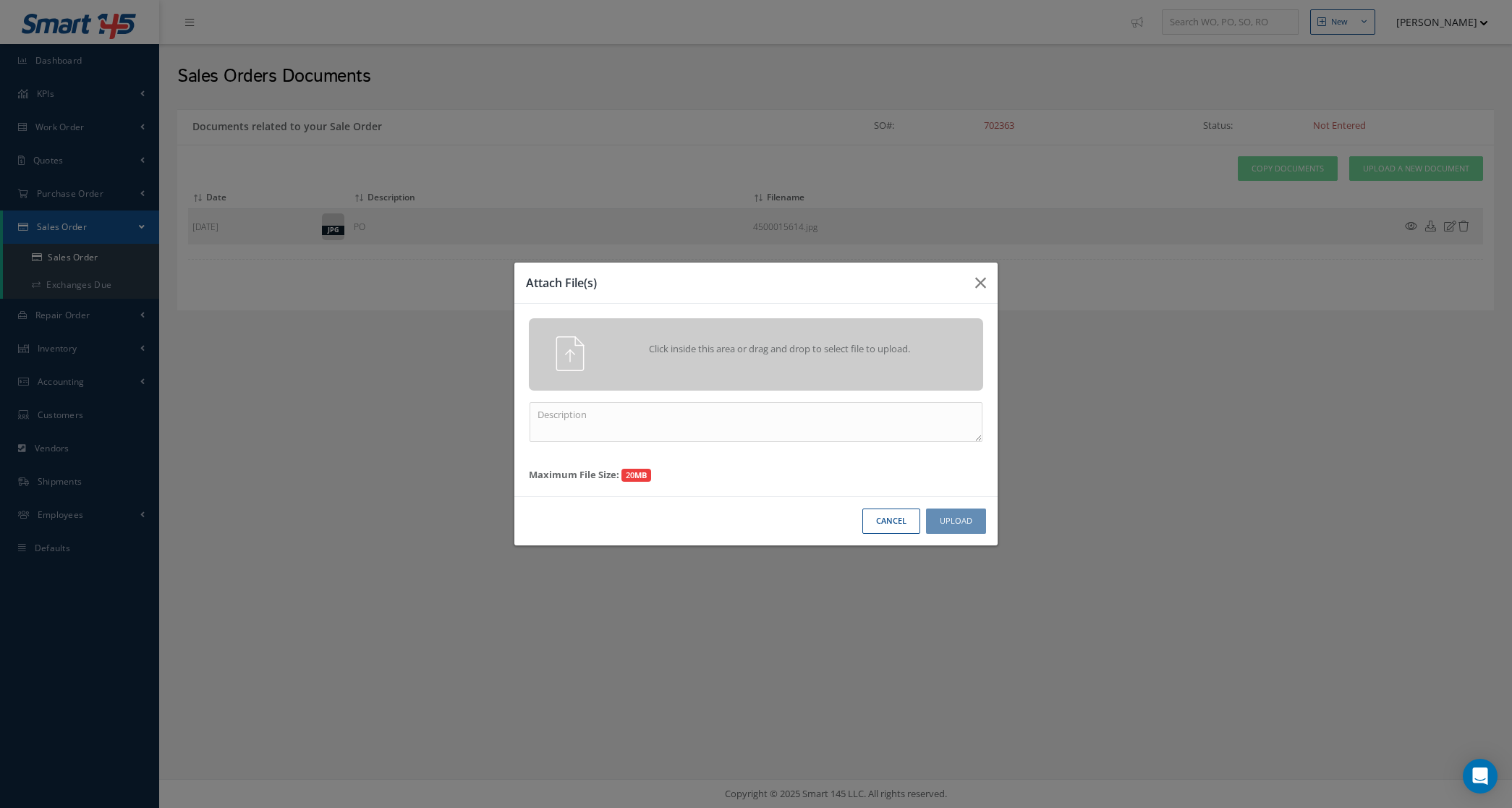
click at [740, 347] on span "Click inside this area or drag and drop to select file to upload." at bounding box center [779, 349] width 328 height 15
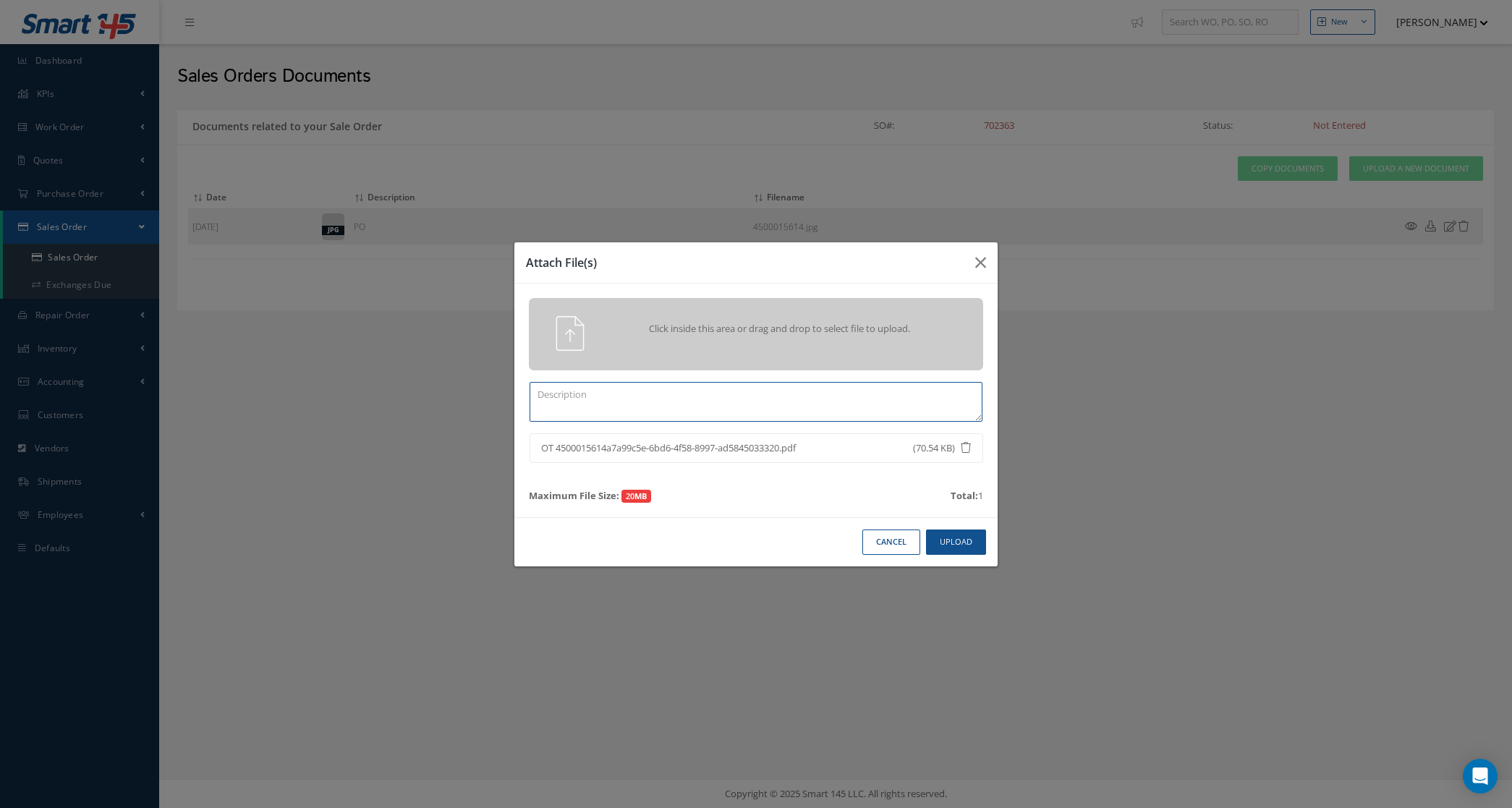
click at [846, 402] on textarea at bounding box center [755, 402] width 453 height 40
type textarea "PO"
click at [946, 544] on button "Upload" at bounding box center [955, 541] width 60 height 25
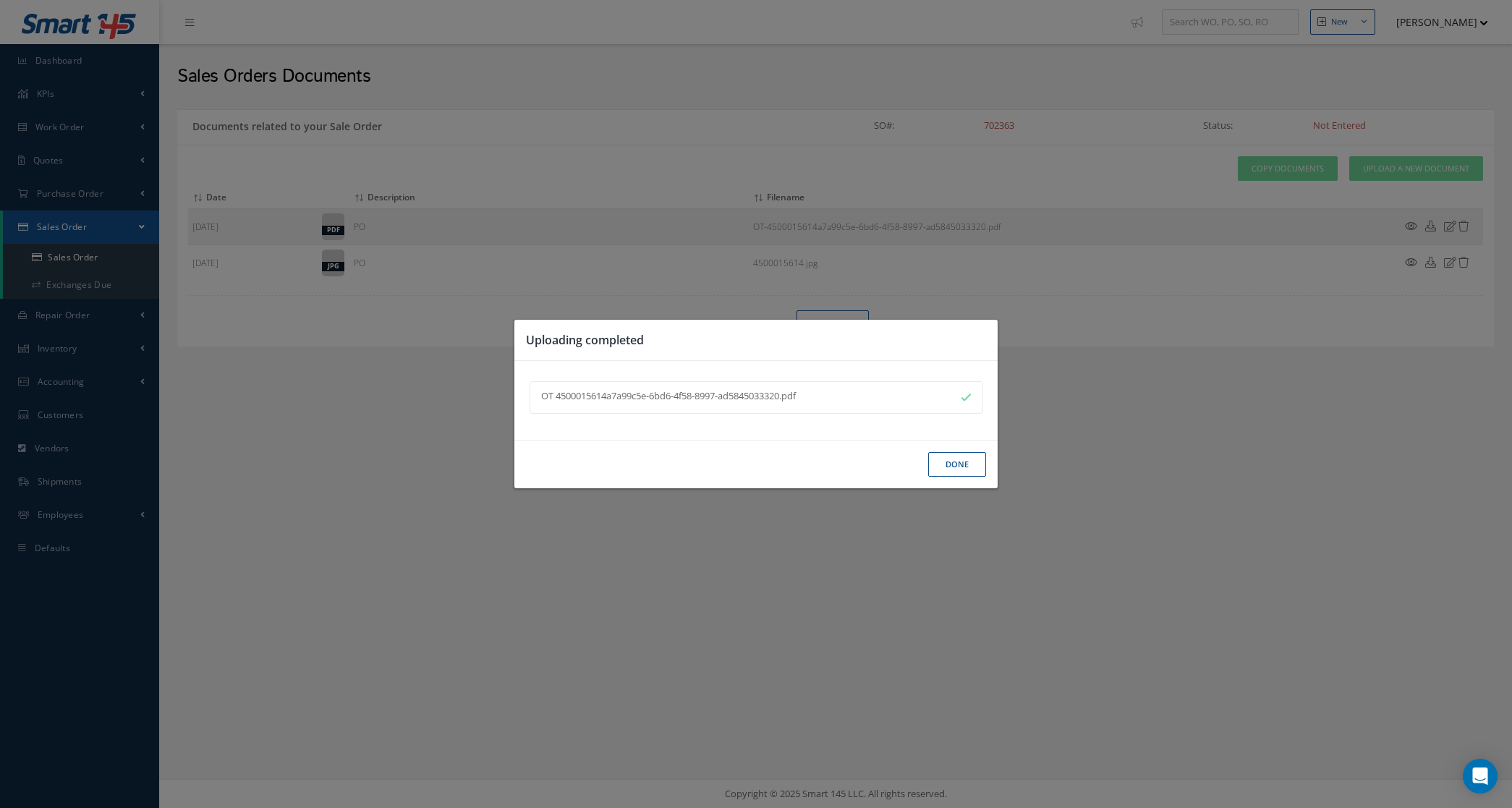
click at [928, 456] on button "Done" at bounding box center [957, 464] width 58 height 25
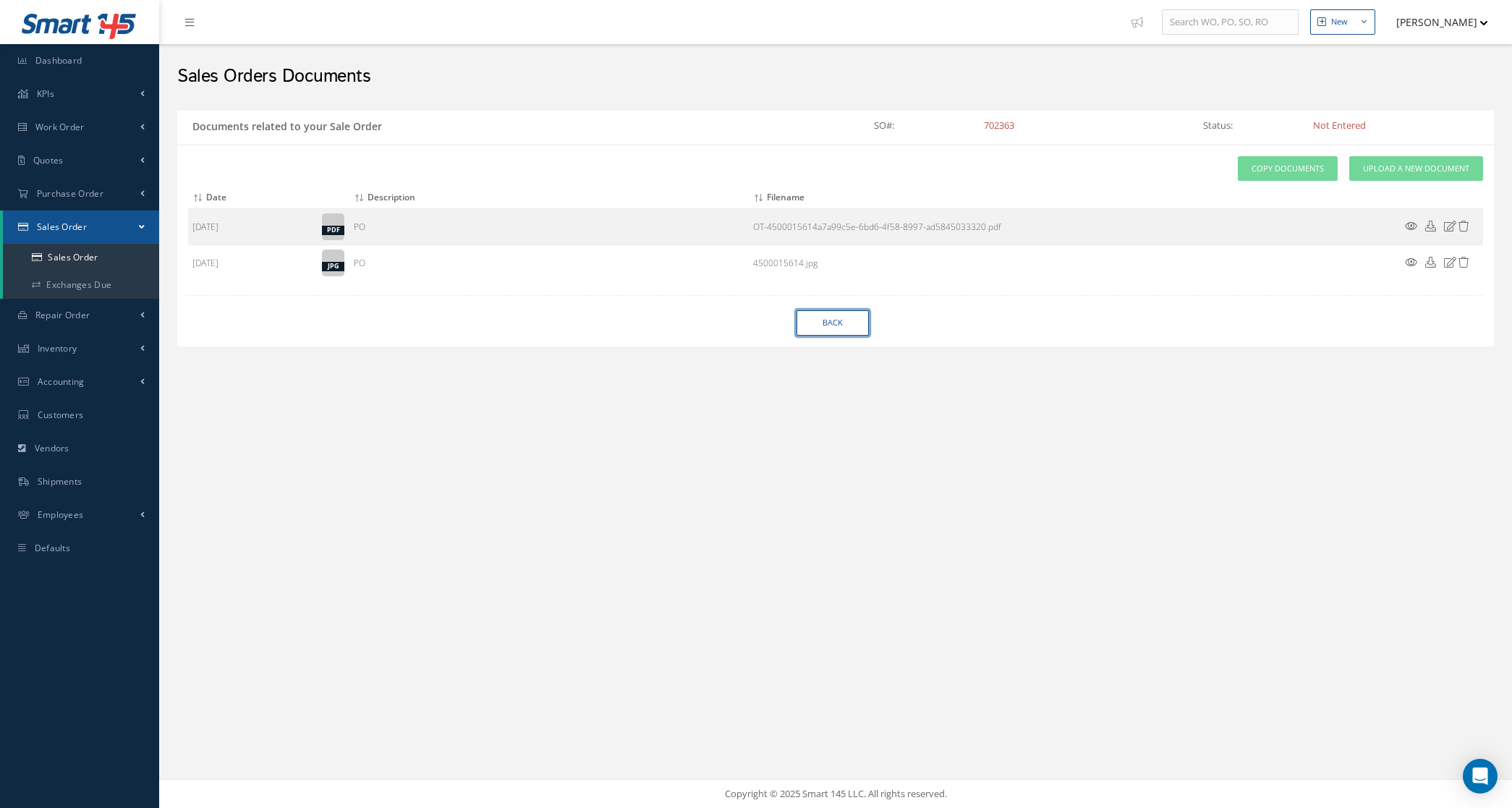
click at [837, 314] on link "Back" at bounding box center [833, 322] width 73 height 25
select select "25"
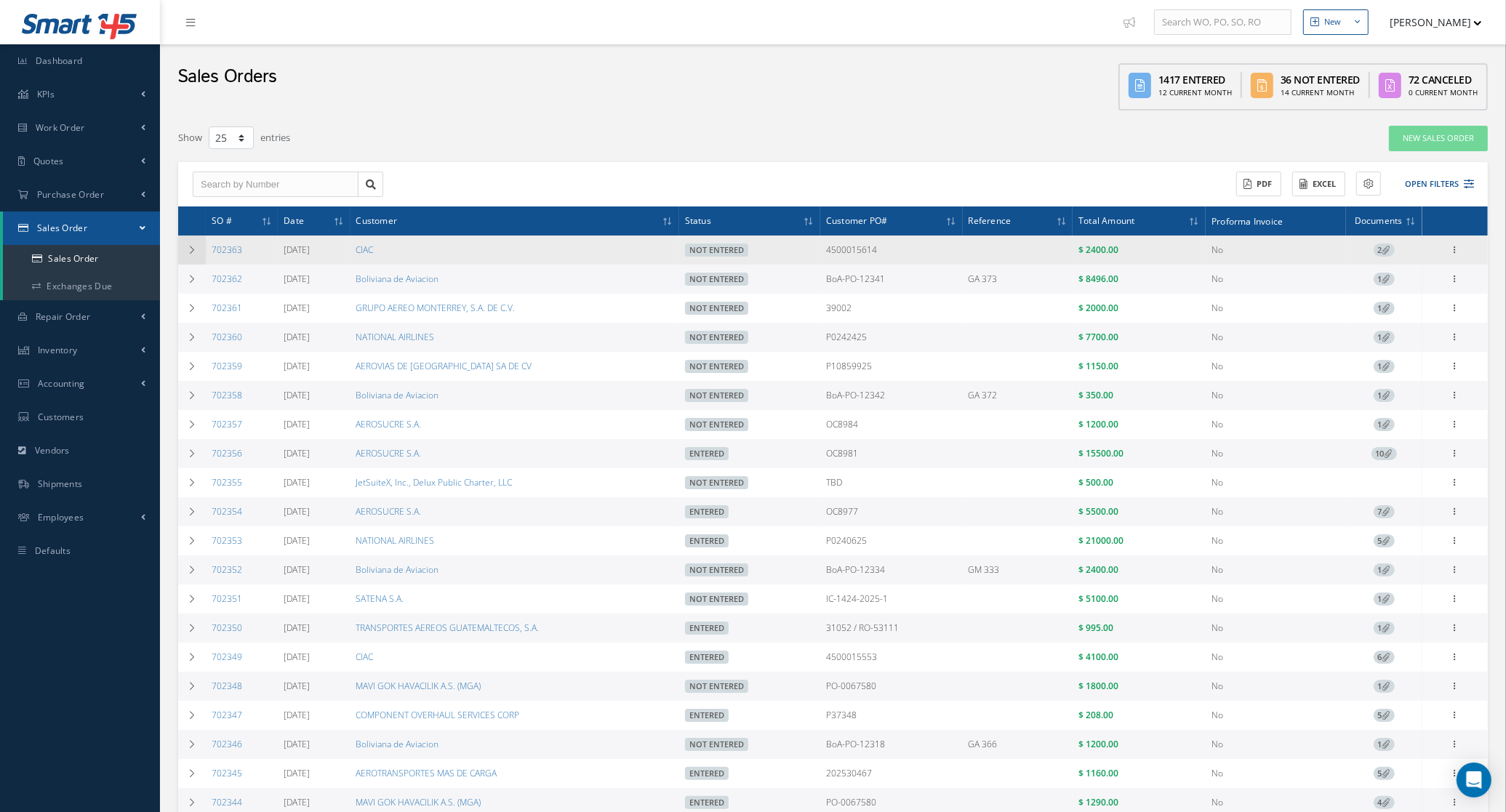
drag, startPoint x: 255, startPoint y: 256, endPoint x: 198, endPoint y: 263, distance: 57.4
click at [198, 263] on tr "702363 09/11/2025 CIAC Not Entered 4500015614 $ 2400.00 No 2 Enter/Update Edit …" at bounding box center [833, 250] width 1309 height 29
copy tr "702363"
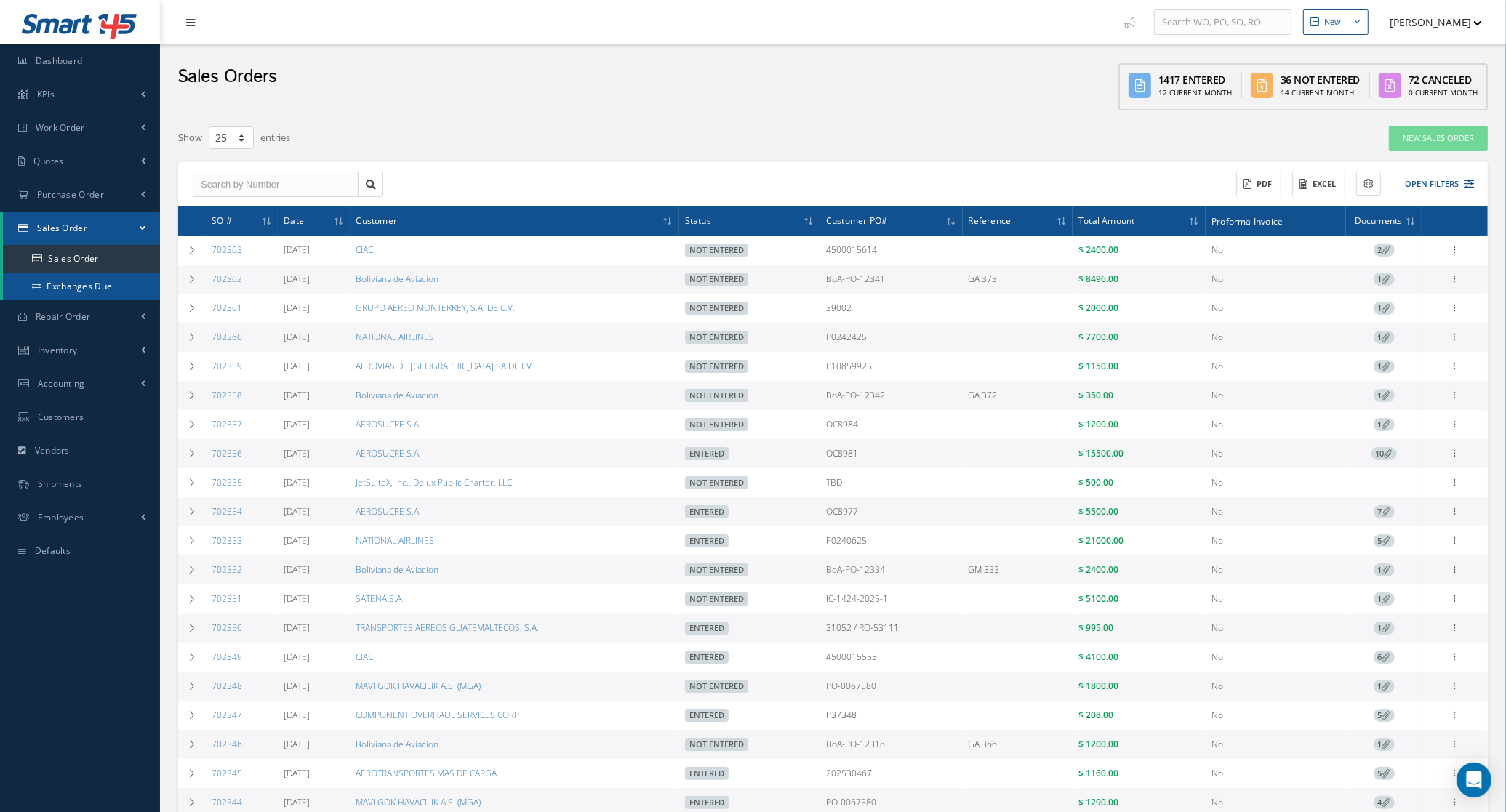
click at [77, 292] on link "Exchanges Due" at bounding box center [81, 286] width 157 height 28
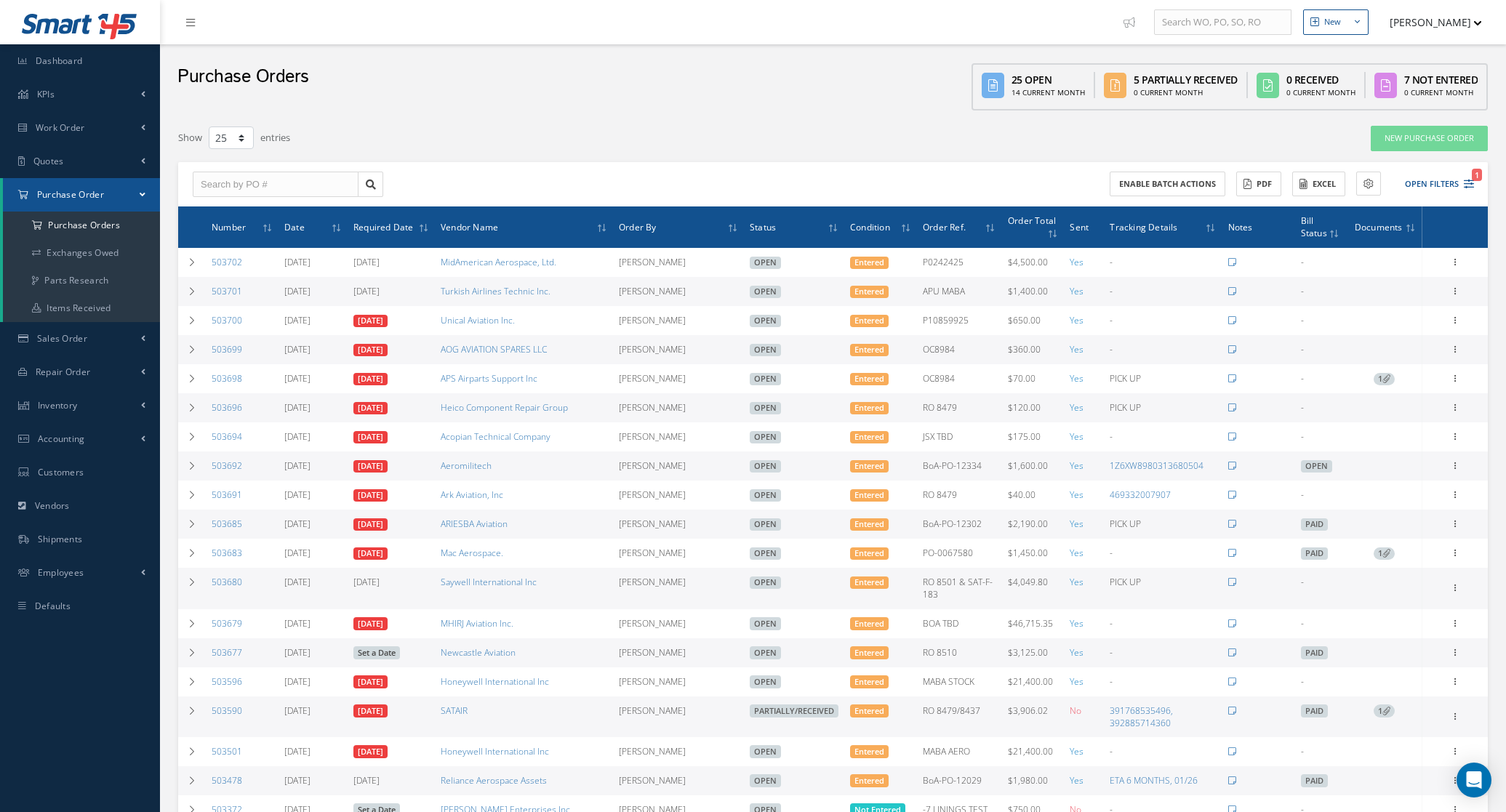
select select "25"
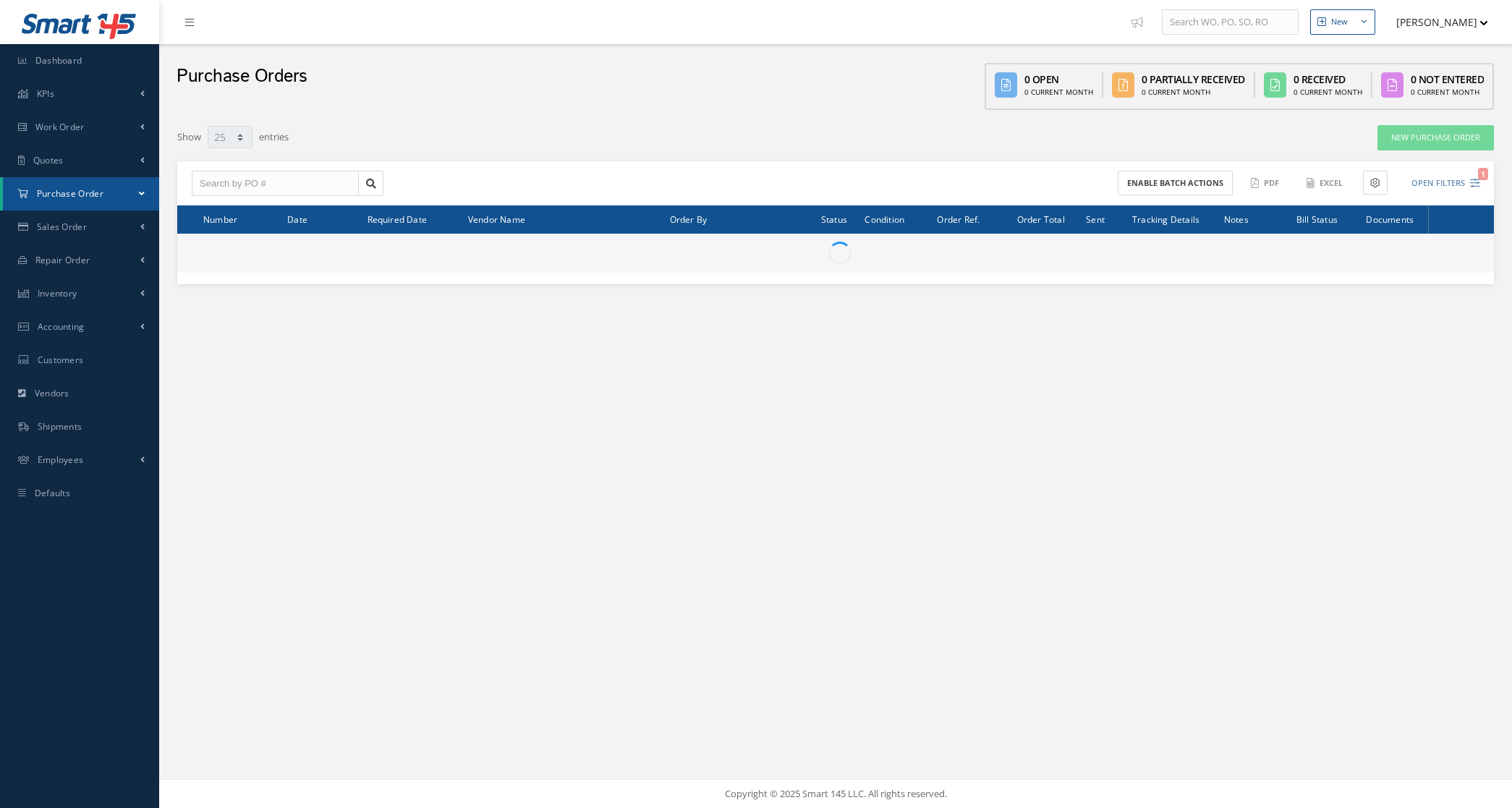
select select "25"
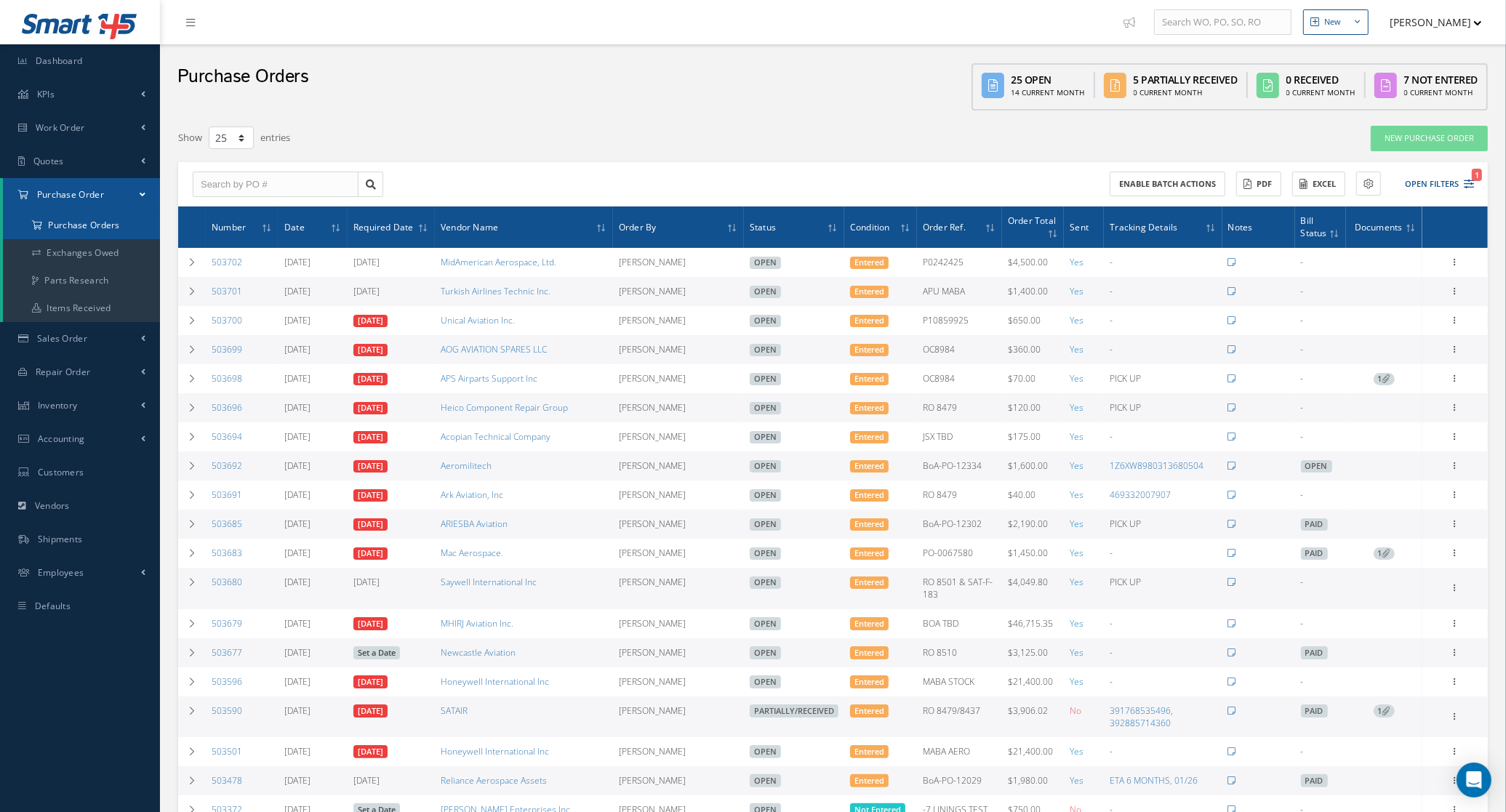
click at [73, 230] on a=1&status_id=2&status_id=3&status_id=5&collapsedFilters"] "Purchase Orders" at bounding box center [81, 225] width 157 height 28
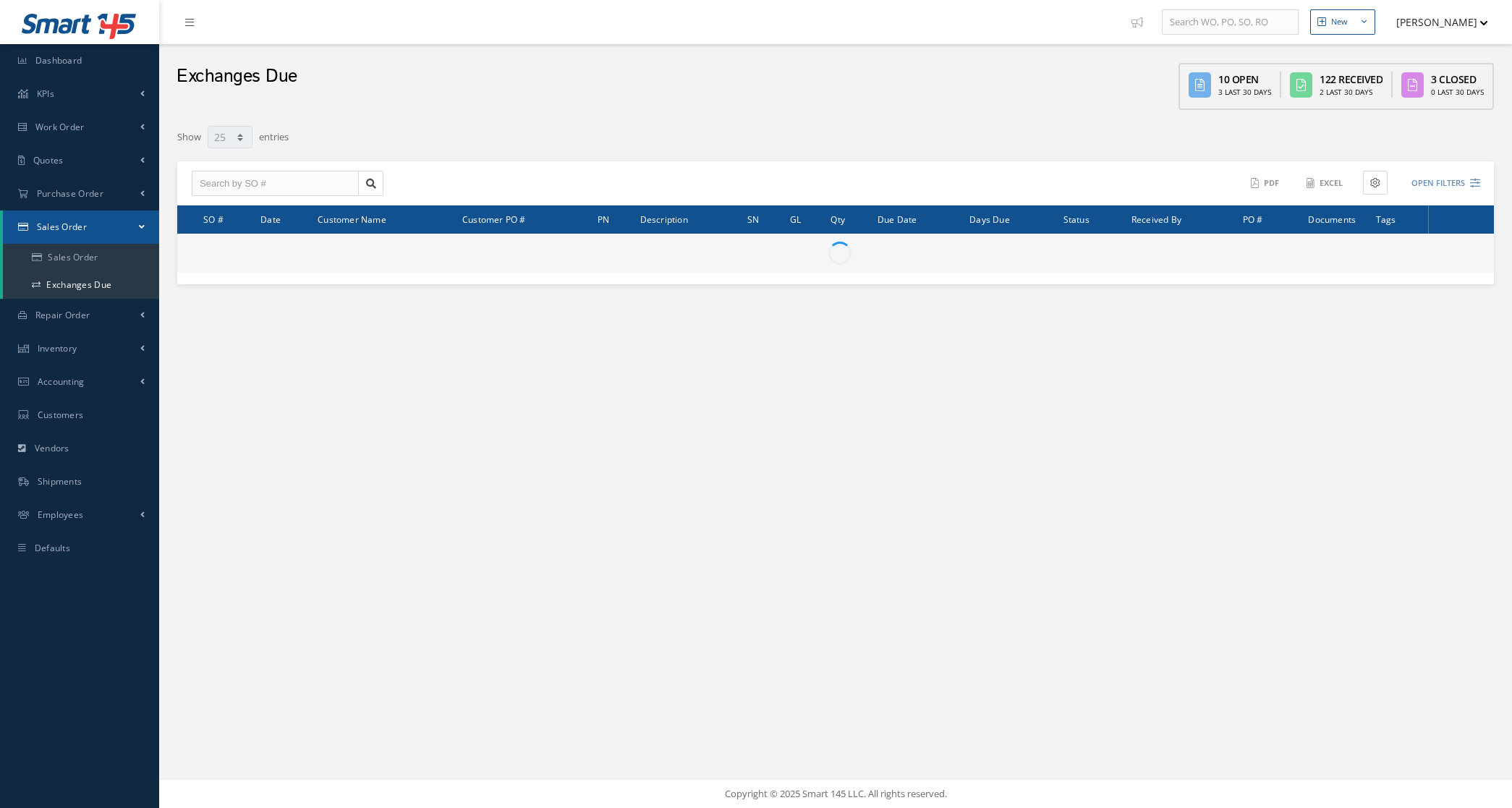
select select "25"
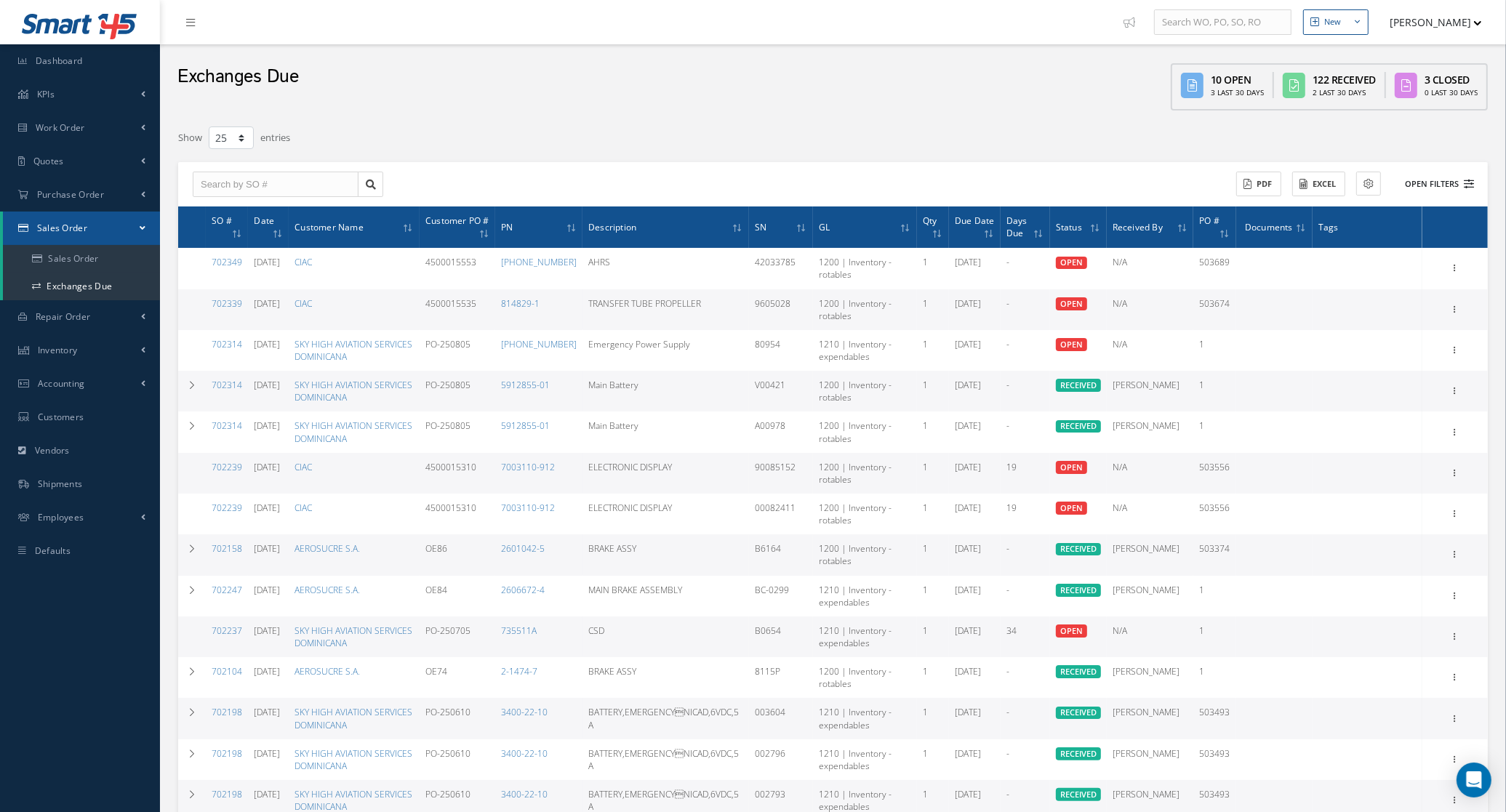
click at [1446, 175] on button "Open Filters" at bounding box center [1433, 185] width 82 height 24
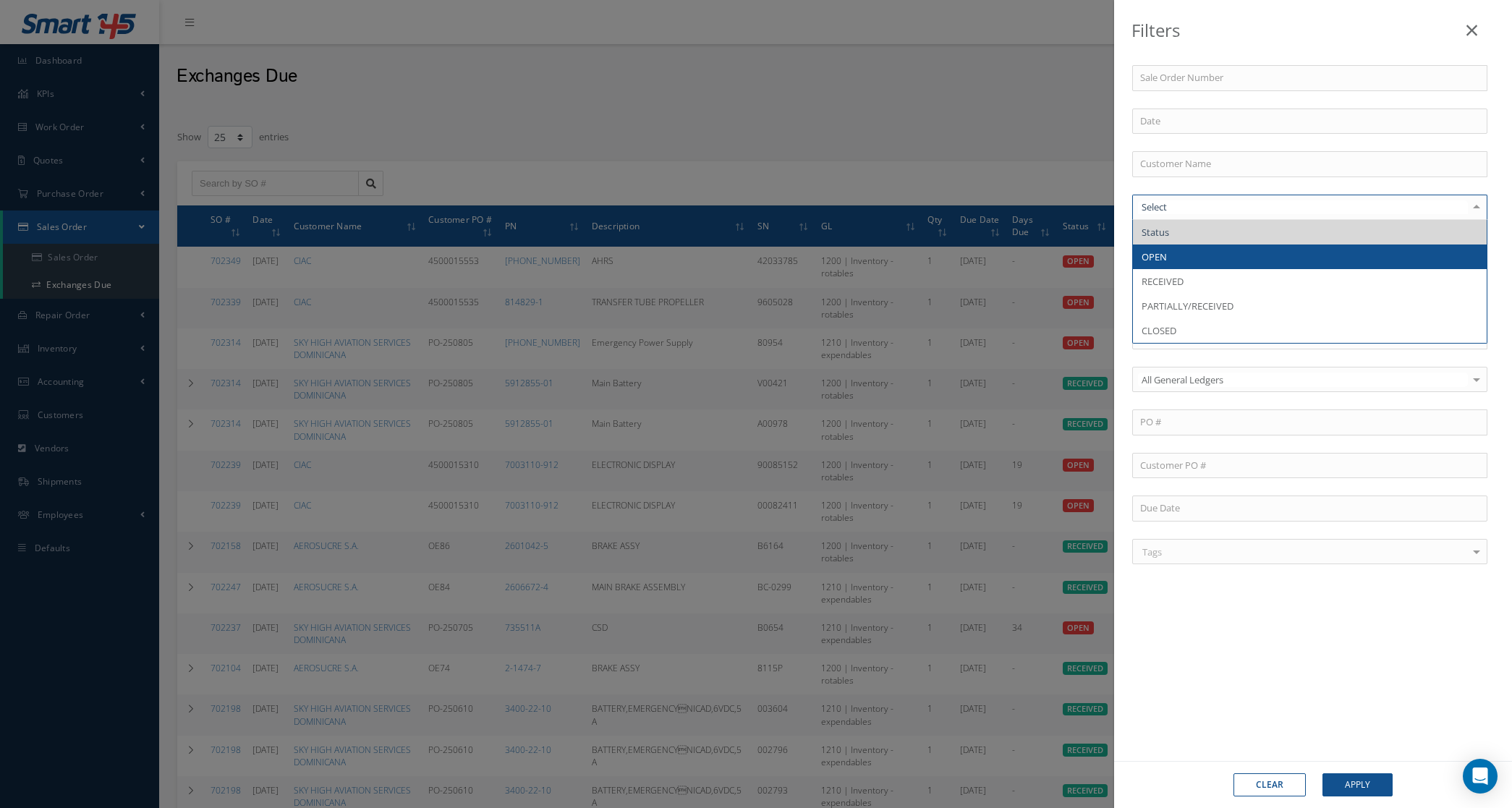
click at [1187, 252] on span "OPEN" at bounding box center [1309, 256] width 353 height 24
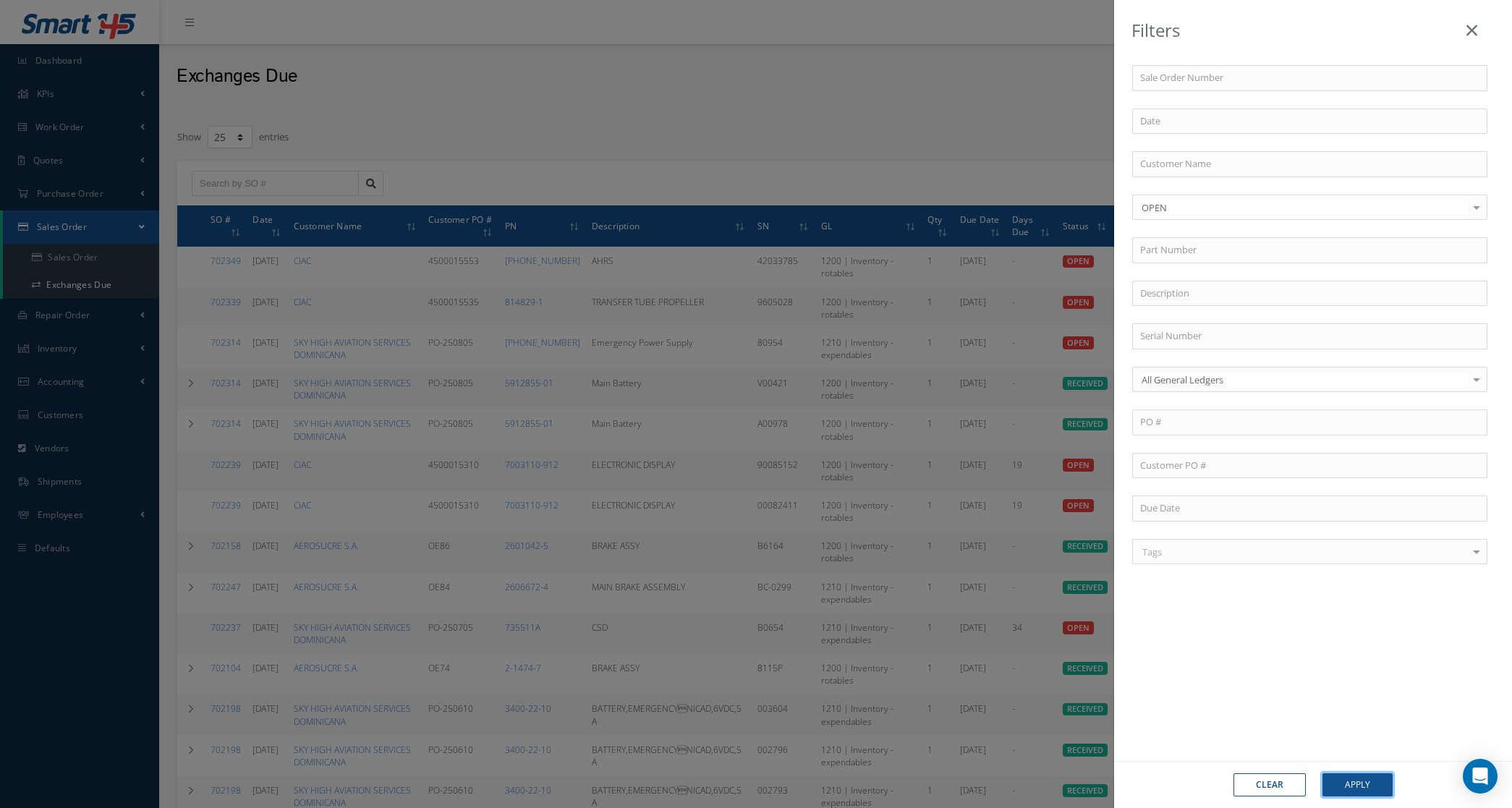
click at [1357, 789] on button "Apply" at bounding box center [1357, 785] width 70 height 23
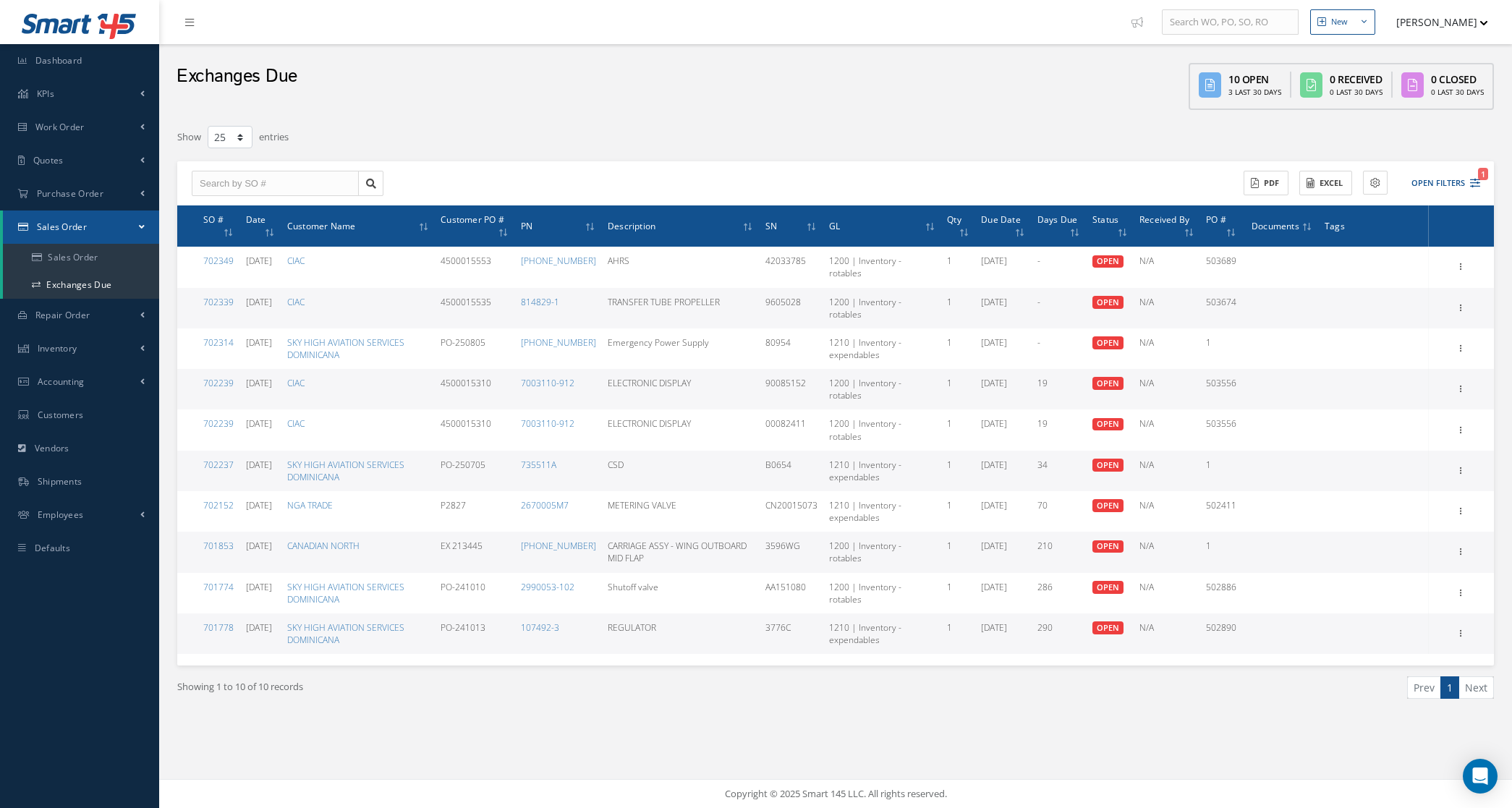
click at [1452, 168] on div "ACTIONS Receive Payments Select Customer MABA AERO LLC 21 AIR ABR AVIATION LEAS…" at bounding box center [836, 184] width 1316 height 45
click at [1451, 174] on button "Open Filters 1" at bounding box center [1439, 184] width 81 height 24
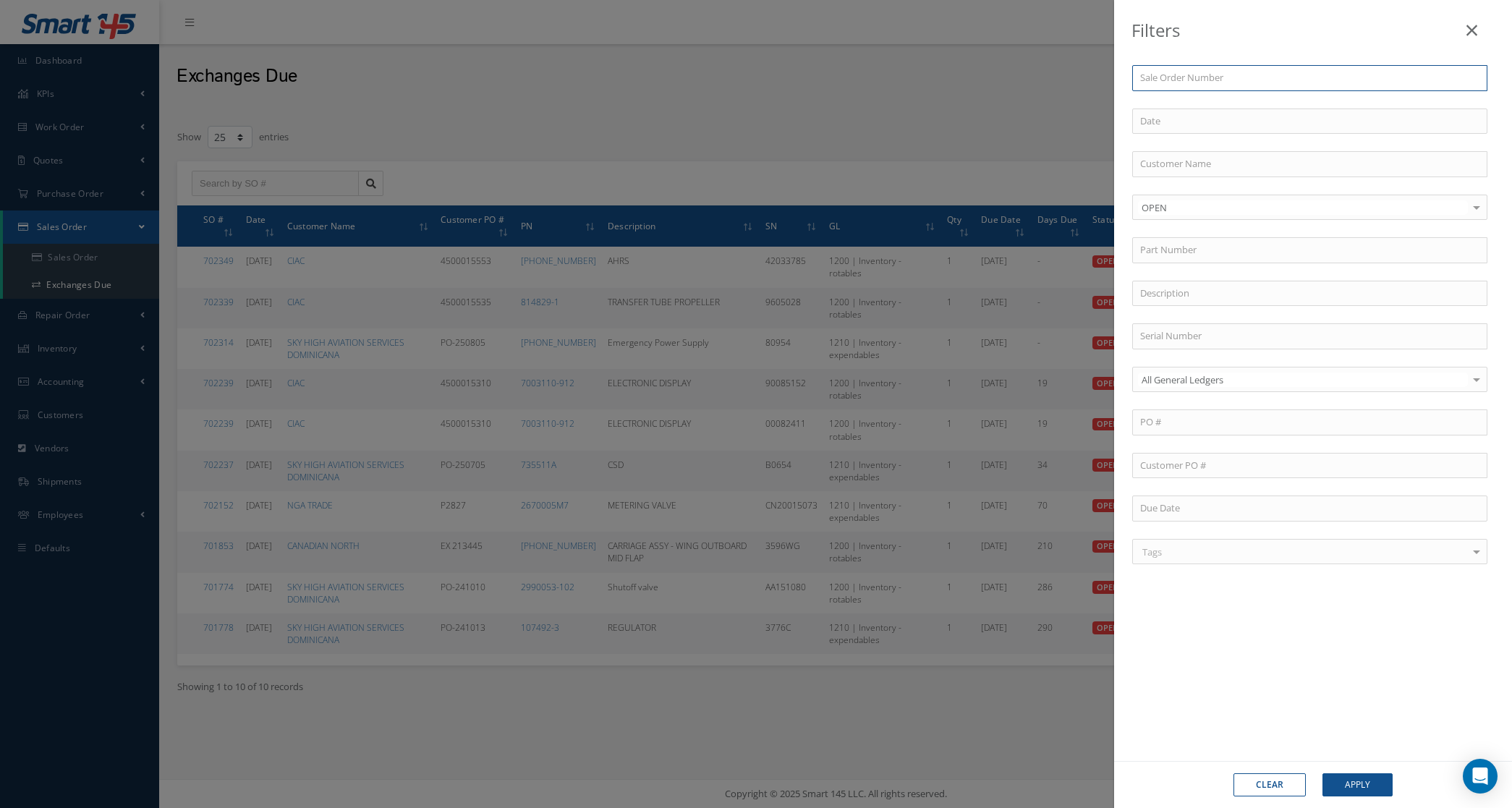
click at [1285, 74] on input "text" at bounding box center [1309, 78] width 355 height 26
click at [1268, 163] on input "text" at bounding box center [1309, 165] width 355 height 26
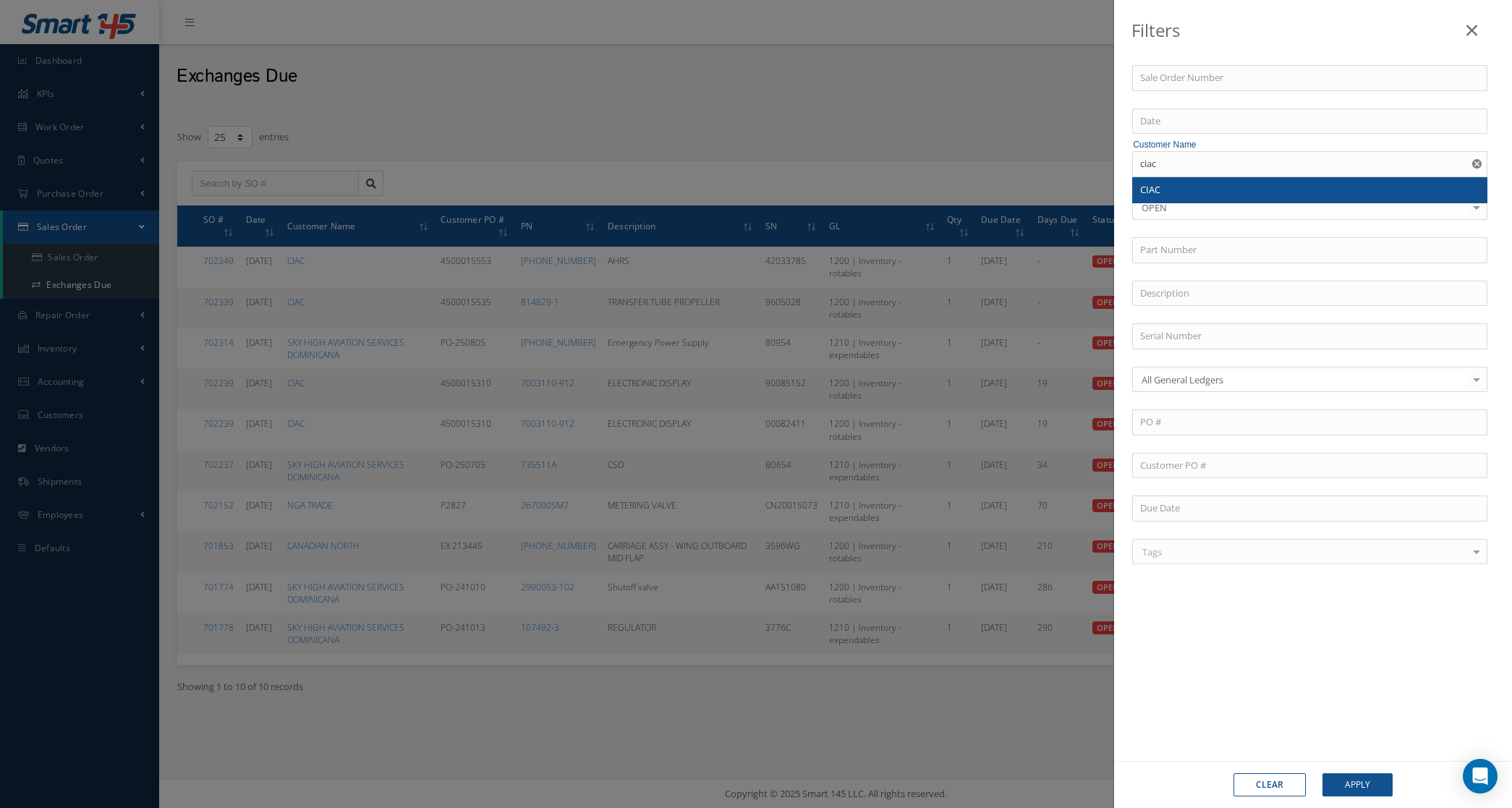
click at [1233, 203] on div "CIAC" at bounding box center [1309, 191] width 353 height 26
type input "CIAC"
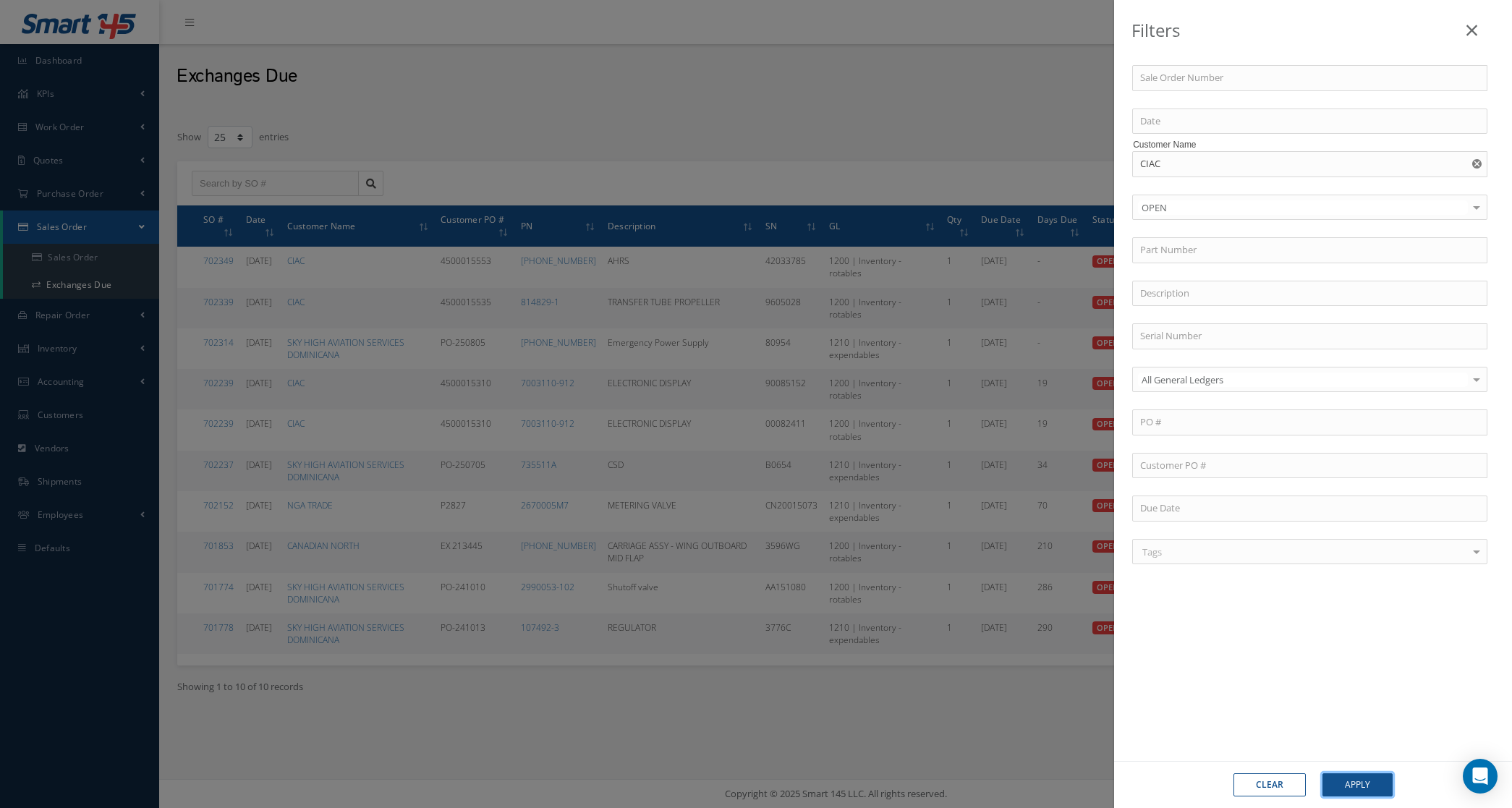
click at [1347, 785] on button "Apply" at bounding box center [1357, 785] width 70 height 23
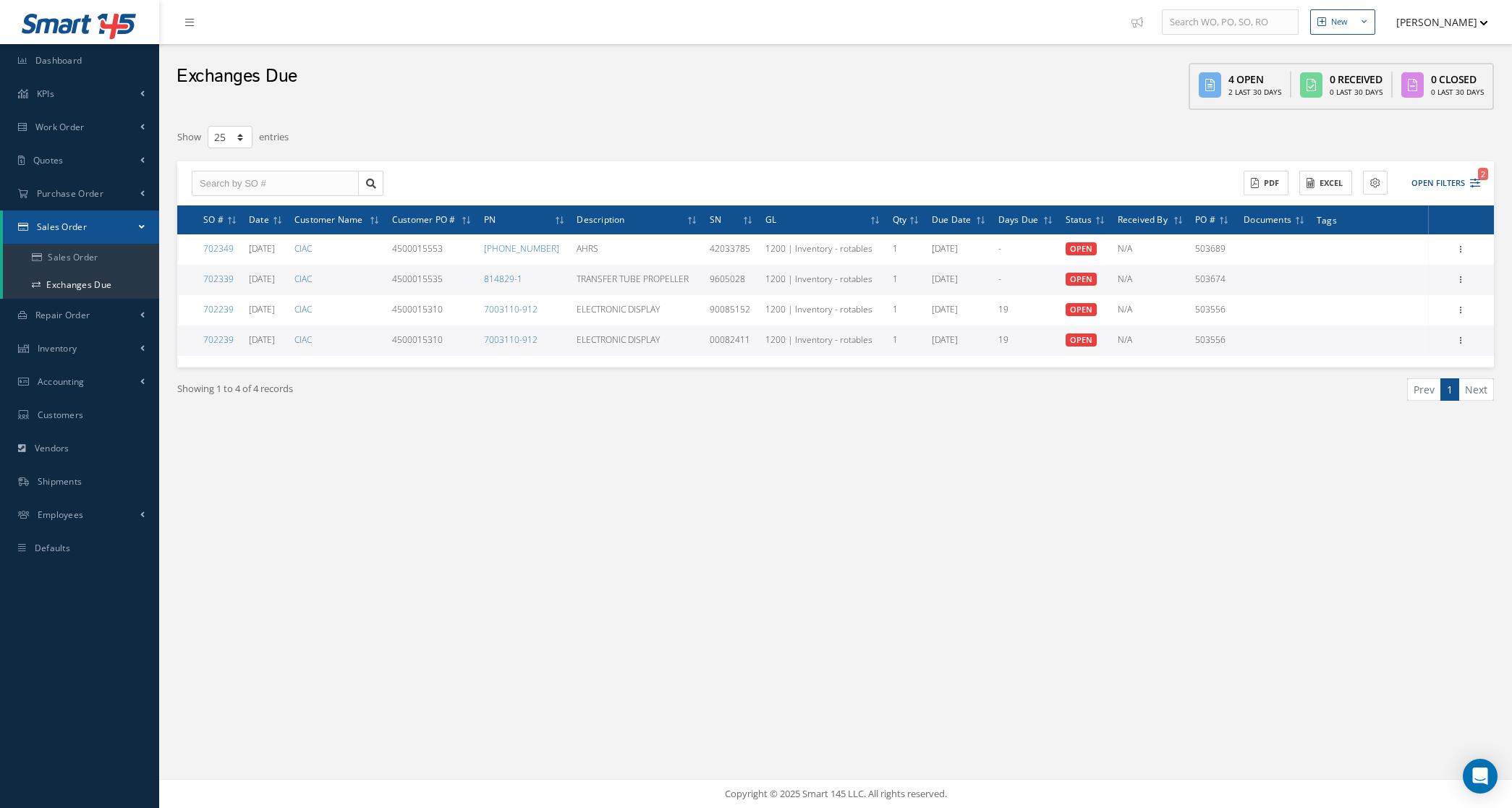
click at [551, 622] on div "New New Work Order New Purchase Order New Customer Quote New Sales Order New Re…" at bounding box center [836, 404] width 1353 height 808
click at [63, 268] on link "Sales Order" at bounding box center [81, 257] width 156 height 28
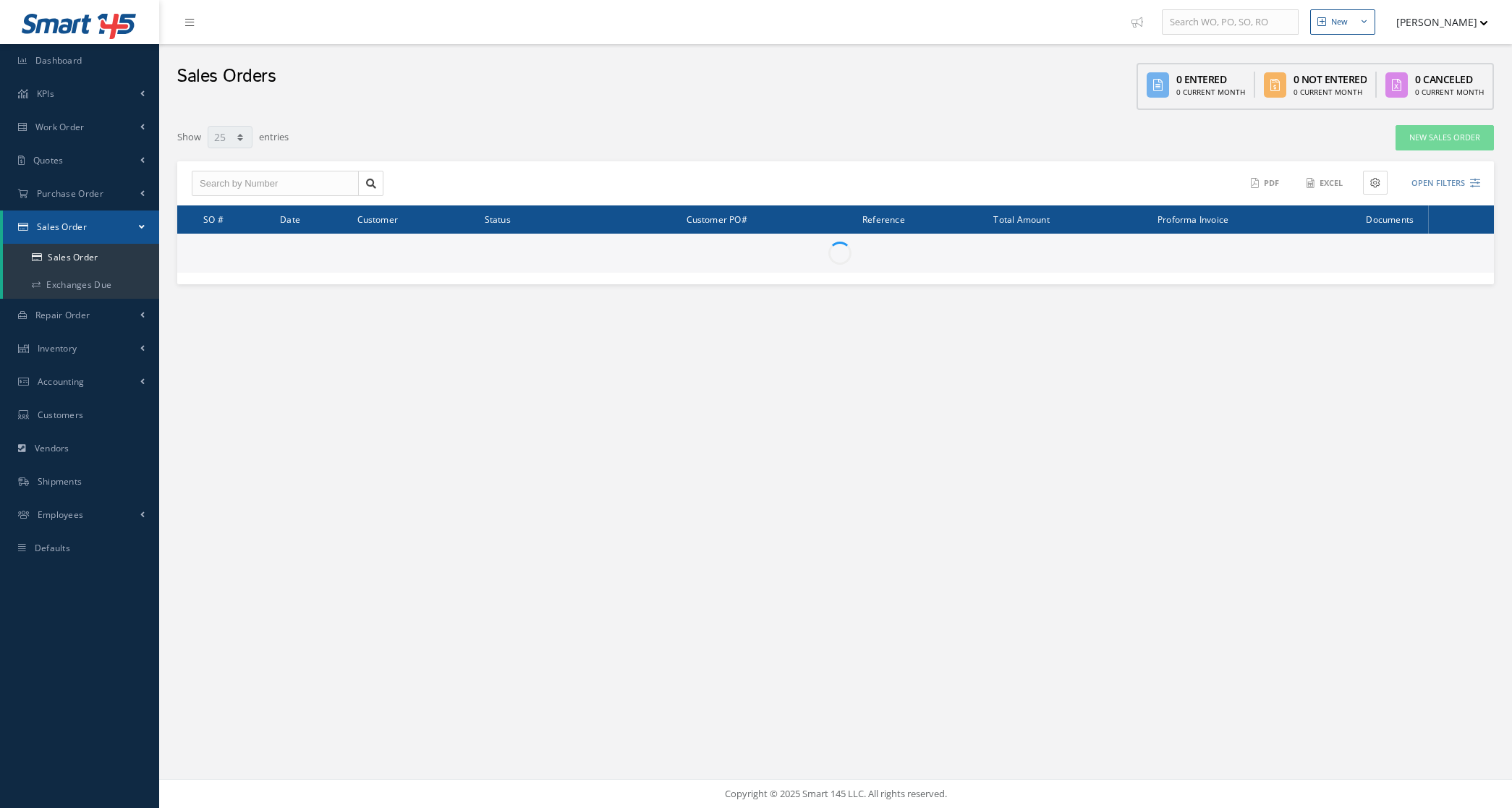
select select "25"
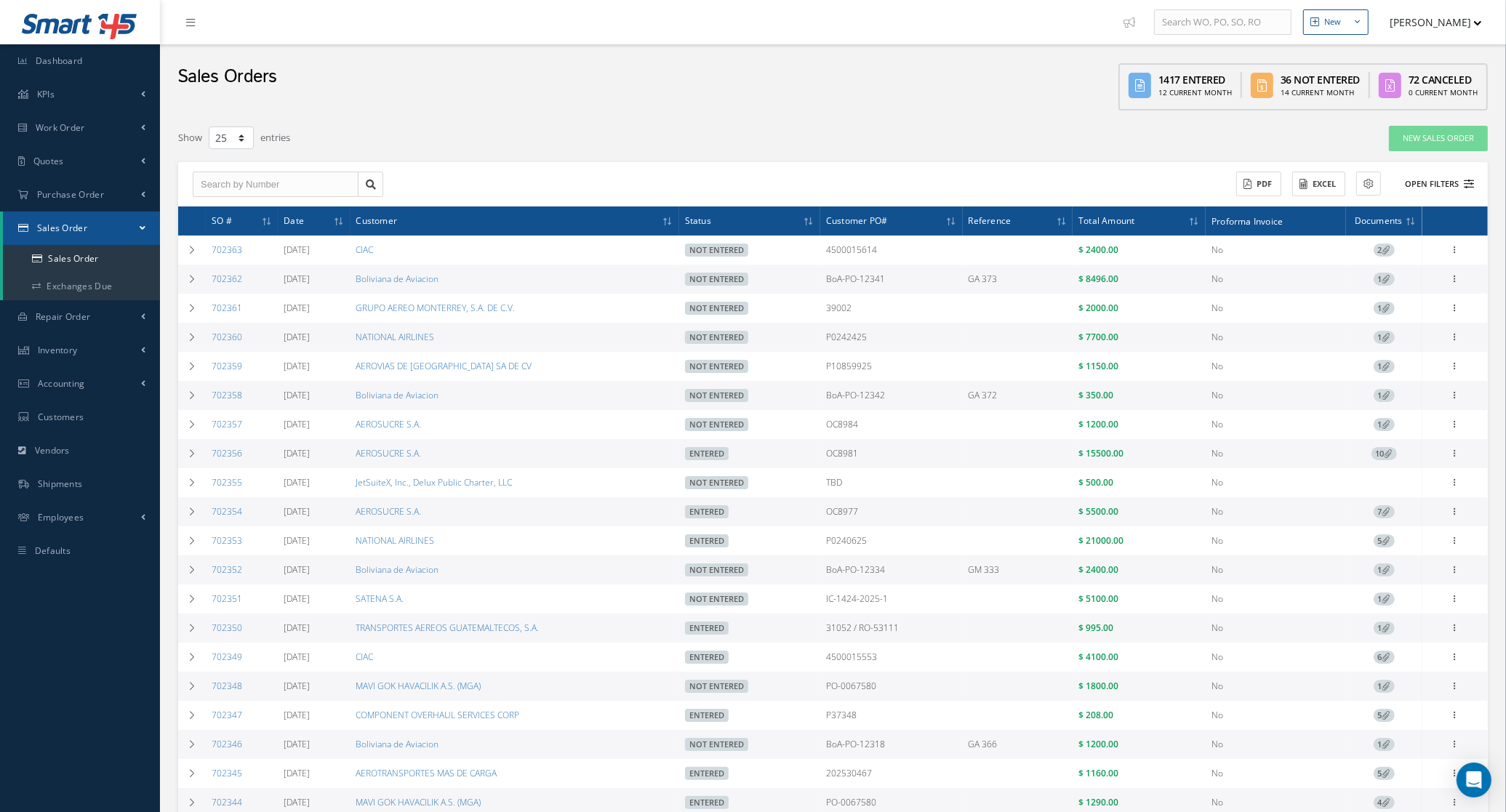
click at [1425, 191] on button "Open Filters" at bounding box center [1433, 185] width 82 height 24
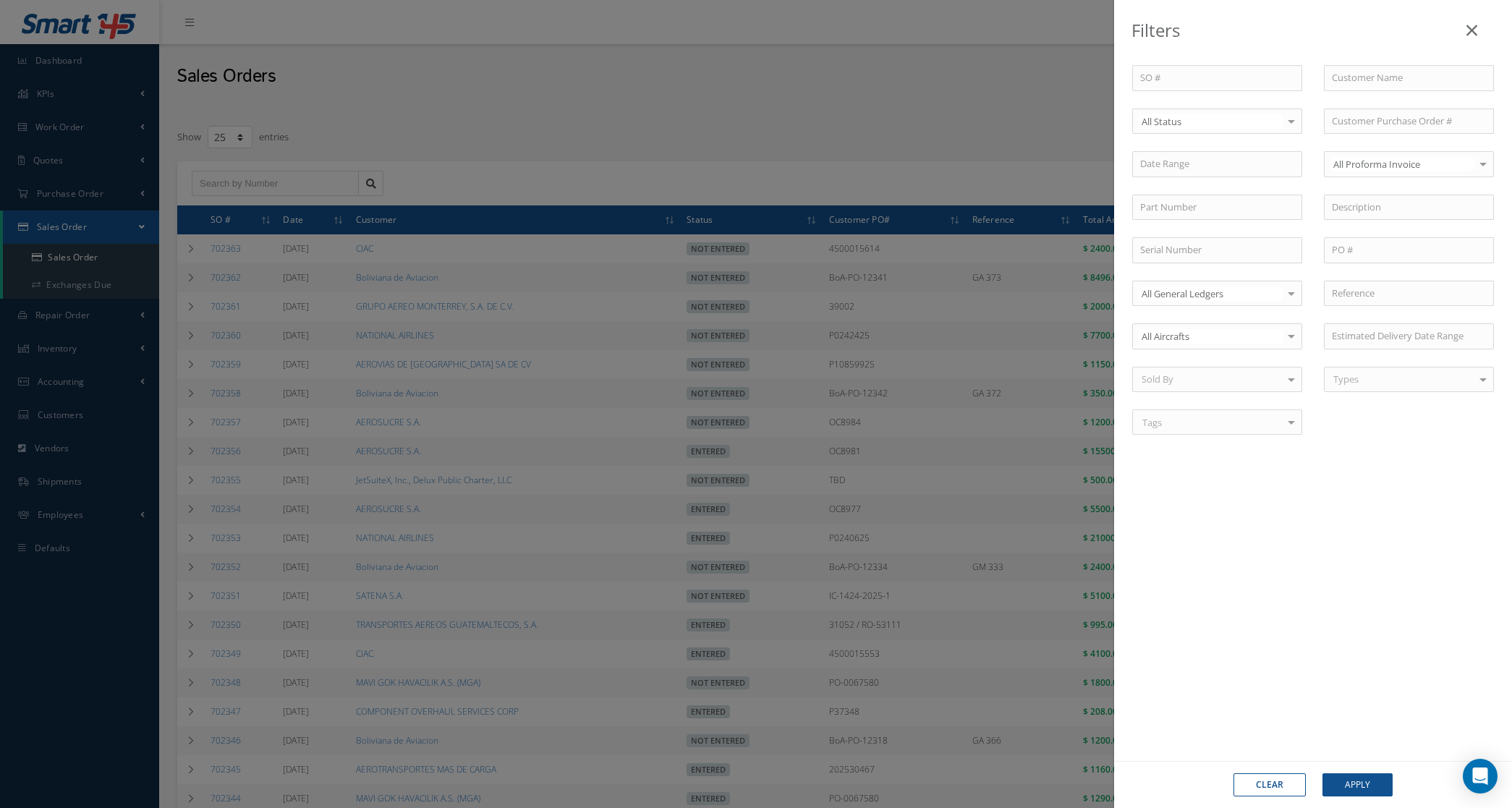
click at [807, 145] on div "Filters SO # Customer Name Select All Status All Status Entered Not Entered Par…" at bounding box center [756, 404] width 1512 height 808
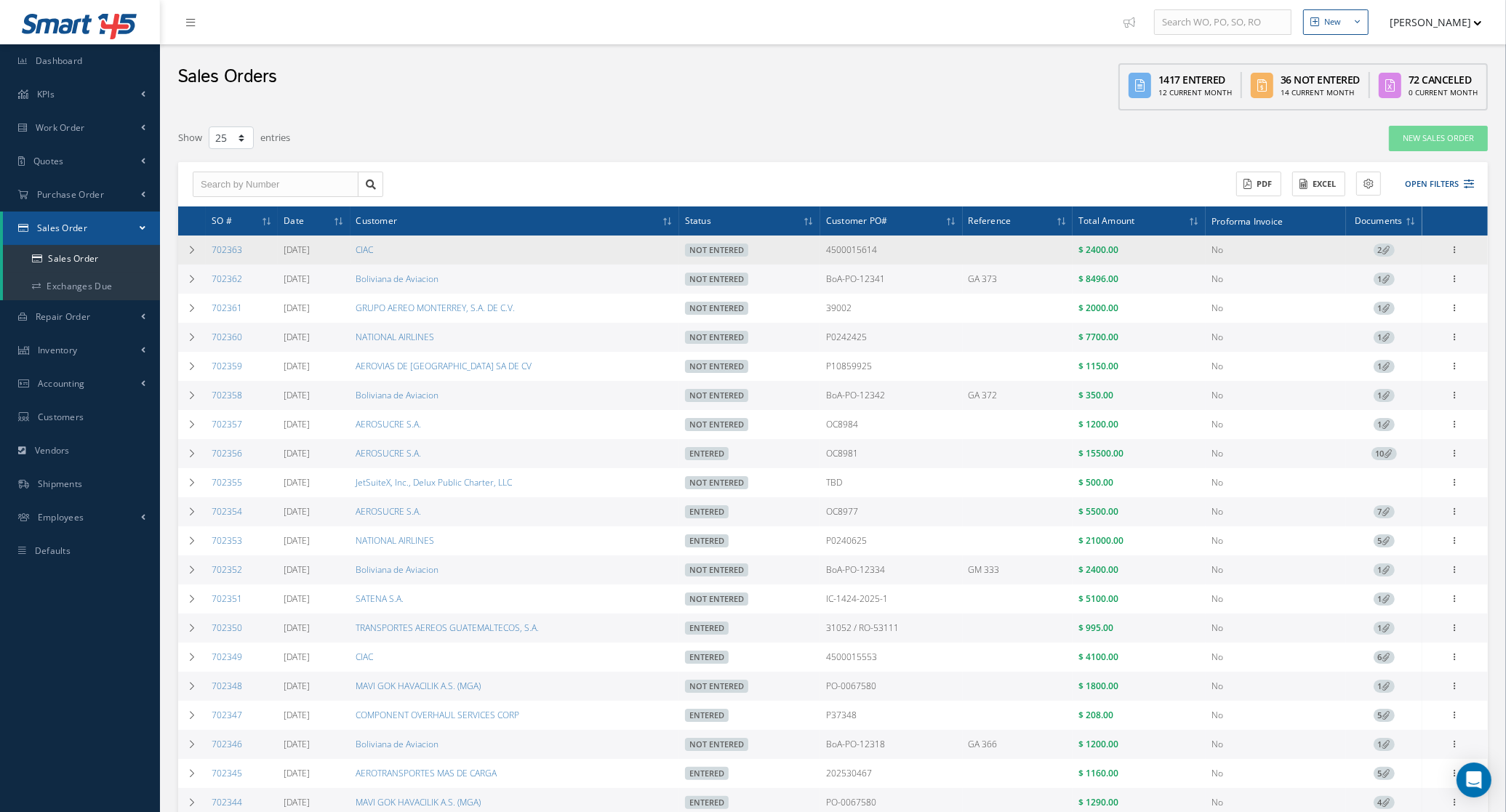
drag, startPoint x: 902, startPoint y: 242, endPoint x: 819, endPoint y: 247, distance: 83.2
click at [819, 247] on tr "702363 [DATE] CIAC Not Entered 4500015614 $ 2400.00 No 2 Enter/Update Edit Show…" at bounding box center [833, 250] width 1309 height 29
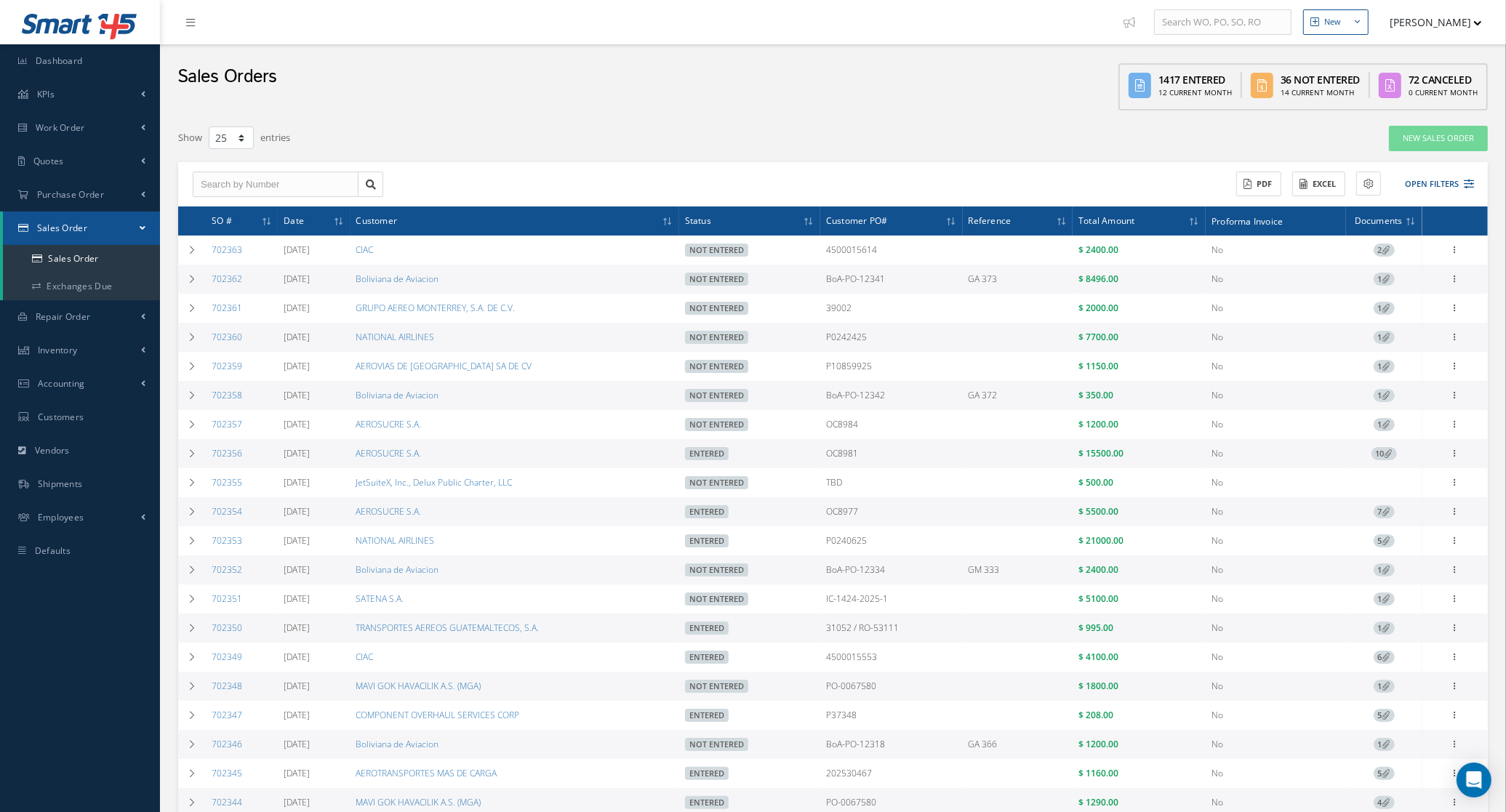
copy tr "4500015614"
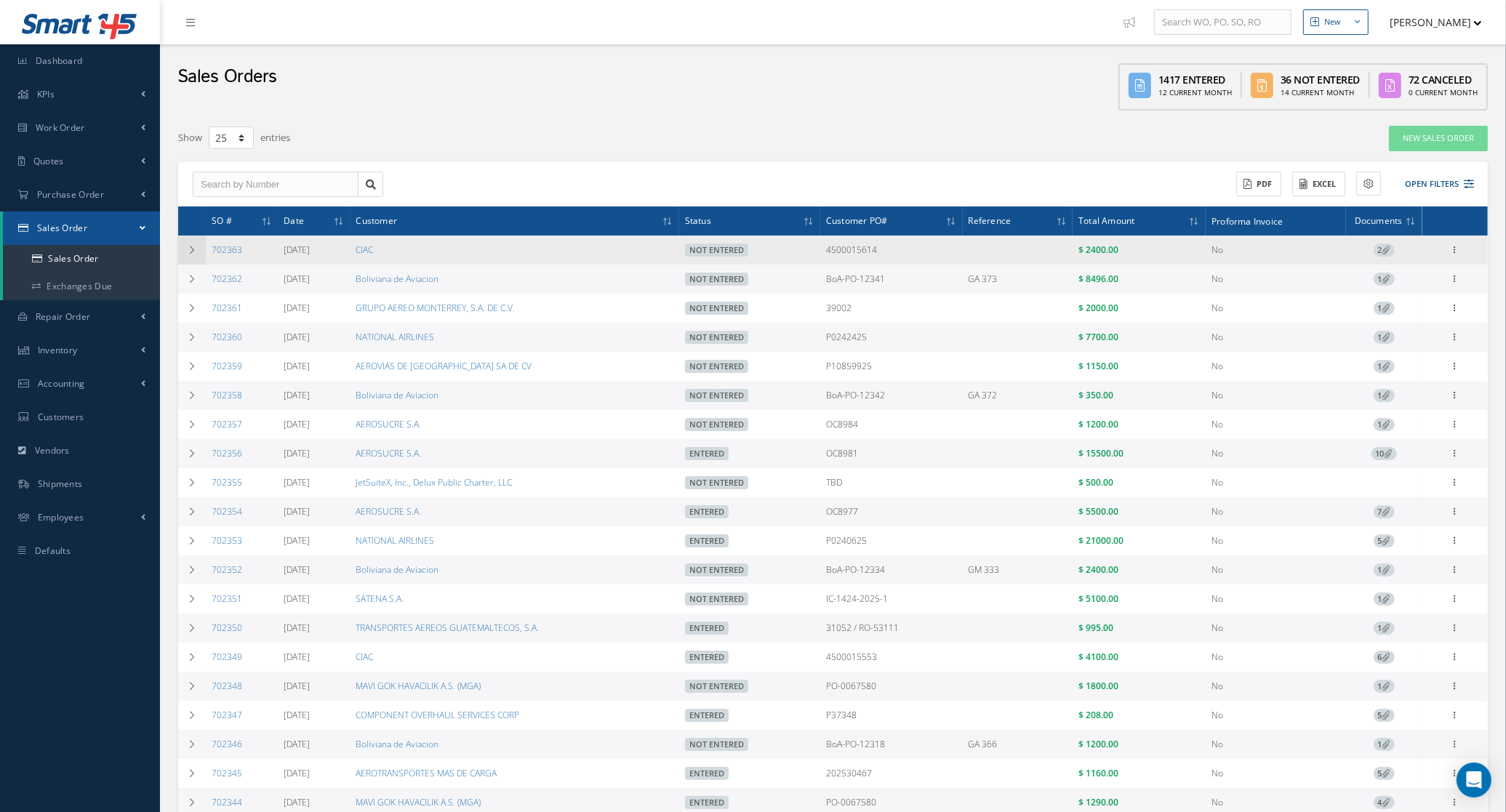
drag, startPoint x: 251, startPoint y: 251, endPoint x: 179, endPoint y: 256, distance: 72.2
click at [179, 256] on tr "702363 09/11/2025 CIAC Not Entered 4500015614 $ 2400.00 No 2 Enter/Update Edit …" at bounding box center [833, 250] width 1309 height 29
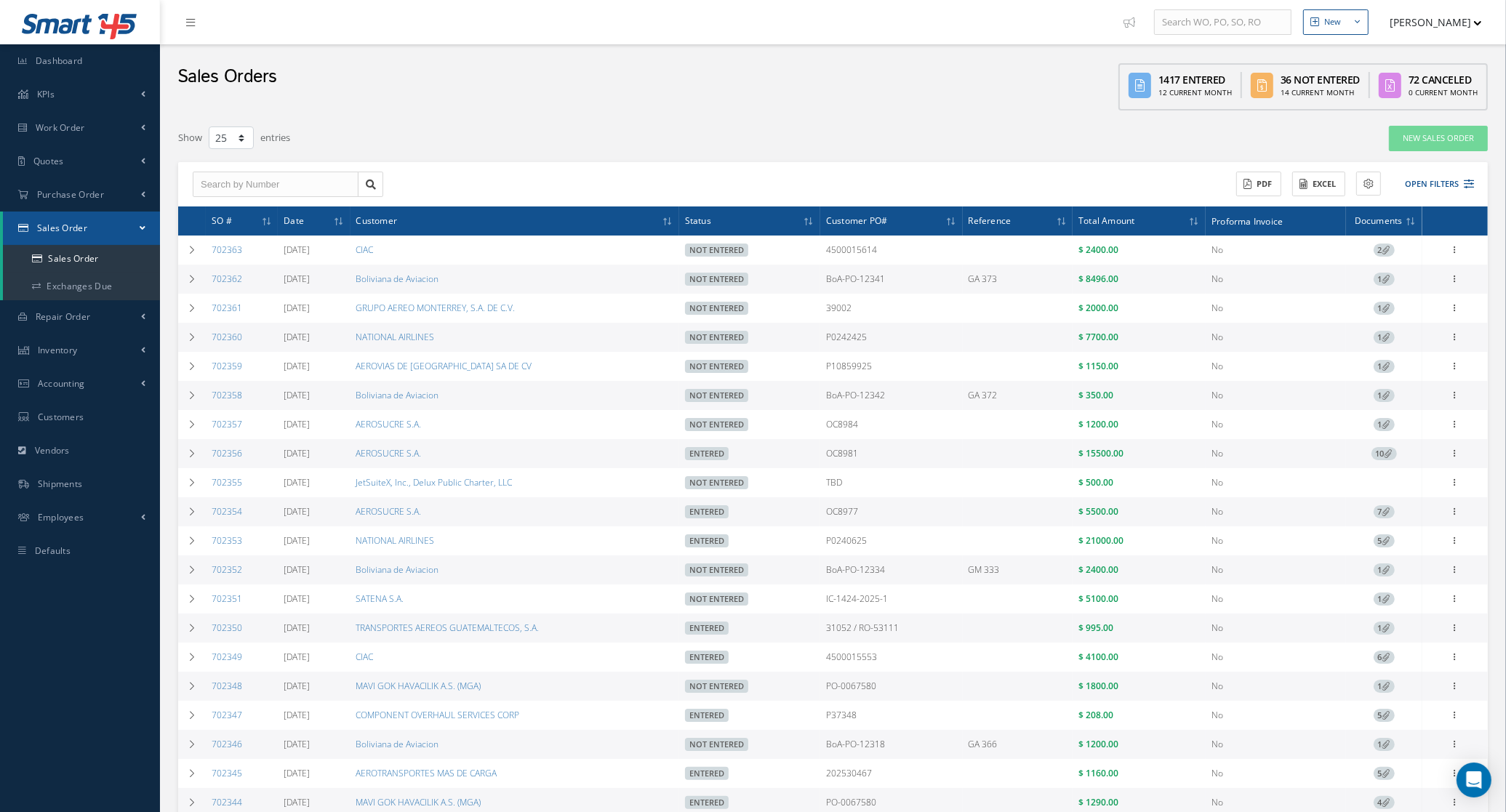
copy tr "702363"
click at [1430, 178] on button "Open Filters" at bounding box center [1433, 185] width 82 height 24
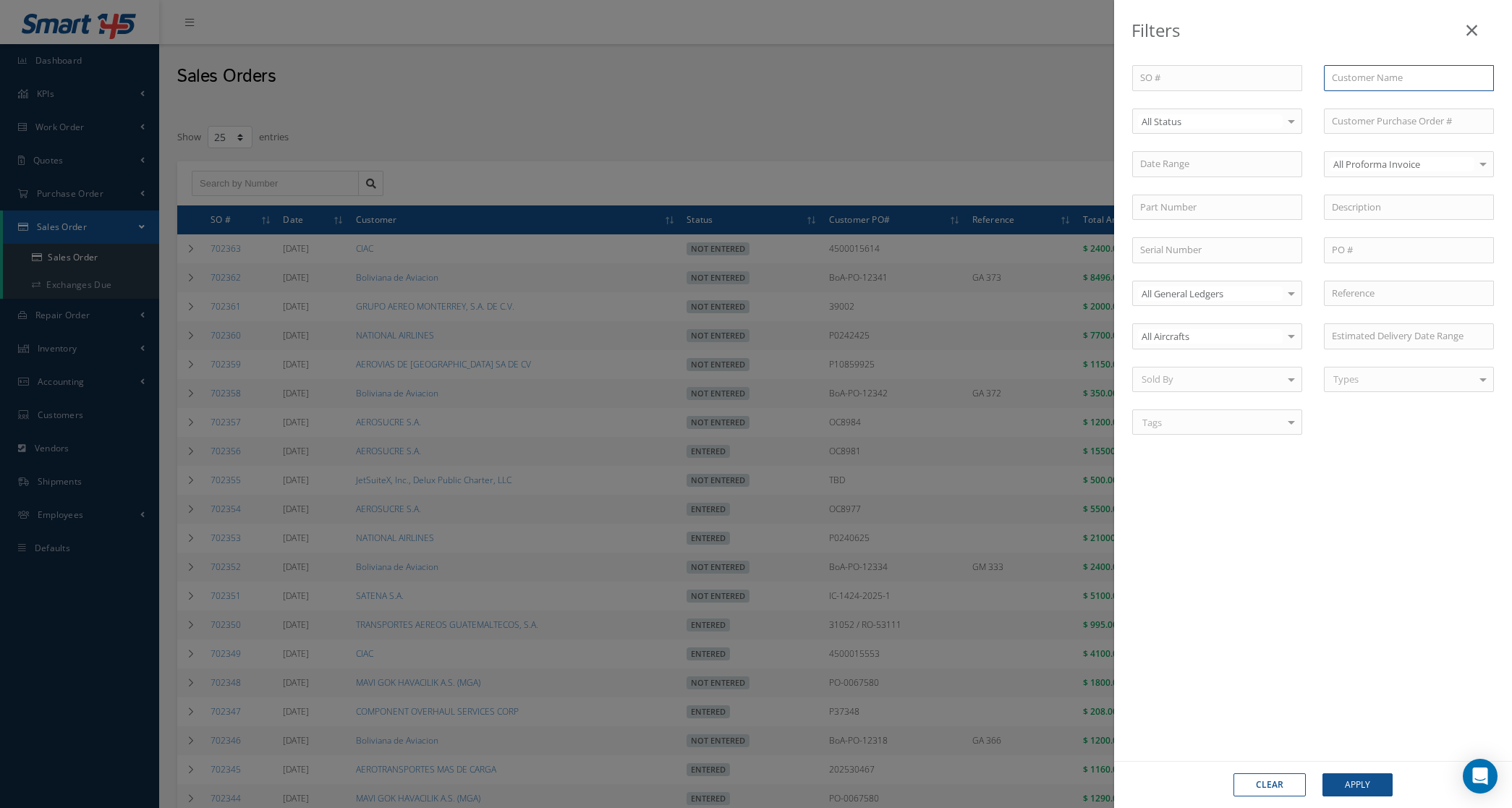
click at [1354, 86] on input "text" at bounding box center [1409, 78] width 170 height 26
type input "ciac"
click at [1322, 773] on button "Apply" at bounding box center [1357, 785] width 70 height 23
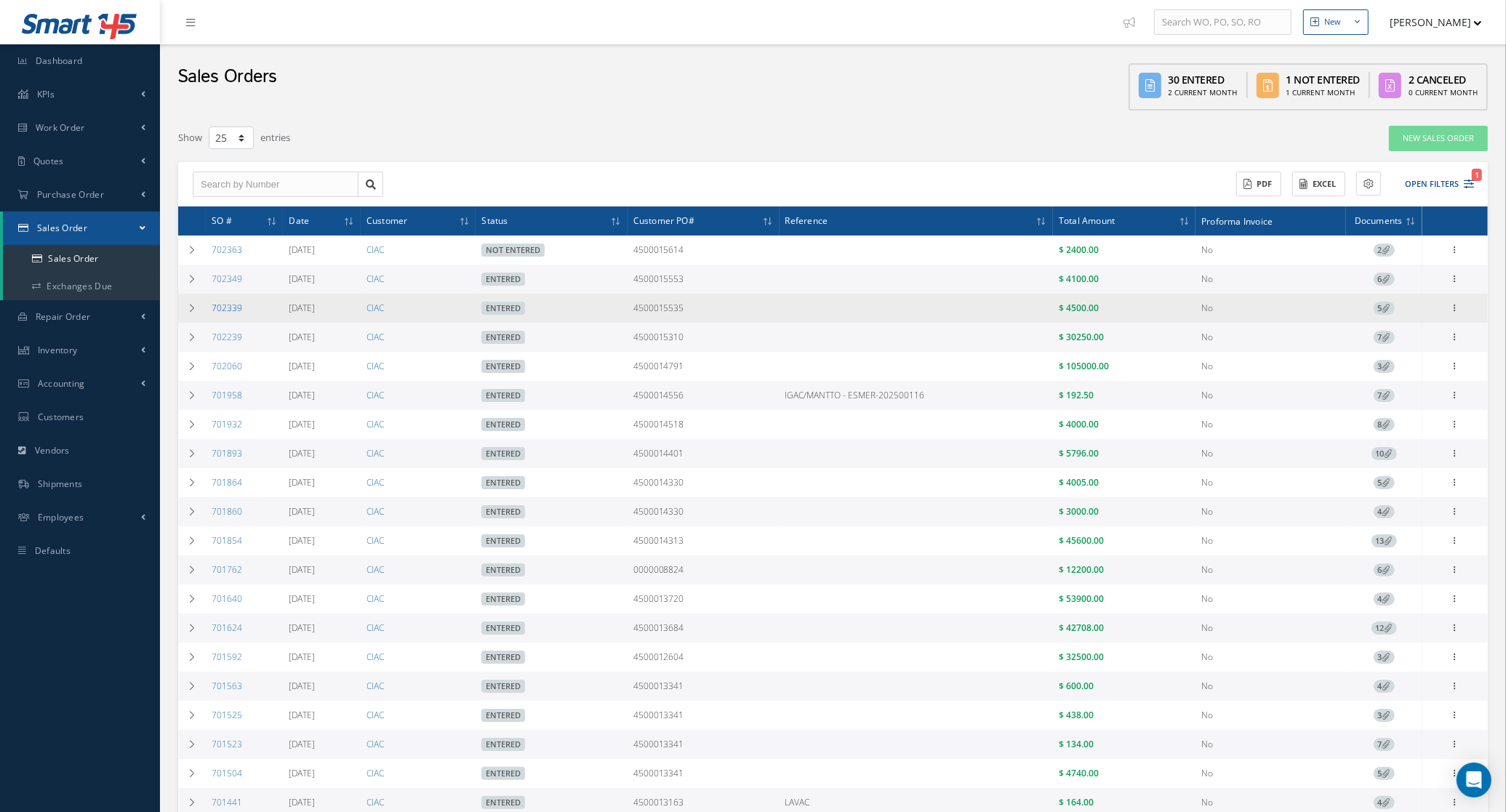
click at [227, 312] on link "702339" at bounding box center [226, 308] width 30 height 12
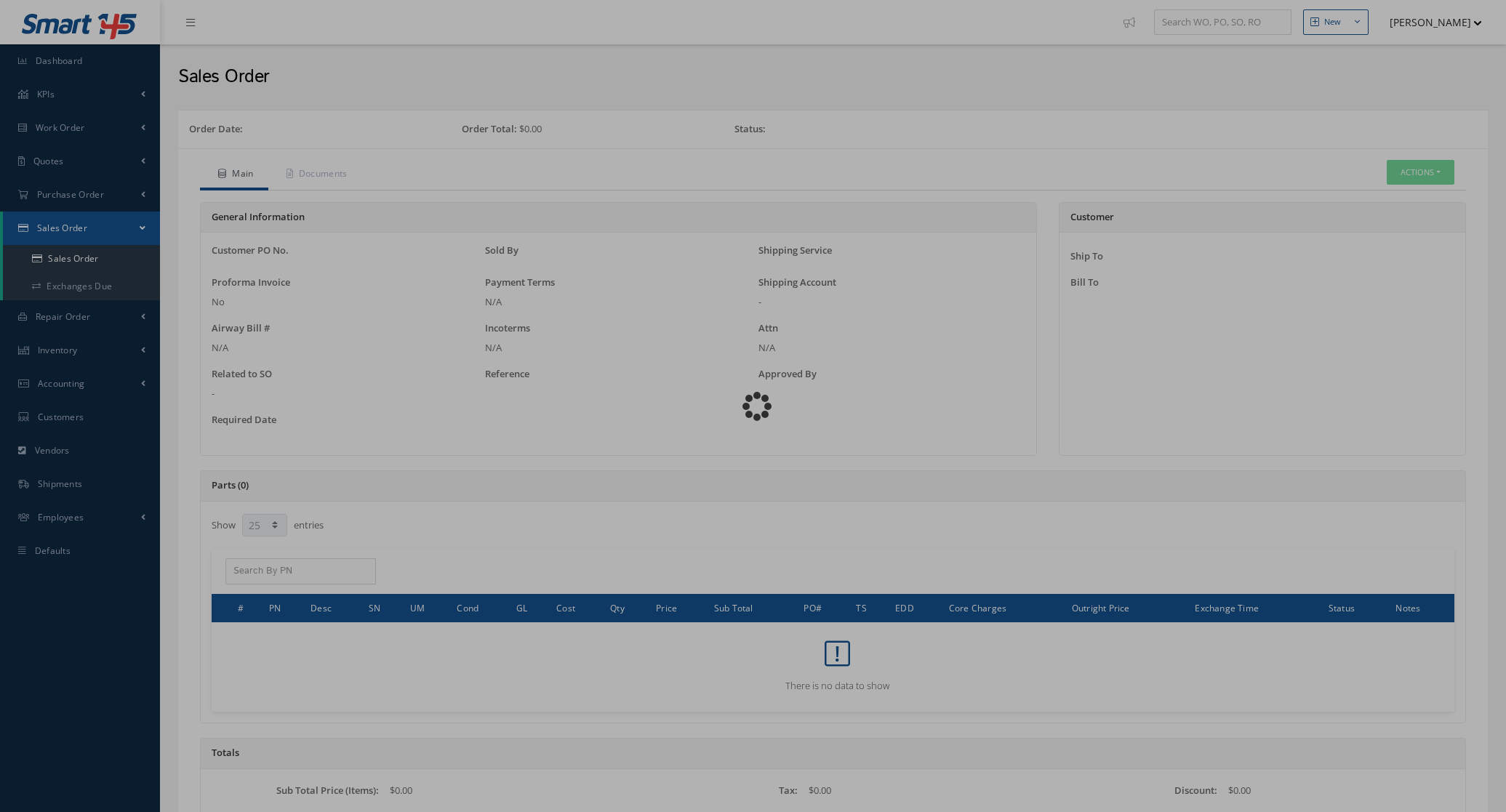
select select "25"
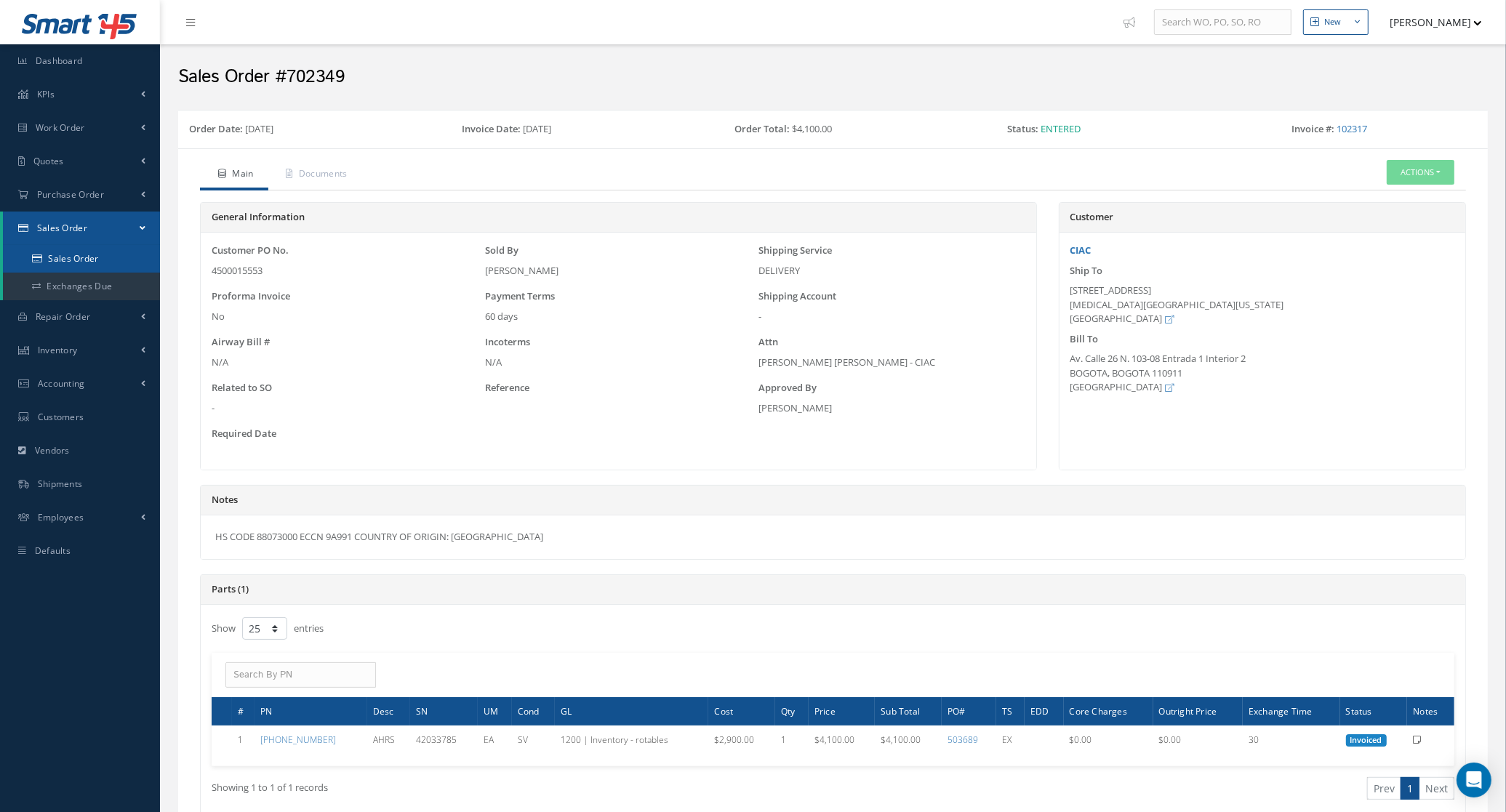
click at [97, 258] on link "Sales Order" at bounding box center [81, 258] width 157 height 28
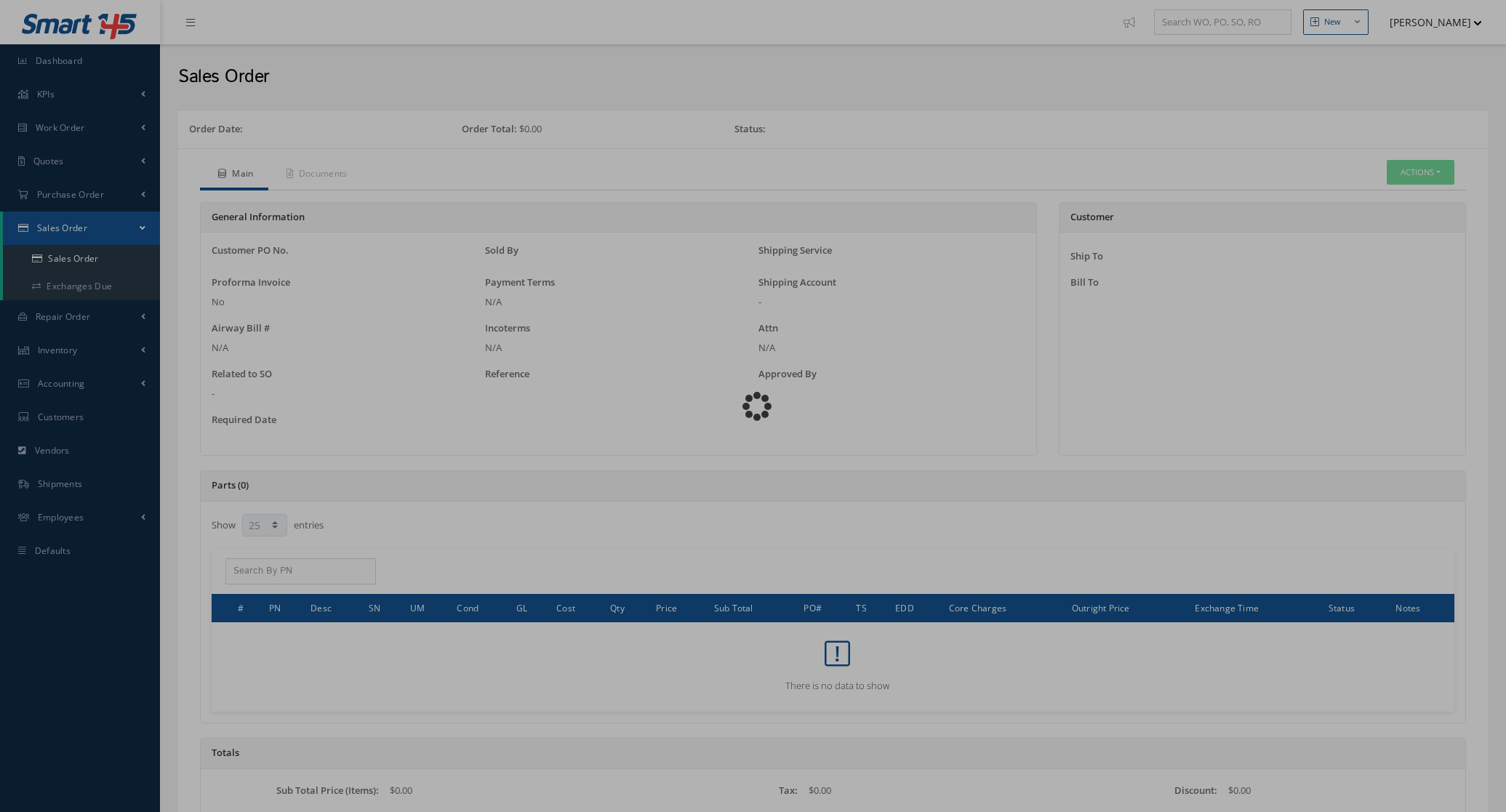
select select "25"
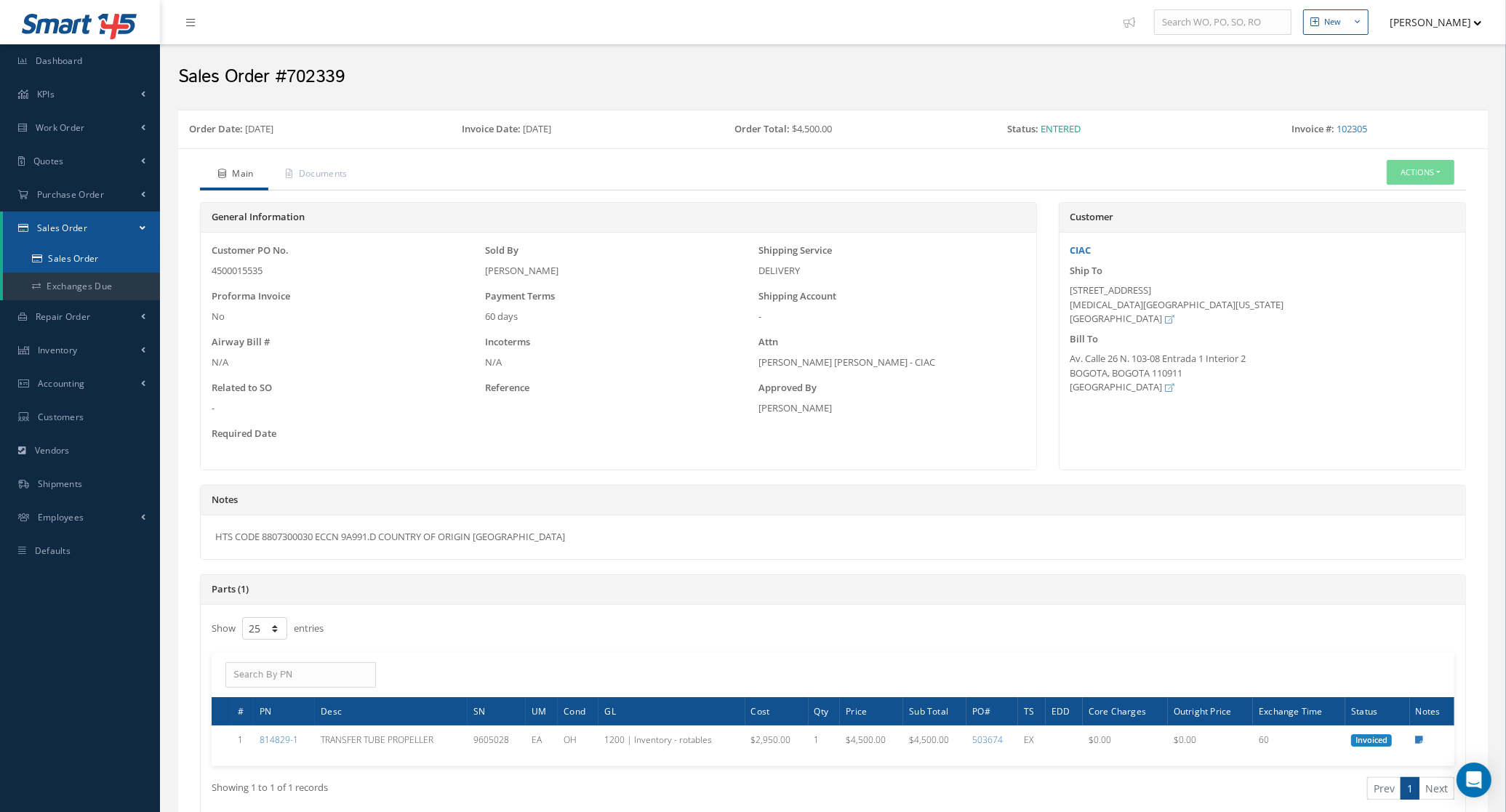
click at [64, 254] on link "Sales Order" at bounding box center [81, 258] width 157 height 28
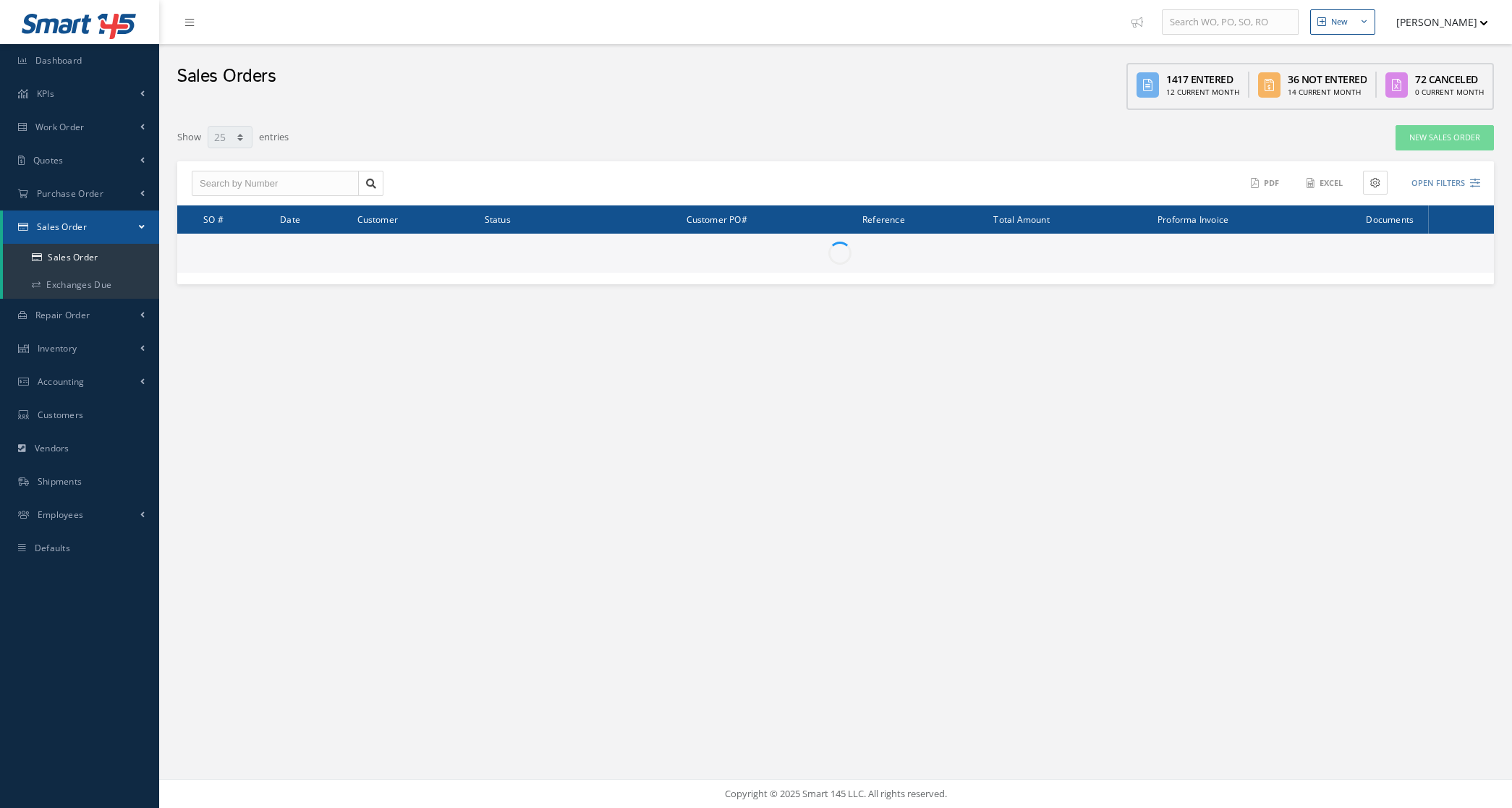
select select "25"
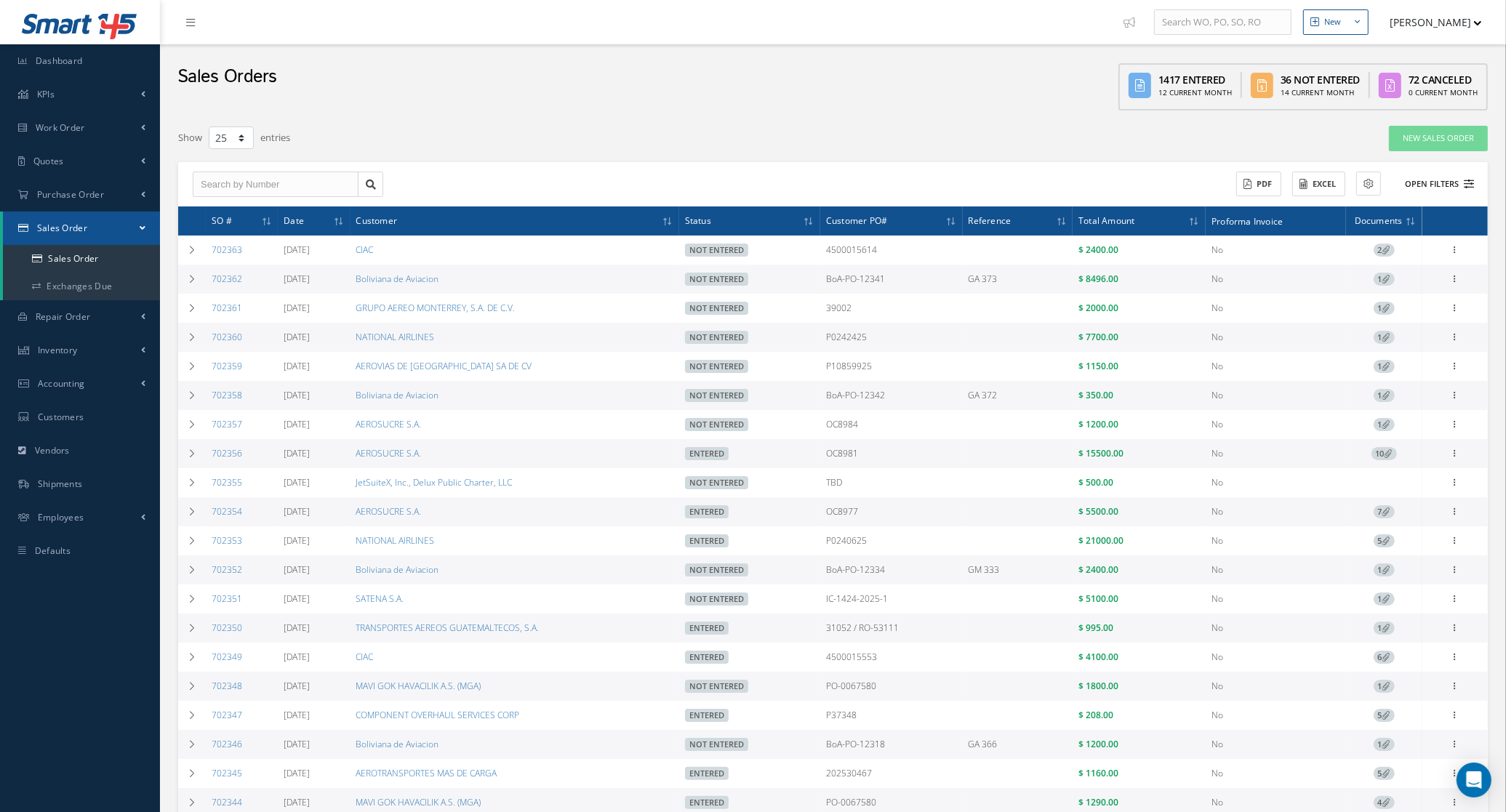
click at [1430, 178] on button "Open Filters" at bounding box center [1433, 185] width 82 height 24
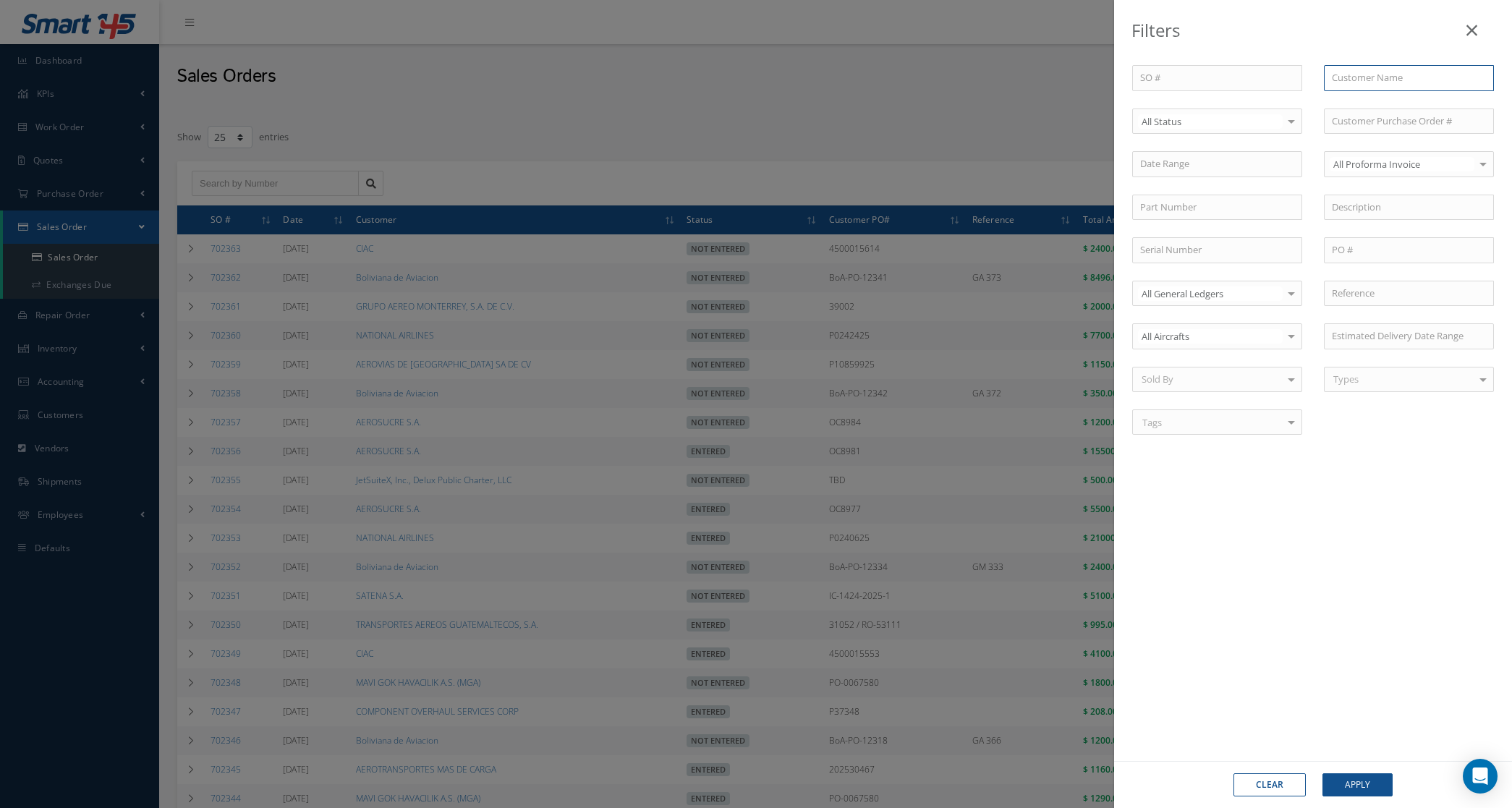
click at [1362, 71] on input "text" at bounding box center [1409, 78] width 170 height 26
type input "ciac"
click at [1322, 773] on button "Apply" at bounding box center [1357, 785] width 70 height 23
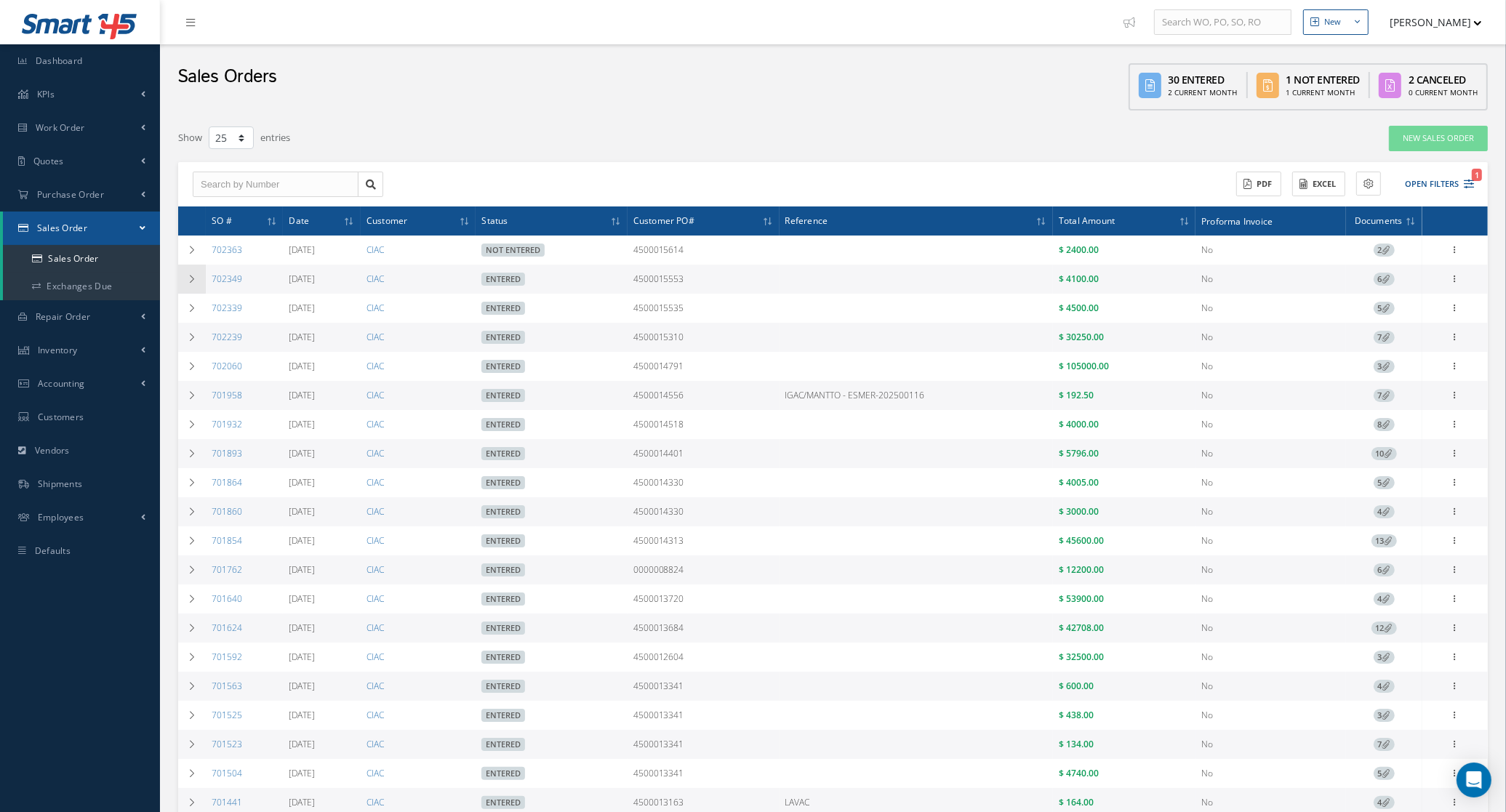
click at [195, 277] on icon at bounding box center [192, 279] width 10 height 9
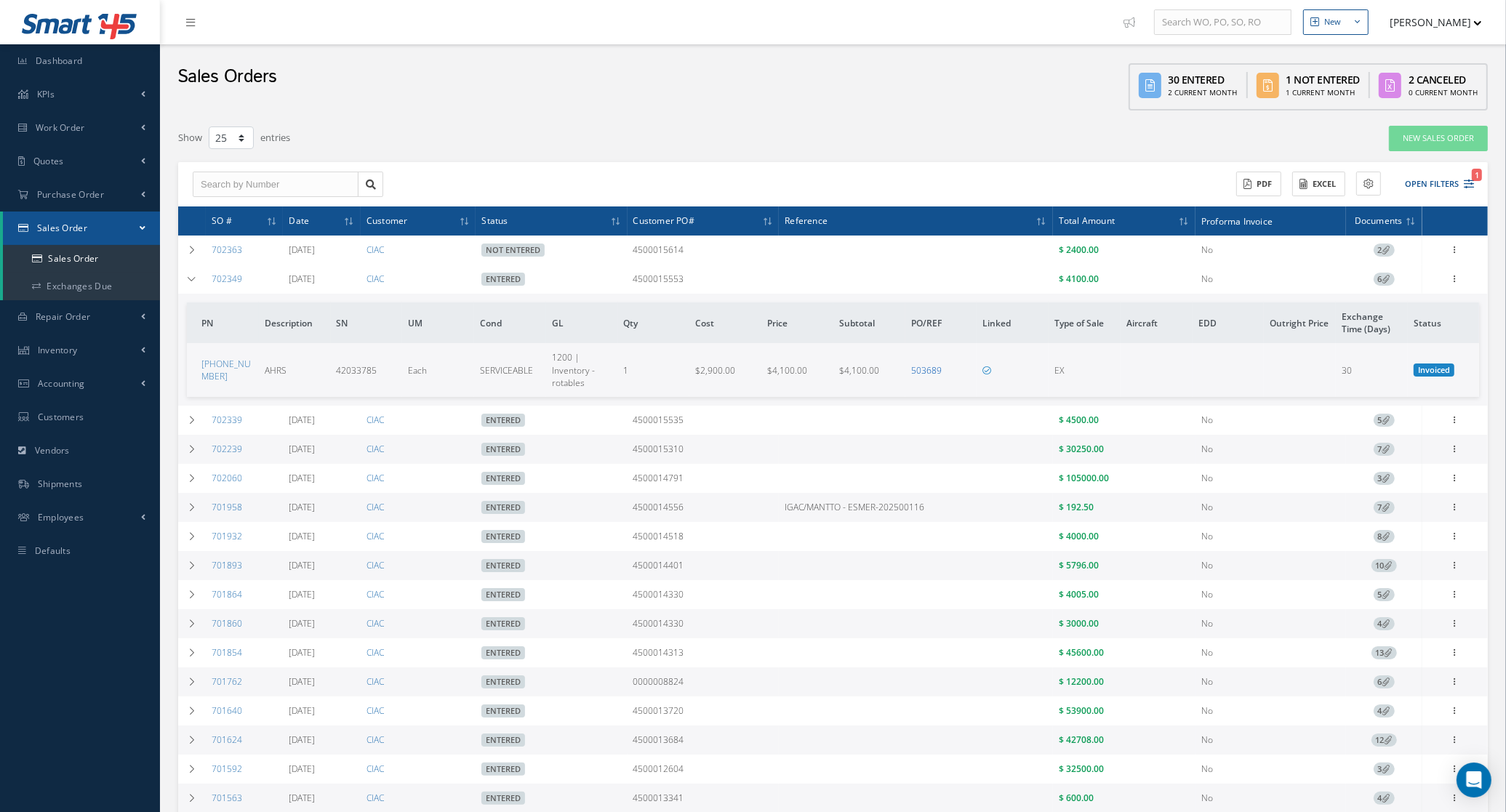
click at [934, 371] on link "503689" at bounding box center [926, 370] width 30 height 12
click at [113, 178] on link "Purchase Order" at bounding box center [80, 195] width 160 height 33
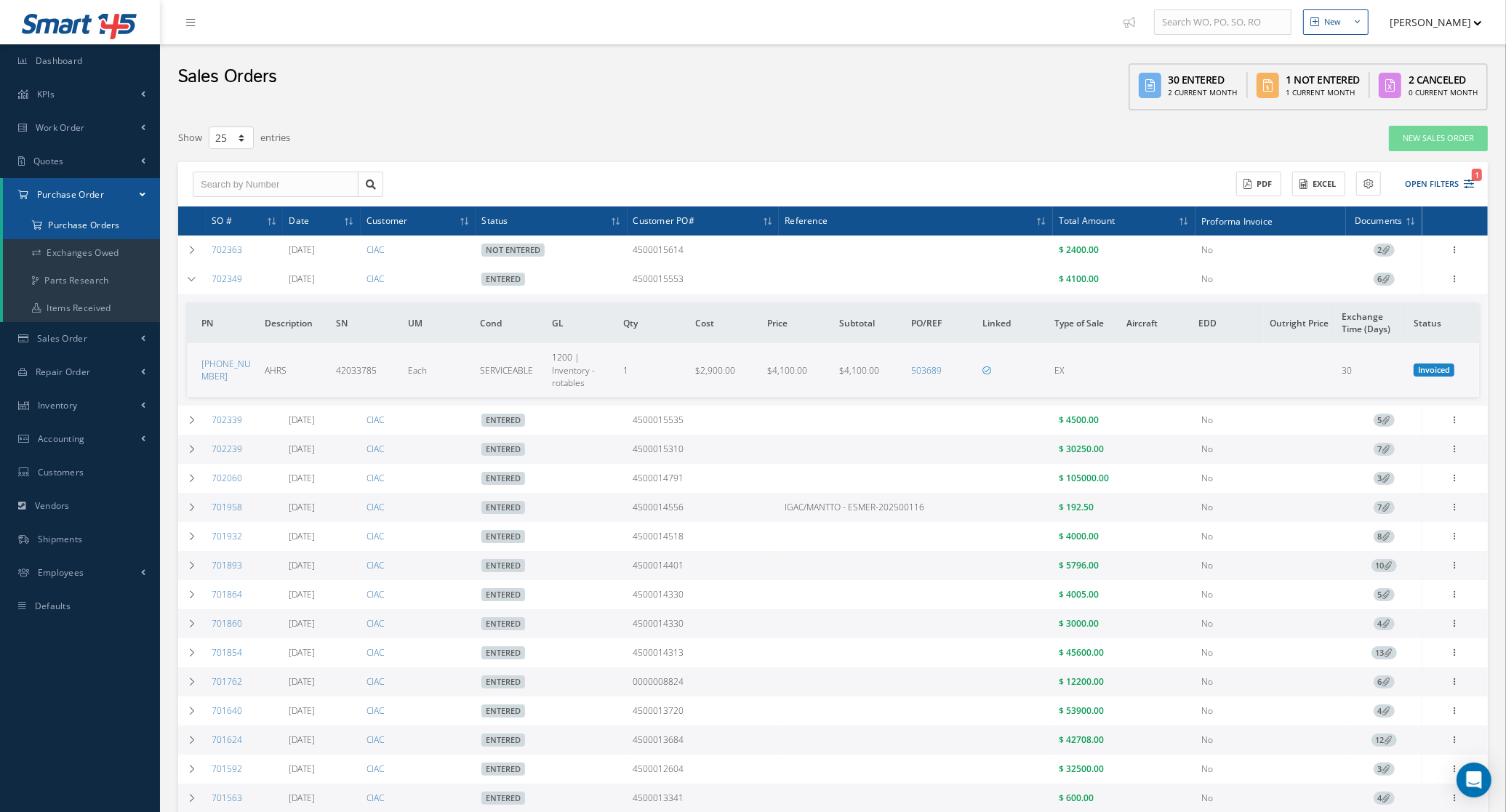
click at [115, 217] on a=1&status_id=2&status_id=3&status_id=5&collapsedFilters"] "Purchase Orders" at bounding box center [81, 225] width 157 height 28
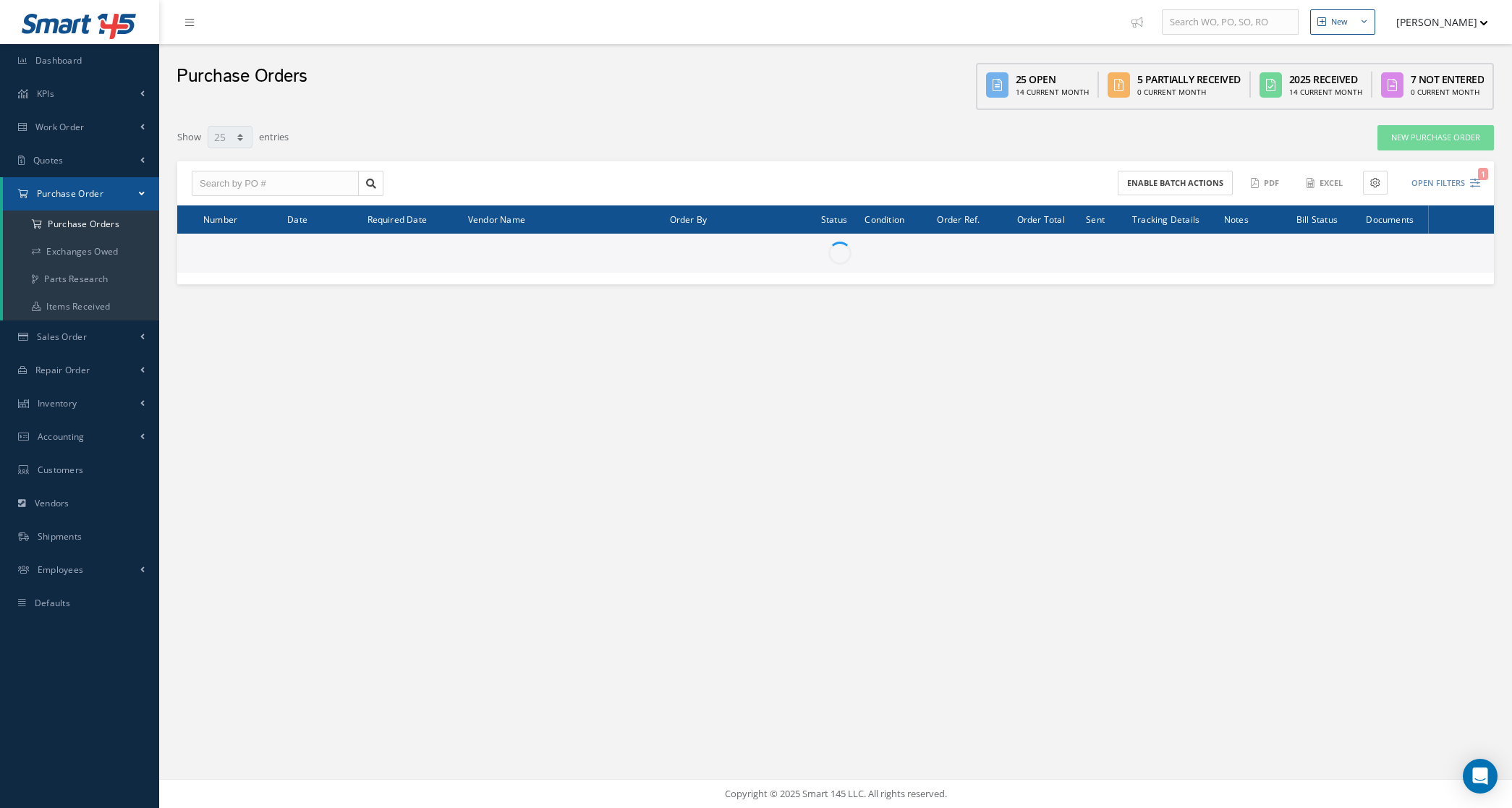
select select "25"
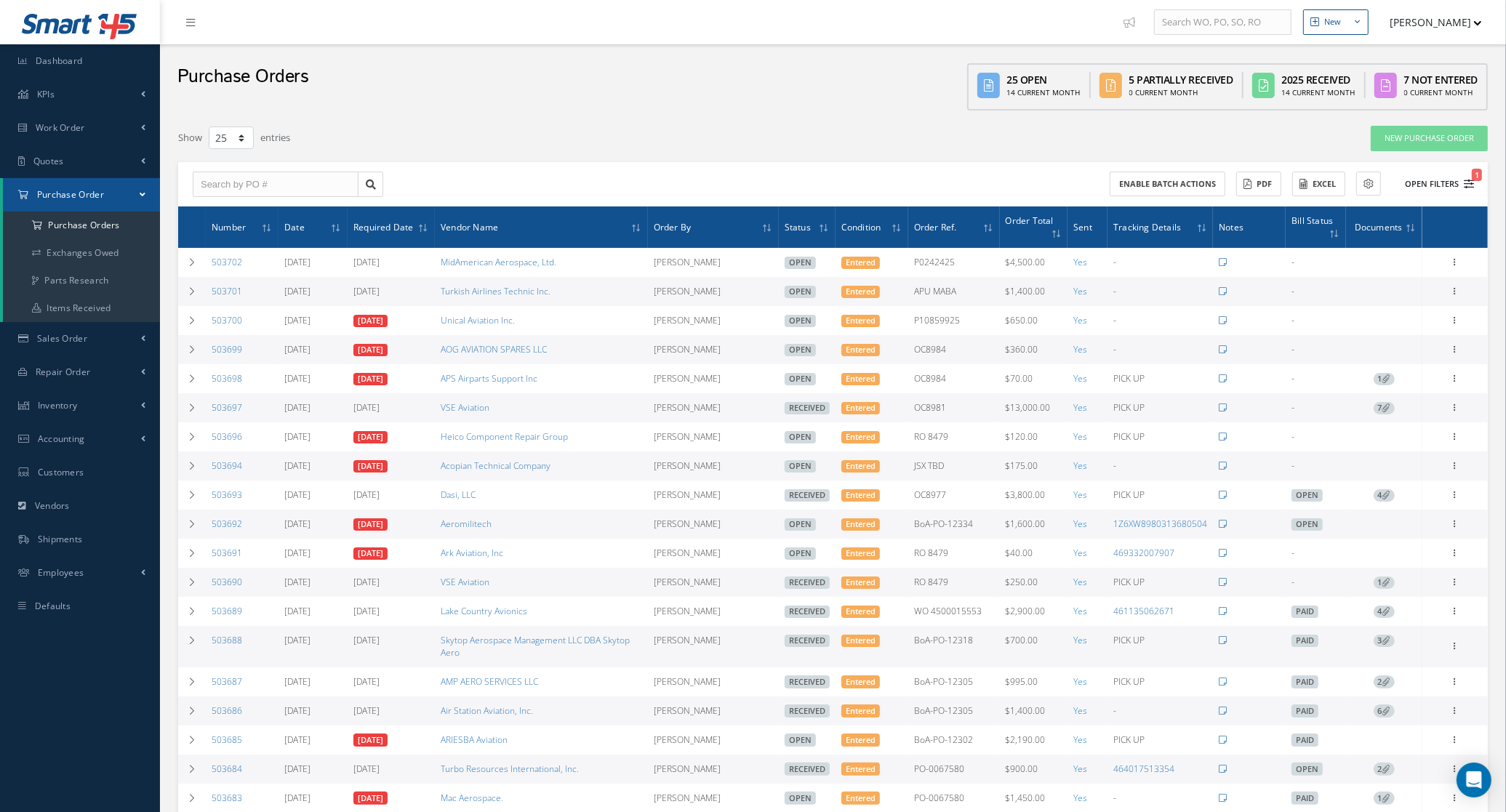
click at [1451, 187] on button "Open Filters 1" at bounding box center [1433, 185] width 82 height 24
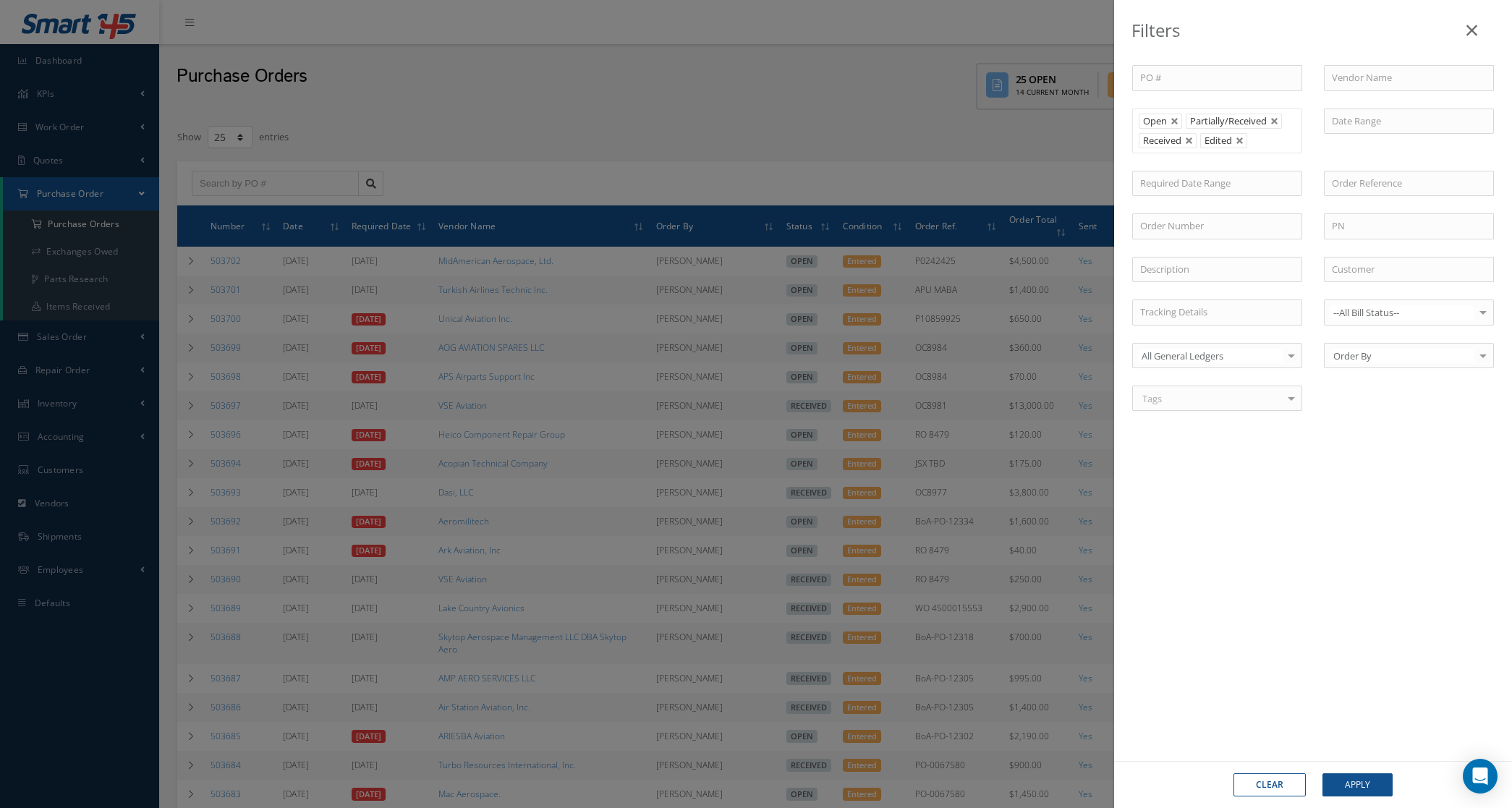
click at [409, 129] on div "Filters PO # Vendor Name Open Partially/Received Received Canceled Edited Open …" at bounding box center [756, 404] width 1512 height 808
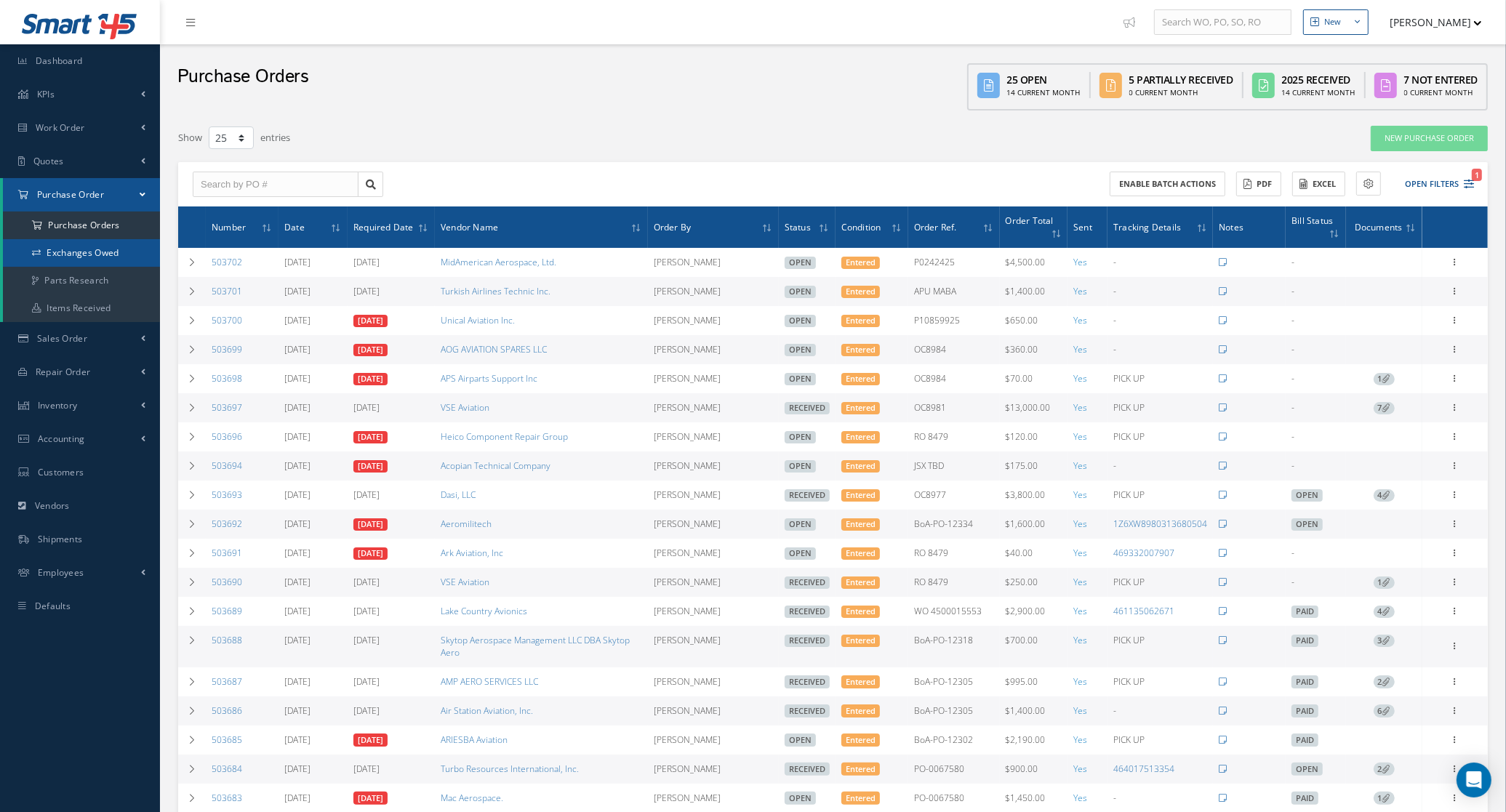
click at [108, 245] on link "Exchanges Owed" at bounding box center [81, 253] width 157 height 28
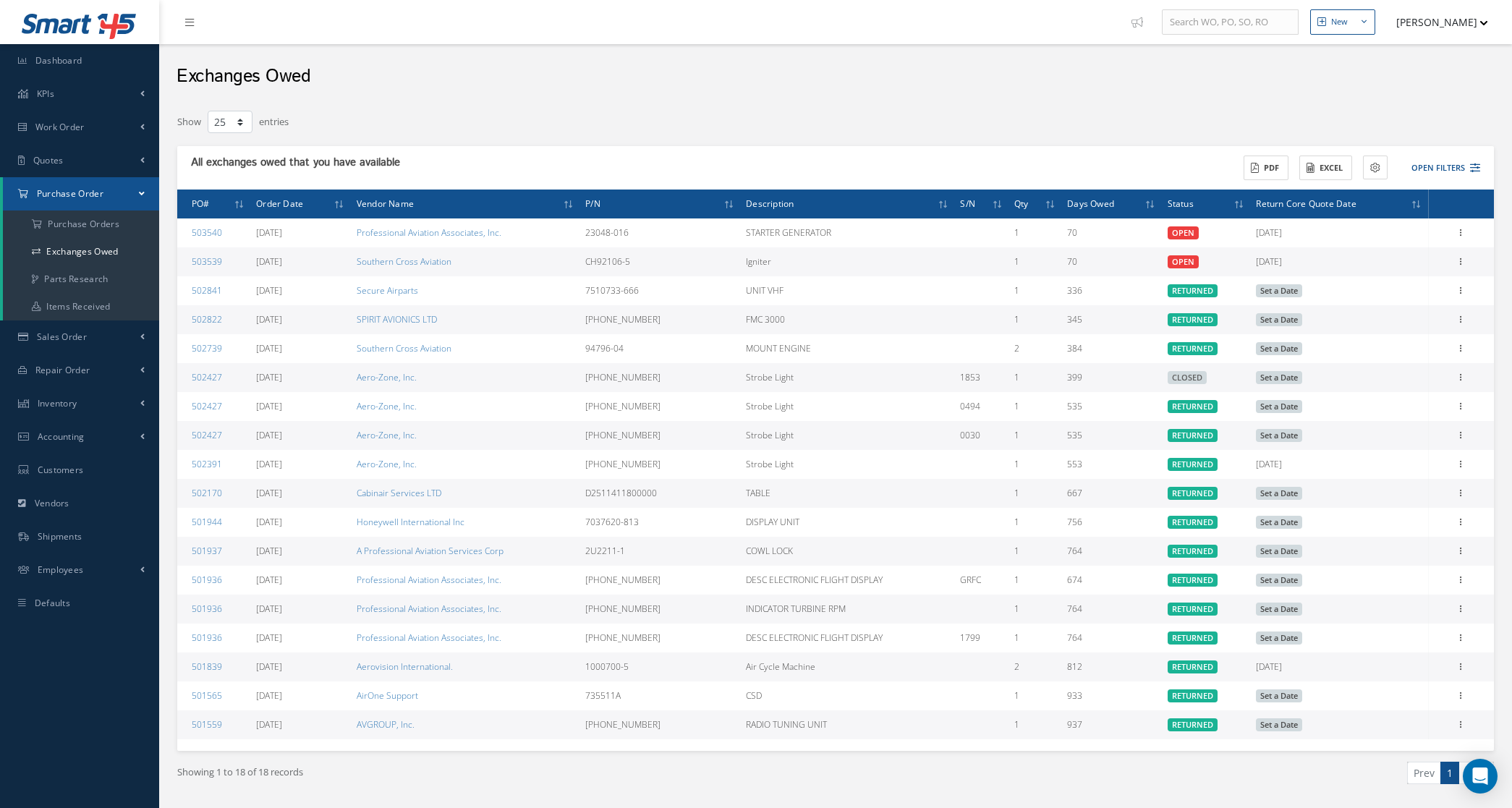
select select "25"
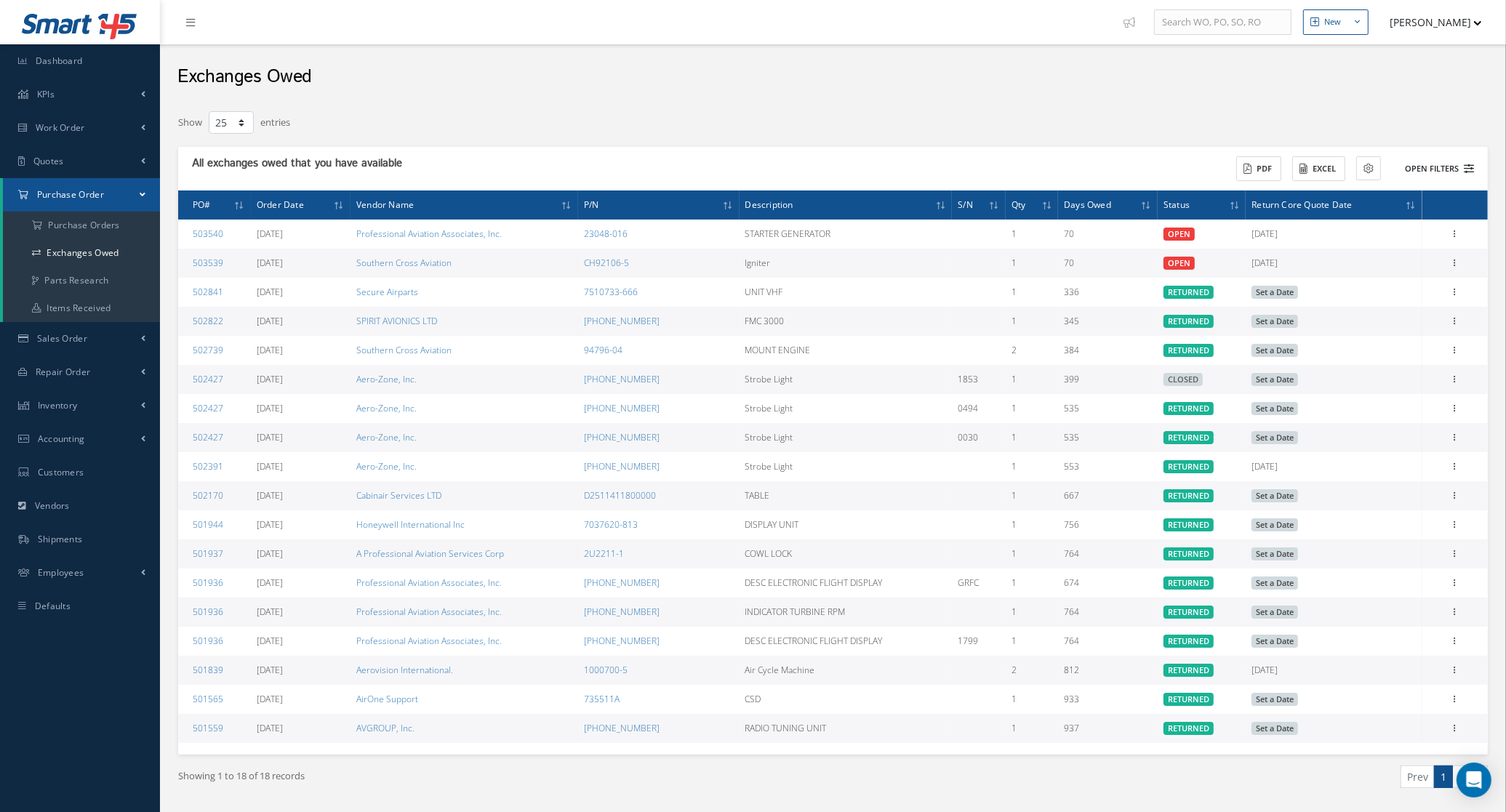
click at [1442, 169] on button "Open Filters" at bounding box center [1433, 169] width 82 height 24
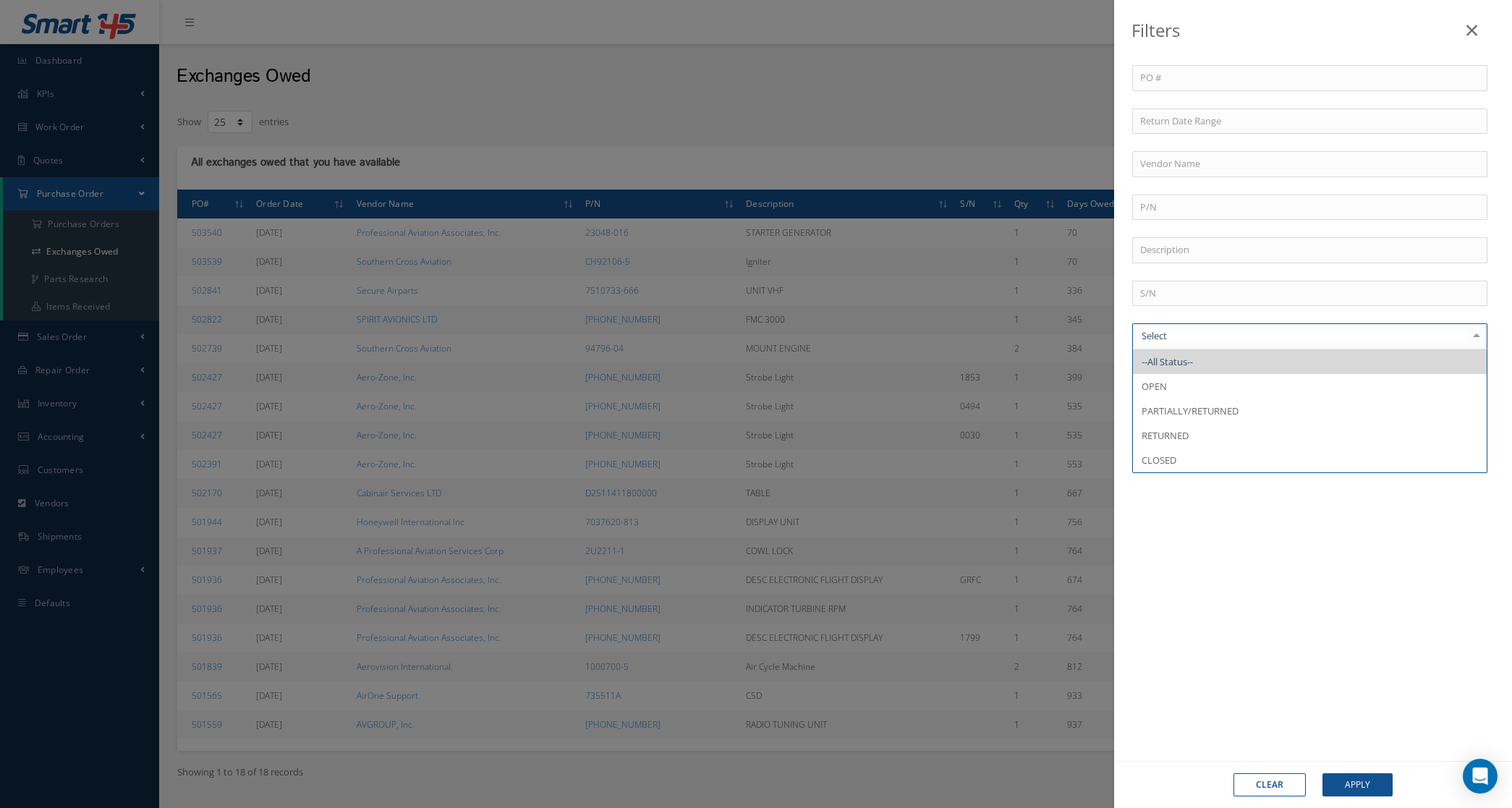
click at [1185, 346] on div at bounding box center [1309, 336] width 355 height 26
click at [1184, 387] on span "OPEN" at bounding box center [1309, 386] width 353 height 24
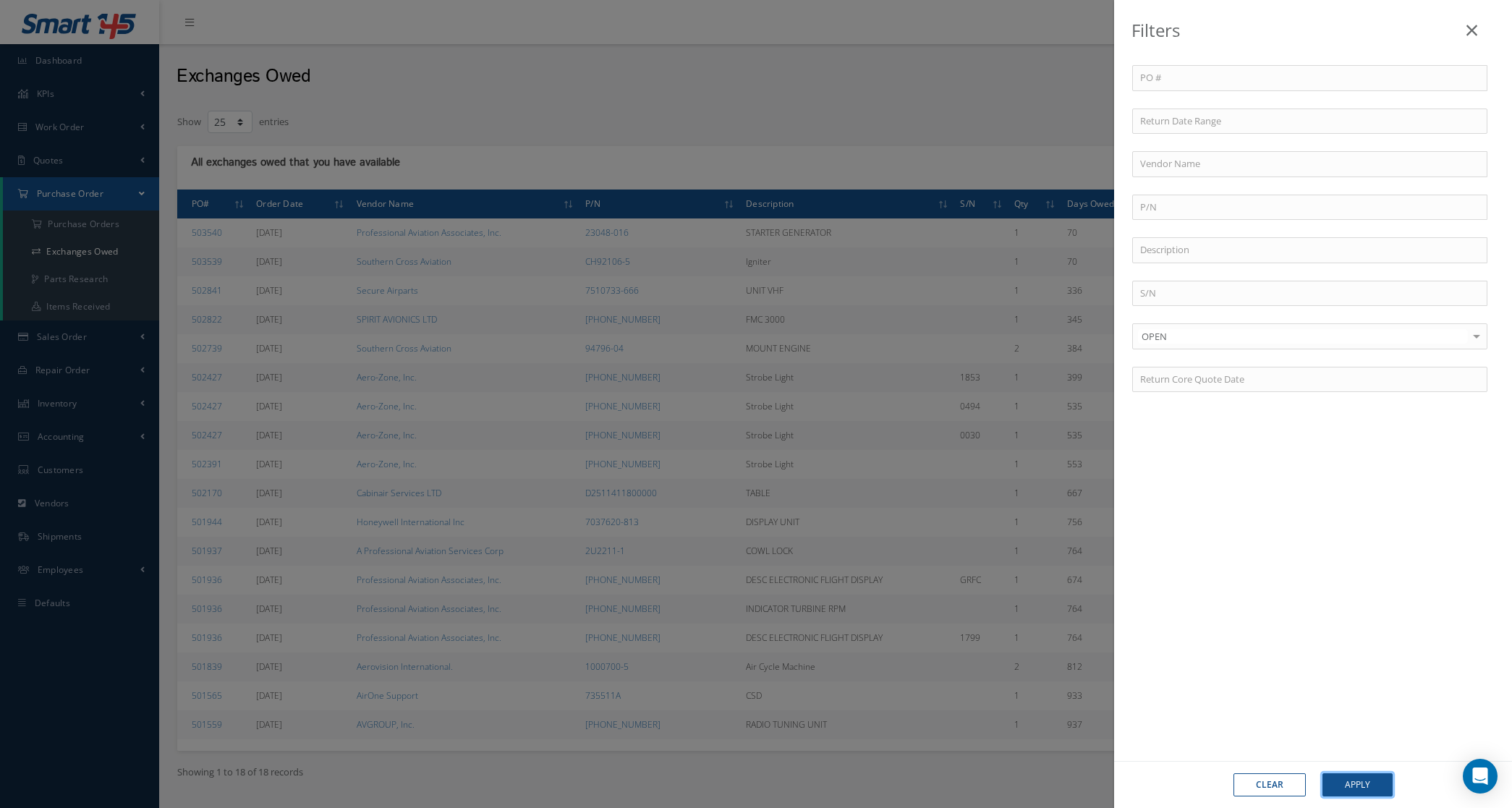
click at [1354, 781] on button "Apply" at bounding box center [1357, 785] width 70 height 23
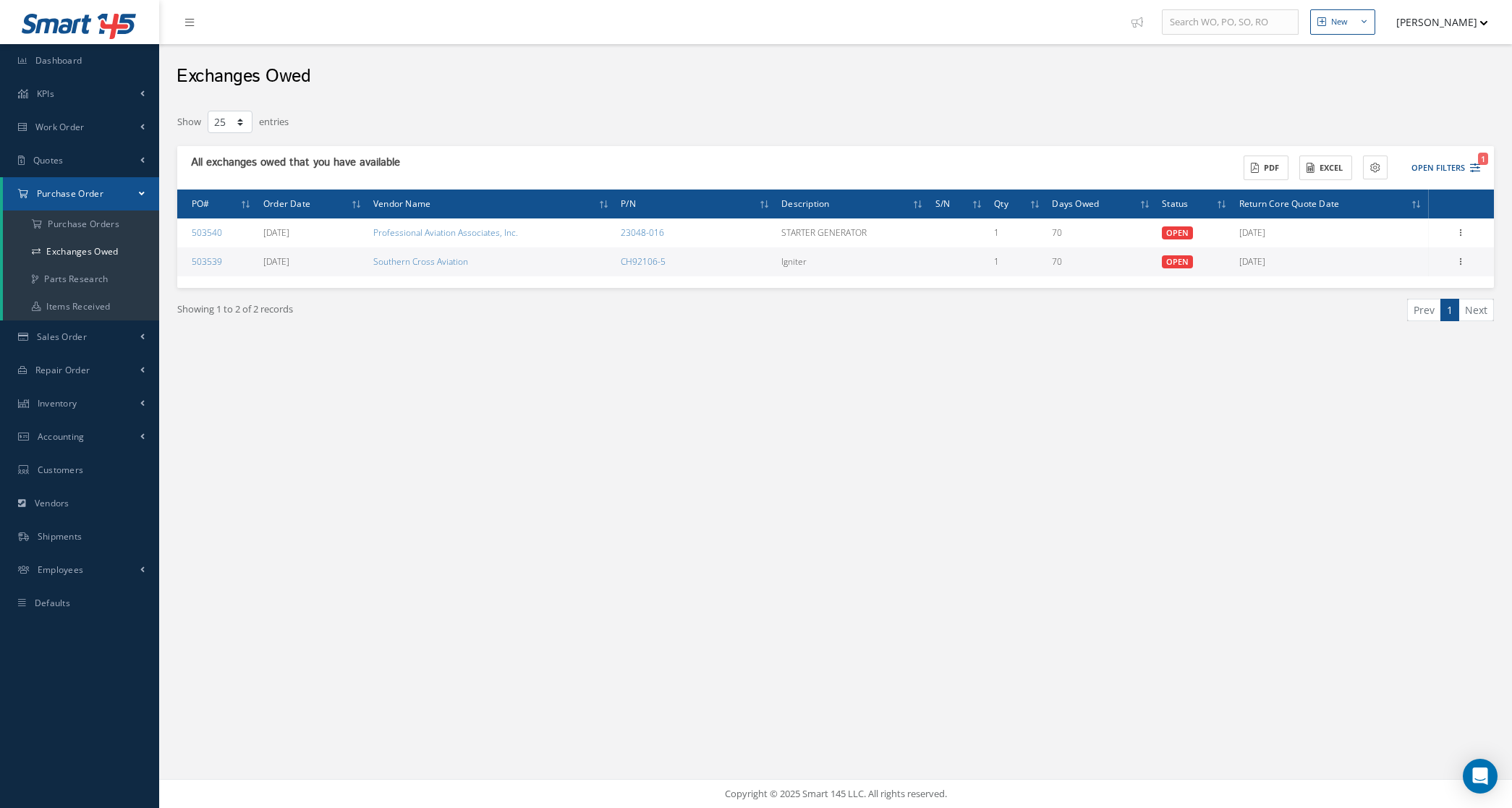
click at [463, 569] on div "New New Work Order New Purchase Order New Customer Quote New Sales Order New Re…" at bounding box center [836, 404] width 1353 height 808
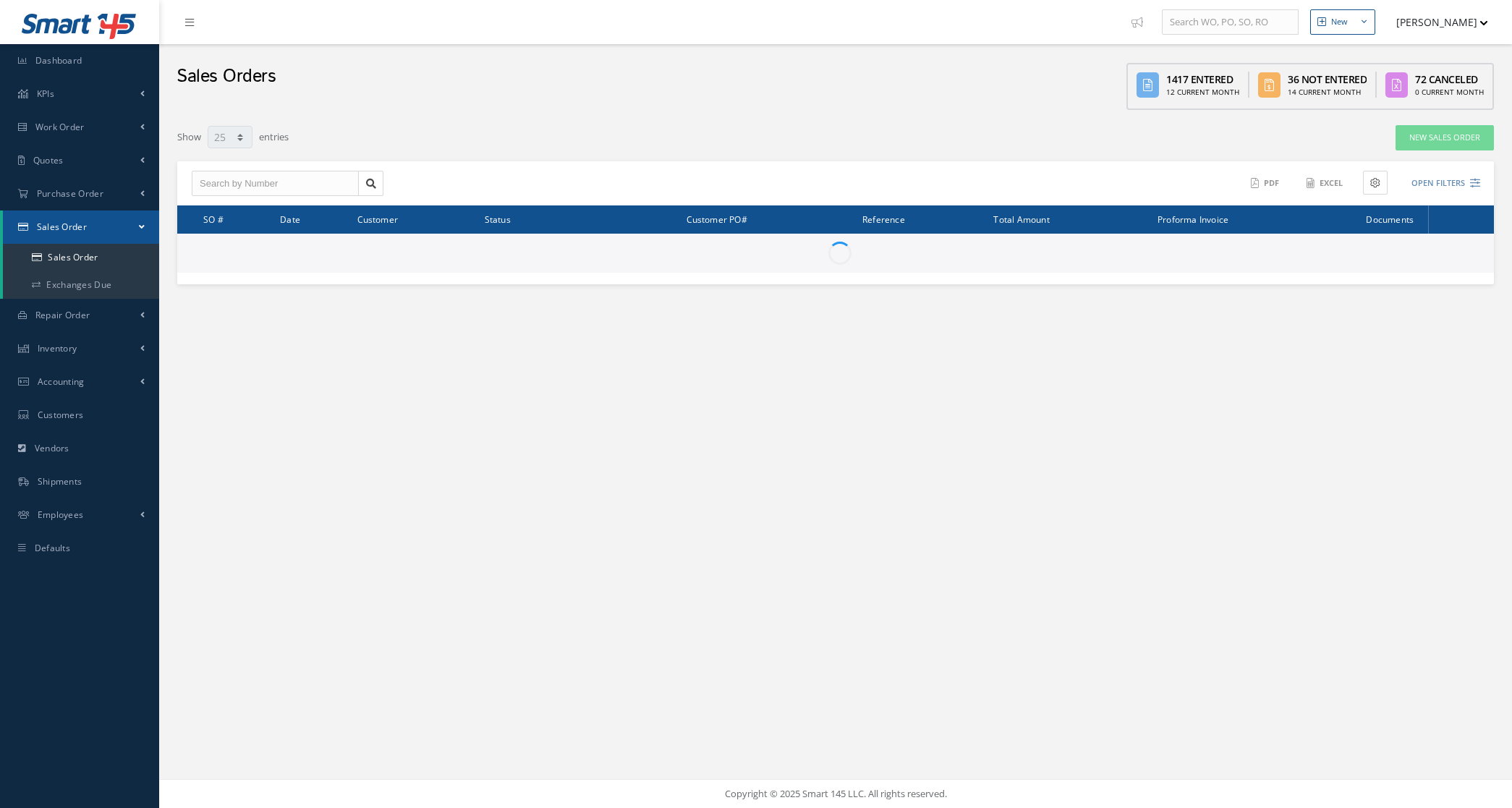
select select "25"
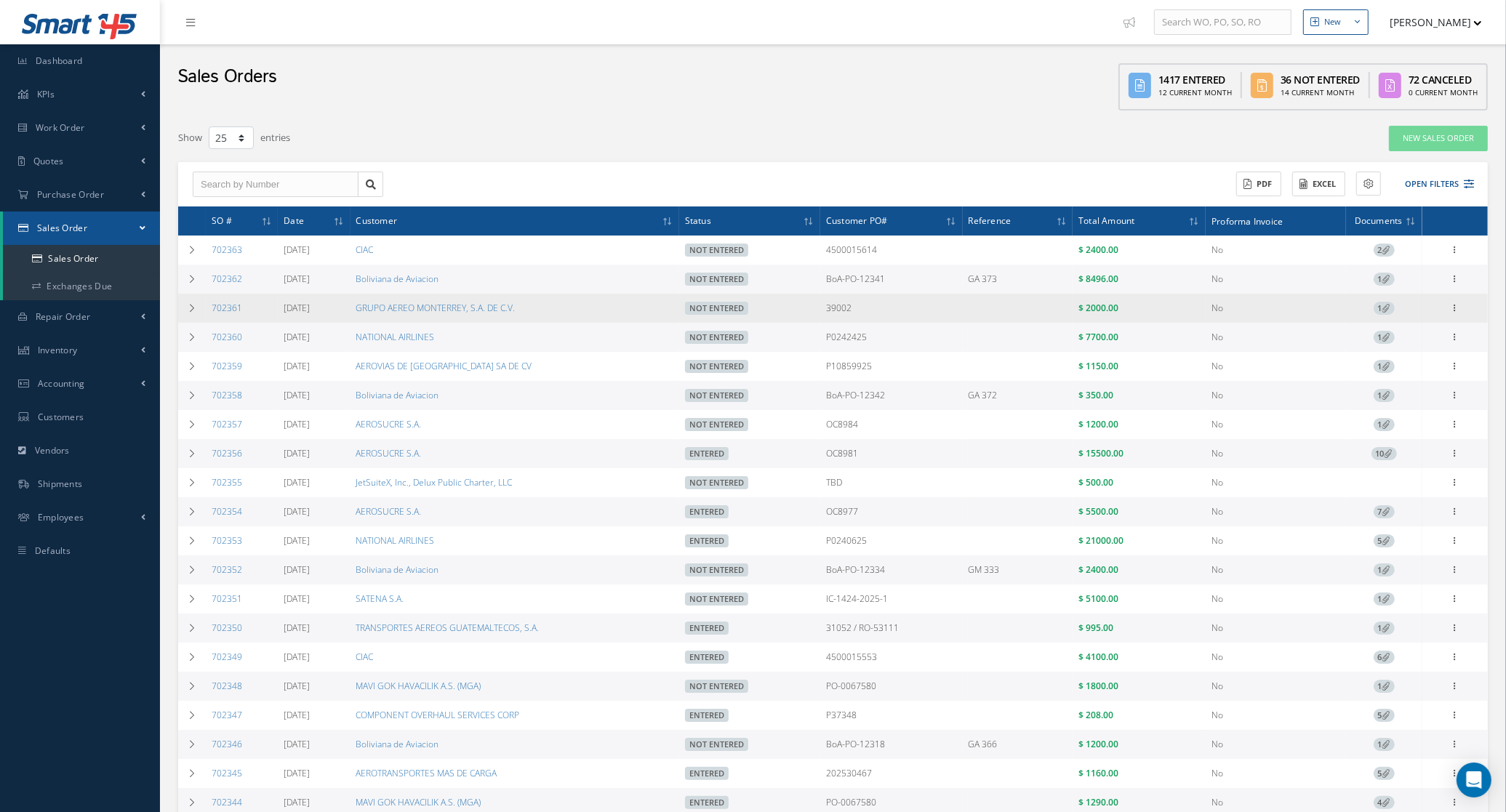
click at [1380, 310] on span "1" at bounding box center [1384, 308] width 21 height 13
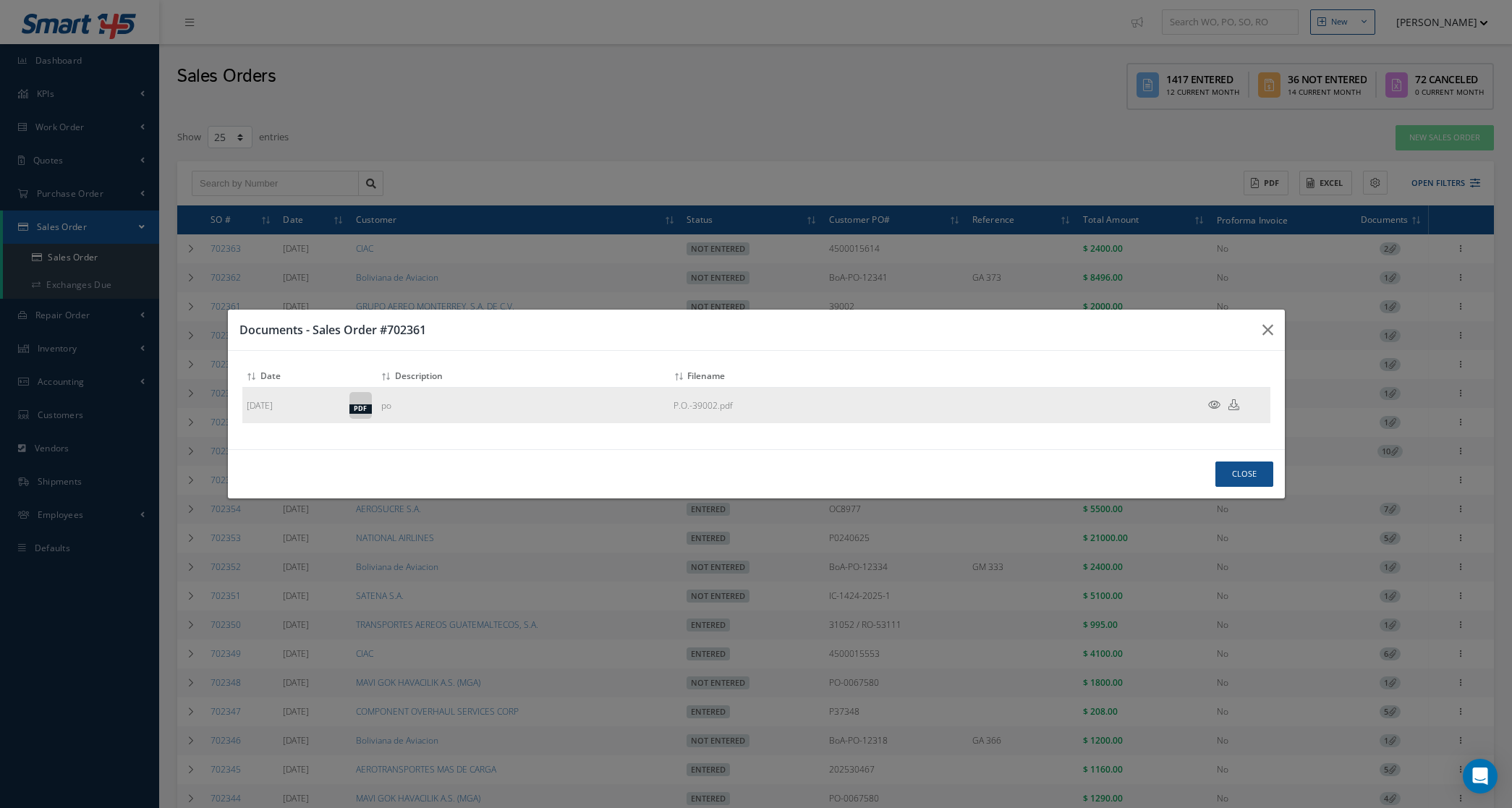
click at [1214, 402] on icon at bounding box center [1214, 404] width 12 height 11
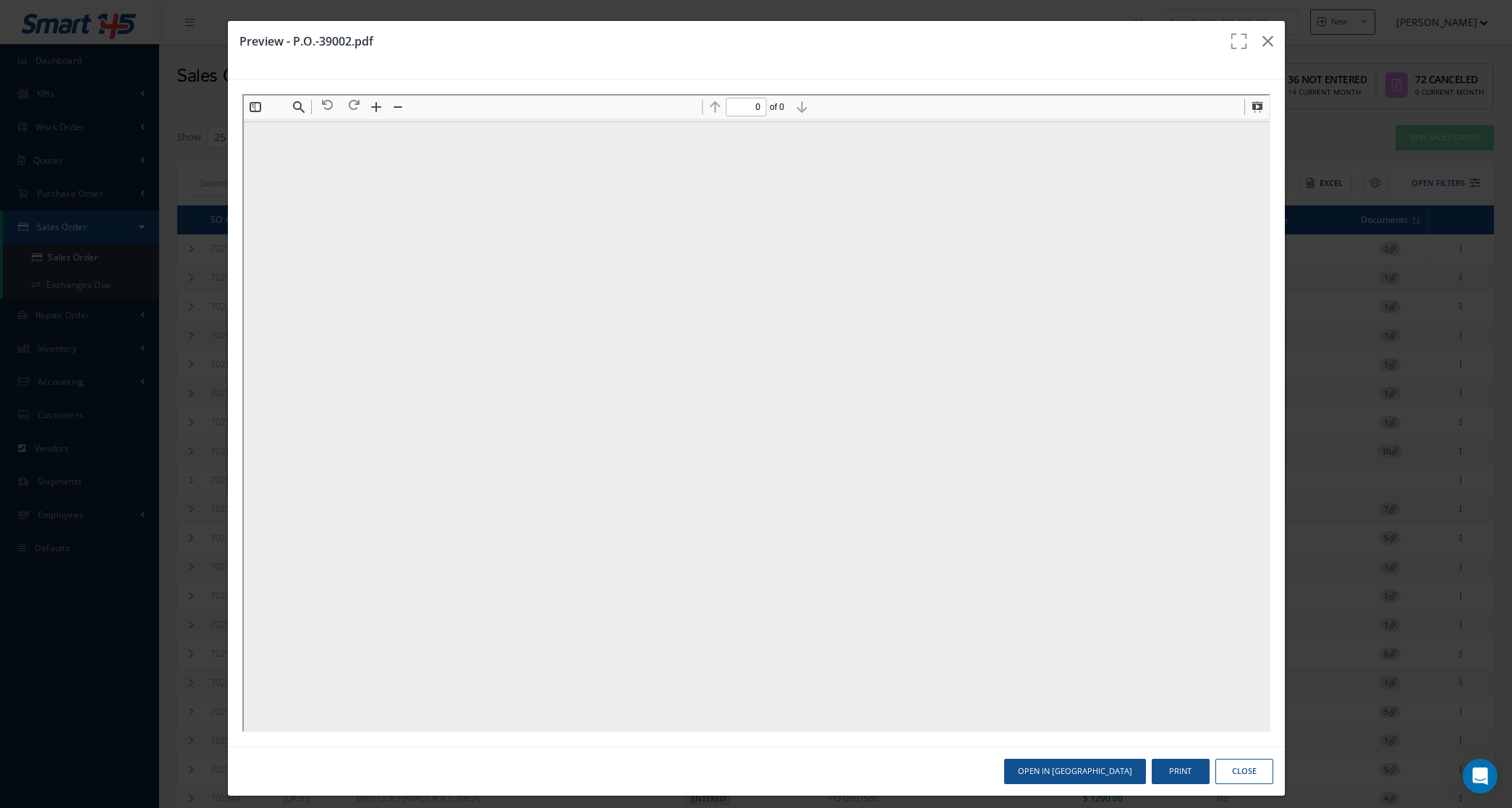
type input "1"
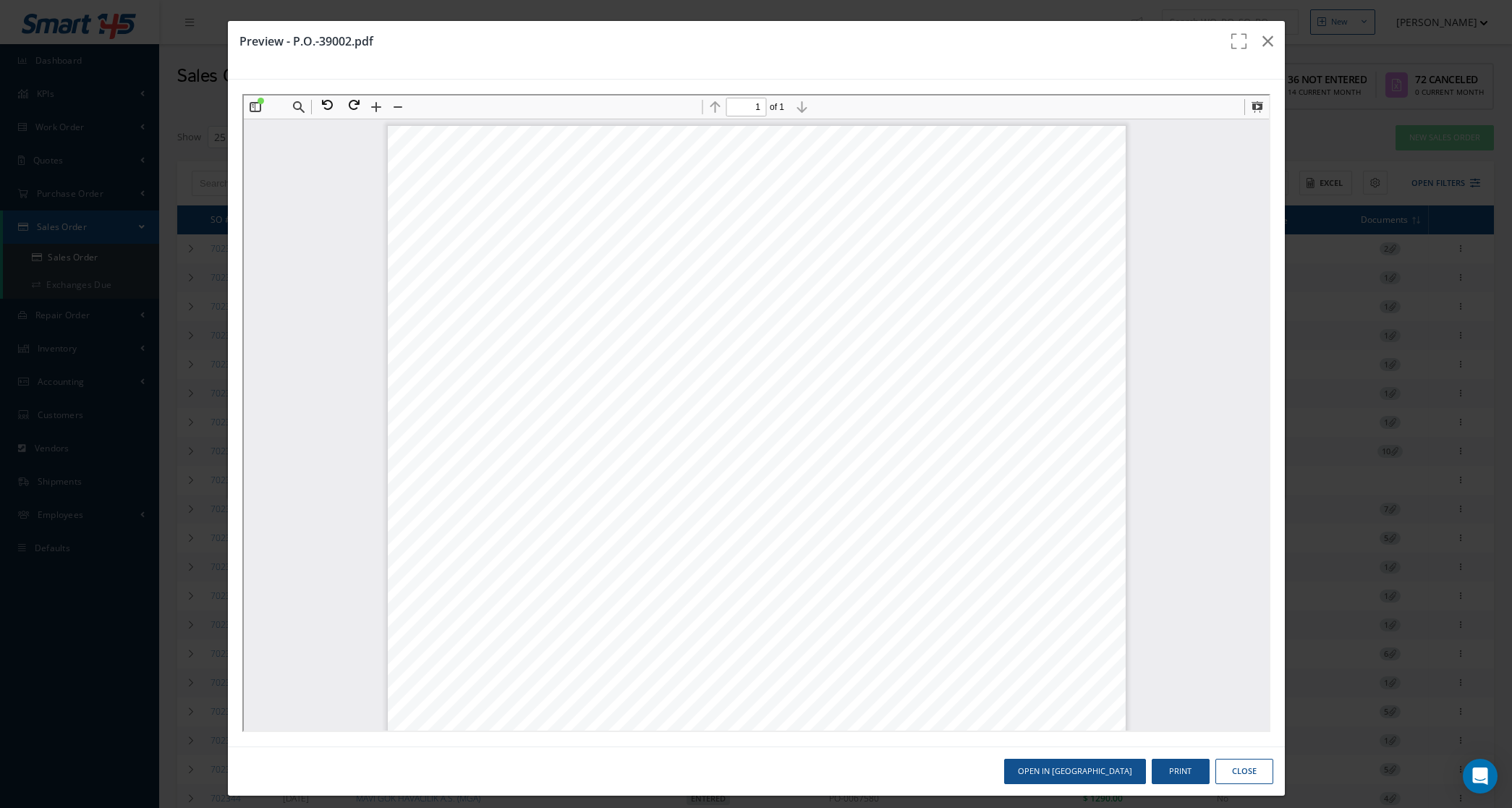
scroll to position [7, 0]
click at [1169, 768] on button "Print" at bounding box center [1180, 771] width 58 height 25
click at [1263, 35] on button "button" at bounding box center [1267, 41] width 34 height 41
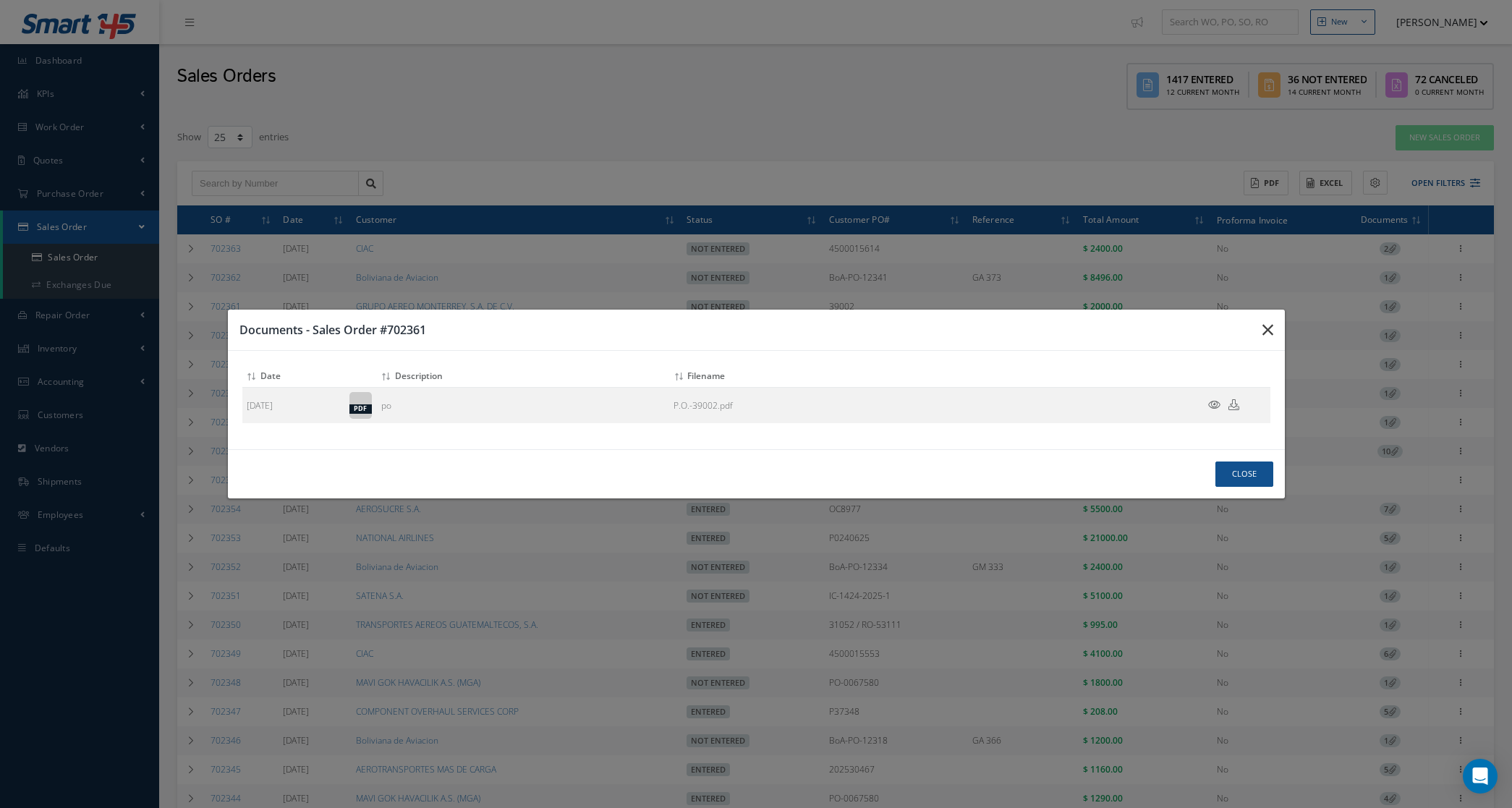
click at [1263, 333] on icon "button" at bounding box center [1268, 330] width 11 height 17
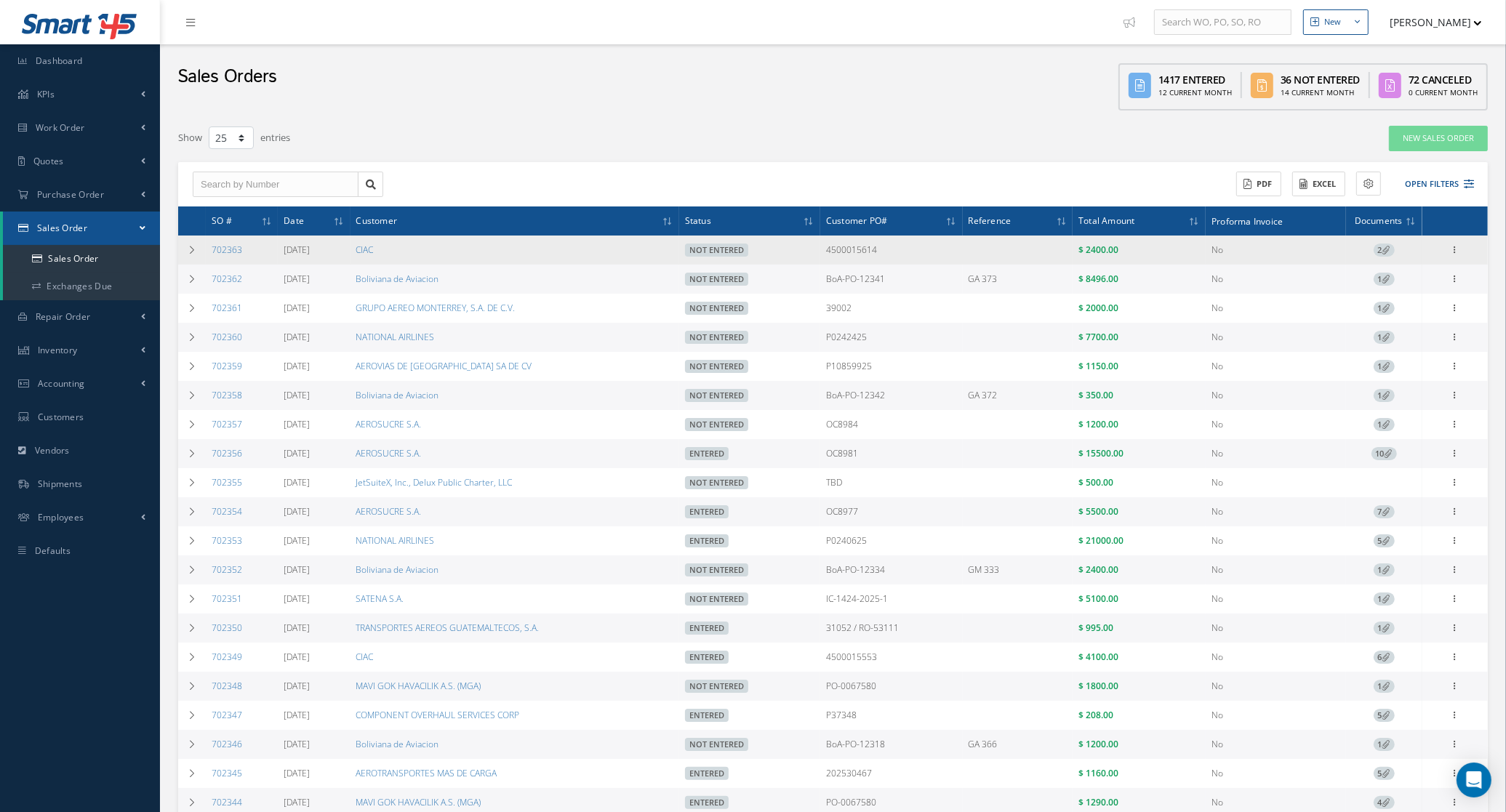
click at [1387, 249] on icon at bounding box center [1386, 249] width 8 height 8
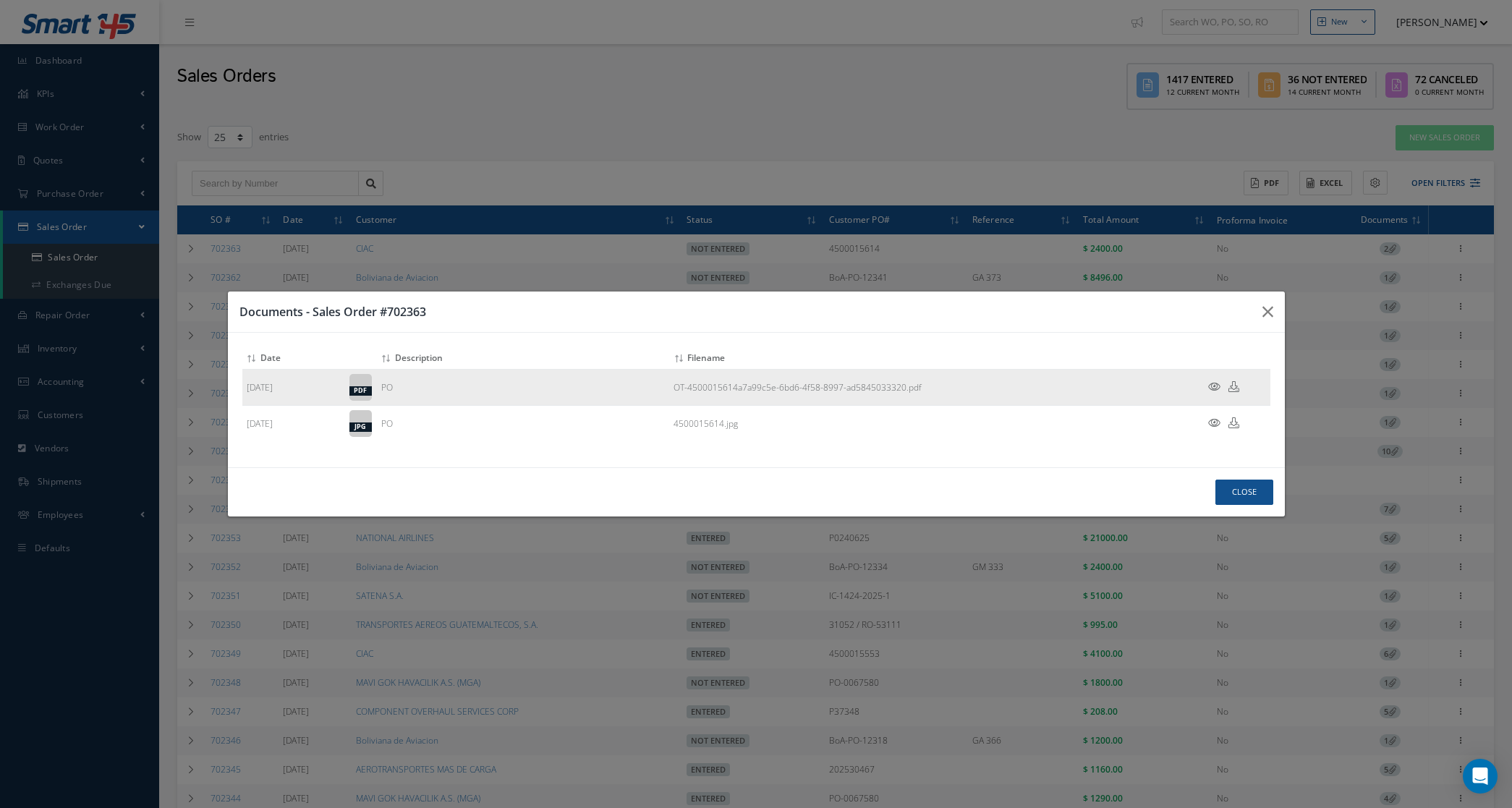
click at [1210, 382] on icon at bounding box center [1214, 386] width 12 height 11
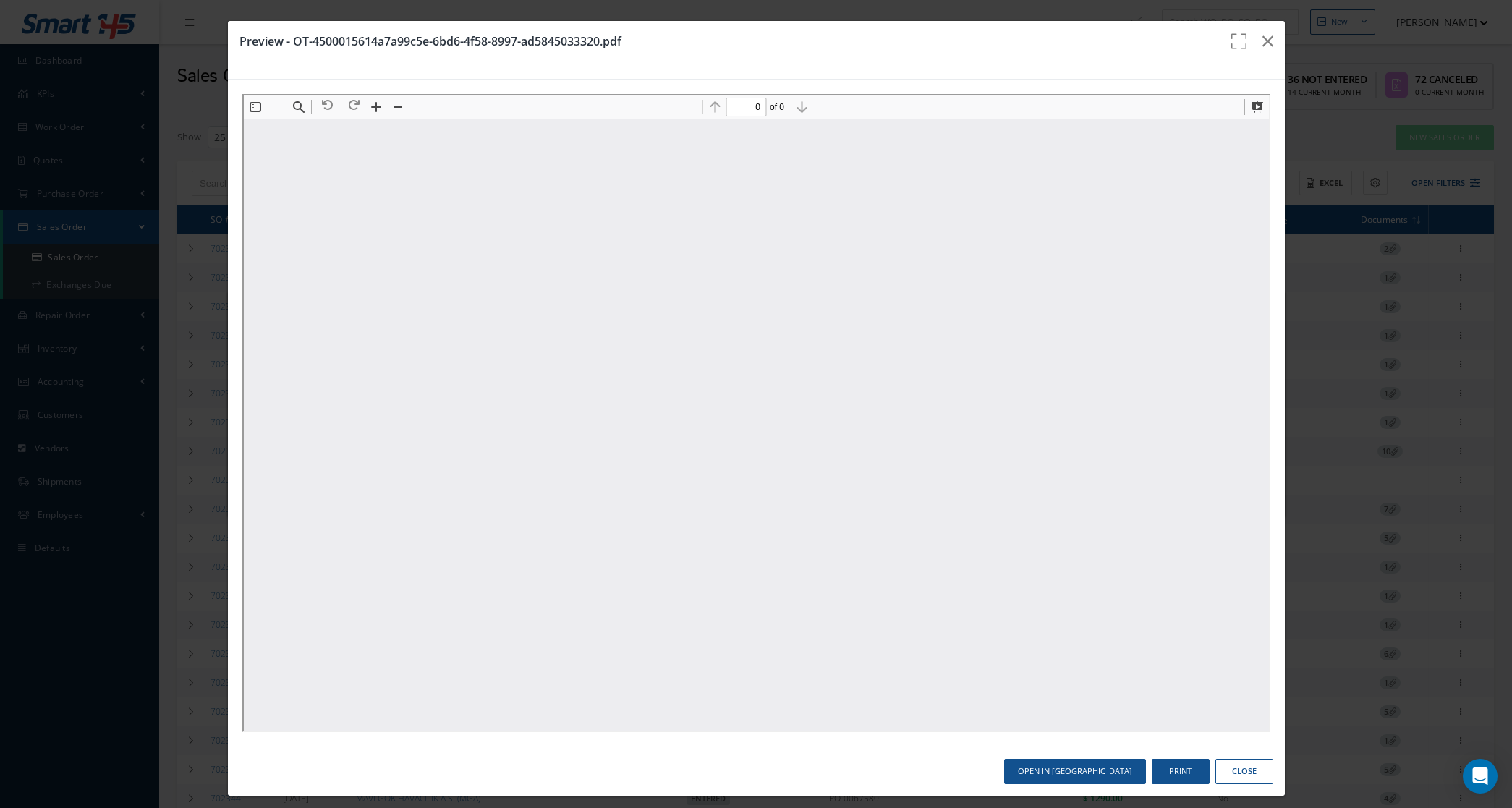
scroll to position [0, 0]
type input "1"
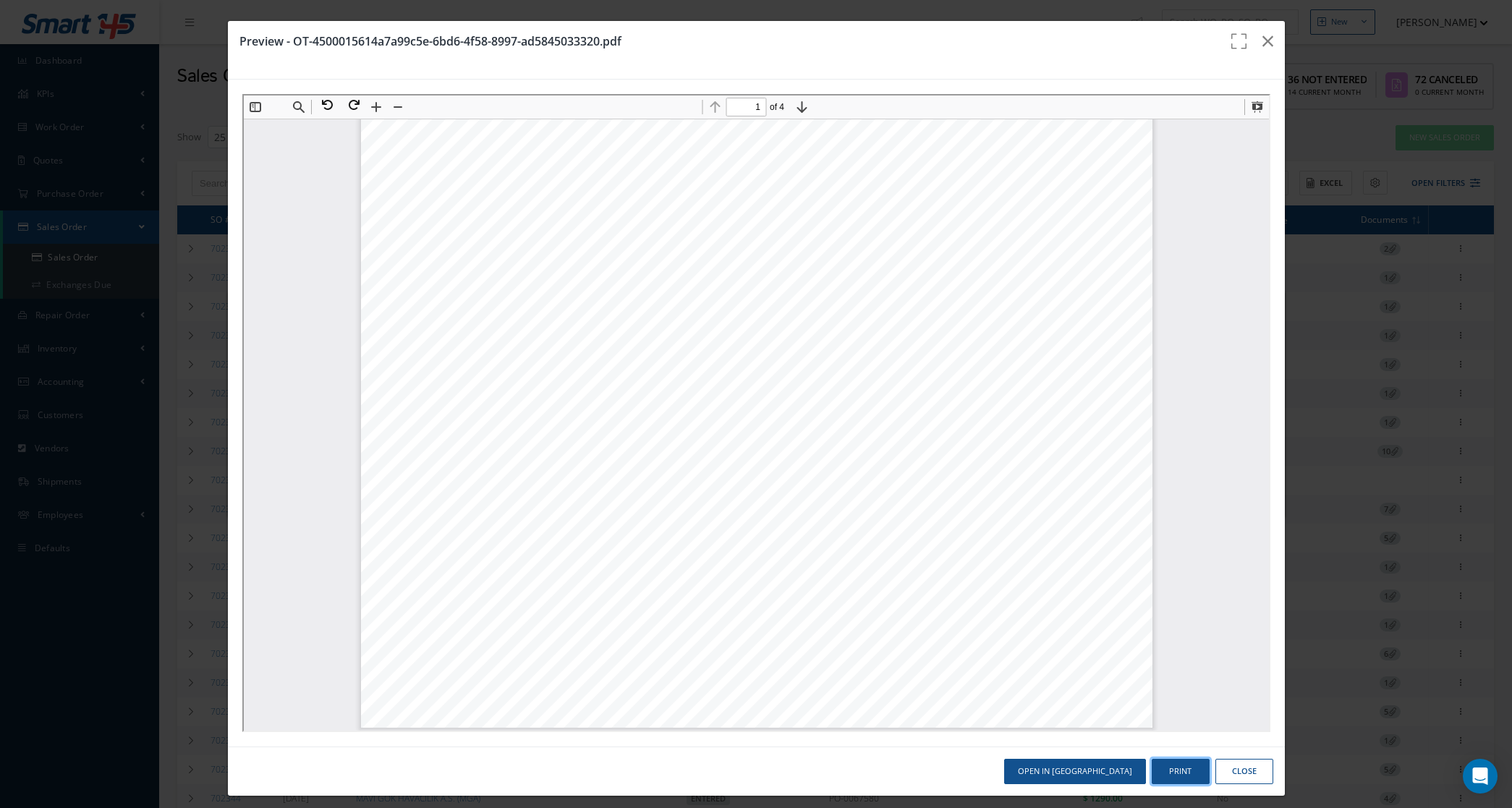
click at [1166, 762] on button "Print" at bounding box center [1180, 771] width 58 height 25
drag, startPoint x: 1221, startPoint y: 765, endPoint x: 1210, endPoint y: 600, distance: 165.4
click at [1221, 760] on button "Close" at bounding box center [1244, 771] width 58 height 25
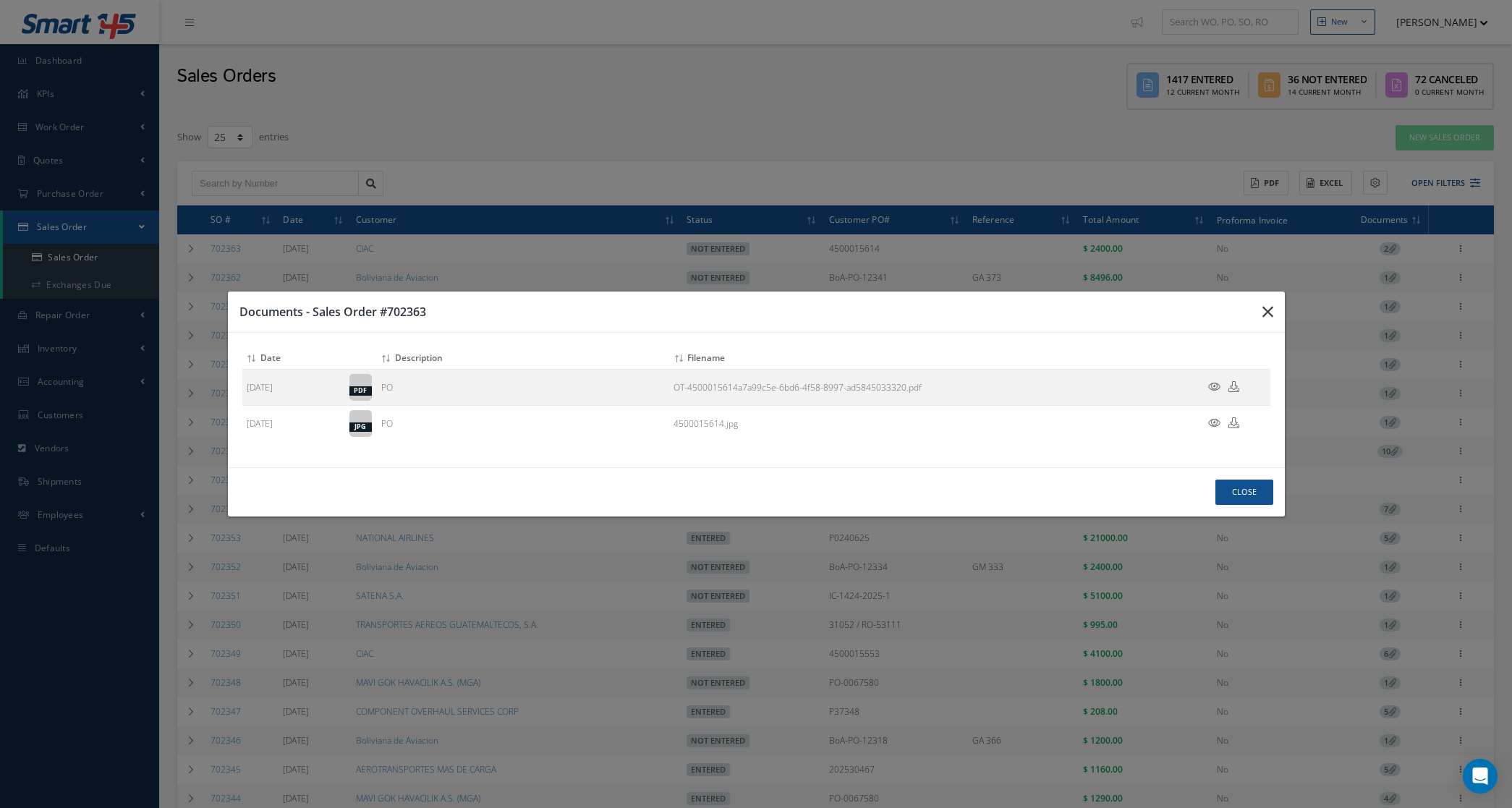
click at [1267, 305] on icon "button" at bounding box center [1268, 312] width 11 height 17
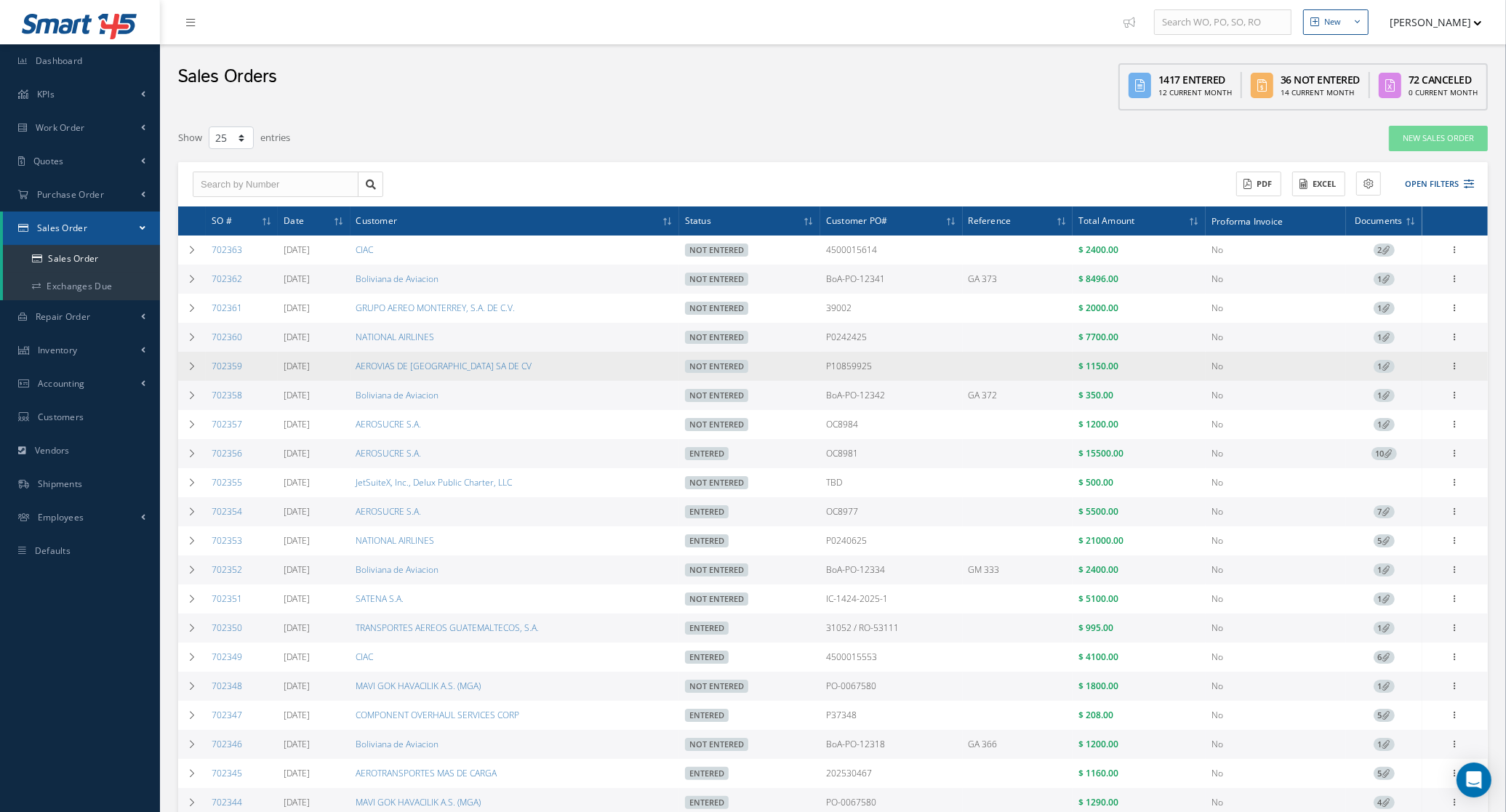
click at [1388, 369] on icon at bounding box center [1386, 366] width 8 height 8
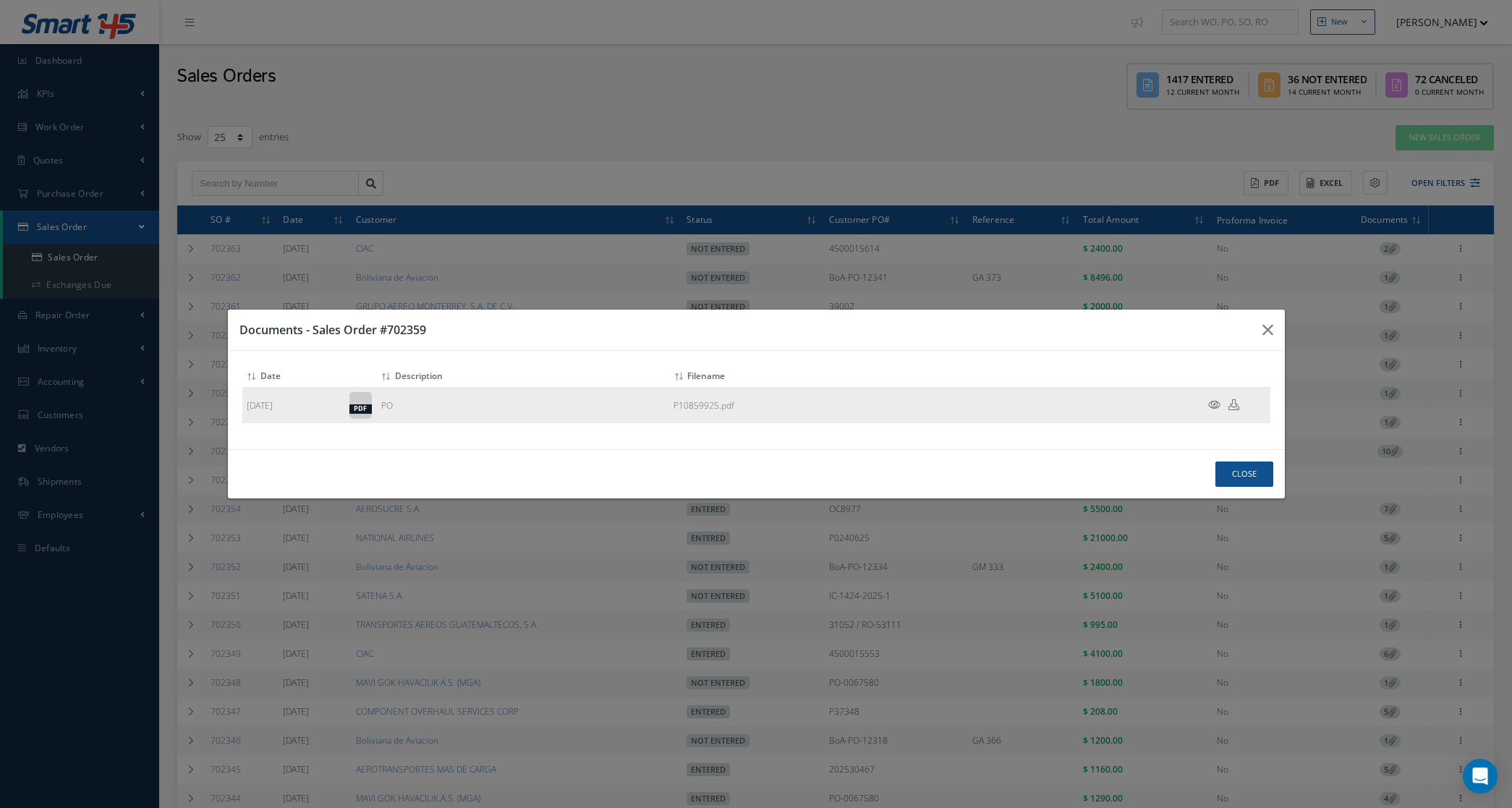
click at [1218, 410] on icon at bounding box center [1214, 404] width 12 height 11
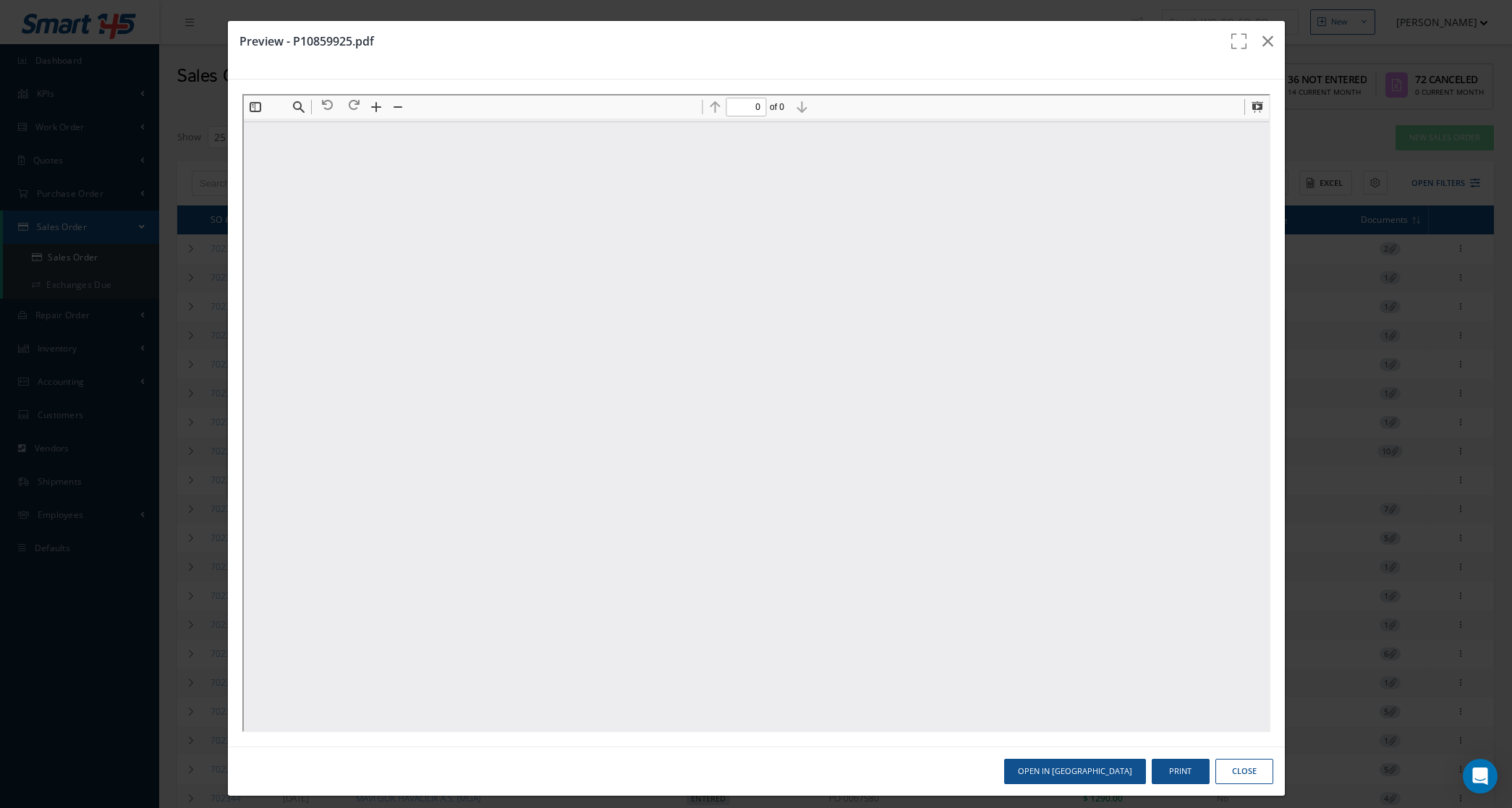
scroll to position [0, 0]
type input "1"
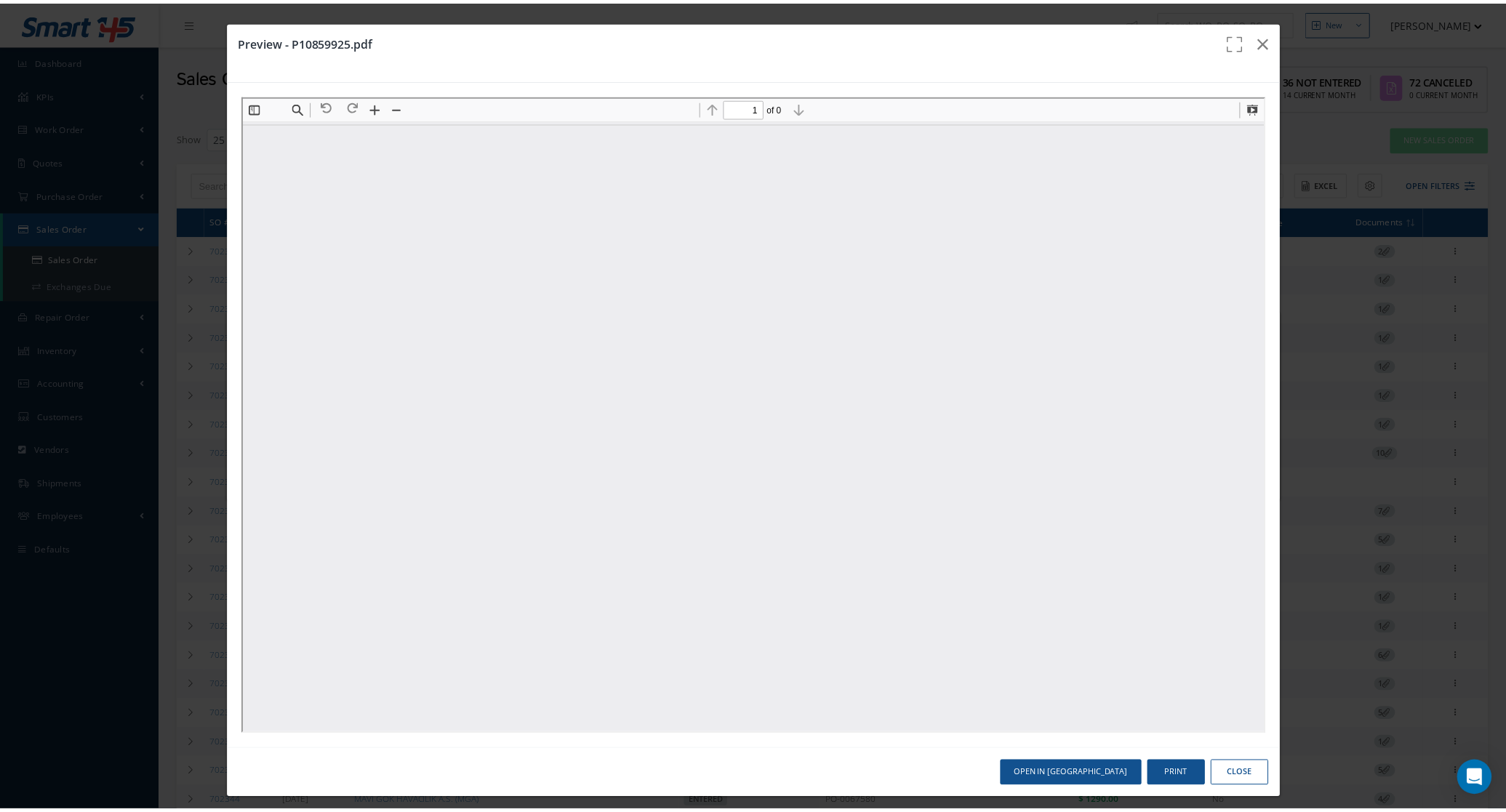
scroll to position [7, 0]
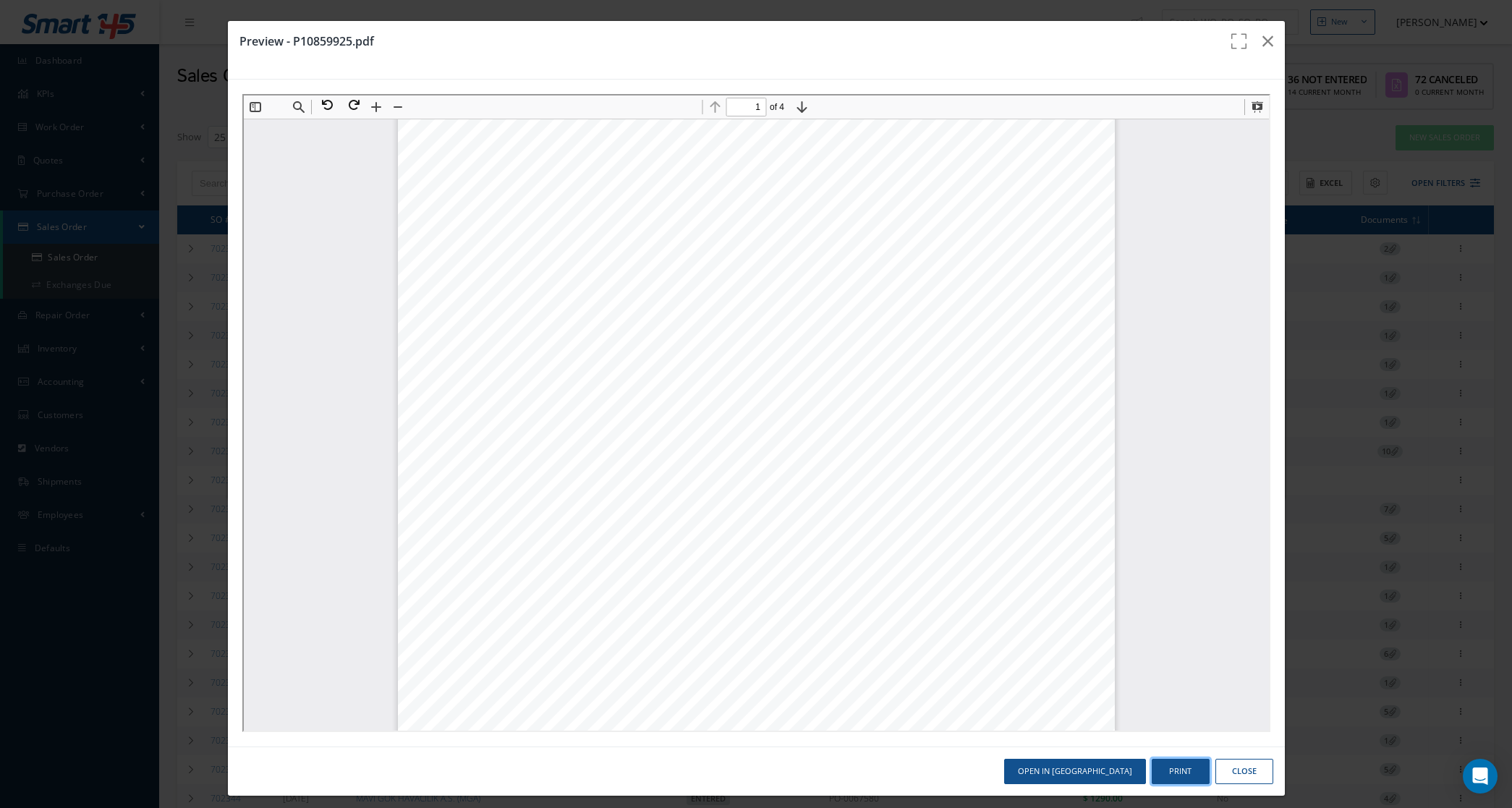
click at [1161, 772] on button "Print" at bounding box center [1180, 771] width 58 height 25
click at [1233, 764] on button "Close" at bounding box center [1244, 771] width 58 height 25
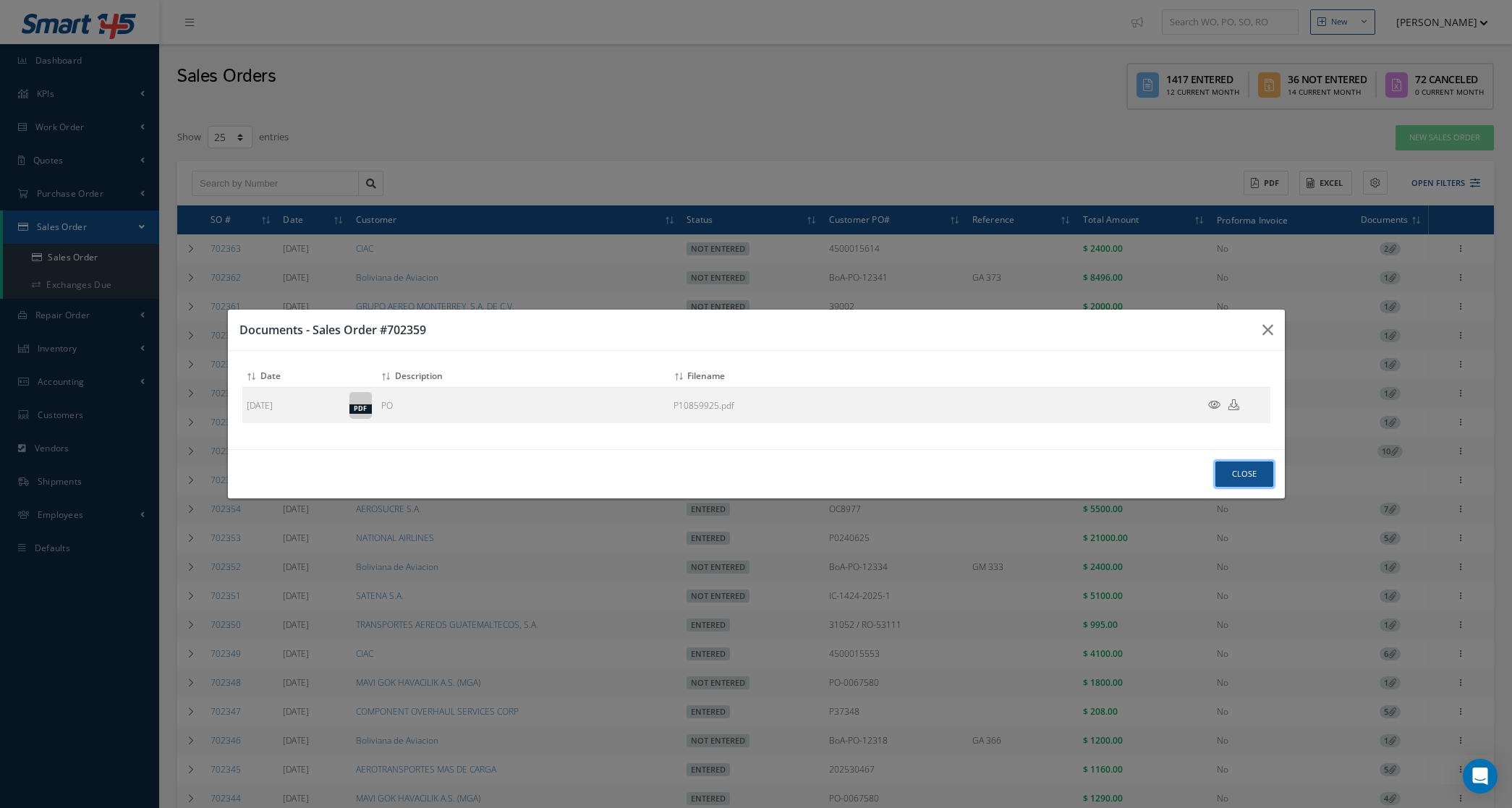
click at [1231, 467] on button "Close" at bounding box center [1244, 474] width 58 height 25
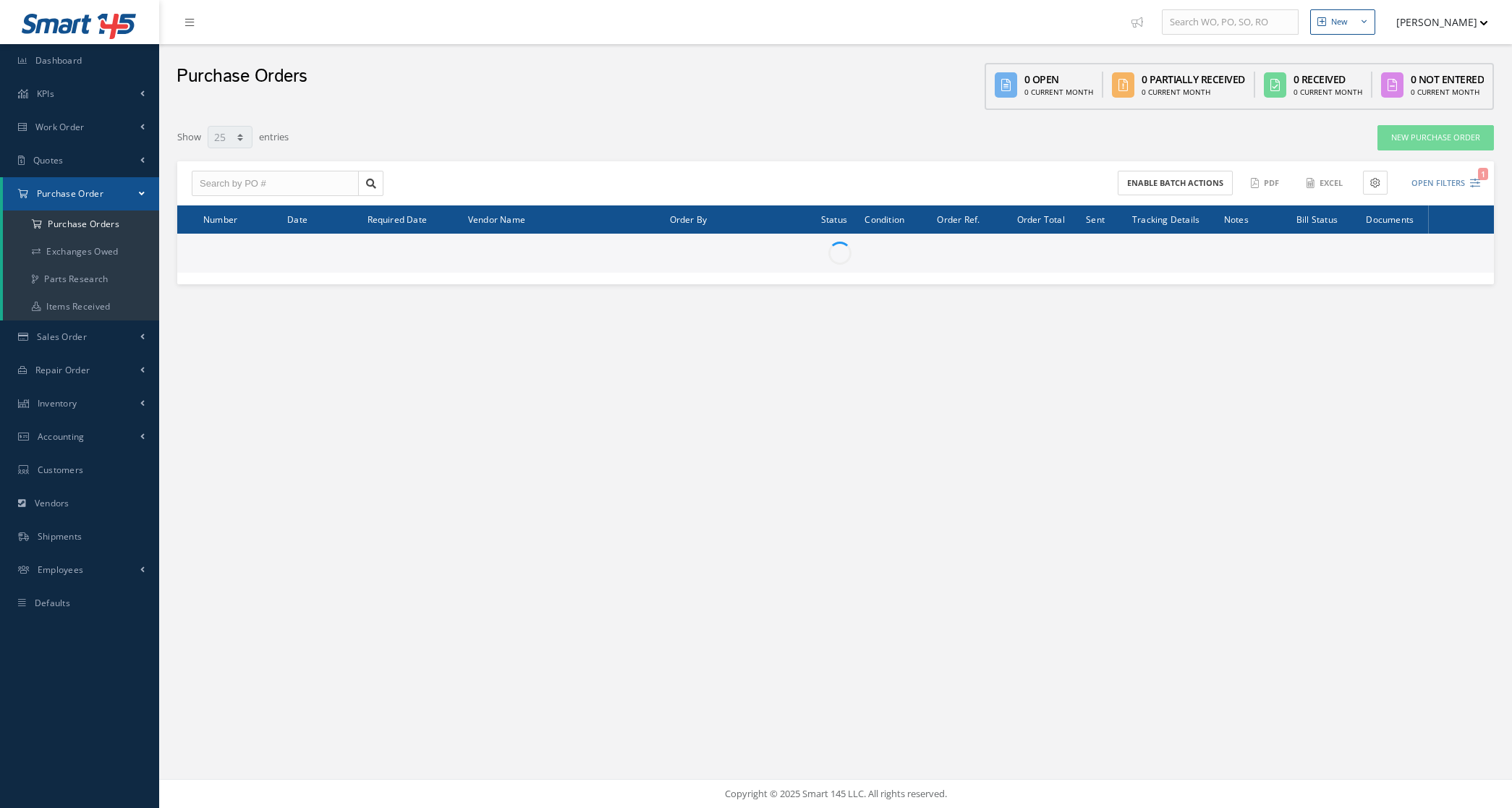
select select "25"
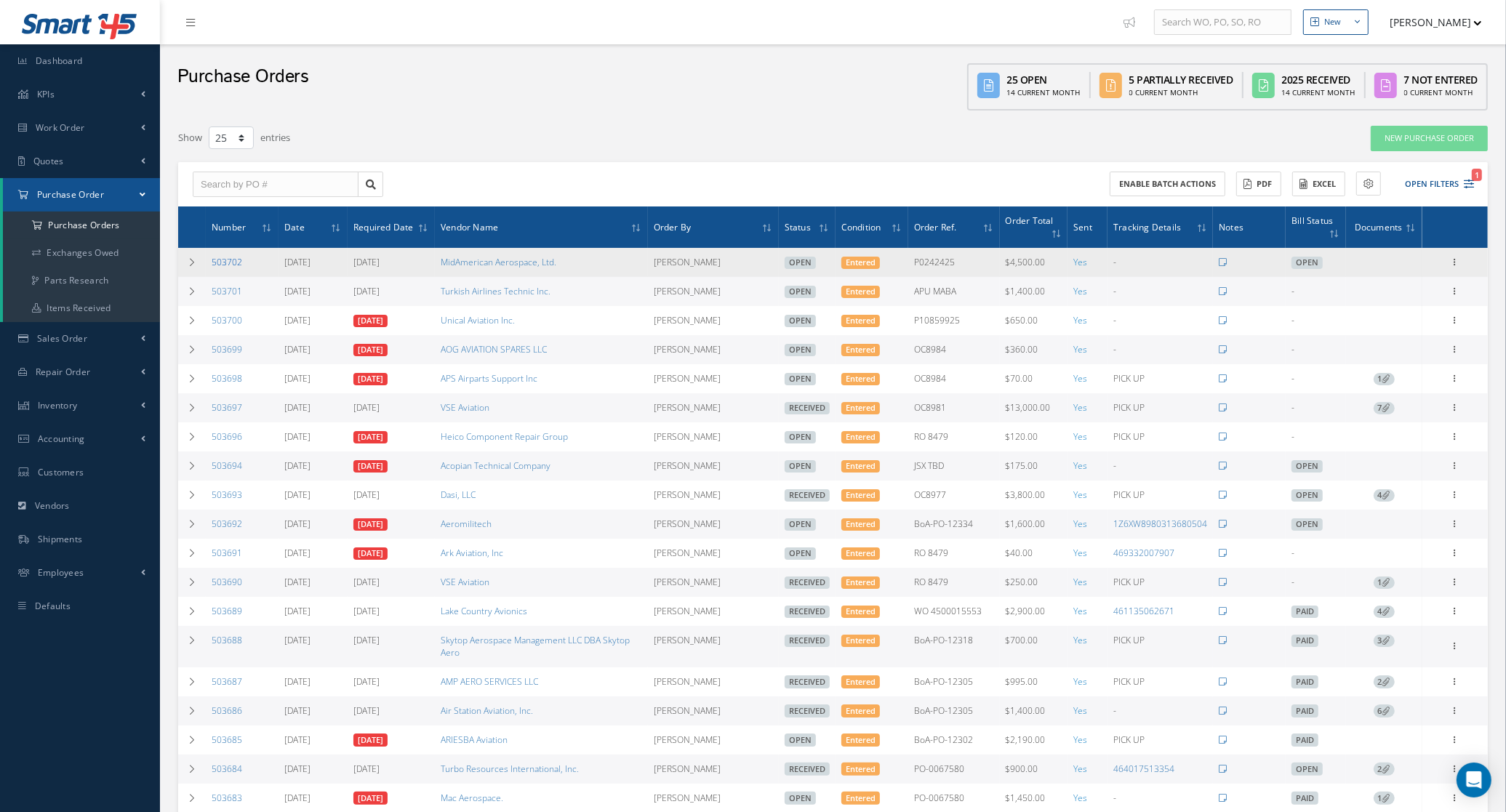
click at [219, 266] on link "503702" at bounding box center [226, 262] width 30 height 12
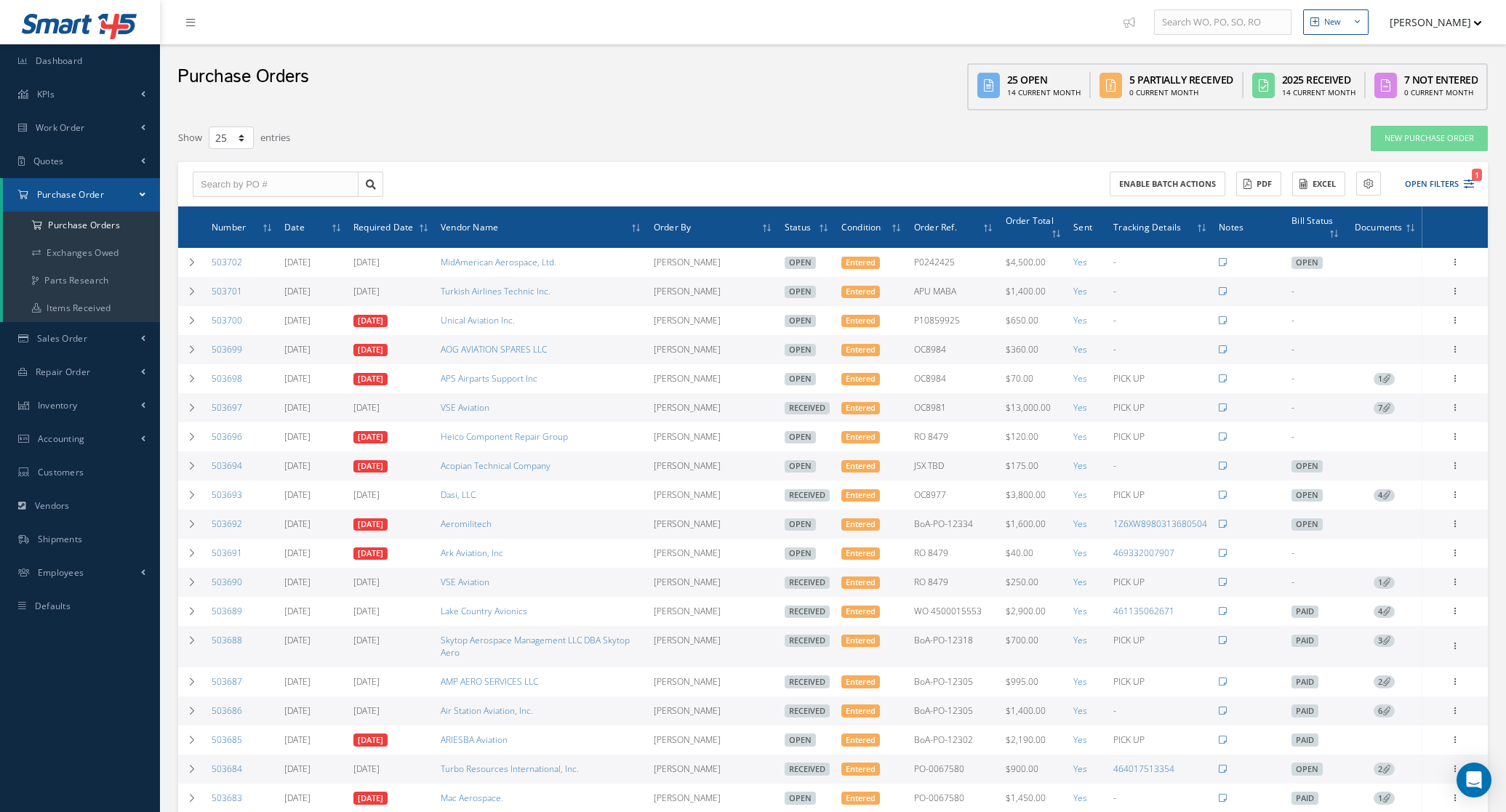
select select "25"
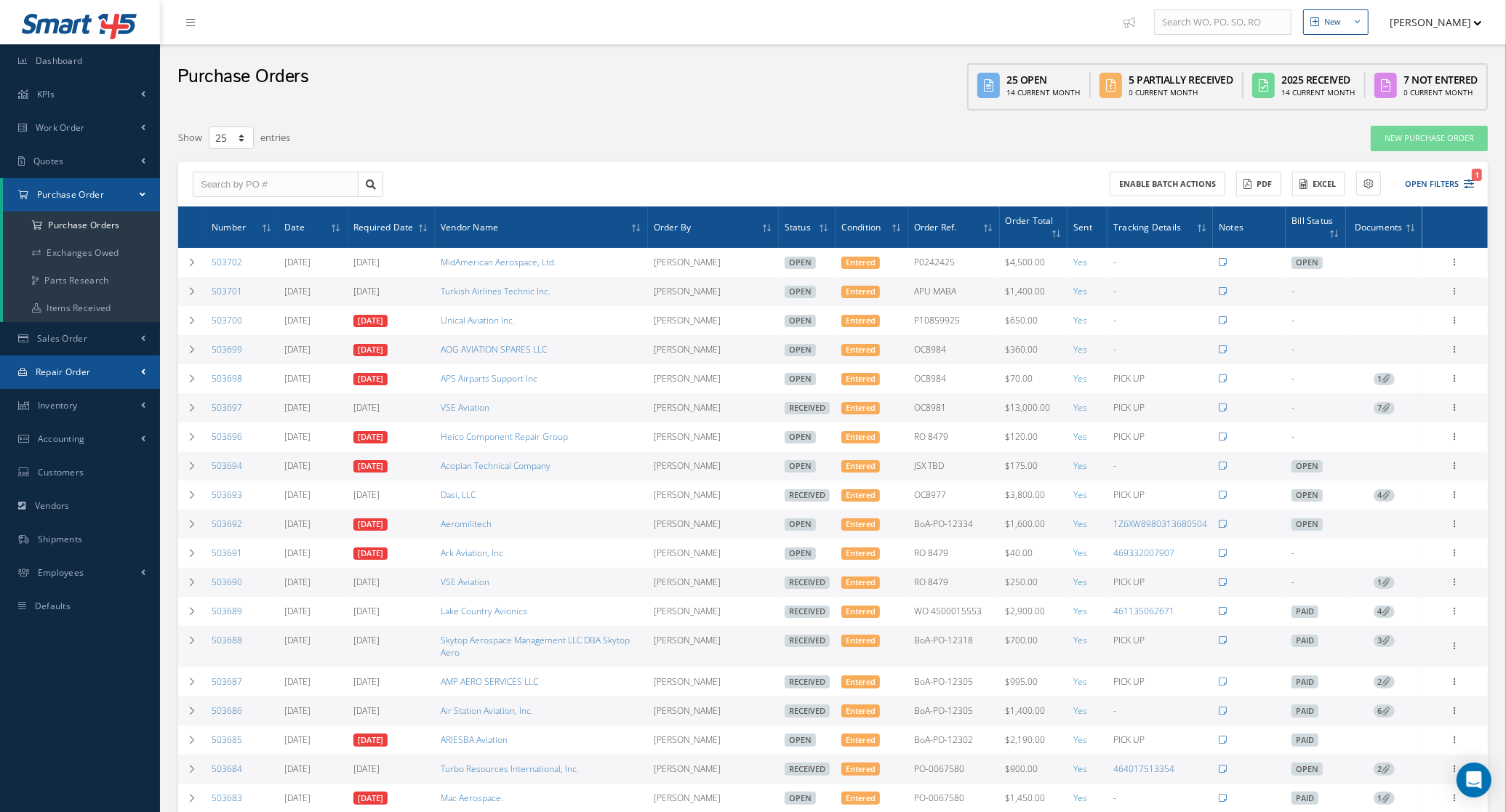
click at [71, 368] on span "Repair Order" at bounding box center [63, 372] width 55 height 12
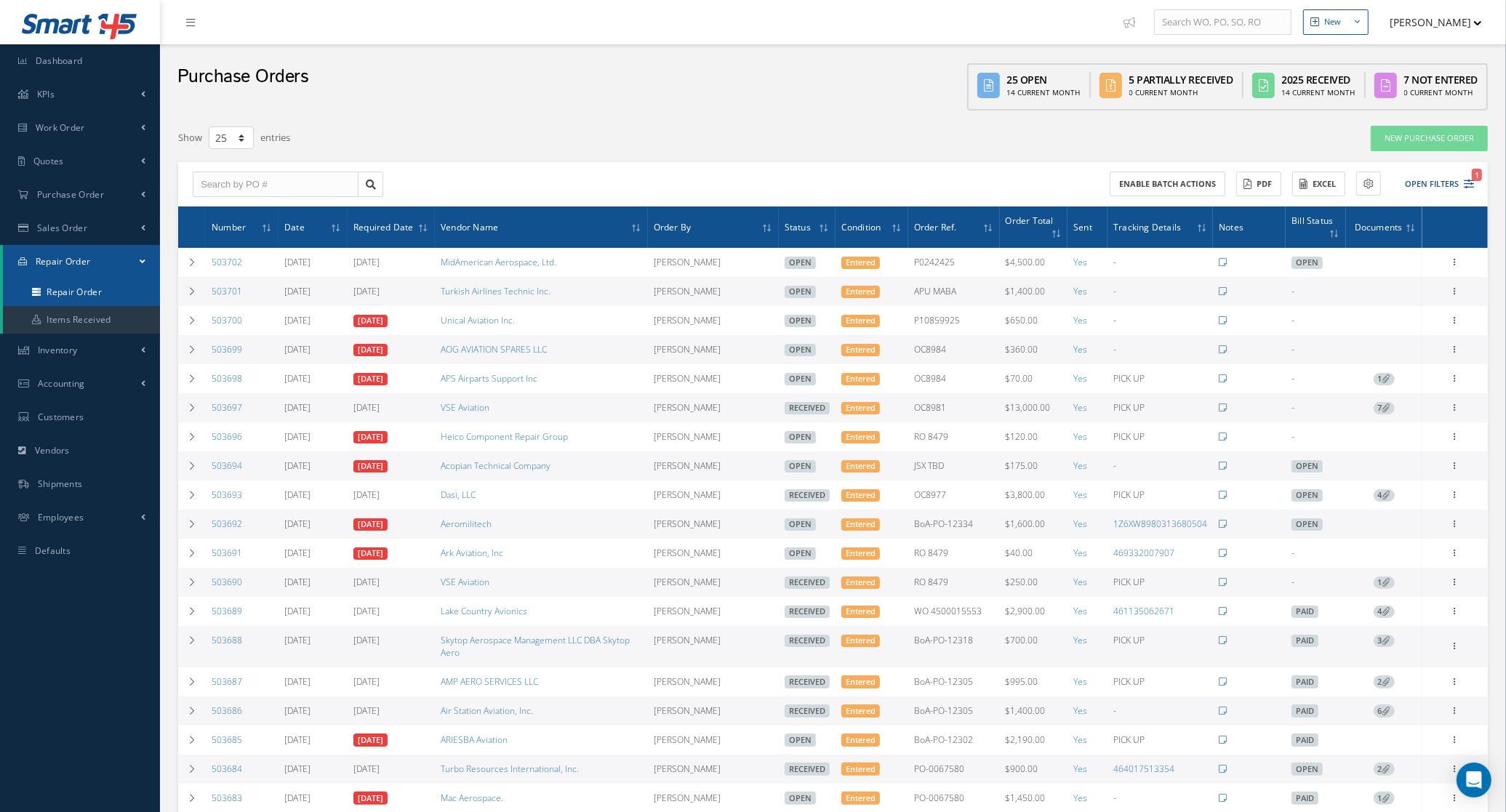
click at [89, 295] on link "Repair Order" at bounding box center [81, 292] width 157 height 28
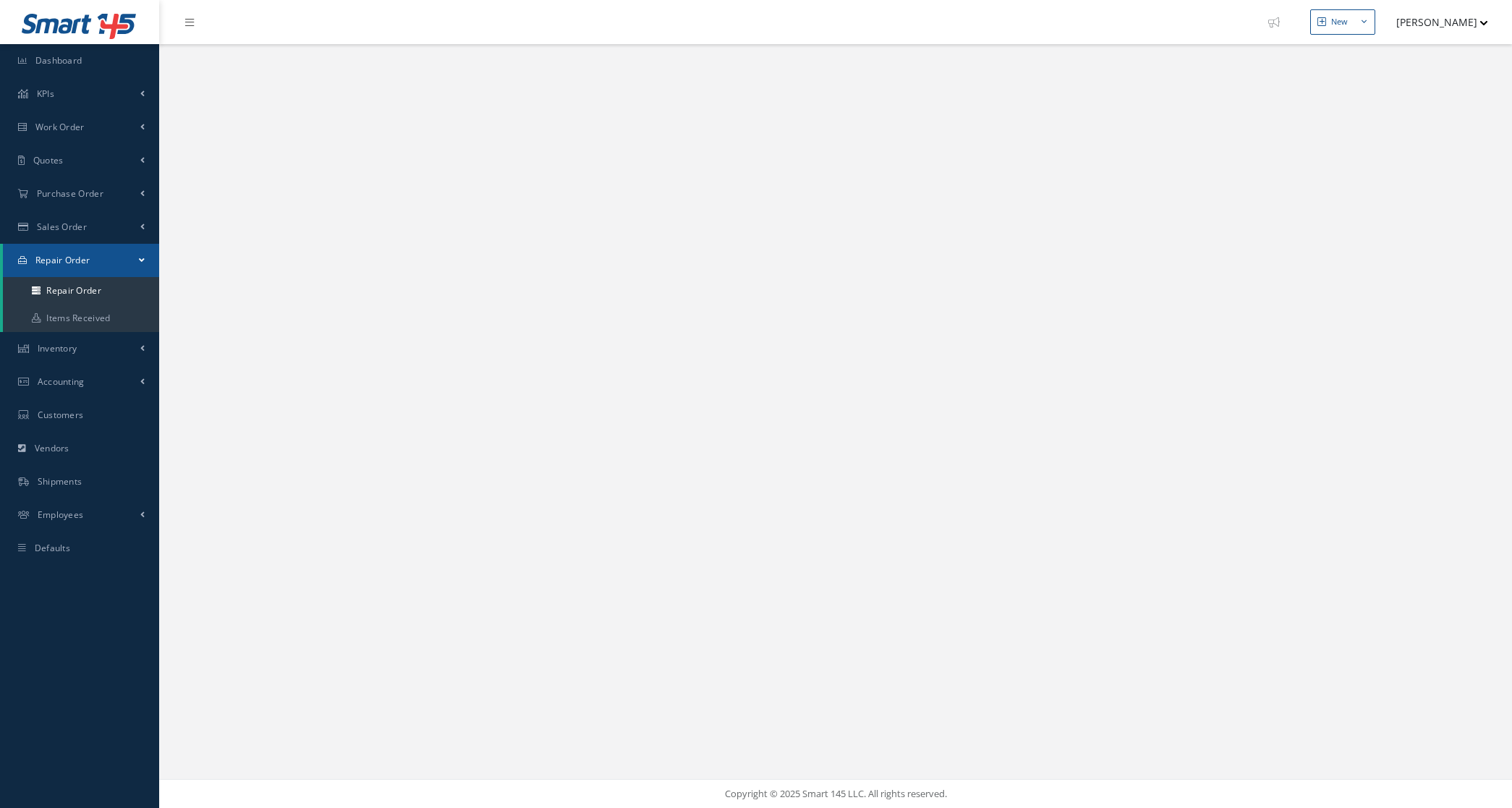
select select "25"
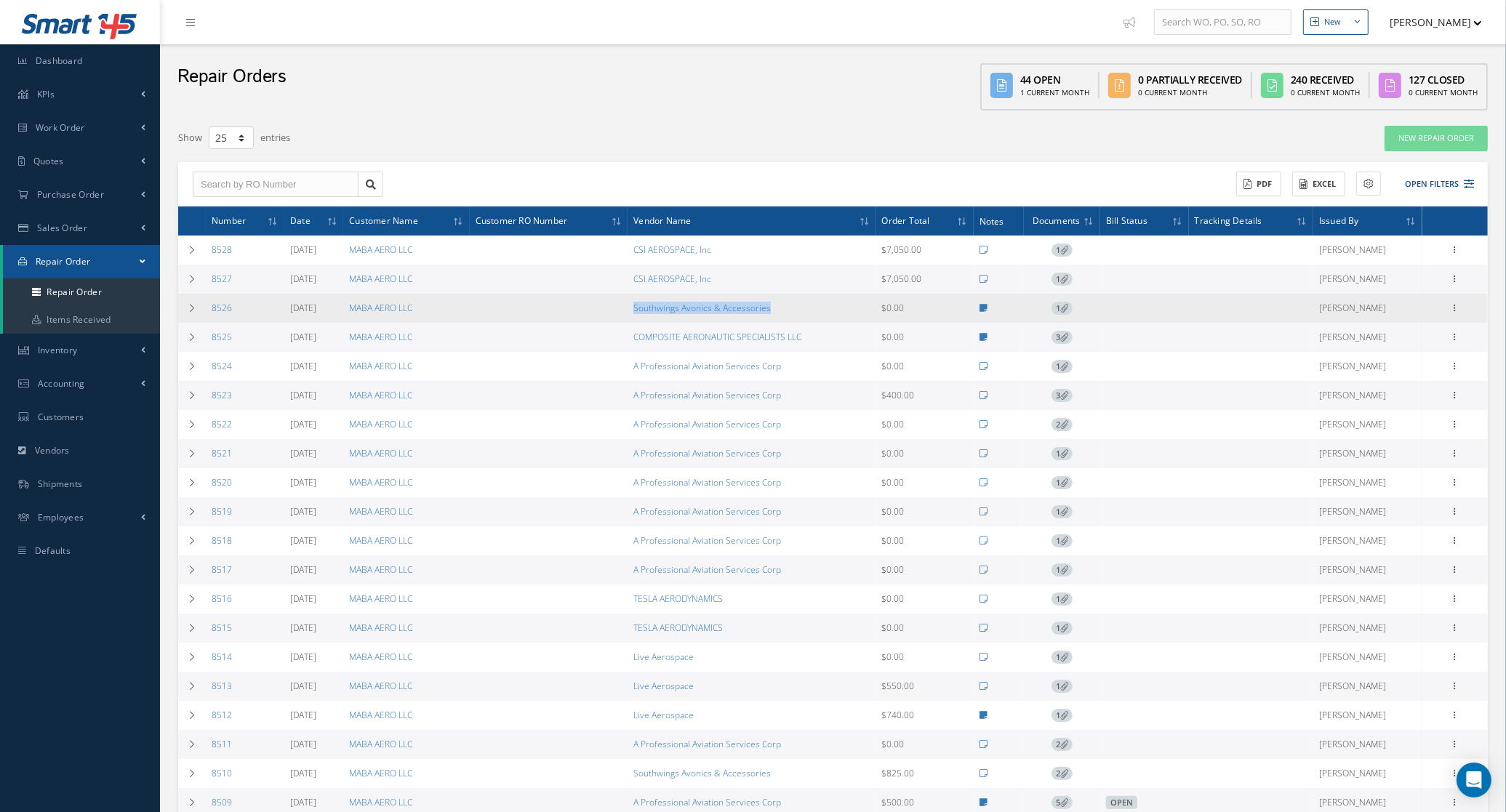
drag, startPoint x: 800, startPoint y: 317, endPoint x: 528, endPoint y: 322, distance: 272.0
click at [528, 322] on tr "8526 09/03/2025 MABA AERO LLC Southwings Avonics & Accessories $0.00 1 Edana Ca…" at bounding box center [833, 307] width 1309 height 29
copy tr "Southwings Avonics & Accessories"
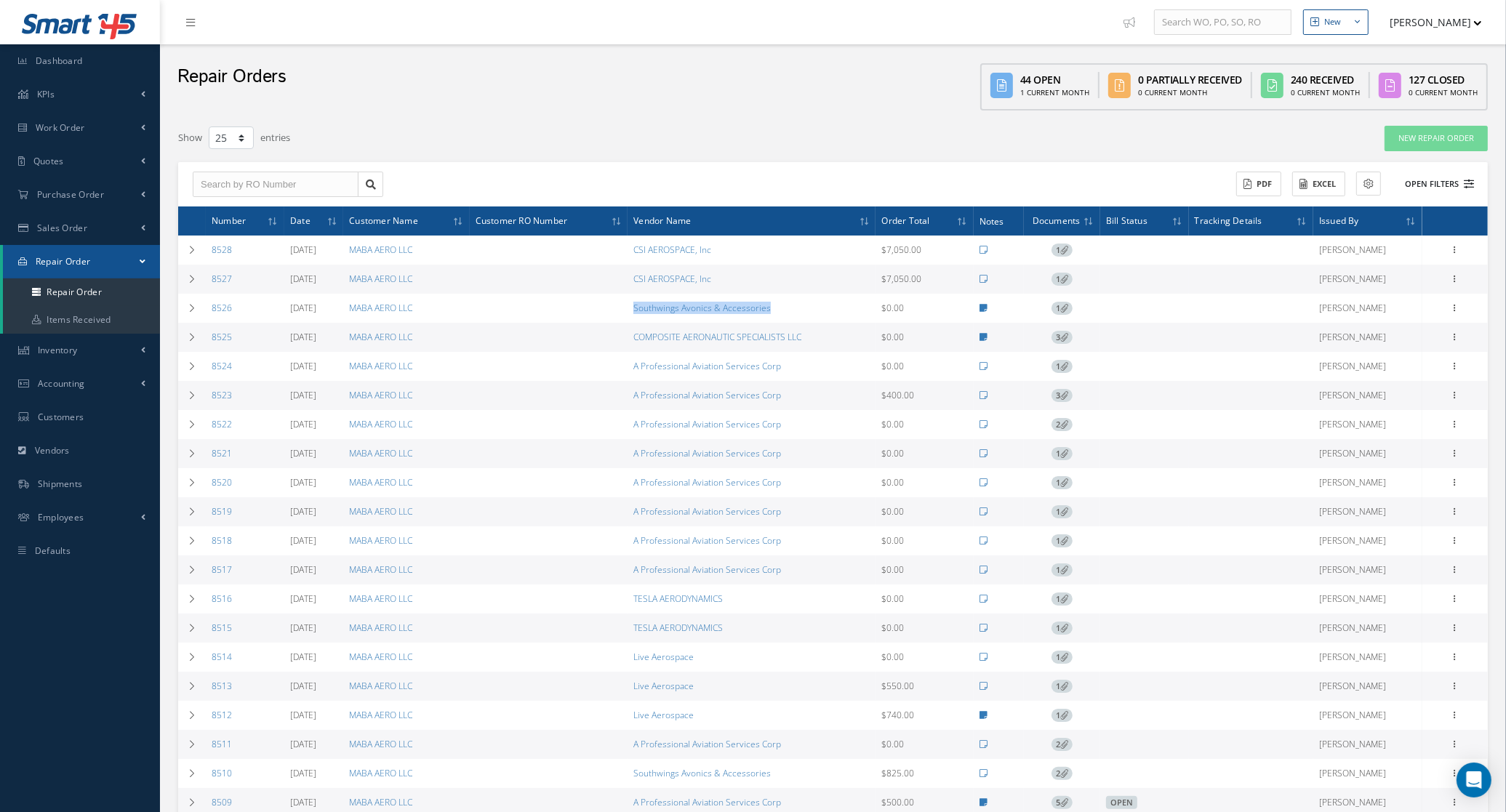
click at [1411, 182] on button "Open Filters" at bounding box center [1433, 185] width 82 height 24
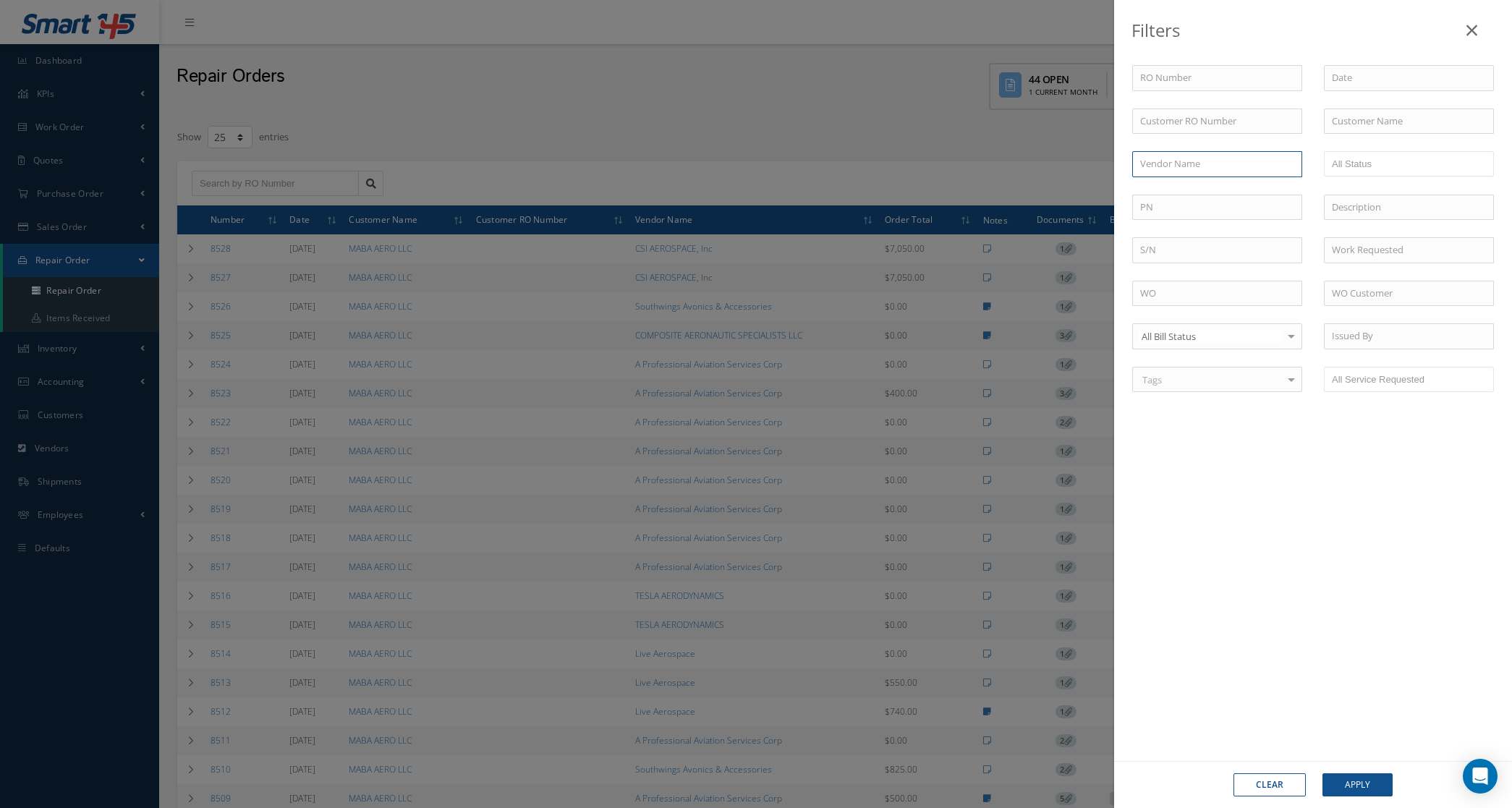
click at [1263, 173] on input "text" at bounding box center [1217, 165] width 170 height 26
paste input "Southwings Avonics & Accessories"
type input "Southwings Avonics & Accessories"
click at [1372, 784] on button "Apply" at bounding box center [1357, 785] width 70 height 23
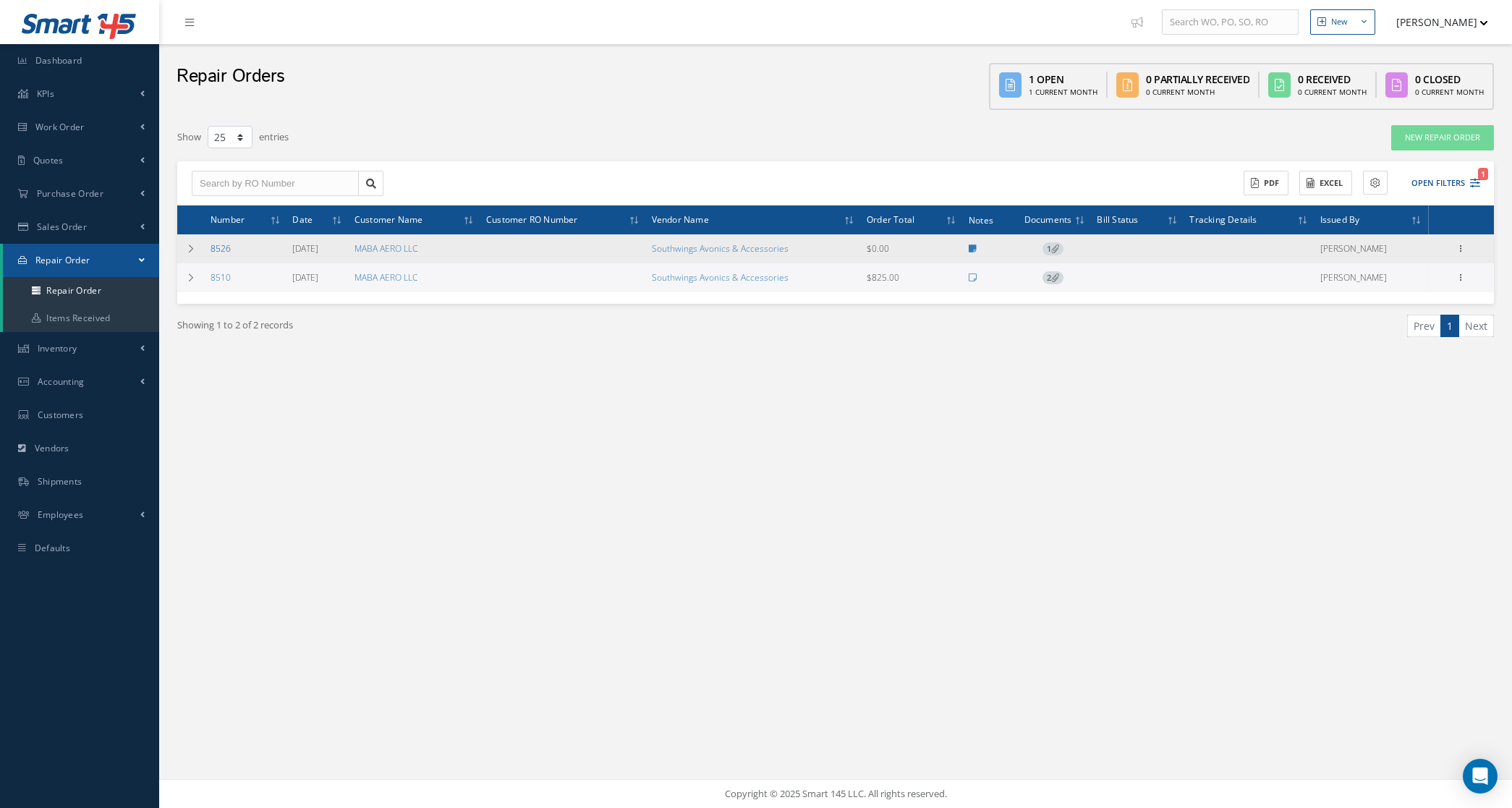
click at [224, 249] on link "8526" at bounding box center [220, 249] width 20 height 12
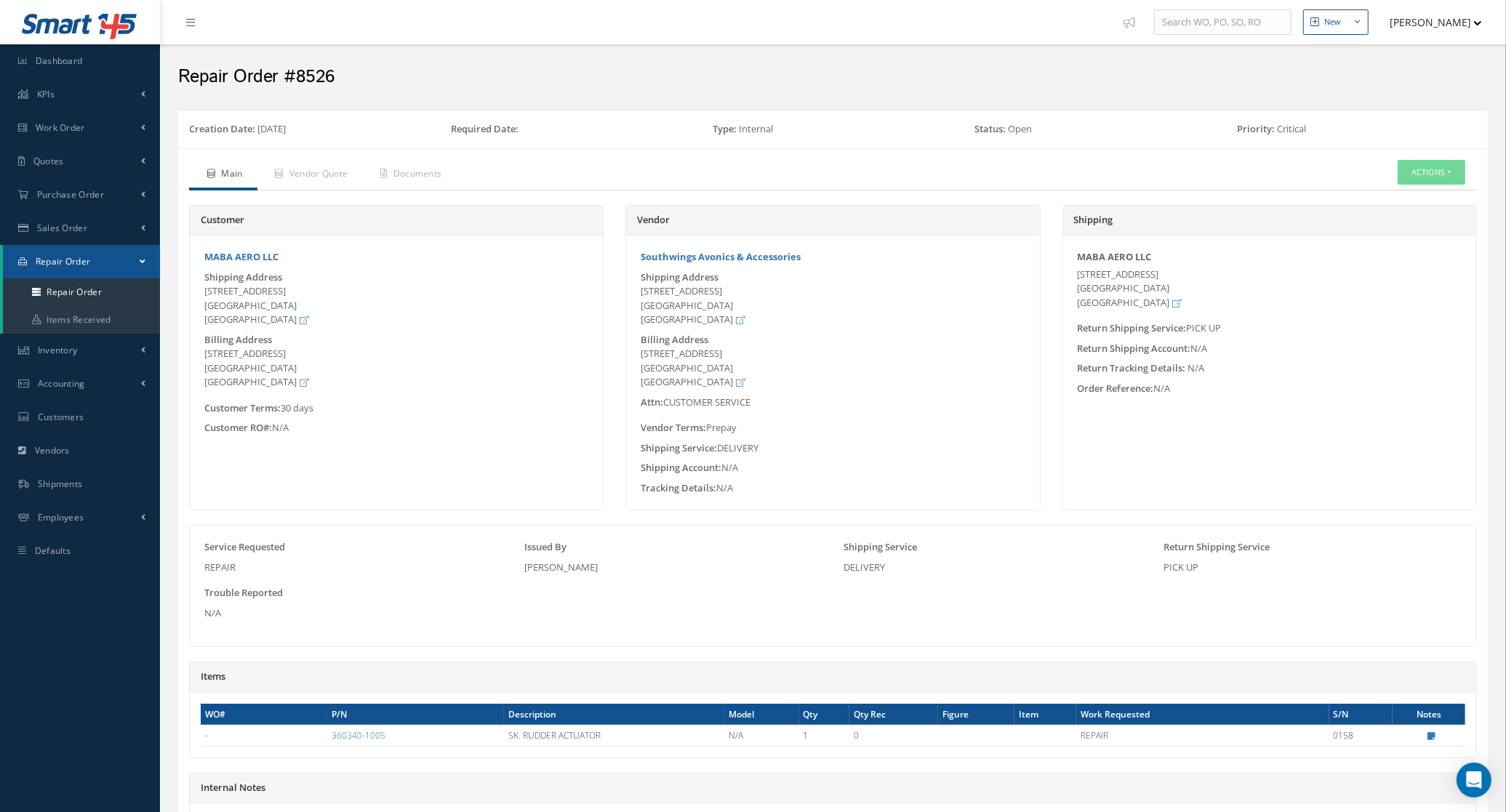
drag, startPoint x: 641, startPoint y: 292, endPoint x: 750, endPoint y: 312, distance: 110.8
click at [750, 312] on div "[STREET_ADDRESS]" at bounding box center [832, 305] width 384 height 43
copy div "[STREET_ADDRESS]"
click at [93, 284] on link "Repair Order" at bounding box center [81, 292] width 157 height 28
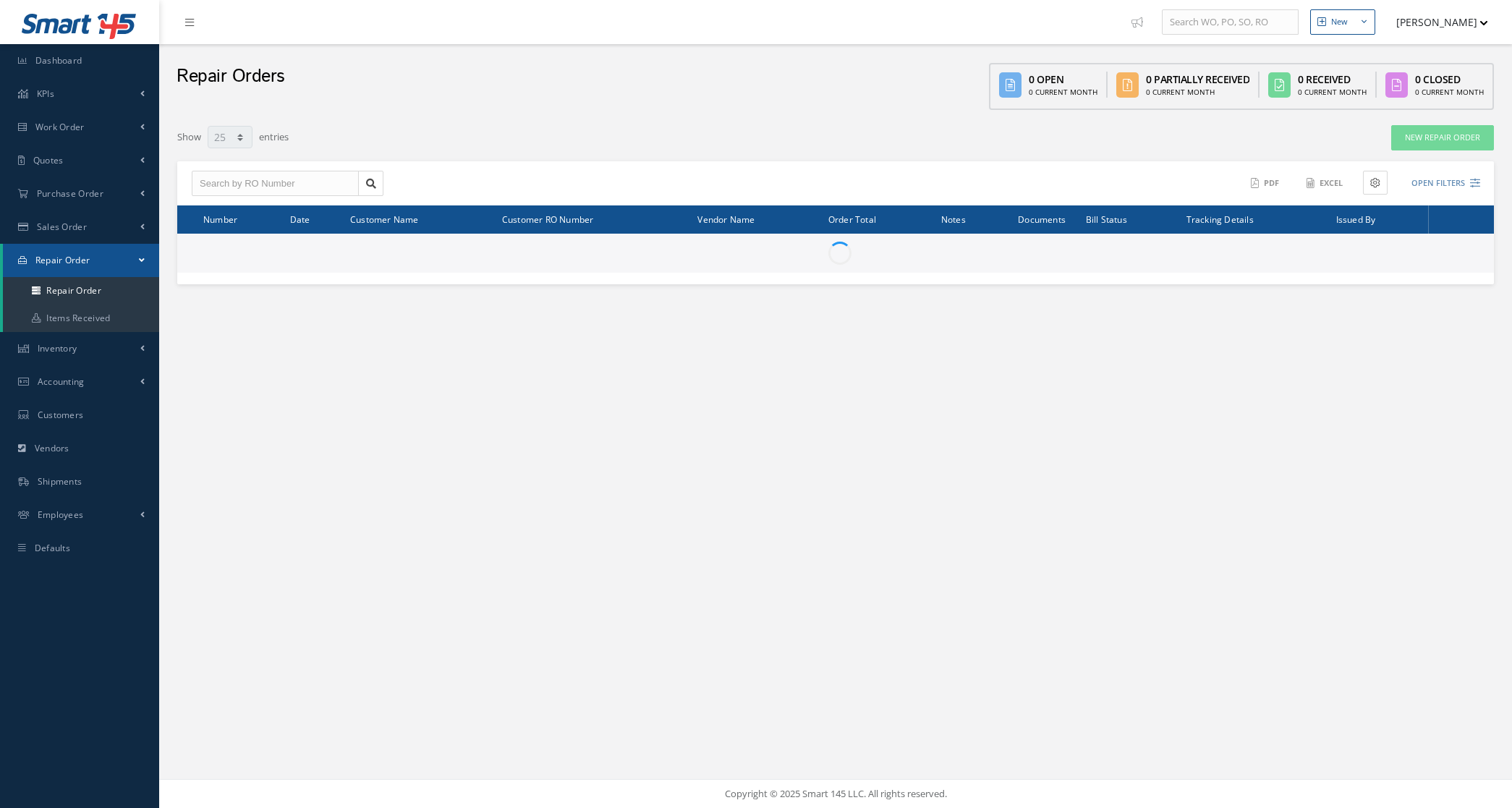
select select "25"
click at [257, 182] on input "text" at bounding box center [275, 184] width 167 height 26
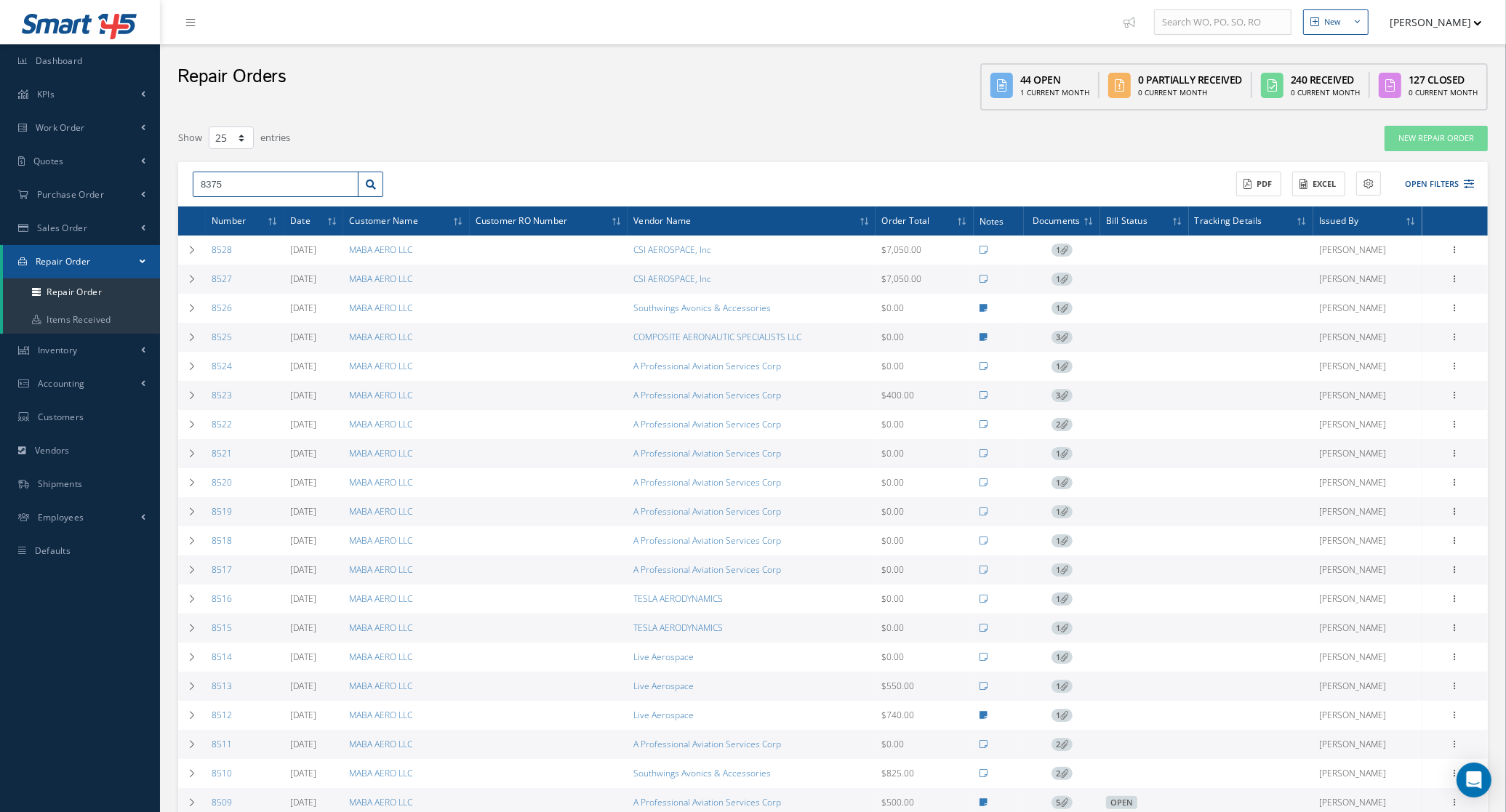
type input "8375"
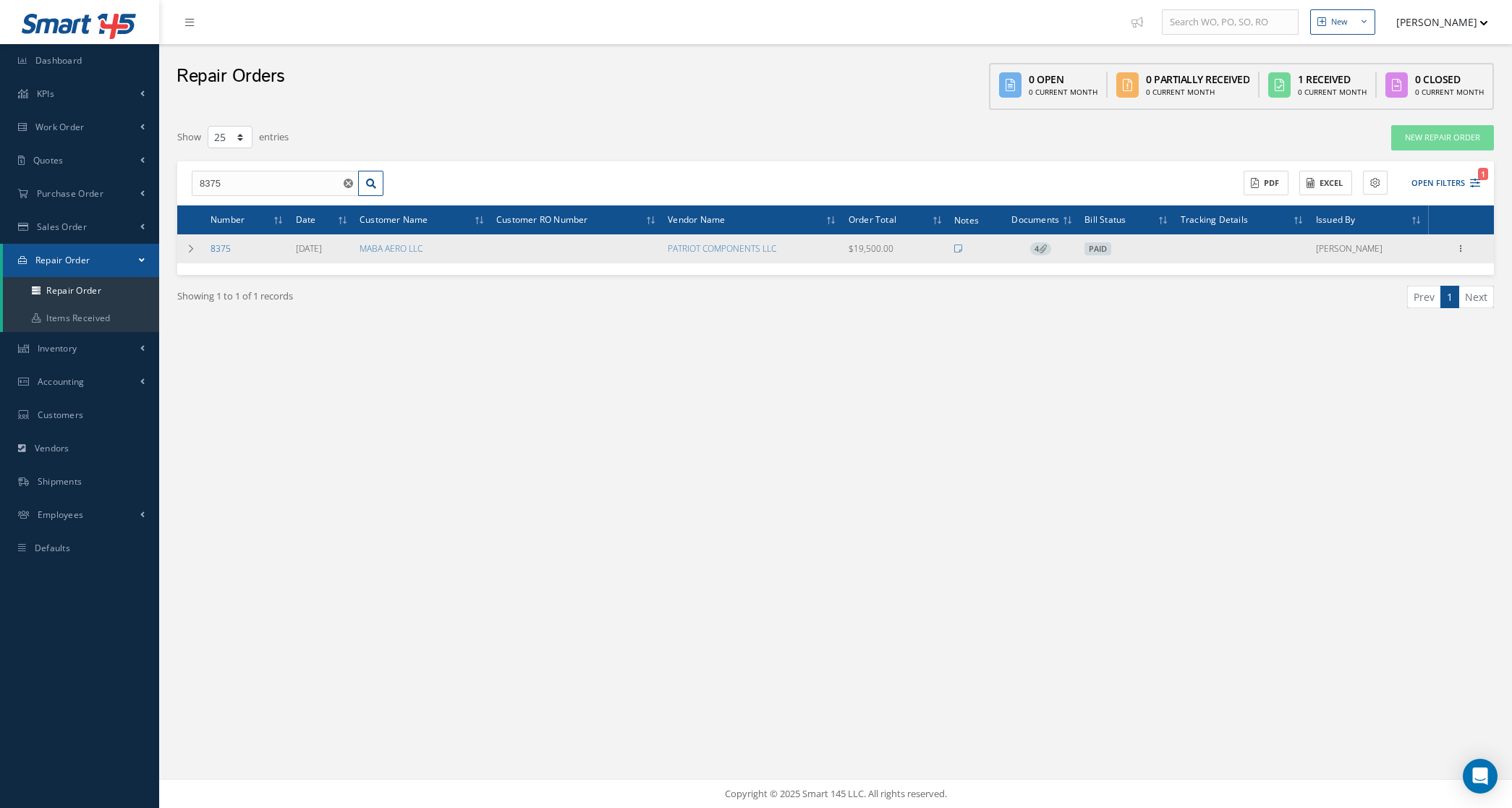
click at [221, 247] on link "8375" at bounding box center [220, 249] width 20 height 12
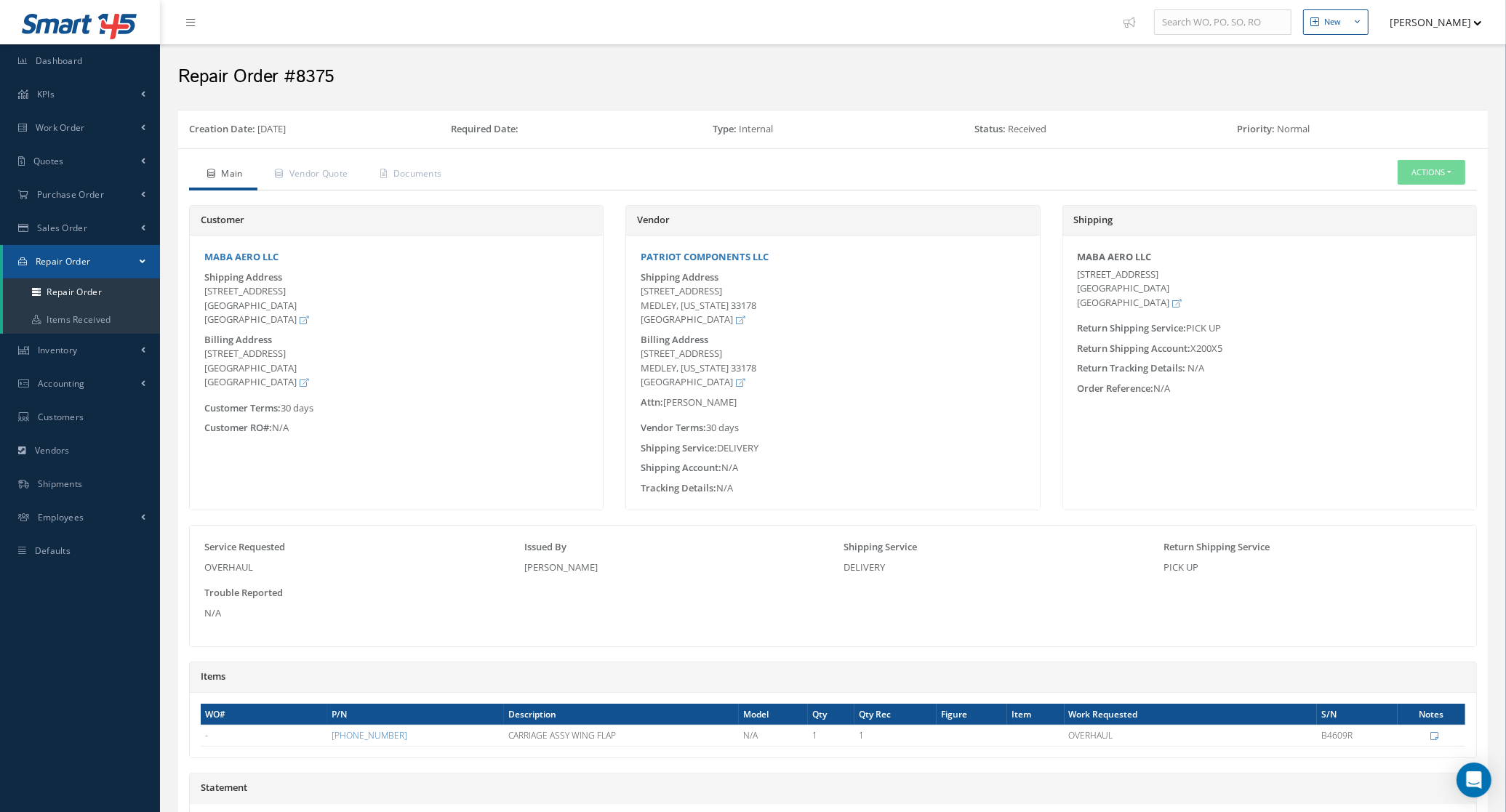
drag, startPoint x: 643, startPoint y: 291, endPoint x: 761, endPoint y: 309, distance: 119.4
click at [761, 309] on div "[STREET_ADDRESS][US_STATE]" at bounding box center [832, 305] width 384 height 43
copy div "[STREET_ADDRESS][US_STATE]"
